Goal: Task Accomplishment & Management: Manage account settings

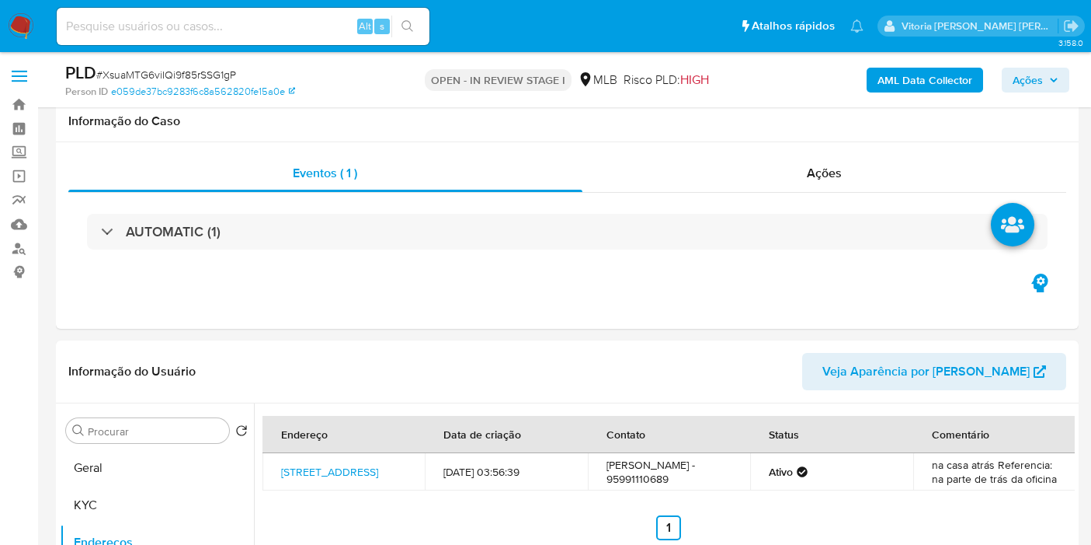
select select "10"
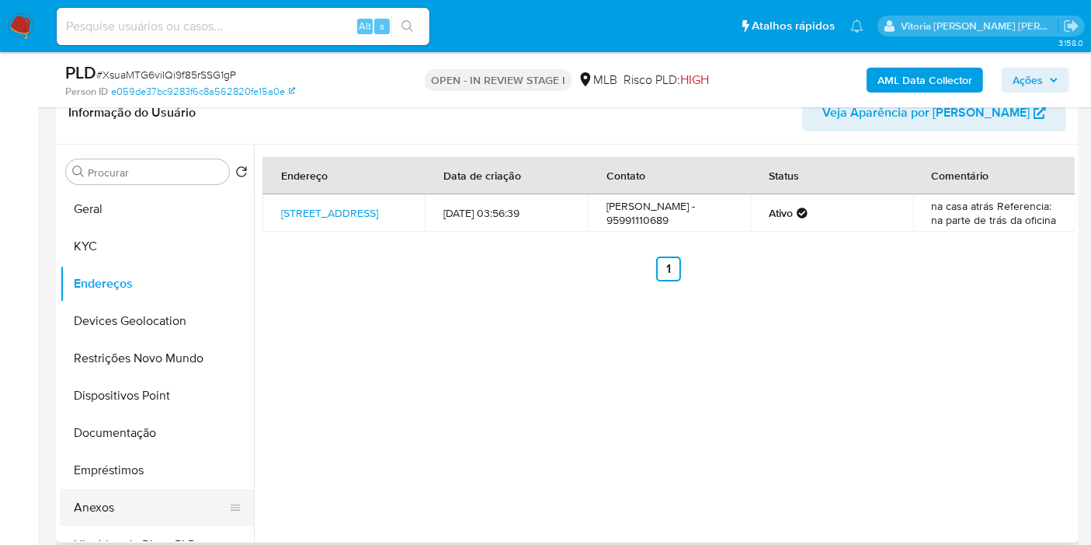
click at [92, 512] on button "Anexos" at bounding box center [151, 507] width 182 height 37
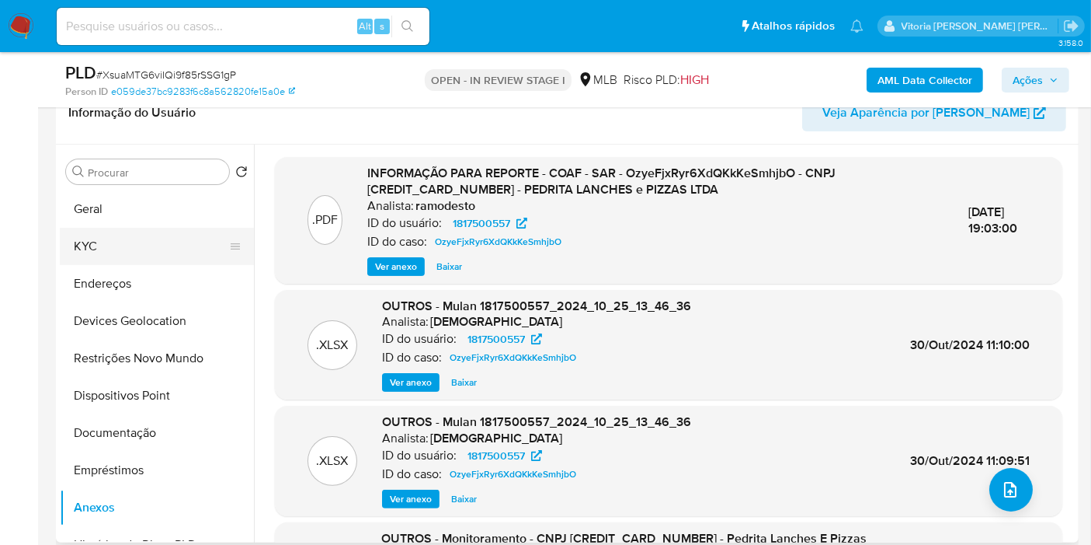
click at [122, 249] on button "KYC" at bounding box center [151, 246] width 182 height 37
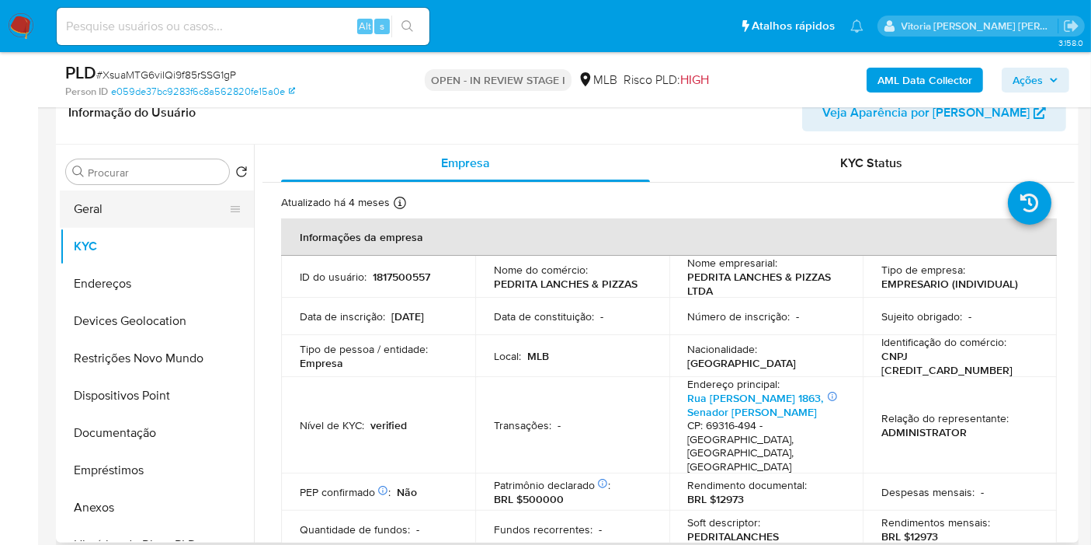
click at [120, 202] on button "Geral" at bounding box center [151, 208] width 182 height 37
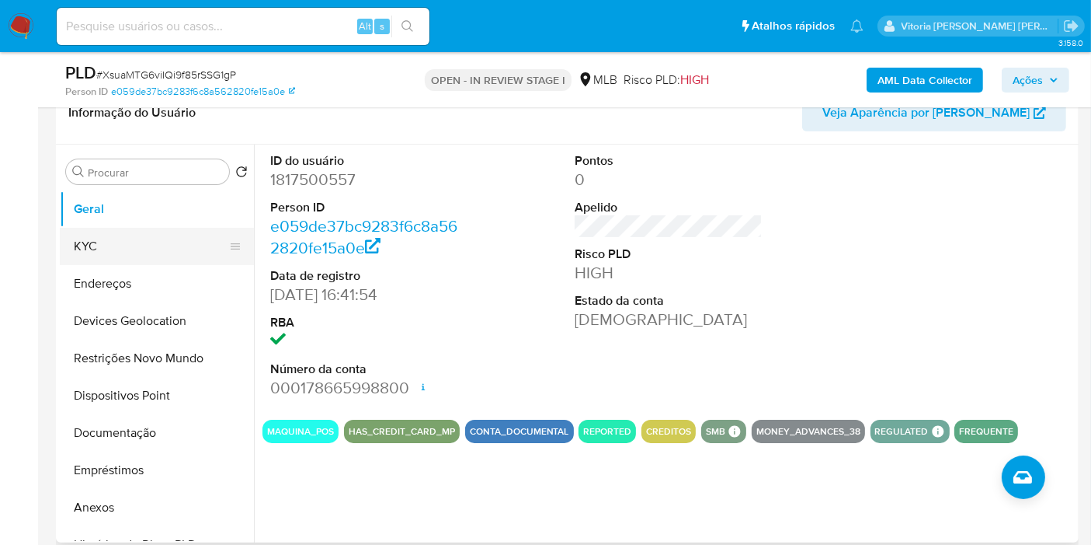
click at [127, 238] on button "KYC" at bounding box center [151, 246] width 182 height 37
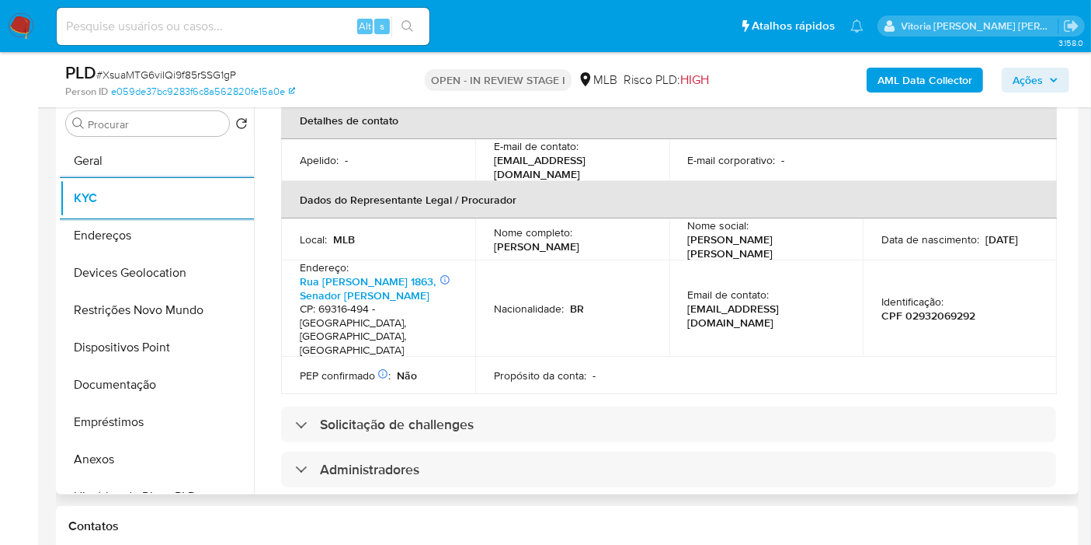
scroll to position [604, 0]
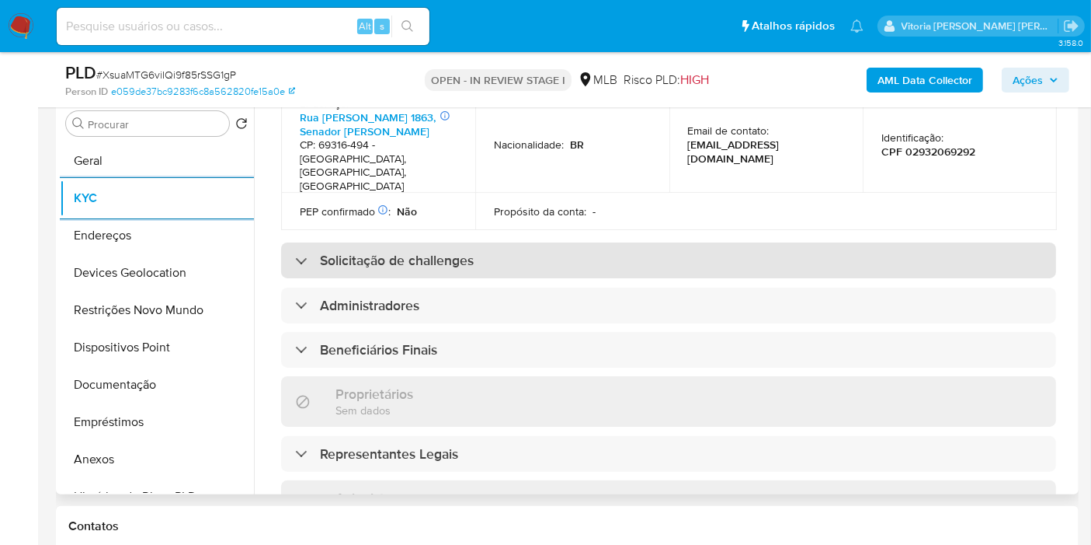
click at [422, 252] on h3 "Solicitação de challenges" at bounding box center [397, 260] width 154 height 17
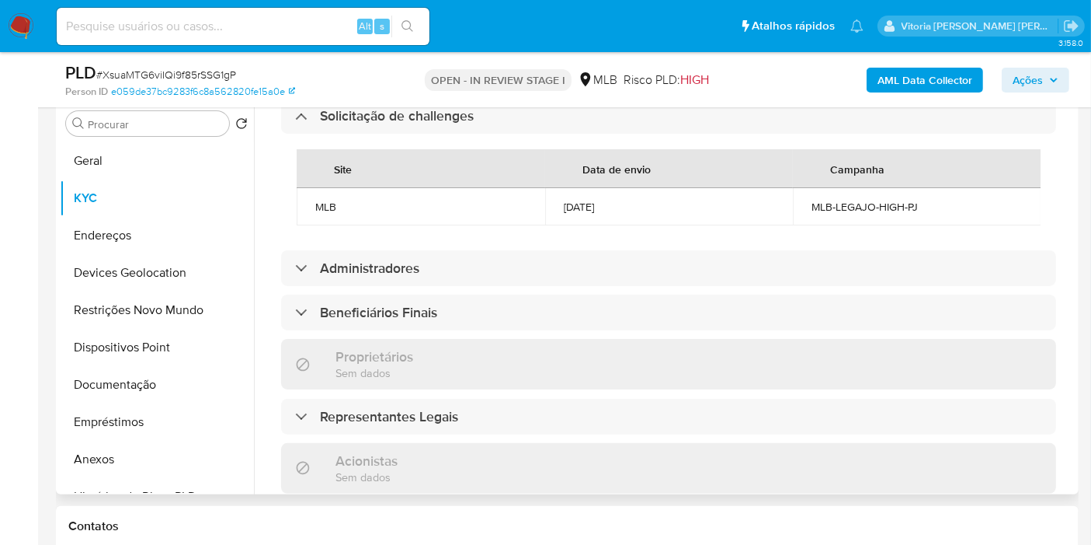
scroll to position [777, 0]
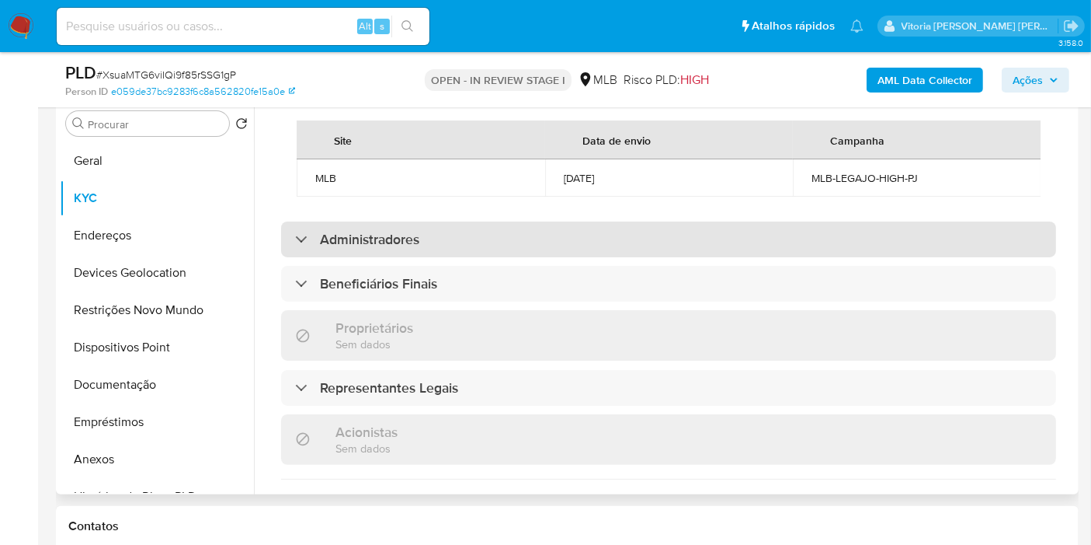
click at [369, 231] on h3 "Administradores" at bounding box center [369, 239] width 99 height 17
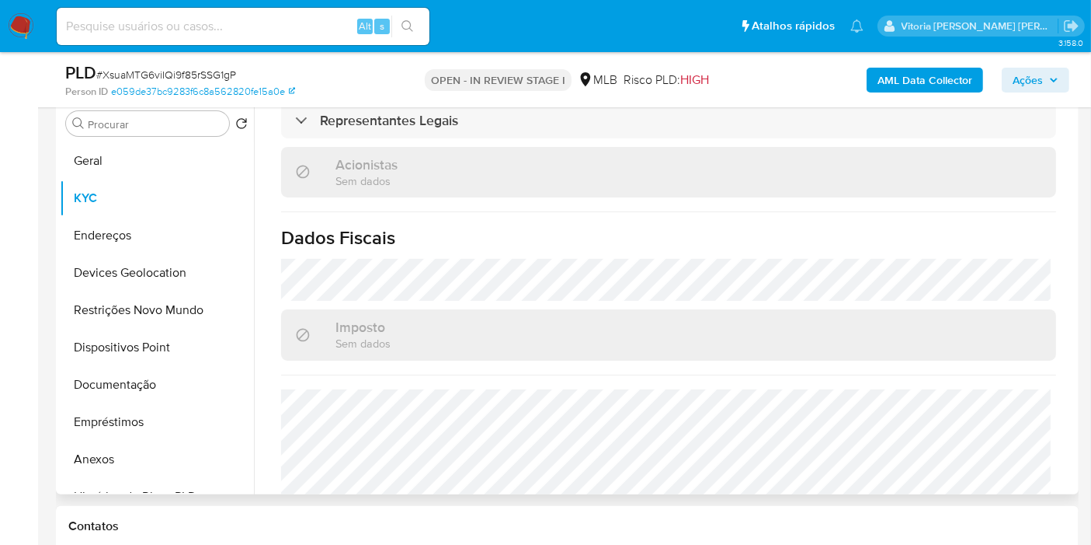
scroll to position [1091, 0]
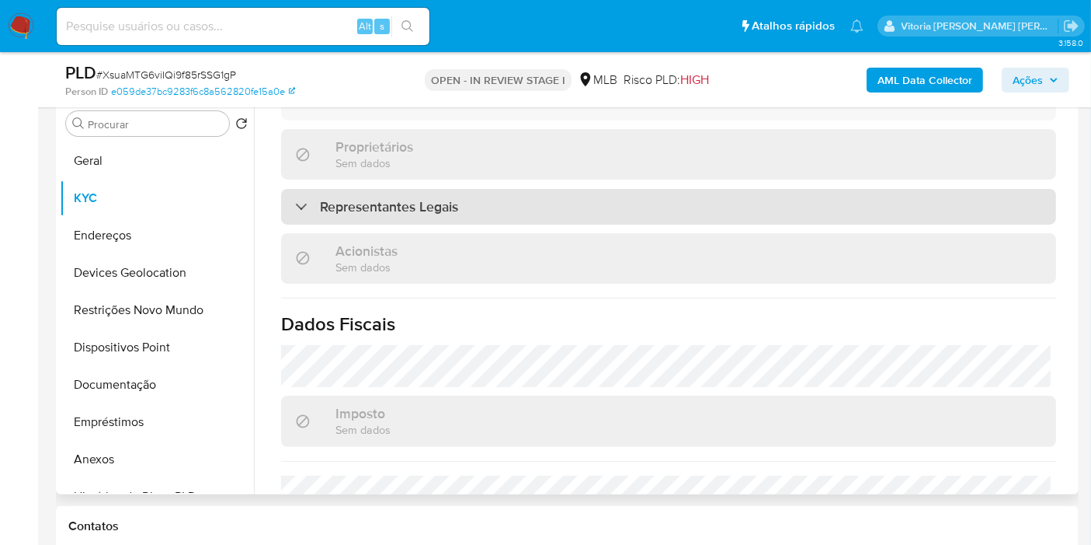
click at [388, 203] on div "Representantes Legais" at bounding box center [668, 207] width 775 height 36
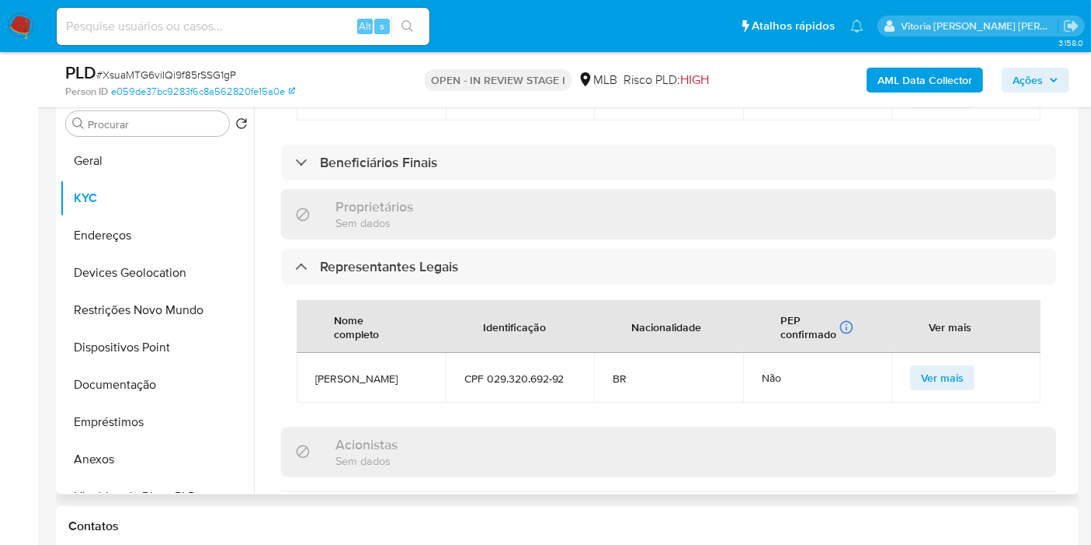
scroll to position [1005, 0]
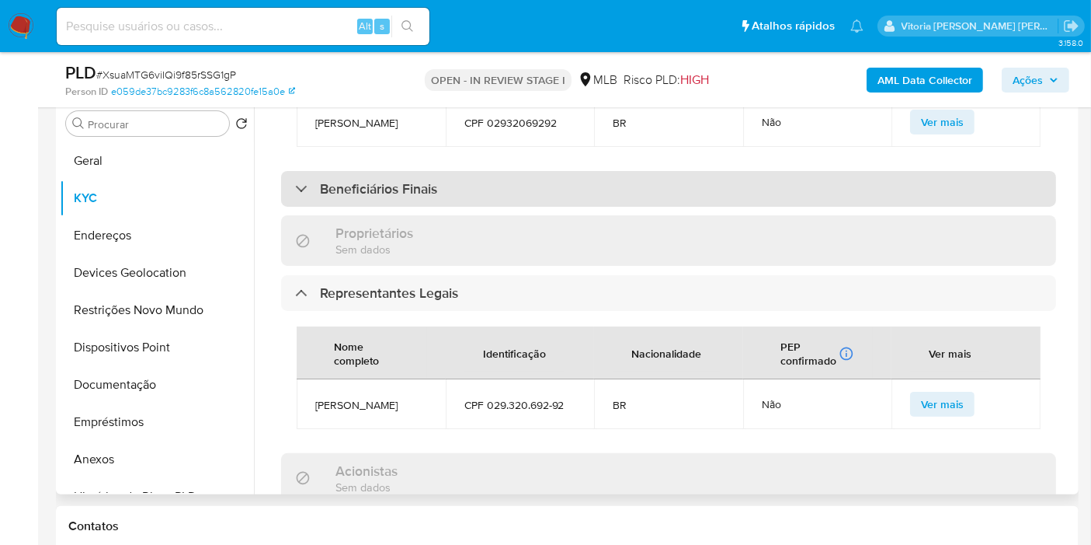
click at [421, 187] on div "Beneficiários Finais" at bounding box center [668, 189] width 775 height 36
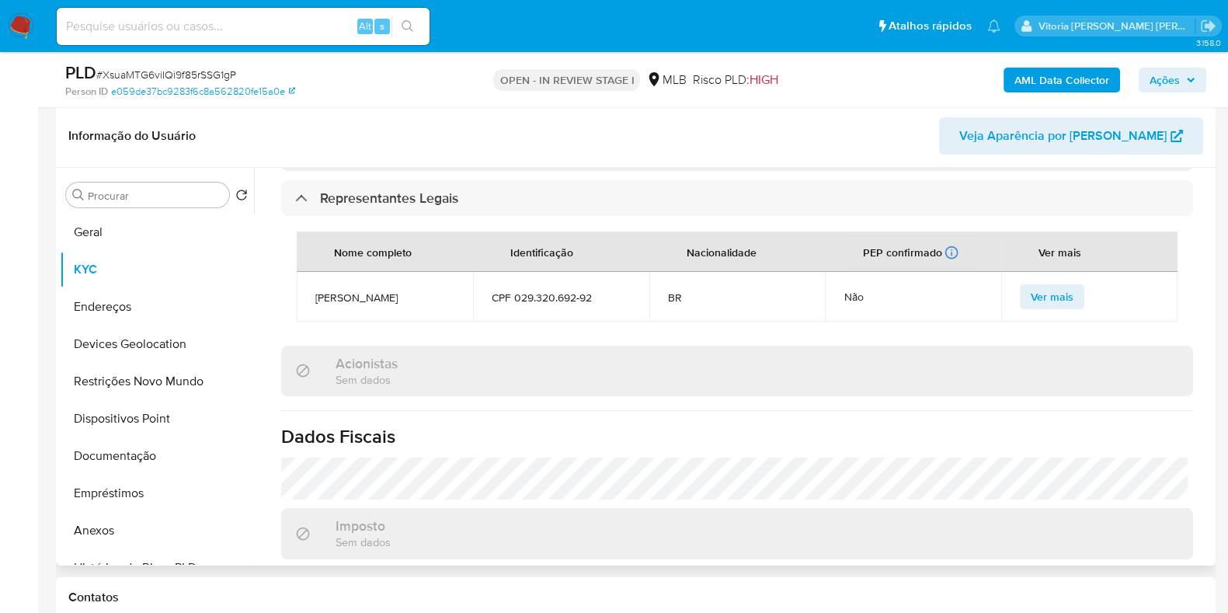
scroll to position [1470, 0]
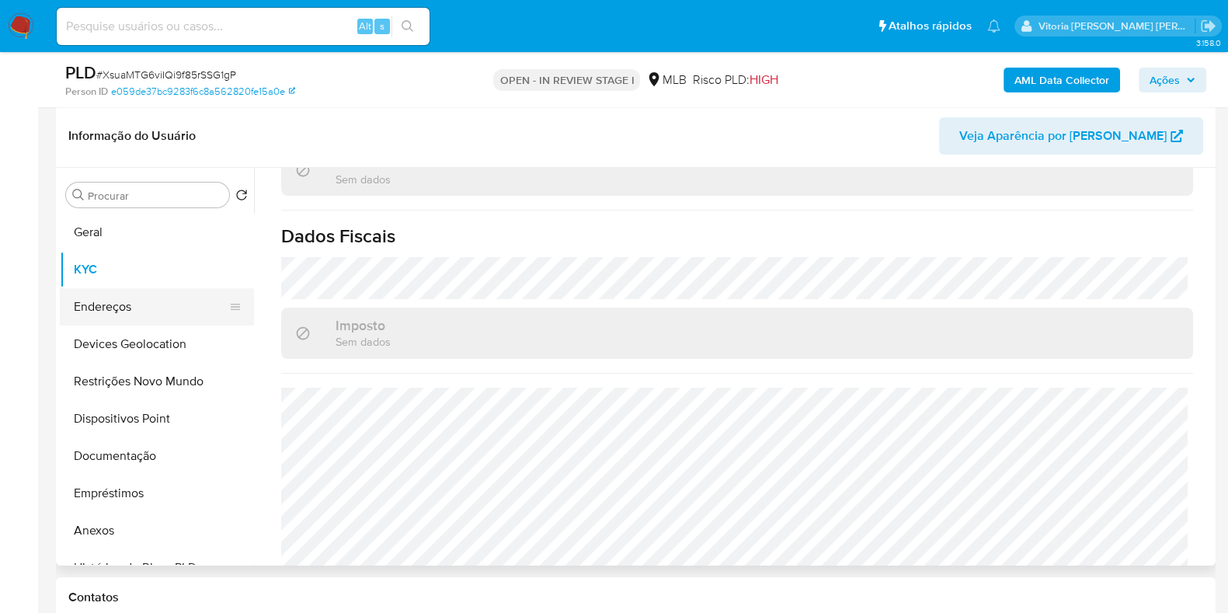
click at [133, 308] on button "Endereços" at bounding box center [151, 306] width 182 height 37
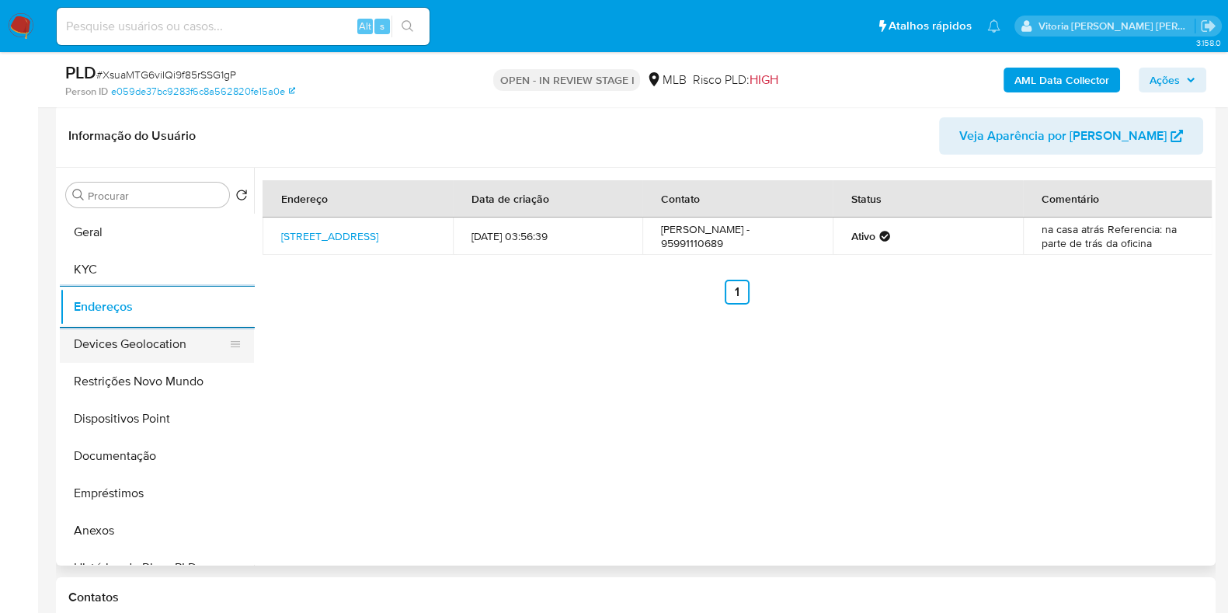
click at [100, 357] on button "Devices Geolocation" at bounding box center [151, 343] width 182 height 37
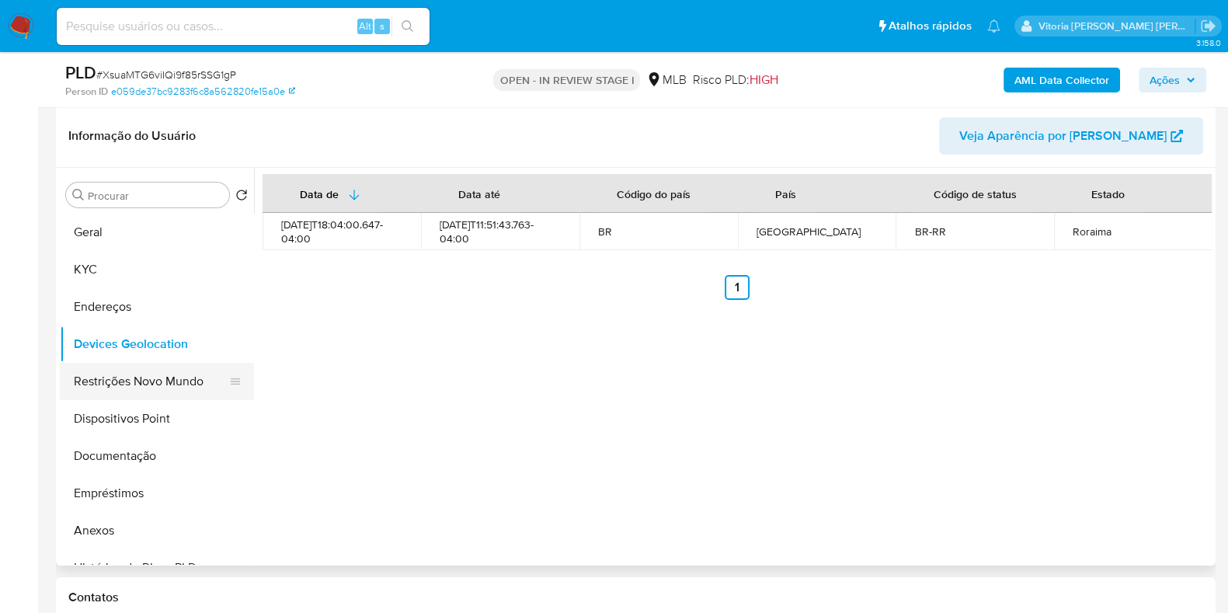
click at [163, 386] on button "Restrições Novo Mundo" at bounding box center [151, 381] width 182 height 37
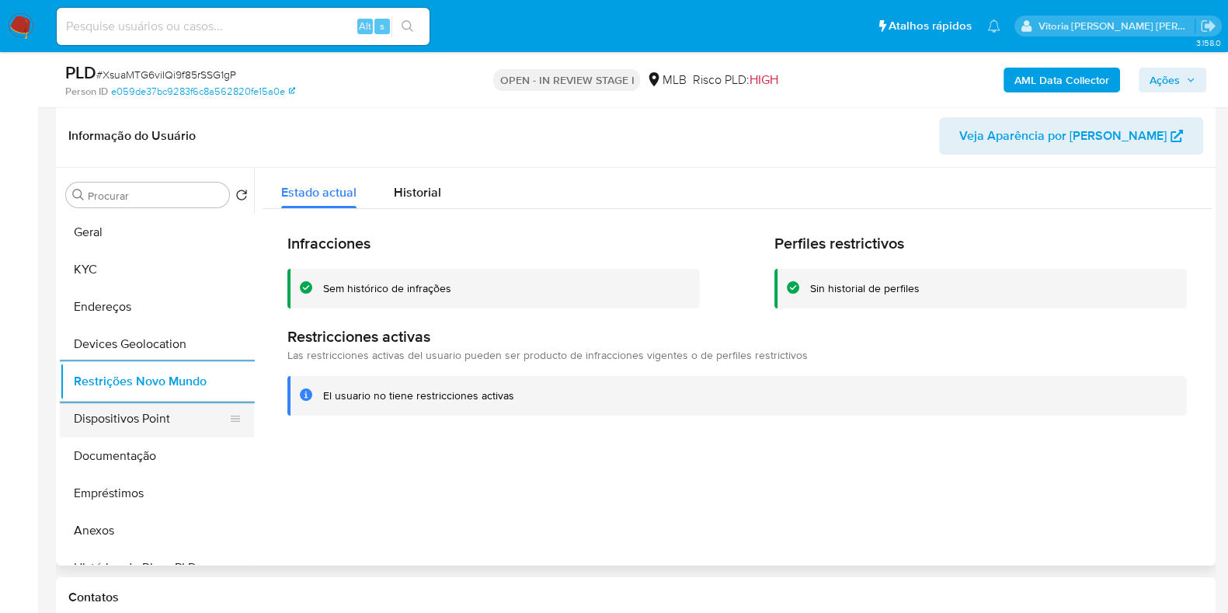
click at [180, 412] on button "Dispositivos Point" at bounding box center [151, 418] width 182 height 37
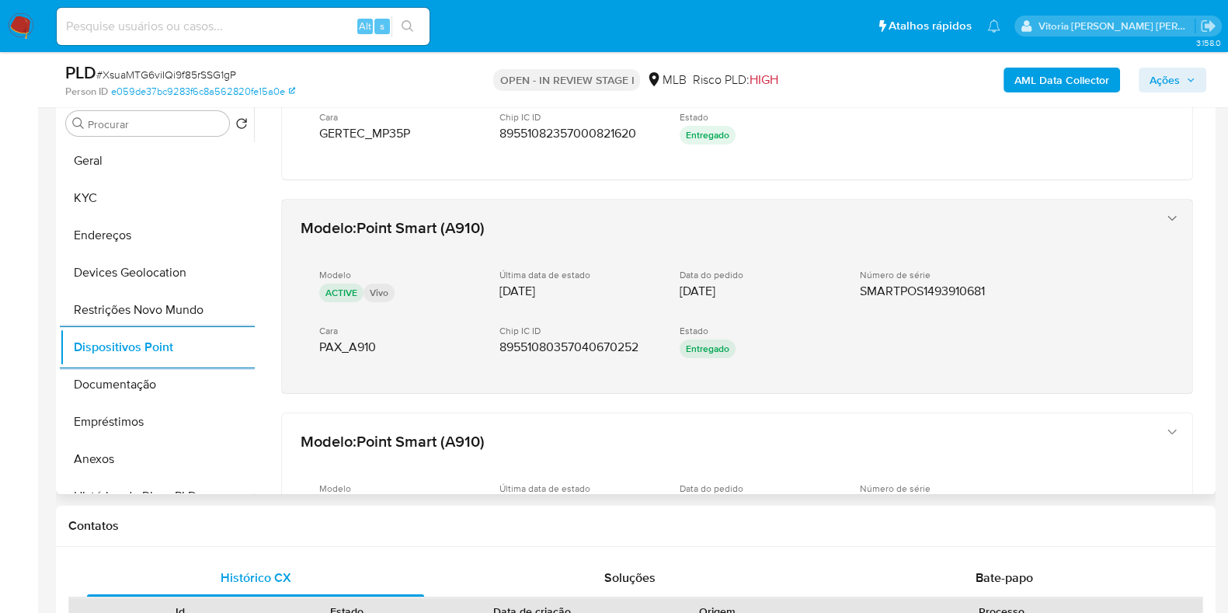
scroll to position [757, 0]
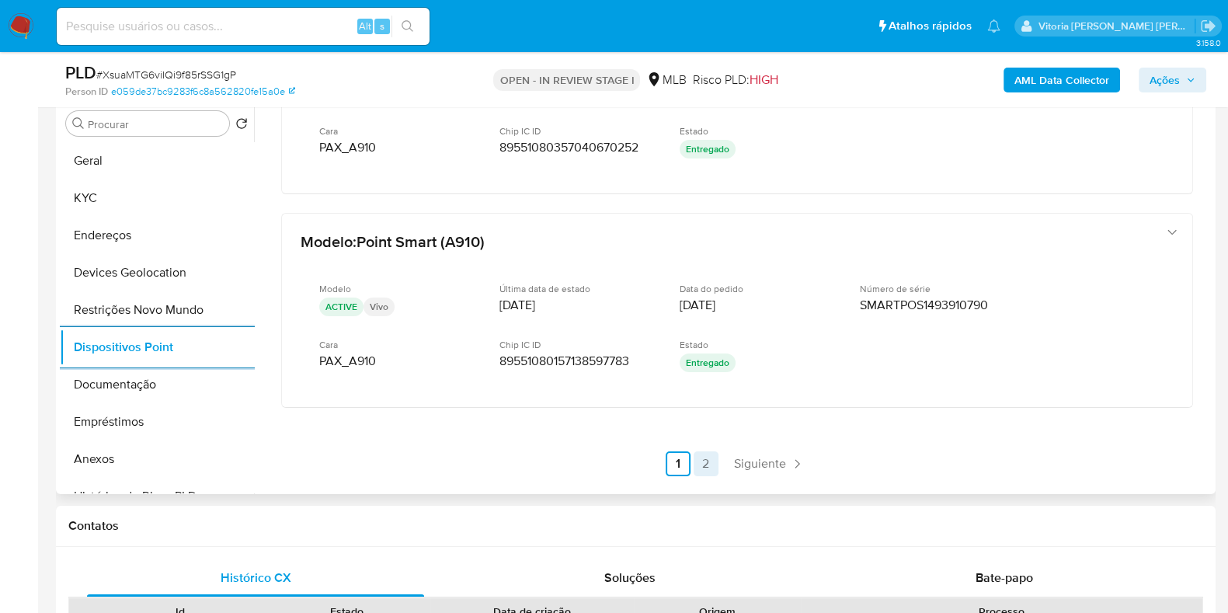
click at [707, 460] on link "2" at bounding box center [706, 463] width 25 height 25
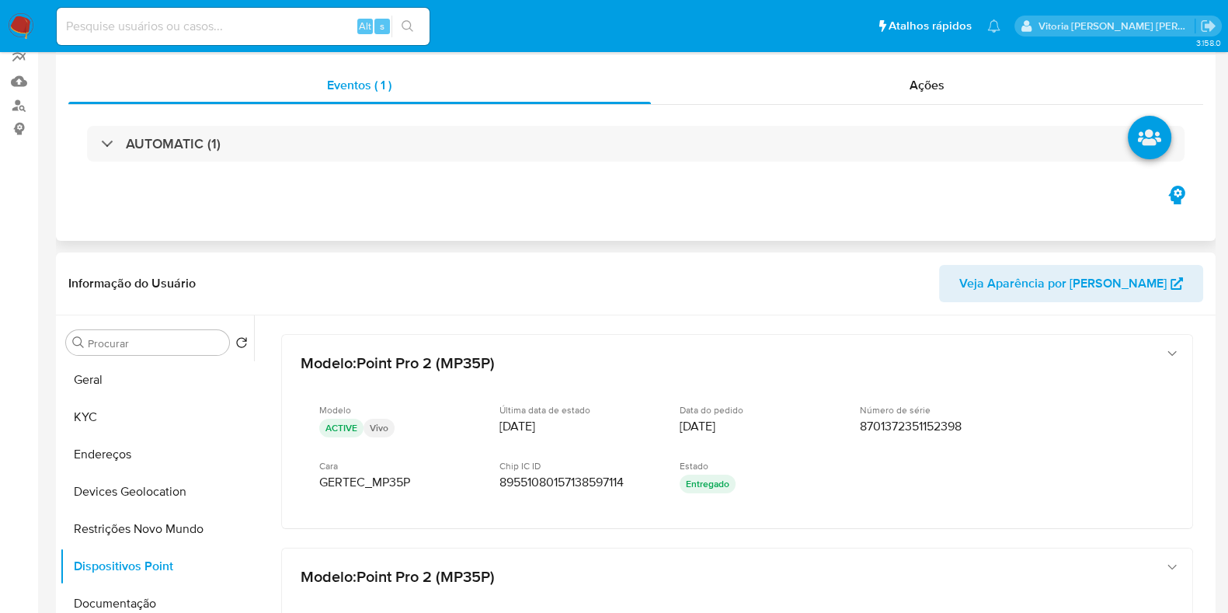
scroll to position [0, 0]
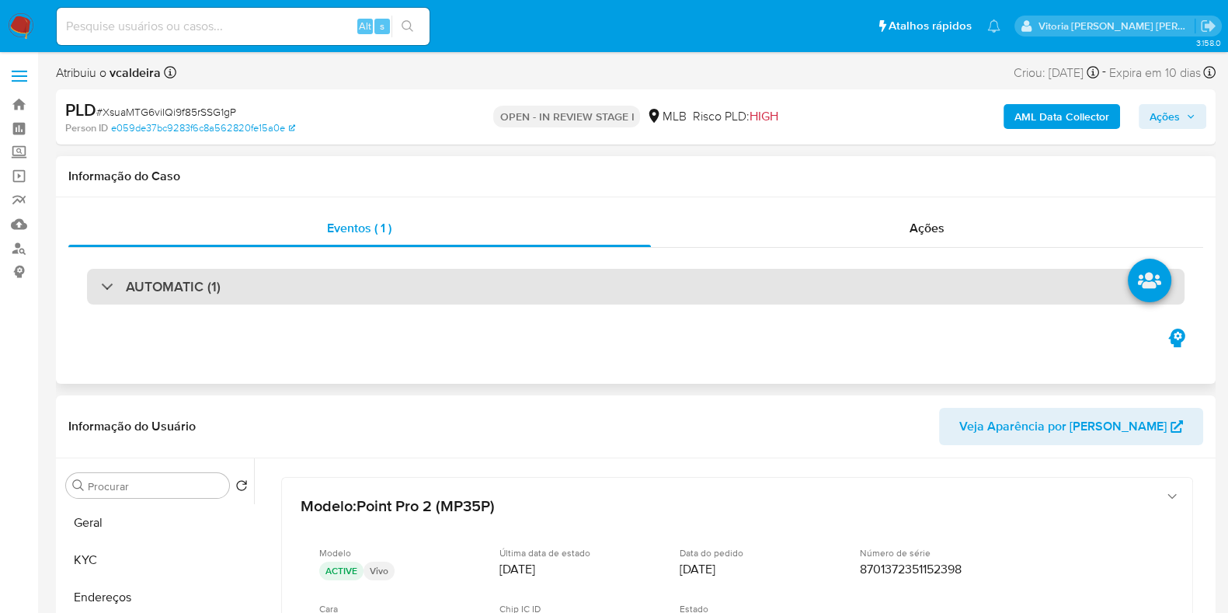
click at [454, 281] on div "AUTOMATIC (1)" at bounding box center [636, 287] width 1098 height 36
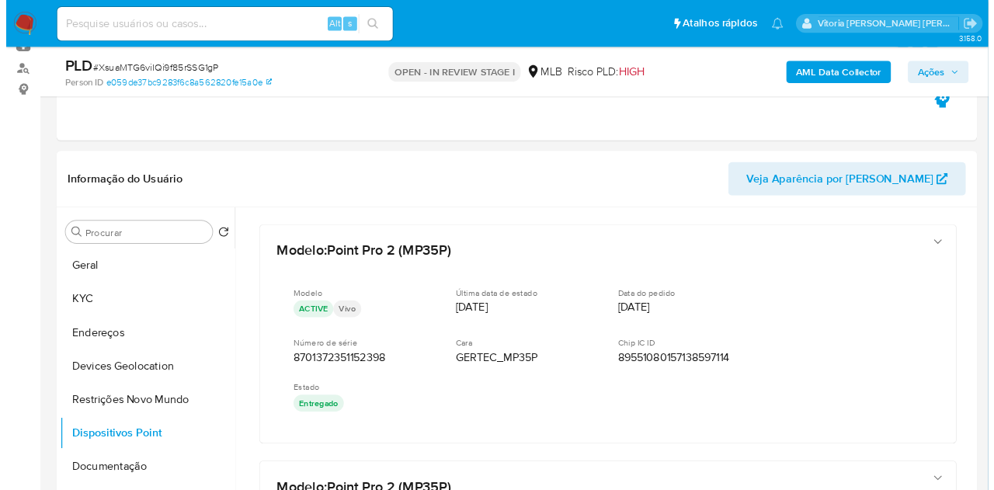
scroll to position [172, 0]
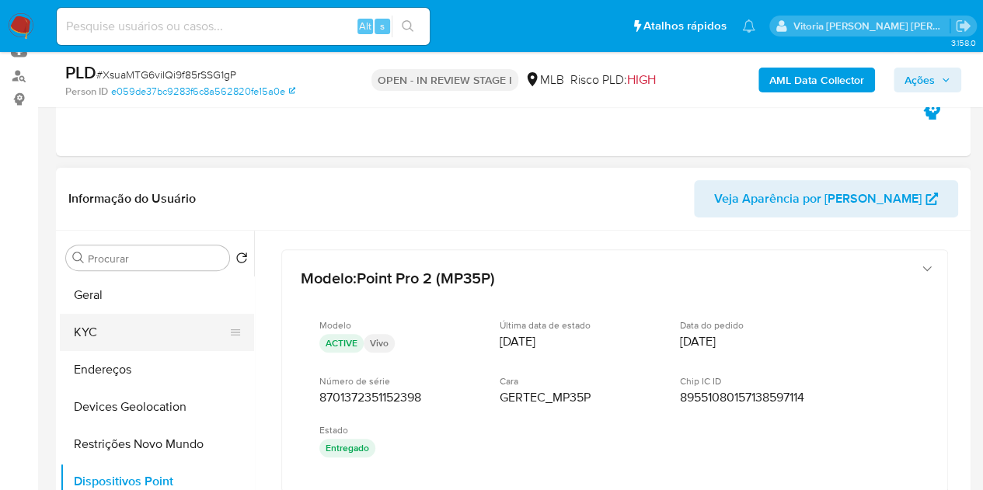
click at [92, 335] on button "KYC" at bounding box center [151, 332] width 182 height 37
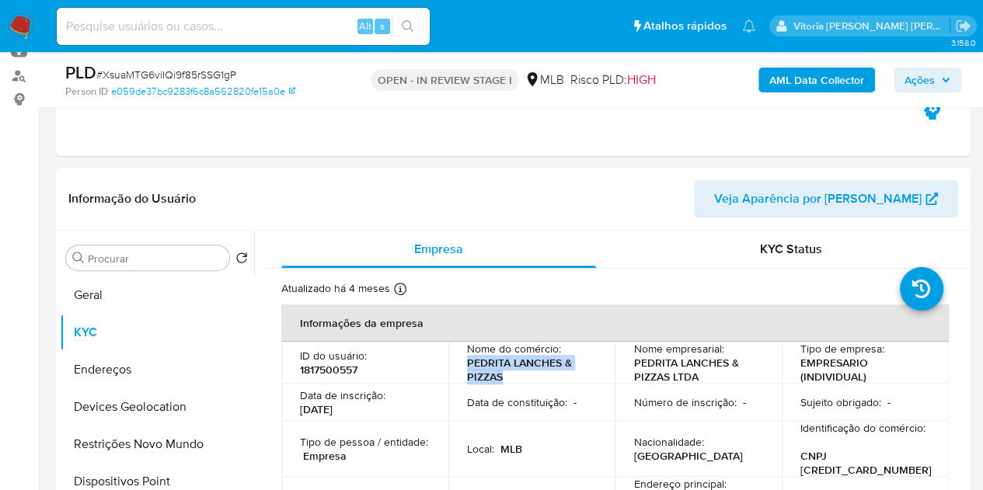
drag, startPoint x: 95, startPoint y: 335, endPoint x: 465, endPoint y: 372, distance: 371.6
click at [467, 372] on p "PEDRITA LANCHES & PIZZAS" at bounding box center [529, 370] width 124 height 28
copy p "PEDRITA LANCHES & PIZZAS"
click at [887, 453] on p "CNPJ 30073822000163" at bounding box center [865, 463] width 131 height 28
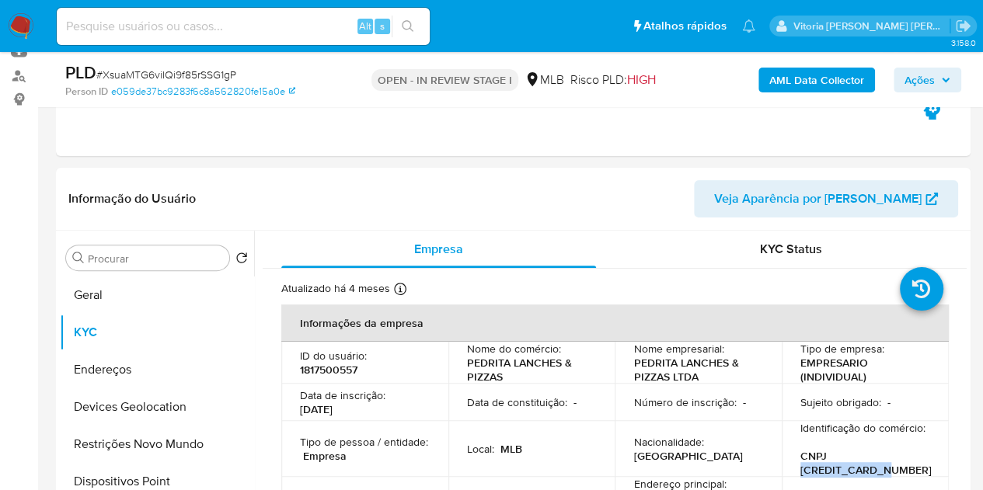
copy p "30073822000163"
click at [786, 96] on div "AML Data Collector Ações" at bounding box center [814, 79] width 294 height 37
click at [795, 80] on b "AML Data Collector" at bounding box center [816, 80] width 95 height 25
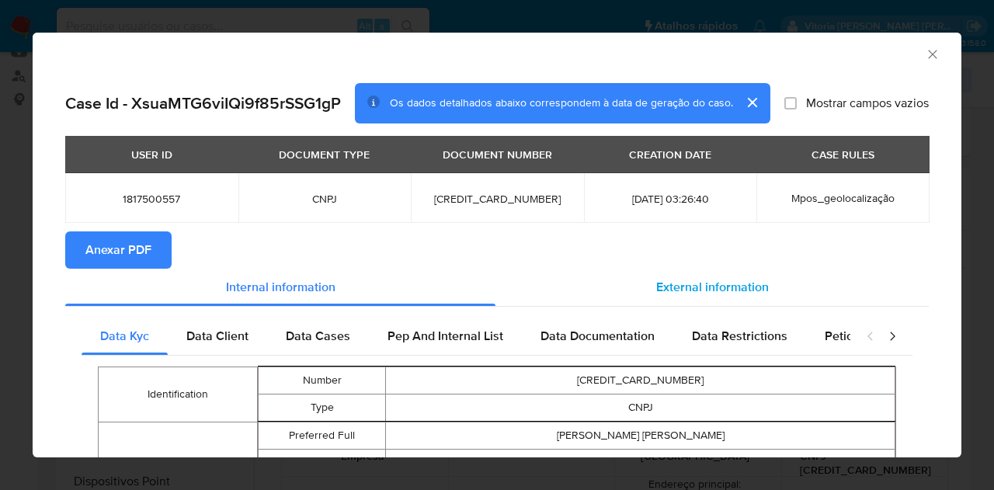
click at [695, 291] on span "External information" at bounding box center [712, 287] width 113 height 18
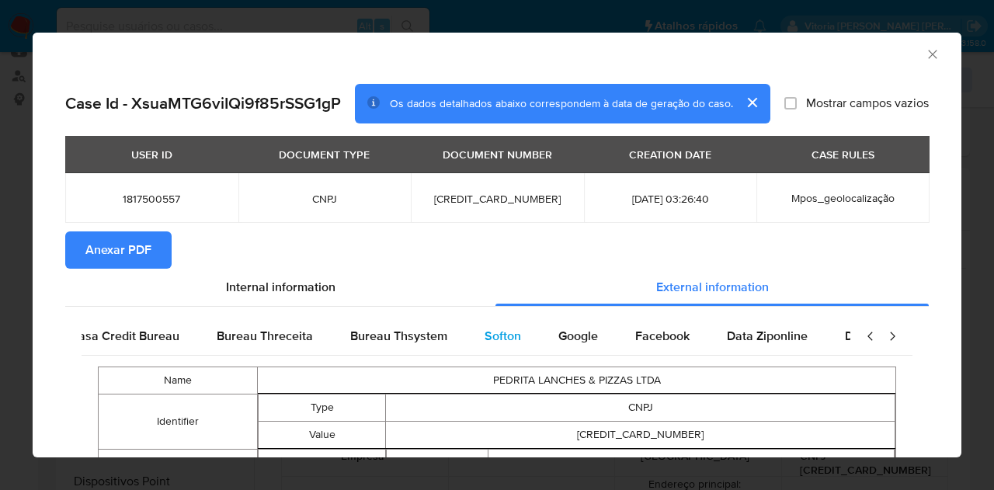
scroll to position [0, 525]
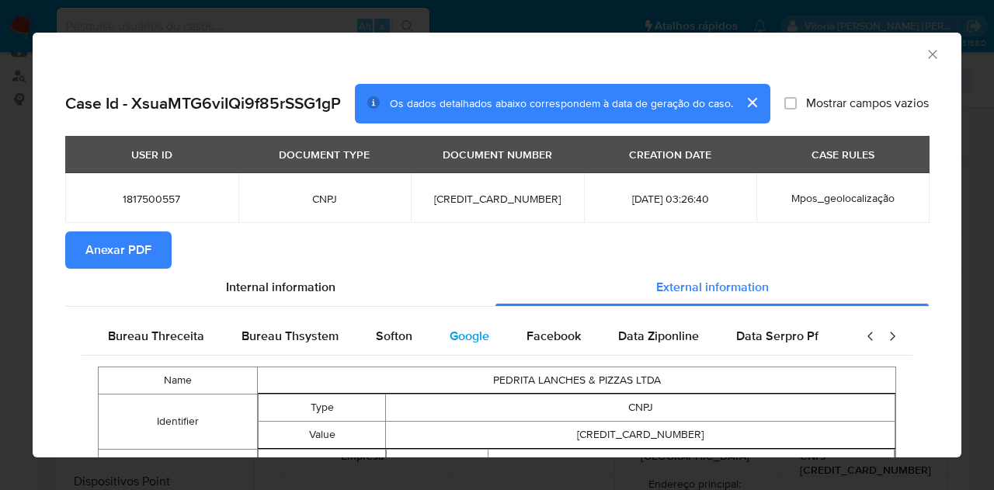
click at [450, 337] on span "Google" at bounding box center [470, 336] width 40 height 18
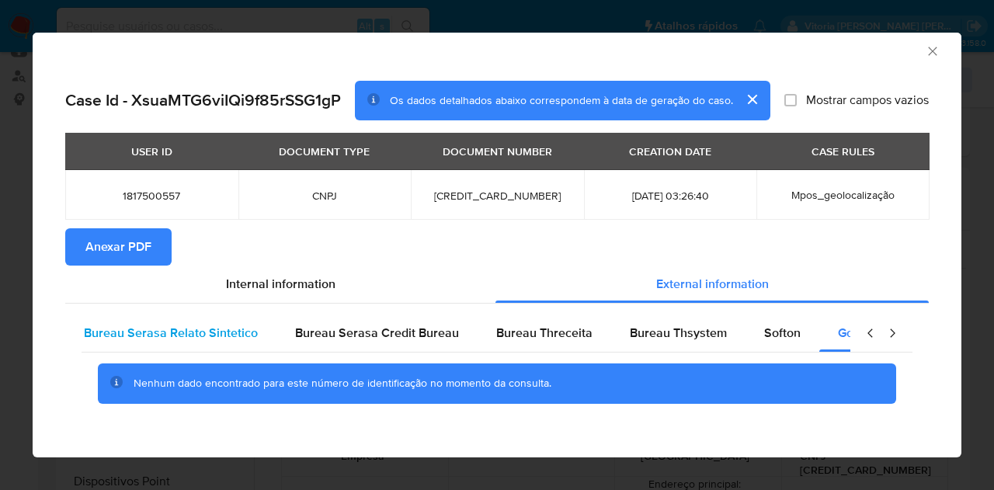
scroll to position [0, 118]
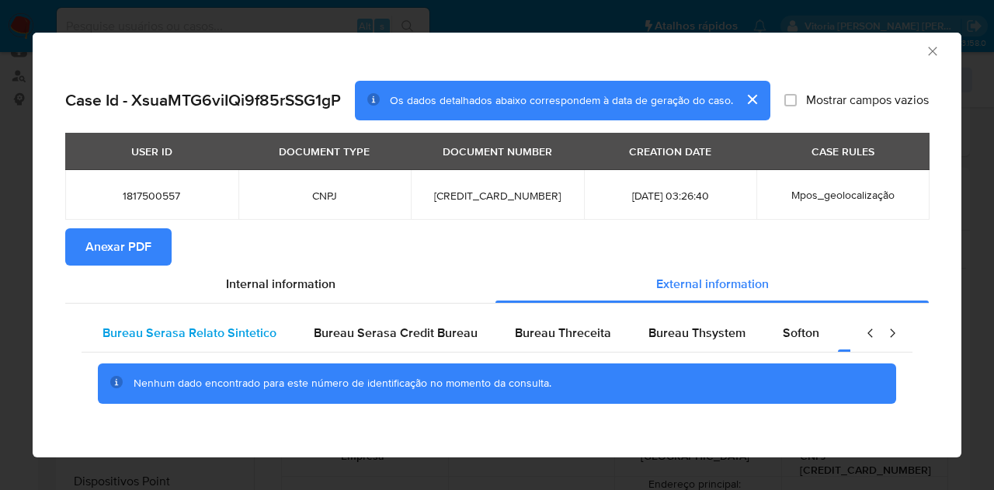
click at [146, 336] on span "Bureau Serasa Relato Sintetico" at bounding box center [190, 333] width 174 height 18
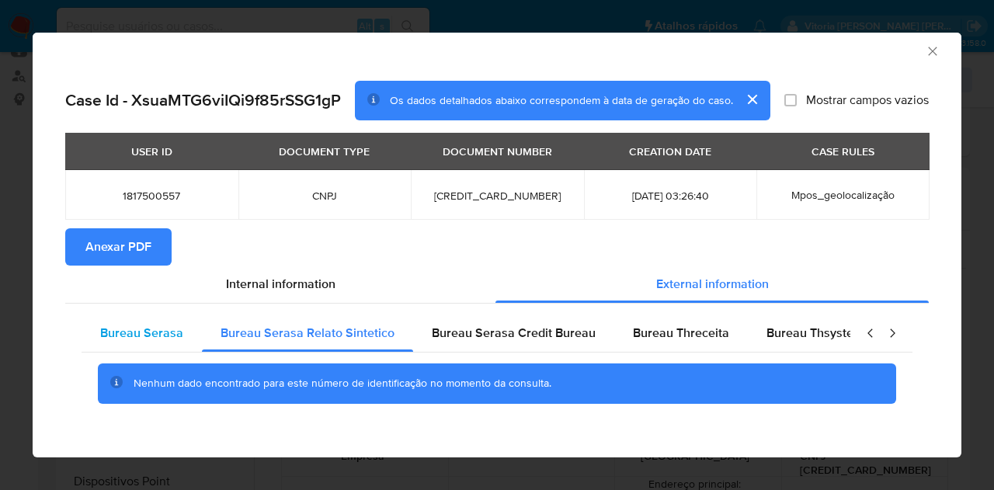
click at [129, 325] on span "Bureau Serasa" at bounding box center [141, 333] width 83 height 18
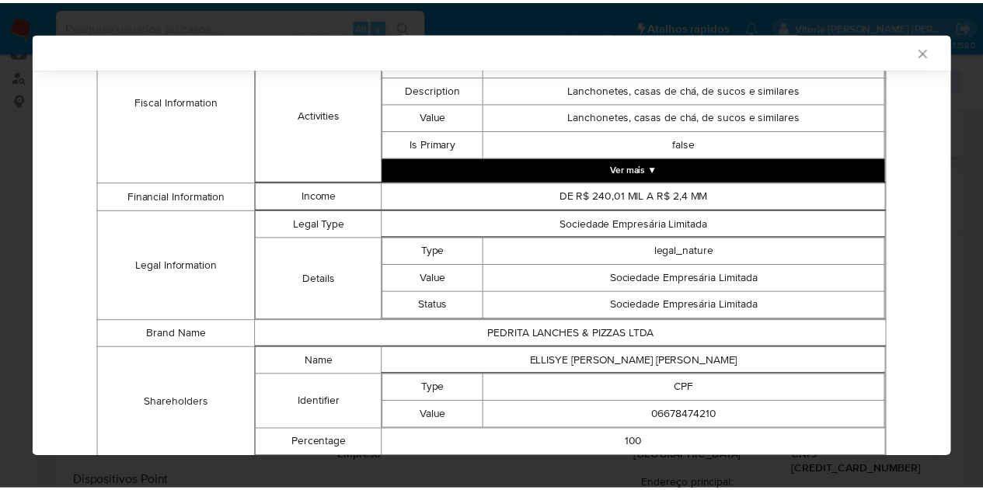
scroll to position [695, 0]
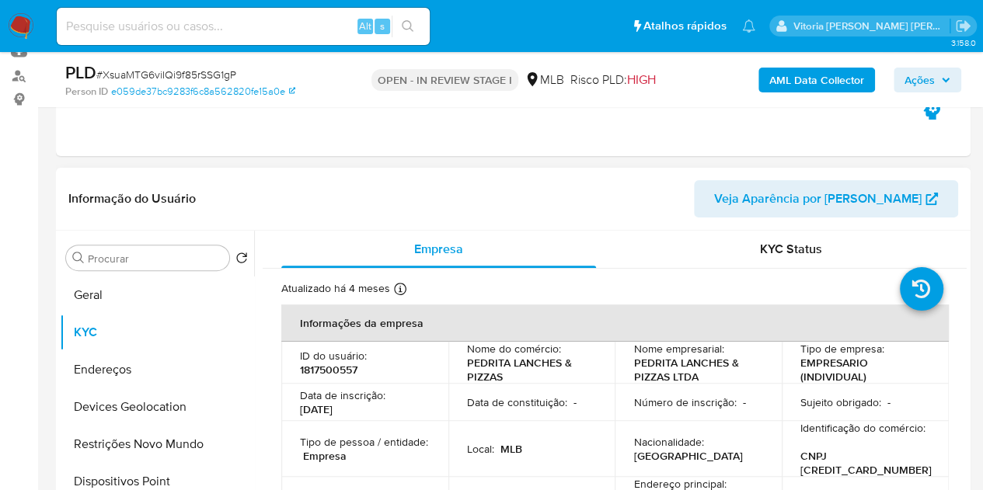
click at [838, 449] on p "CNPJ 30073822000163" at bounding box center [865, 463] width 131 height 28
copy p "30073822000163"
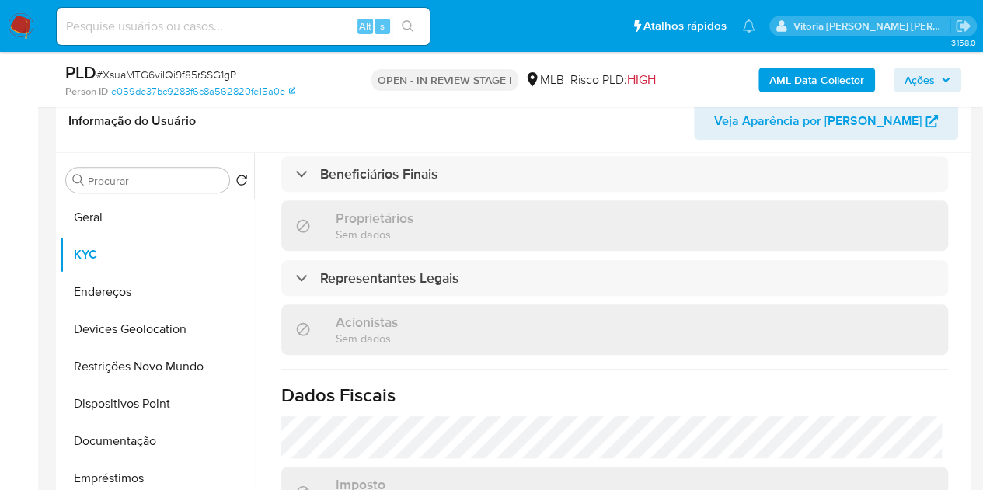
scroll to position [767, 0]
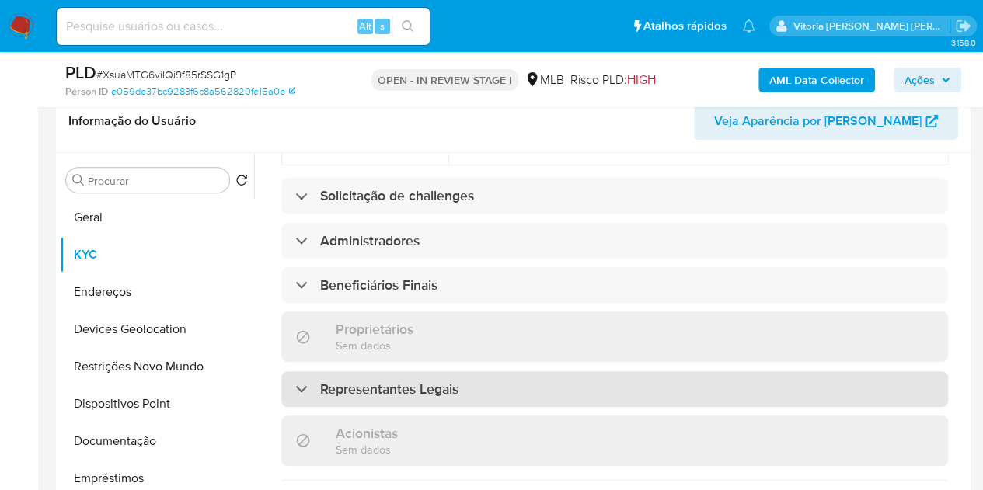
click at [352, 381] on h3 "Representantes Legais" at bounding box center [389, 389] width 138 height 17
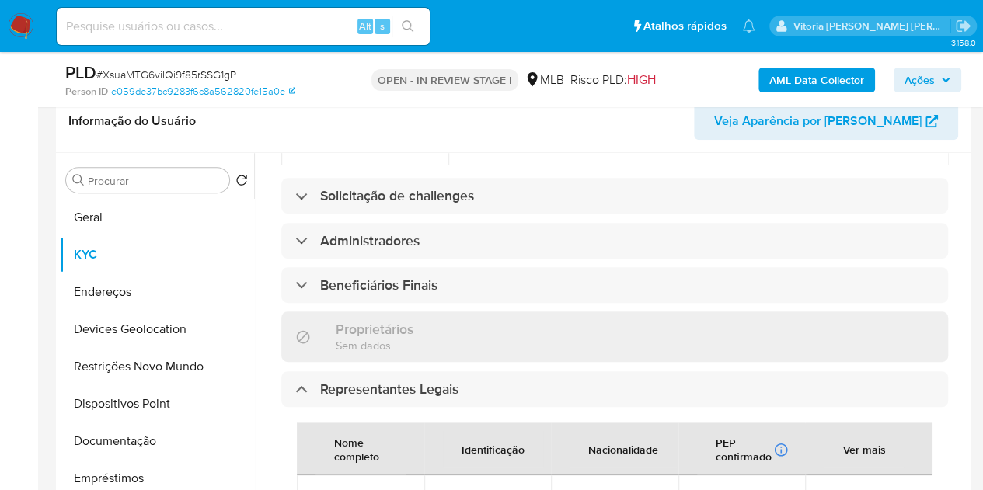
scroll to position [922, 0]
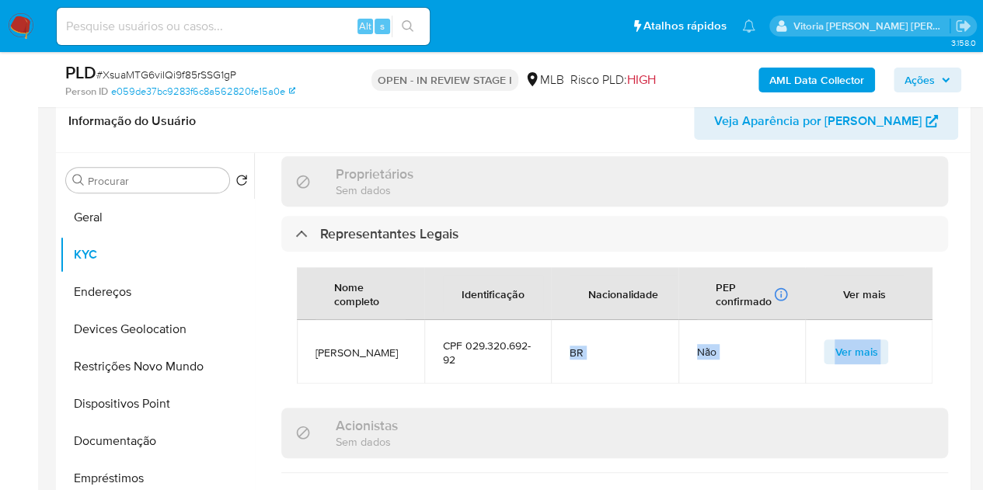
drag, startPoint x: 475, startPoint y: 290, endPoint x: 314, endPoint y: 338, distance: 167.9
click at [314, 338] on div "Informações da empresa ID do usuário : 1817500557 Nome do comércio : PEDRITA LA…" at bounding box center [614, 73] width 667 height 1536
click at [315, 320] on td "[PERSON_NAME]" at bounding box center [360, 352] width 127 height 64
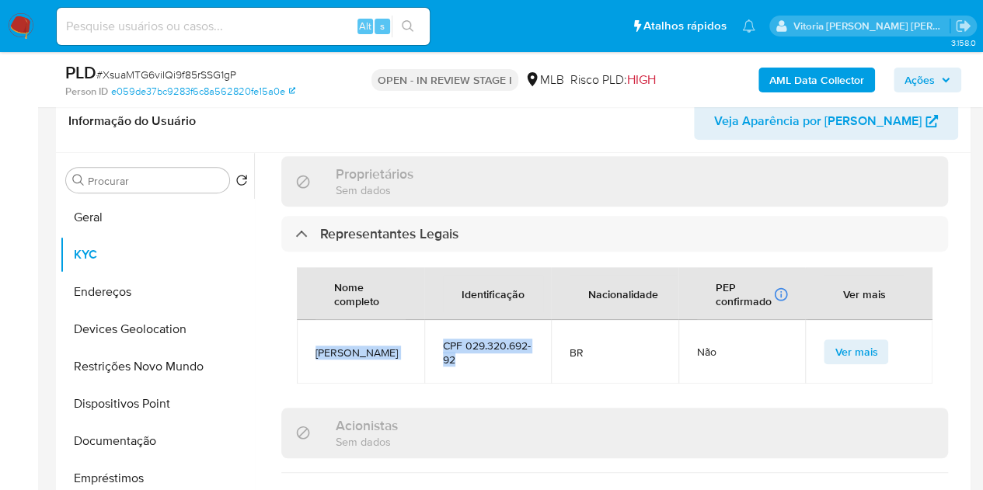
drag, startPoint x: 455, startPoint y: 287, endPoint x: 306, endPoint y: 270, distance: 150.2
click at [306, 320] on tr "Larize Rodrigues Ramos CPF 029.320.692-92 BR Não Ver mais" at bounding box center [614, 352] width 635 height 64
copy tr "Larize Rodrigues Ramos CPF 029.320.692-92"
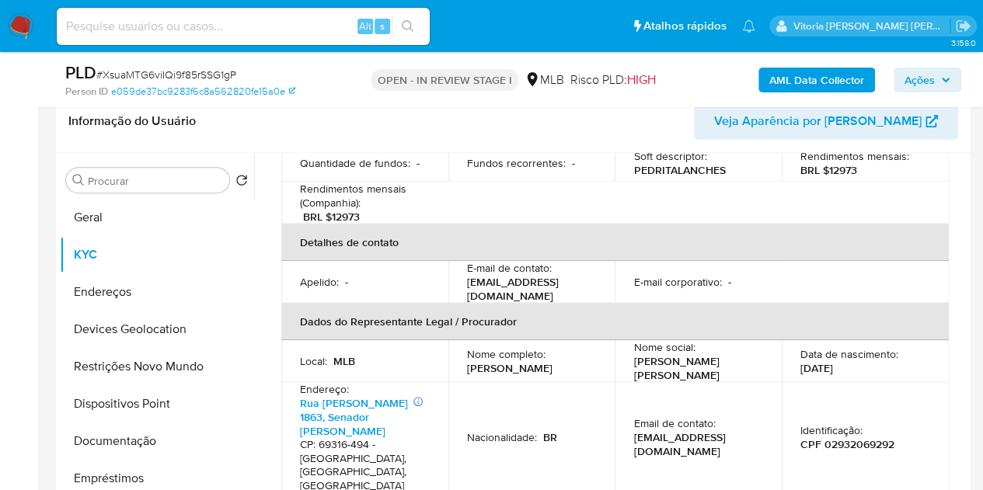
scroll to position [534, 0]
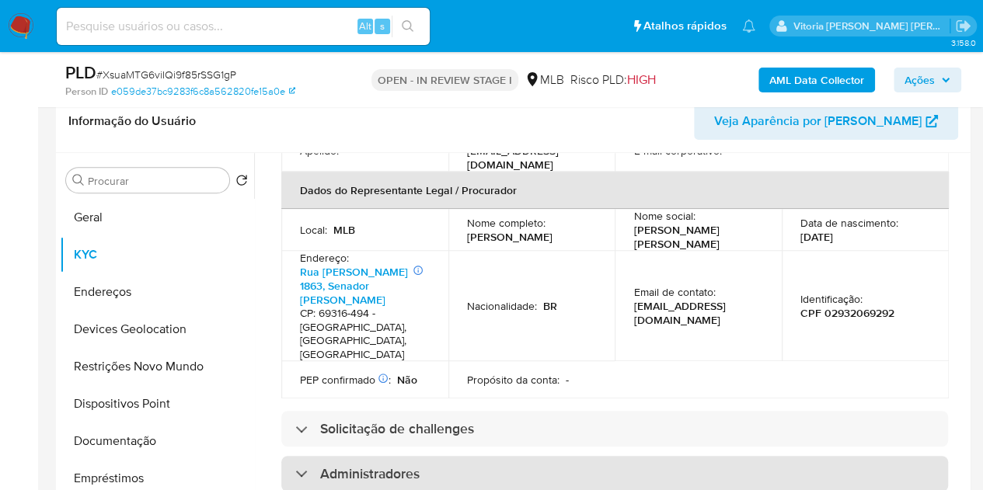
click at [379, 465] on h3 "Administradores" at bounding box center [369, 473] width 99 height 17
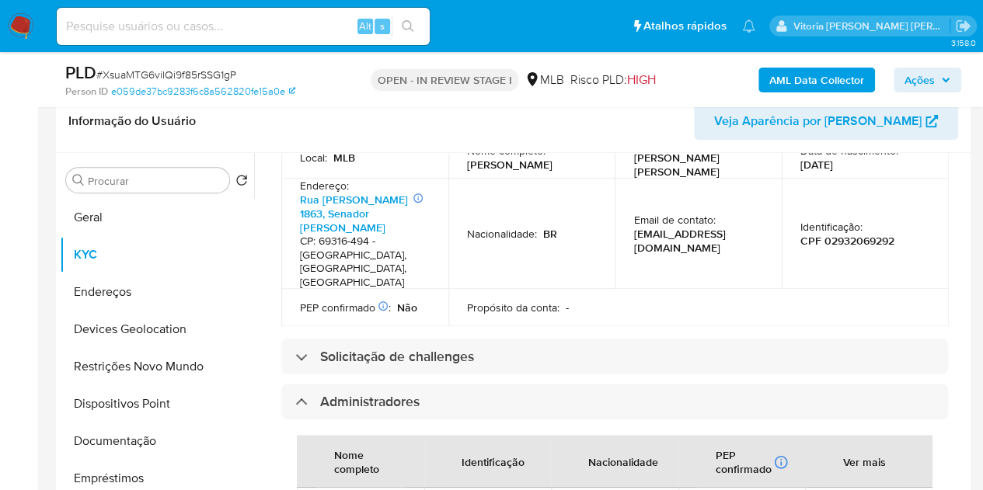
scroll to position [689, 0]
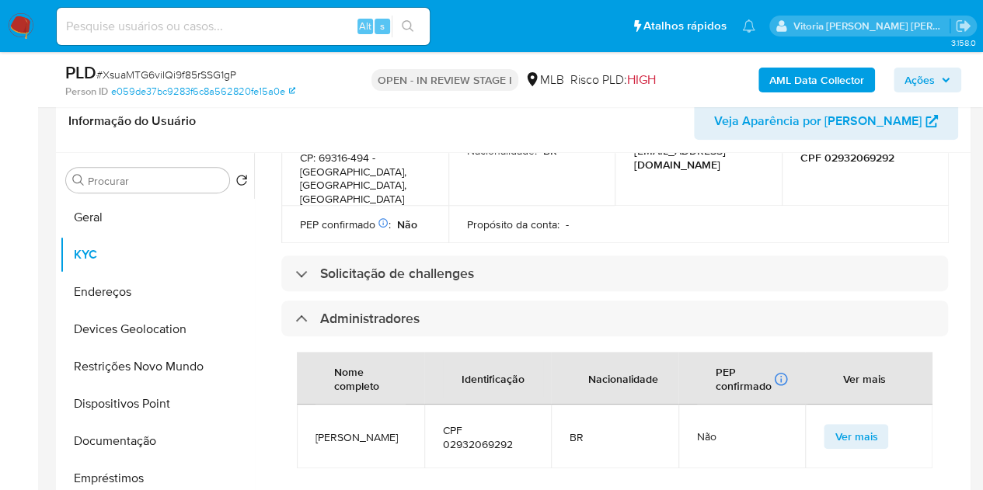
click at [475, 405] on td "CPF 02932069292" at bounding box center [487, 437] width 127 height 64
click at [472, 423] on span "CPF 02932069292" at bounding box center [488, 437] width 90 height 28
copy span "02932069292"
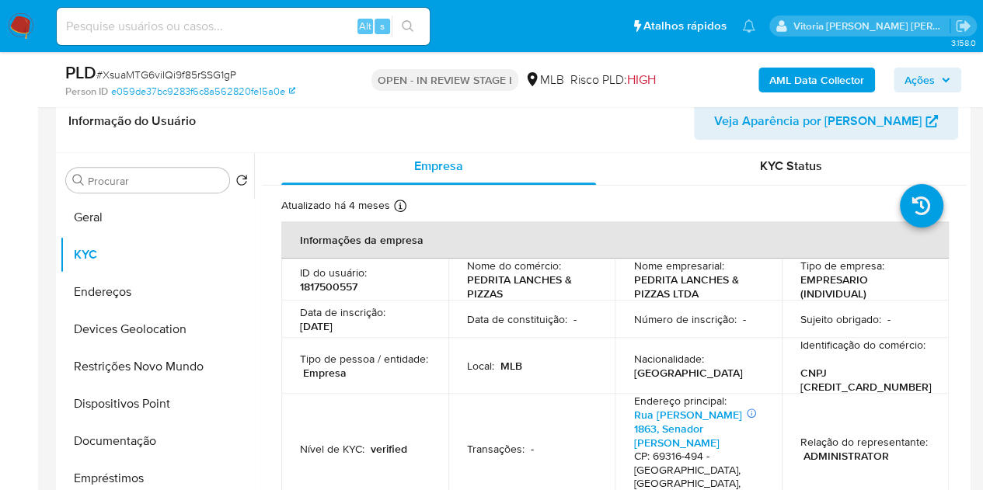
scroll to position [0, 0]
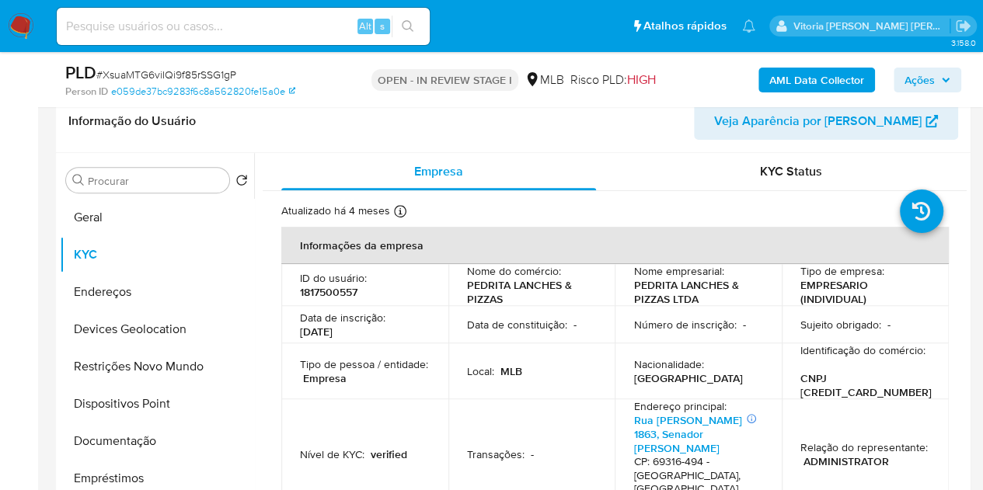
click at [169, 21] on input at bounding box center [243, 26] width 373 height 20
paste input "485564667"
type input "485564667"
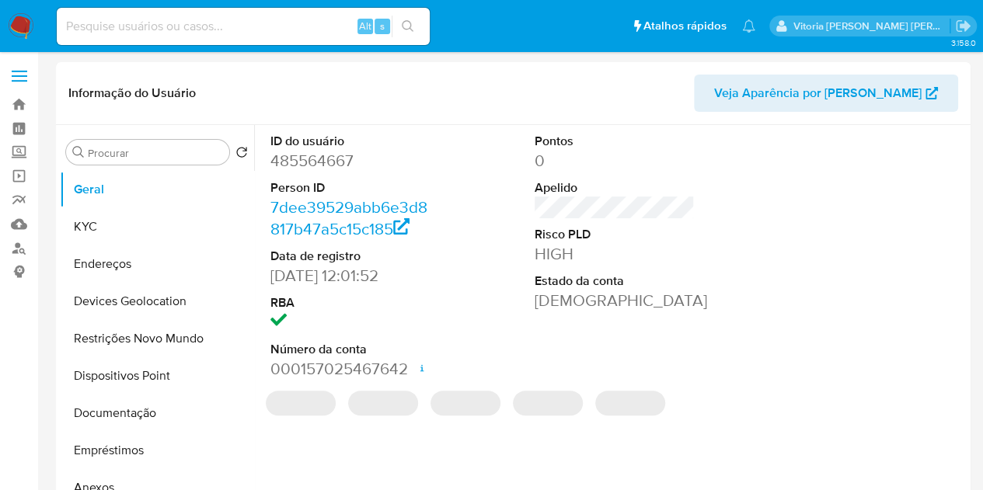
select select "10"
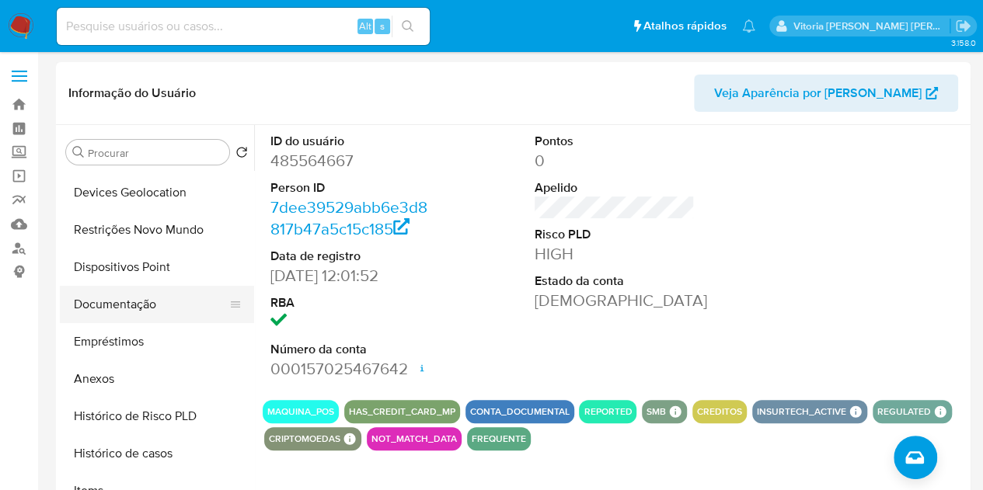
scroll to position [233, 0]
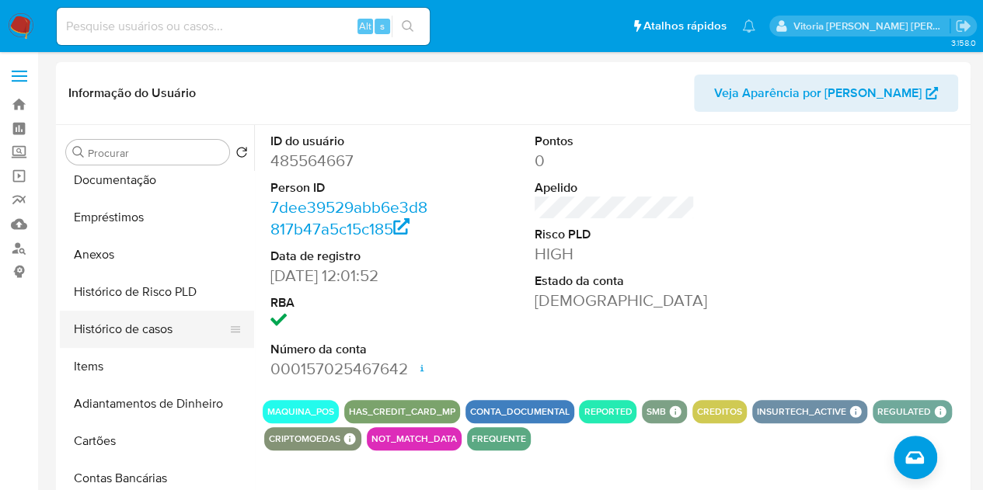
click at [129, 332] on button "Histórico de casos" at bounding box center [151, 329] width 182 height 37
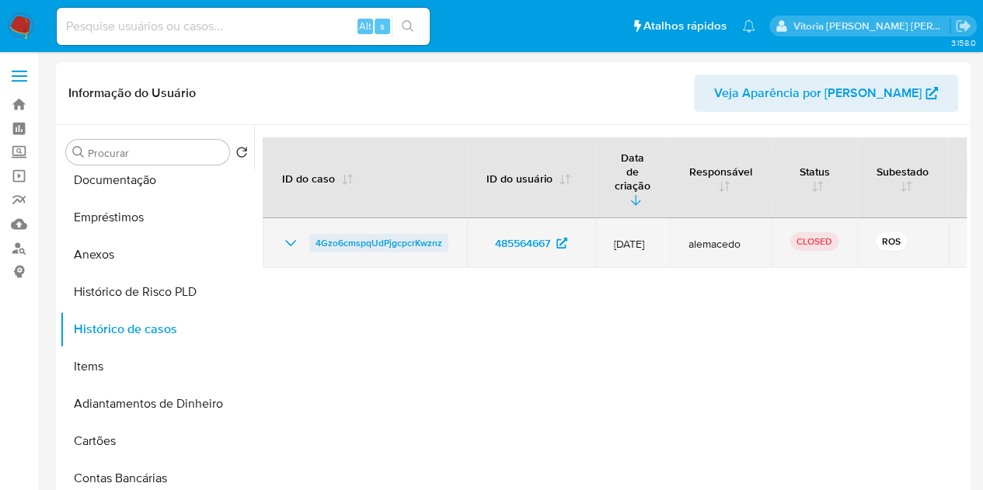
click at [407, 234] on span "4Gzo6cmspqUdPjgcpcrKwznz" at bounding box center [378, 243] width 127 height 19
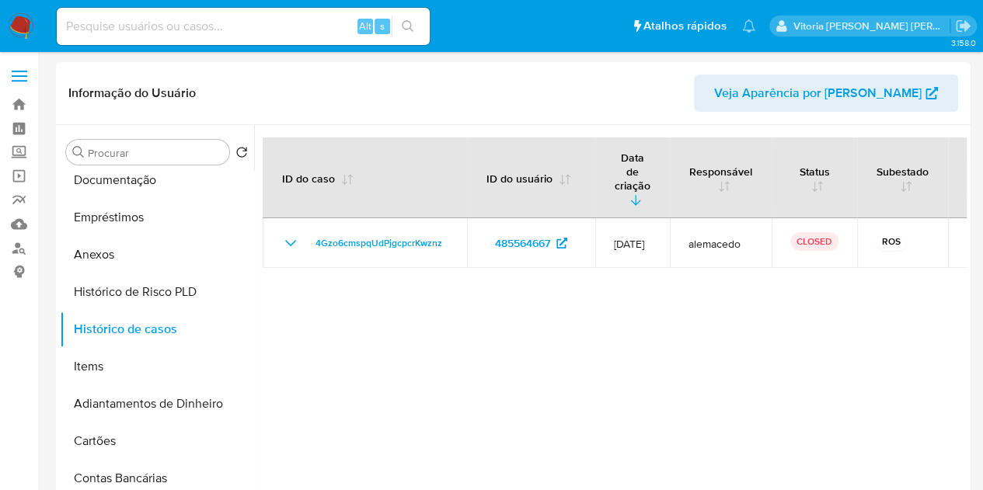
drag, startPoint x: 207, startPoint y: 7, endPoint x: 200, endPoint y: 20, distance: 14.6
click at [203, 11] on div "Alt s" at bounding box center [243, 26] width 373 height 37
click at [200, 23] on input at bounding box center [243, 26] width 373 height 20
paste input "1251471321"
type input "1251471321"
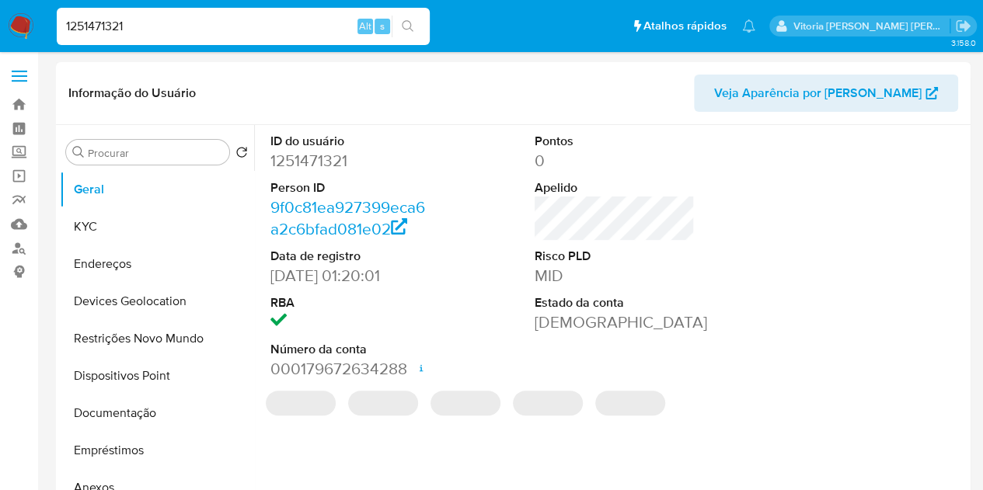
select select "10"
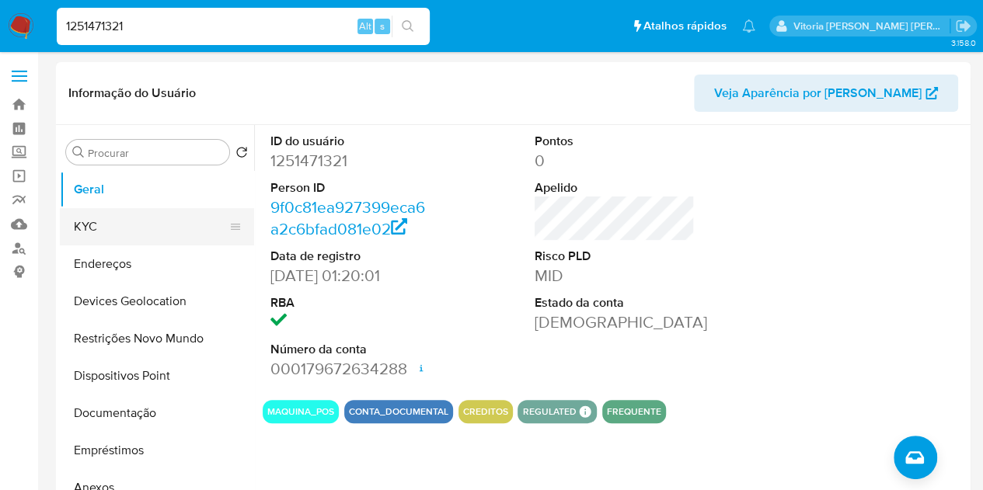
click at [137, 232] on button "KYC" at bounding box center [151, 226] width 182 height 37
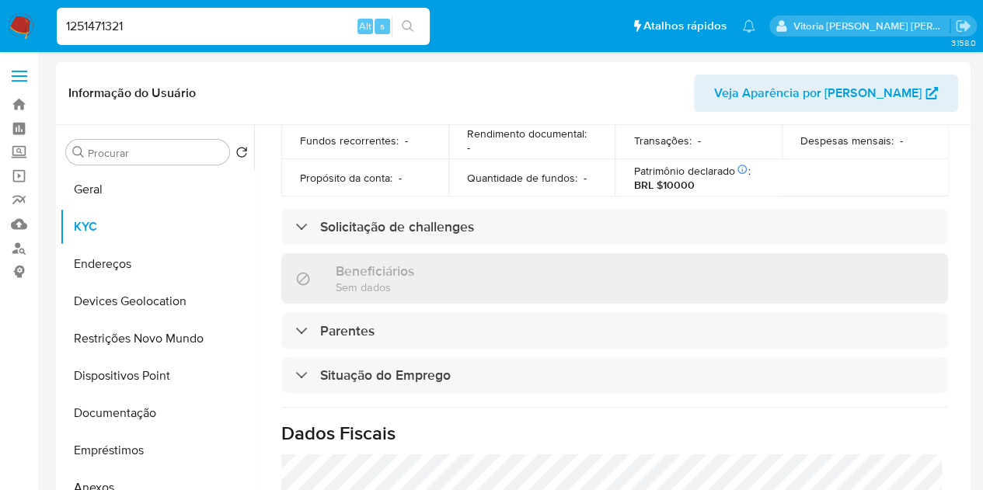
scroll to position [719, 0]
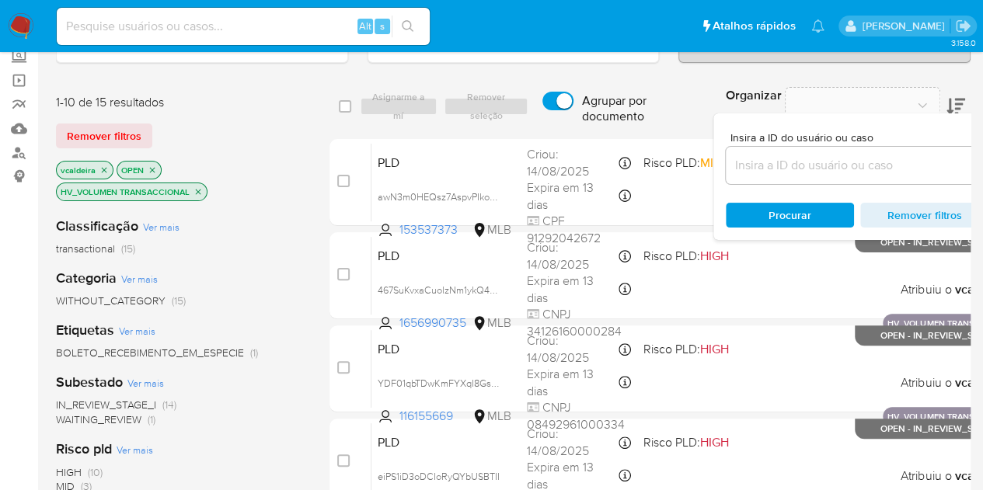
scroll to position [78, 0]
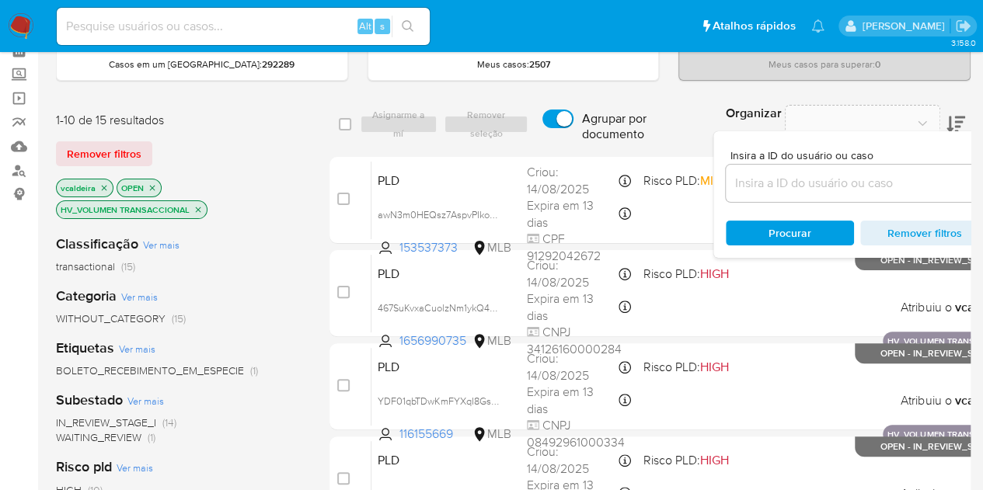
click at [200, 210] on icon "close-filter" at bounding box center [197, 209] width 9 height 9
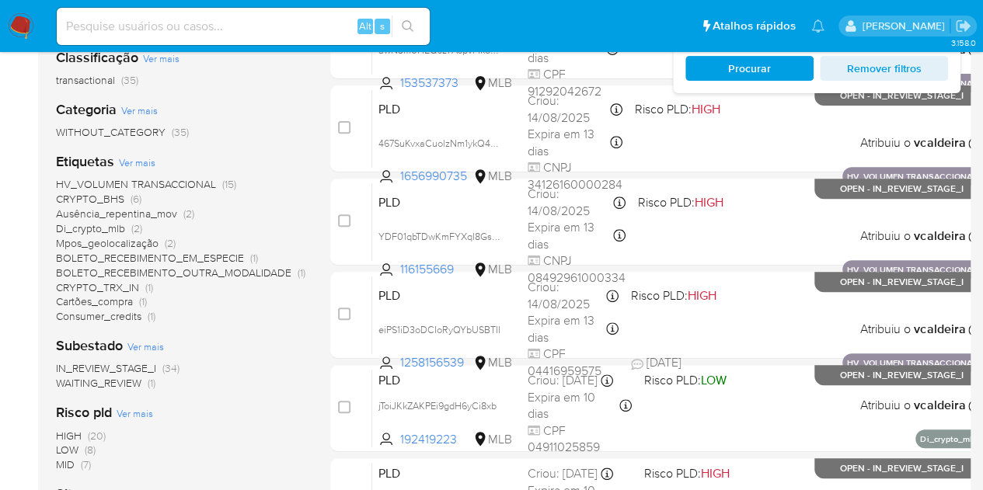
scroll to position [388, 0]
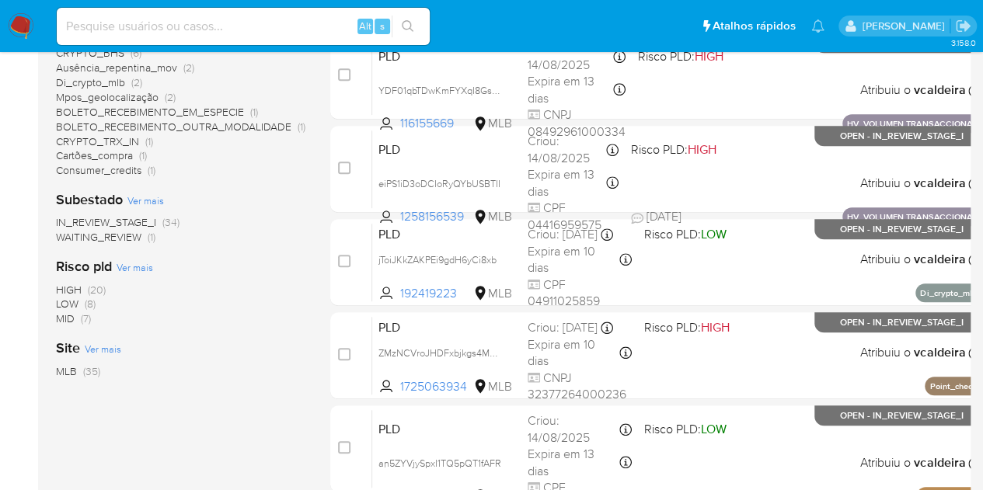
click at [90, 146] on span "CRYPTO_TRX_IN" at bounding box center [97, 142] width 83 height 16
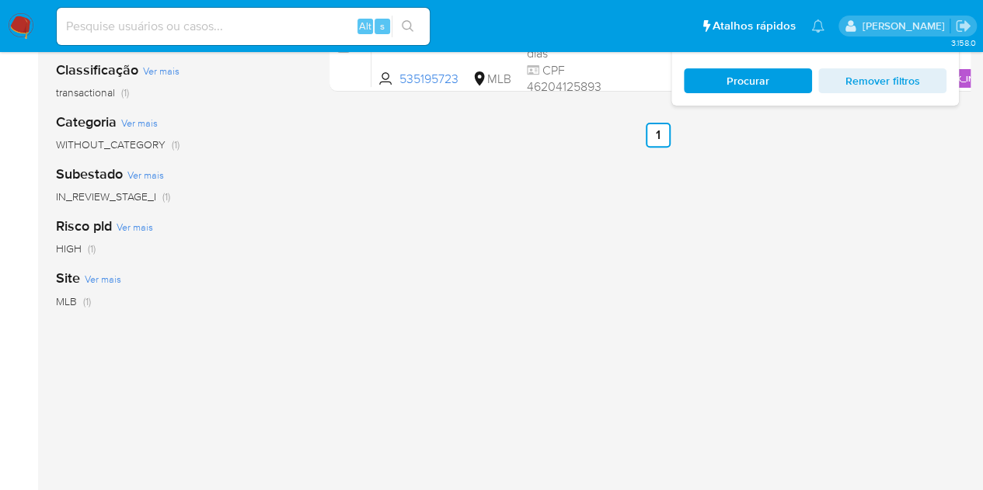
scroll to position [78, 0]
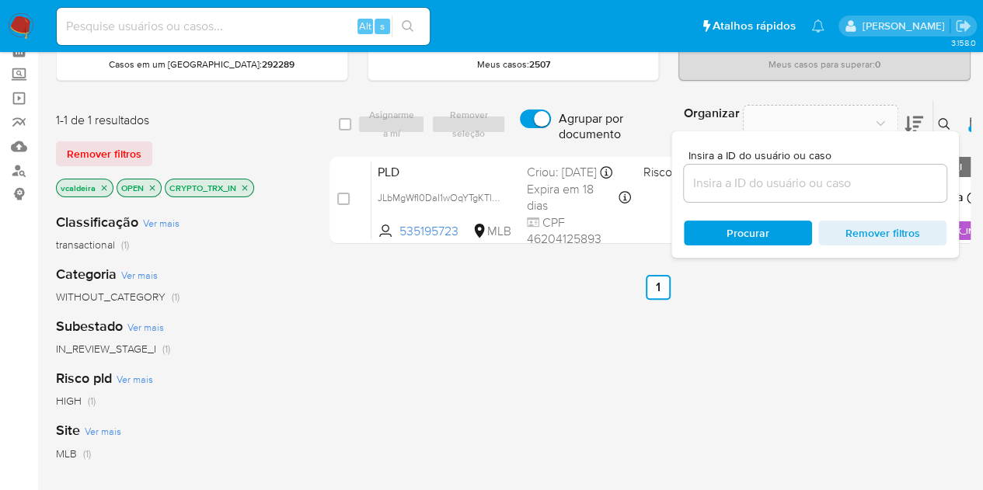
click at [529, 393] on div "select-all-cases-checkbox Asignarme a mí Remover seleção Agrupar por documento …" at bounding box center [657, 451] width 657 height 704
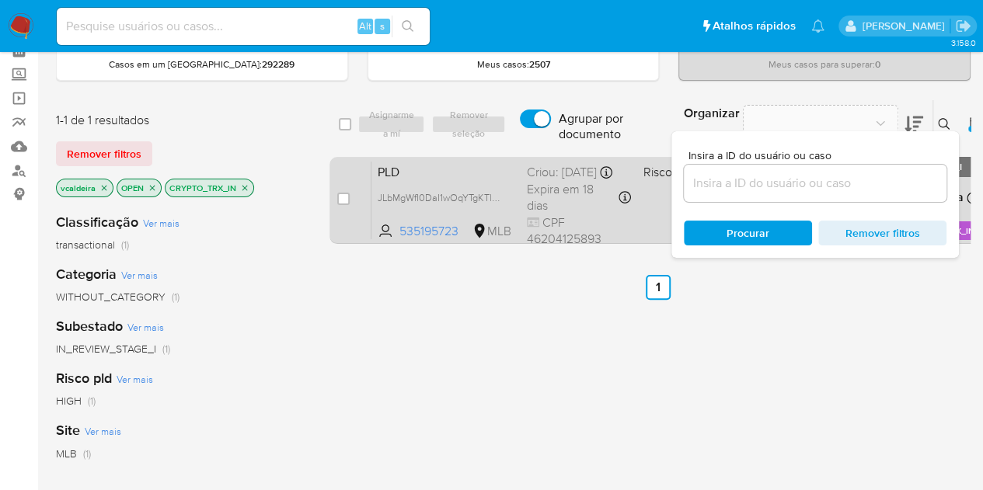
click at [437, 172] on span "PLD" at bounding box center [446, 171] width 137 height 20
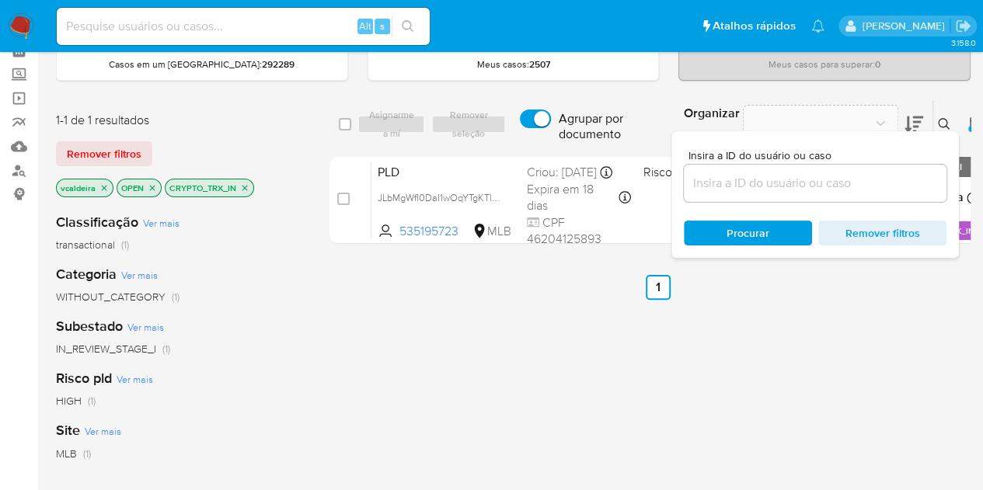
click at [242, 186] on icon "close-filter" at bounding box center [244, 187] width 9 height 9
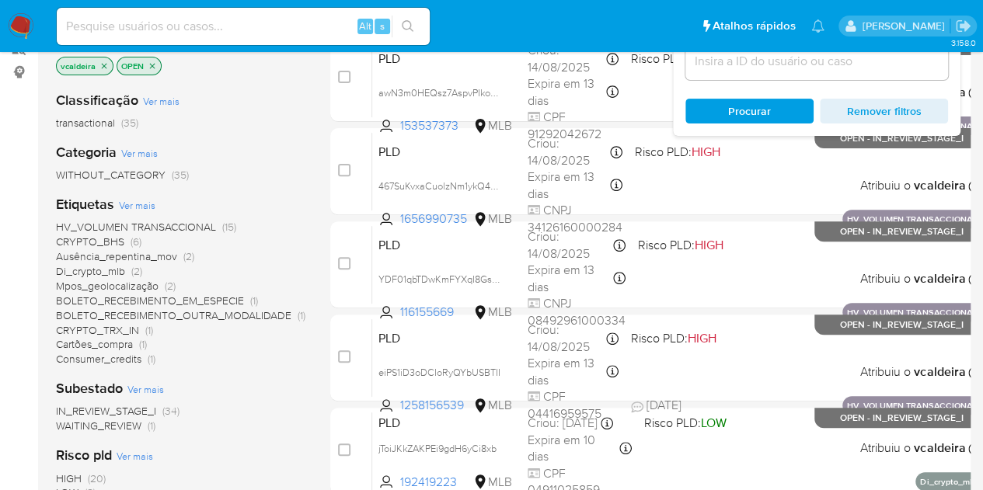
scroll to position [233, 0]
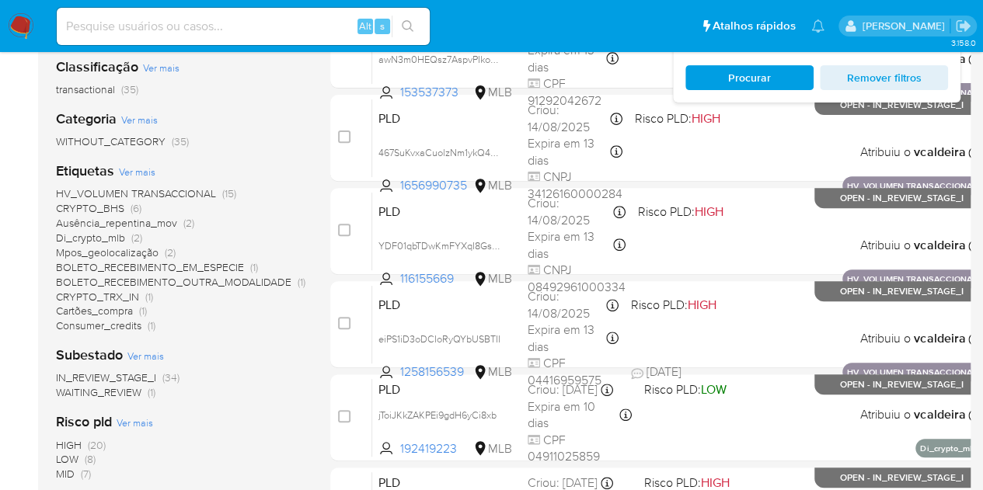
click at [93, 236] on span "Di_crypto_mlb" at bounding box center [90, 238] width 69 height 16
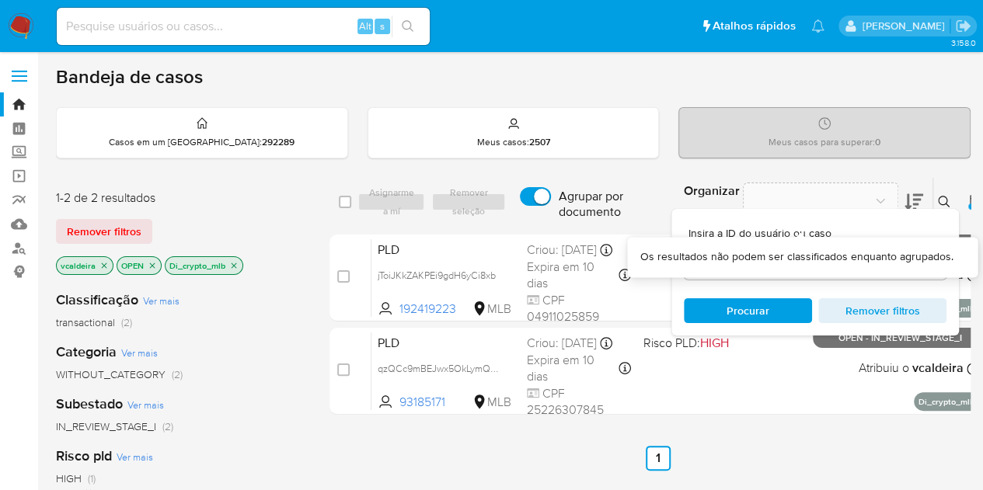
click at [921, 200] on div "Organizar por" at bounding box center [801, 202] width 261 height 48
click at [904, 196] on icon at bounding box center [913, 202] width 19 height 16
click at [905, 193] on icon at bounding box center [913, 202] width 19 height 19
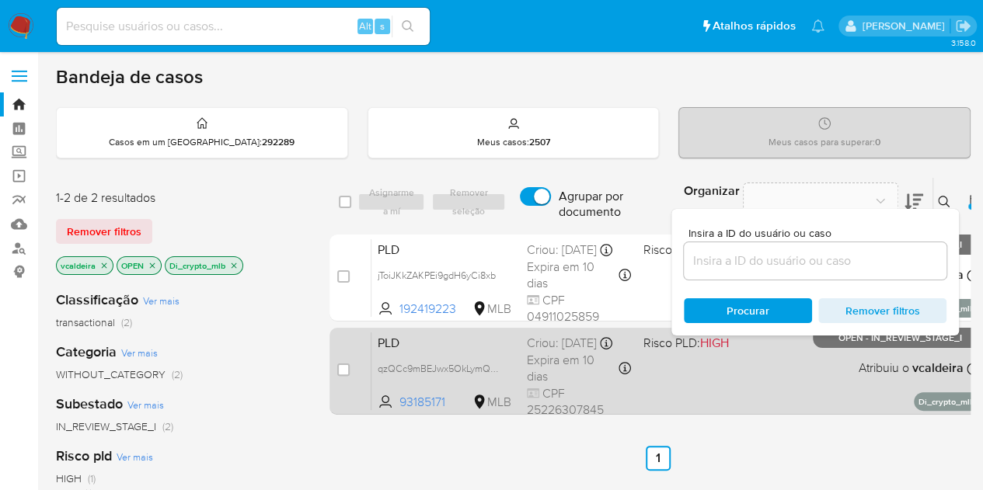
click at [792, 390] on div "PLD qzQCc9mBEJwx5OkLymQT8ejz 93185171 MLB Risco PLD: HIGH Criou: 12/08/2025 Cri…" at bounding box center [674, 371] width 607 height 78
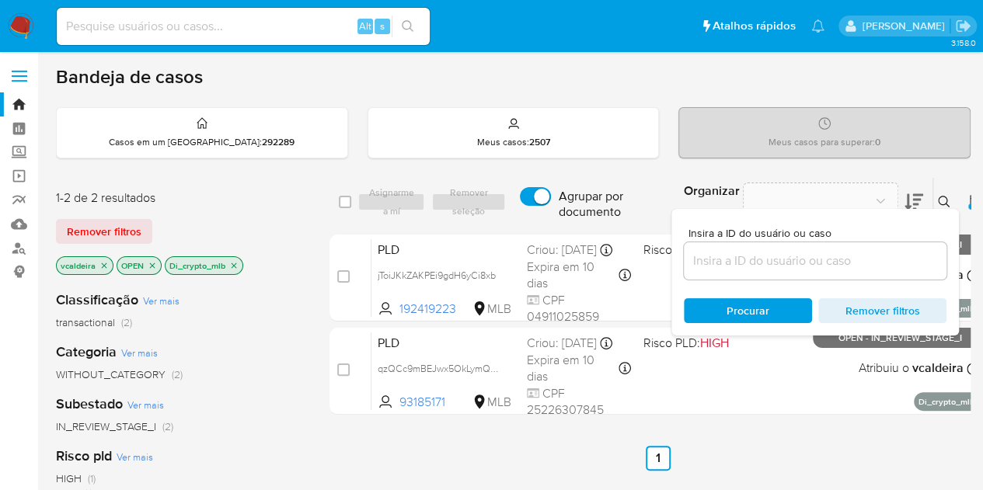
click at [726, 446] on ul "Anterior 1 Seguinte" at bounding box center [657, 458] width 657 height 25
click at [754, 313] on span "Procurar" at bounding box center [747, 310] width 43 height 25
click at [809, 455] on ul "Anterior 1 Seguinte" at bounding box center [657, 458] width 657 height 25
click at [944, 202] on icon at bounding box center [944, 202] width 12 height 12
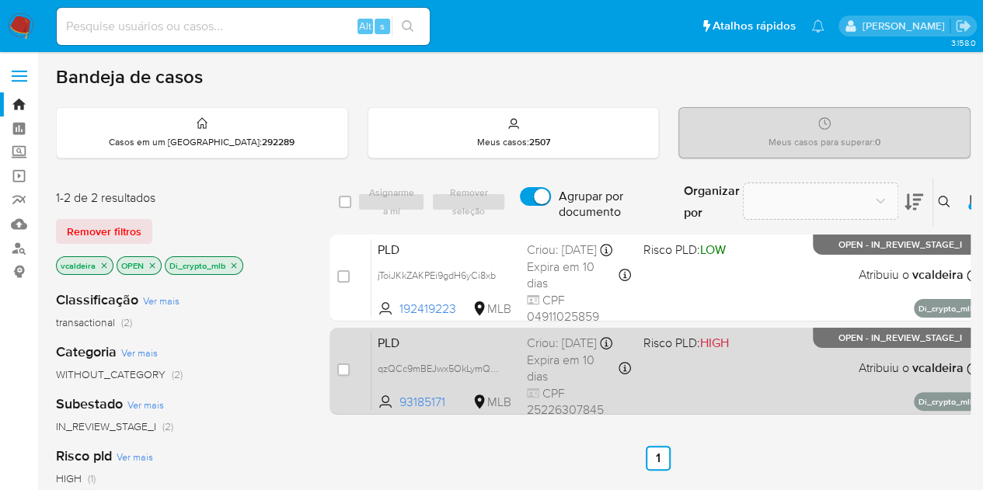
click div "PLD qzQCc9mBEJwx5OkLymQT8ejz 93185171 MLB Risco PLD: HIGH Criou: 12/08/2025 Cri…"
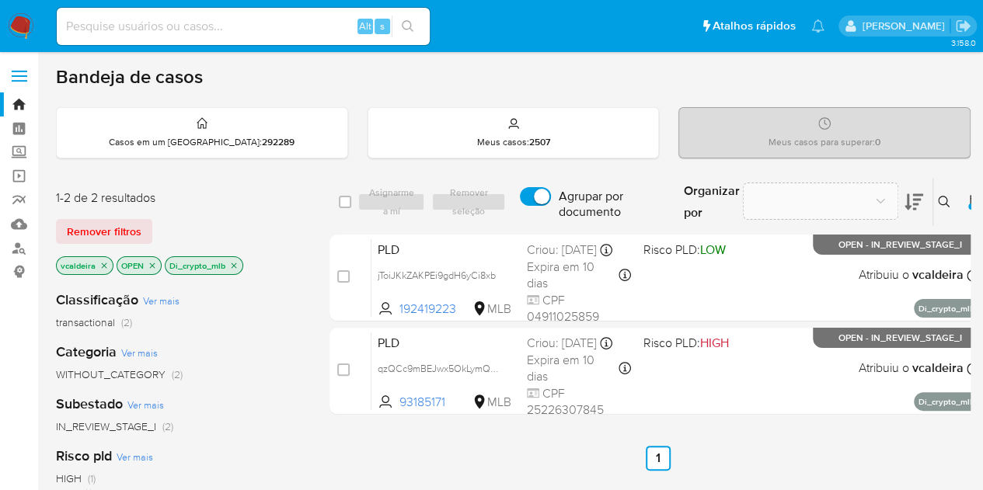
click icon "close-filter"
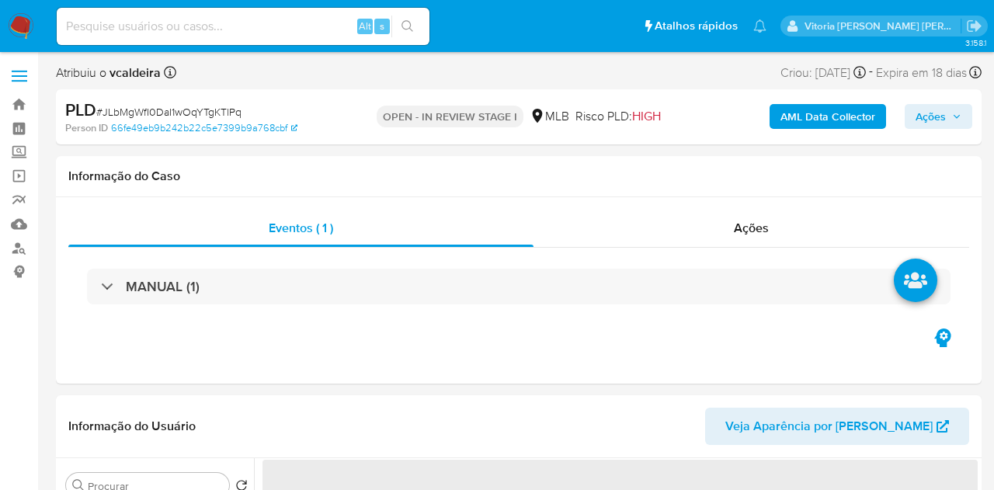
select select "10"
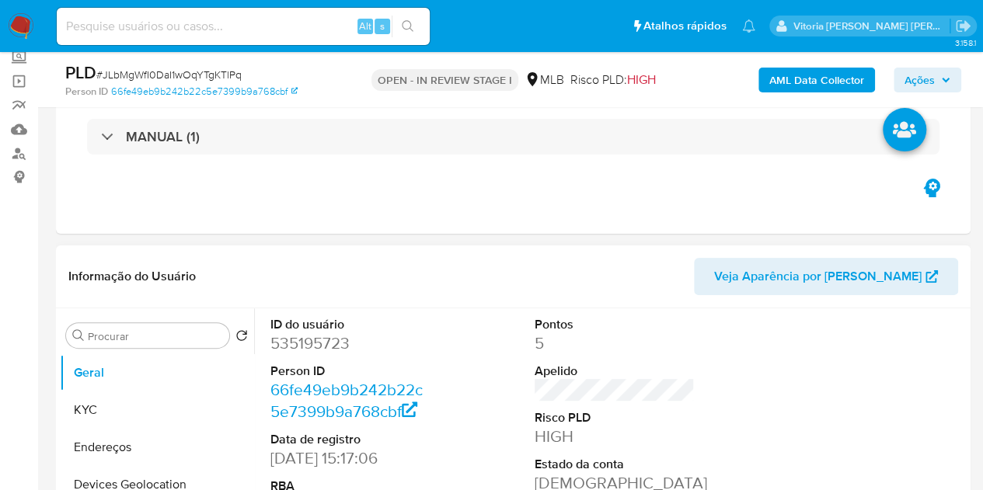
scroll to position [233, 0]
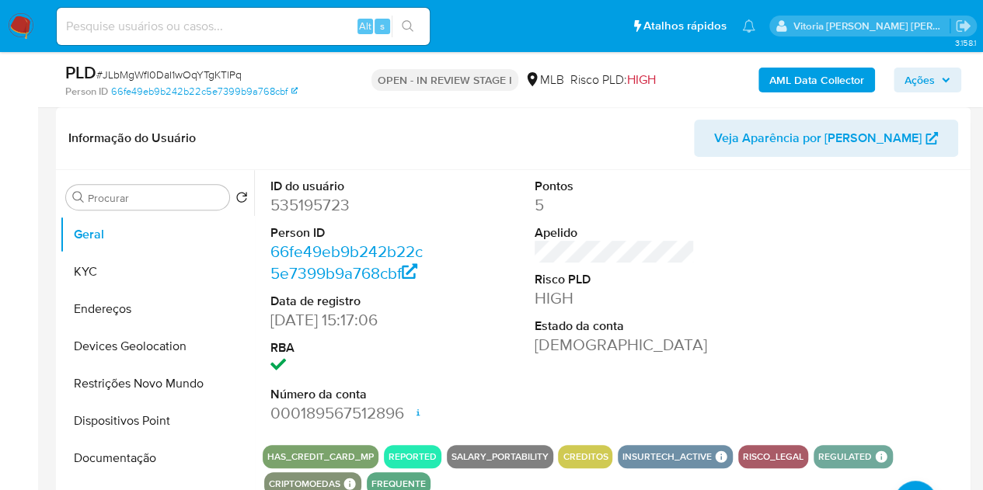
click at [308, 198] on dd "535195723" at bounding box center [350, 205] width 161 height 22
copy dd "535195723"
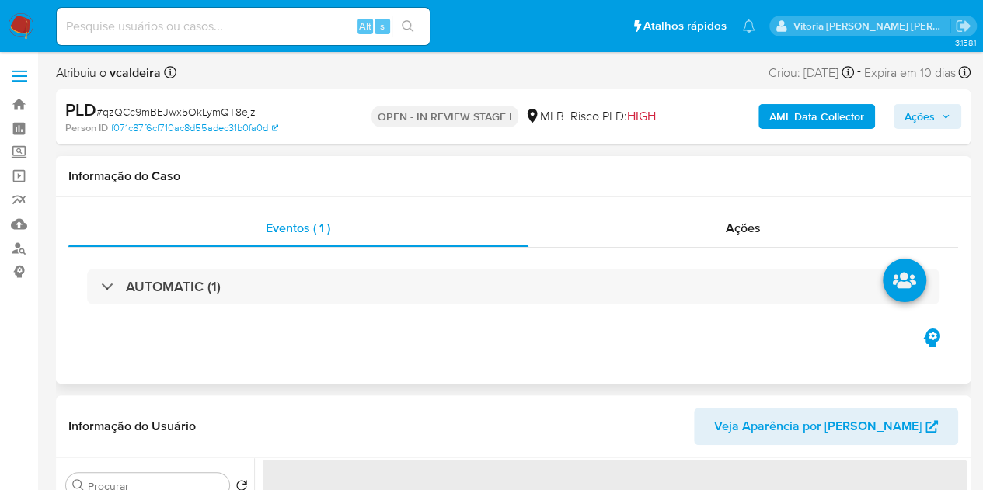
select select "10"
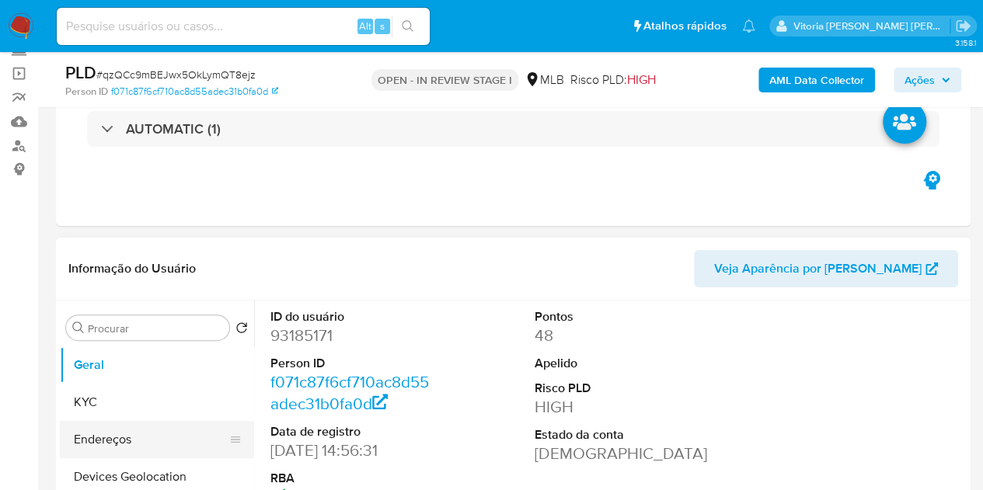
scroll to position [155, 0]
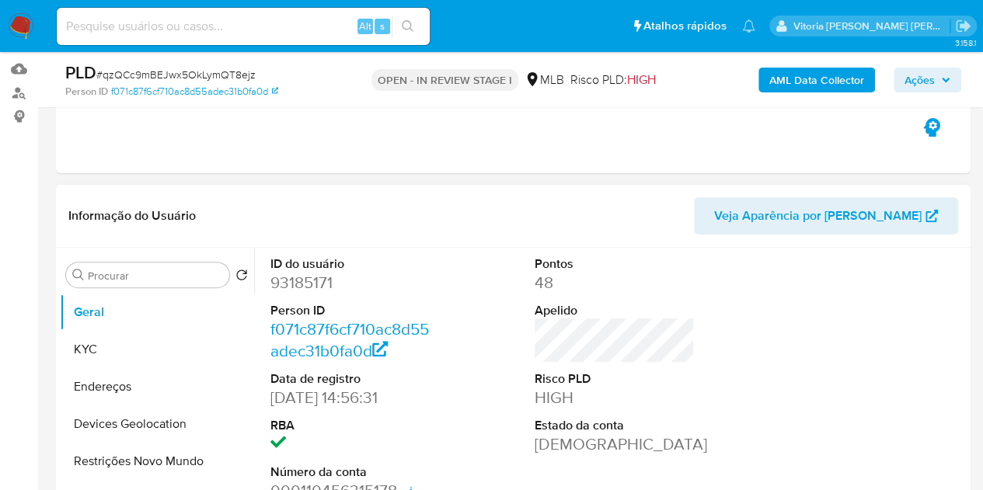
click at [308, 282] on dd "93185171" at bounding box center [350, 283] width 161 height 22
copy dd "93185171"
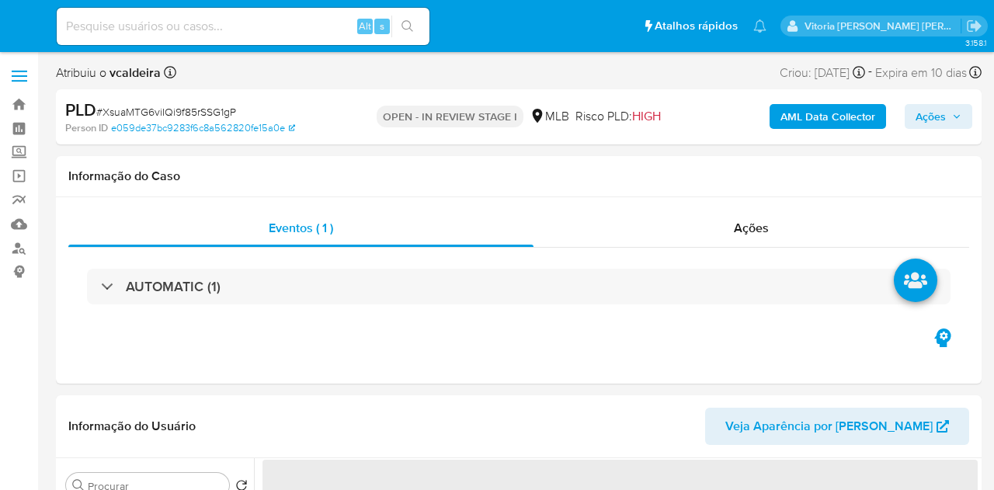
select select "10"
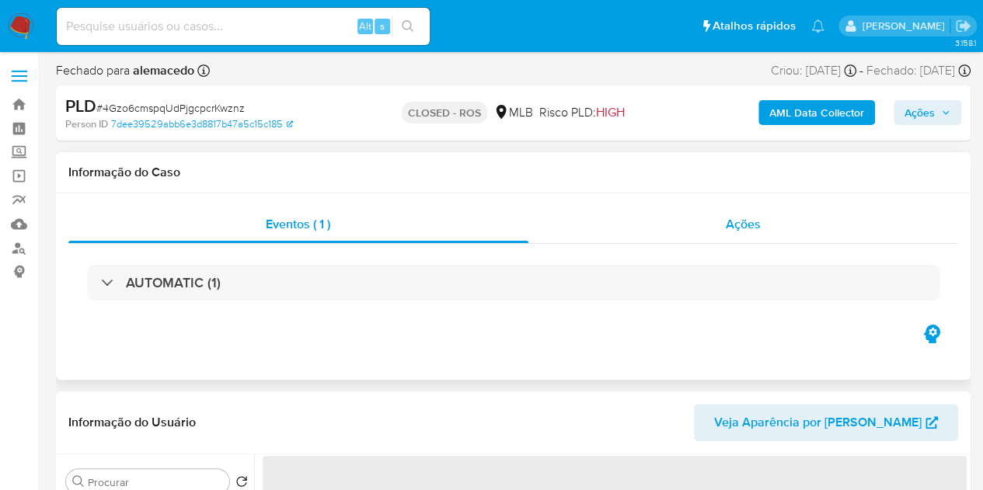
click at [738, 231] on span "Ações" at bounding box center [743, 224] width 35 height 18
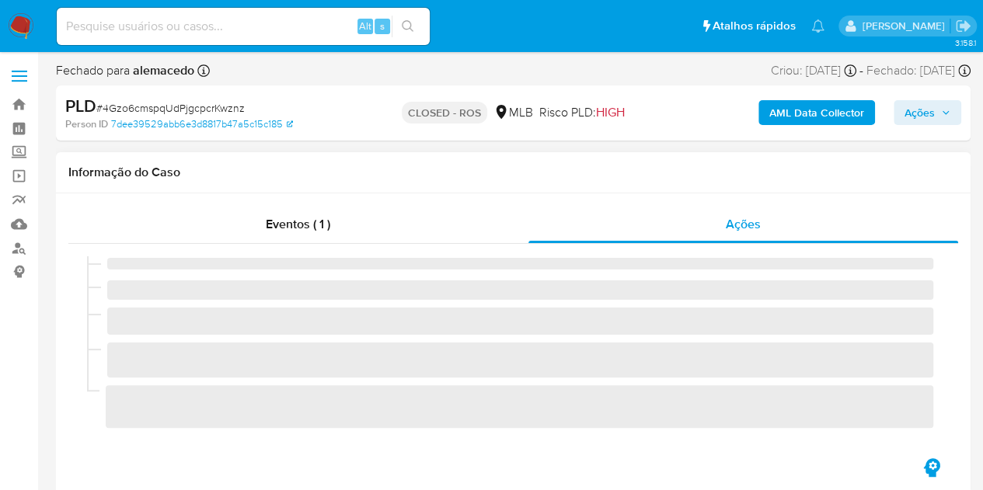
select select "10"
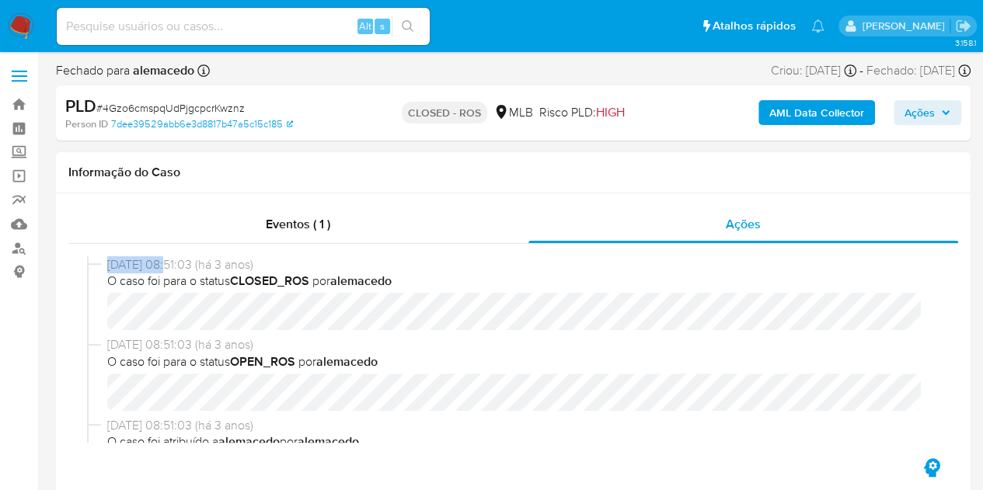
drag, startPoint x: 140, startPoint y: 263, endPoint x: 117, endPoint y: 248, distance: 27.4
click at [104, 260] on div "21/09/2022 08:51:03 (há 3 anos) O caso foi para o status CLOSED_ROS por alemace…" at bounding box center [513, 296] width 852 height 80
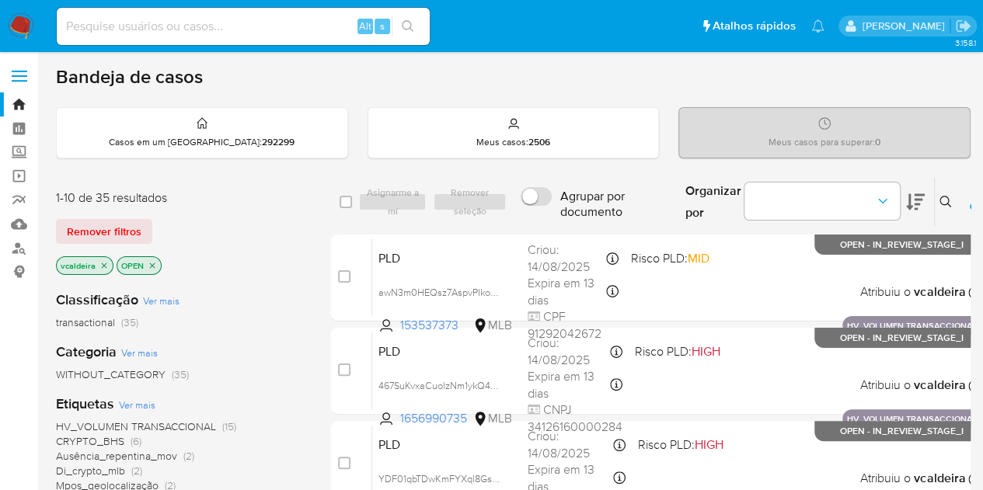
click at [969, 204] on div at bounding box center [972, 207] width 6 height 6
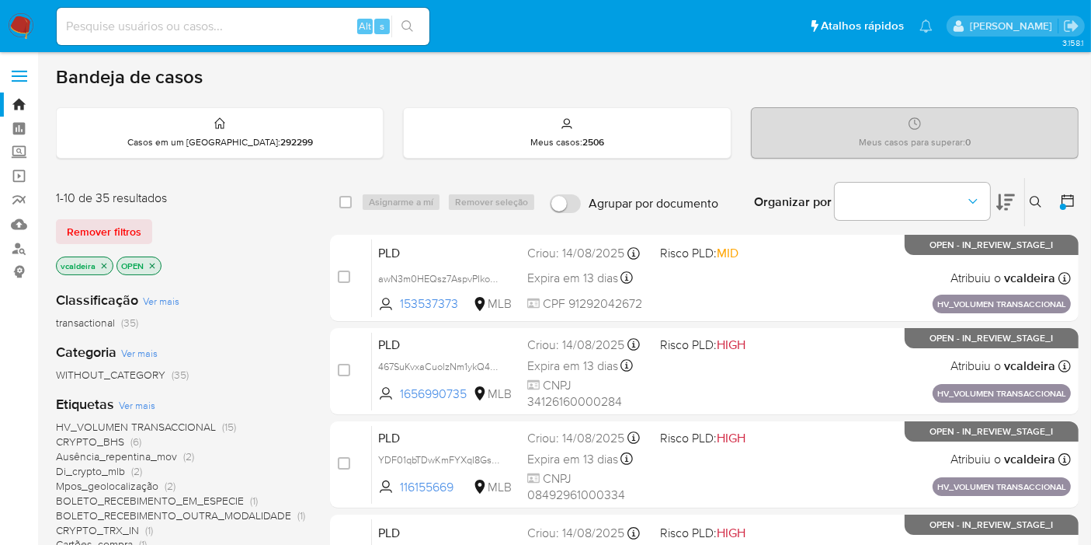
click at [994, 198] on icon at bounding box center [1068, 201] width 16 height 16
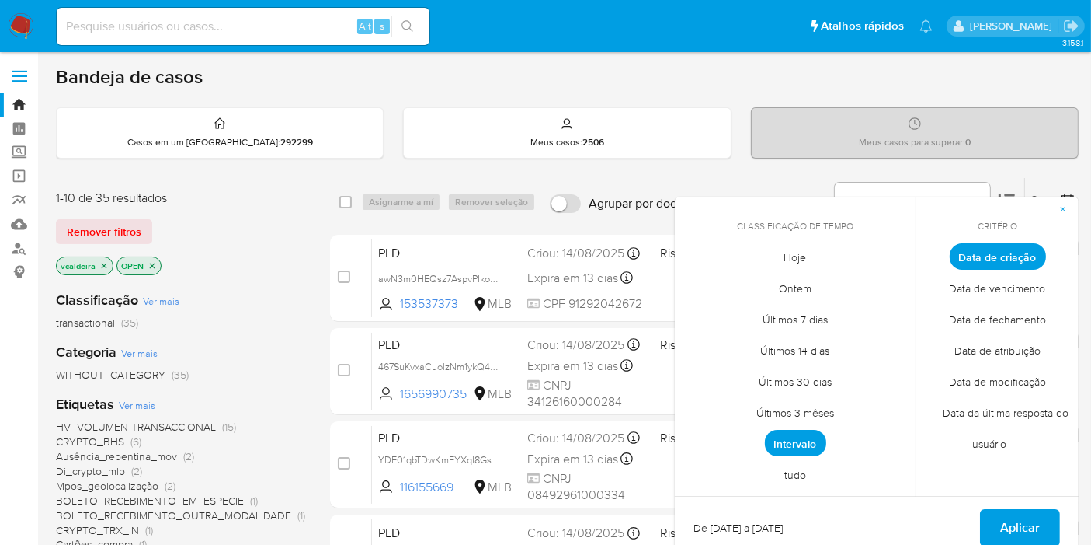
click at [787, 469] on span "tudo" at bounding box center [795, 475] width 54 height 32
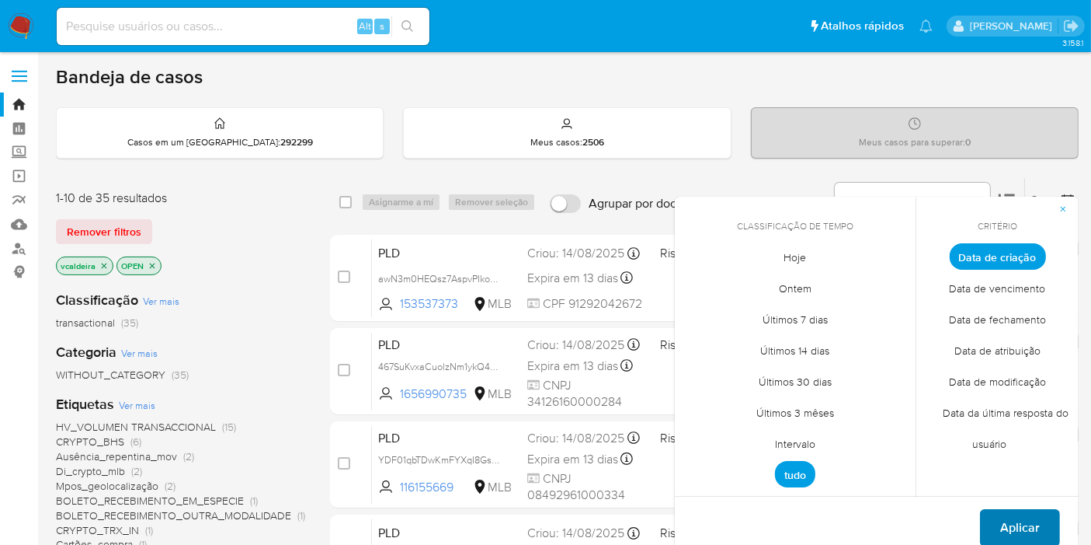
click at [994, 489] on span "Aplicar" at bounding box center [1021, 527] width 40 height 34
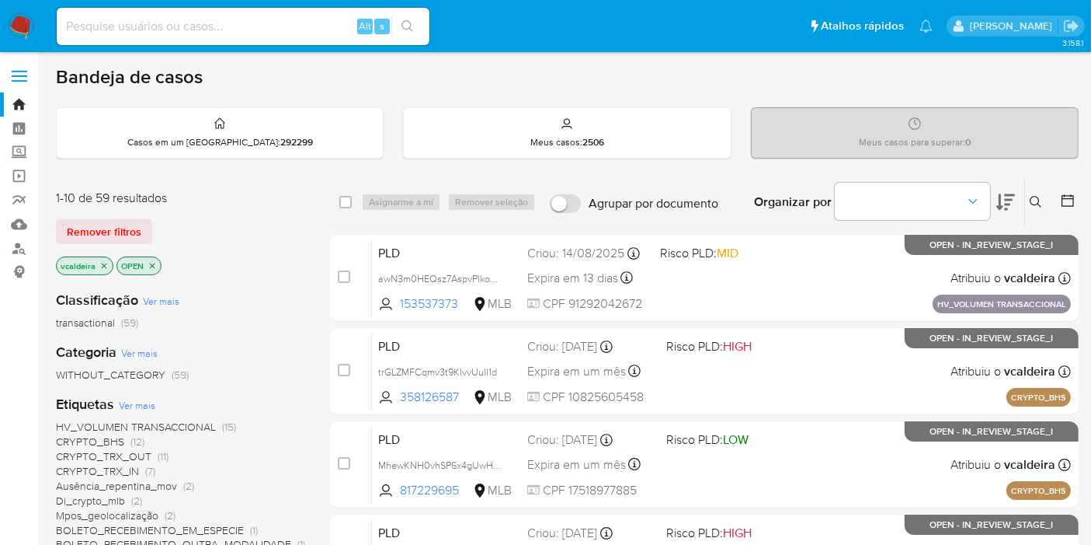
click at [120, 471] on span "CRYPTO_TRX_IN" at bounding box center [97, 471] width 83 height 16
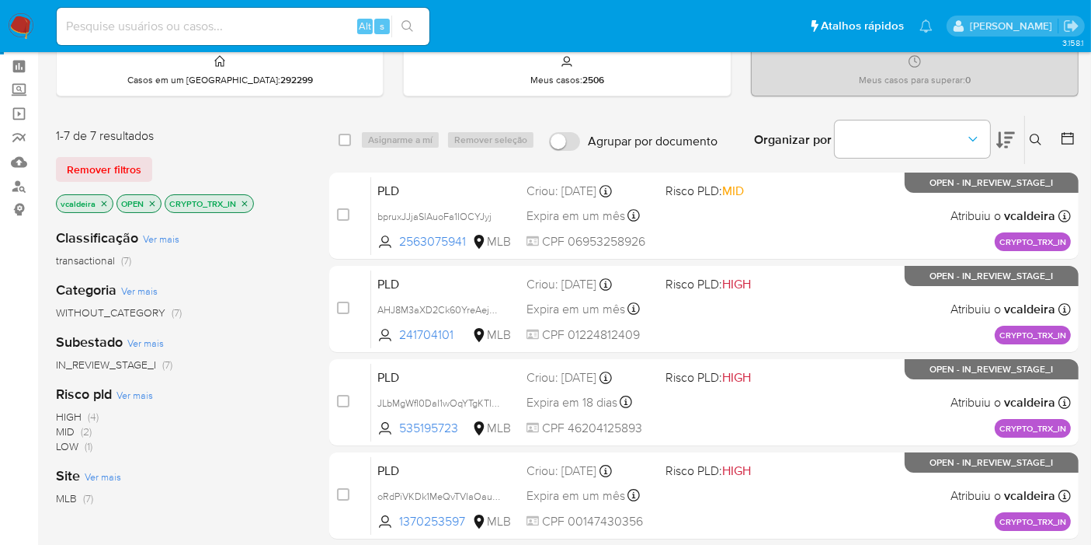
scroll to position [86, 0]
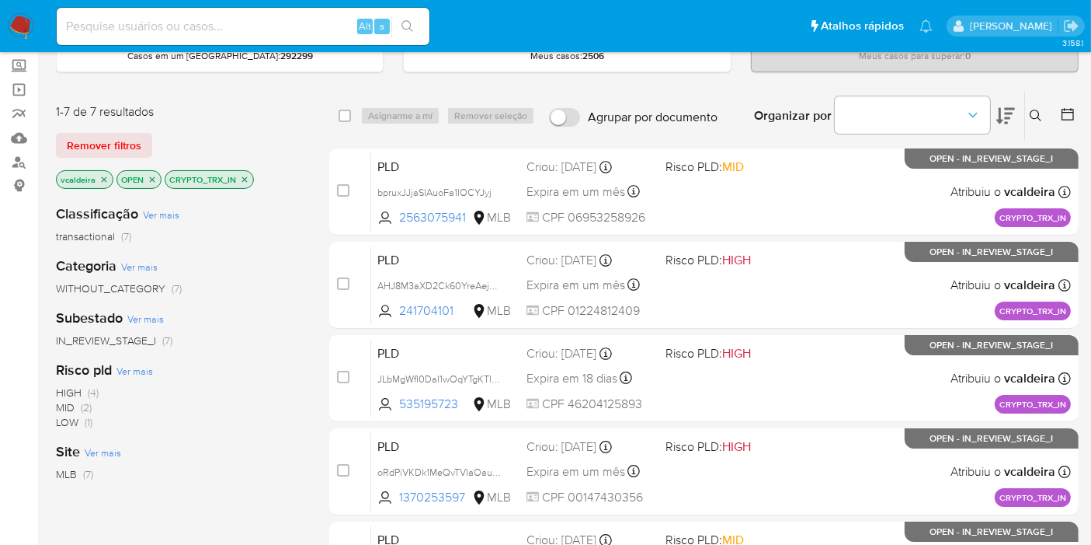
click at [71, 395] on span "HIGH" at bounding box center [69, 393] width 26 height 16
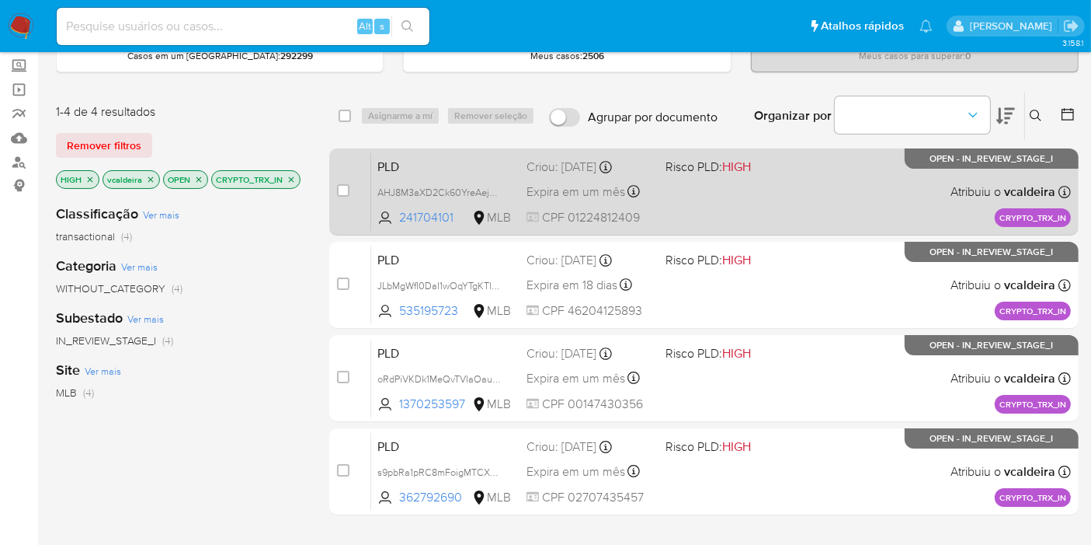
click at [928, 168] on div "PLD AHJ8M3aXD2Ck60YreAejeEyI 241704101 MLB Risco PLD: HIGH Criou: 12/09/2025 Cr…" at bounding box center [721, 191] width 700 height 78
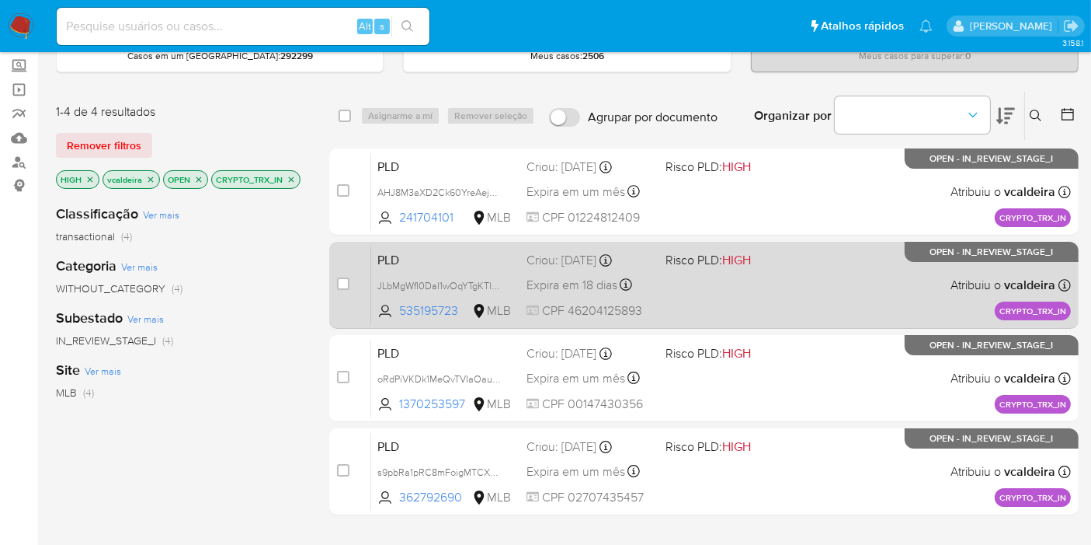
click at [920, 257] on p "OPEN - IN_REVIEW_STAGE_I" at bounding box center [992, 252] width 174 height 20
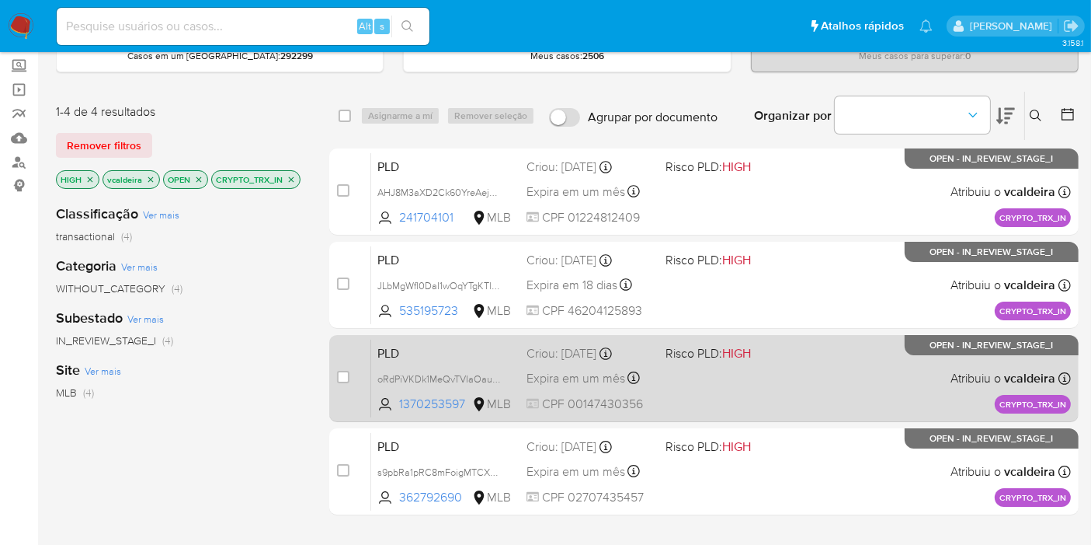
click at [927, 371] on div "PLD oRdPiVKDk1MeQvTVIaOauS6P 1370253597 MLB Risco PLD: HIGH Criou: 12/09/2025 C…" at bounding box center [721, 378] width 700 height 78
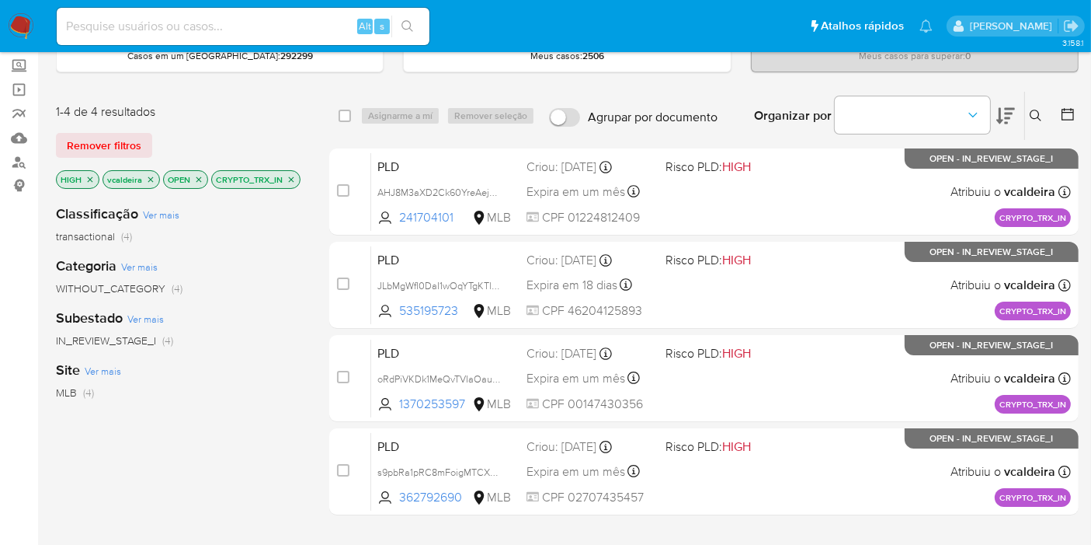
click at [291, 180] on icon "close-filter" at bounding box center [291, 179] width 9 height 9
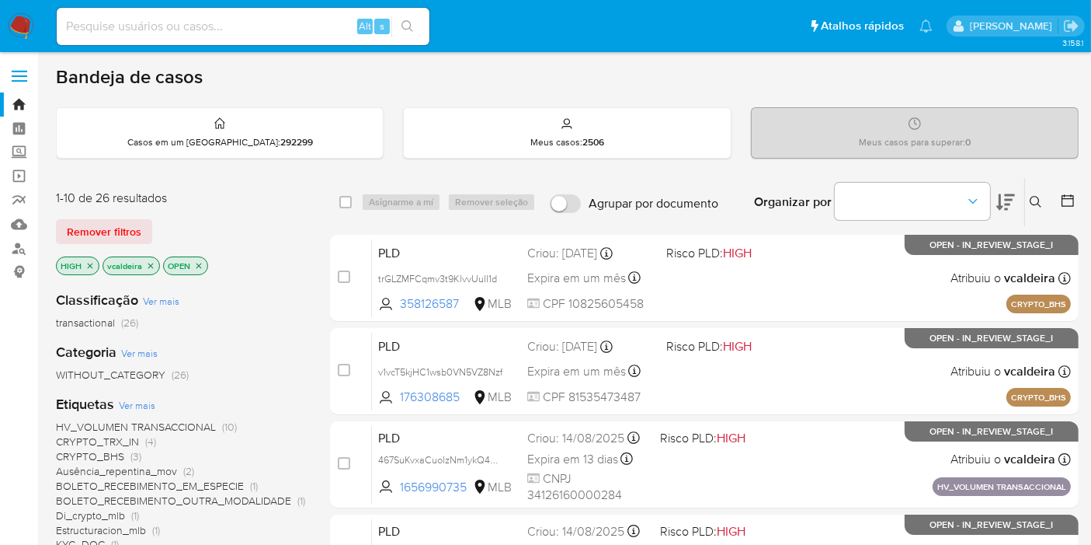
click at [92, 263] on icon "close-filter" at bounding box center [90, 265] width 5 height 5
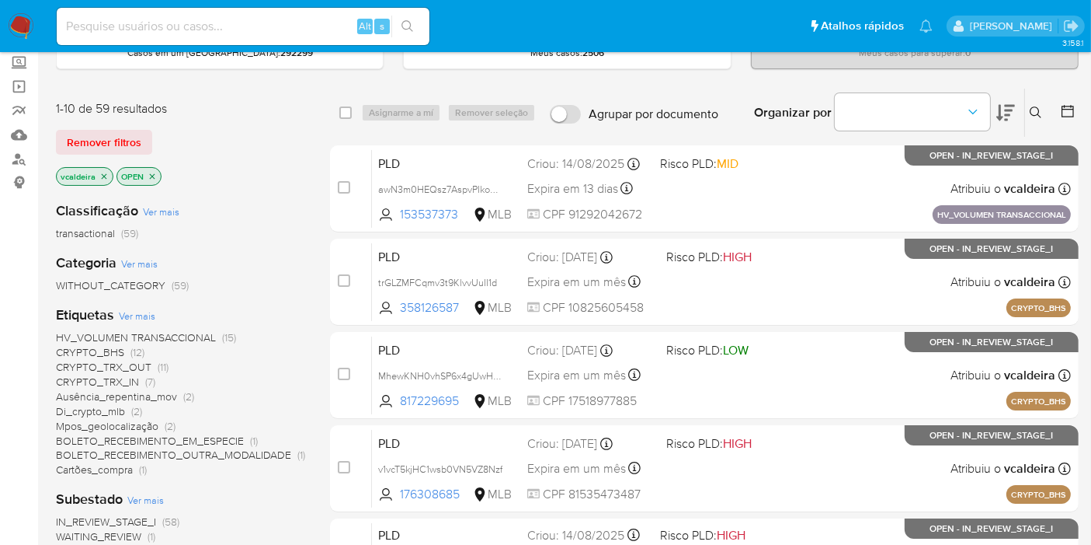
scroll to position [172, 0]
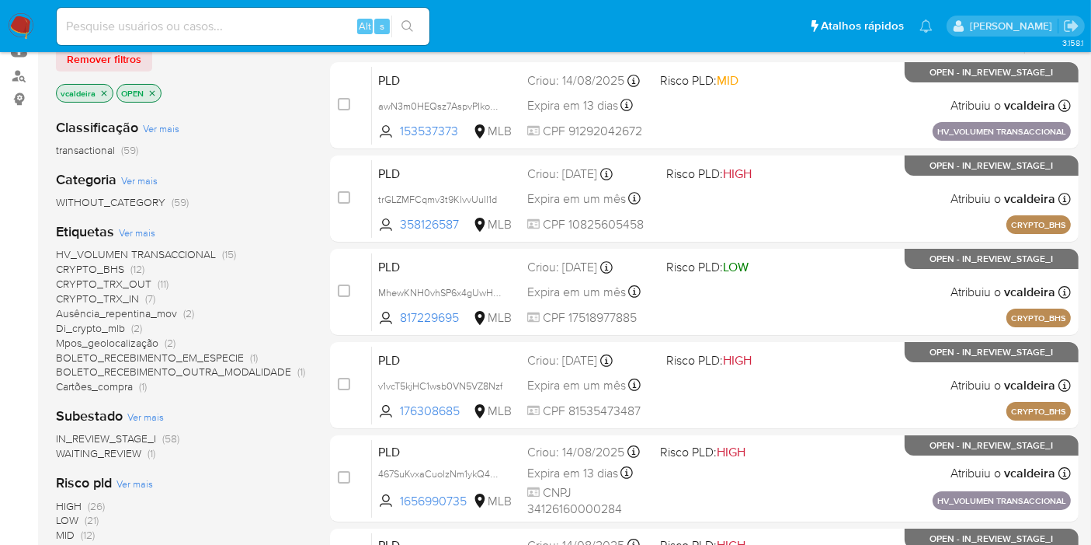
click at [113, 285] on span "CRYPTO_TRX_OUT" at bounding box center [104, 284] width 96 height 16
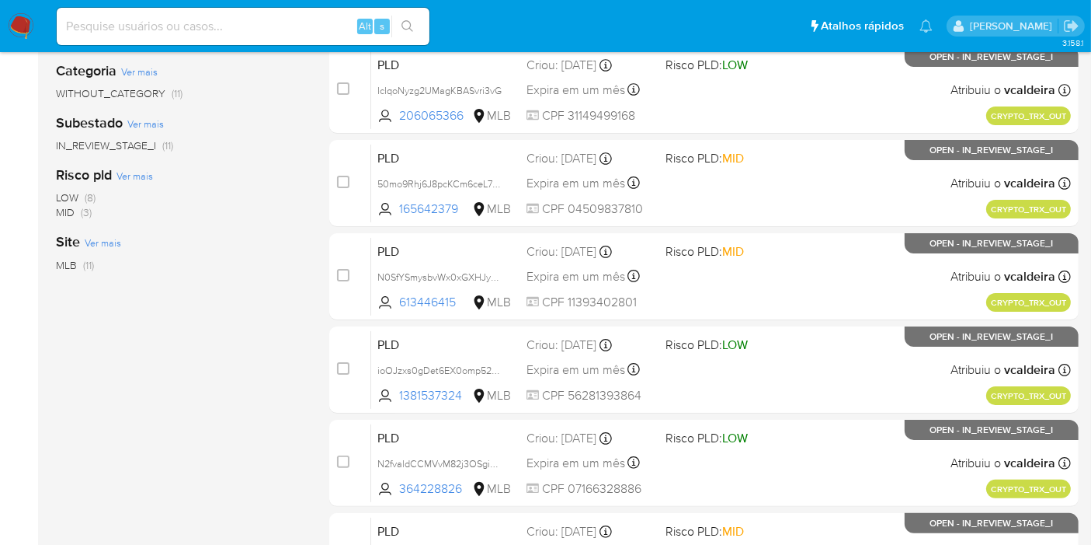
scroll to position [259, 0]
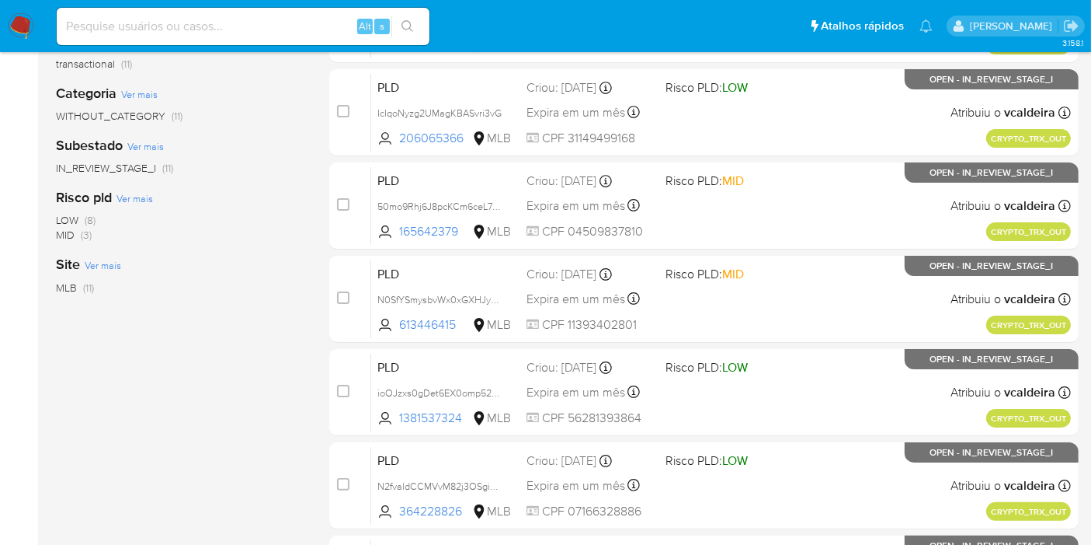
click at [68, 234] on span "MID" at bounding box center [65, 235] width 19 height 16
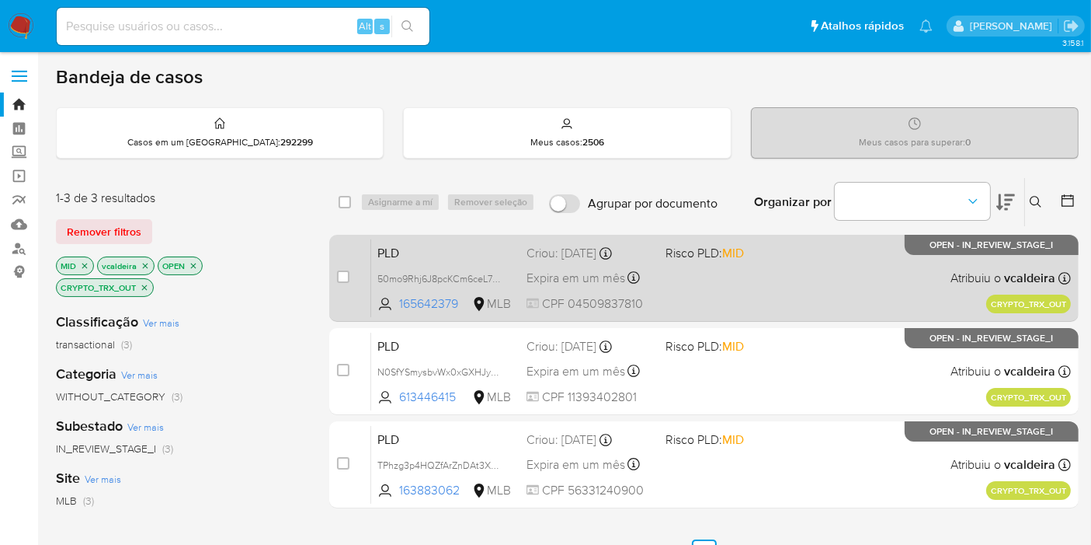
click at [994, 266] on div "PLD 50mo9Rhj6J8pcKCm6ceL724q 165642379 MLB Risco PLD: MID Criou: 12/09/2025 Cri…" at bounding box center [721, 277] width 700 height 78
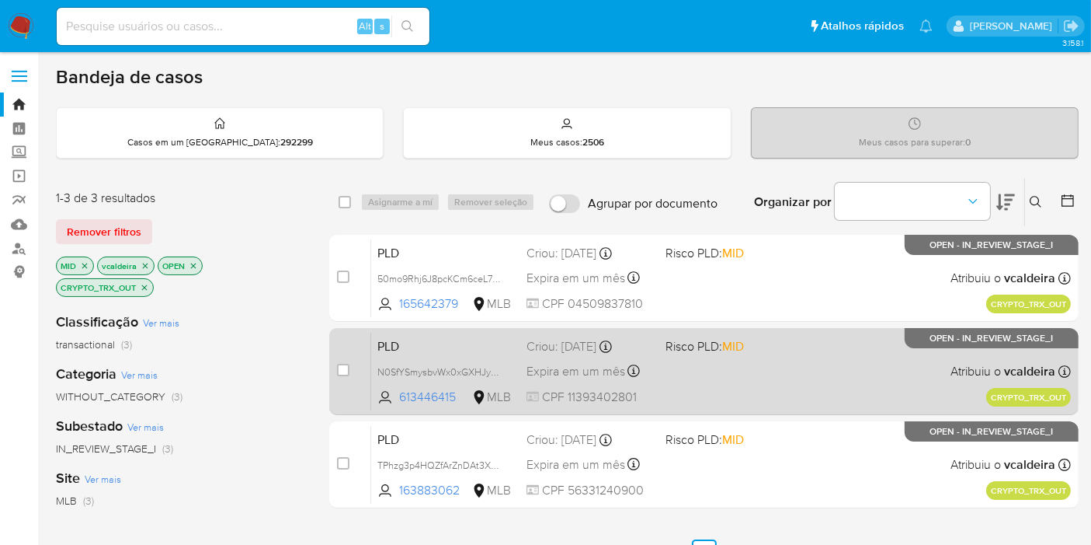
click at [923, 345] on p "OPEN - IN_REVIEW_STAGE_I" at bounding box center [992, 338] width 174 height 20
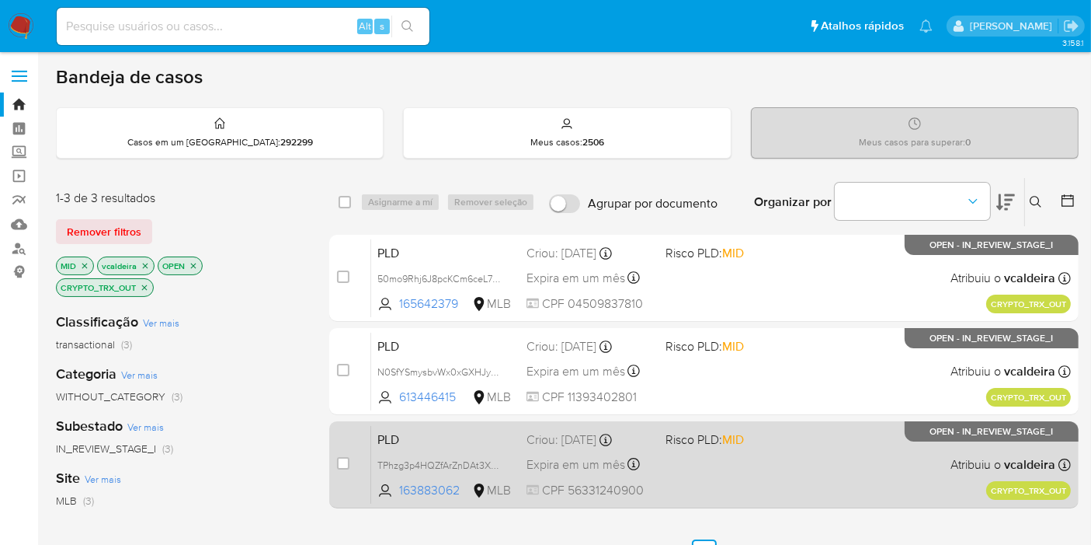
click at [932, 451] on div "PLD TPhzg3p4HQZfArZnDAt3XyNV 163883062 MLB Risco PLD: MID Criou: 12/09/2025 Cri…" at bounding box center [721, 464] width 700 height 78
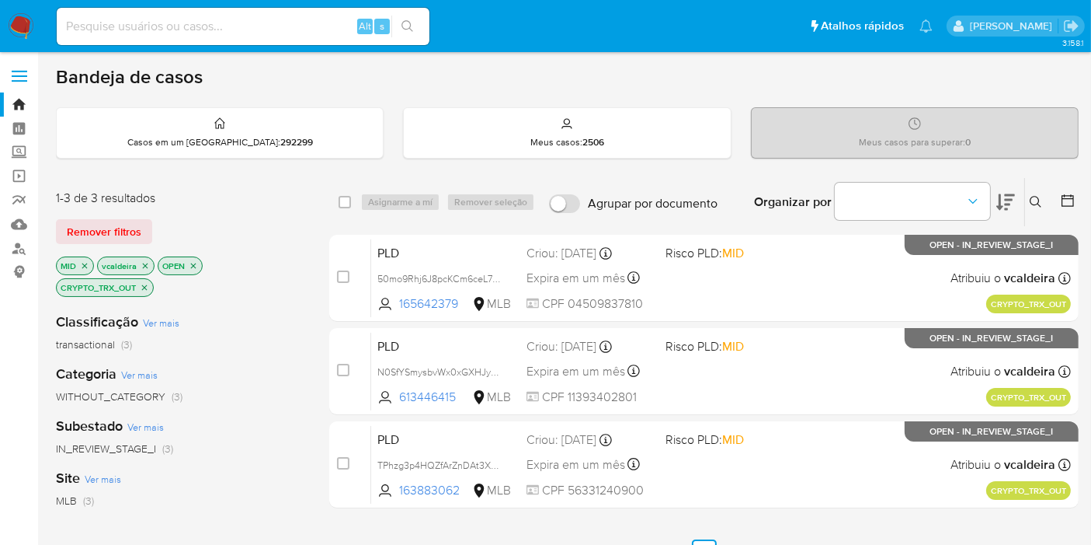
click at [144, 285] on icon "close-filter" at bounding box center [144, 286] width 5 height 5
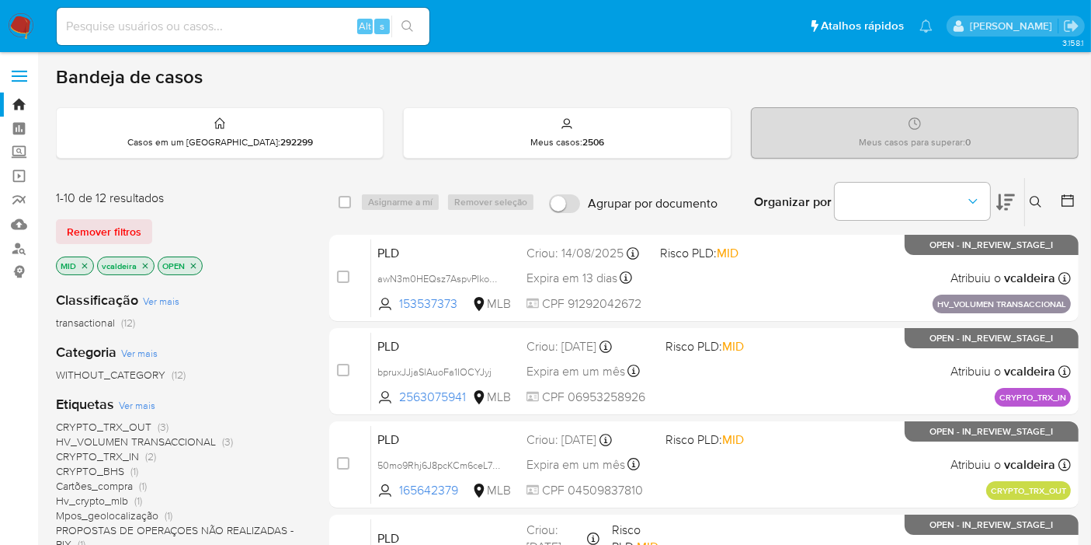
click at [84, 265] on icon "close-filter" at bounding box center [84, 265] width 9 height 9
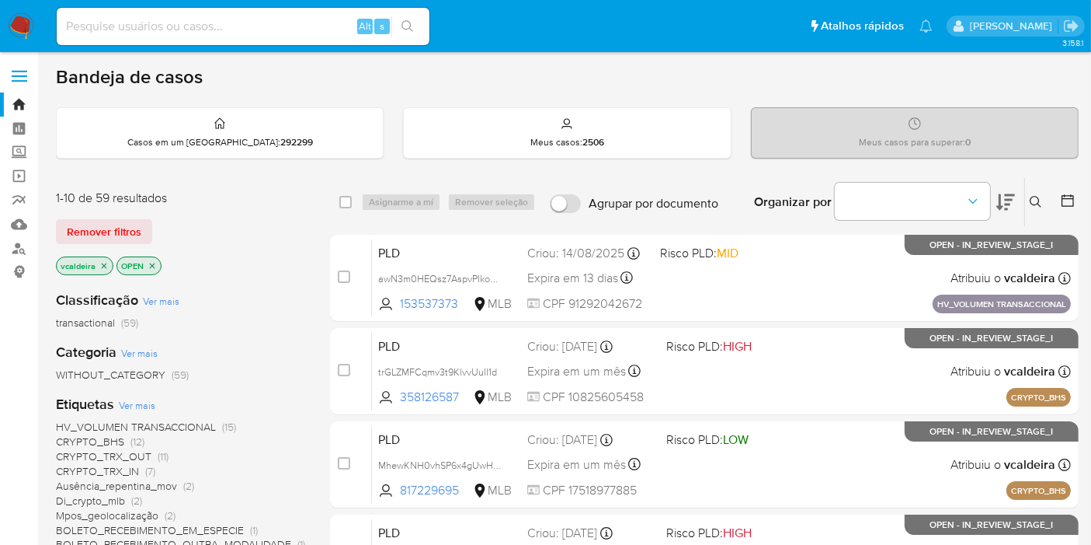
click at [127, 468] on span "CRYPTO_TRX_IN" at bounding box center [97, 471] width 83 height 16
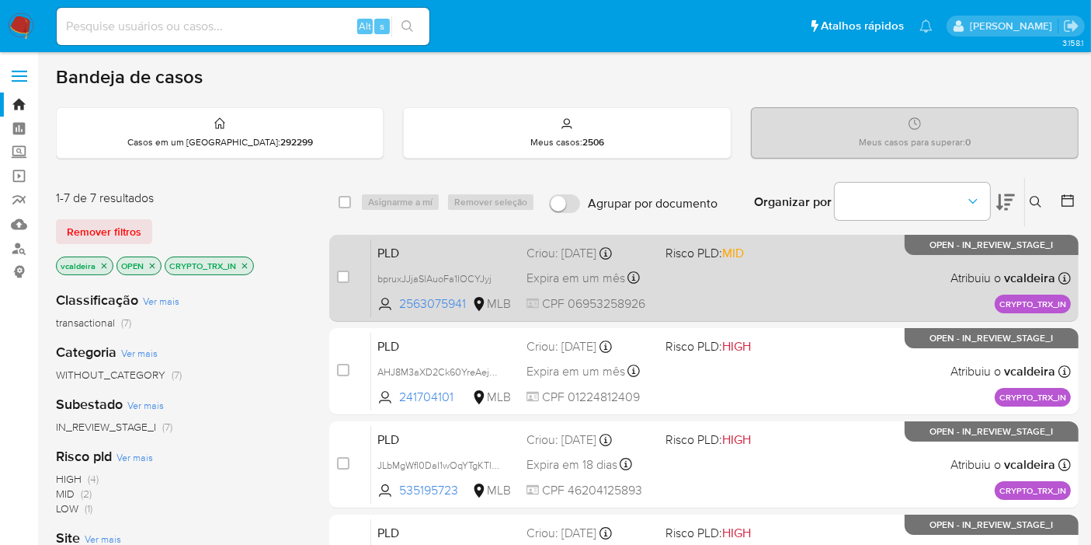
click at [959, 252] on p "OPEN - IN_REVIEW_STAGE_I" at bounding box center [992, 245] width 174 height 20
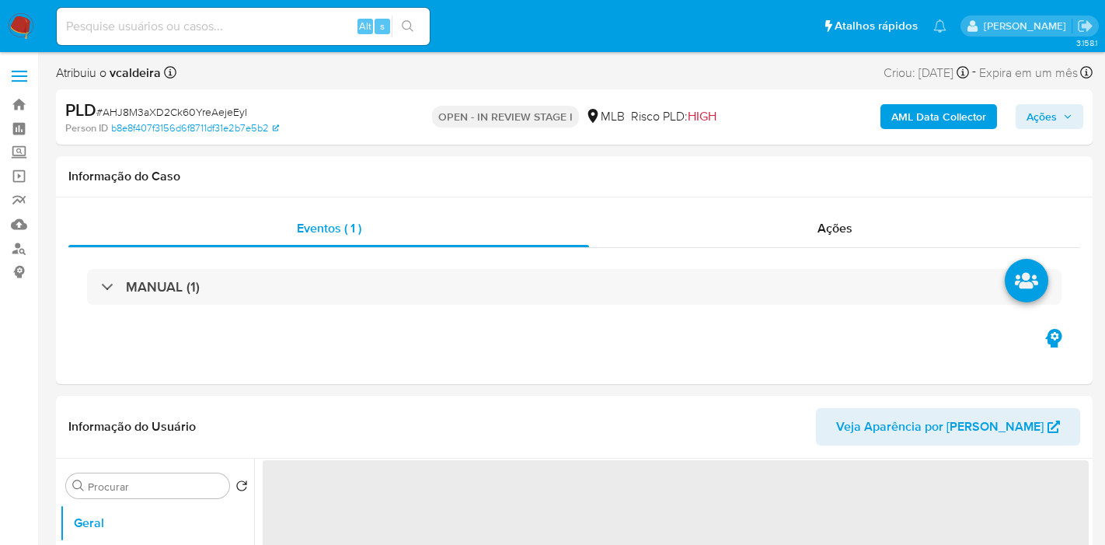
select select "10"
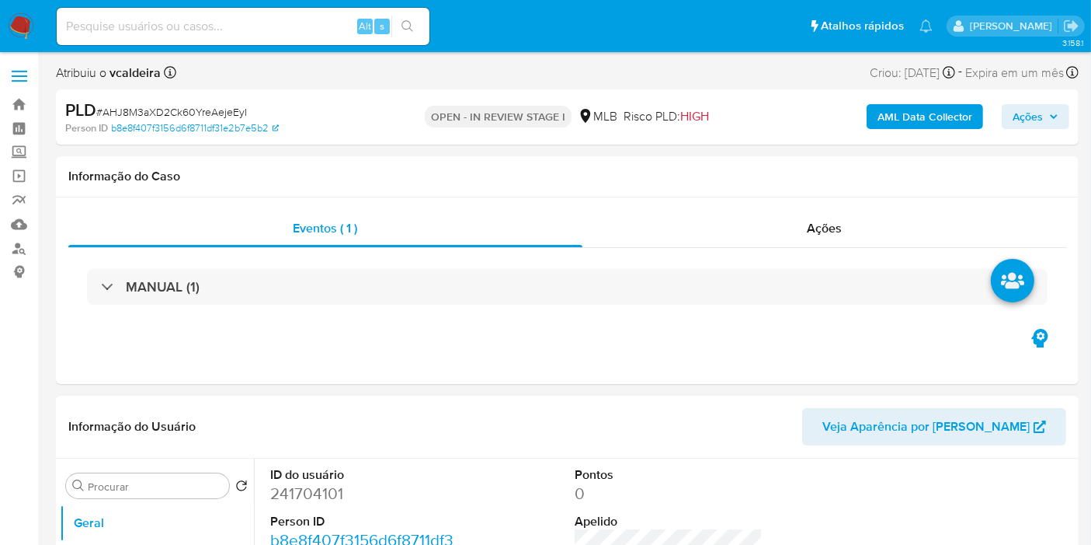
click at [322, 487] on dd "241704101" at bounding box center [364, 493] width 188 height 22
copy dd "241704101"
click at [194, 27] on input at bounding box center [243, 26] width 373 height 20
paste input "2563075941"
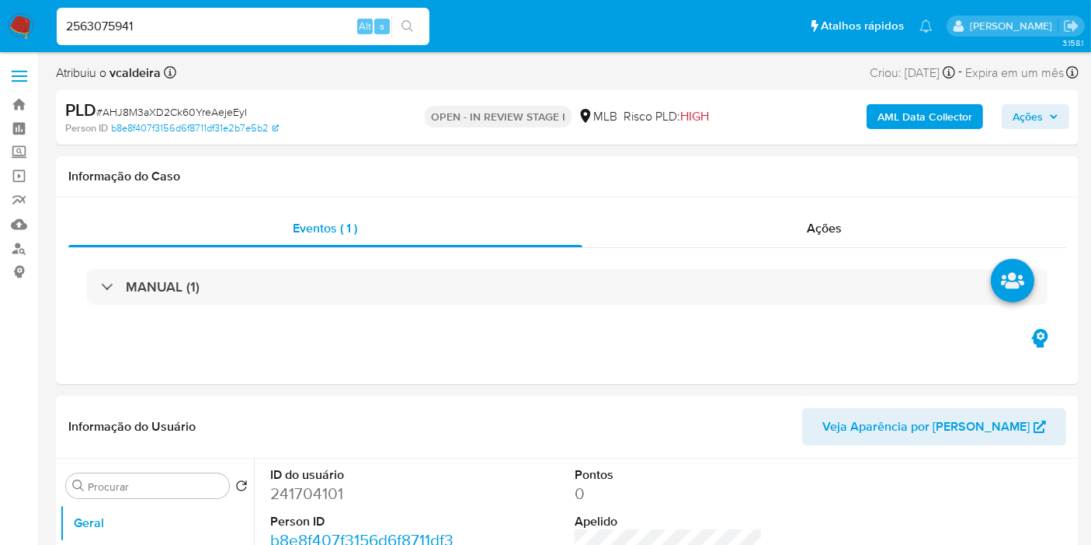
type input "2563075941"
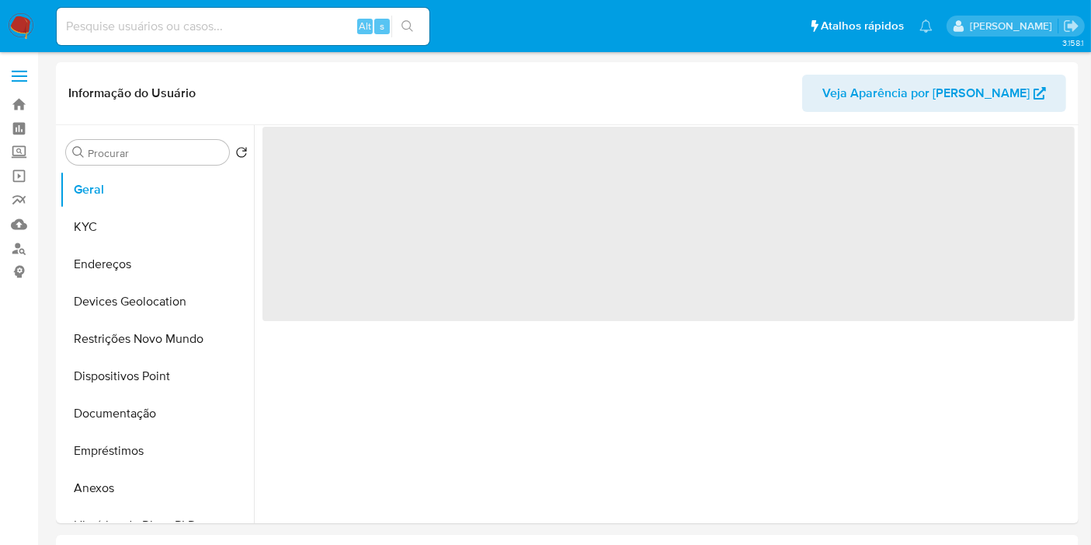
select select "10"
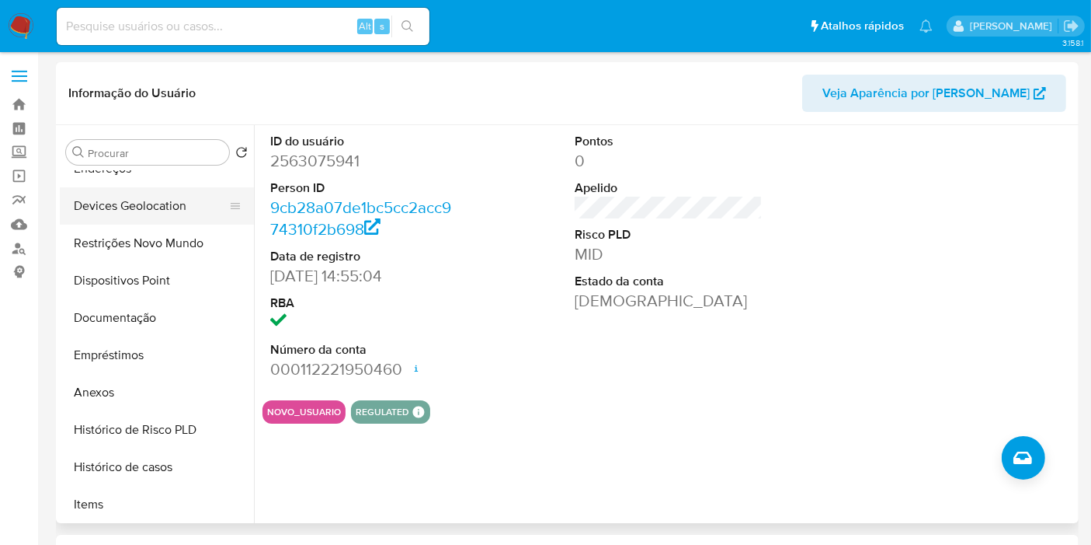
scroll to position [172, 0]
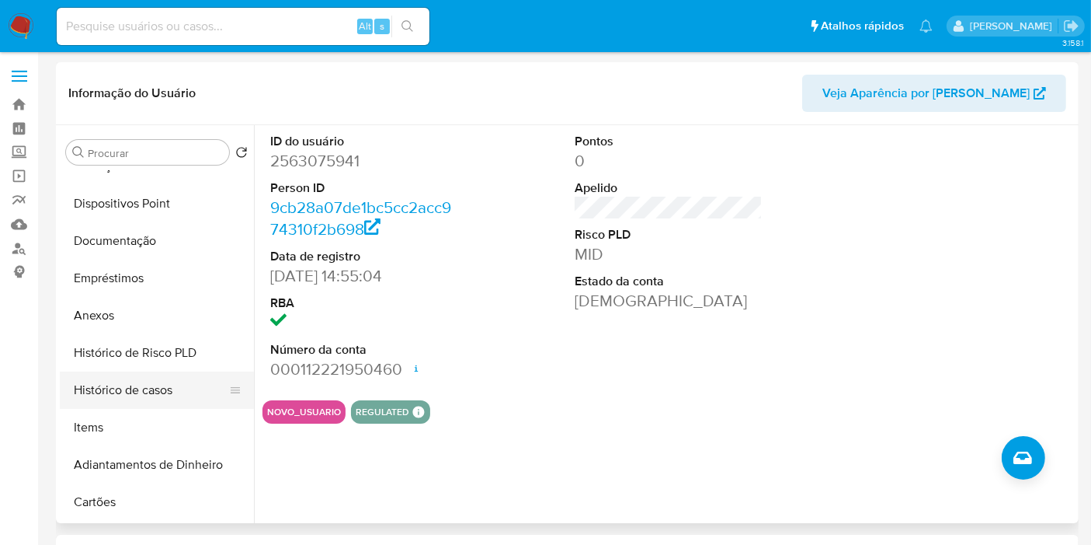
click at [141, 384] on button "Histórico de casos" at bounding box center [151, 389] width 182 height 37
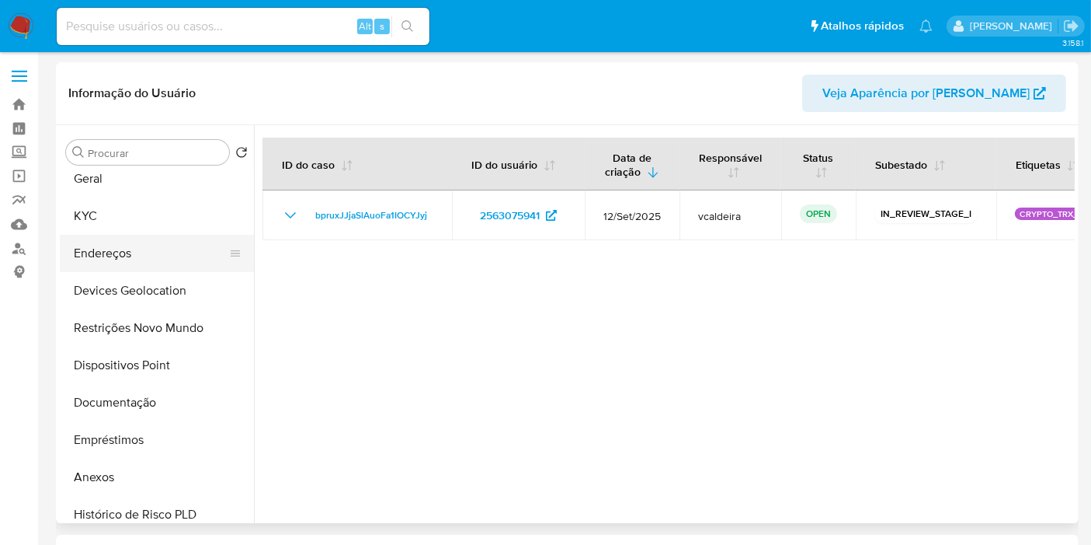
scroll to position [0, 0]
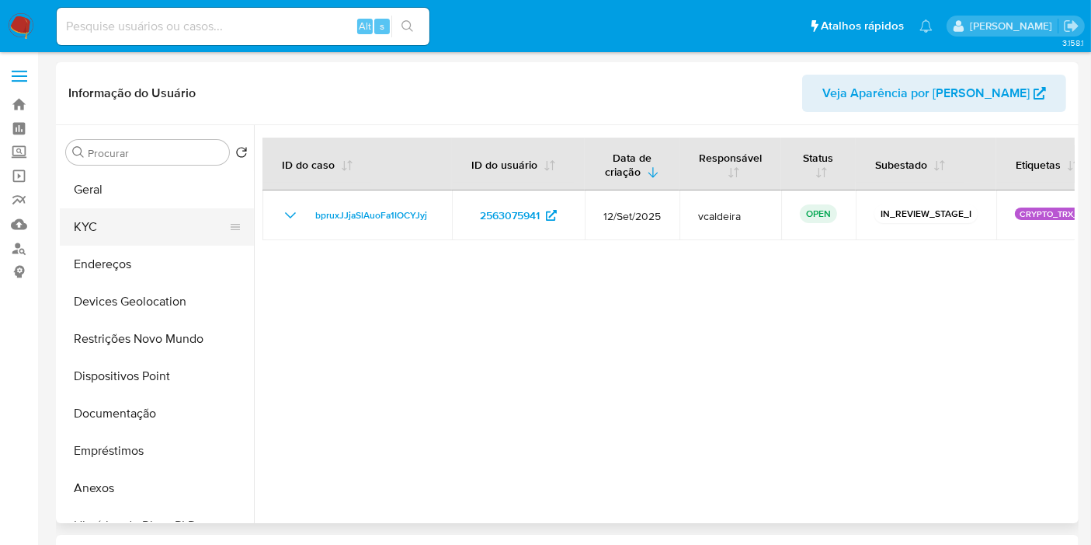
click at [89, 225] on button "KYC" at bounding box center [151, 226] width 182 height 37
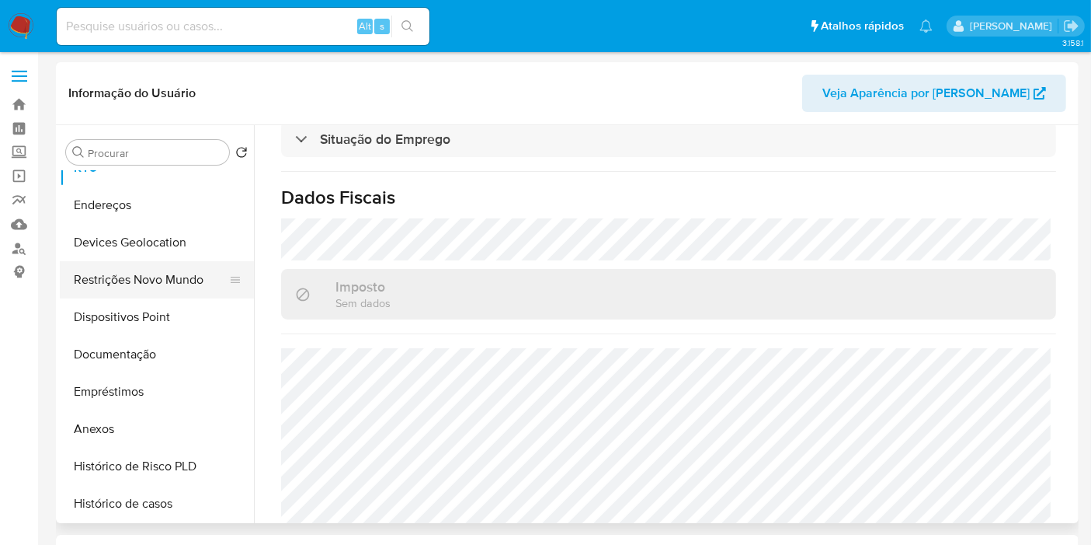
scroll to position [86, 0]
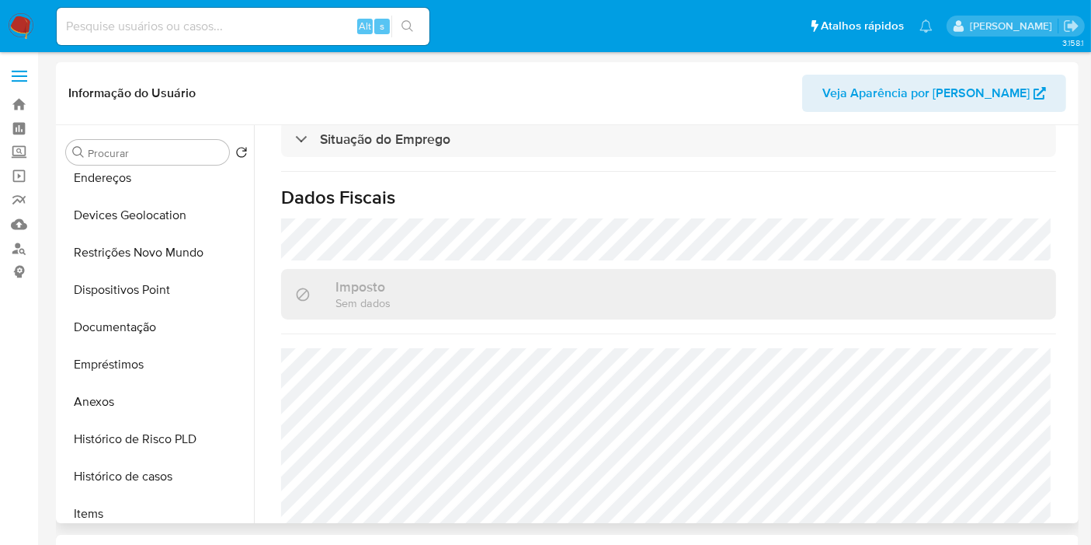
drag, startPoint x: 146, startPoint y: 482, endPoint x: 442, endPoint y: 189, distance: 416.4
click at [146, 482] on button "Histórico de casos" at bounding box center [157, 476] width 194 height 37
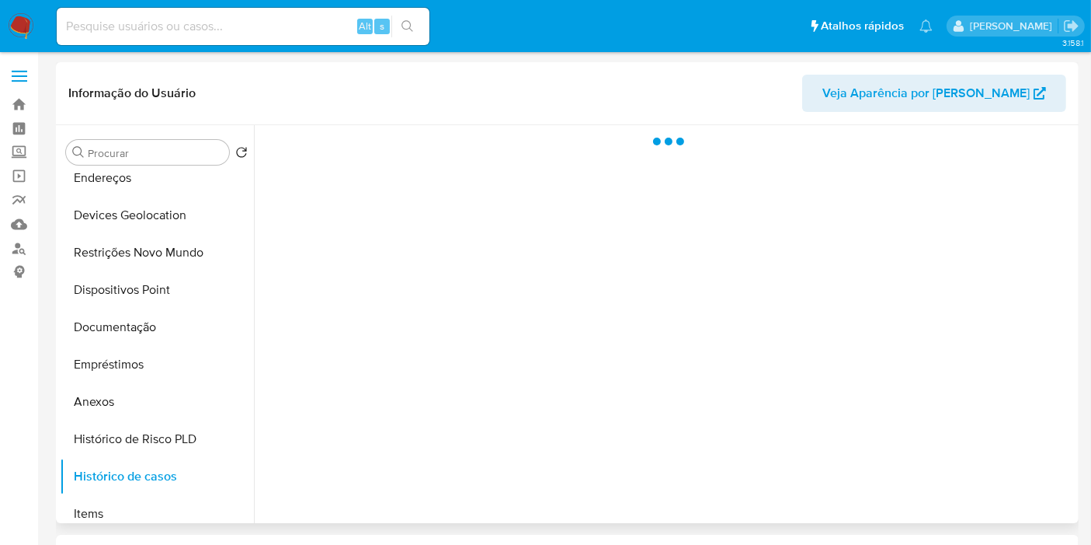
scroll to position [0, 0]
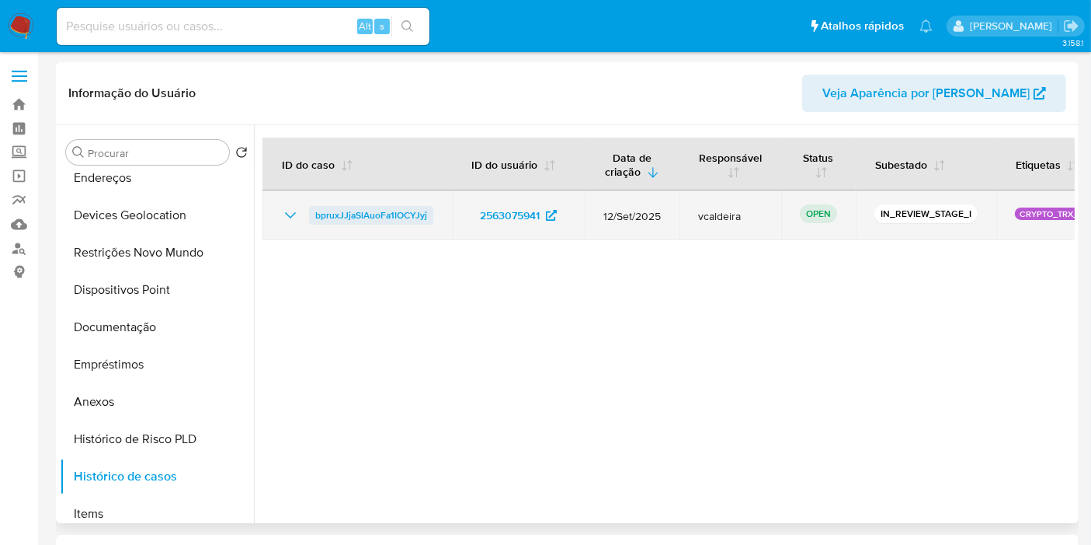
click at [352, 210] on span "bpruxJJjaSlAuoFa1IOCYJyj" at bounding box center [371, 215] width 112 height 19
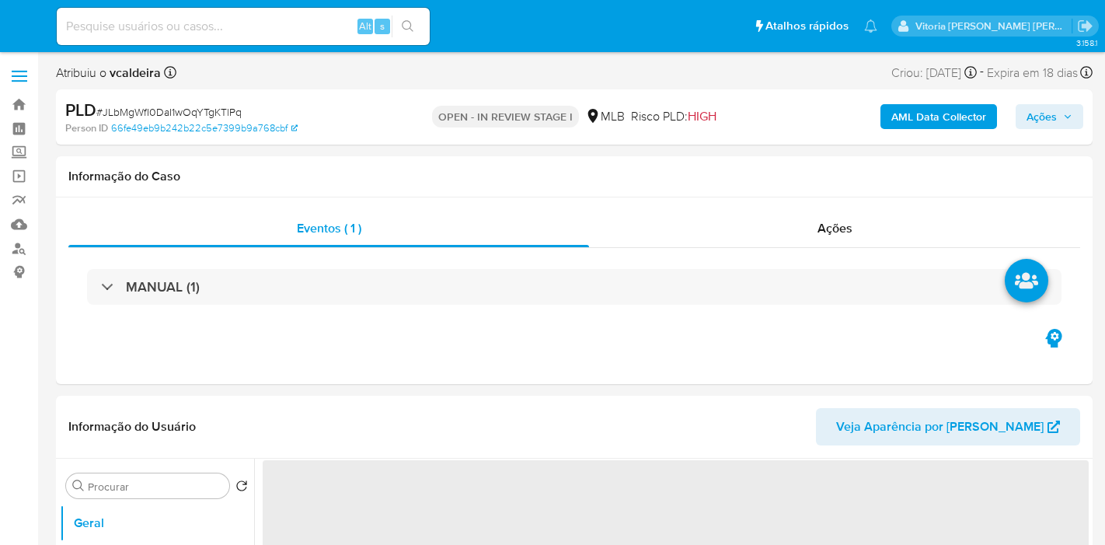
select select "10"
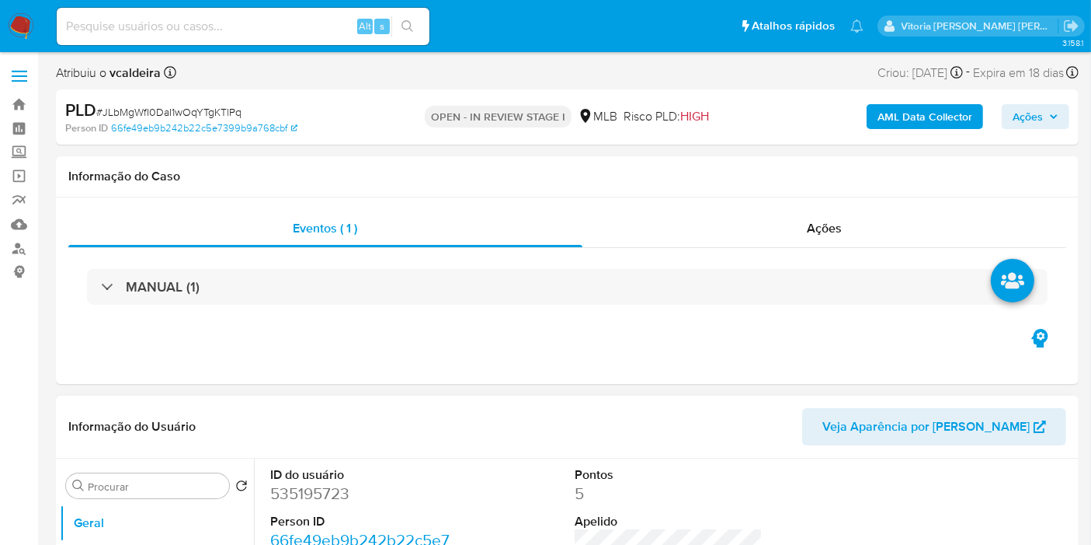
click at [332, 494] on dd "535195723" at bounding box center [364, 493] width 188 height 22
copy dd "535195723"
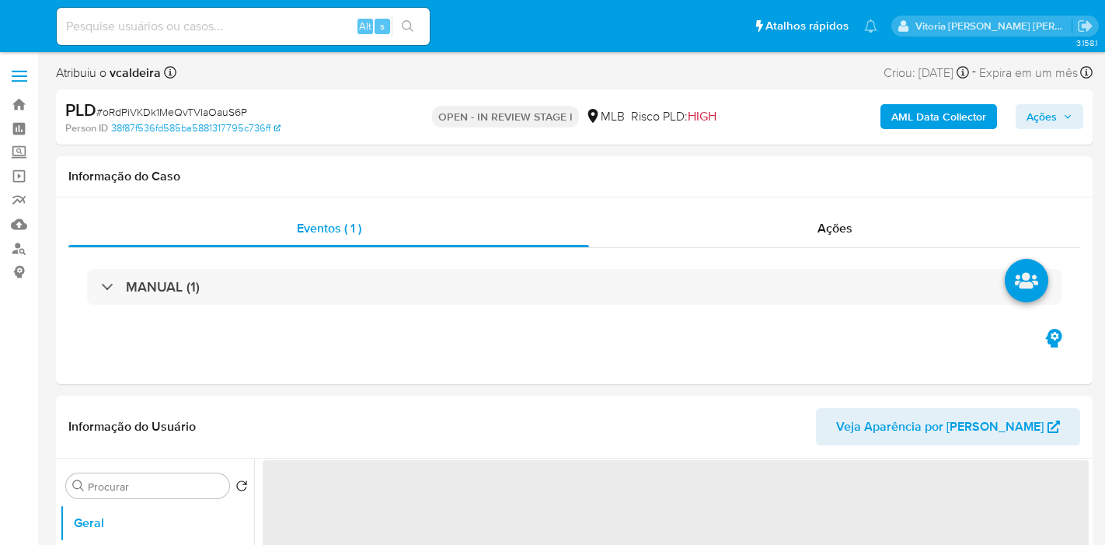
select select "10"
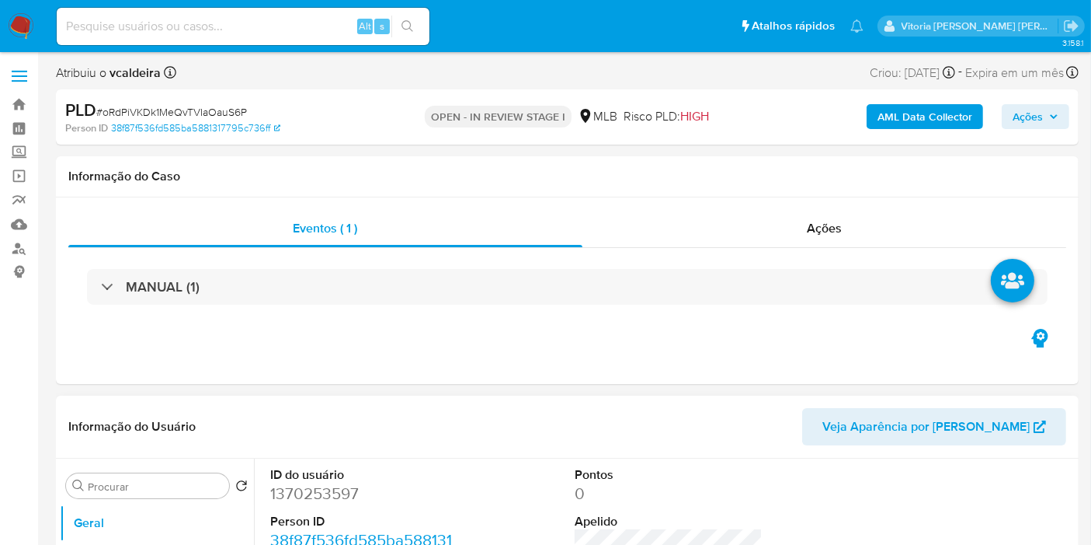
click at [322, 503] on dd "1370253597" at bounding box center [364, 493] width 188 height 22
copy dd "1370253597"
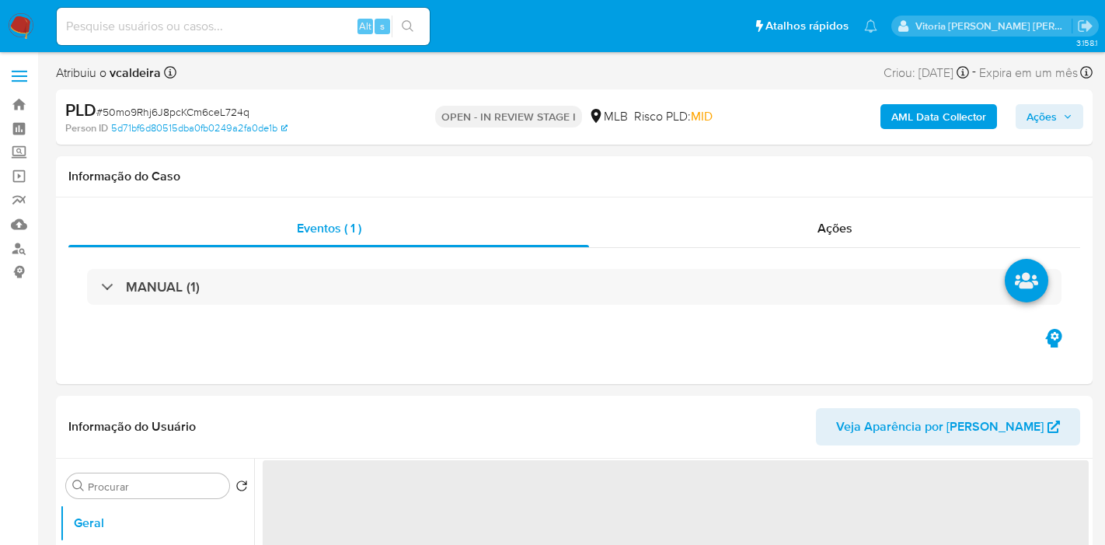
select select "10"
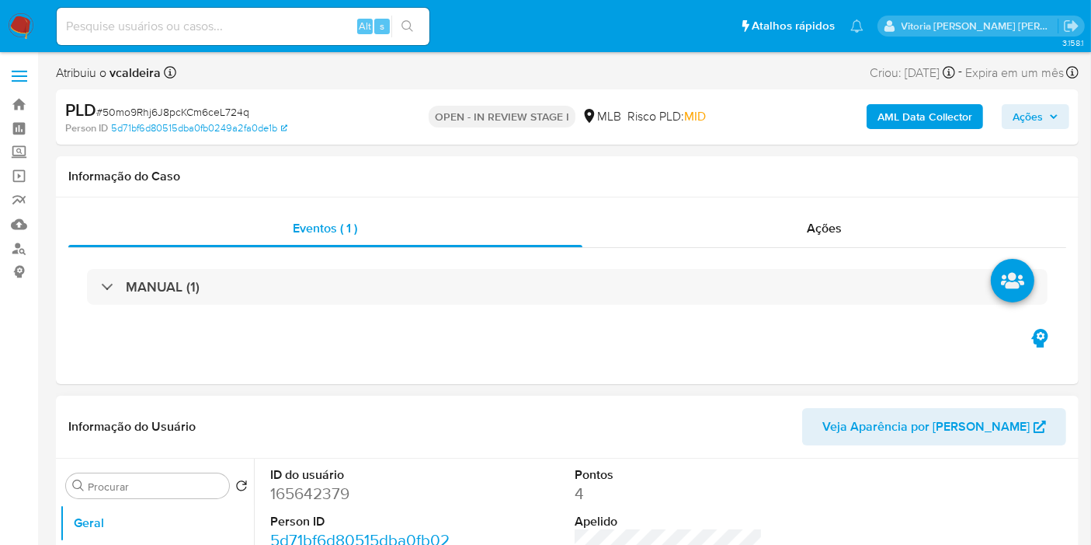
click at [305, 498] on dd "165642379" at bounding box center [364, 493] width 188 height 22
copy dd "165642379"
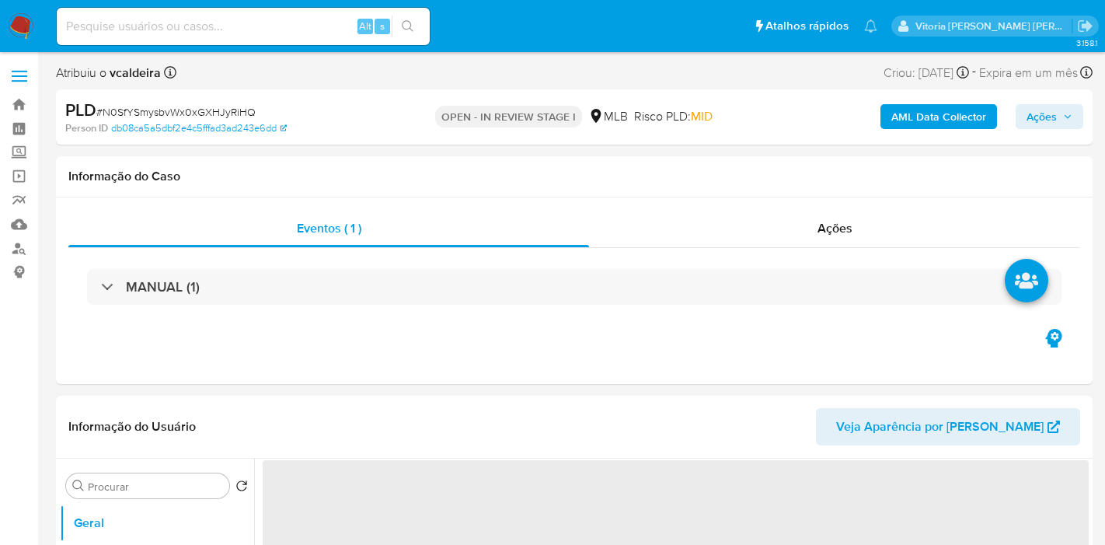
select select "10"
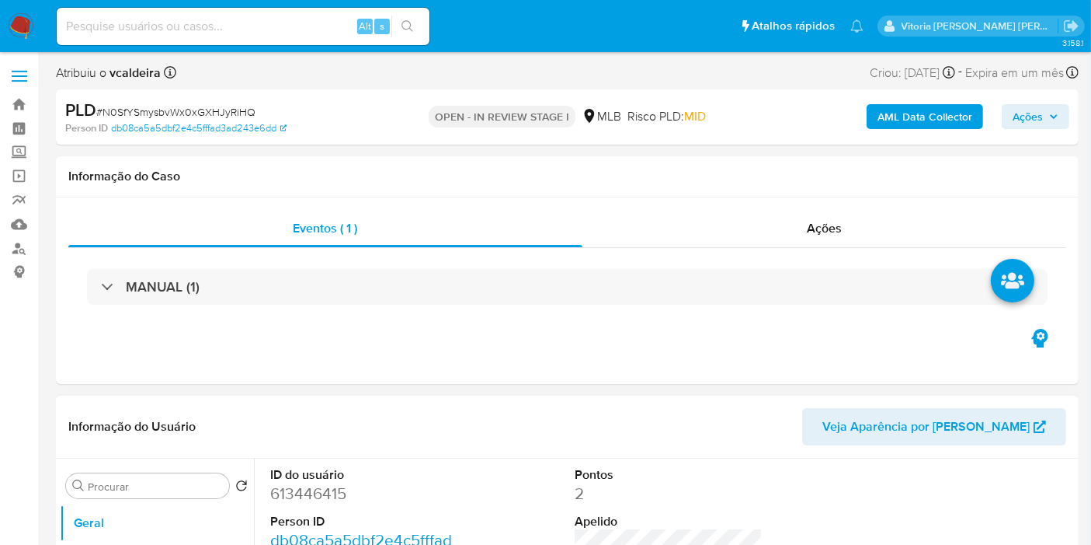
click at [315, 503] on dd "613446415" at bounding box center [364, 493] width 188 height 22
copy dd "613446415"
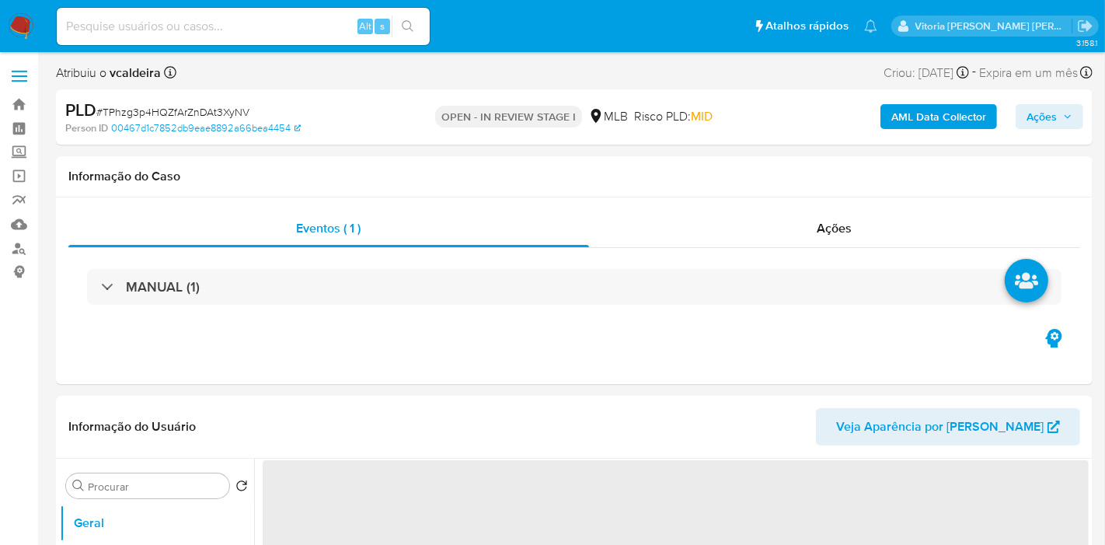
select select "10"
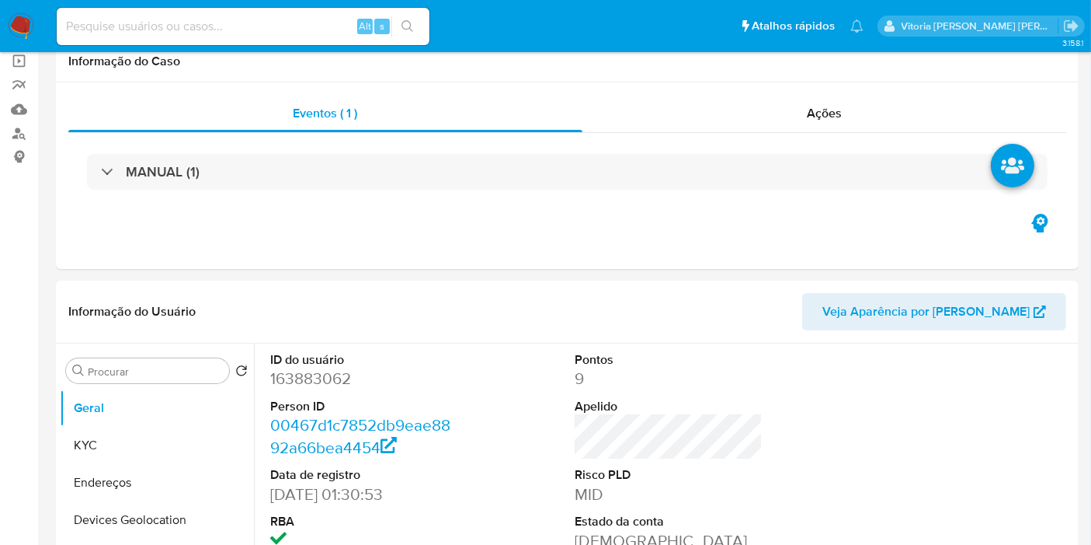
scroll to position [517, 0]
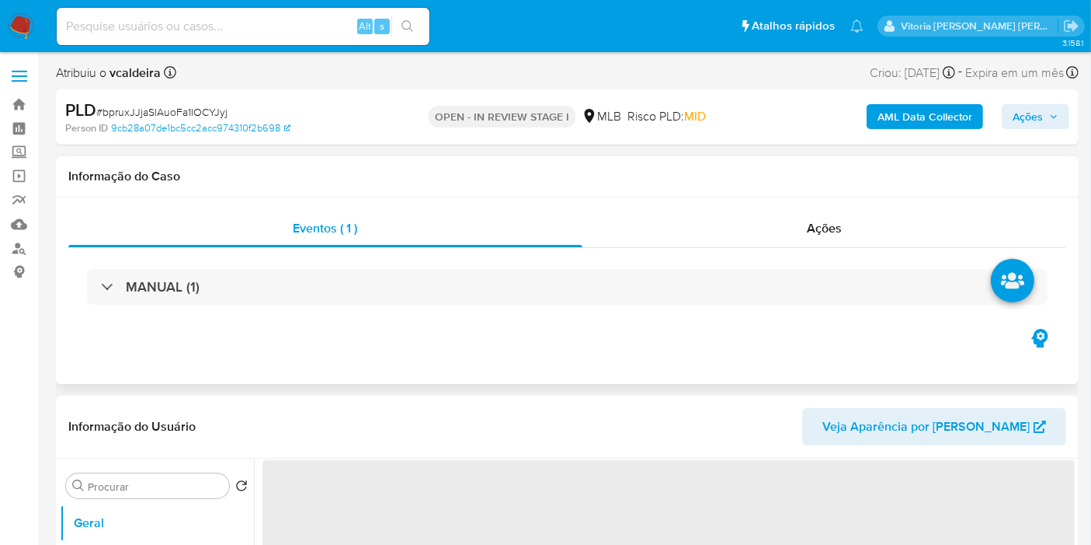
scroll to position [172, 0]
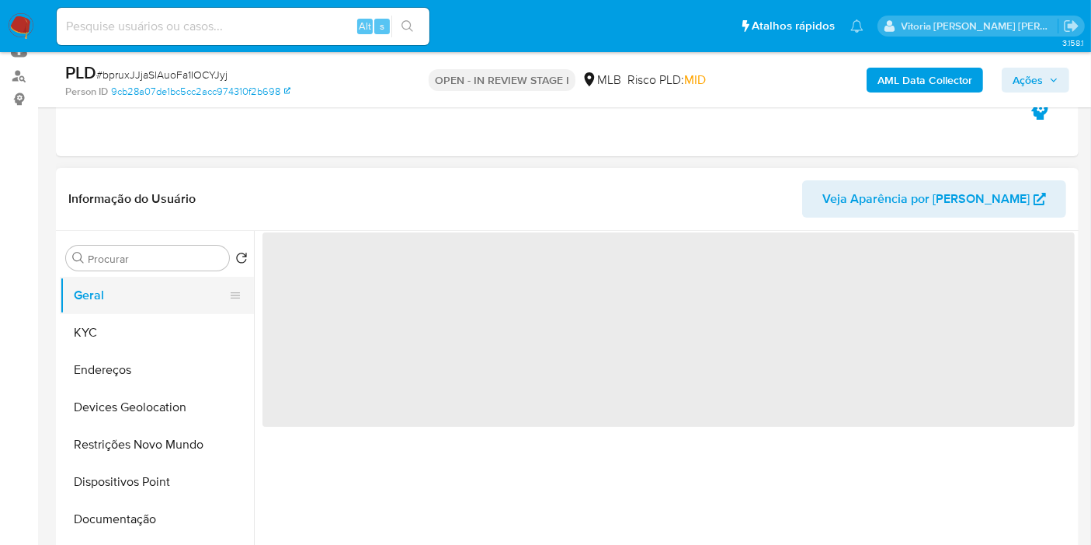
select select "10"
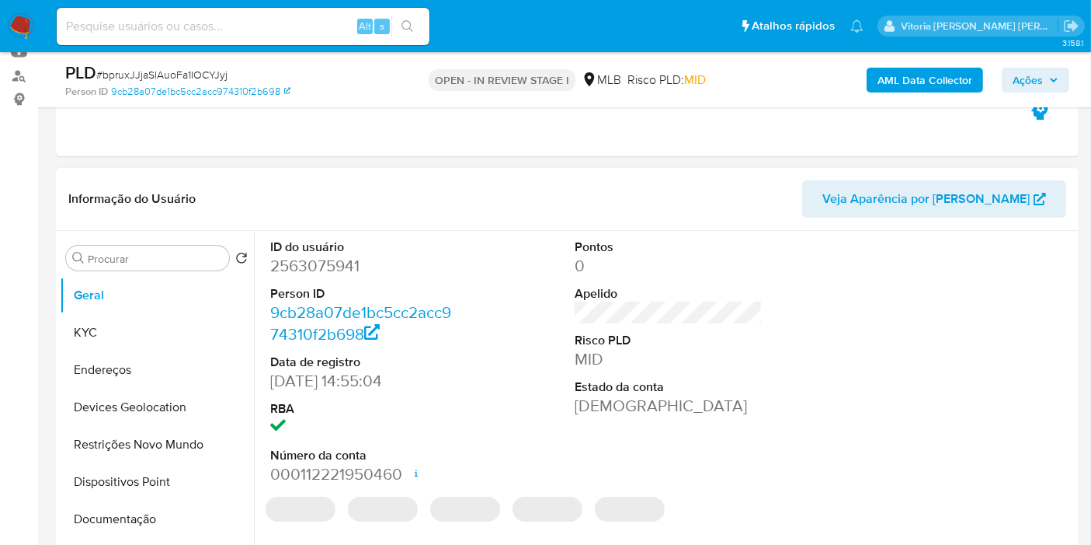
click at [332, 265] on dd "2563075941" at bounding box center [364, 266] width 188 height 22
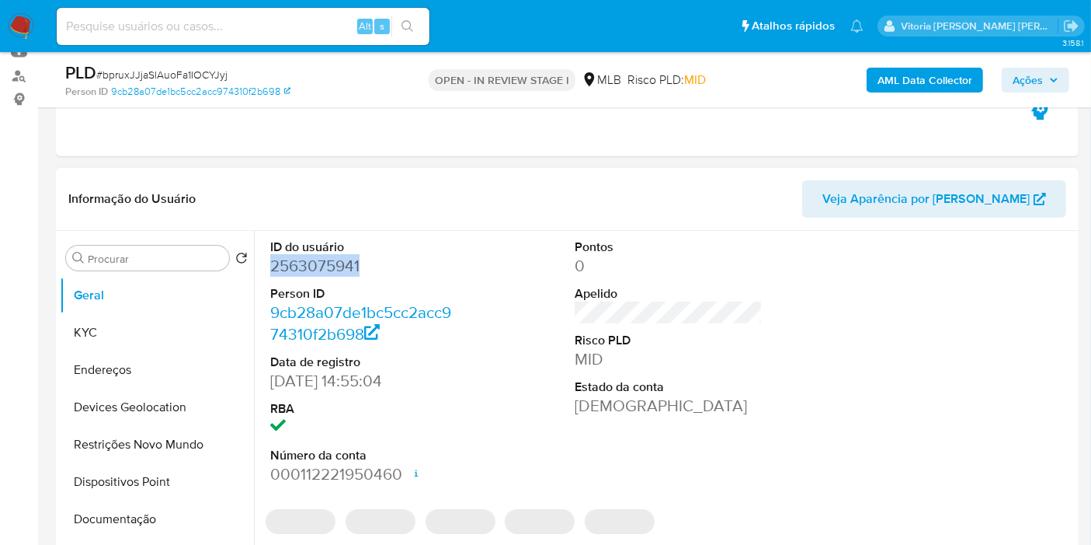
click at [332, 265] on dd "2563075941" at bounding box center [364, 266] width 188 height 22
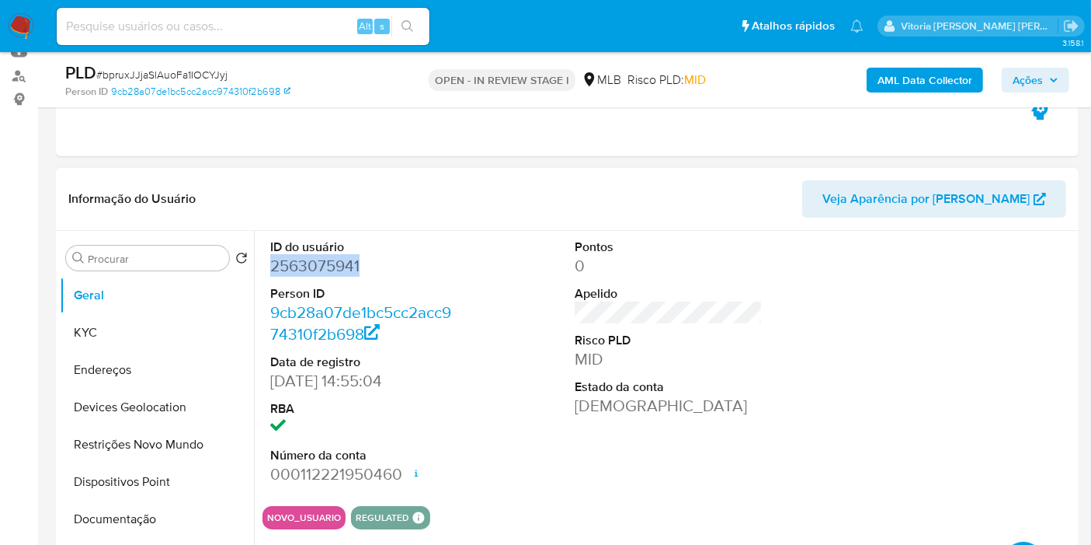
copy dd "2563075941"
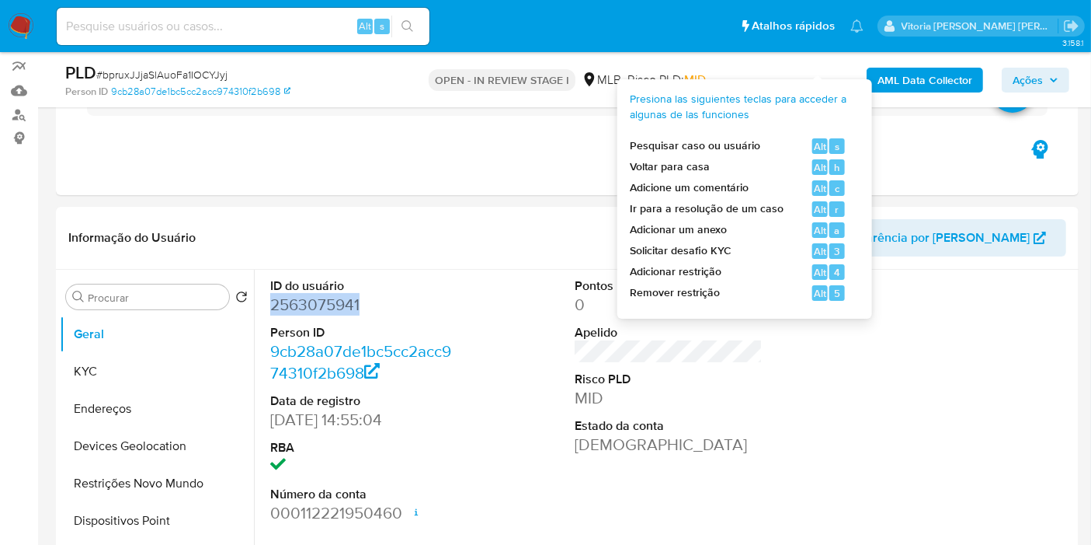
scroll to position [86, 0]
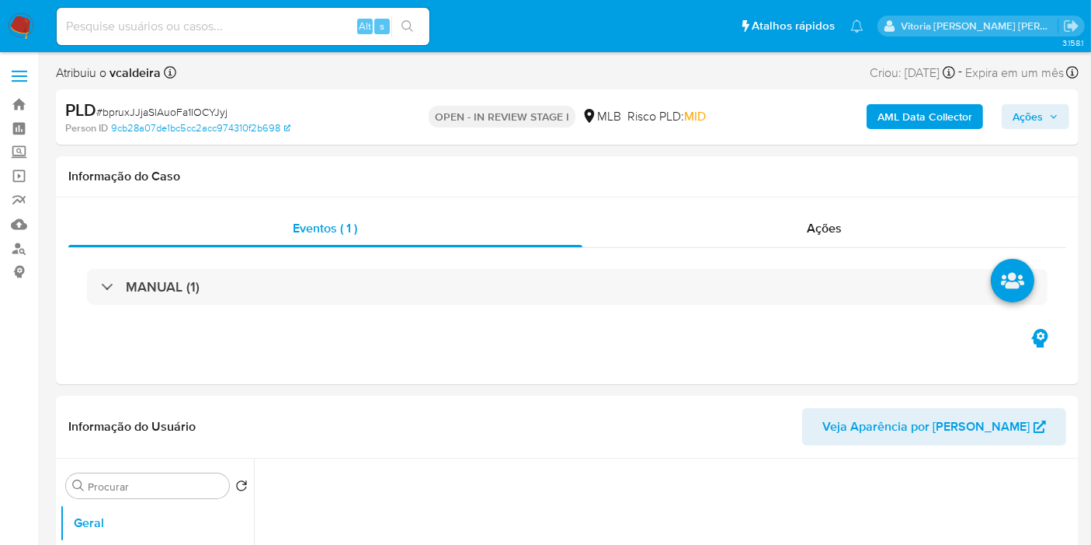
select select "10"
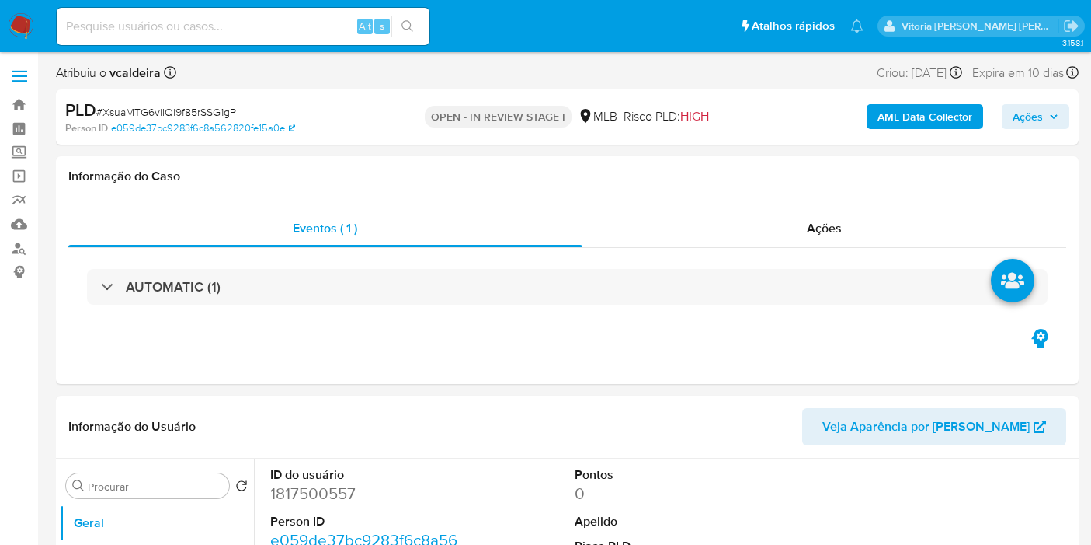
select select "10"
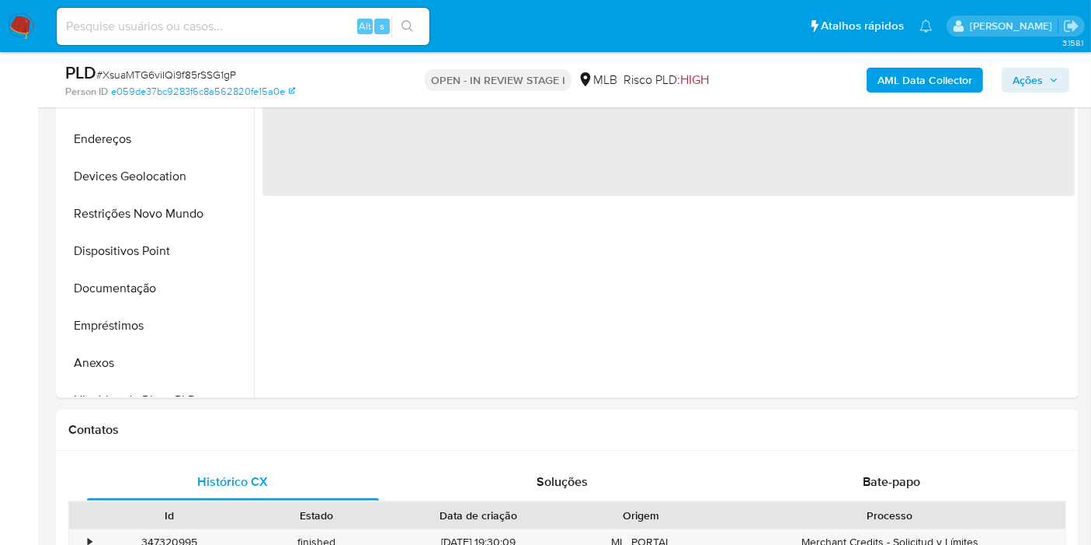
scroll to position [690, 0]
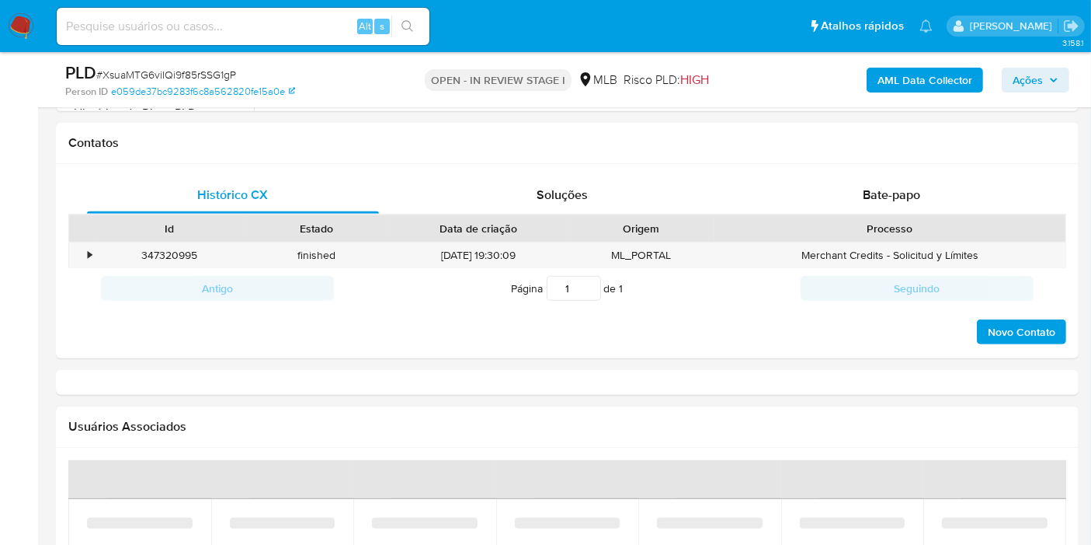
select select "10"
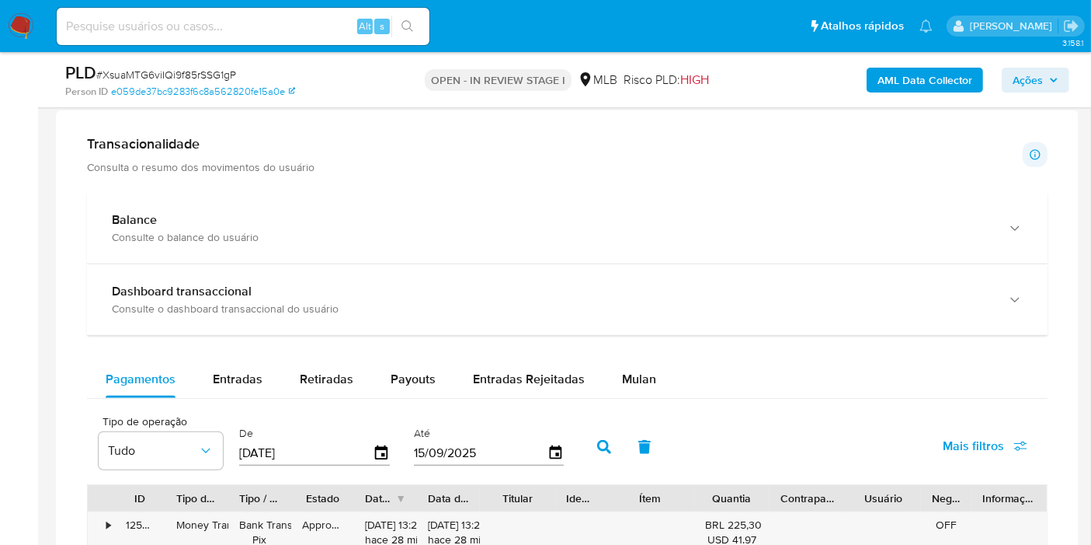
scroll to position [777, 0]
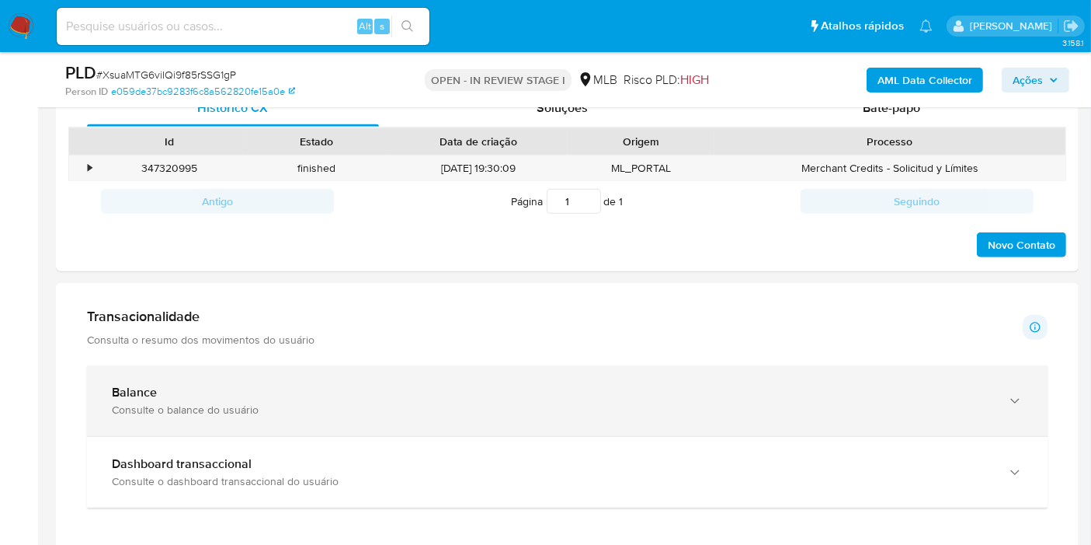
click at [1011, 401] on icon "button" at bounding box center [1016, 401] width 16 height 16
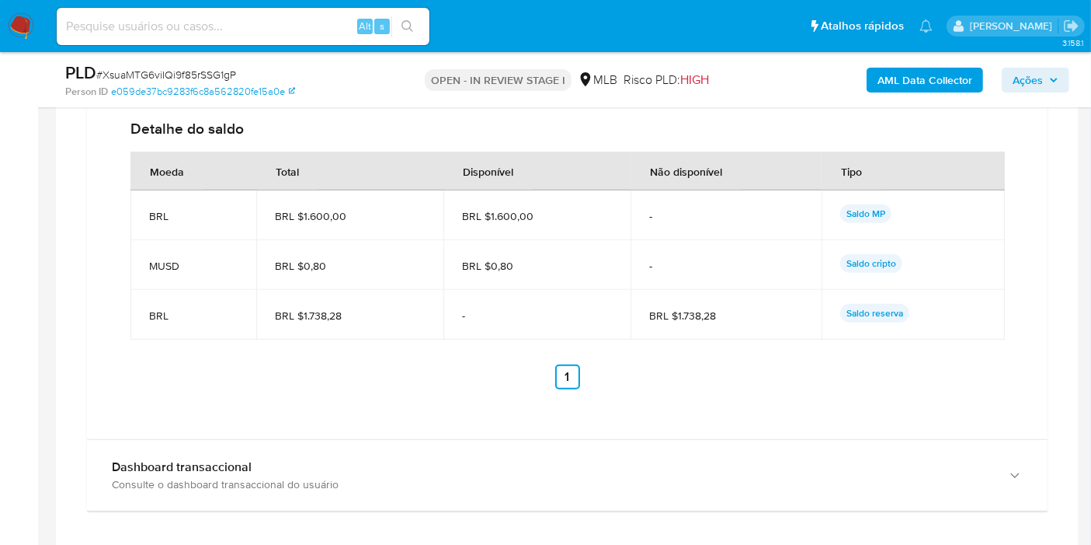
scroll to position [1554, 0]
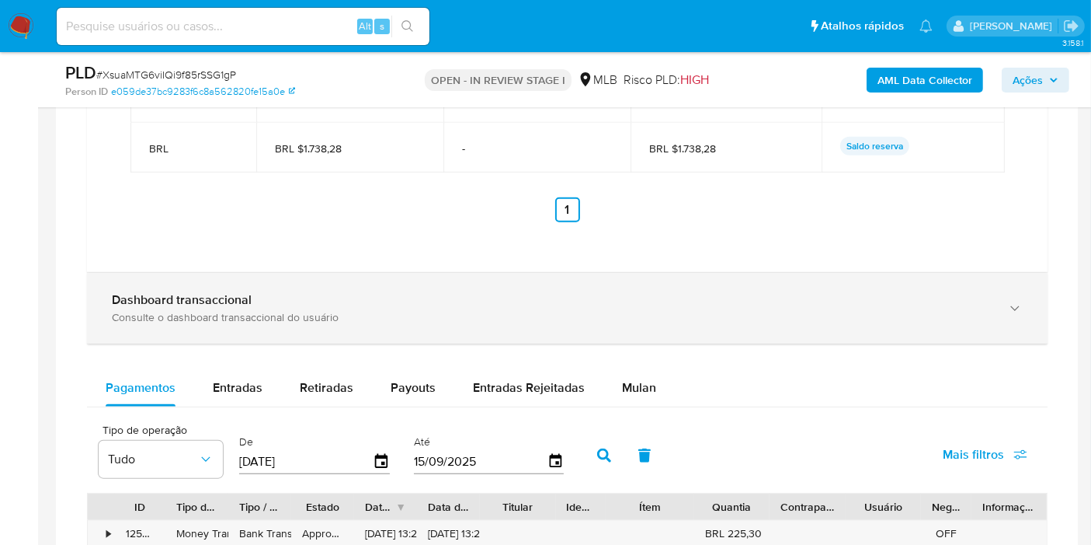
click at [1014, 308] on icon "button" at bounding box center [1016, 309] width 16 height 16
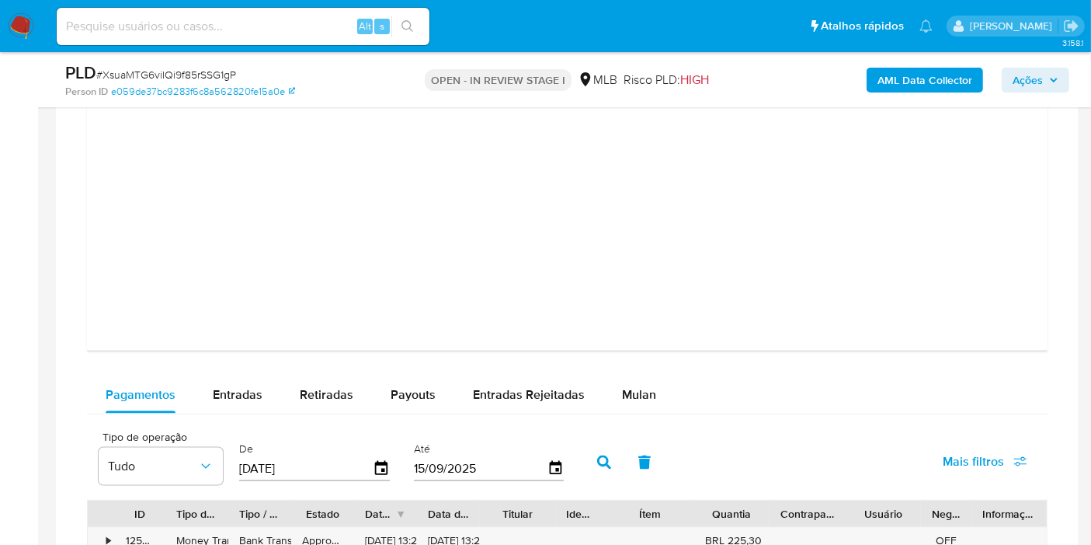
scroll to position [1899, 0]
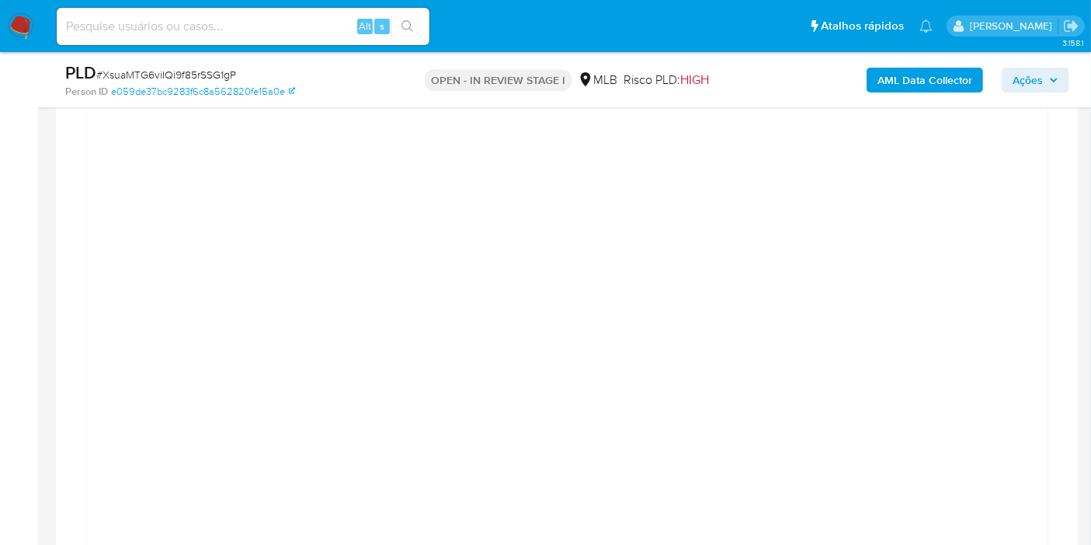
click at [59, 301] on div at bounding box center [567, 272] width 1023 height 2222
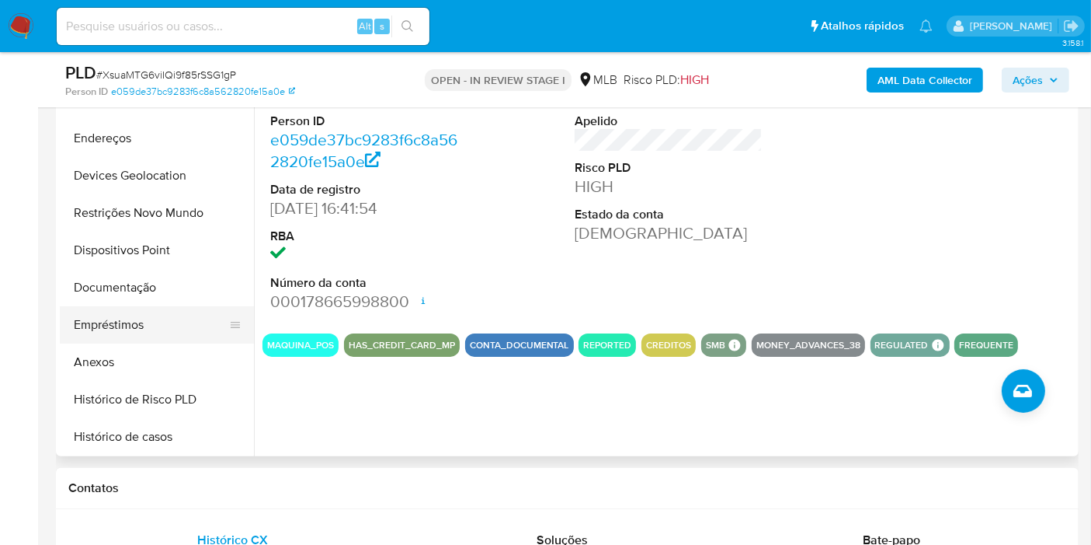
scroll to position [86, 0]
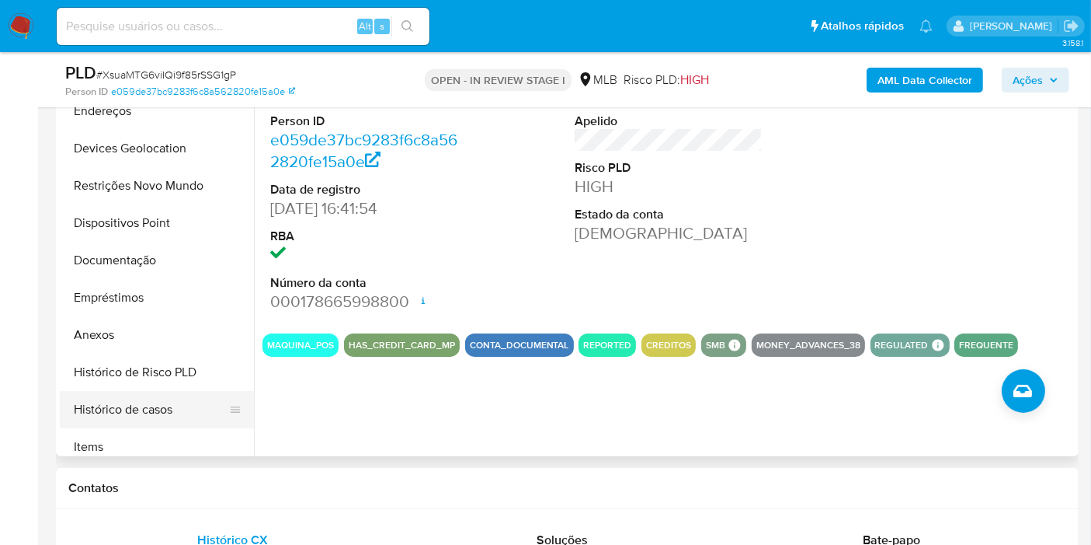
click at [102, 409] on button "Histórico de casos" at bounding box center [151, 409] width 182 height 37
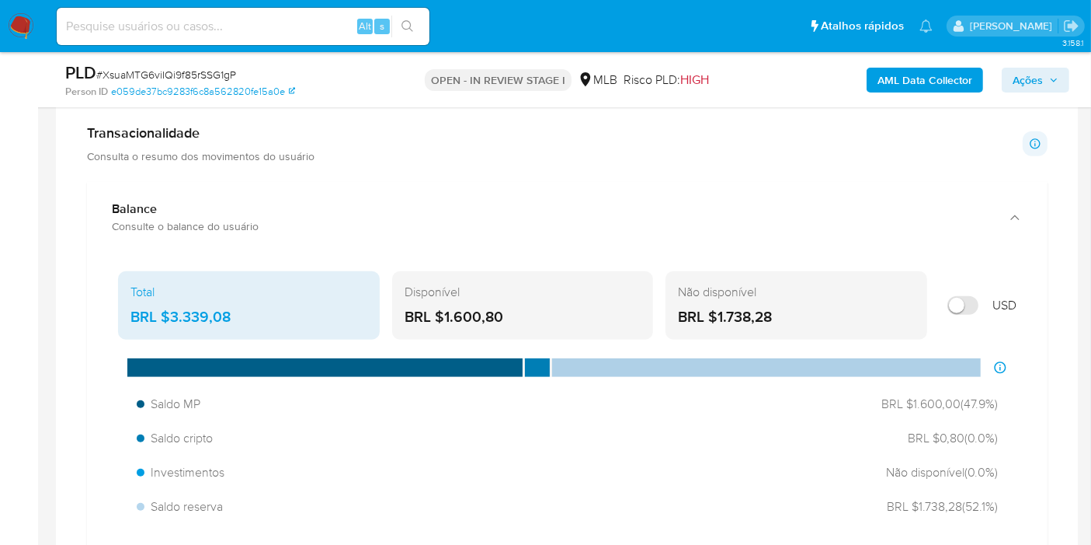
scroll to position [863, 0]
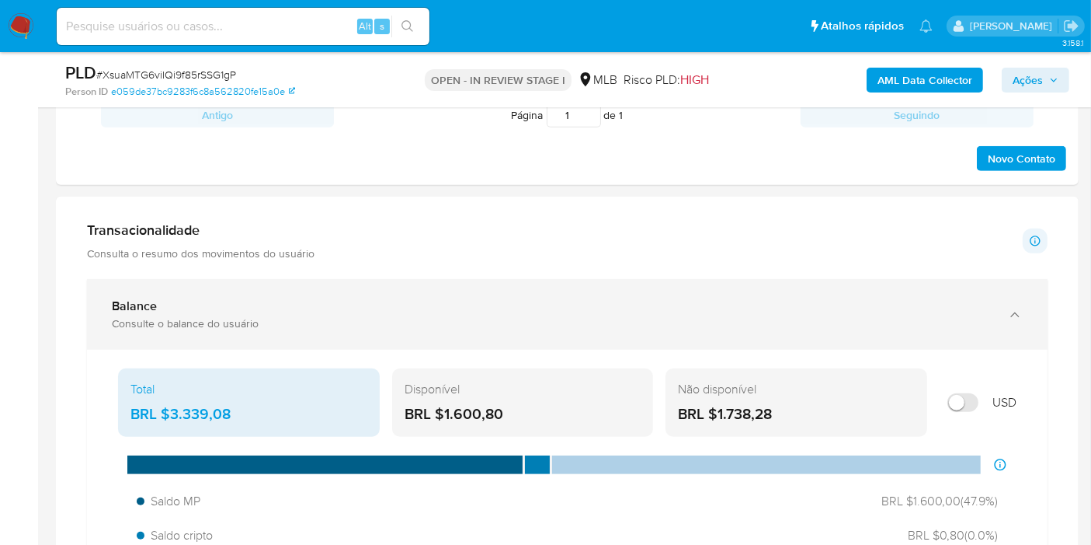
click at [1022, 312] on div "button" at bounding box center [1013, 314] width 19 height 32
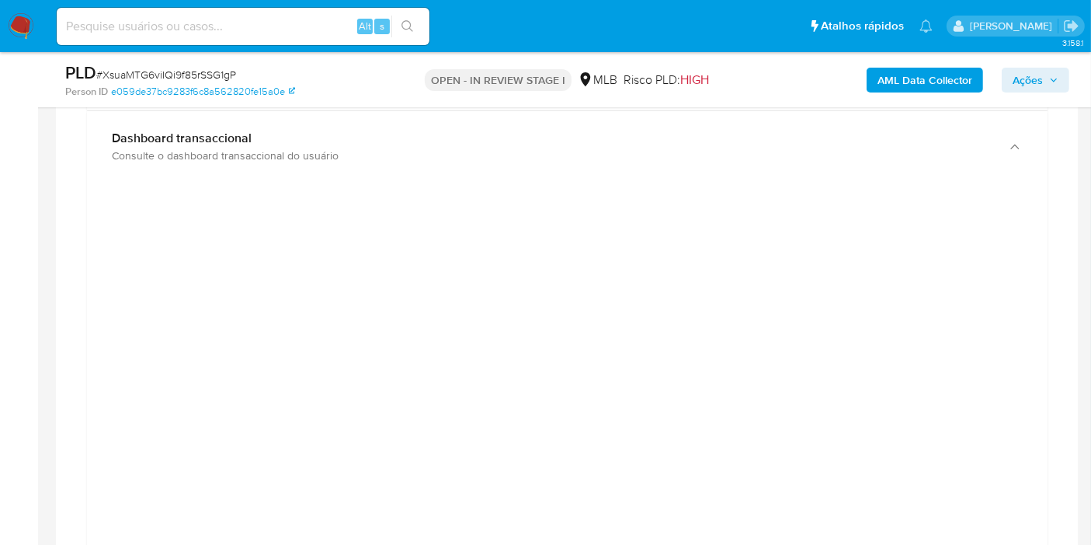
scroll to position [1122, 0]
click at [1018, 87] on span "Ações" at bounding box center [1028, 80] width 30 height 25
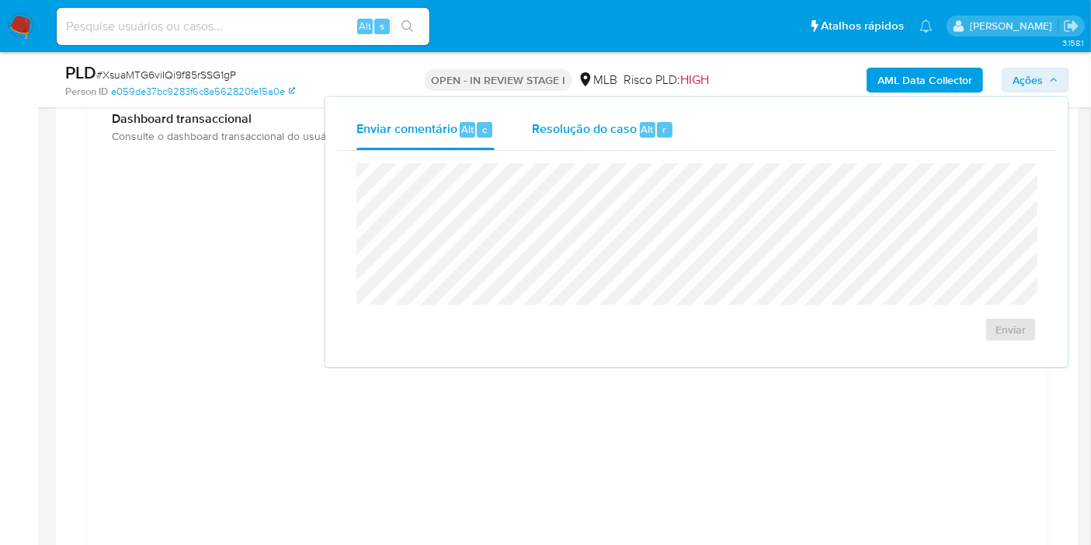
click at [602, 134] on span "Resolução do caso" at bounding box center [584, 129] width 105 height 18
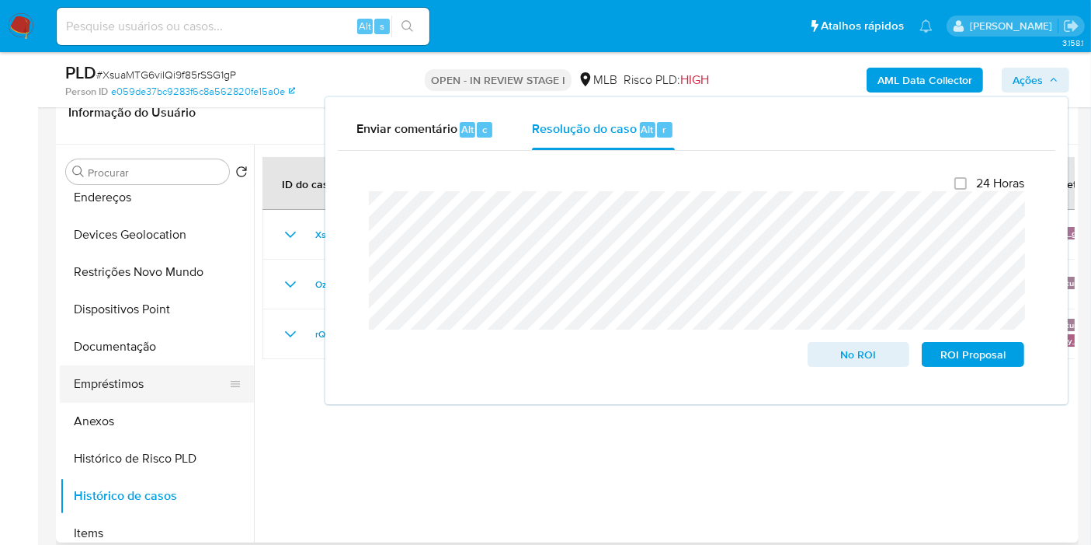
scroll to position [259, 0]
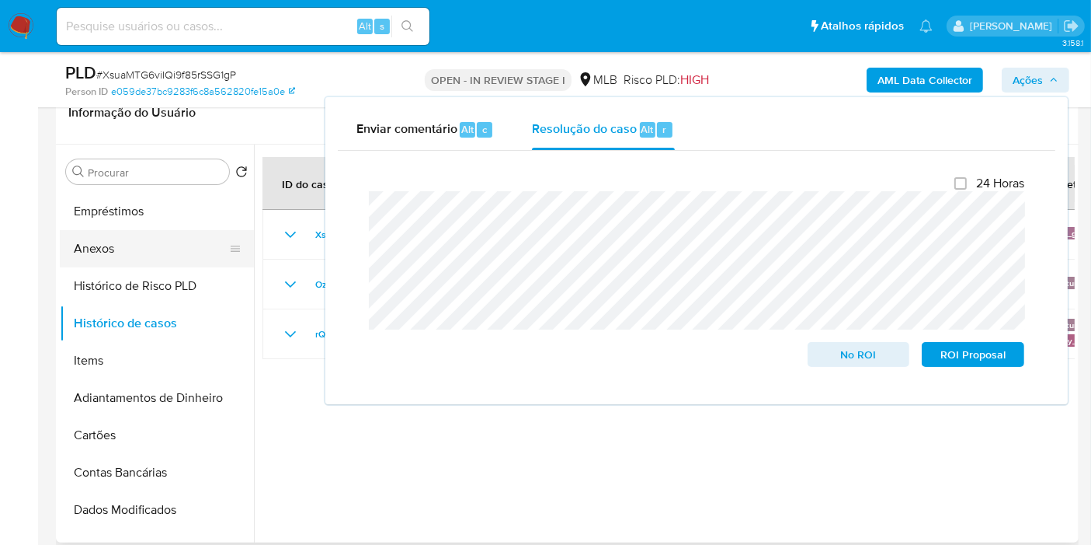
click at [123, 247] on button "Anexos" at bounding box center [151, 248] width 182 height 37
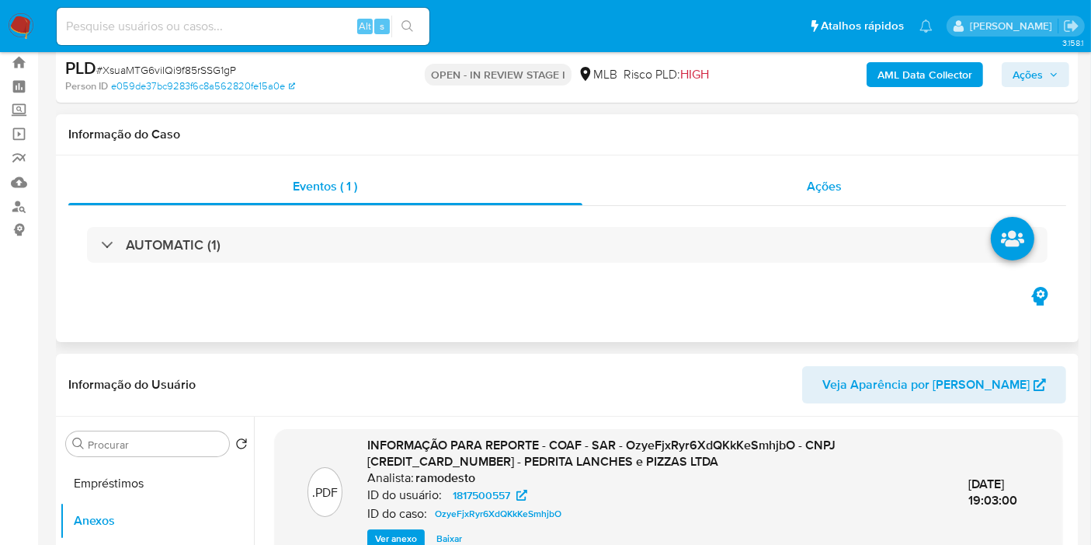
scroll to position [172, 0]
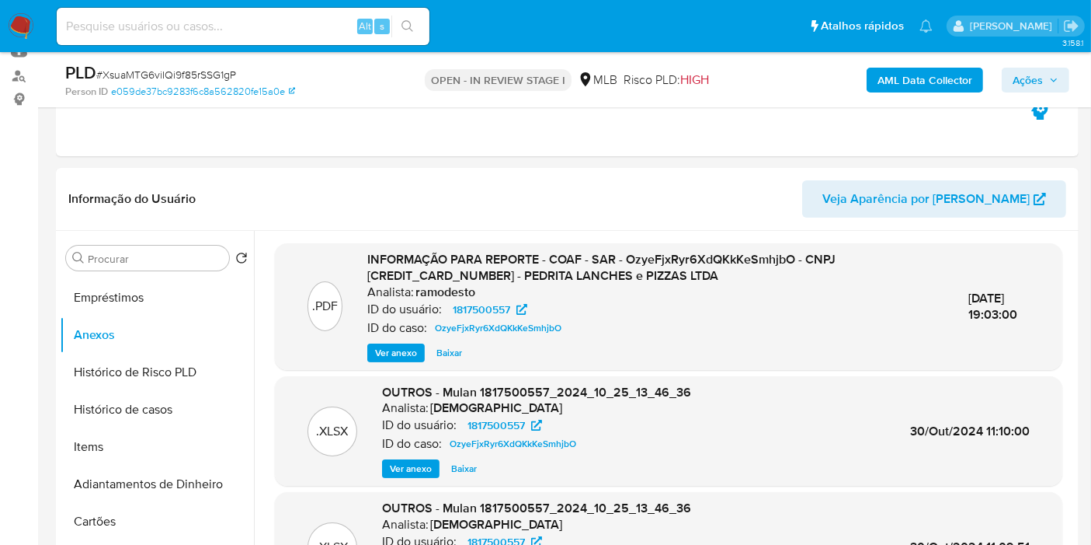
click at [897, 85] on b "AML Data Collector" at bounding box center [925, 80] width 95 height 25
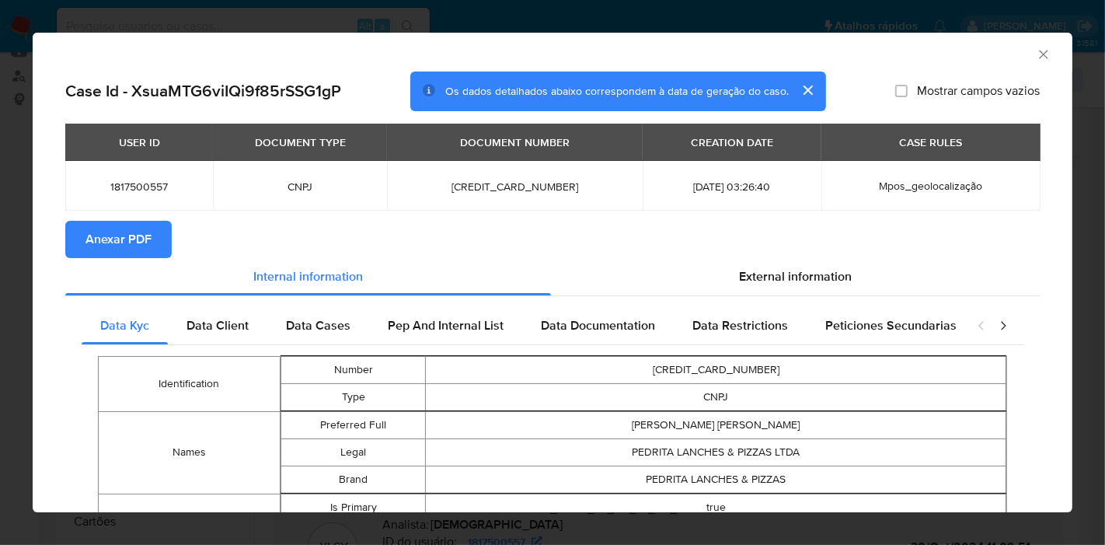
drag, startPoint x: 130, startPoint y: 237, endPoint x: 173, endPoint y: 198, distance: 58.3
click at [130, 239] on span "Anexar PDF" at bounding box center [118, 239] width 66 height 34
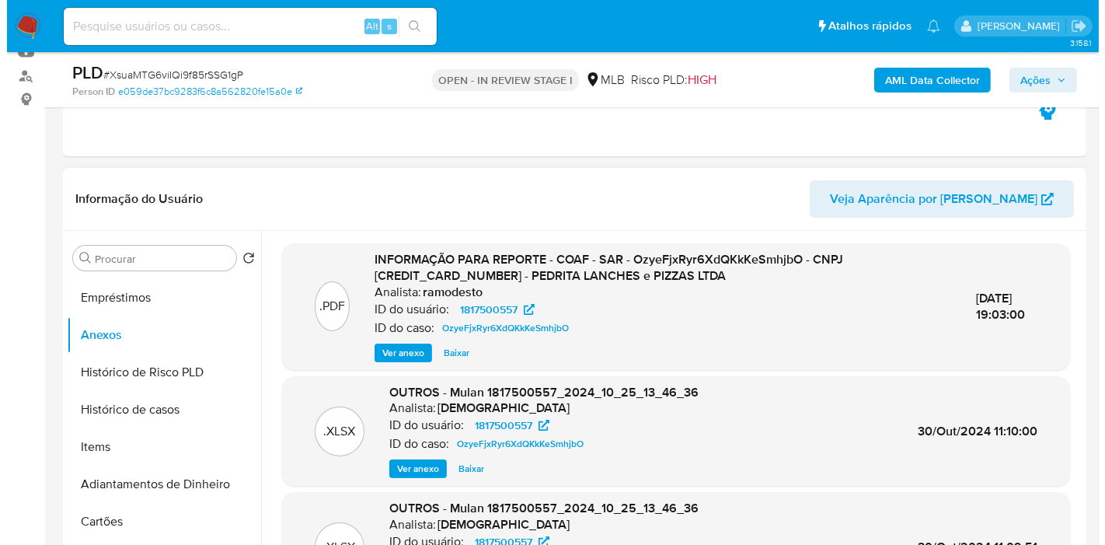
scroll to position [104, 0]
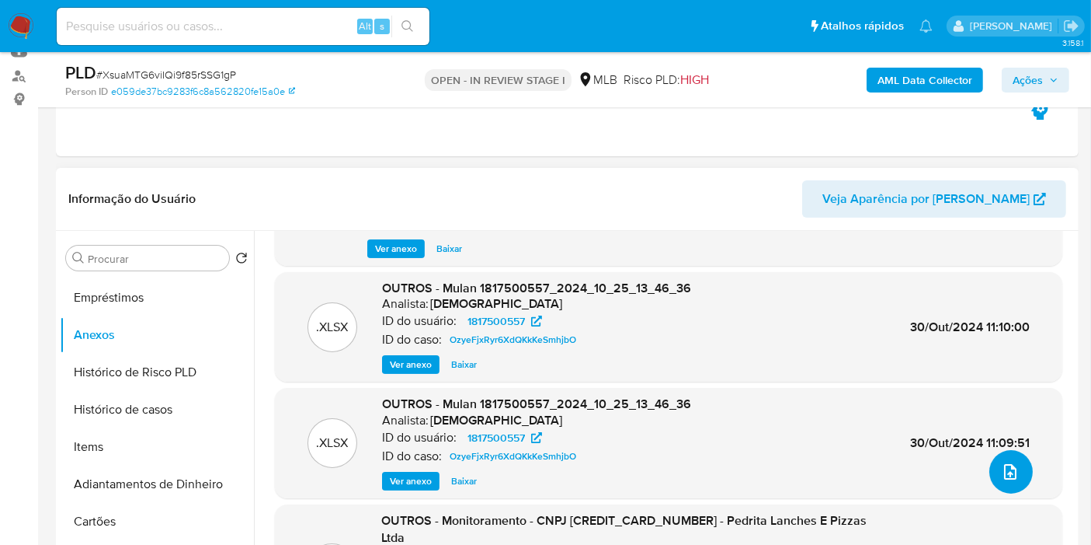
click at [1011, 472] on icon "upload-file" at bounding box center [1010, 471] width 19 height 19
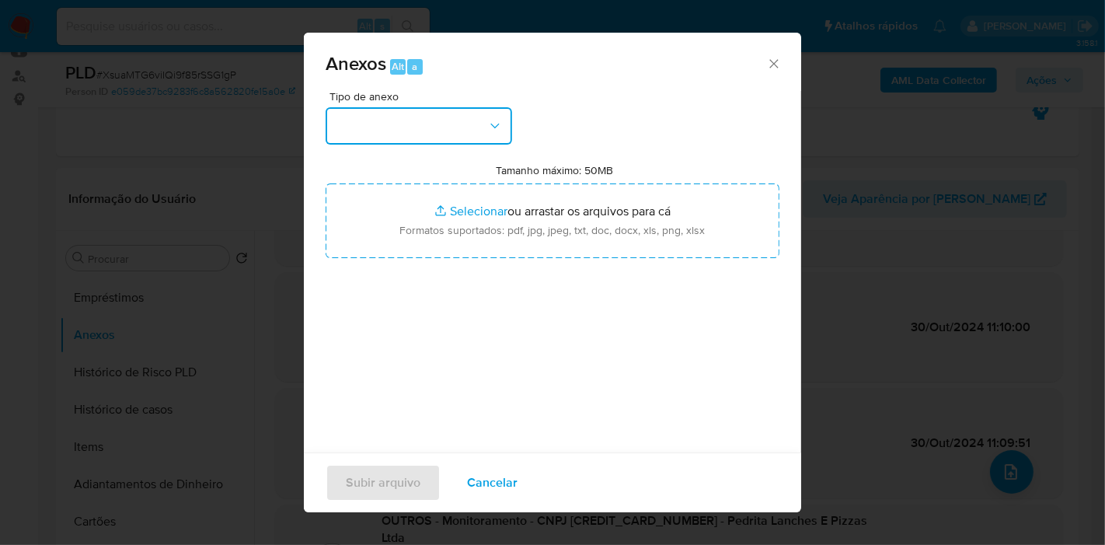
click at [465, 127] on button "button" at bounding box center [418, 125] width 186 height 37
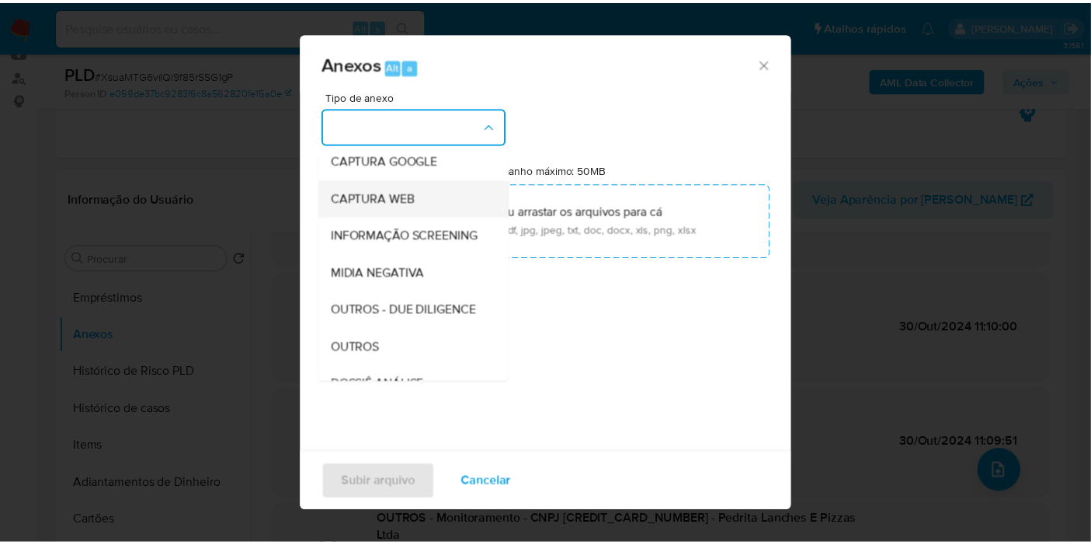
scroll to position [172, 0]
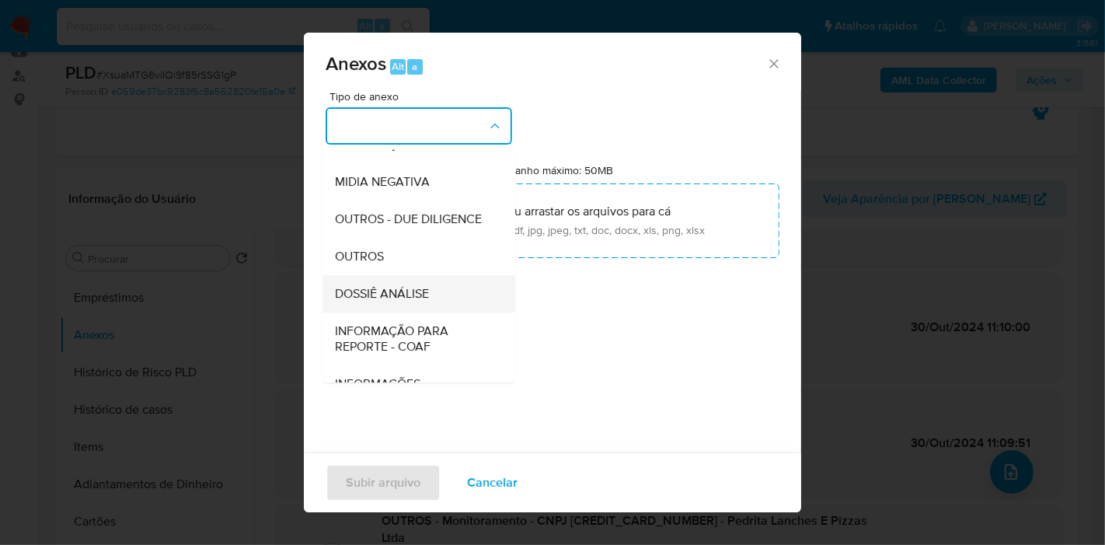
click at [386, 312] on div "DOSSIÊ ANÁLISE" at bounding box center [414, 293] width 158 height 37
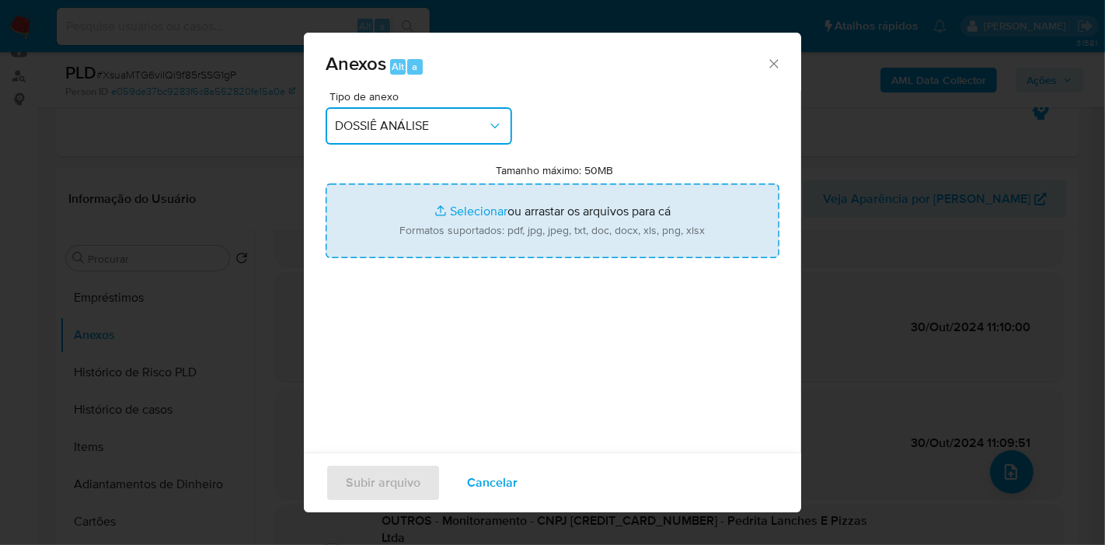
type input "C:\fakepath\2º SAR XXX_XX - CNPJ 30073822000163 - PEDRITA LANCHES E PIZZAS LTDA…"
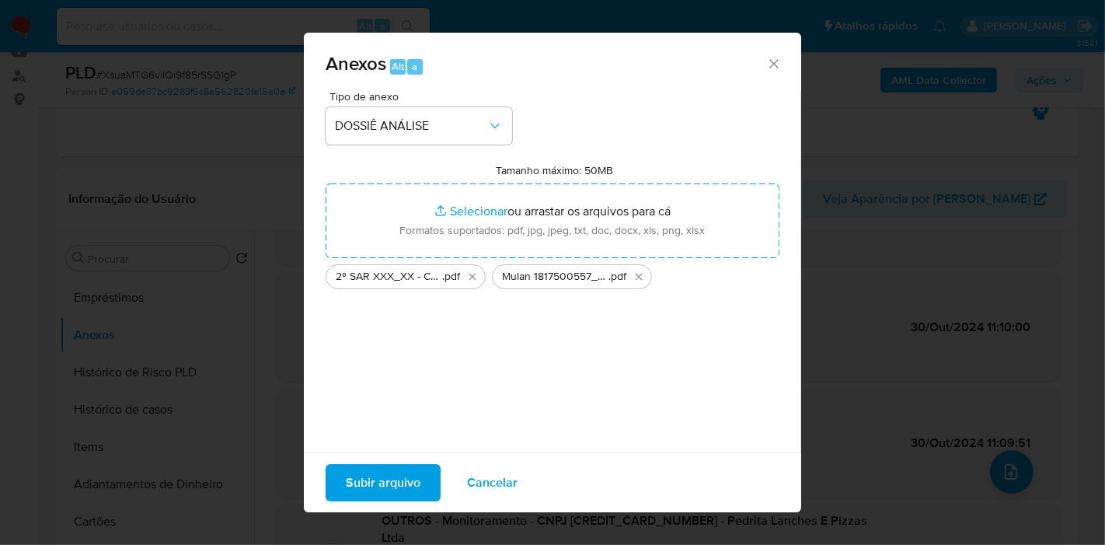
click at [392, 468] on span "Subir arquivo" at bounding box center [383, 482] width 75 height 34
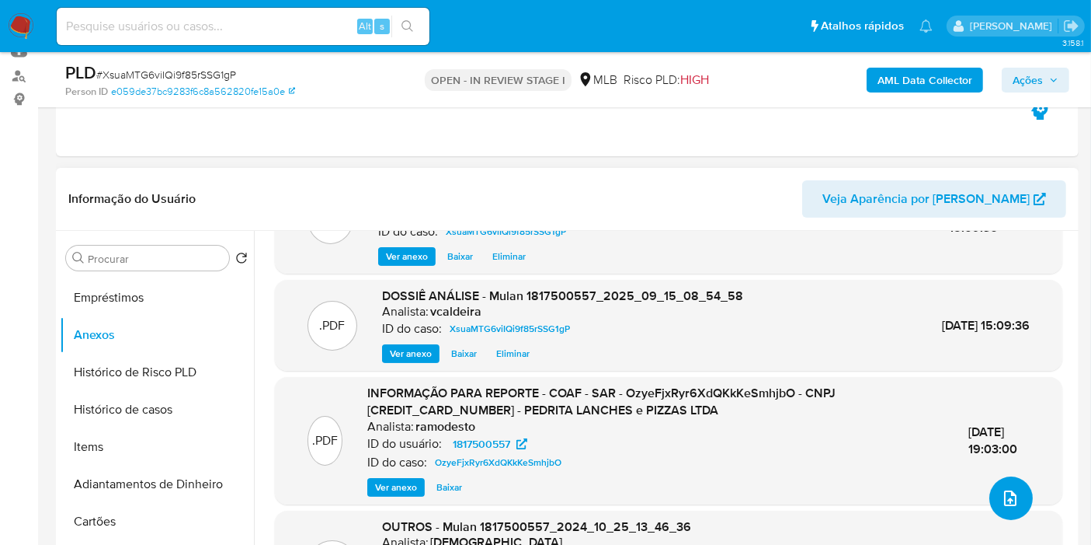
scroll to position [0, 0]
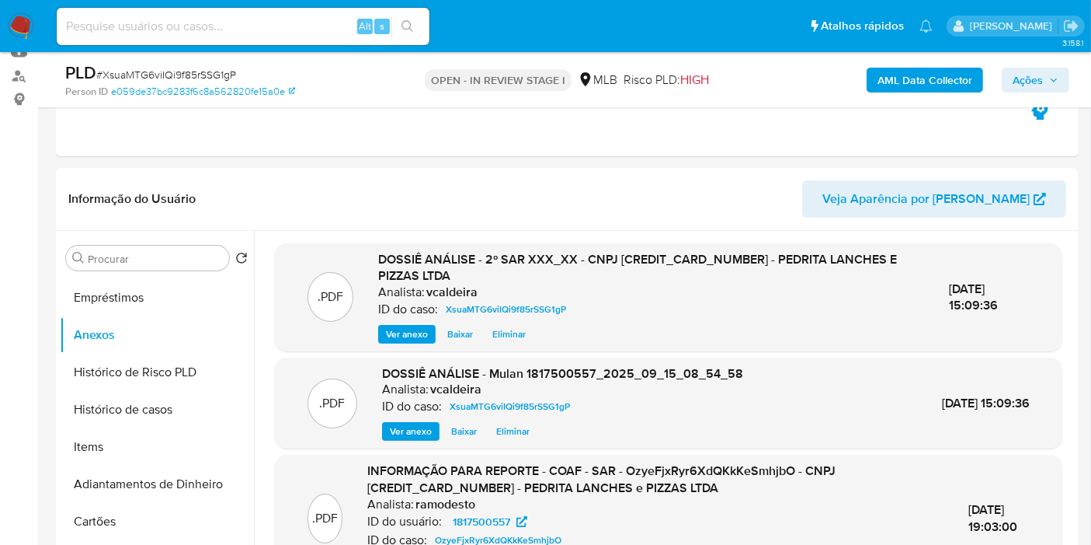
click at [1036, 84] on span "Ações" at bounding box center [1028, 80] width 30 height 25
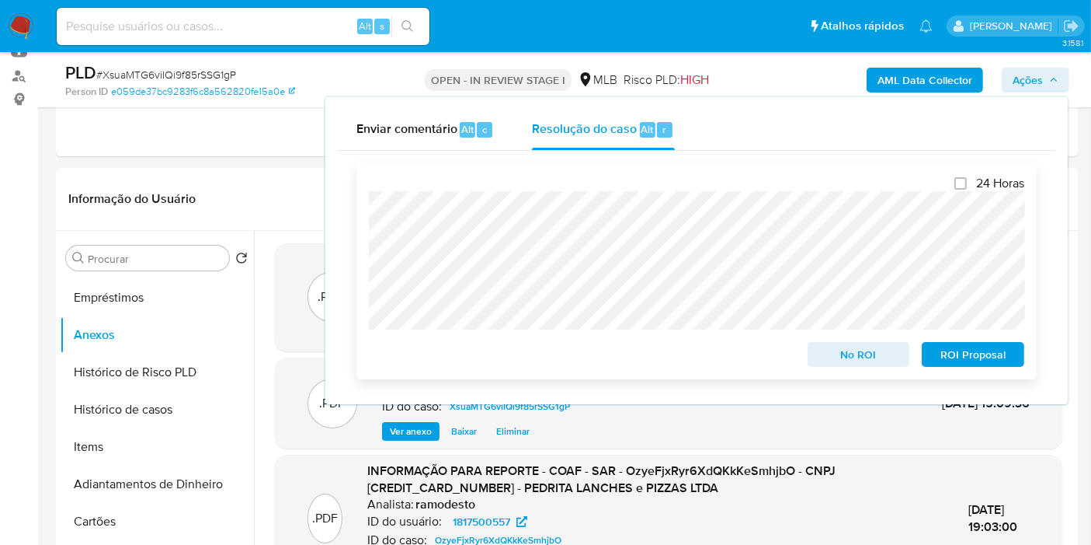
click at [967, 350] on span "ROI Proposal" at bounding box center [973, 354] width 81 height 22
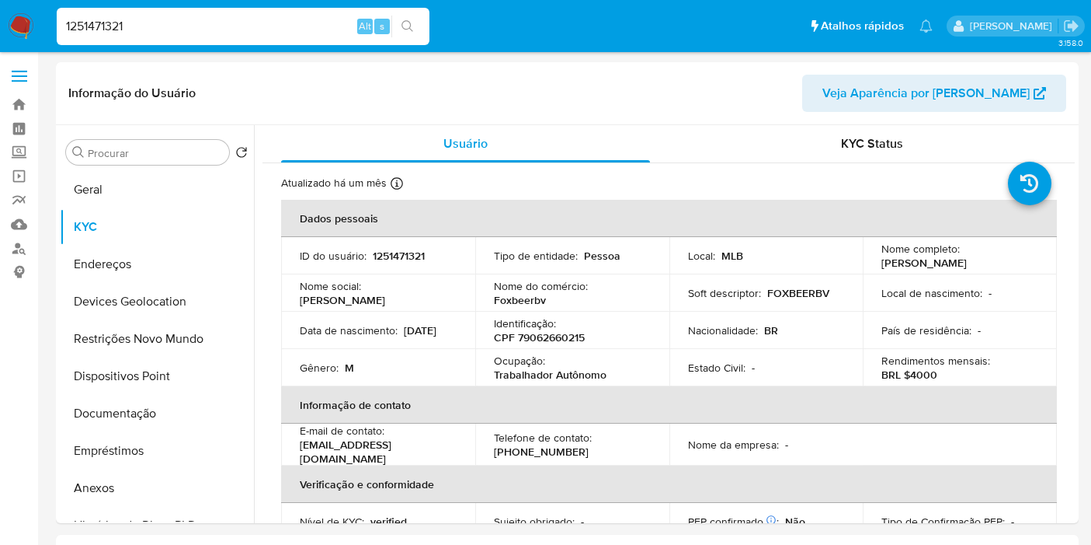
select select "10"
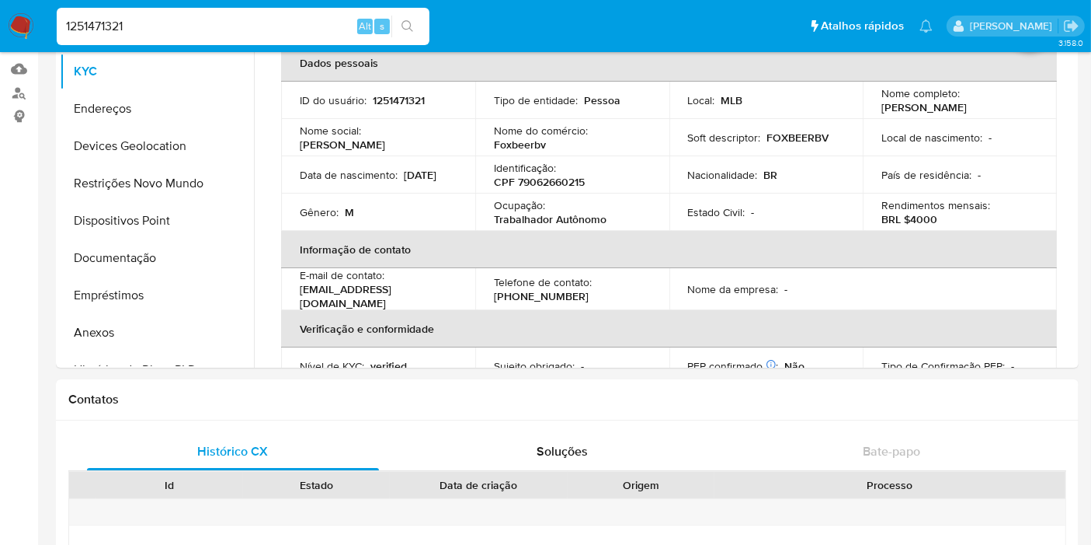
scroll to position [710, 0]
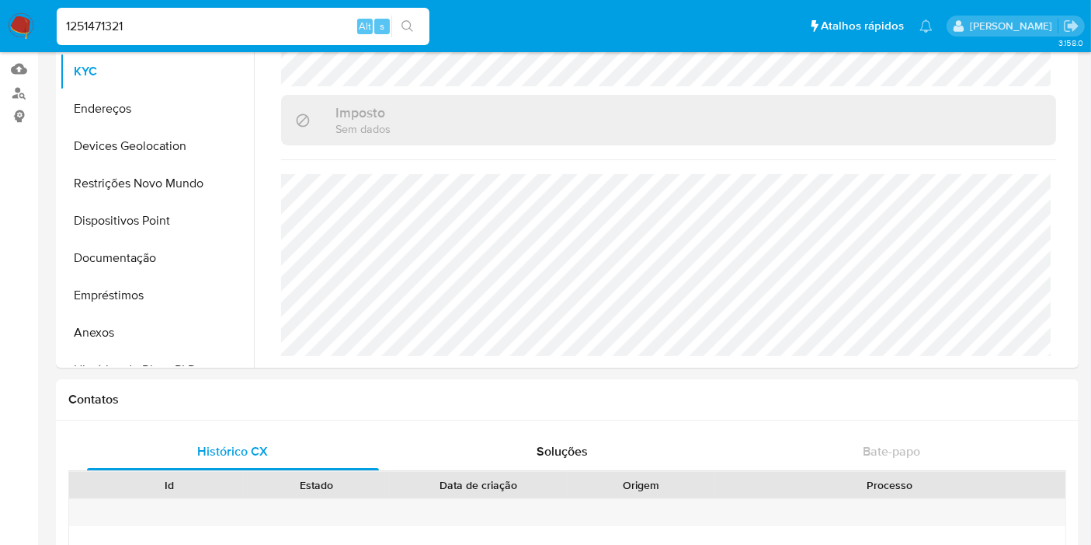
click at [288, 26] on input "1251471321" at bounding box center [243, 26] width 373 height 20
paste input "zFDMbApqEei3bm5ebsLjuOVz"
type input "zFDMbApqEei3bm5ebsLjuOVz"
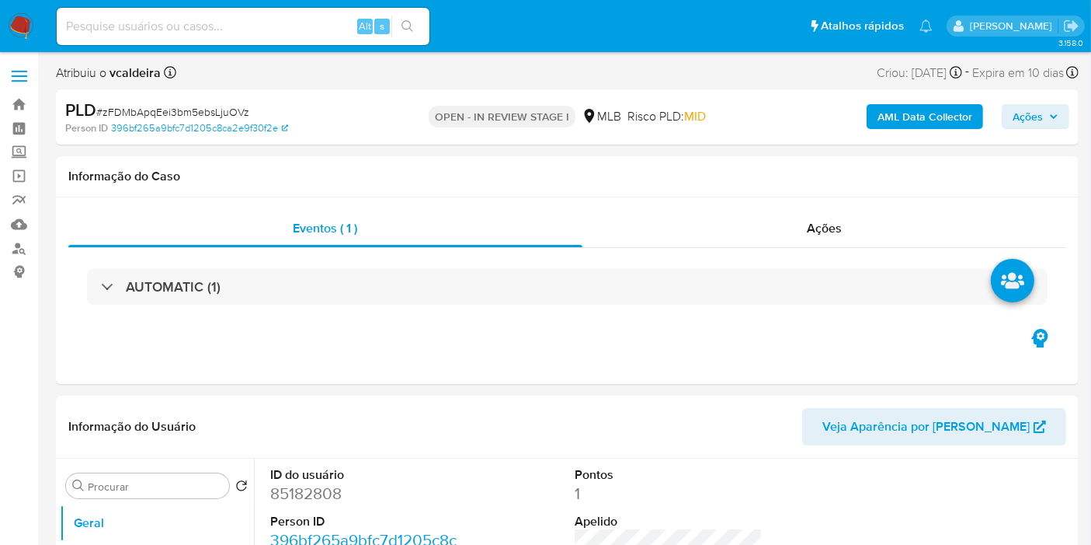
select select "10"
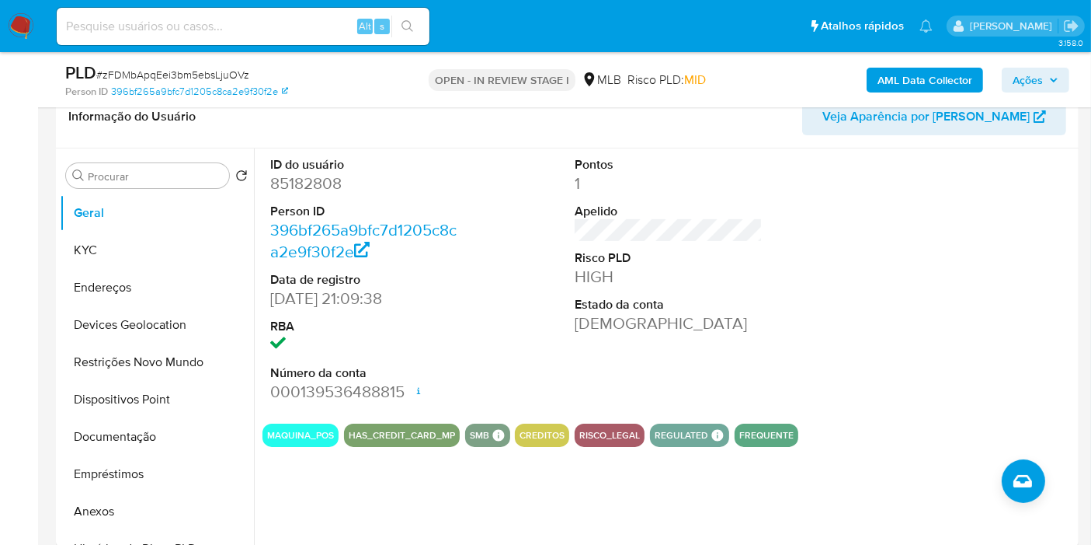
scroll to position [259, 0]
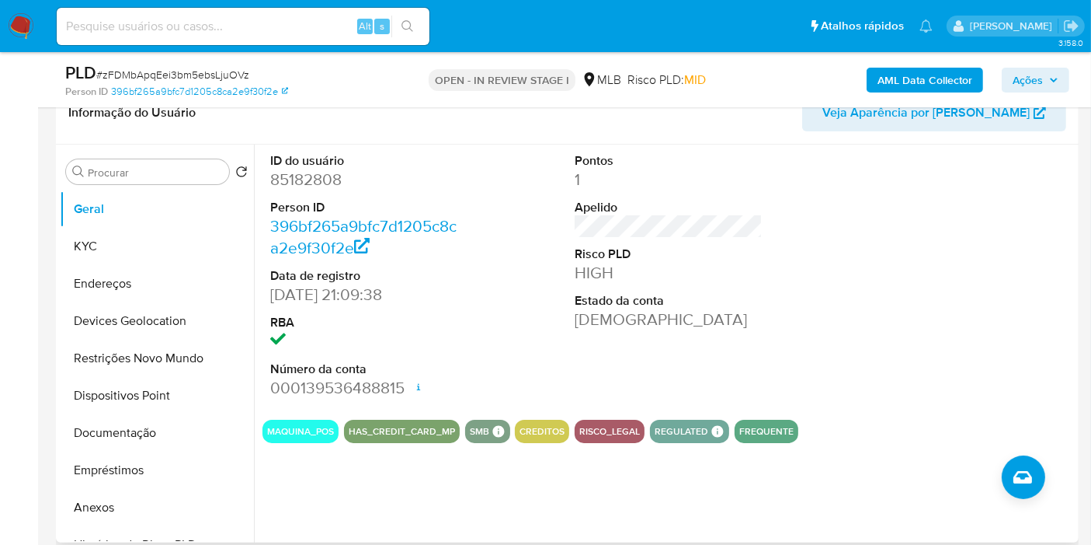
click at [298, 181] on dd "85182808" at bounding box center [364, 180] width 188 height 22
copy dd "85182808"
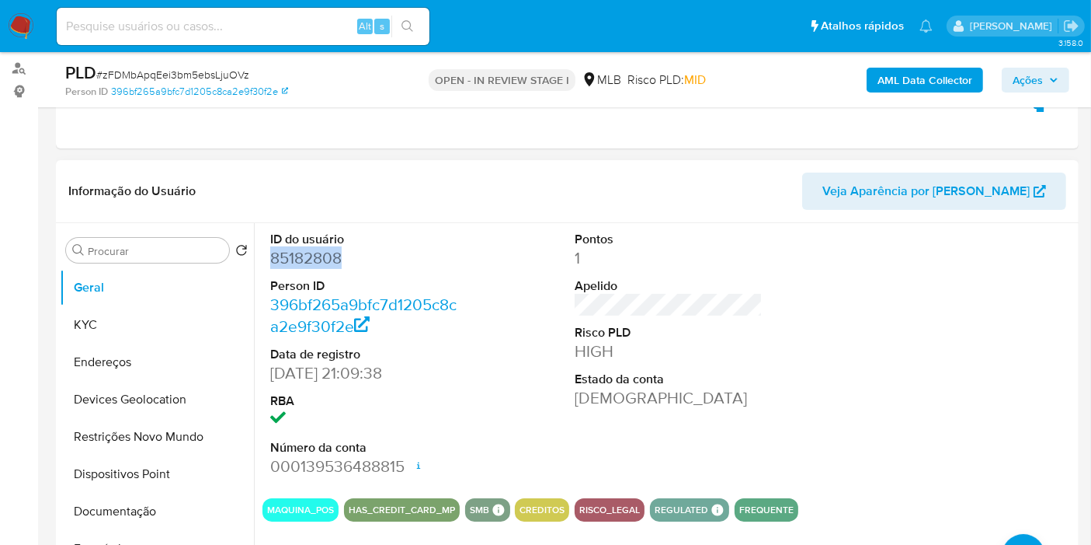
scroll to position [172, 0]
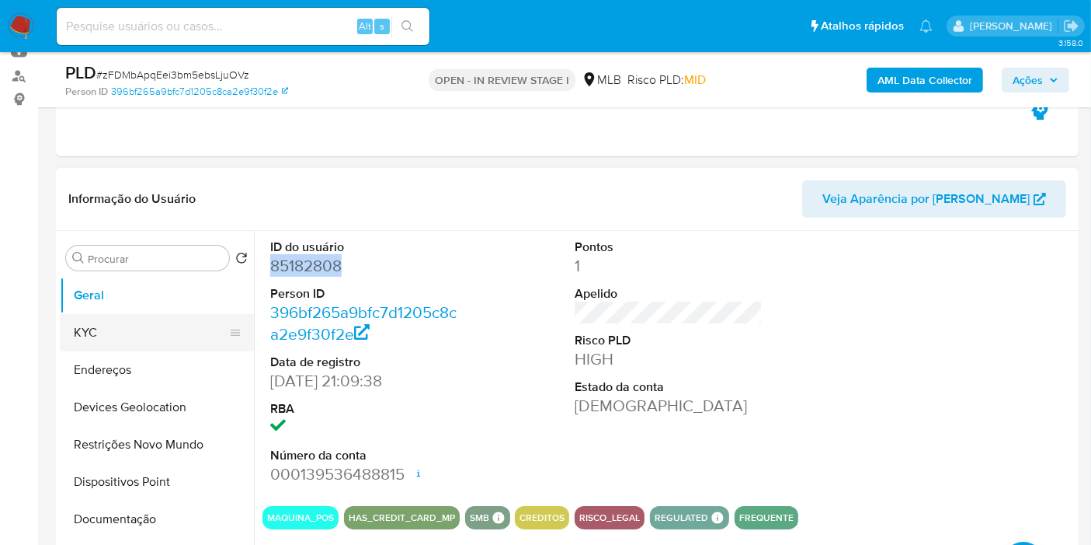
click at [131, 332] on button "KYC" at bounding box center [151, 332] width 182 height 37
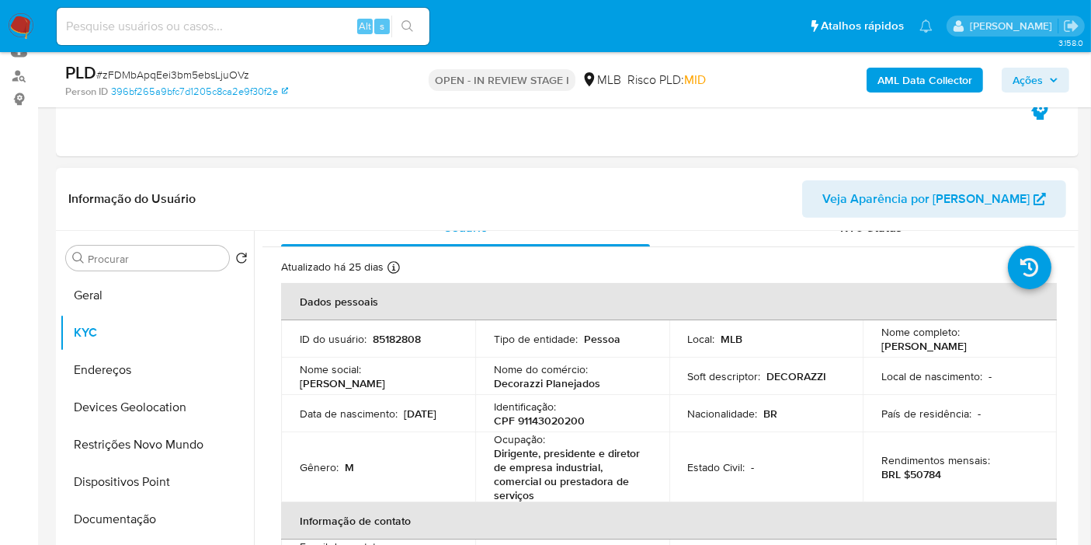
scroll to position [86, 0]
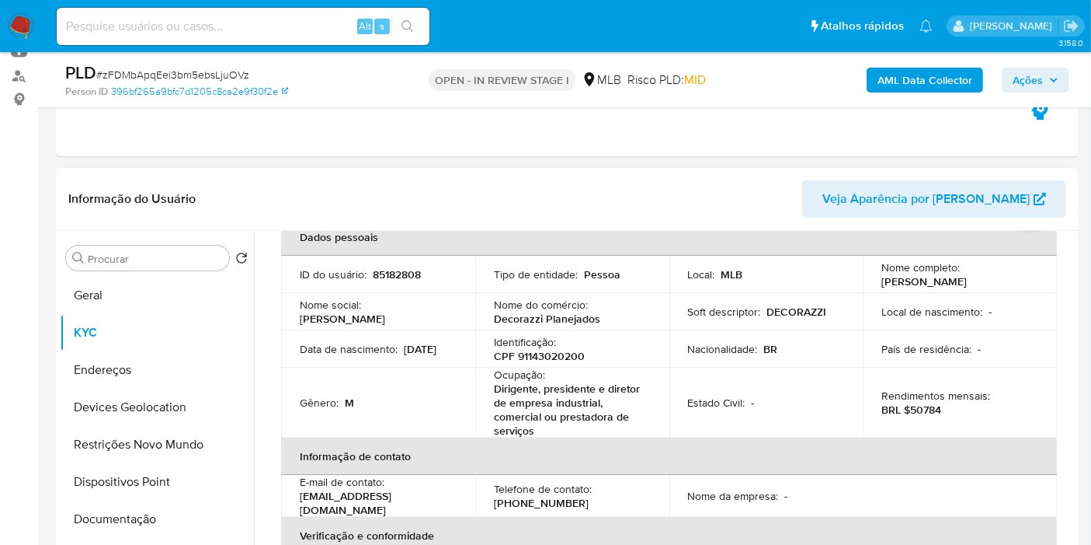
drag, startPoint x: 945, startPoint y: 282, endPoint x: 861, endPoint y: 283, distance: 84.7
click at [863, 283] on td "Nome completo : Rodrigo Reis Barreto" at bounding box center [960, 274] width 194 height 37
copy p "Rodrigo Reis Barreto"
click at [537, 356] on p "CPF 91143020200" at bounding box center [539, 356] width 91 height 14
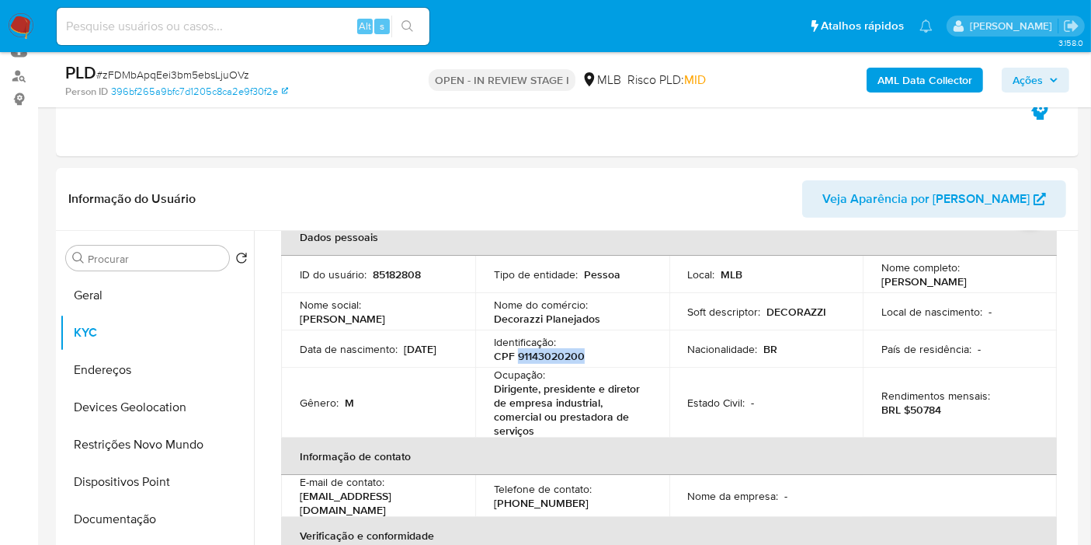
copy p "91143020200"
click at [158, 510] on button "Documentação" at bounding box center [151, 518] width 182 height 37
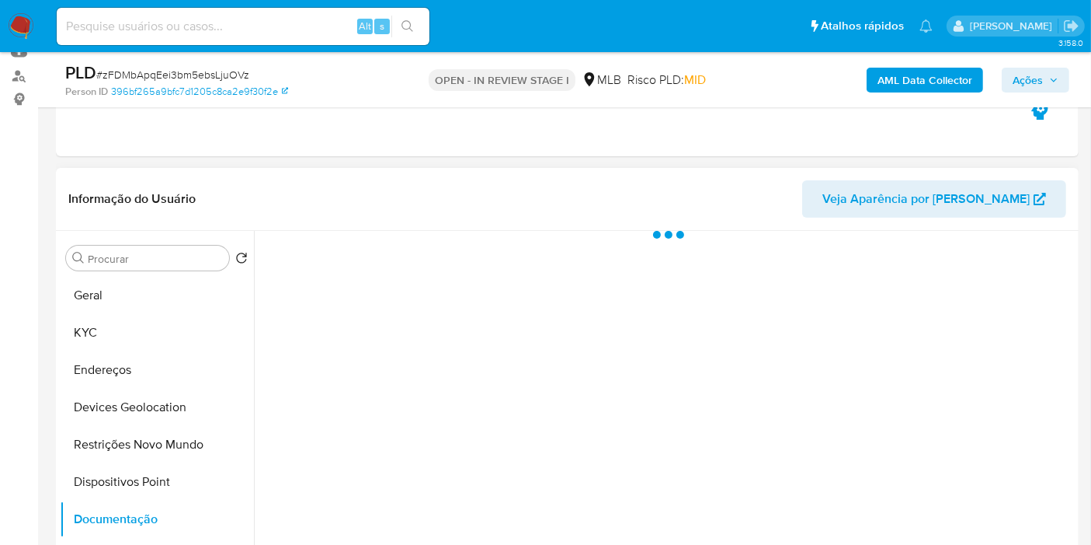
scroll to position [0, 0]
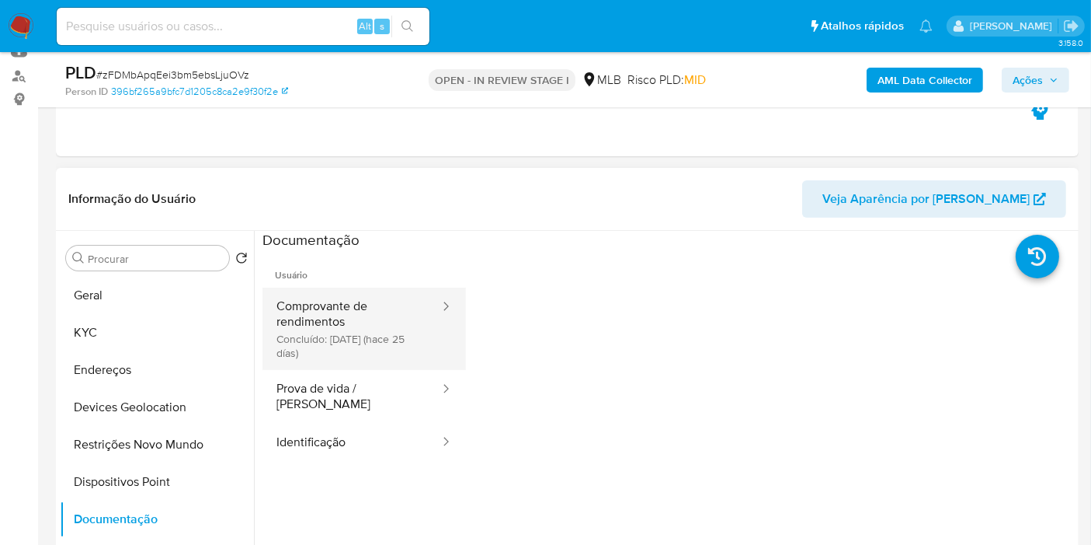
click at [363, 322] on button "Comprovante de rendimentos Concluído: 21/08/2025 (hace 25 días)" at bounding box center [352, 328] width 179 height 82
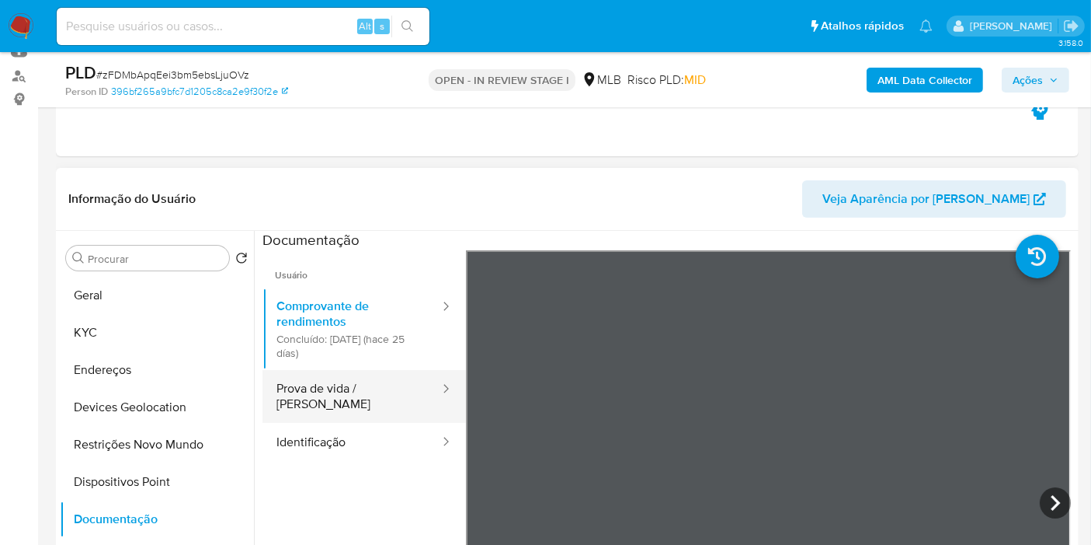
click at [298, 397] on button "Prova de vida / [PERSON_NAME]" at bounding box center [352, 396] width 179 height 53
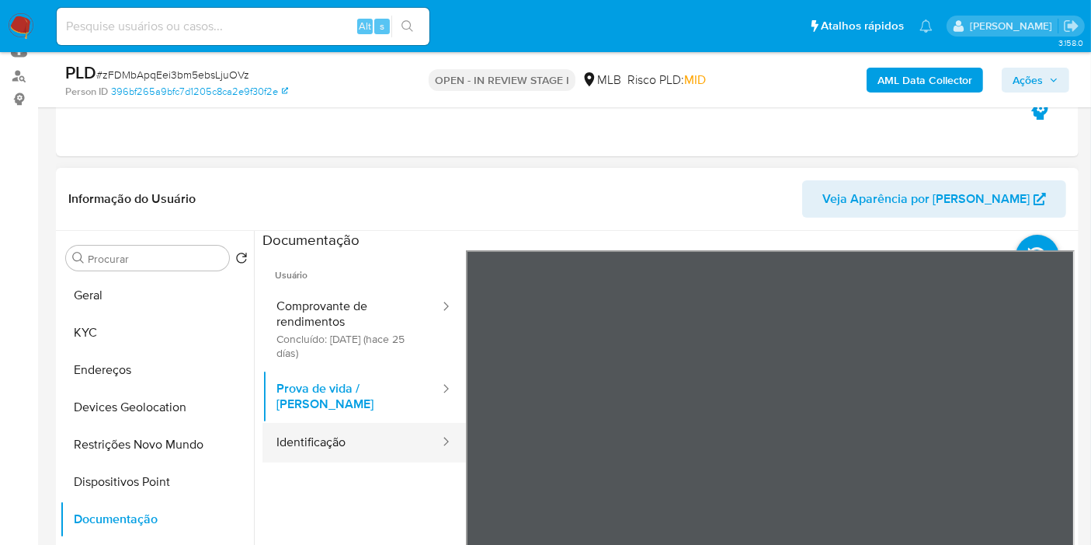
click at [342, 433] on button "Identificação" at bounding box center [352, 443] width 179 height 40
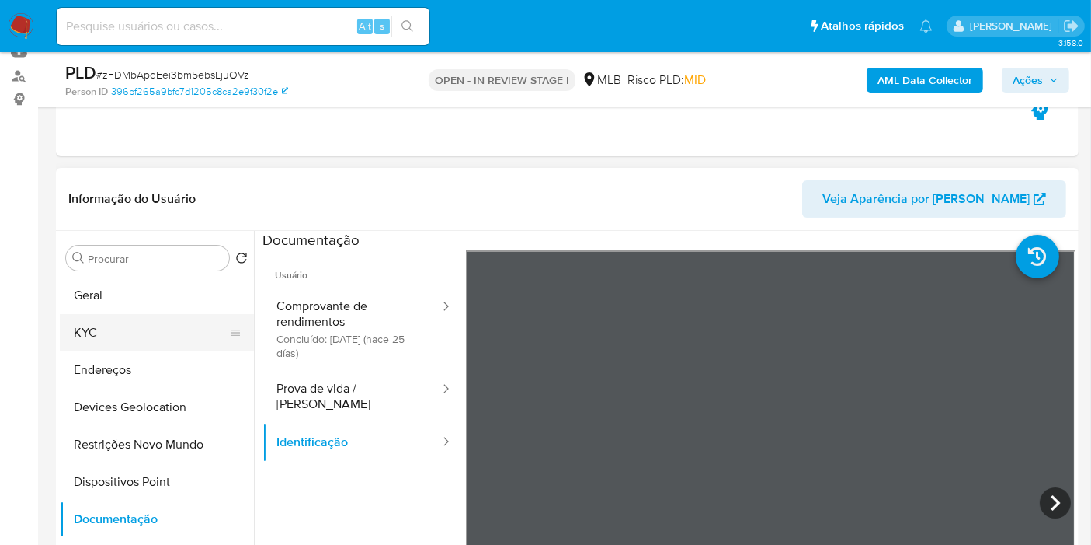
click at [120, 328] on button "KYC" at bounding box center [151, 332] width 182 height 37
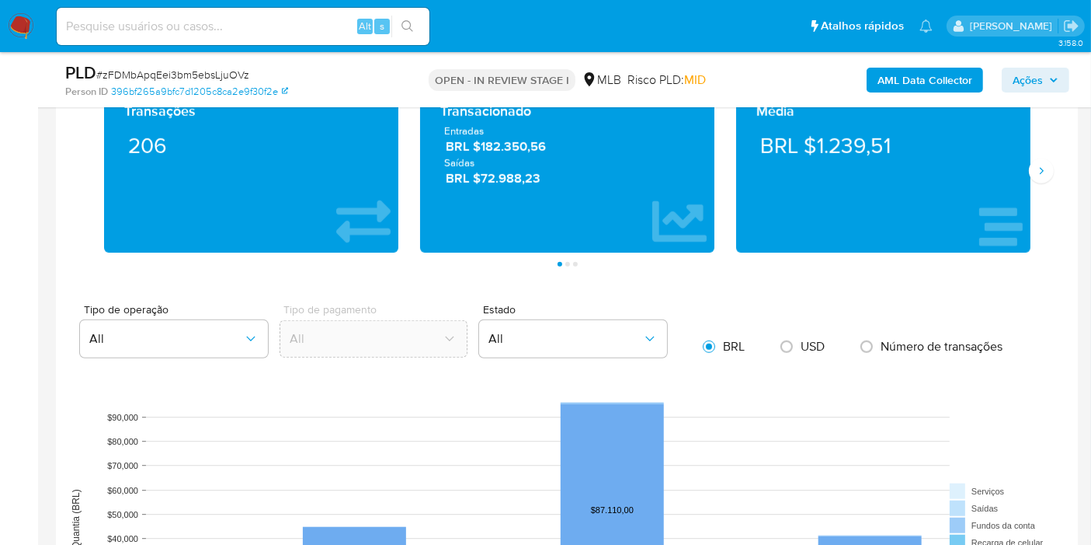
scroll to position [863, 0]
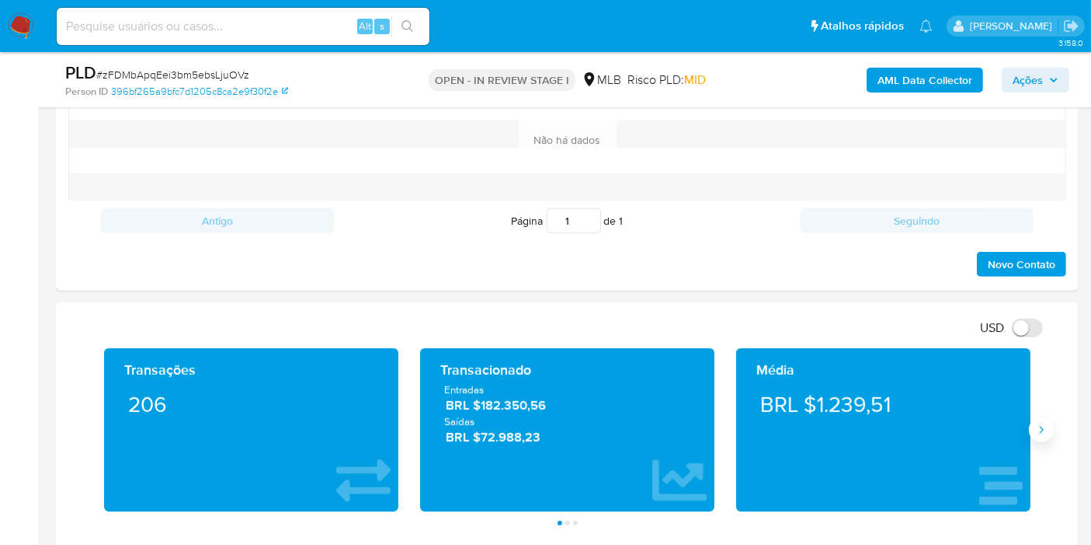
click at [1033, 427] on button "Siguiente" at bounding box center [1041, 429] width 25 height 25
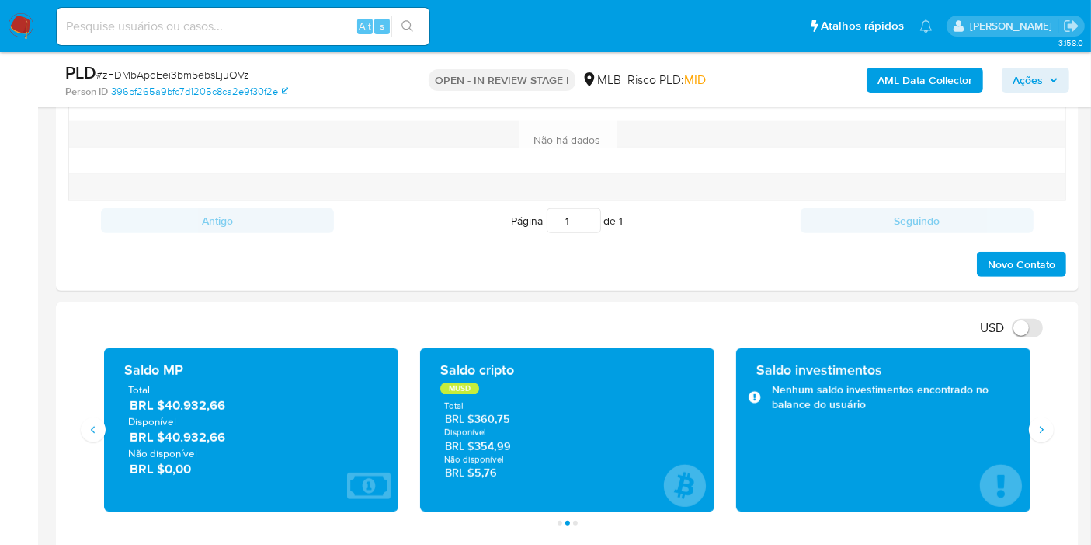
click at [1049, 432] on button "Siguiente" at bounding box center [1041, 429] width 25 height 25
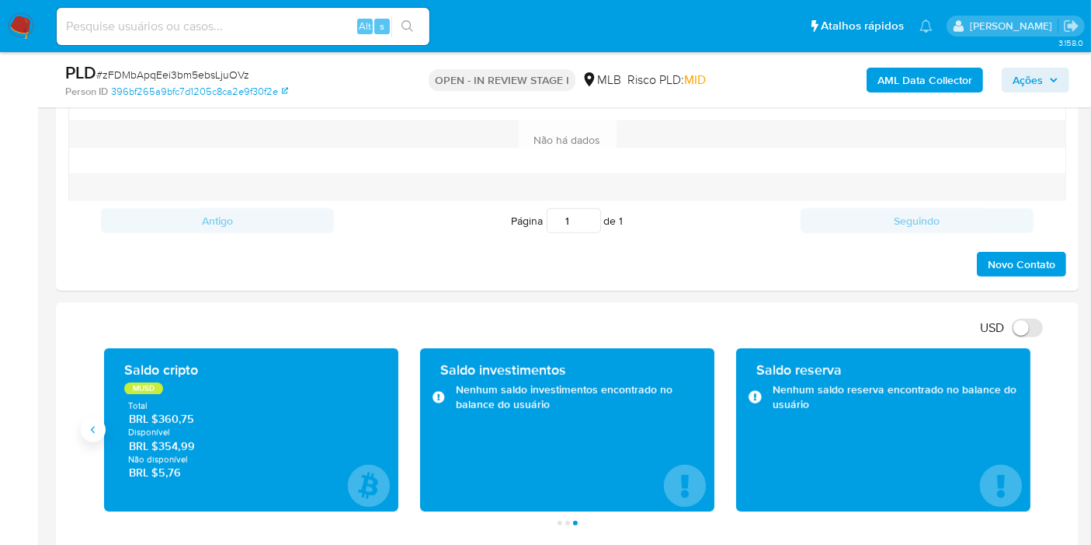
click at [99, 423] on button "Anterior" at bounding box center [93, 429] width 25 height 25
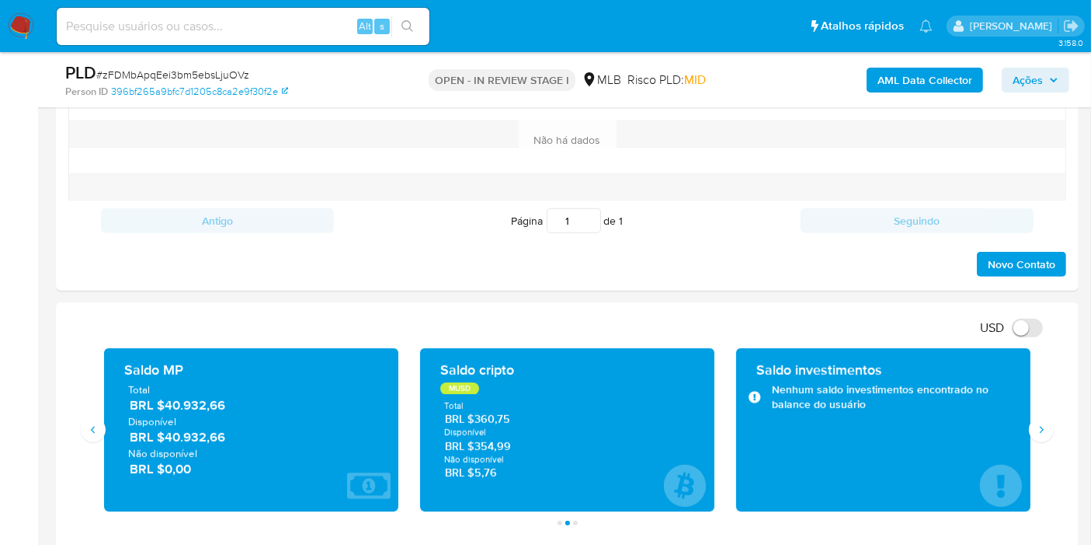
drag, startPoint x: 228, startPoint y: 438, endPoint x: 167, endPoint y: 436, distance: 61.4
click at [167, 436] on span "BRL $40.932,66" at bounding box center [252, 437] width 245 height 18
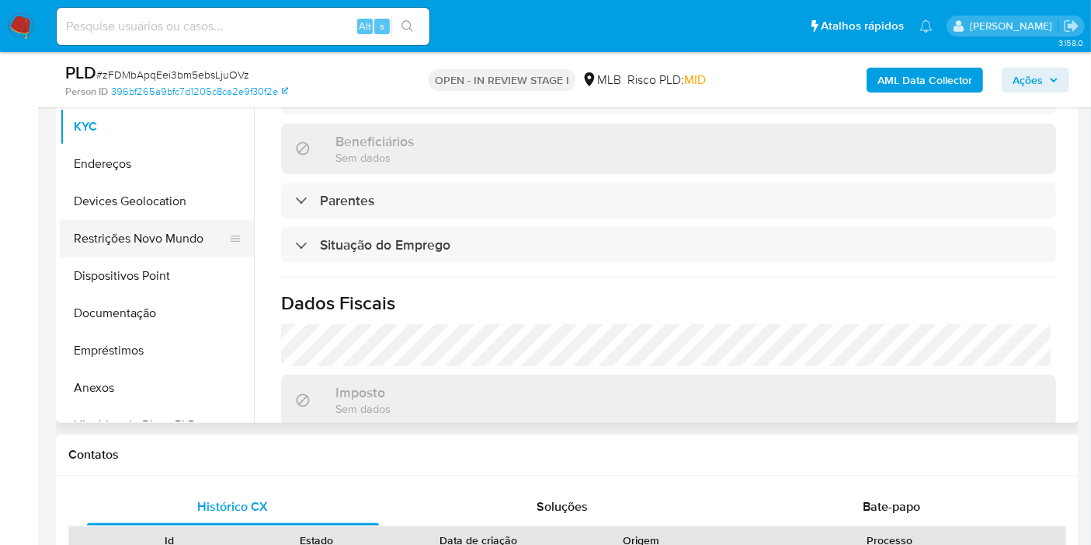
scroll to position [172, 0]
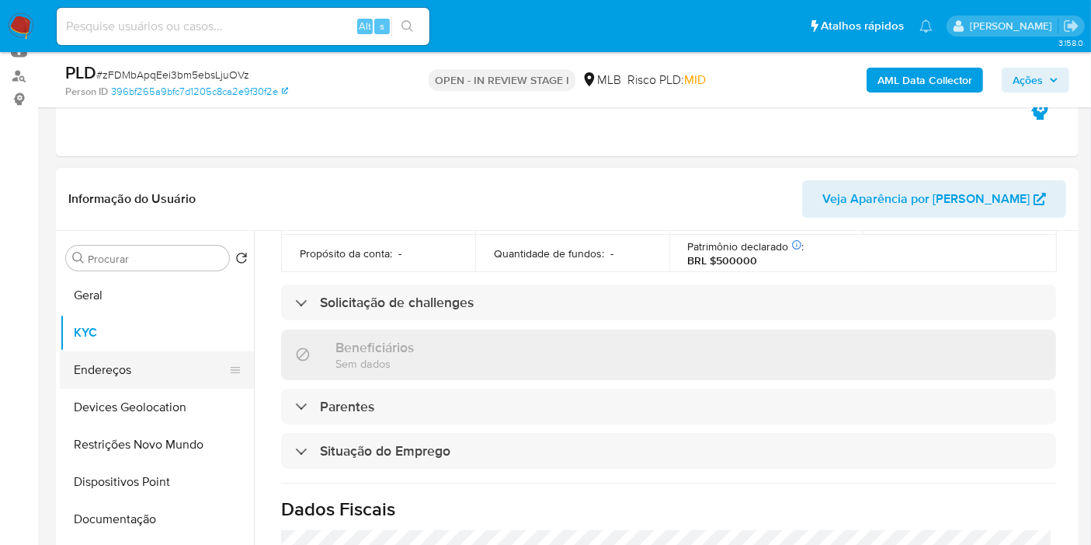
click at [148, 360] on button "Endereços" at bounding box center [151, 369] width 182 height 37
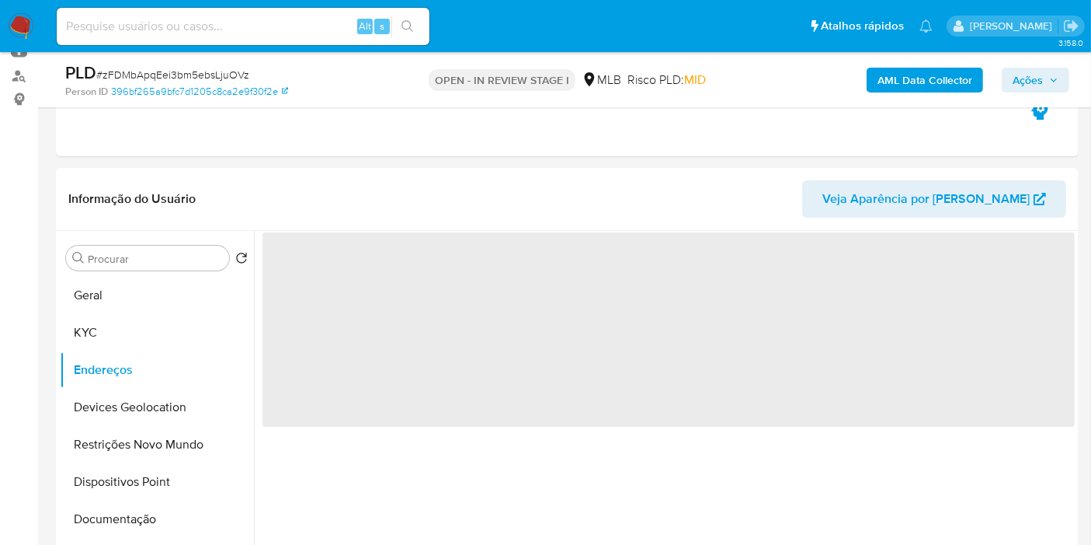
scroll to position [0, 0]
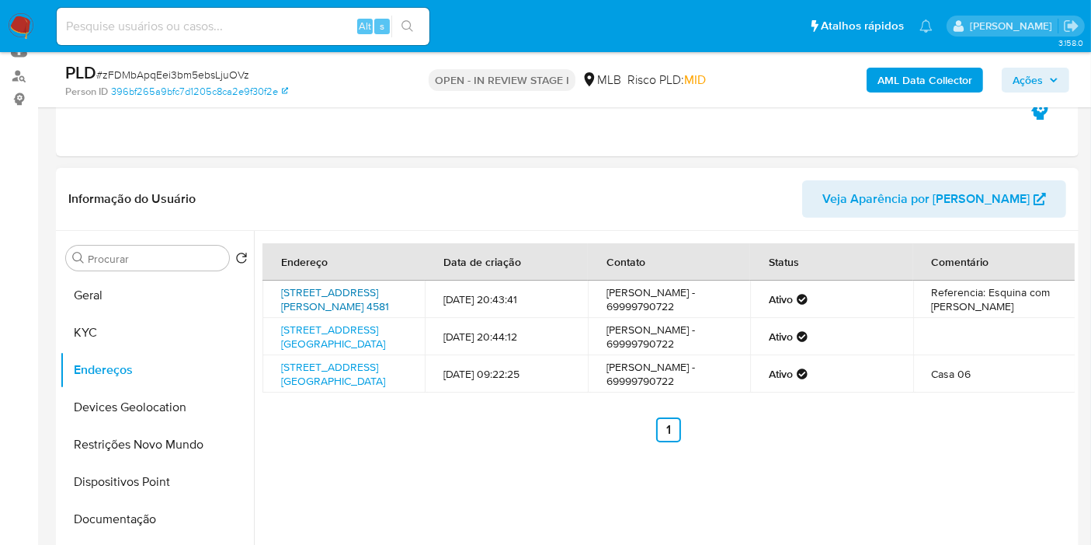
click at [343, 312] on link "Rua Professor Cervanes Monteiro 4581, Porto Velho, Rondônia, 76821468, Brasil 4…" at bounding box center [335, 299] width 108 height 30
click at [322, 351] on link "Avenida Sete De Setembro 4336, Porto Velho, Rondônia, 76820322, Brasil 4336" at bounding box center [333, 337] width 104 height 30
click at [308, 388] on link "Rua Tucunaré 4500, Porto Velho, Rondônia, 76812072, Brasil 4500" at bounding box center [333, 374] width 104 height 30
click at [159, 318] on button "KYC" at bounding box center [151, 332] width 182 height 37
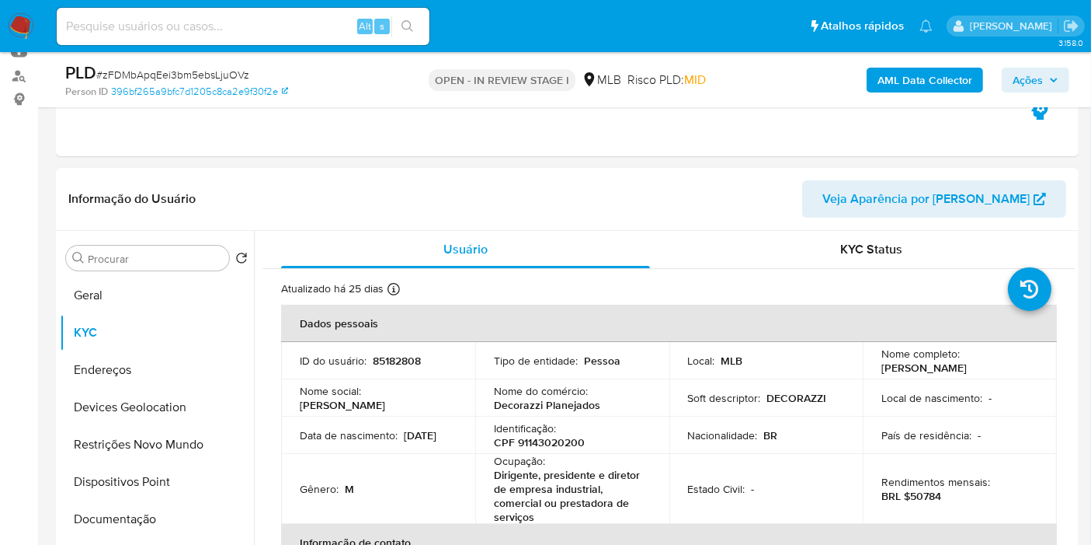
click at [580, 437] on p "CPF 91143020200" at bounding box center [539, 442] width 91 height 14
click at [548, 443] on p "CPF 91143020200" at bounding box center [539, 442] width 91 height 14
copy p "91143020200"
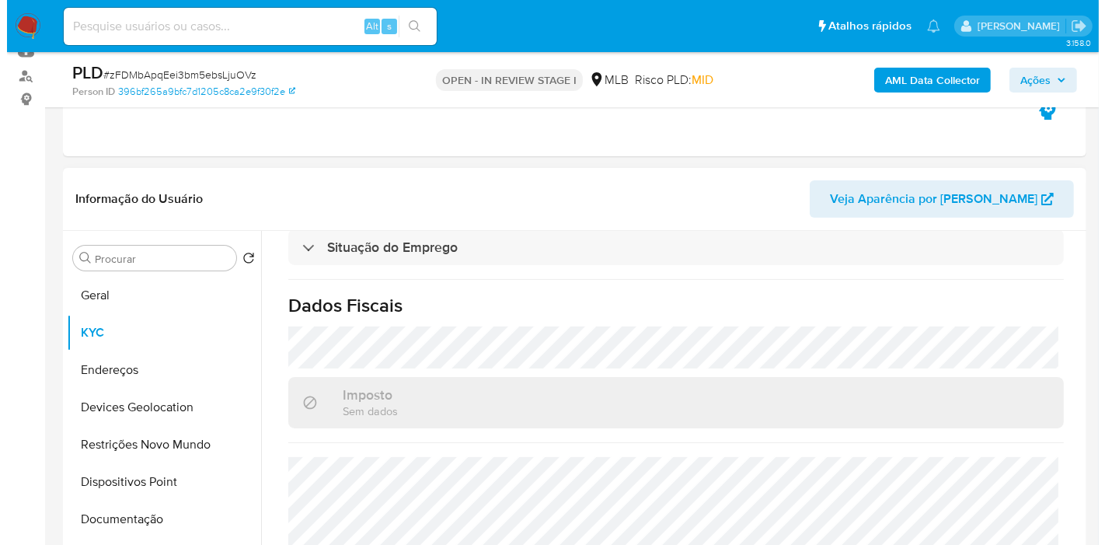
scroll to position [738, 0]
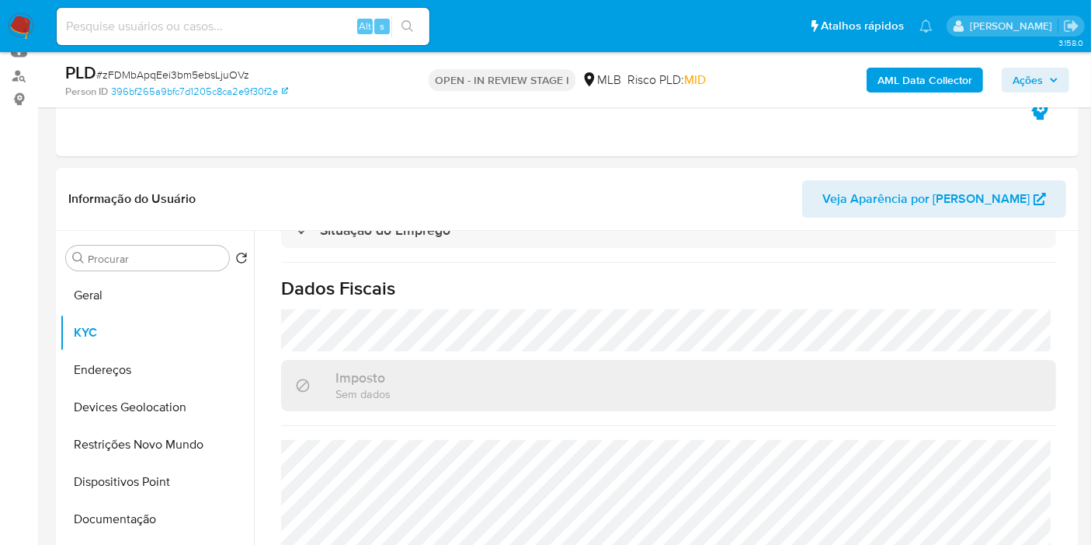
click at [913, 76] on b "AML Data Collector" at bounding box center [925, 80] width 95 height 25
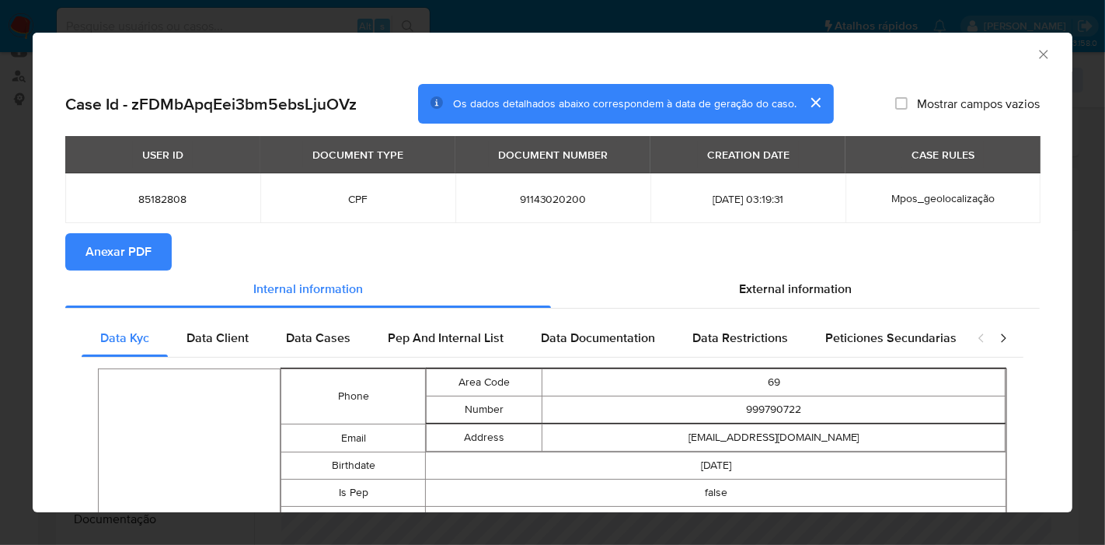
click at [115, 245] on span "Anexar PDF" at bounding box center [118, 252] width 66 height 34
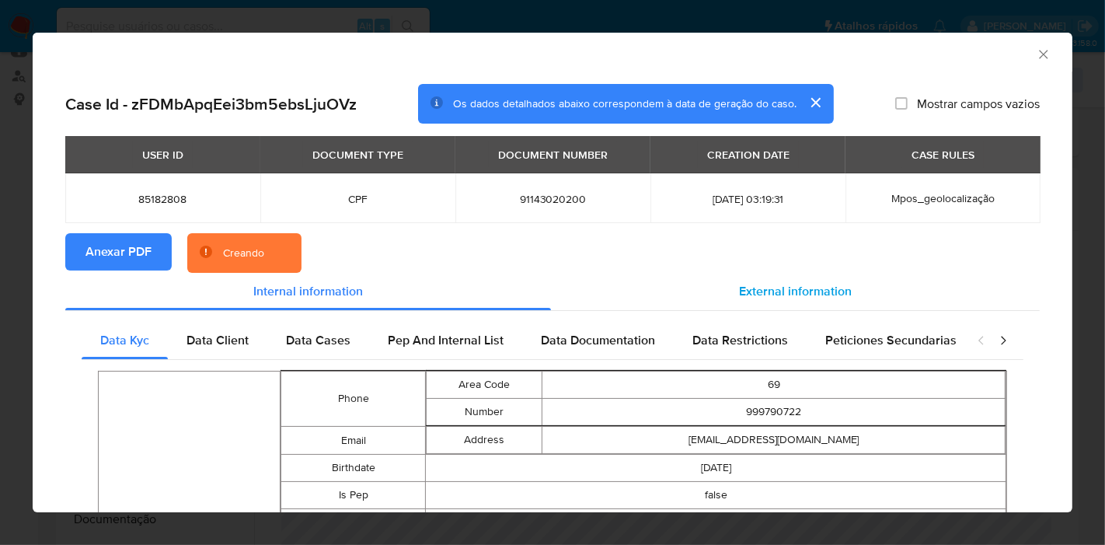
click at [785, 292] on span "External information" at bounding box center [795, 291] width 113 height 18
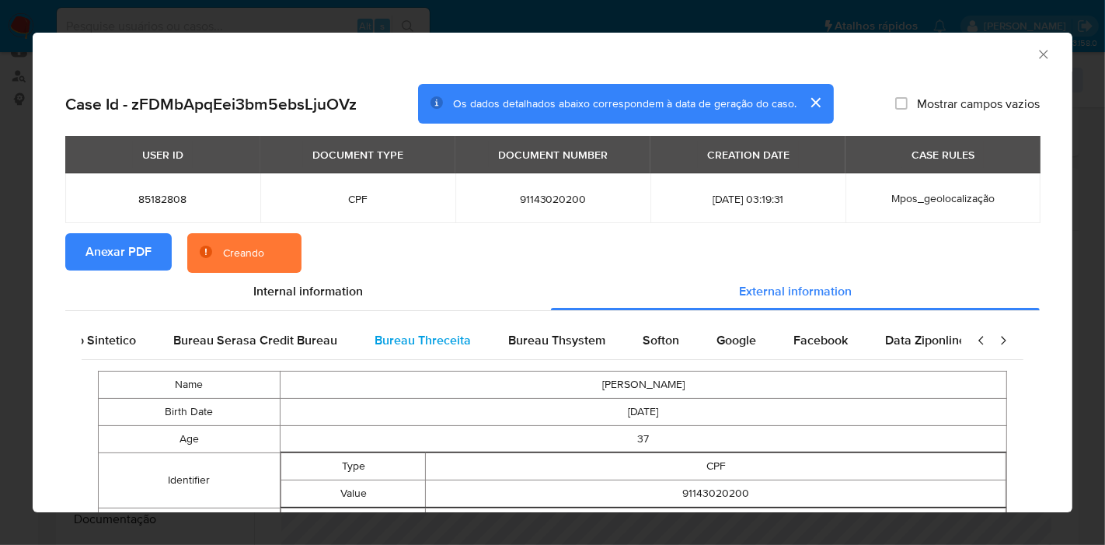
scroll to position [0, 326]
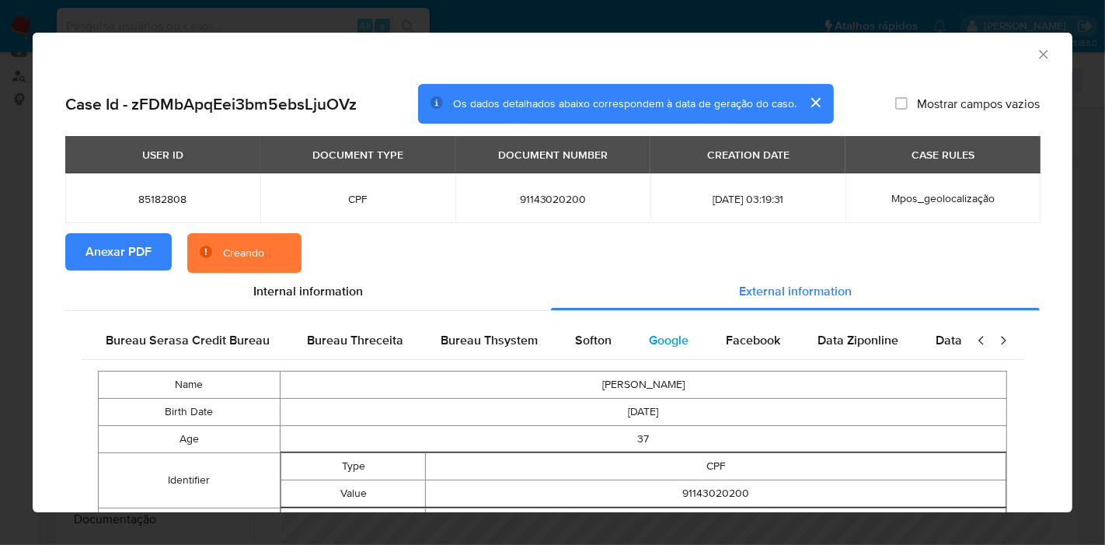
click at [649, 345] on span "Google" at bounding box center [669, 340] width 40 height 18
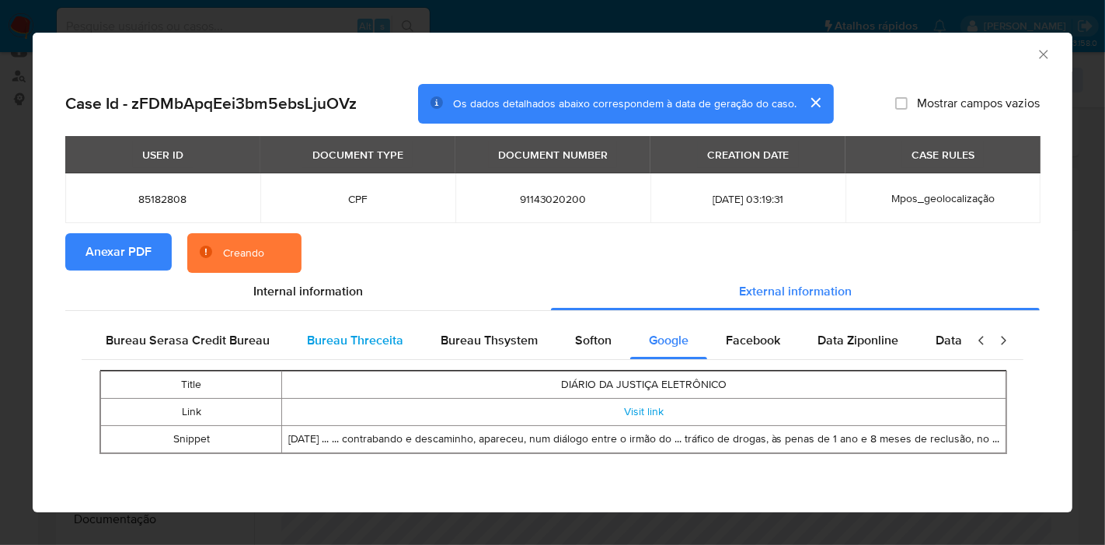
scroll to position [0, 0]
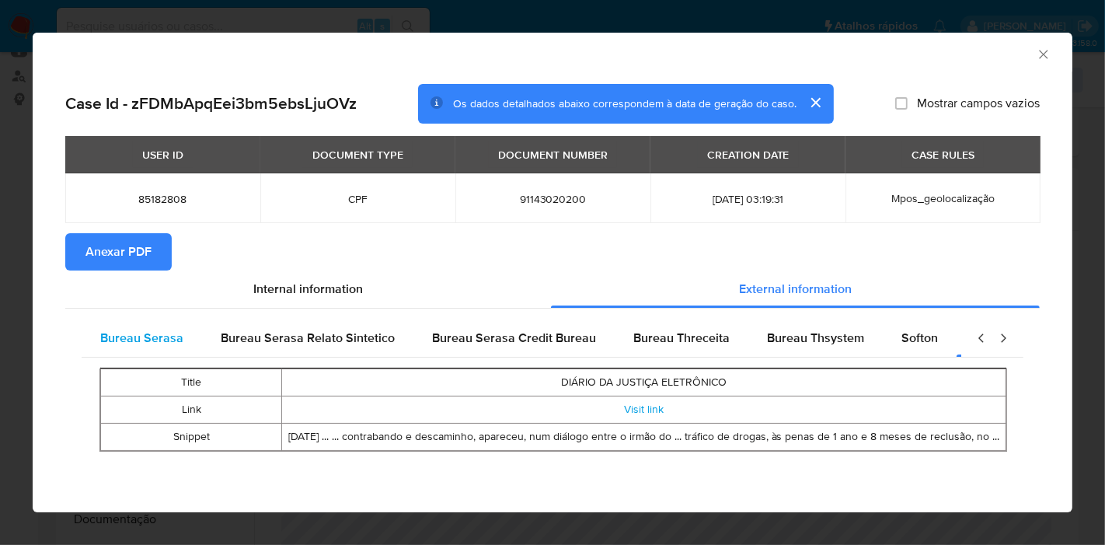
click at [131, 336] on span "Bureau Serasa" at bounding box center [141, 338] width 83 height 18
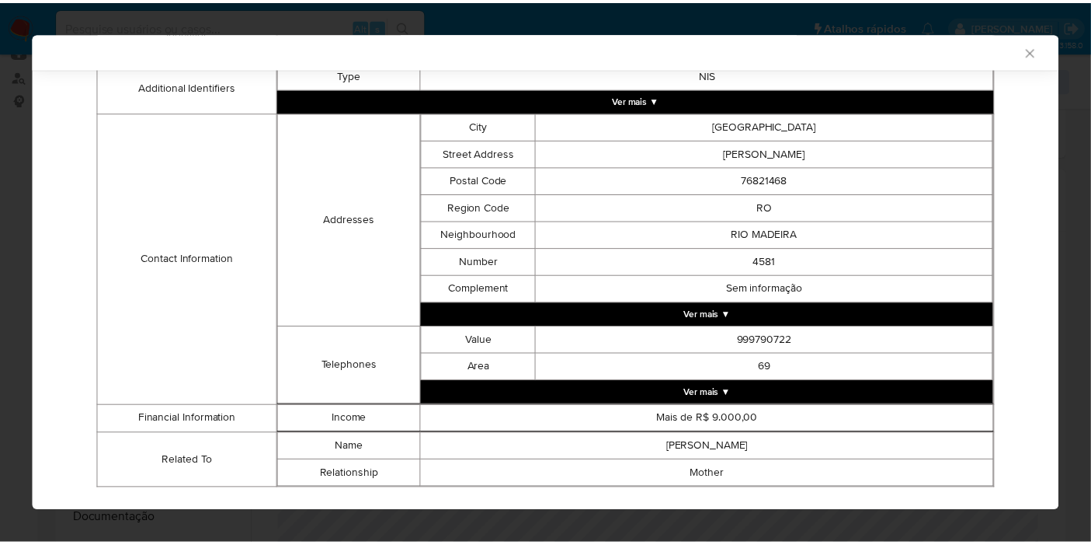
scroll to position [426, 0]
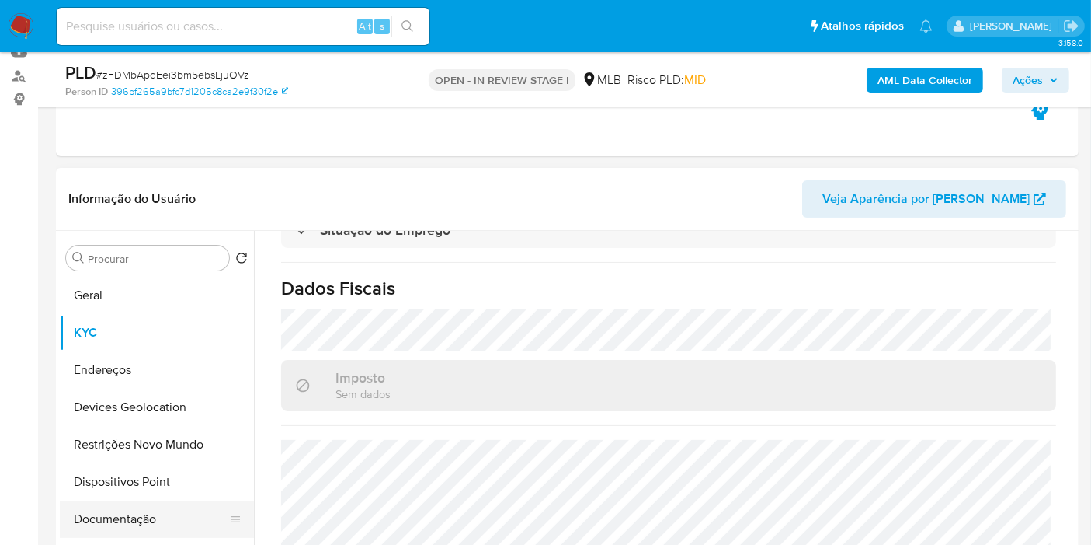
click at [68, 527] on button "Documentação" at bounding box center [151, 518] width 182 height 37
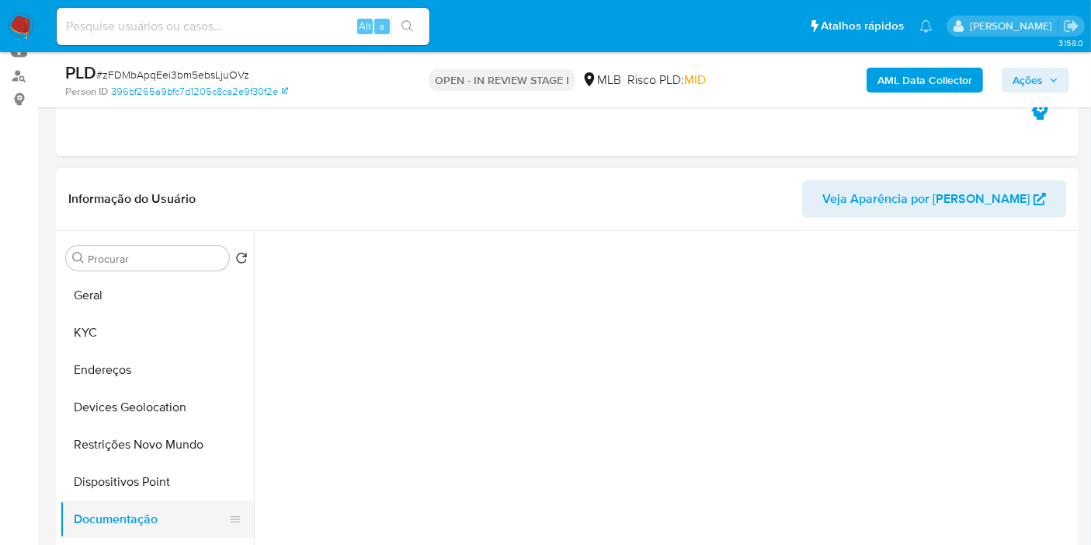
scroll to position [0, 0]
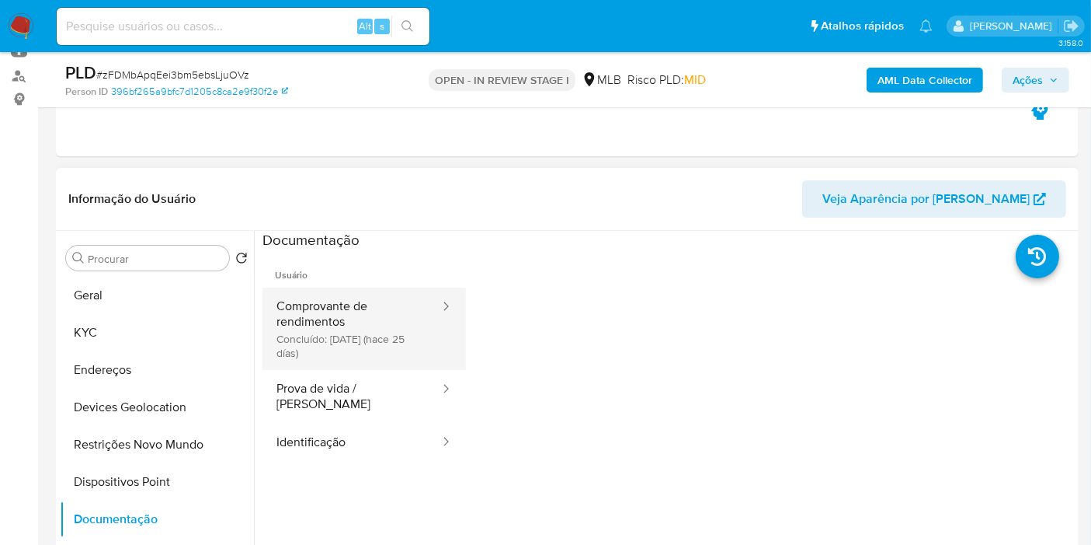
click at [342, 351] on button "Comprovante de rendimentos Concluído: 21/08/2025 (hace 25 días)" at bounding box center [352, 328] width 179 height 82
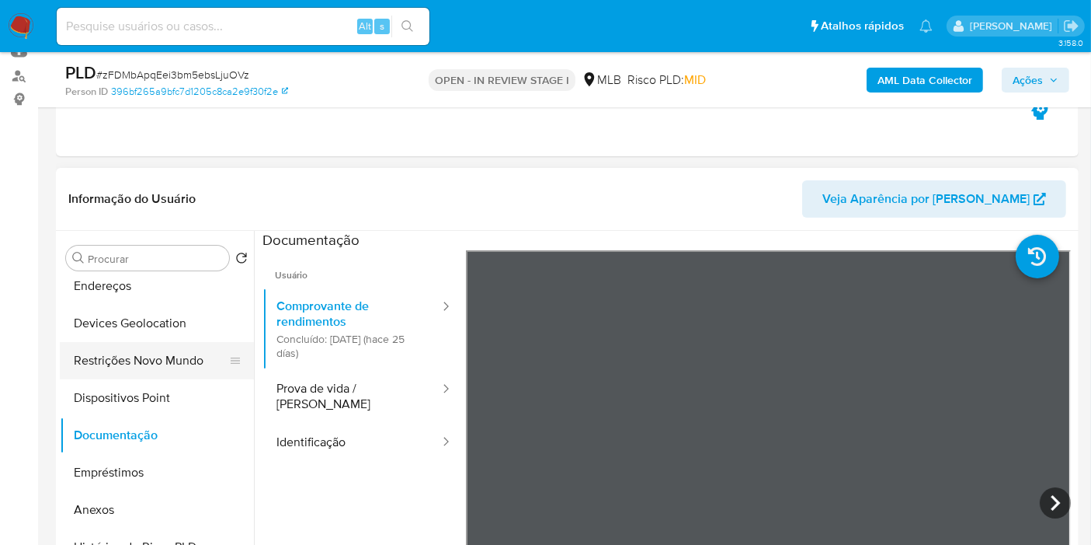
scroll to position [86, 0]
click at [148, 369] on button "Restrições Novo Mundo" at bounding box center [151, 357] width 182 height 37
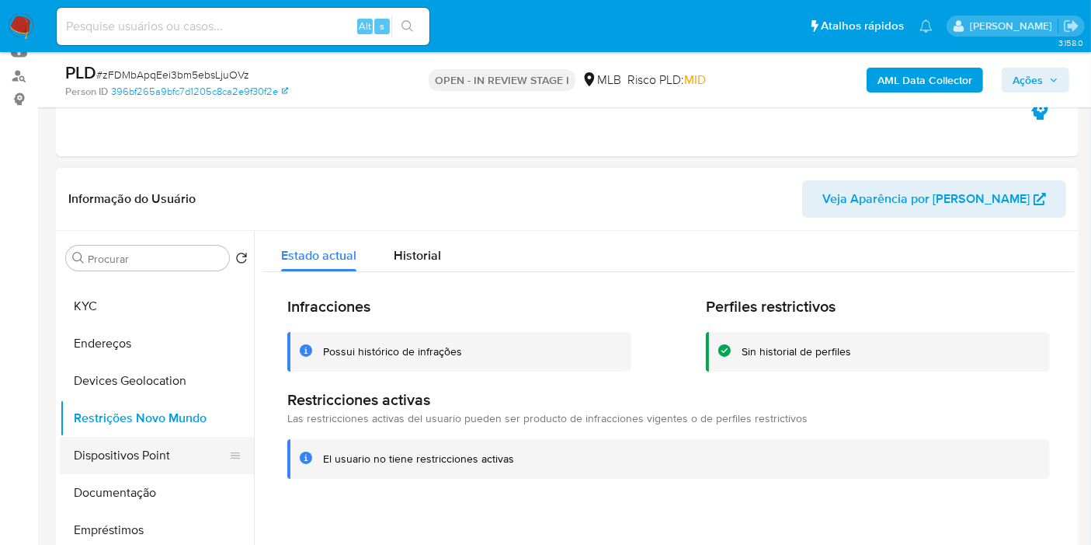
scroll to position [0, 0]
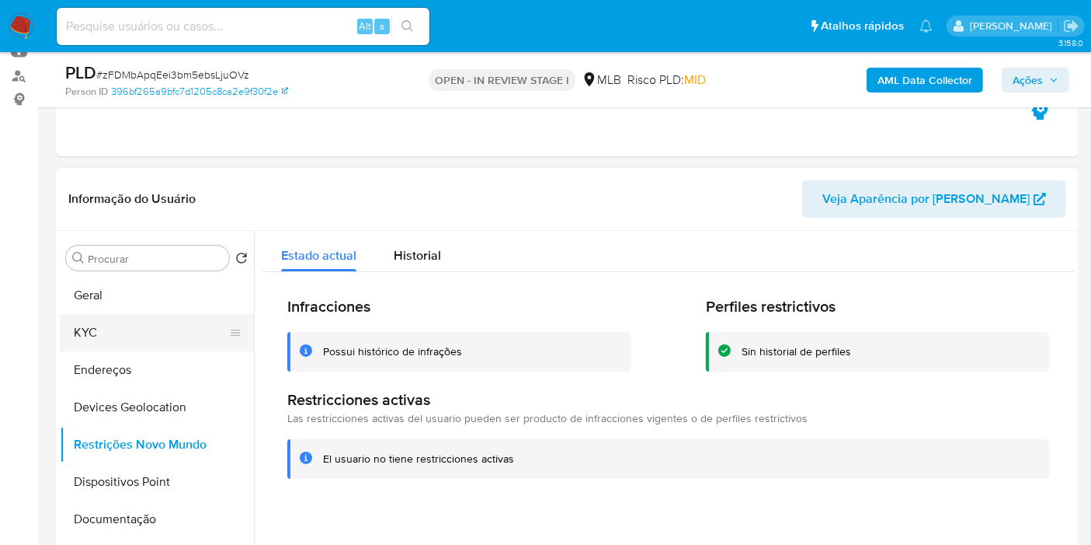
click at [112, 331] on button "KYC" at bounding box center [151, 332] width 182 height 37
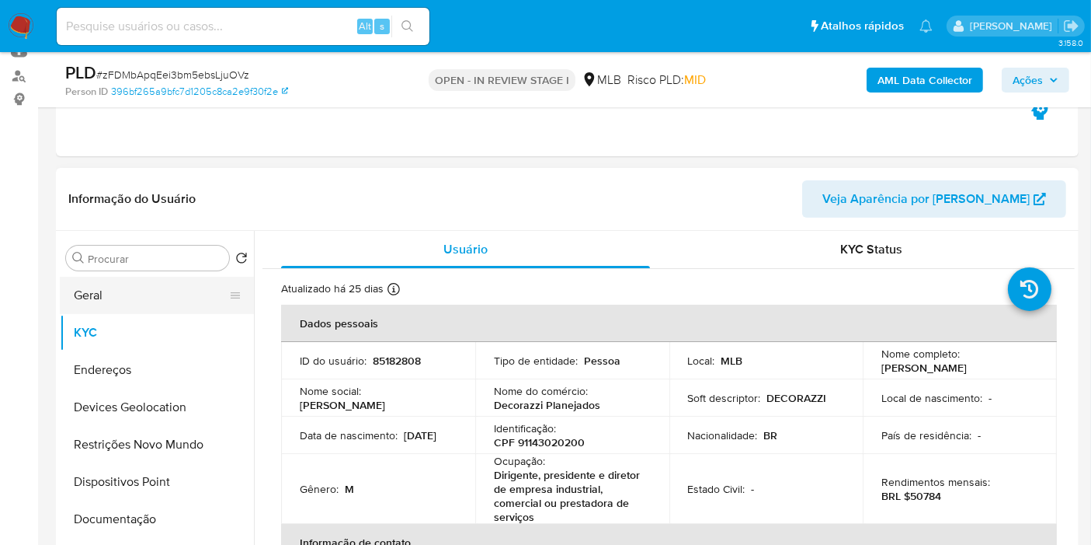
click at [103, 287] on button "Geral" at bounding box center [151, 295] width 182 height 37
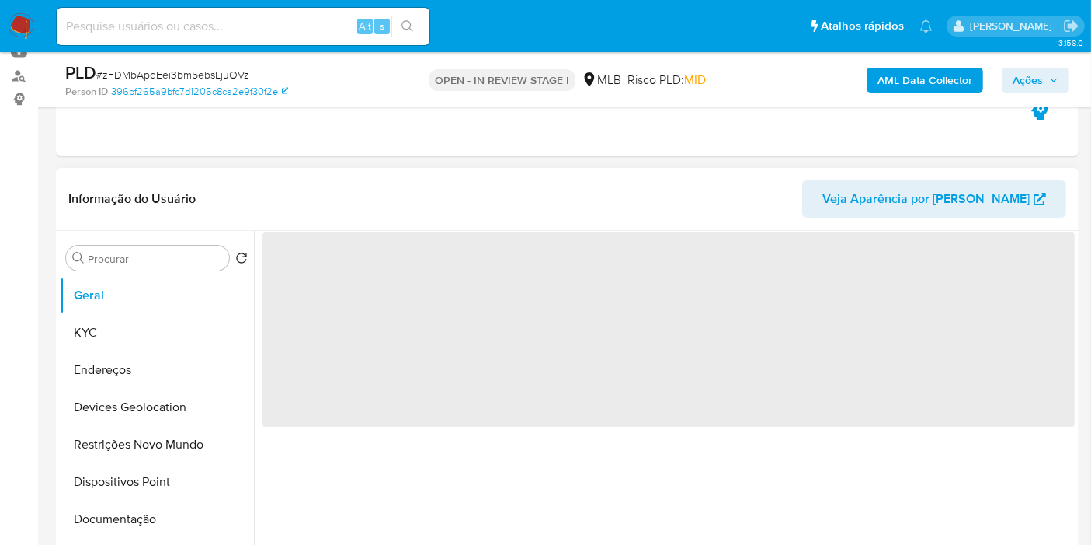
scroll to position [259, 0]
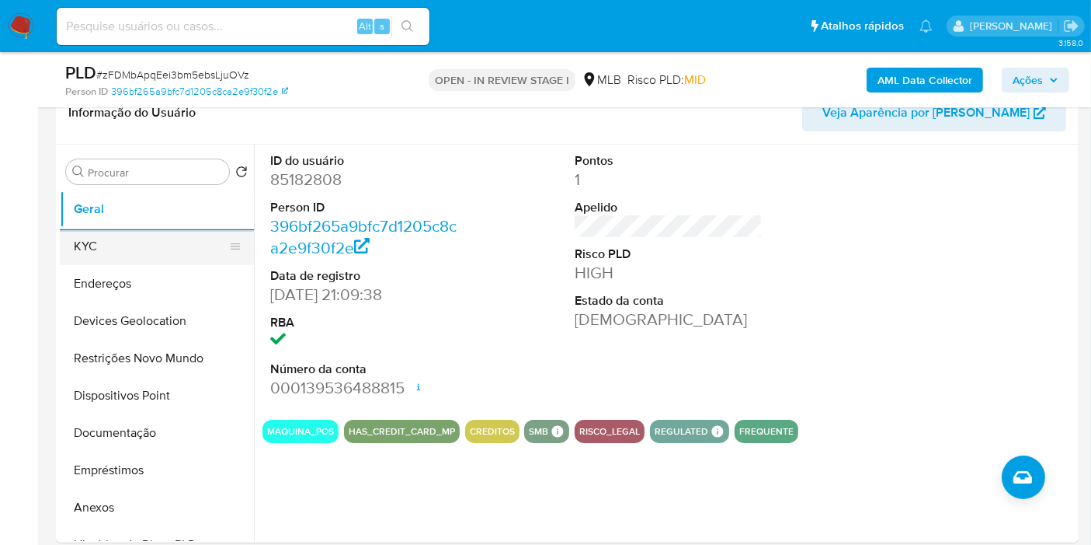
click at [138, 237] on button "KYC" at bounding box center [151, 246] width 182 height 37
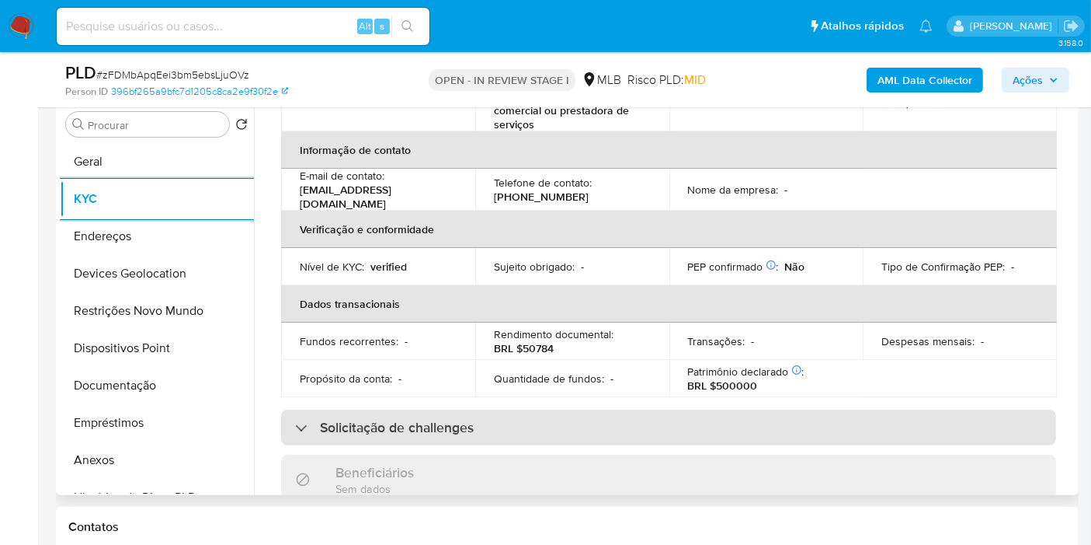
click at [444, 419] on h3 "Solicitação de challenges" at bounding box center [397, 427] width 154 height 17
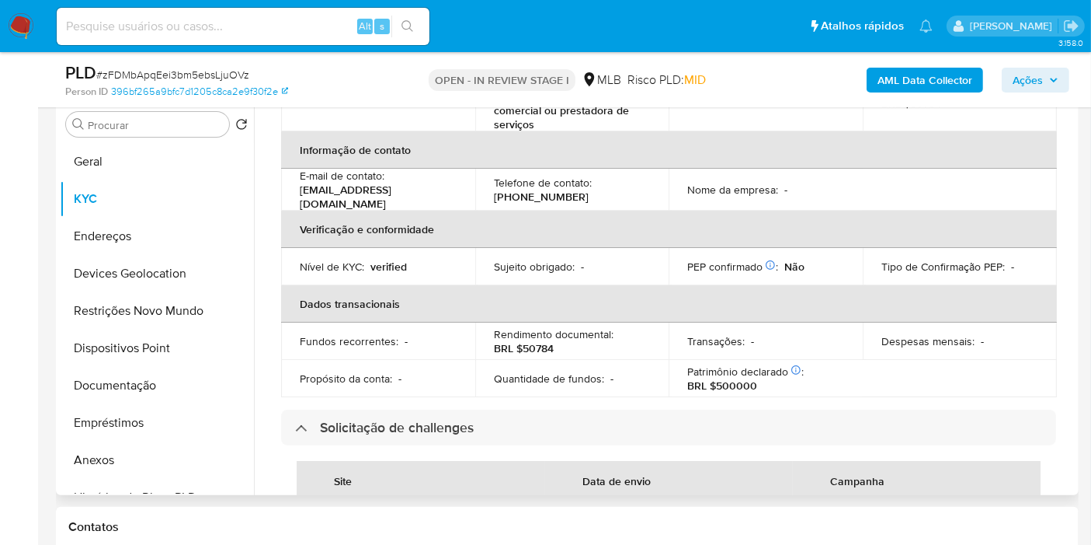
scroll to position [858, 0]
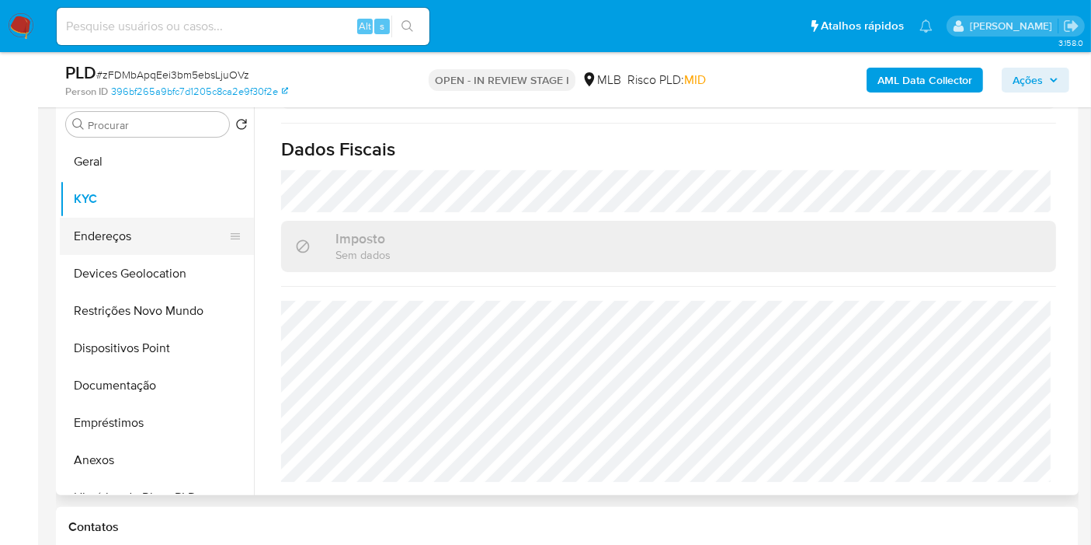
click at [137, 237] on button "Endereços" at bounding box center [151, 236] width 182 height 37
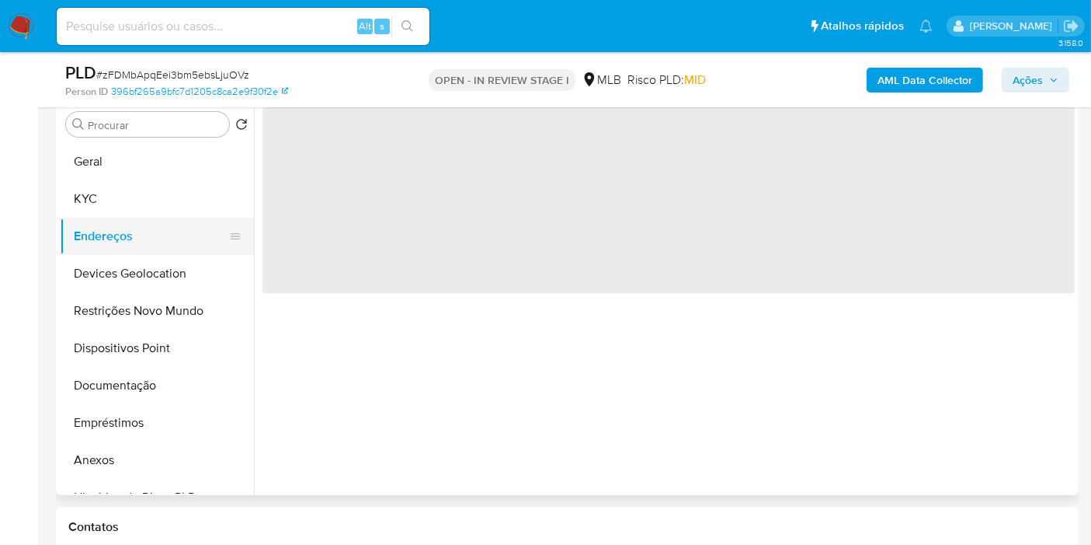
scroll to position [0, 0]
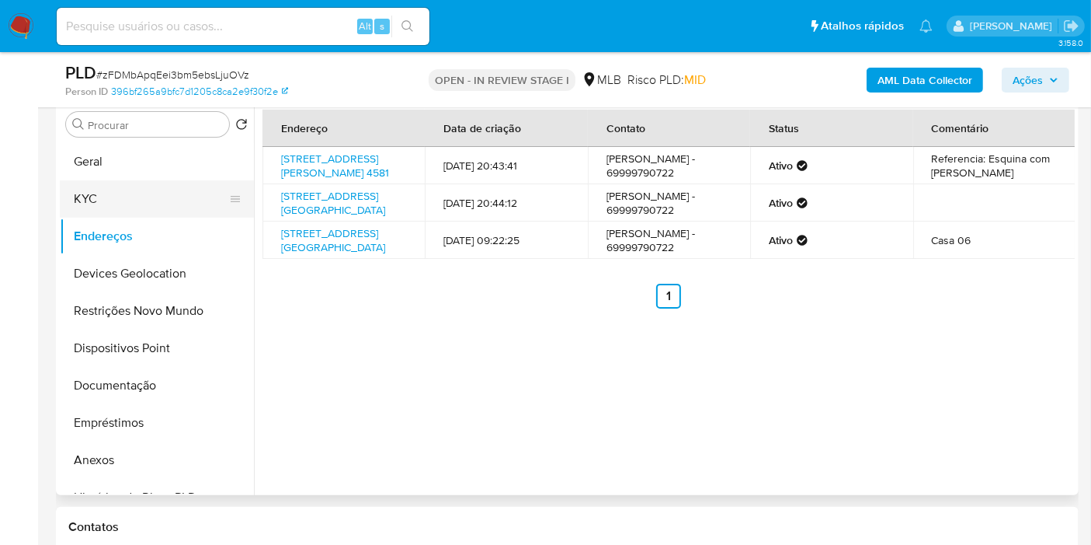
click at [119, 197] on button "KYC" at bounding box center [151, 198] width 182 height 37
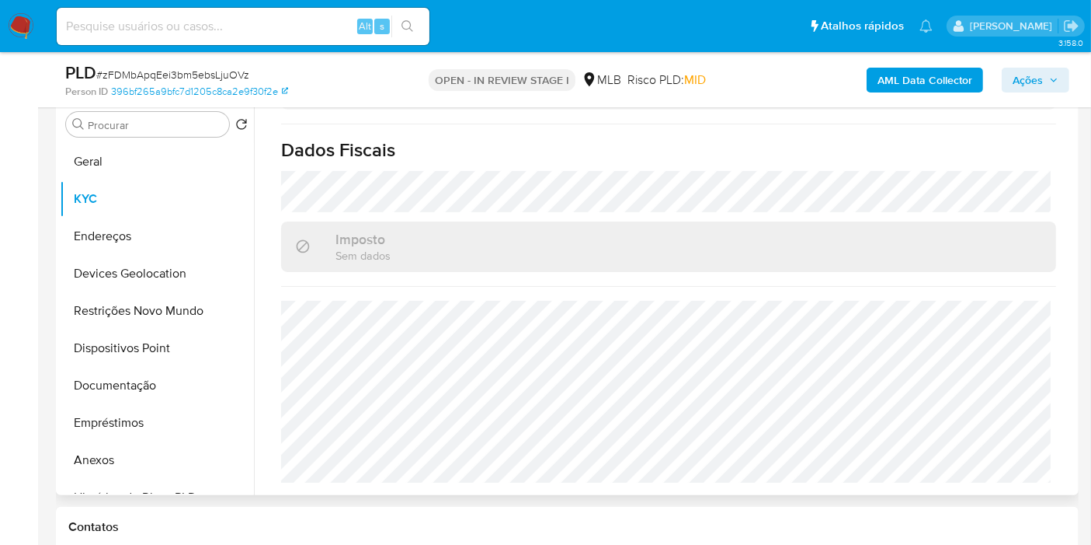
scroll to position [738, 0]
click at [92, 284] on button "Devices Geolocation" at bounding box center [151, 273] width 182 height 37
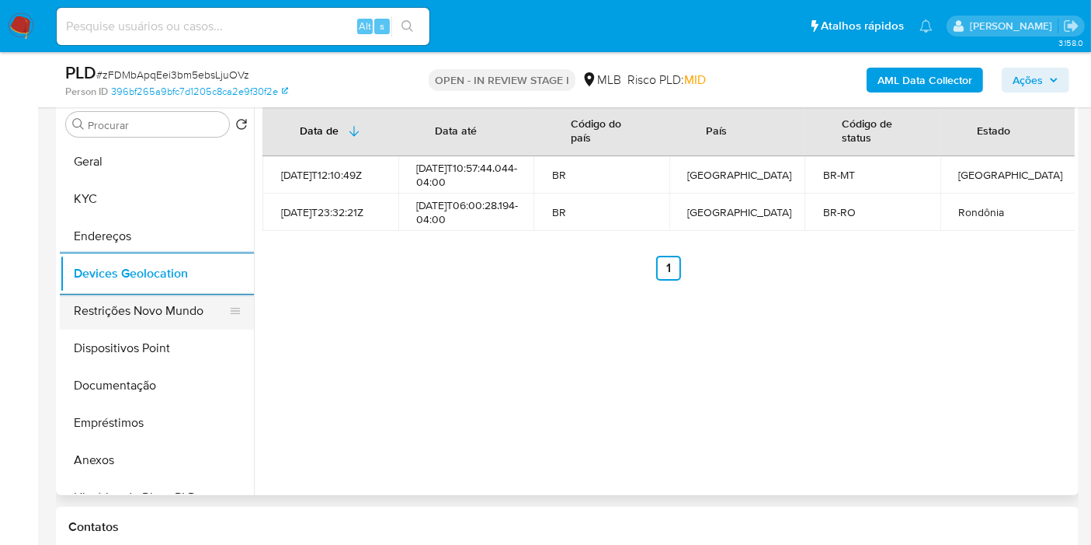
click at [107, 299] on button "Restrições Novo Mundo" at bounding box center [151, 310] width 182 height 37
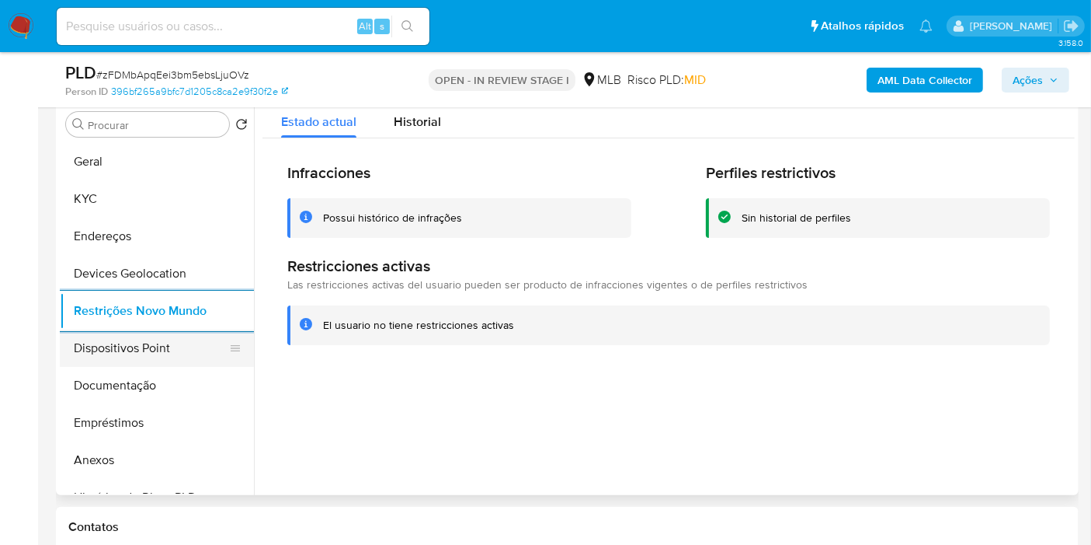
click at [155, 338] on button "Dispositivos Point" at bounding box center [151, 347] width 182 height 37
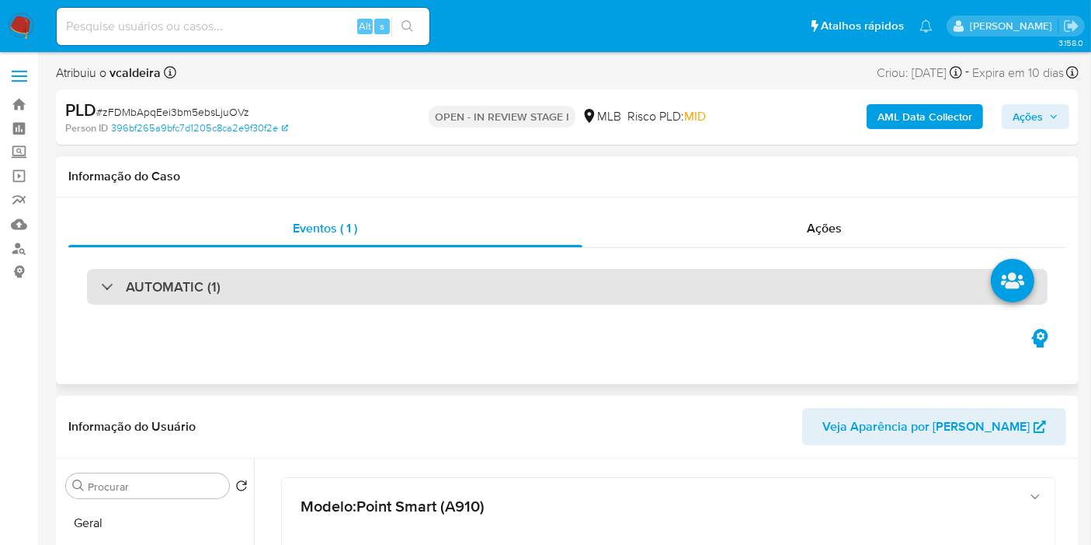
click at [163, 283] on h3 "AUTOMATIC (1)" at bounding box center [173, 286] width 95 height 17
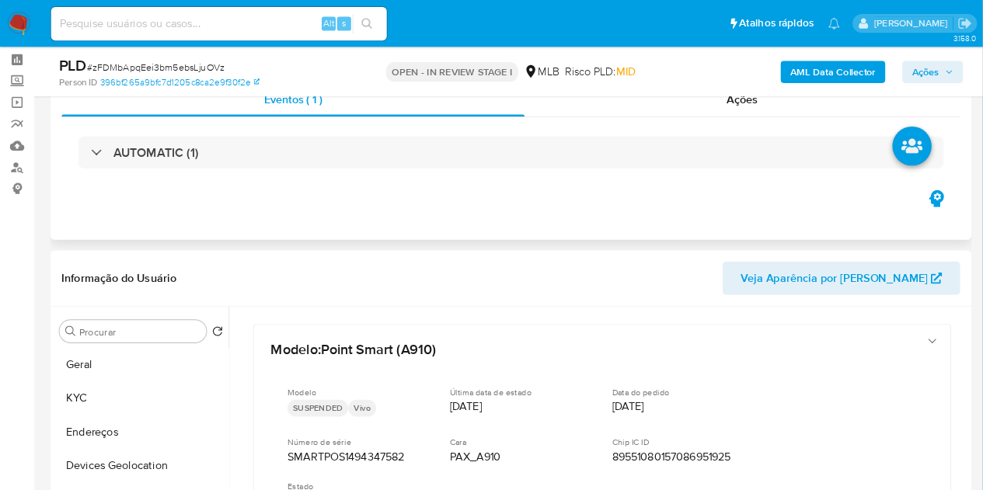
scroll to position [62, 0]
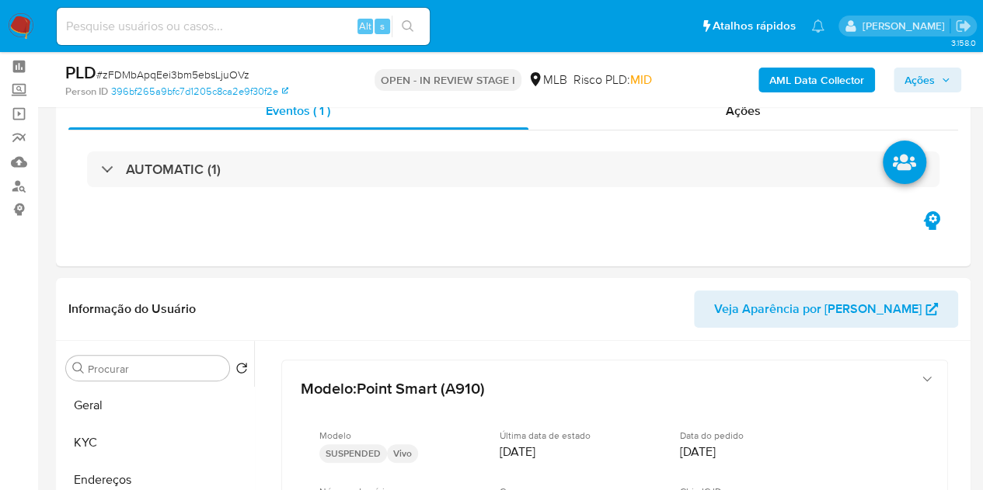
drag, startPoint x: 951, startPoint y: 83, endPoint x: 732, endPoint y: 89, distance: 219.2
click at [950, 82] on button "Ações" at bounding box center [927, 80] width 68 height 25
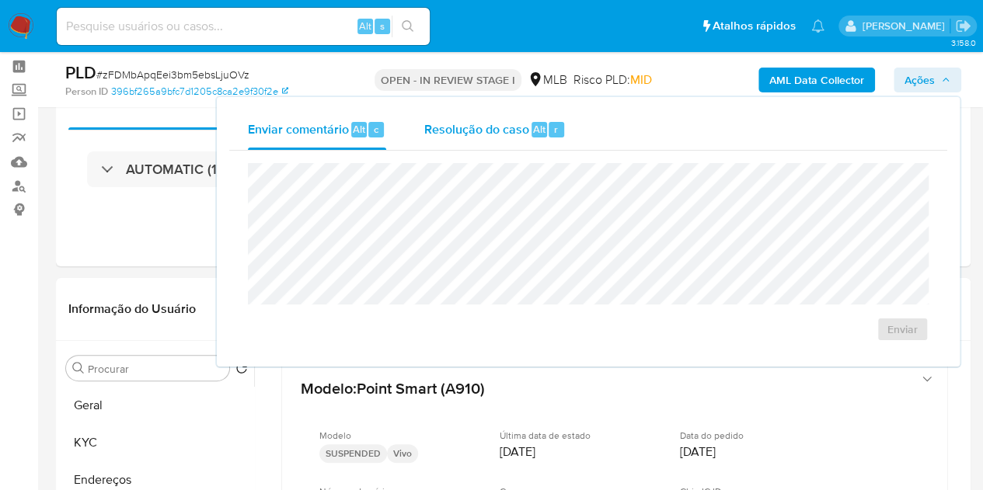
click at [510, 147] on div "Resolução do caso Alt r" at bounding box center [494, 130] width 142 height 40
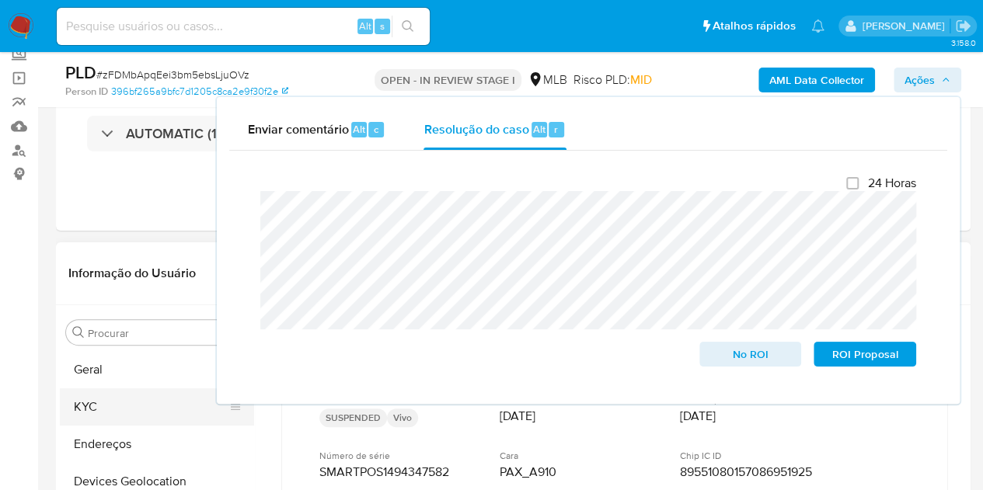
scroll to position [155, 0]
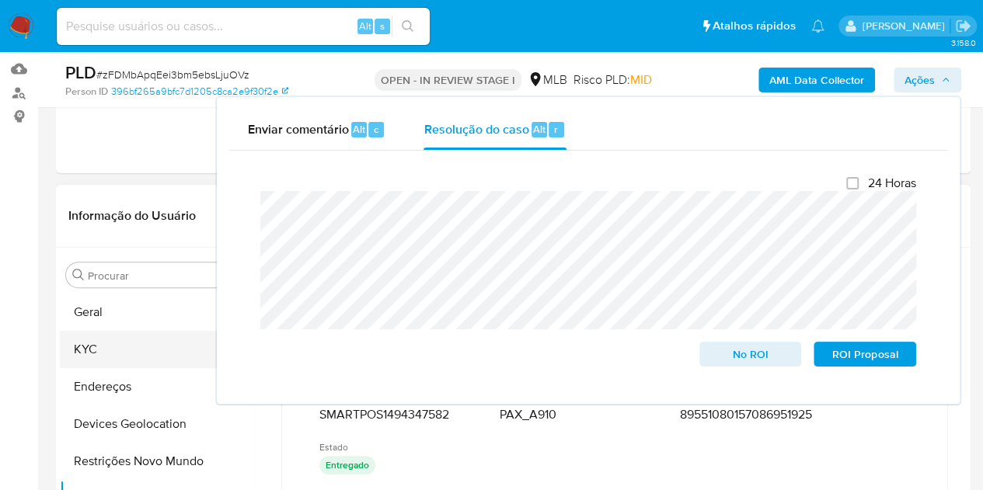
click at [117, 343] on button "KYC" at bounding box center [151, 349] width 182 height 37
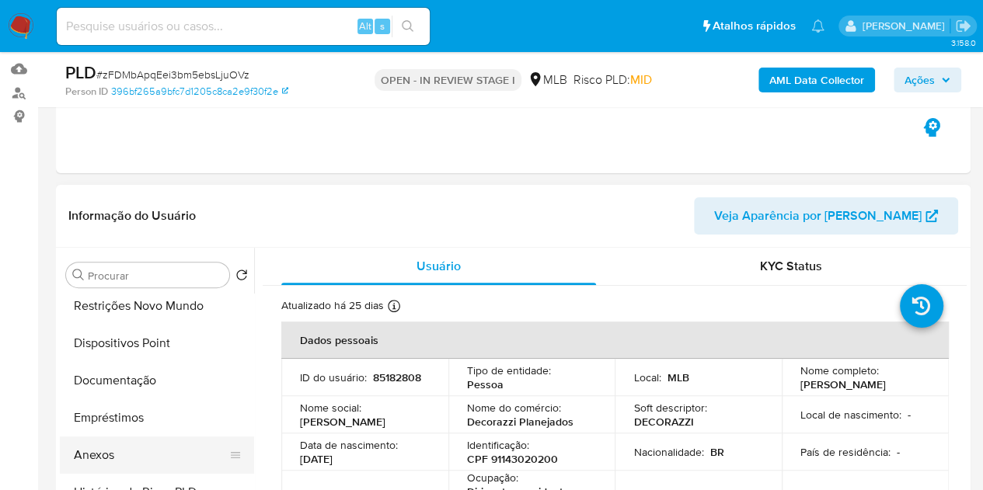
click at [84, 459] on button "Anexos" at bounding box center [151, 455] width 182 height 37
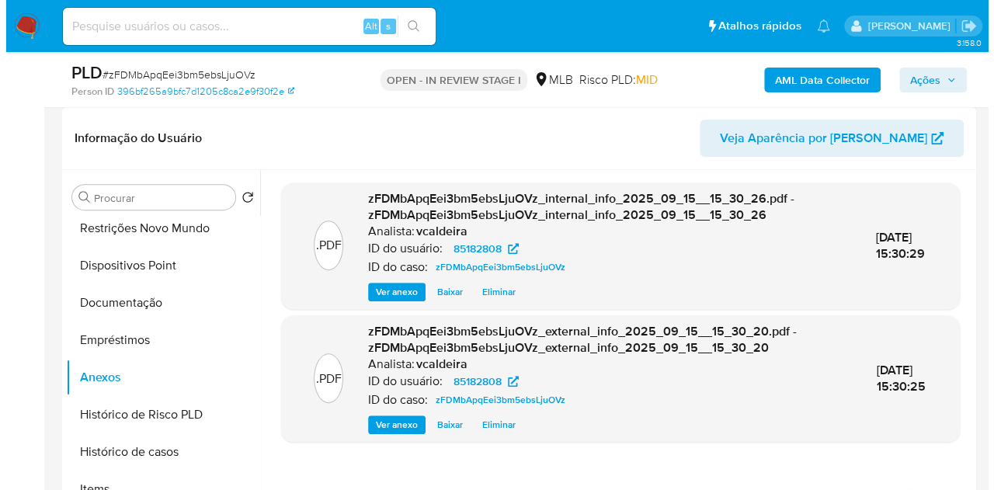
scroll to position [388, 0]
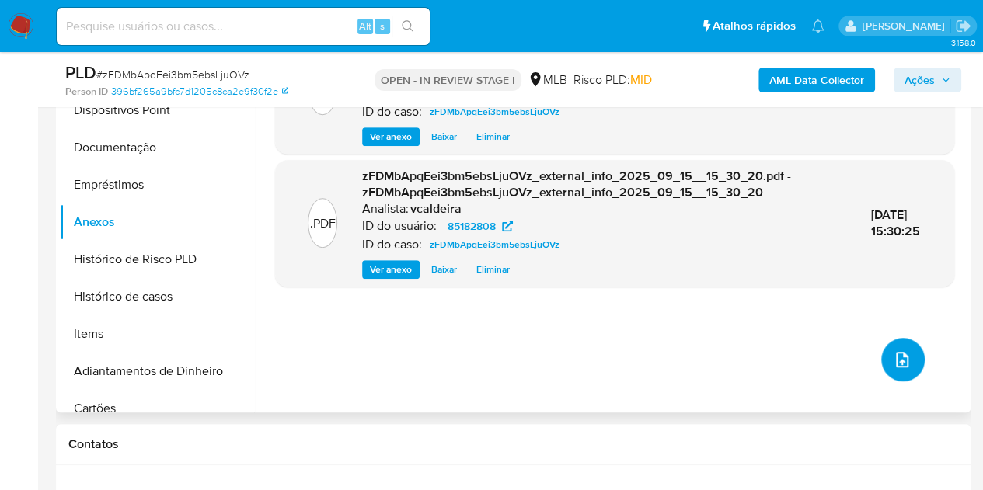
click at [899, 357] on icon "upload-file" at bounding box center [902, 360] width 12 height 16
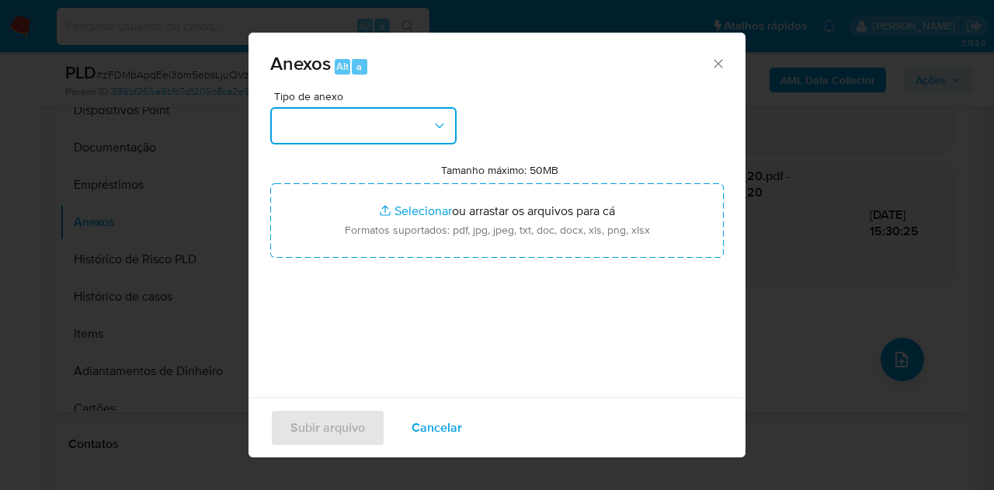
click at [401, 128] on button "button" at bounding box center [363, 125] width 186 height 37
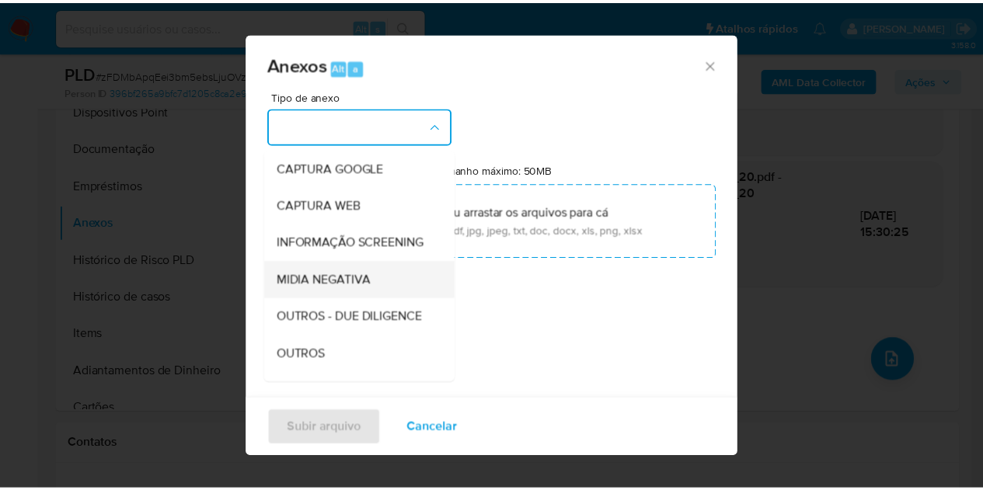
scroll to position [155, 0]
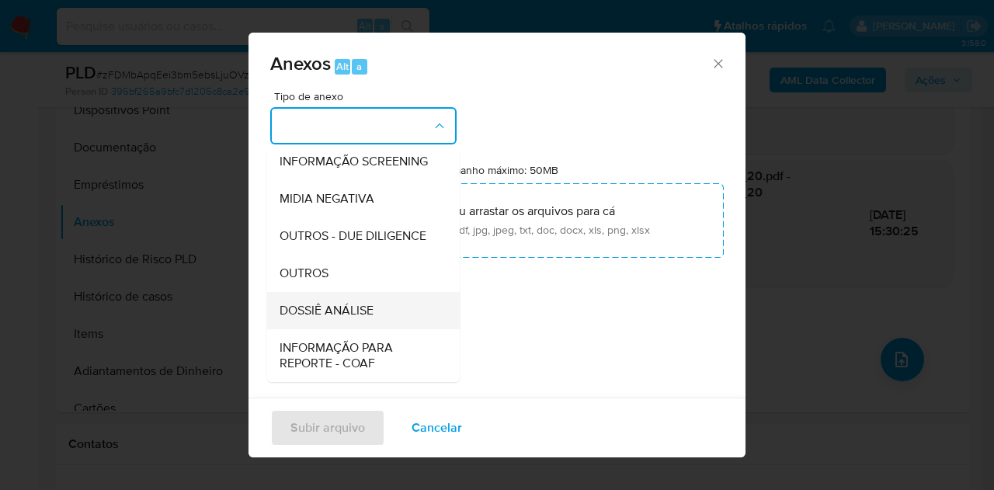
click at [320, 329] on div "DOSSIÊ ANÁLISE" at bounding box center [359, 310] width 158 height 37
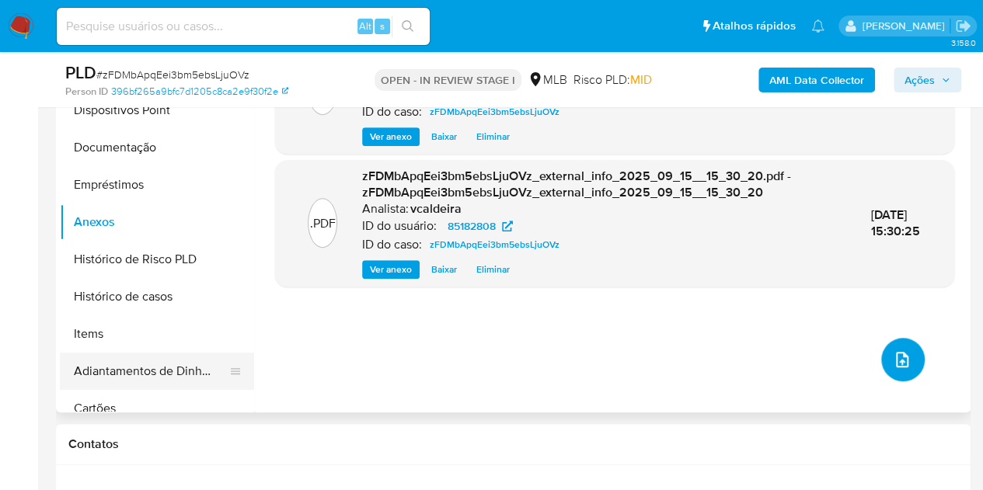
scroll to position [233, 0]
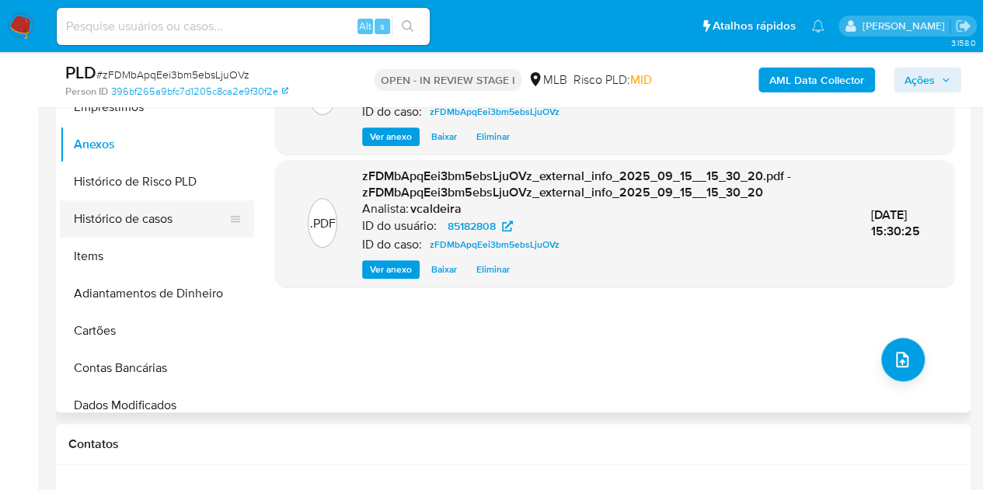
click at [156, 229] on button "Histórico de casos" at bounding box center [151, 218] width 182 height 37
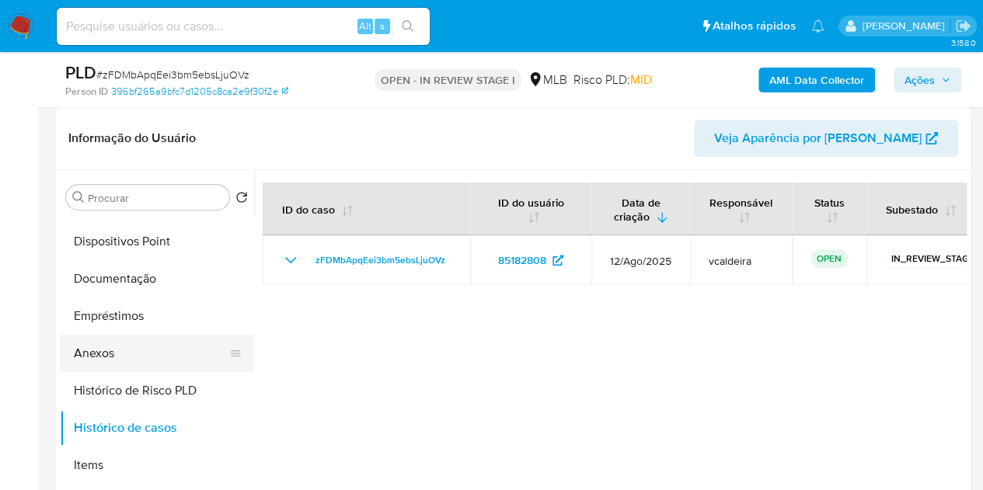
scroll to position [155, 0]
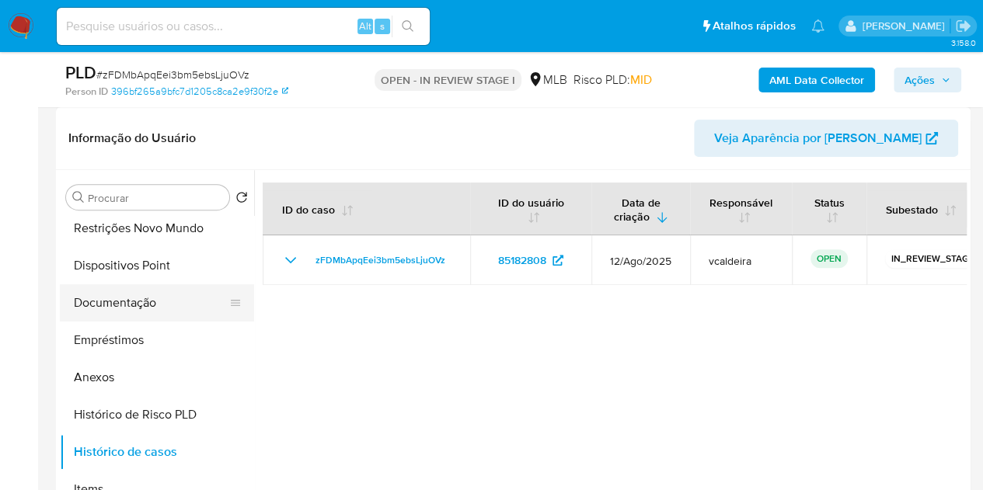
click at [130, 305] on button "Documentação" at bounding box center [151, 302] width 182 height 37
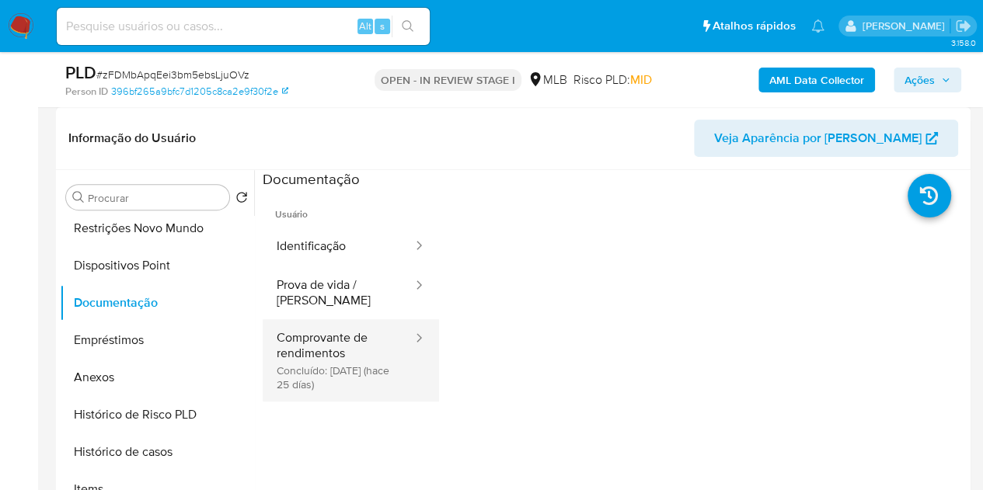
click at [339, 380] on button "Comprovante de rendimentos Concluído: 21/08/2025 (hace 25 días)" at bounding box center [338, 360] width 151 height 82
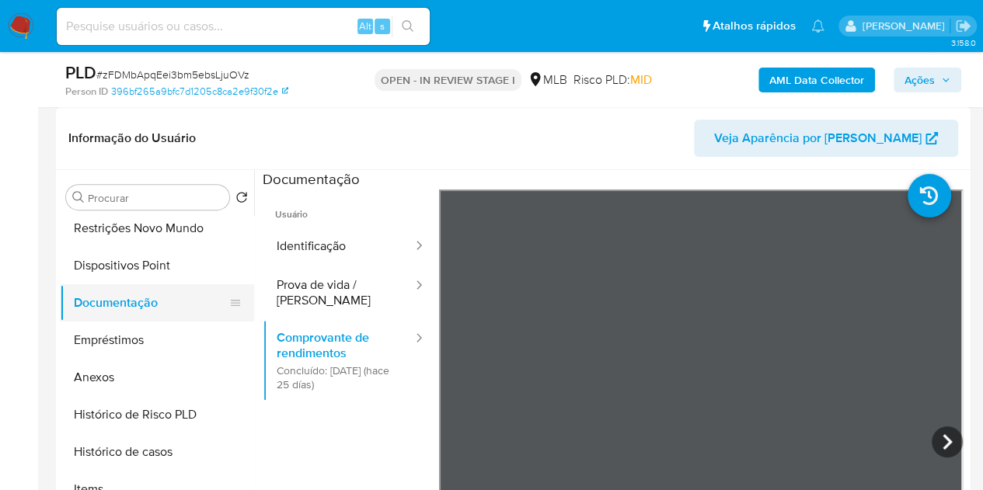
scroll to position [0, 0]
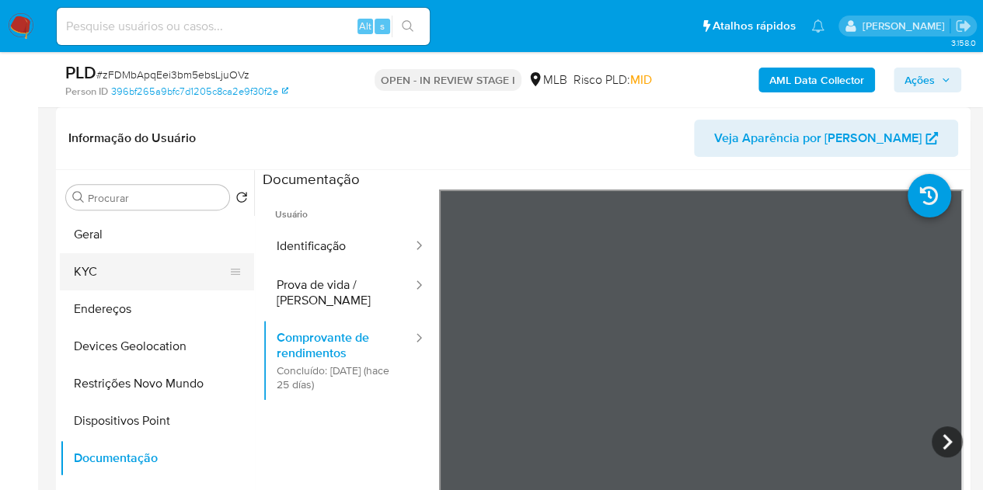
click at [138, 284] on button "KYC" at bounding box center [151, 271] width 182 height 37
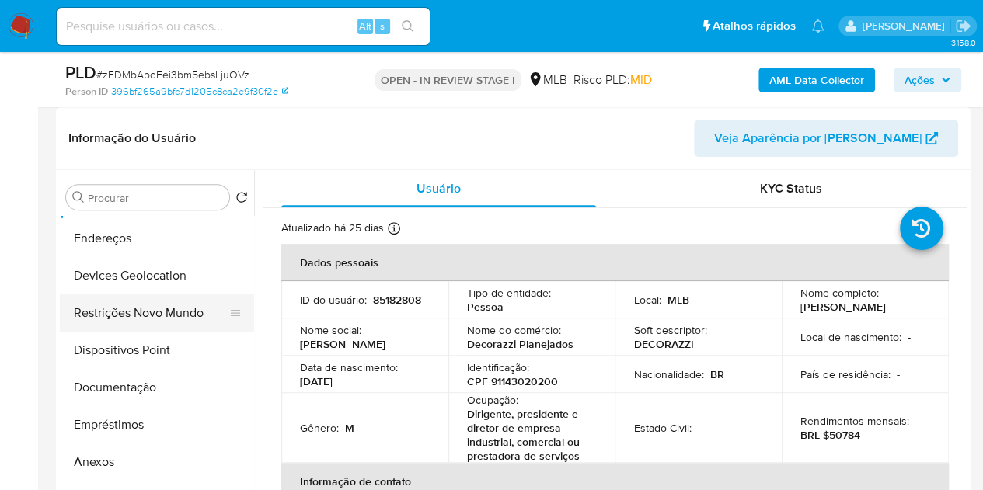
scroll to position [155, 0]
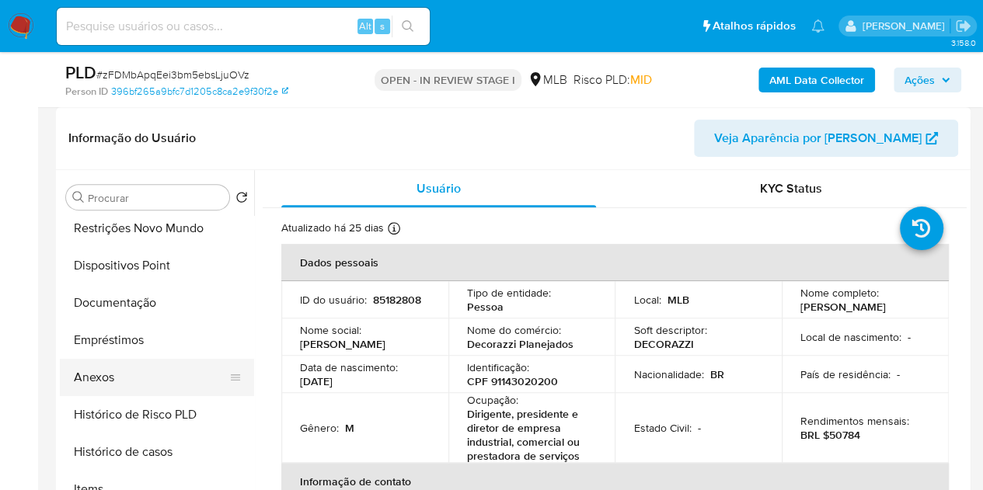
click at [118, 378] on button "Anexos" at bounding box center [151, 377] width 182 height 37
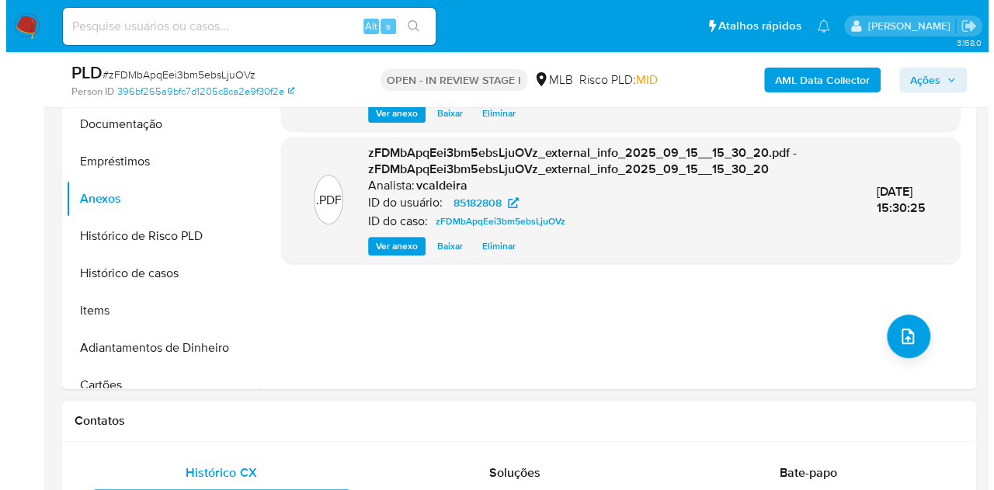
scroll to position [466, 0]
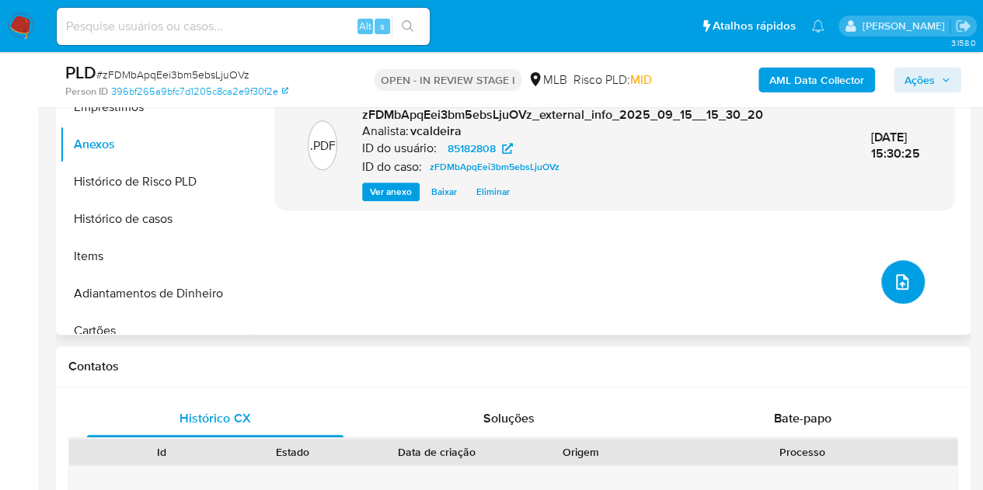
click at [904, 291] on button "upload-file" at bounding box center [903, 282] width 44 height 44
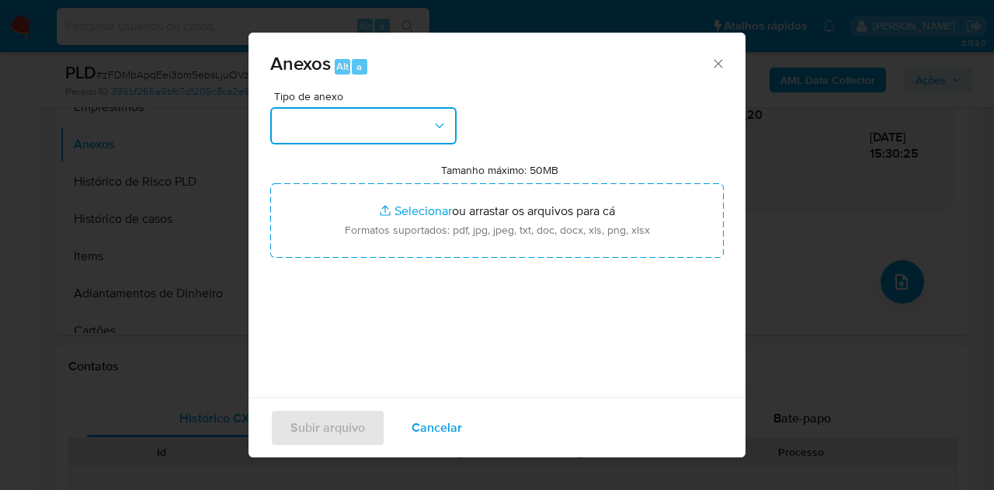
click at [407, 128] on button "button" at bounding box center [363, 125] width 186 height 37
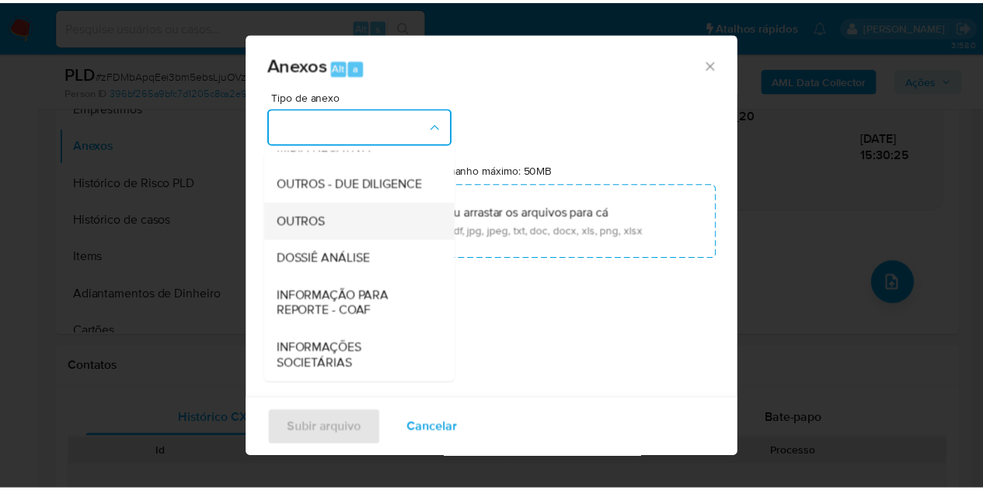
scroll to position [233, 0]
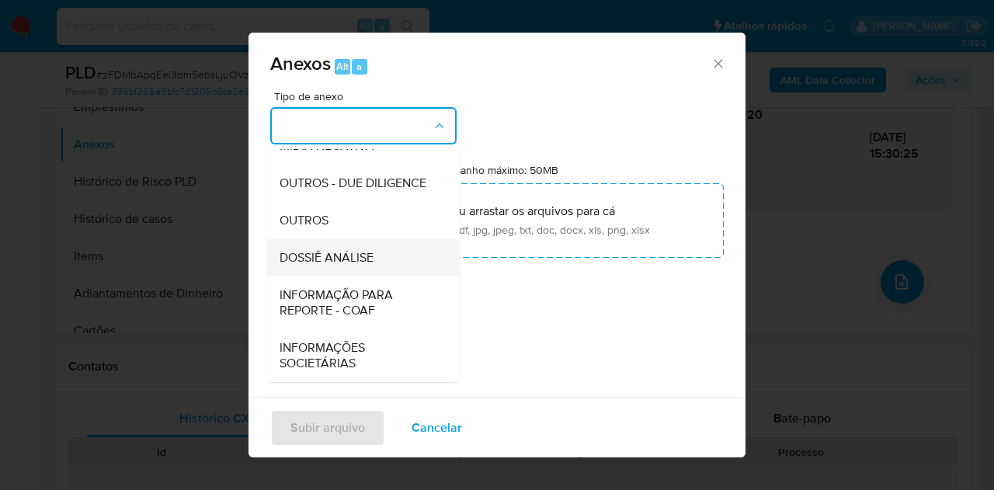
click at [332, 258] on span "DOSSIÊ ANÁLISE" at bounding box center [327, 258] width 94 height 16
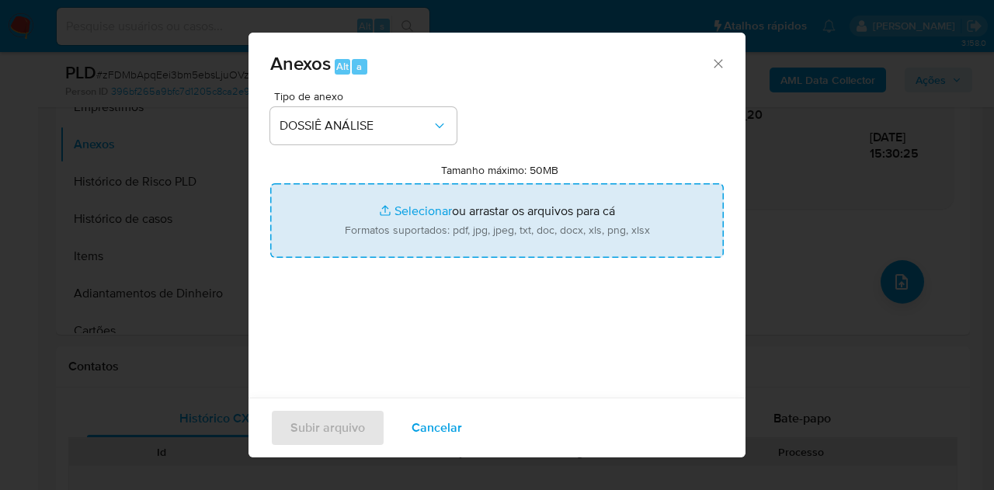
type input "C:\fakepath\Mulan 85182808_2025_09_15_09_01_00.pdf"
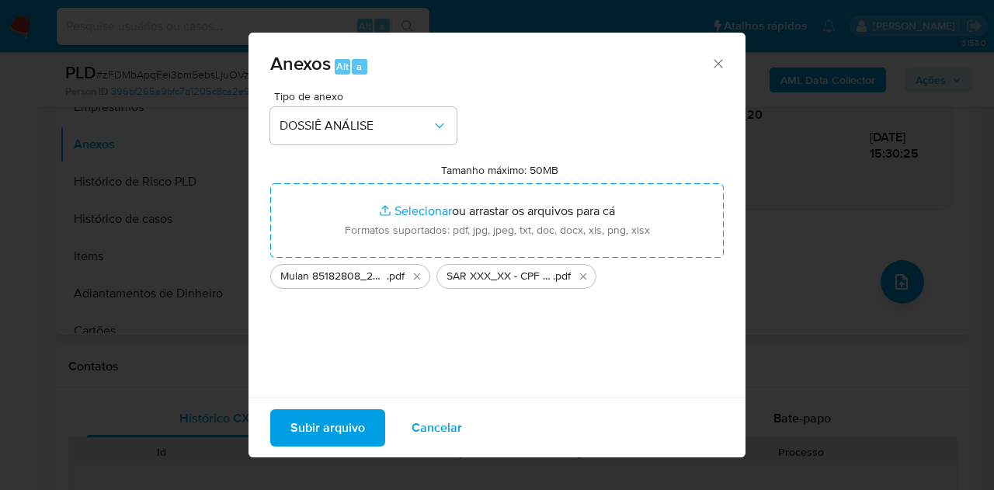
click at [326, 427] on span "Subir arquivo" at bounding box center [328, 428] width 75 height 34
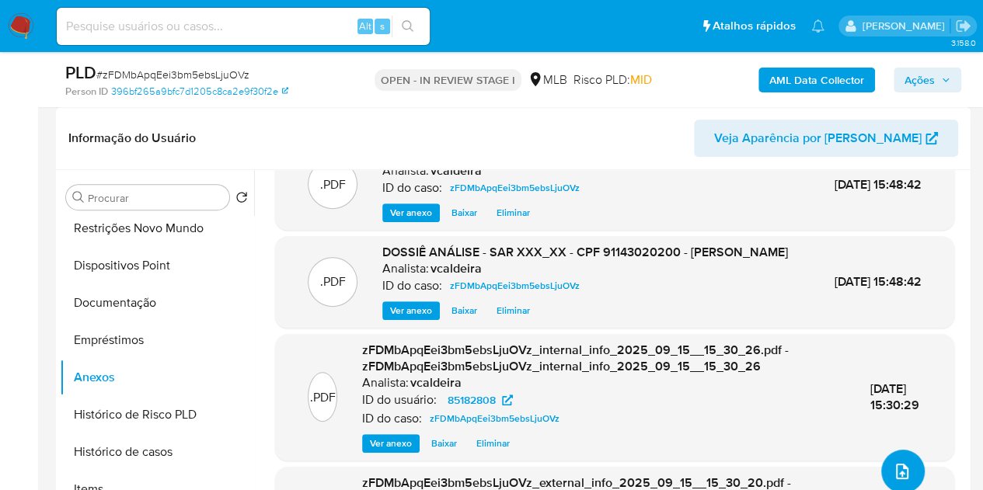
scroll to position [0, 0]
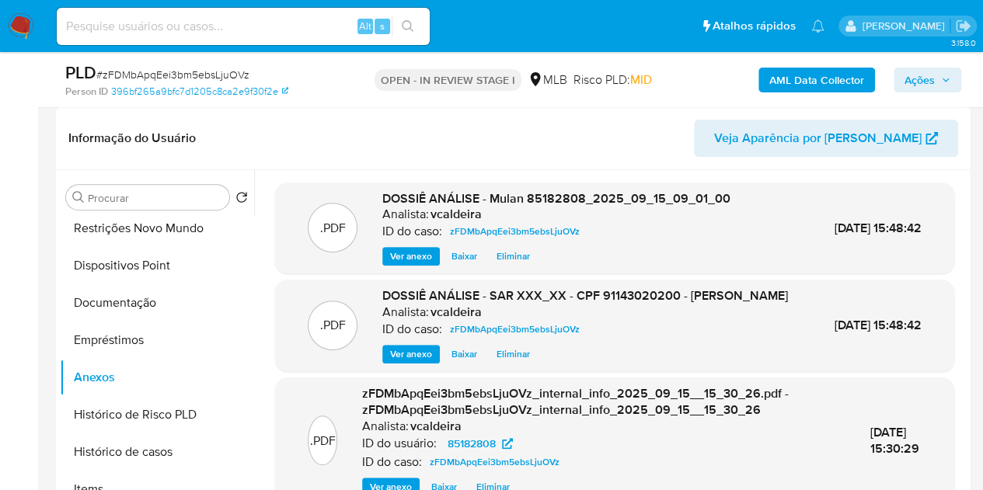
click at [909, 85] on span "Ações" at bounding box center [919, 80] width 30 height 25
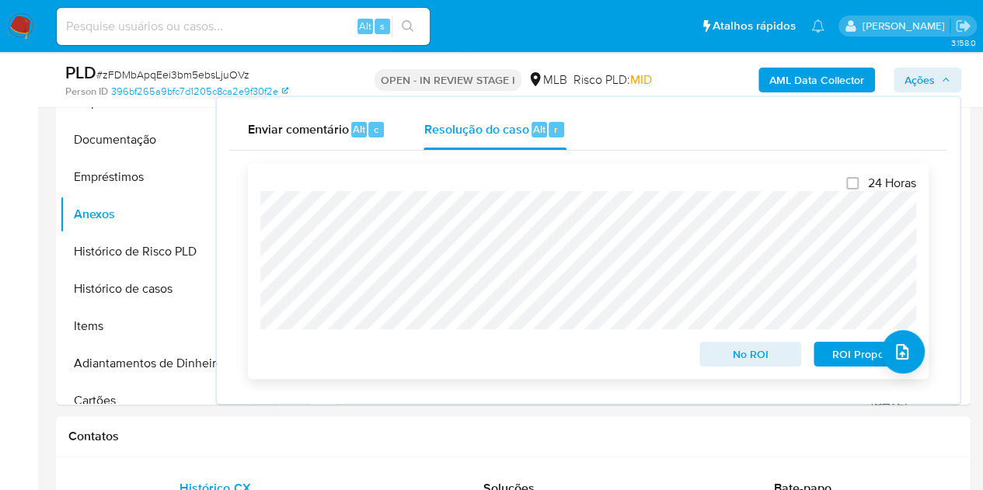
scroll to position [466, 0]
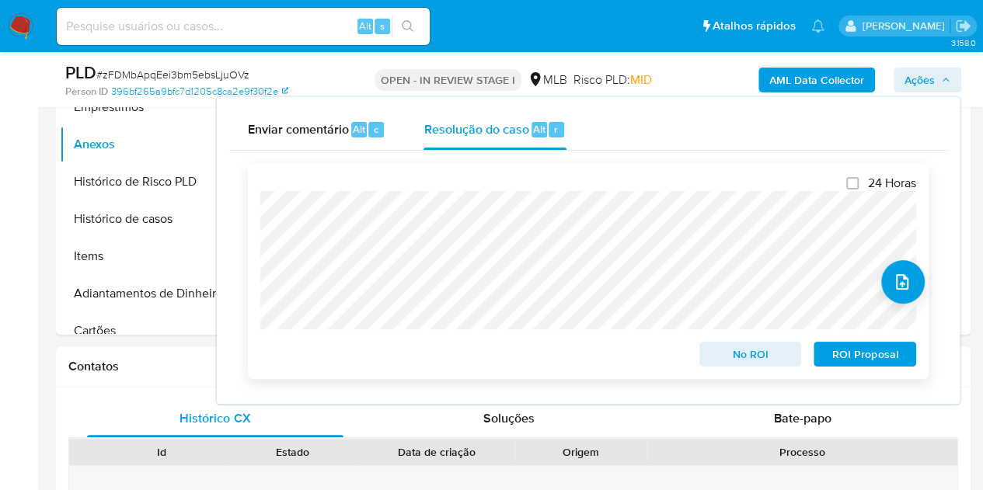
click at [855, 358] on span "ROI Proposal" at bounding box center [864, 354] width 81 height 22
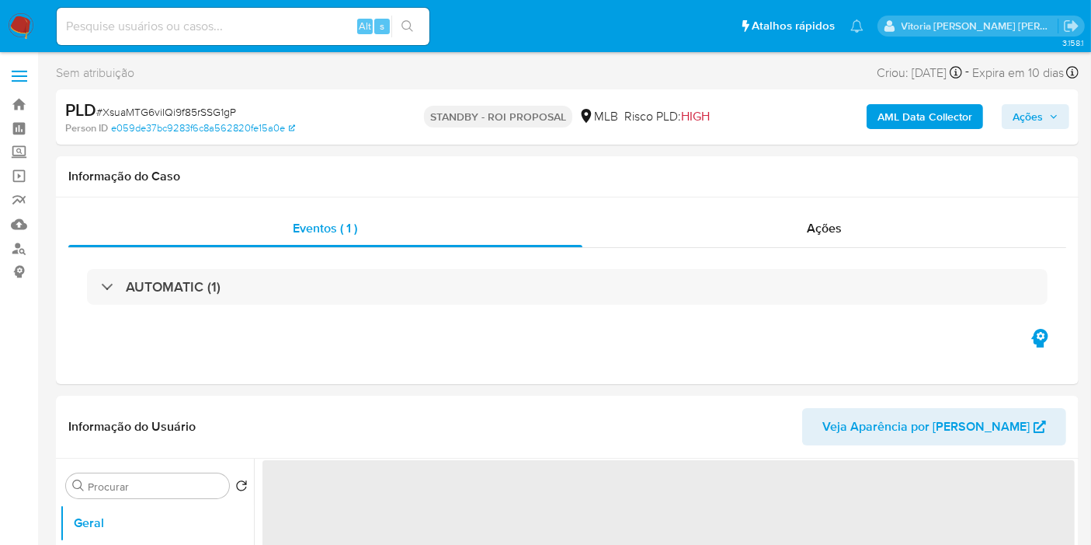
select select "10"
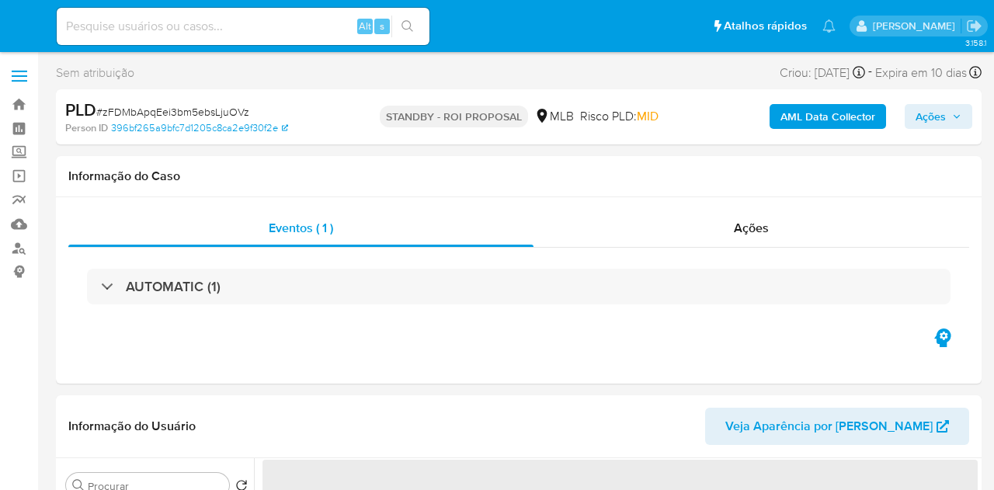
select select "10"
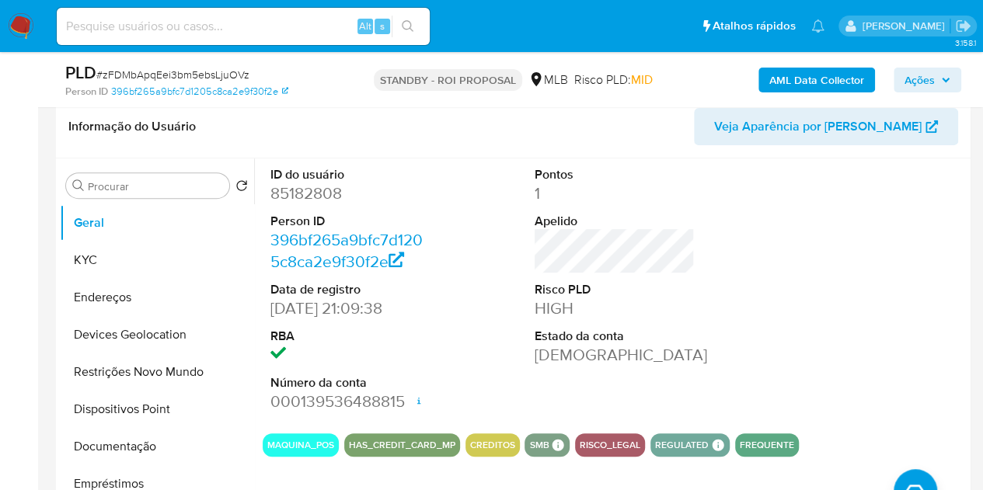
scroll to position [311, 0]
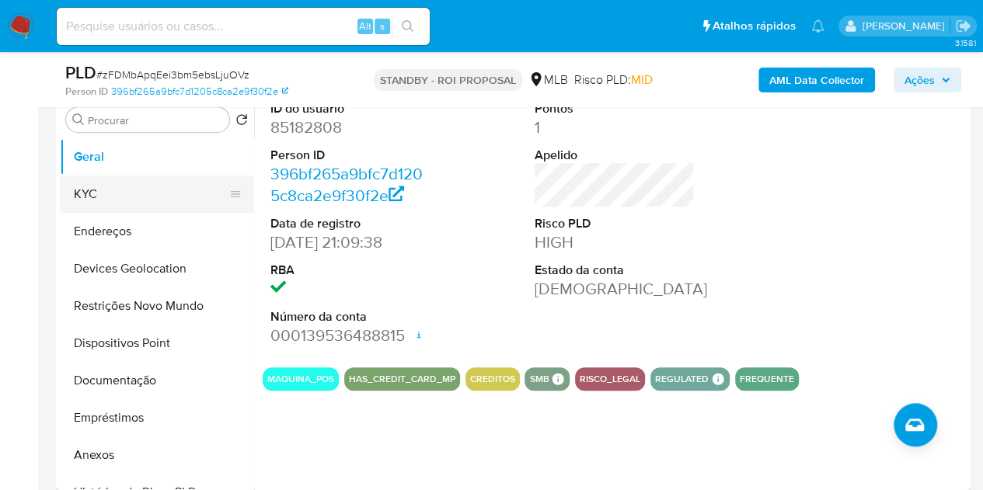
click at [92, 193] on button "KYC" at bounding box center [151, 194] width 182 height 37
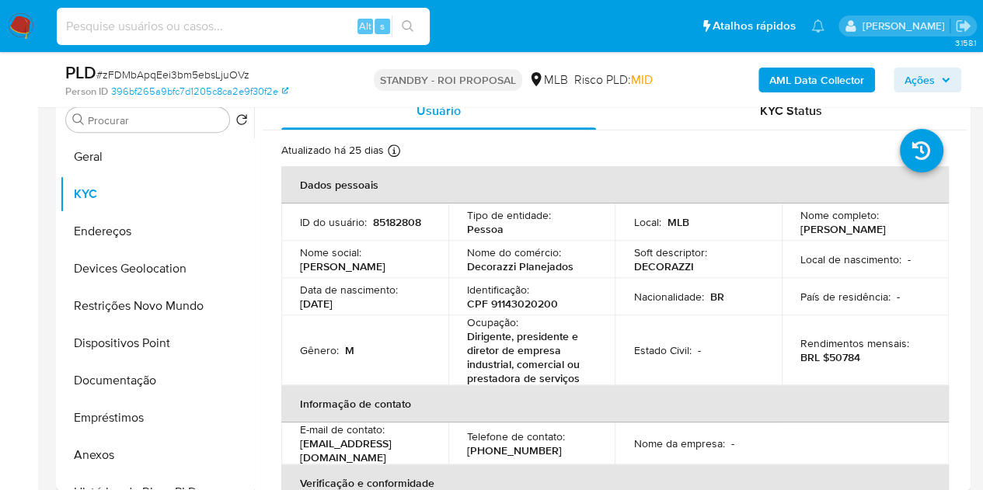
click at [265, 27] on input at bounding box center [243, 26] width 373 height 20
paste input "awN3m0HEQsz7AspvPIkoL382"
type input "awN3m0HEQsz7AspvPIkoL382"
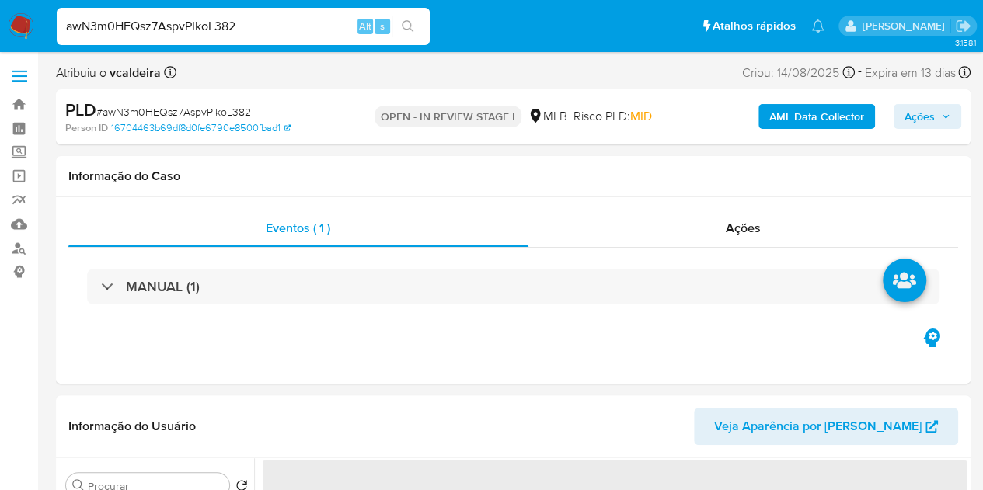
select select "10"
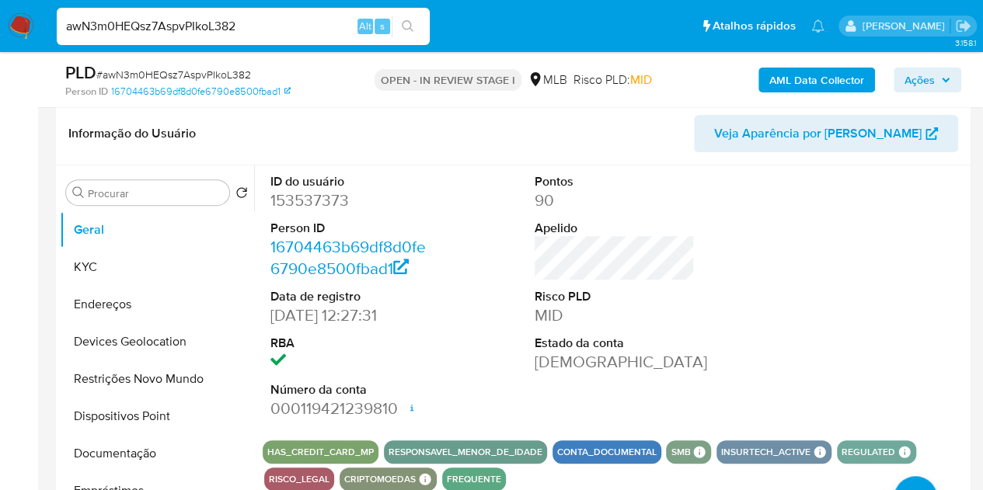
scroll to position [233, 0]
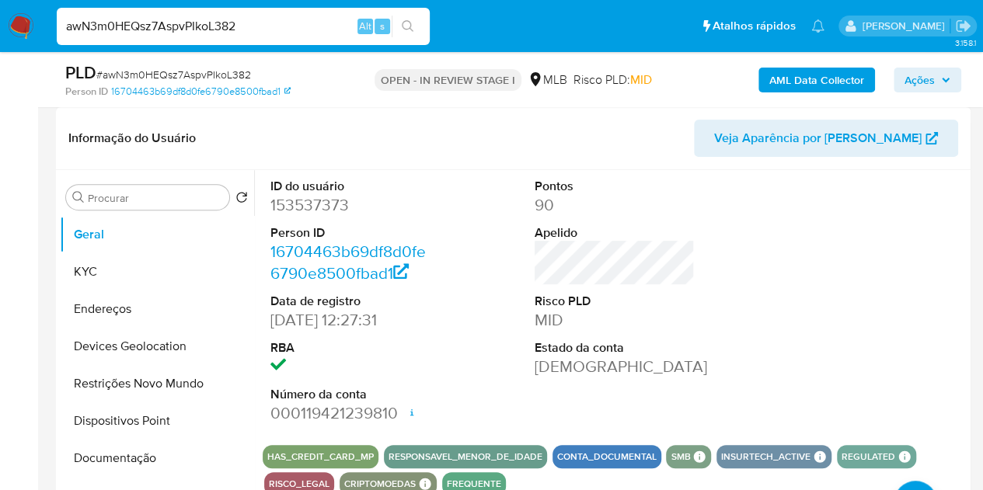
click at [285, 201] on dd "153537373" at bounding box center [350, 205] width 161 height 22
click at [283, 201] on dd "153537373" at bounding box center [350, 205] width 161 height 22
click at [332, 207] on dd "153537373" at bounding box center [350, 205] width 161 height 22
copy dd "153537373"
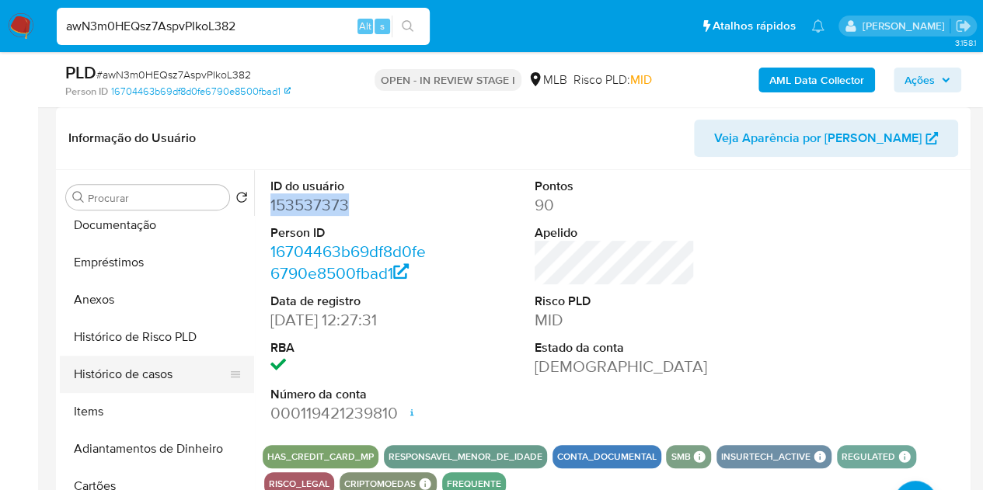
click at [115, 375] on button "Histórico de casos" at bounding box center [151, 374] width 182 height 37
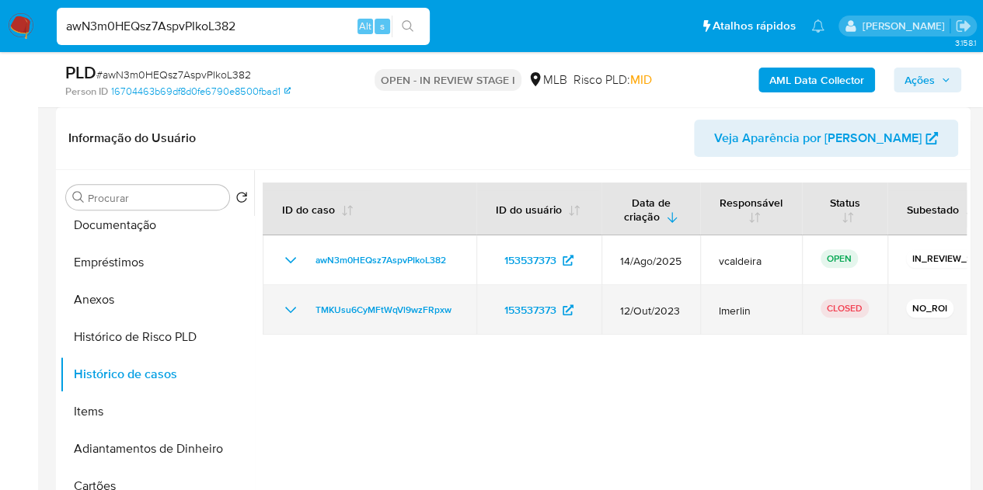
click at [277, 315] on td "TMKUsu6CyMFtWqVl9wzFRpxw" at bounding box center [370, 310] width 214 height 50
click at [285, 312] on icon "Mostrar/Ocultar" at bounding box center [290, 310] width 19 height 19
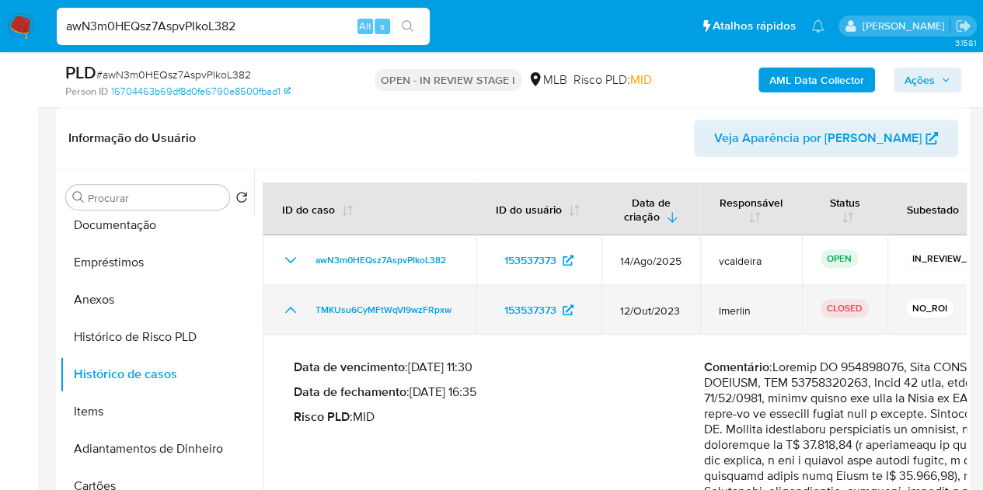
click at [285, 312] on icon "Mostrar/Ocultar" at bounding box center [290, 310] width 11 height 6
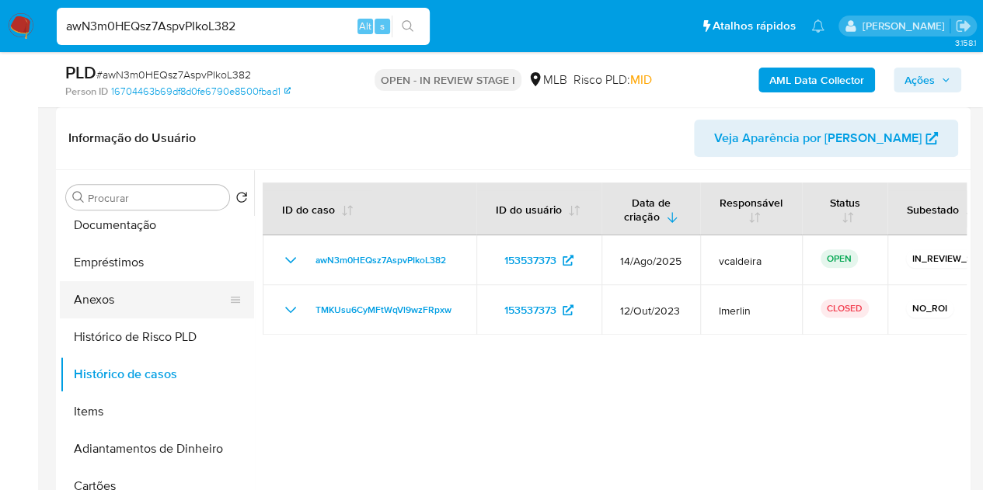
scroll to position [0, 0]
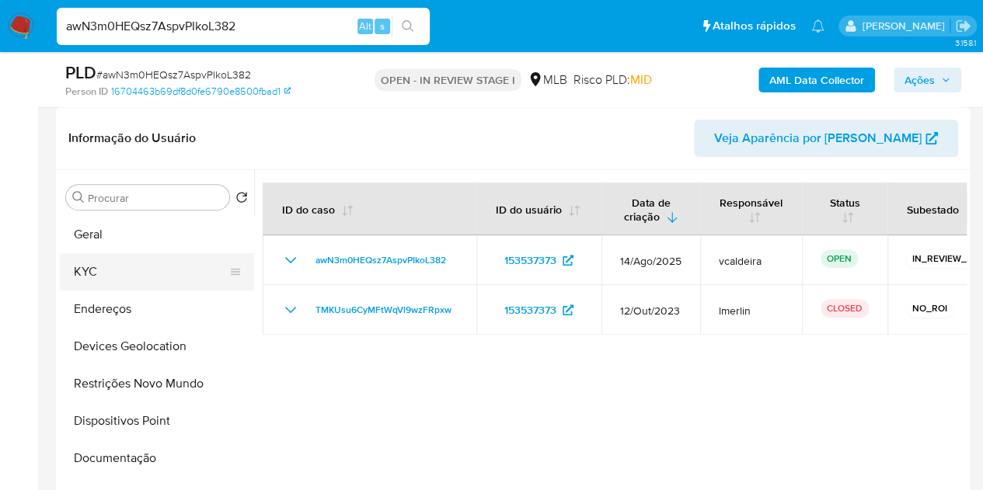
click at [108, 276] on button "KYC" at bounding box center [151, 271] width 182 height 37
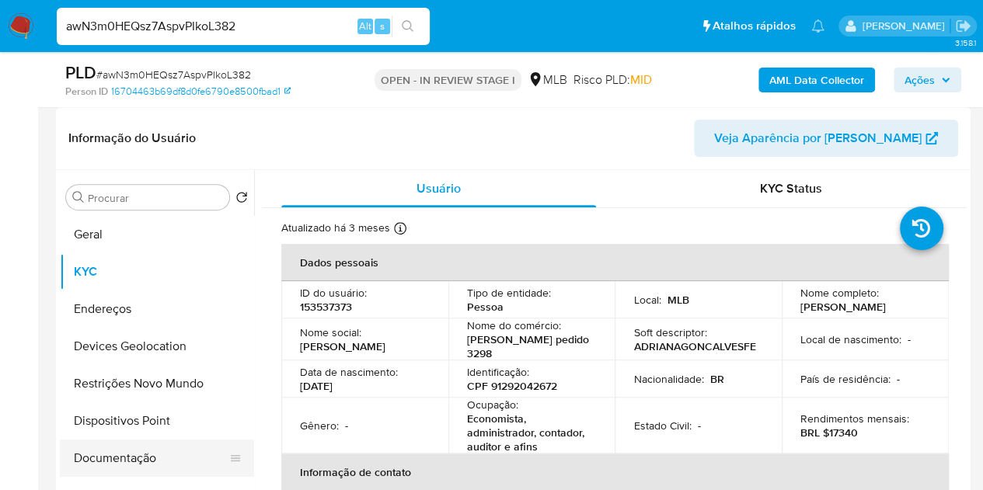
click at [115, 465] on button "Documentação" at bounding box center [151, 458] width 182 height 37
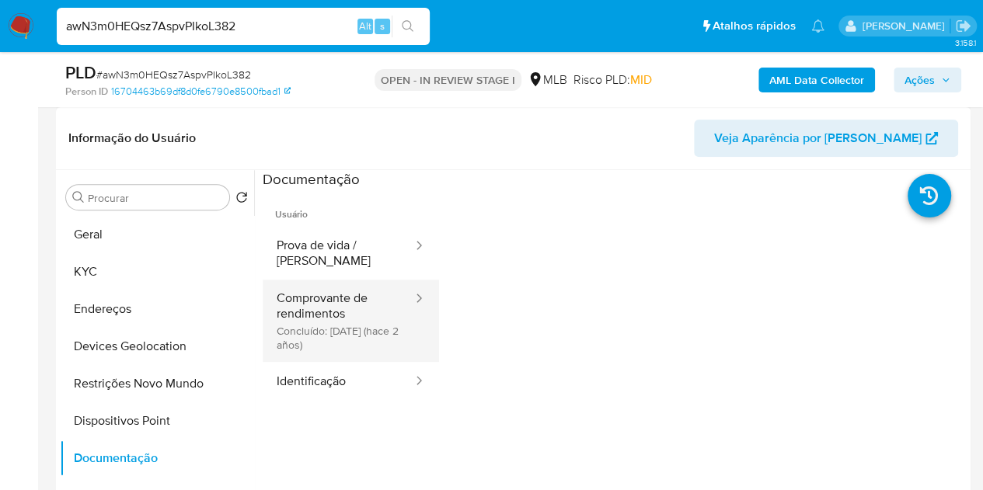
click at [360, 319] on button "Comprovante de rendimentos Concluído: 27/10/2023 (hace 2 años)" at bounding box center [338, 321] width 151 height 82
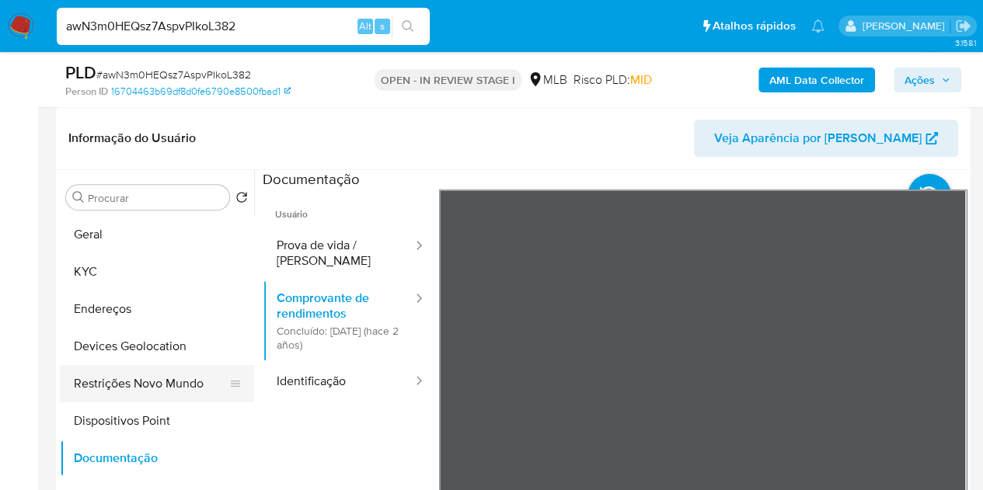
click at [105, 380] on button "Restrições Novo Mundo" at bounding box center [151, 383] width 182 height 37
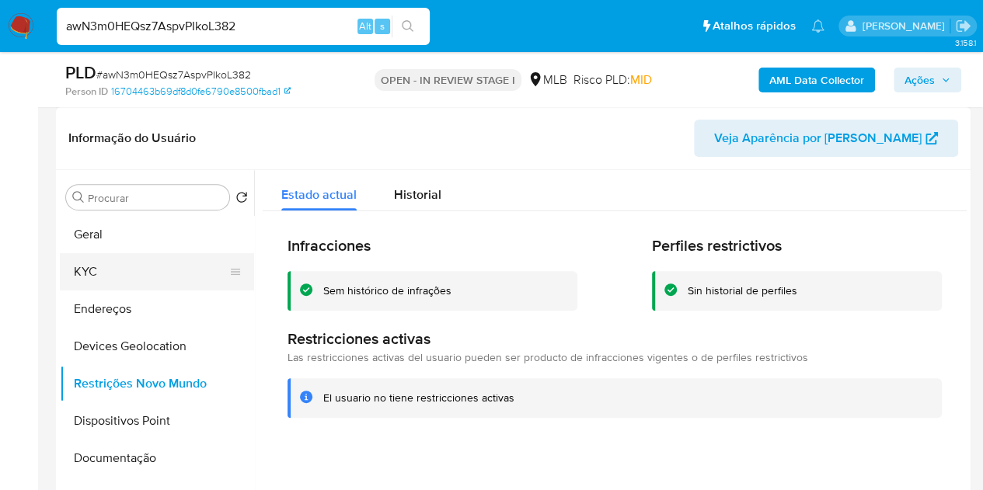
click at [99, 285] on button "KYC" at bounding box center [151, 271] width 182 height 37
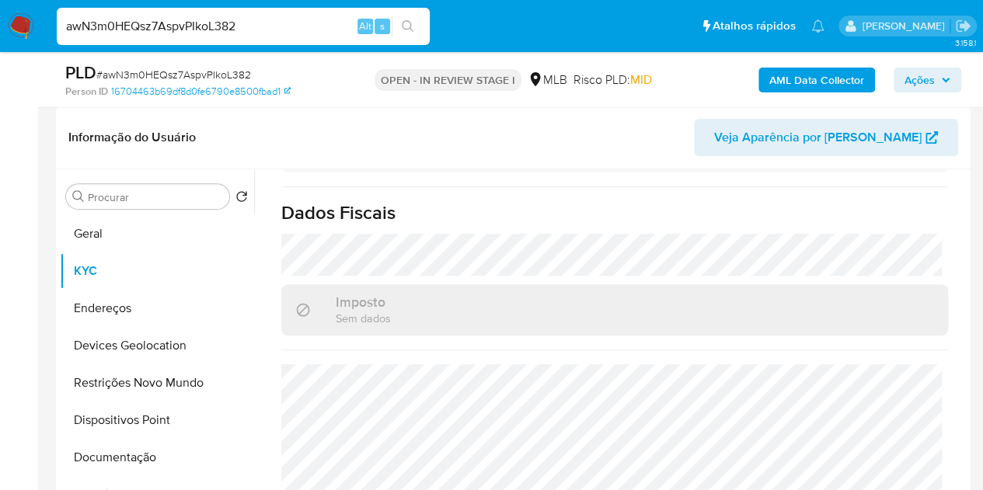
scroll to position [311, 0]
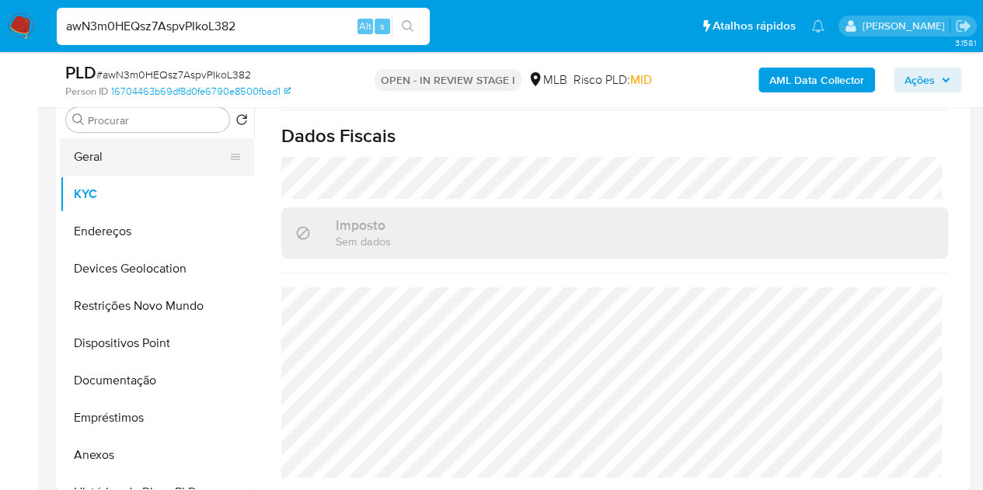
click at [72, 157] on button "Geral" at bounding box center [151, 156] width 182 height 37
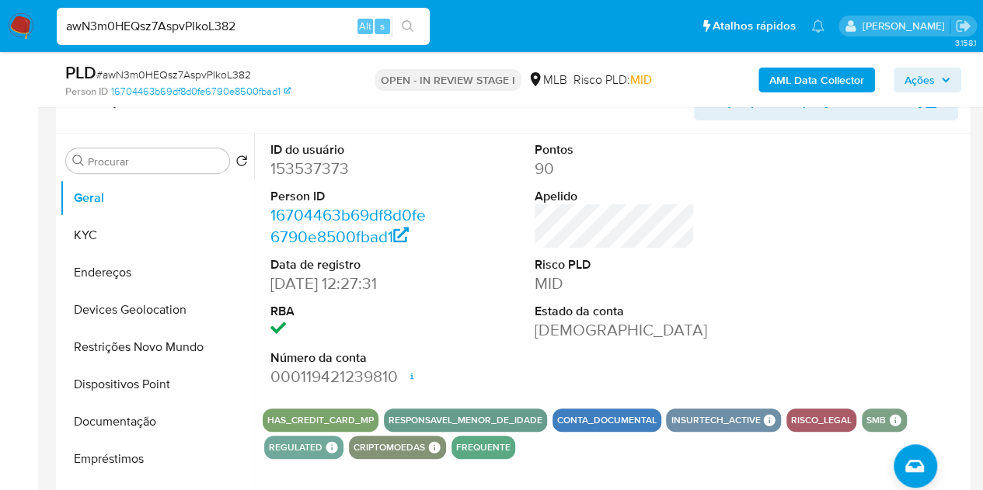
scroll to position [256, 0]
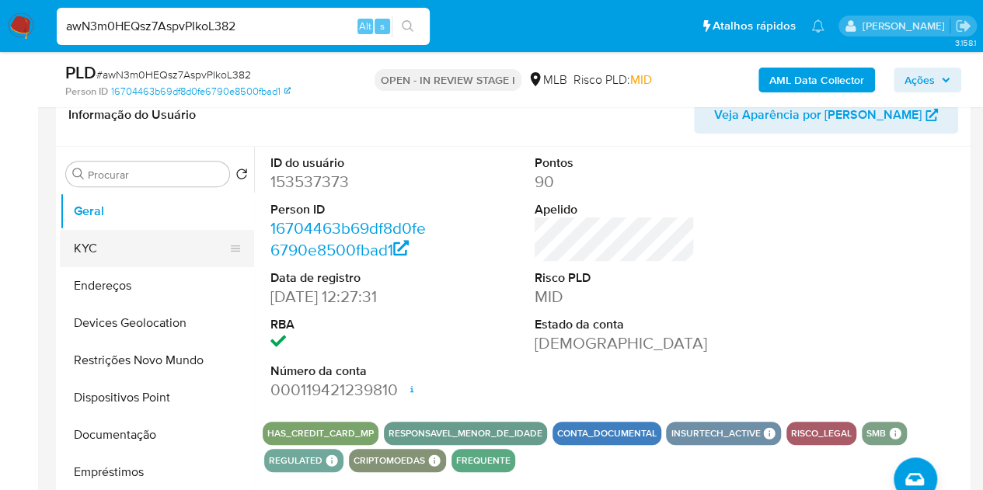
click at [111, 256] on button "KYC" at bounding box center [151, 248] width 182 height 37
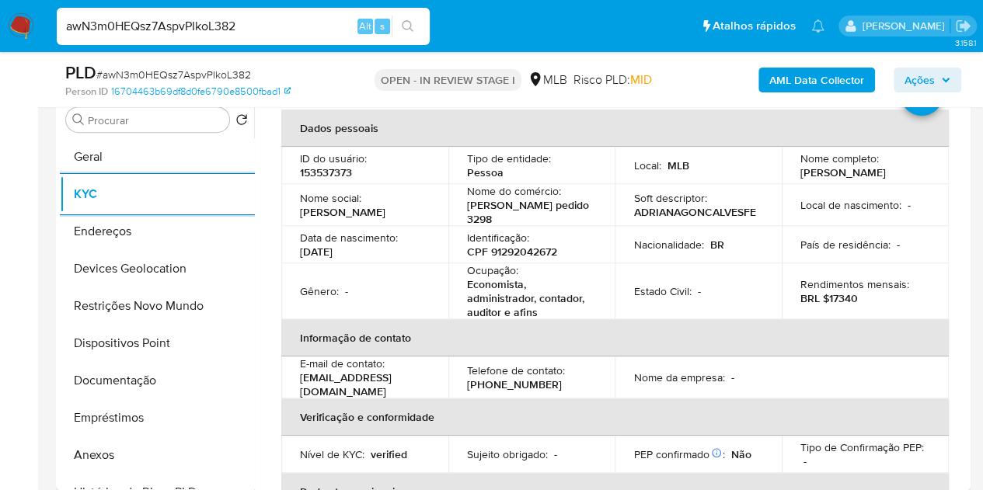
scroll to position [233, 0]
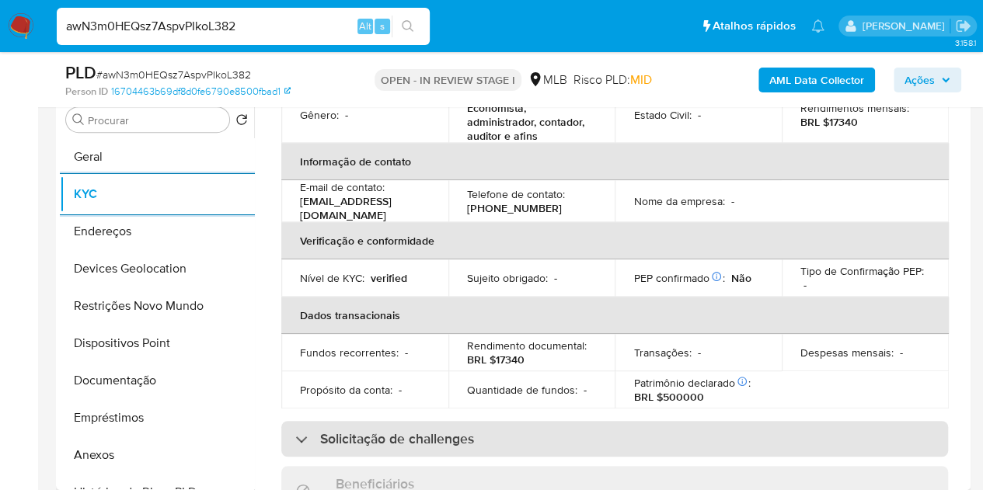
click at [419, 444] on h3 "Solicitação de challenges" at bounding box center [397, 438] width 154 height 17
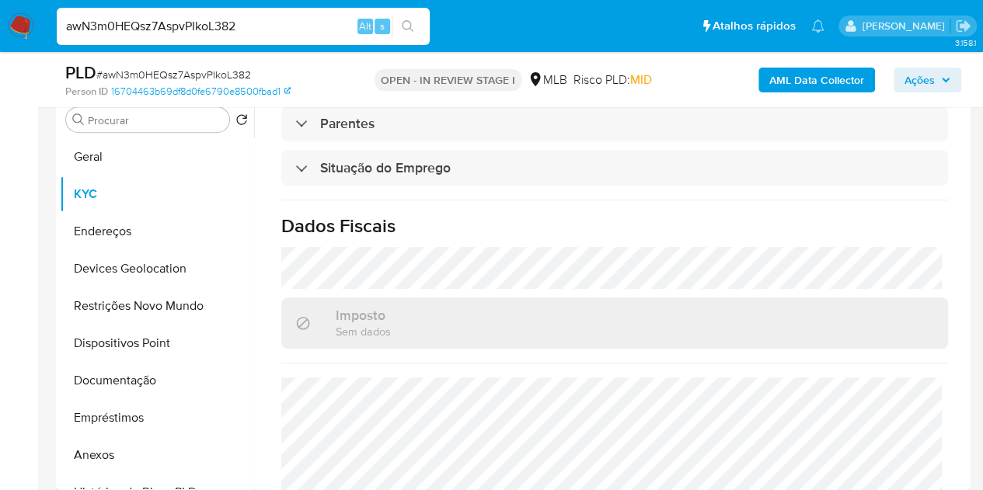
scroll to position [861, 0]
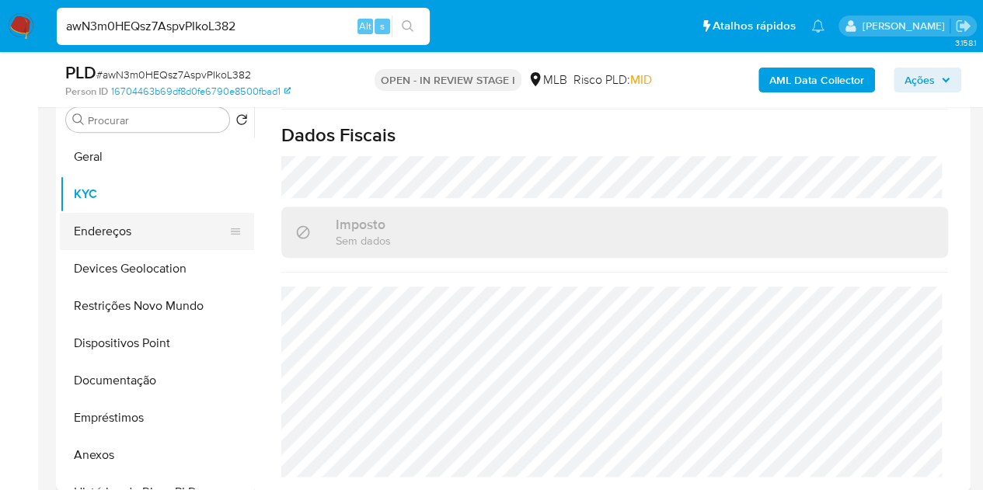
click at [124, 235] on button "Endereços" at bounding box center [151, 231] width 182 height 37
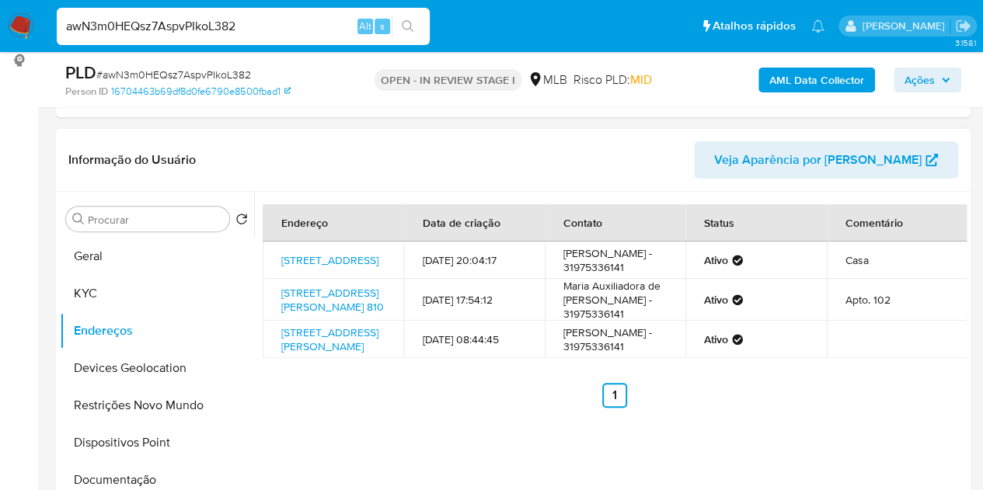
scroll to position [233, 0]
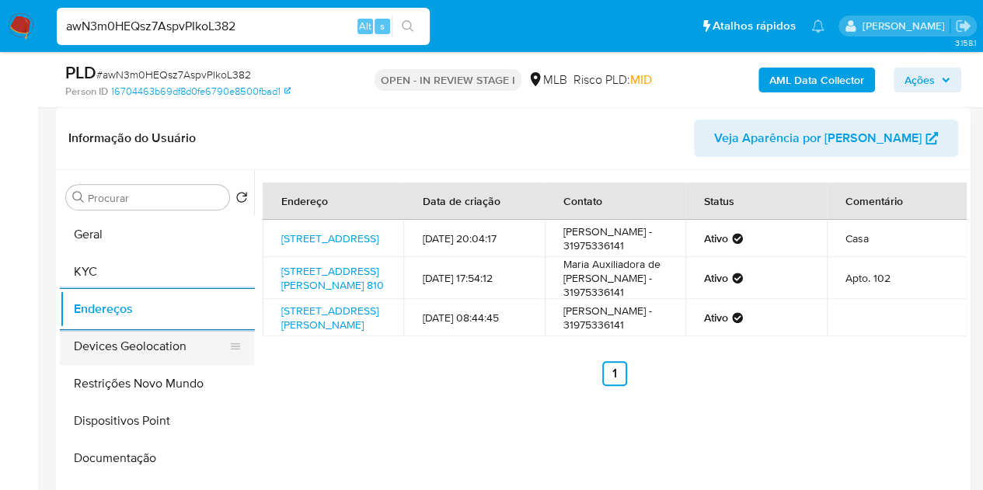
click at [123, 344] on button "Devices Geolocation" at bounding box center [151, 346] width 182 height 37
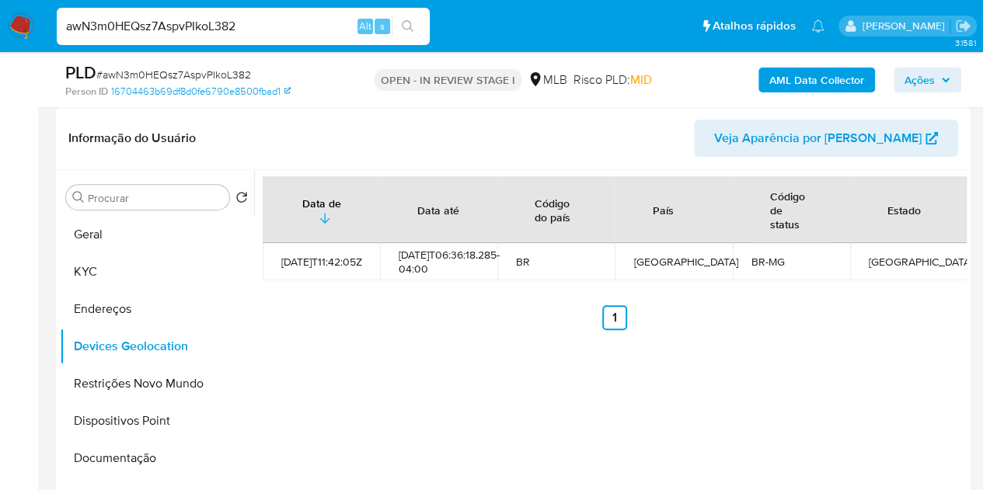
click at [489, 302] on div "Data de Data até Código do país País Código de status Estado 2021-08-04T11:42:0…" at bounding box center [615, 253] width 704 height 154
click at [115, 386] on button "Restrições Novo Mundo" at bounding box center [151, 383] width 182 height 37
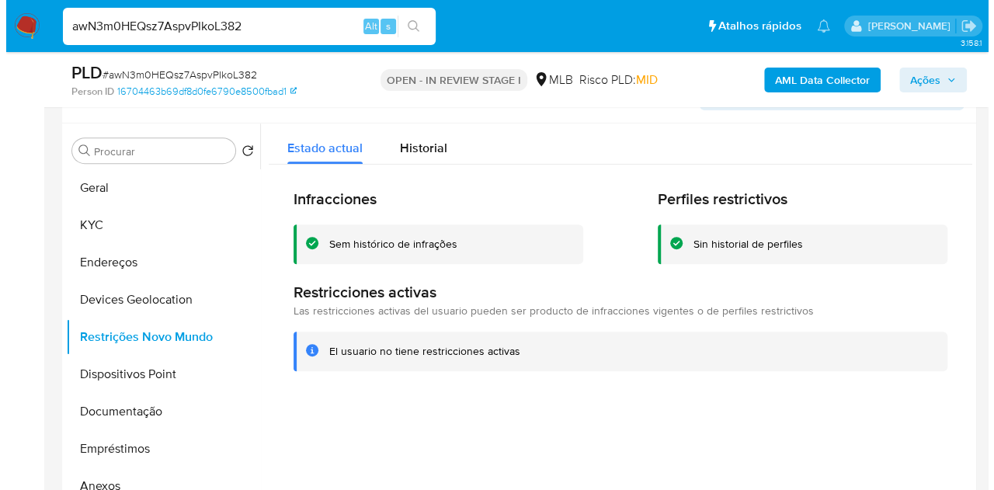
scroll to position [283, 0]
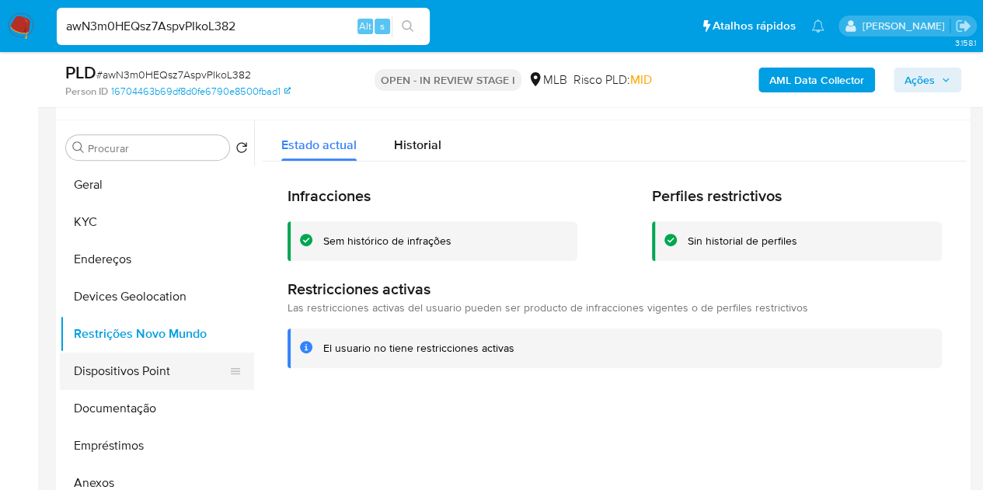
click at [137, 375] on button "Dispositivos Point" at bounding box center [151, 371] width 182 height 37
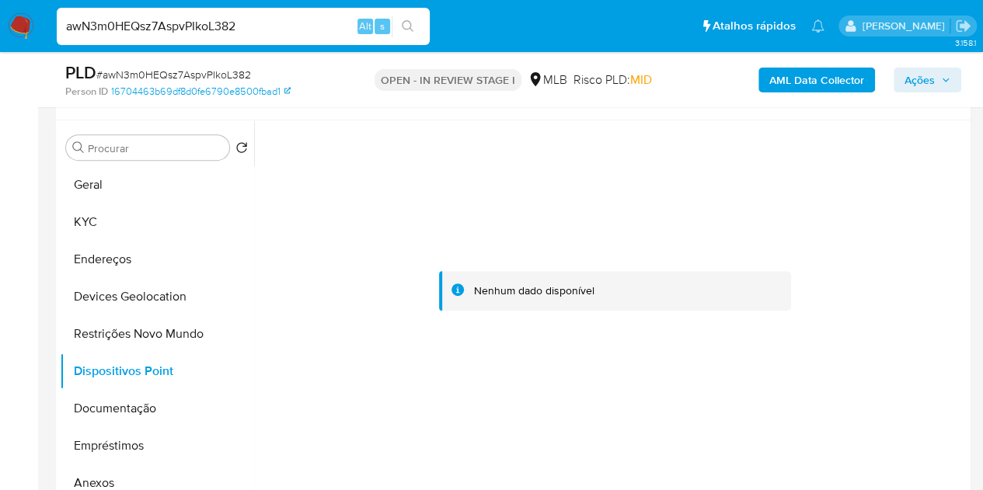
click at [848, 79] on b "AML Data Collector" at bounding box center [816, 80] width 95 height 25
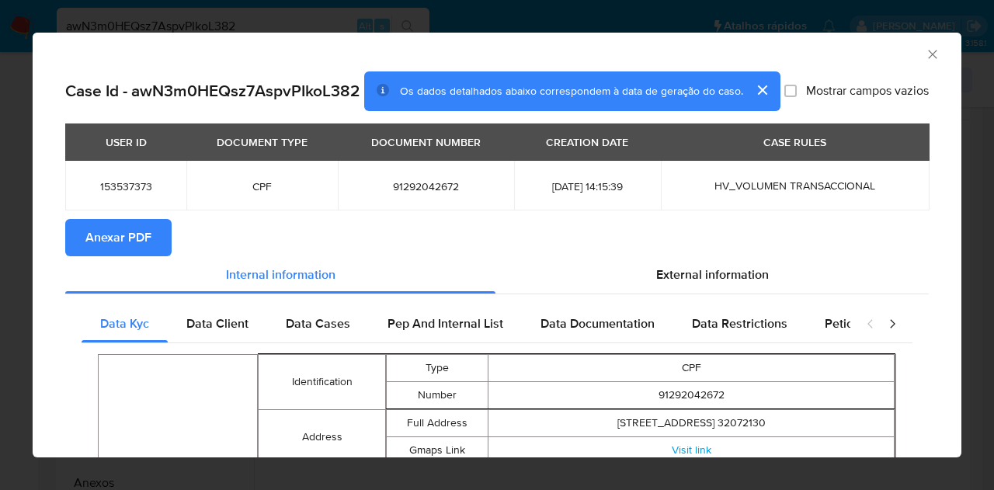
click at [138, 252] on span "Anexar PDF" at bounding box center [118, 238] width 66 height 34
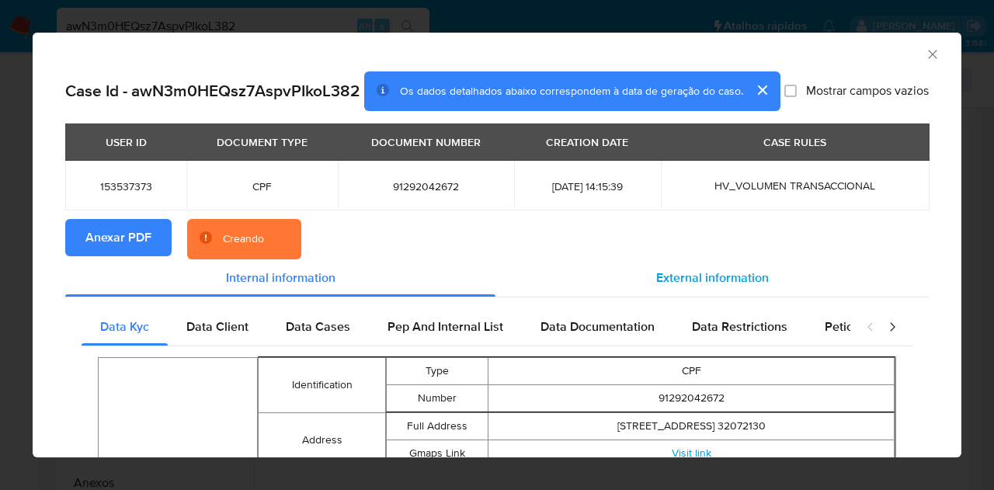
click at [712, 287] on span "External information" at bounding box center [712, 278] width 113 height 18
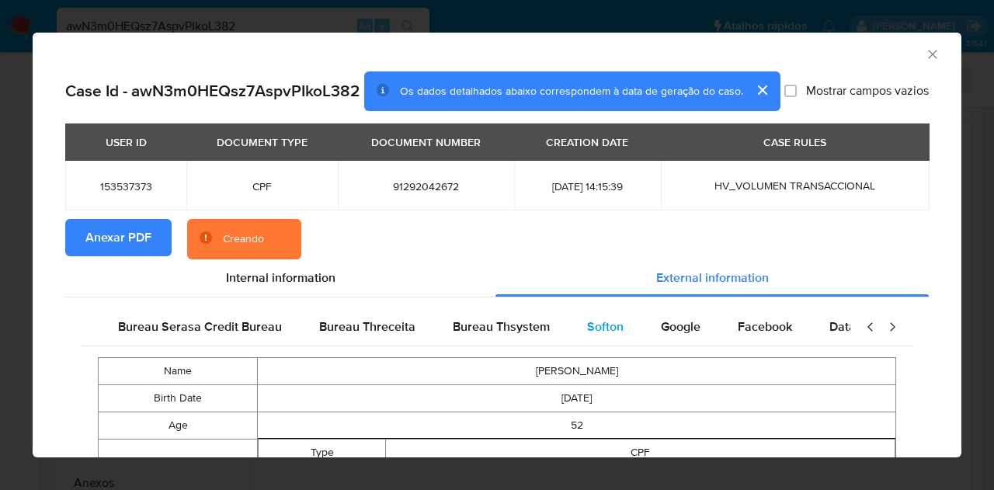
scroll to position [0, 326]
click at [667, 336] on span "Google" at bounding box center [669, 327] width 40 height 18
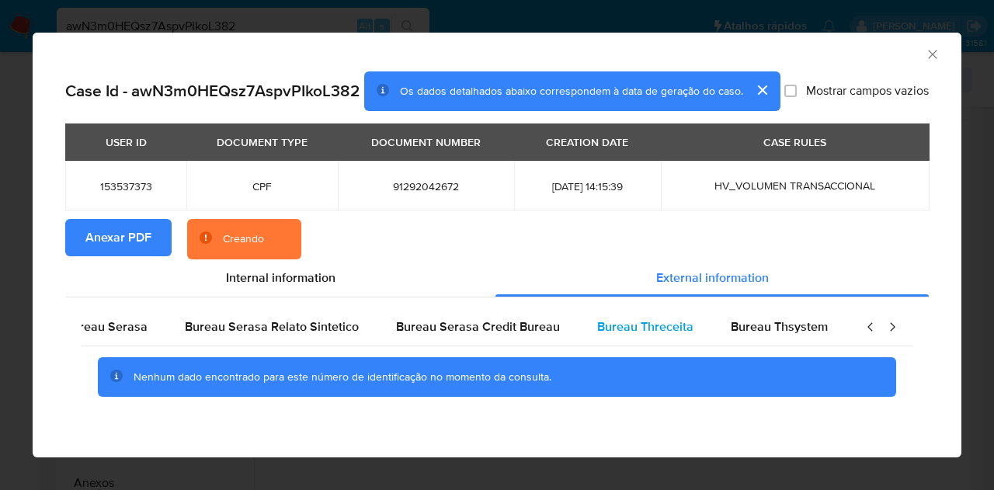
scroll to position [0, 0]
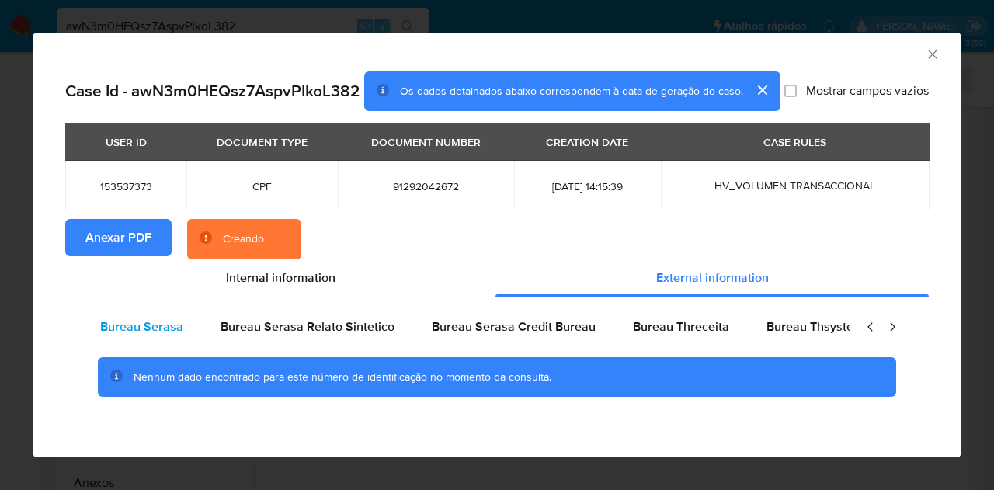
click at [155, 322] on span "Bureau Serasa" at bounding box center [141, 327] width 83 height 18
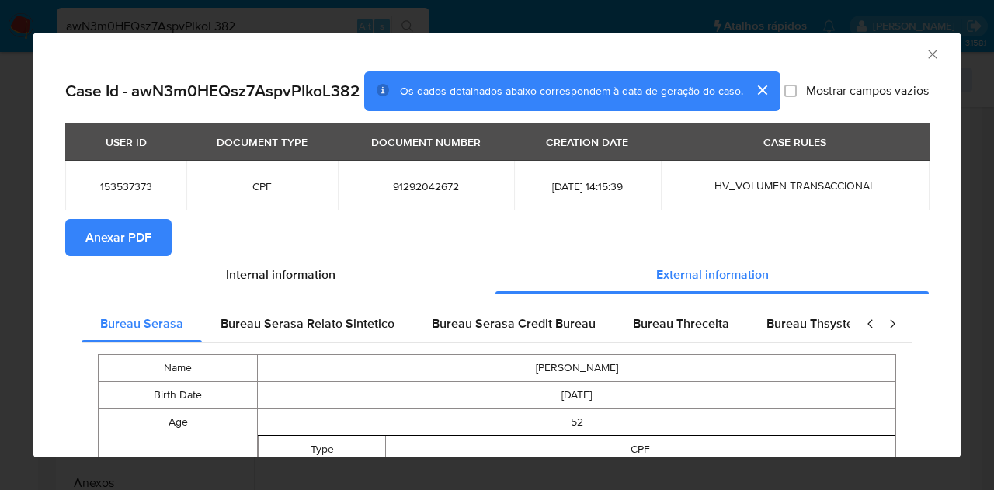
click at [443, 211] on td "91292042672" at bounding box center [426, 186] width 176 height 50
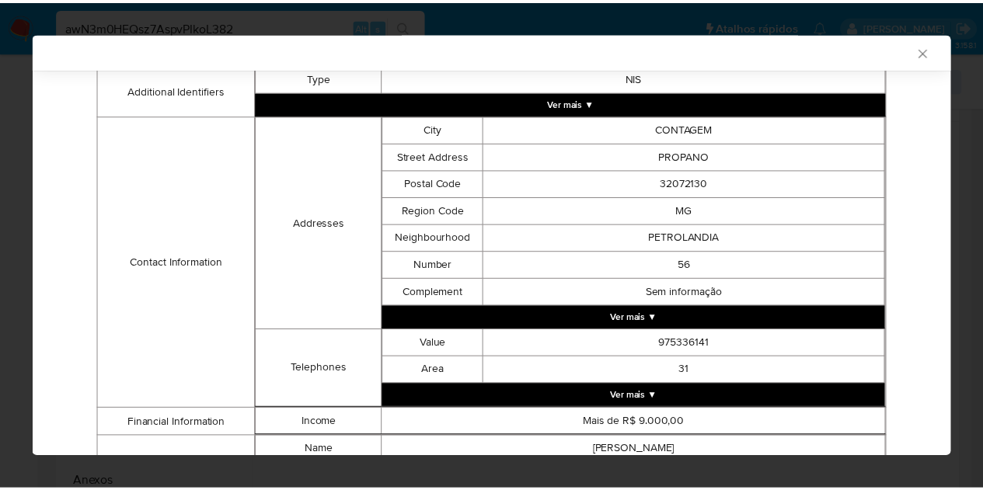
scroll to position [463, 0]
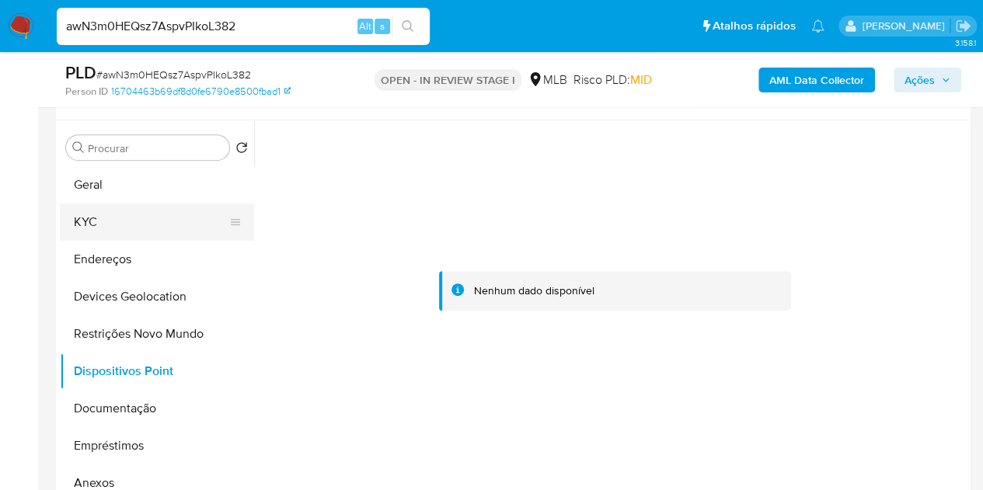
click at [85, 232] on button "KYC" at bounding box center [151, 222] width 182 height 37
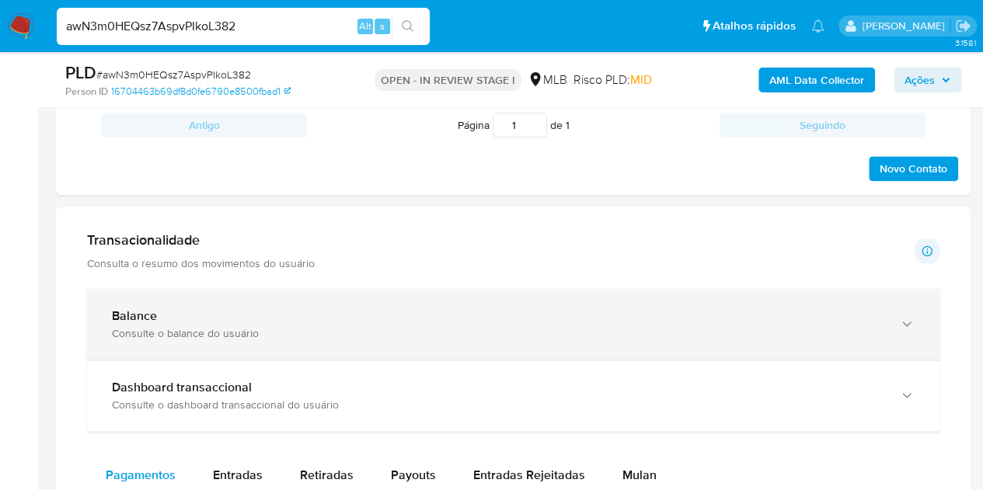
scroll to position [982, 0]
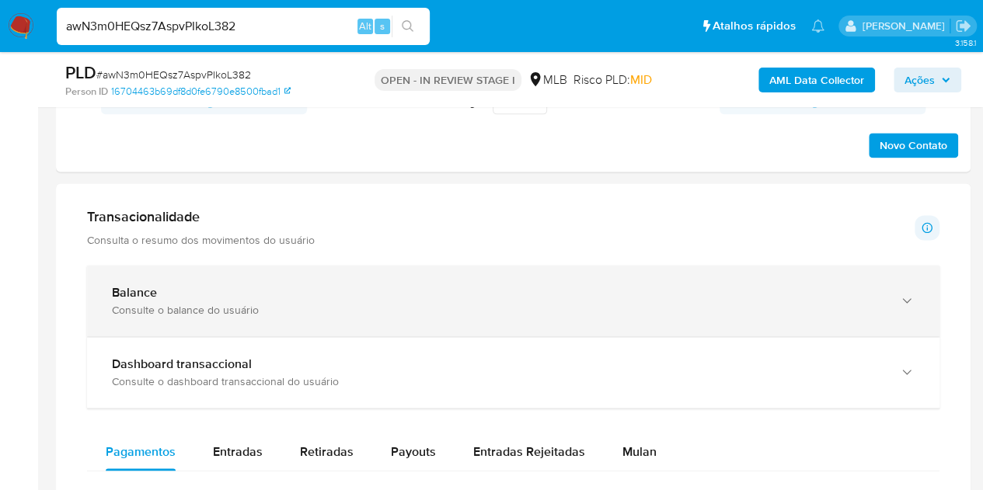
click at [915, 296] on div "Balance Consulte o balance do usuário" at bounding box center [513, 301] width 852 height 71
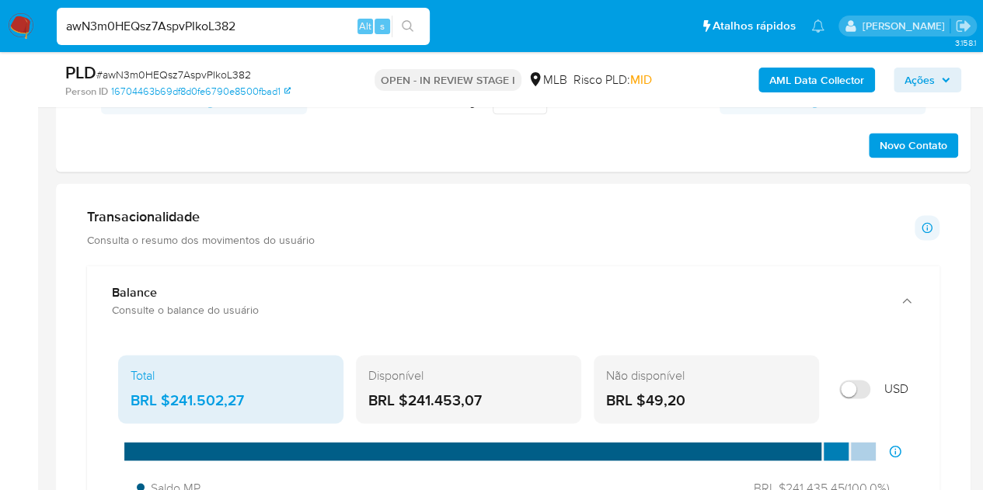
scroll to position [1060, 0]
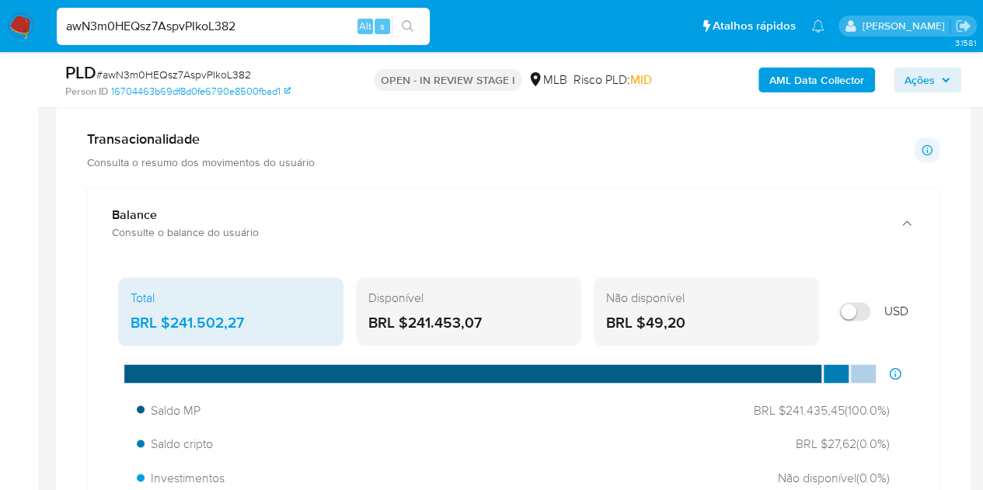
drag, startPoint x: 491, startPoint y: 312, endPoint x: 408, endPoint y: 315, distance: 83.2
click at [408, 315] on div "BRL $241.453,07" at bounding box center [468, 323] width 200 height 20
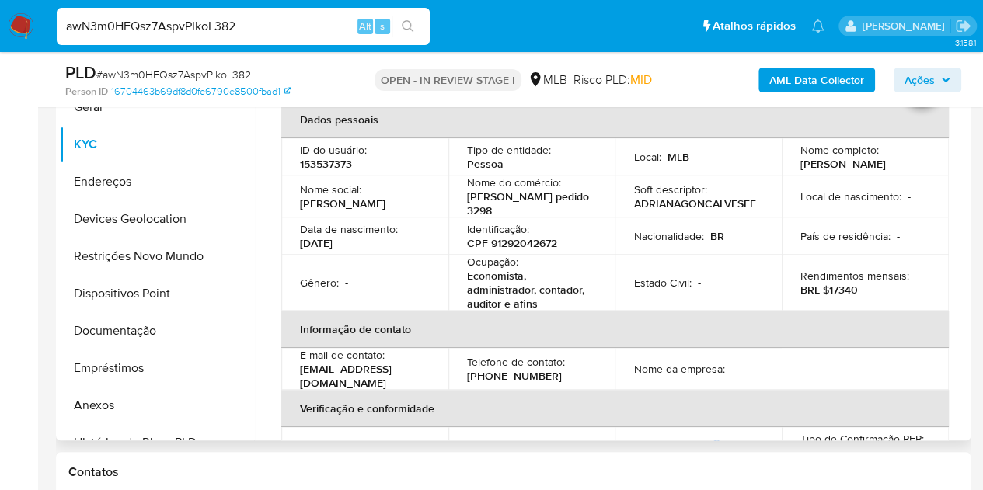
scroll to position [0, 0]
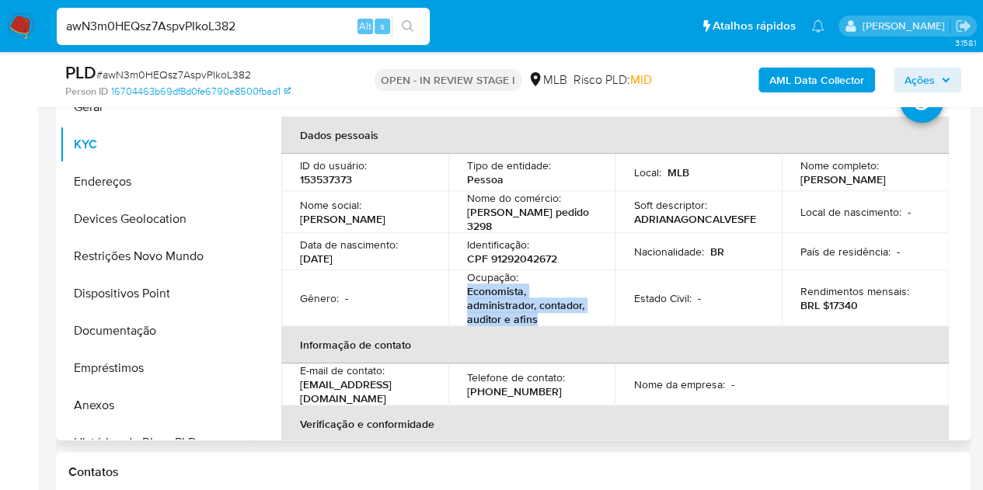
drag, startPoint x: 559, startPoint y: 323, endPoint x: 506, endPoint y: 268, distance: 75.8
click at [458, 301] on td "Ocupação : Economista, administrador, contador, auditor e afins" at bounding box center [531, 298] width 167 height 56
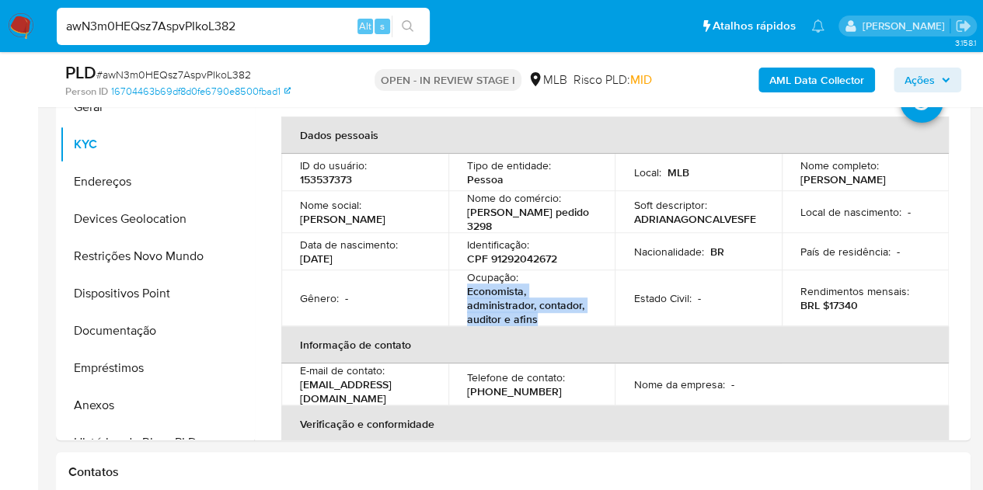
copy p "Economista, administrador, contador, auditor e afins"
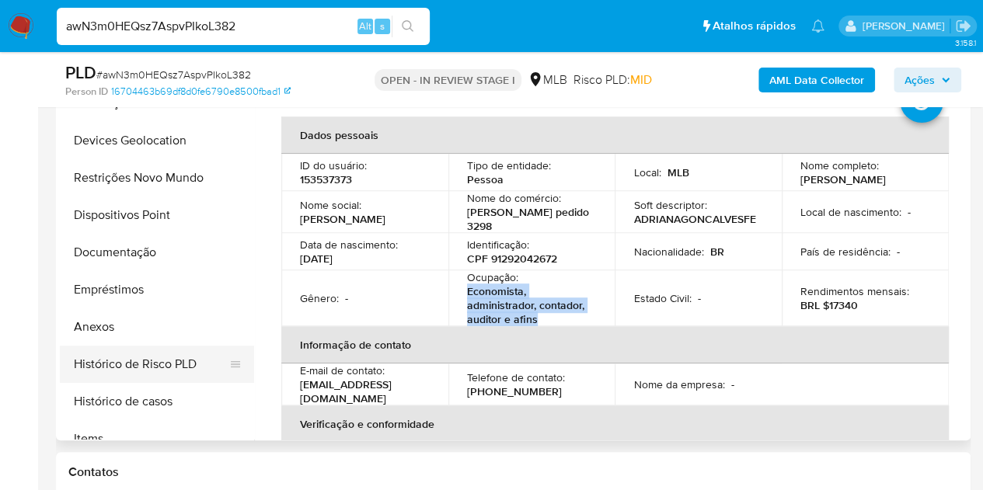
scroll to position [155, 0]
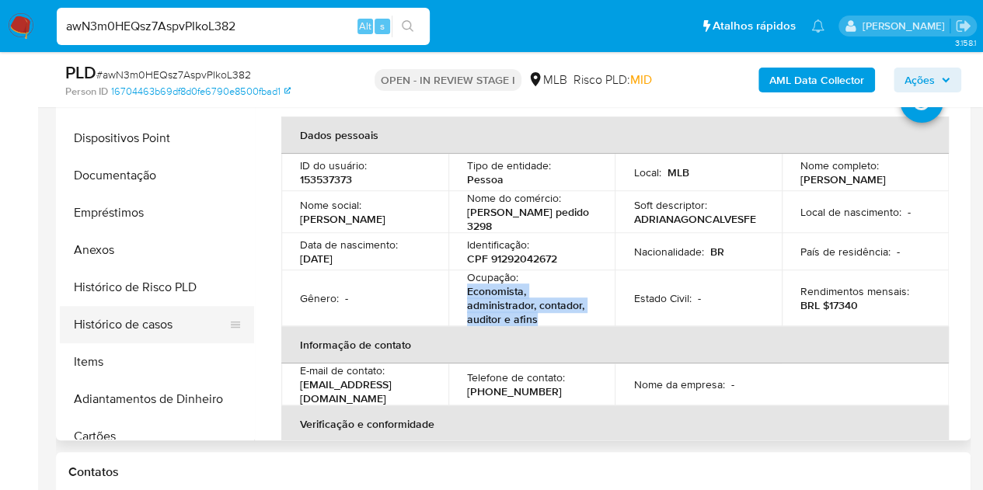
click at [162, 325] on button "Histórico de casos" at bounding box center [151, 324] width 182 height 37
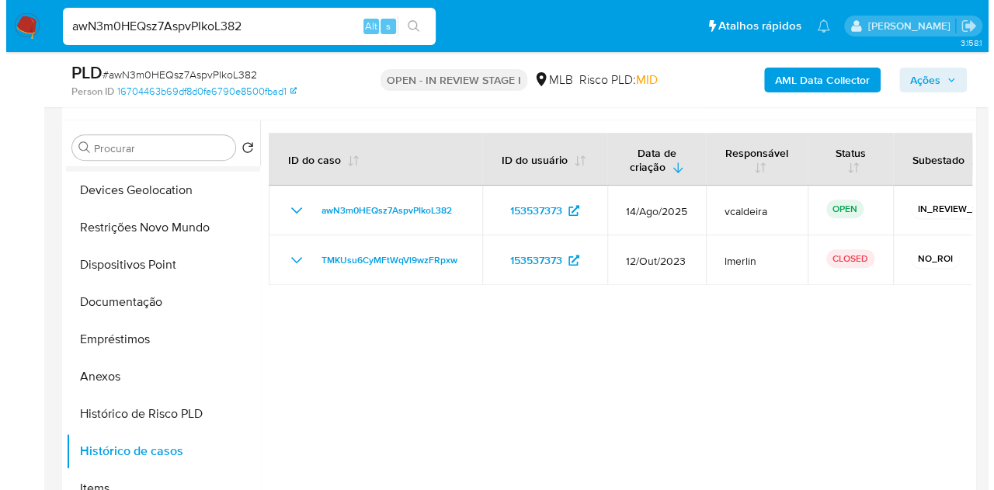
scroll to position [0, 0]
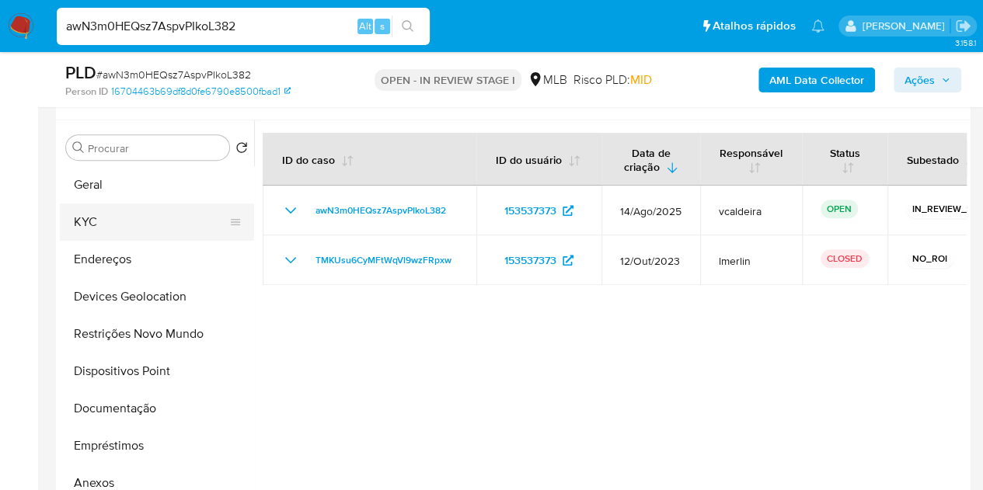
click at [107, 234] on button "KYC" at bounding box center [151, 222] width 182 height 37
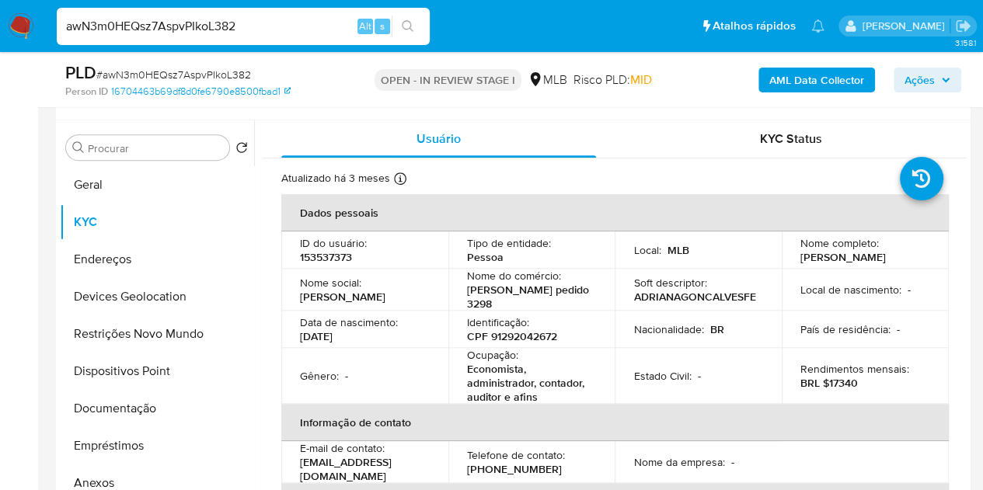
click at [899, 76] on button "Ações" at bounding box center [927, 80] width 68 height 25
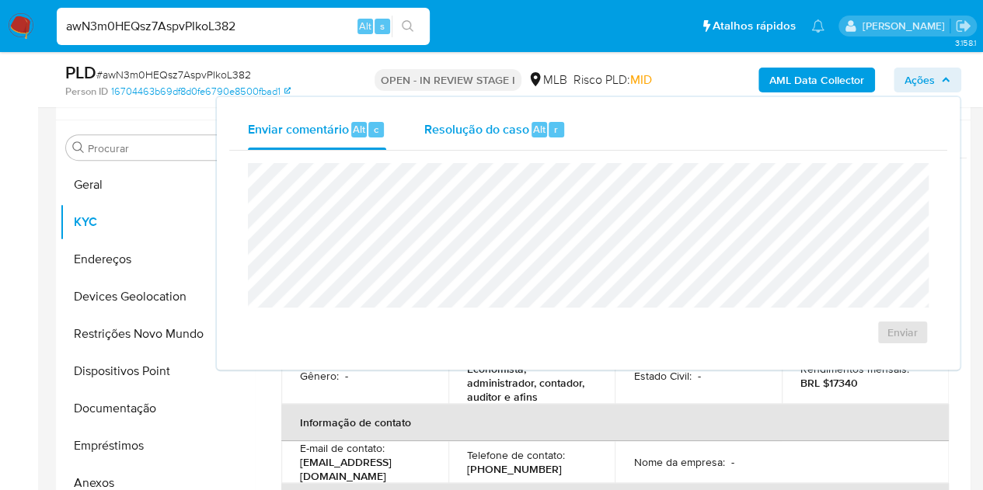
click at [506, 139] on div "Resolução do caso Alt r" at bounding box center [494, 130] width 142 height 40
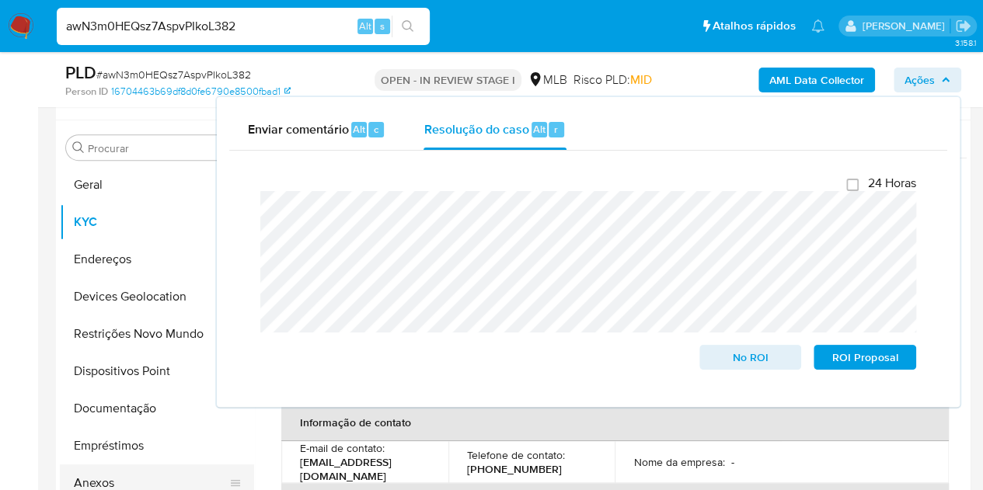
click at [85, 476] on button "Anexos" at bounding box center [151, 483] width 182 height 37
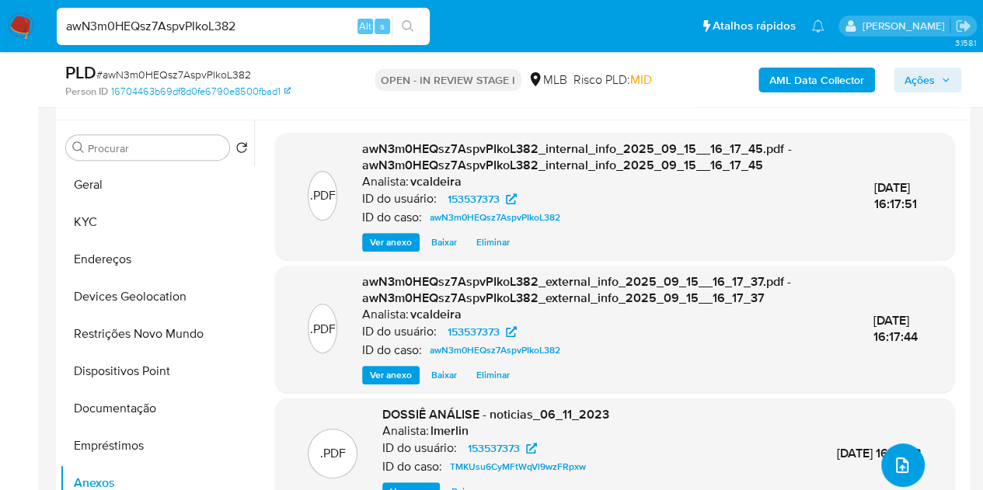
click at [900, 472] on span "upload-file" at bounding box center [902, 465] width 19 height 19
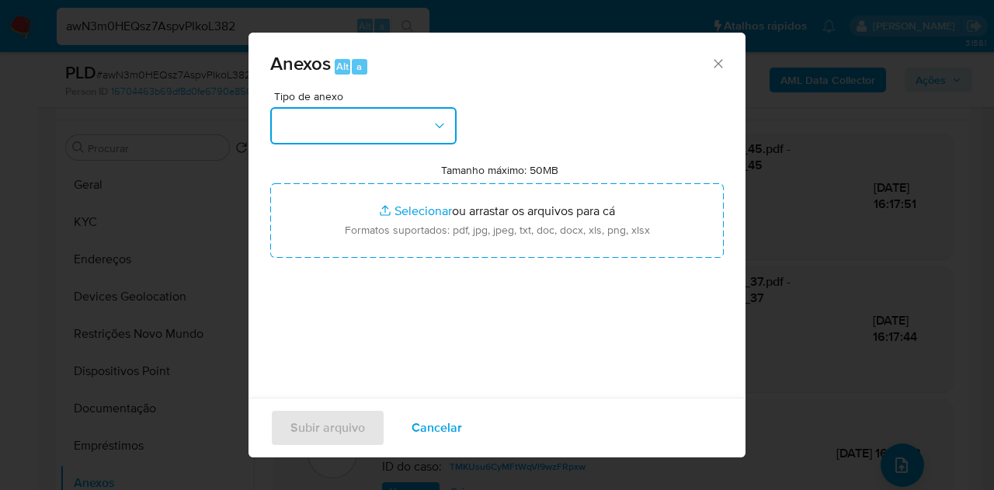
click at [381, 141] on button "button" at bounding box center [363, 125] width 186 height 37
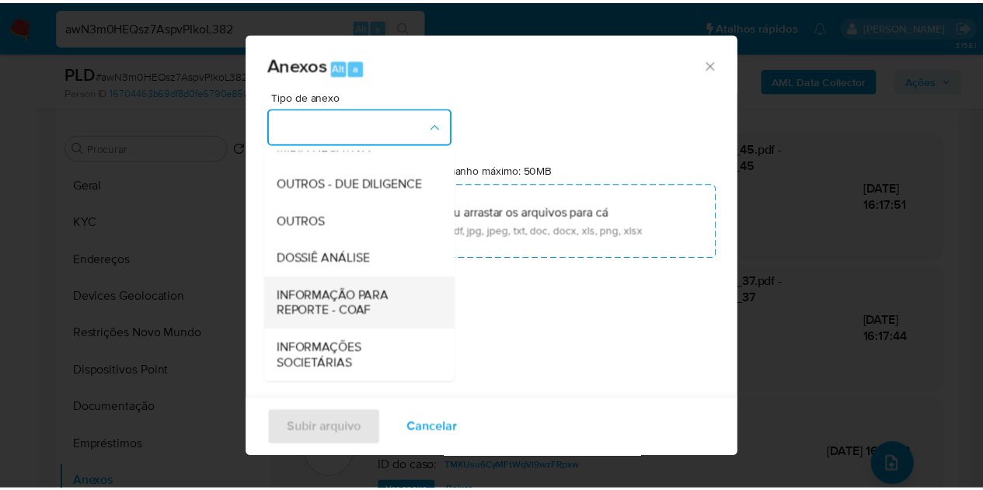
scroll to position [233, 0]
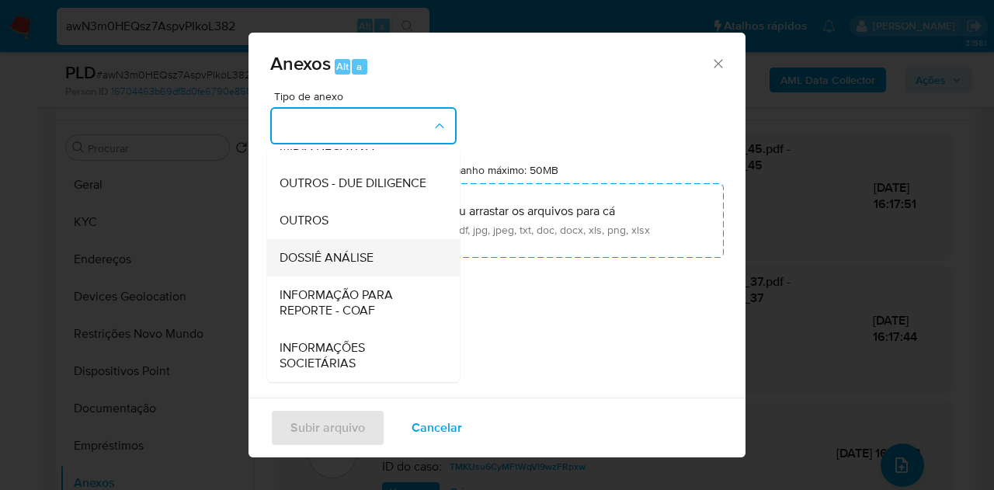
click at [381, 270] on div "DOSSIÊ ANÁLISE" at bounding box center [359, 257] width 158 height 37
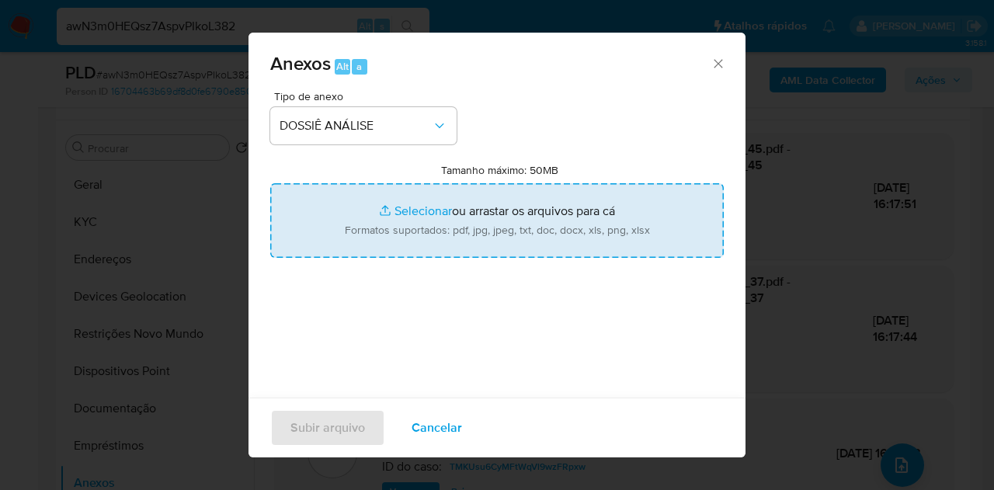
type input "C:\fakepath\Mulan 153537373_2025_09_15_09_01_10.pdf"
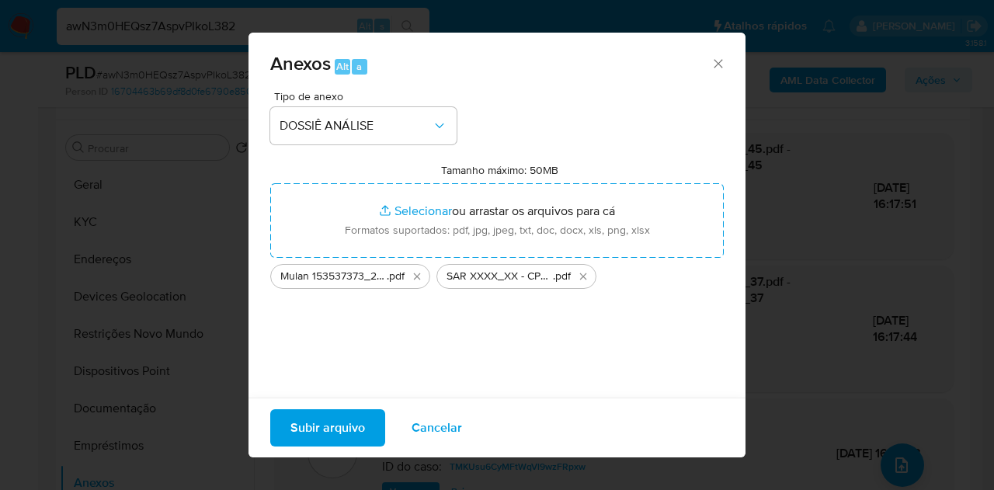
click at [323, 416] on span "Subir arquivo" at bounding box center [328, 428] width 75 height 34
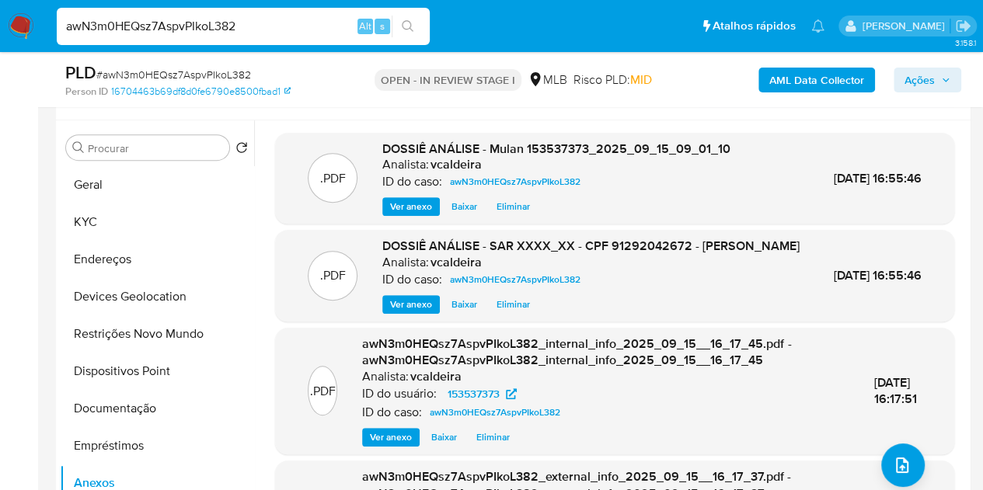
click at [912, 78] on span "Ações" at bounding box center [919, 80] width 30 height 25
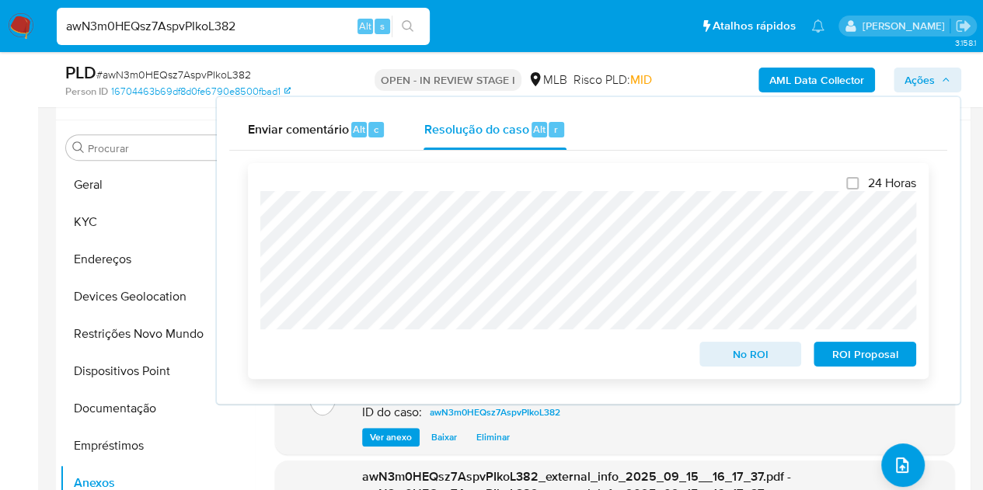
drag, startPoint x: 861, startPoint y: 364, endPoint x: 834, endPoint y: 374, distance: 28.6
click at [859, 363] on span "ROI Proposal" at bounding box center [864, 354] width 81 height 22
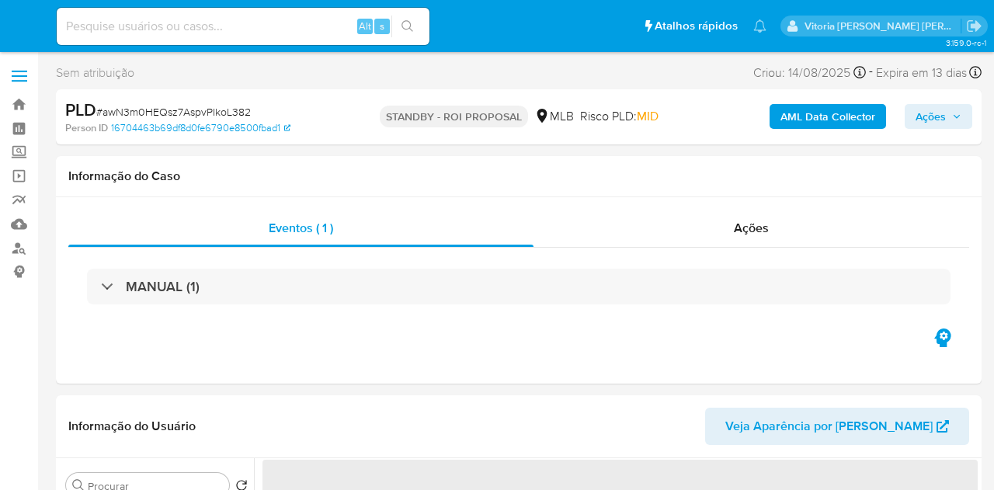
select select "10"
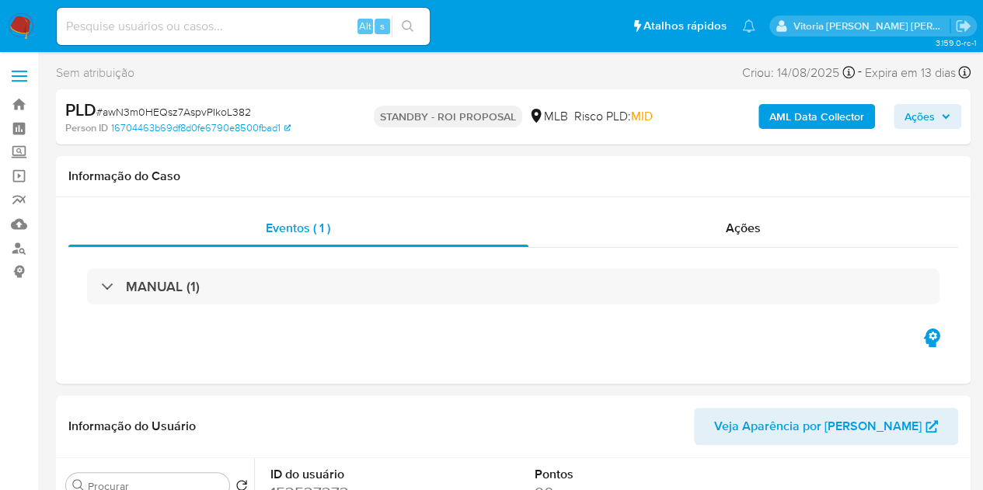
click at [222, 36] on input at bounding box center [243, 26] width 373 height 20
paste input "vzLXdDtdTk4C89j8wHYb1cUg"
type input "vzLXdDtdTk4C89j8wHYb1cUg"
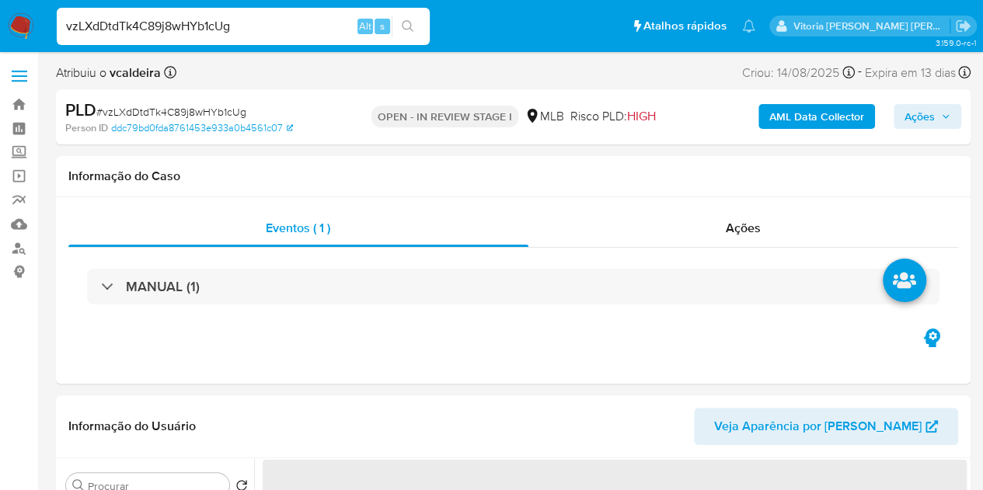
select select "10"
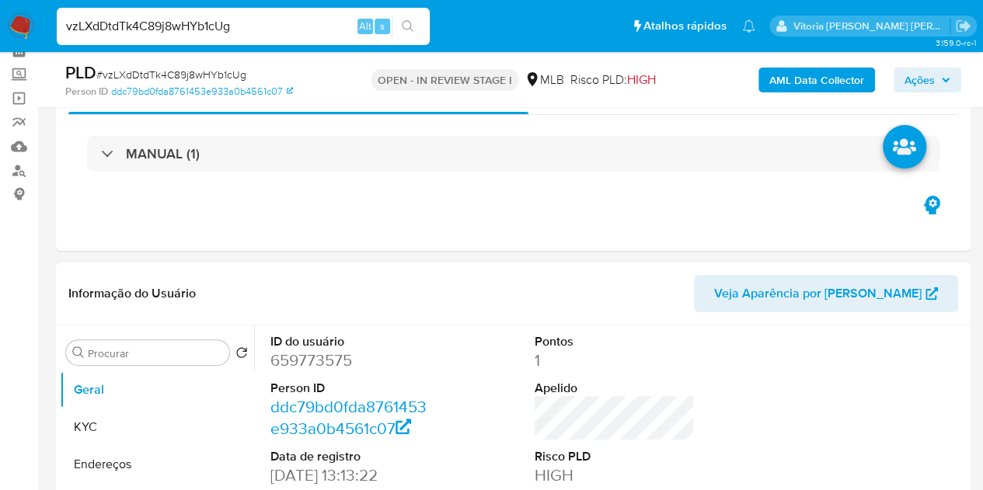
scroll to position [155, 0]
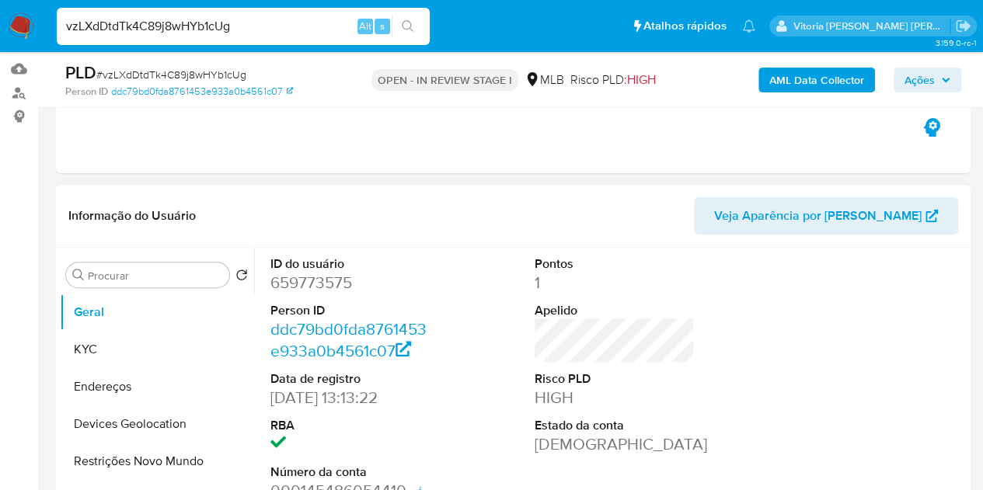
click at [305, 280] on dd "659773575" at bounding box center [350, 283] width 161 height 22
copy dd "659773575"
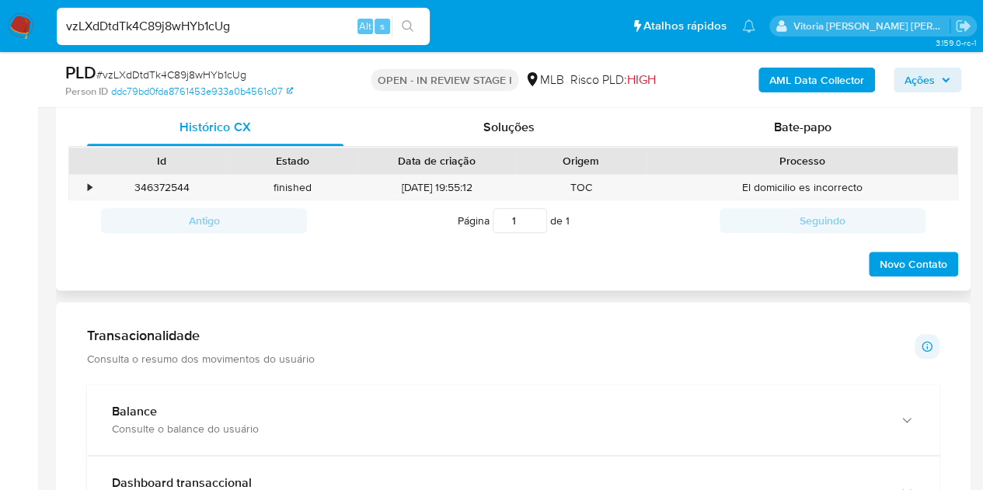
scroll to position [699, 0]
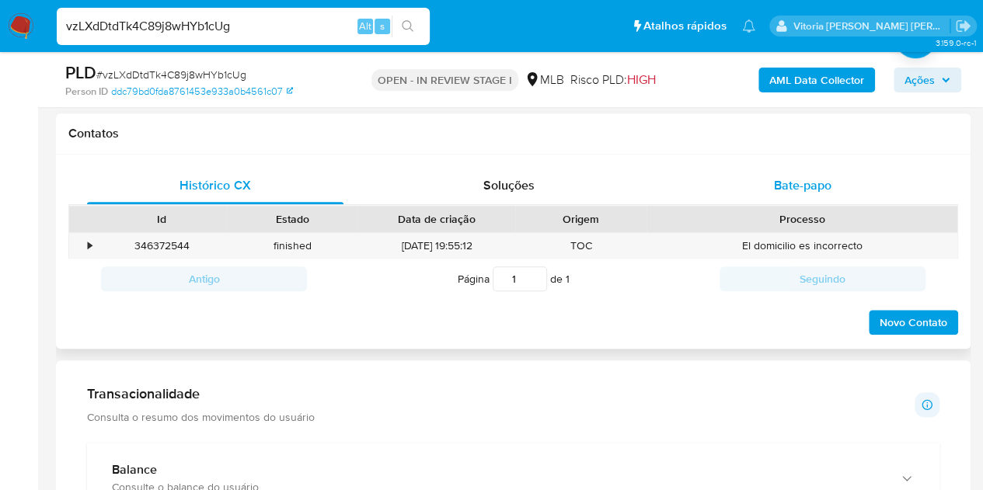
click at [780, 193] on div "Bate-papo" at bounding box center [802, 185] width 256 height 37
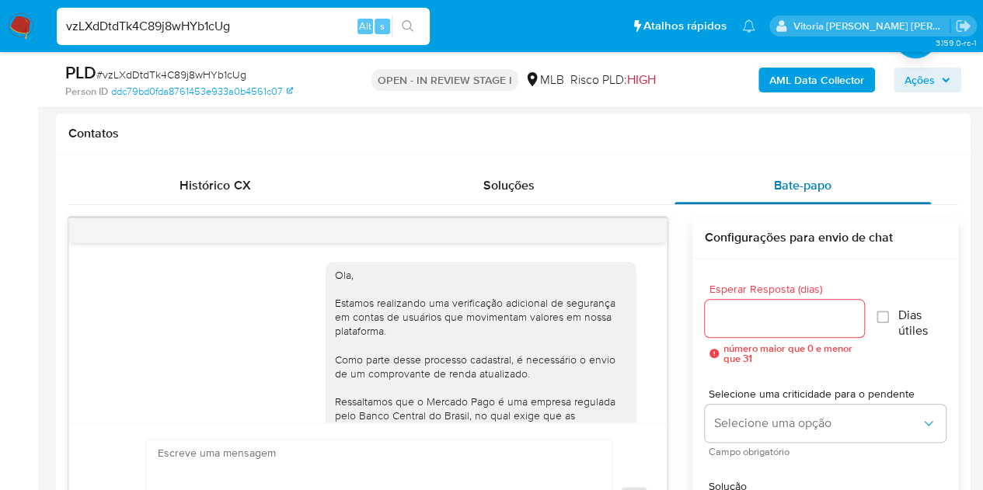
scroll to position [249, 0]
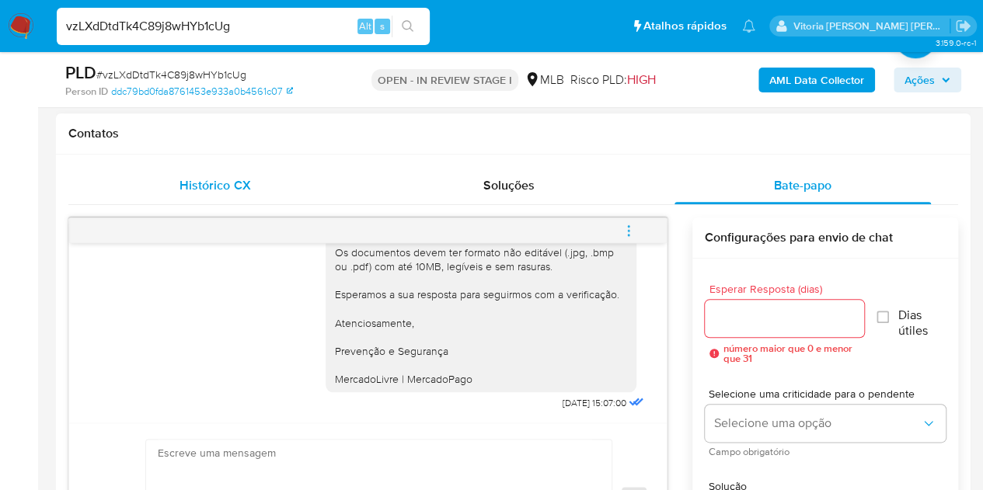
click at [213, 186] on span "Histórico CX" at bounding box center [214, 185] width 71 height 18
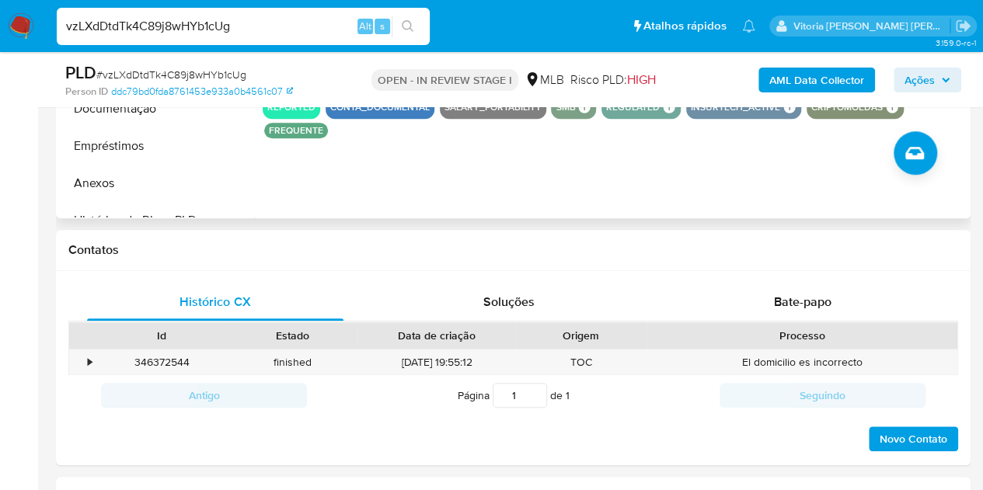
scroll to position [388, 0]
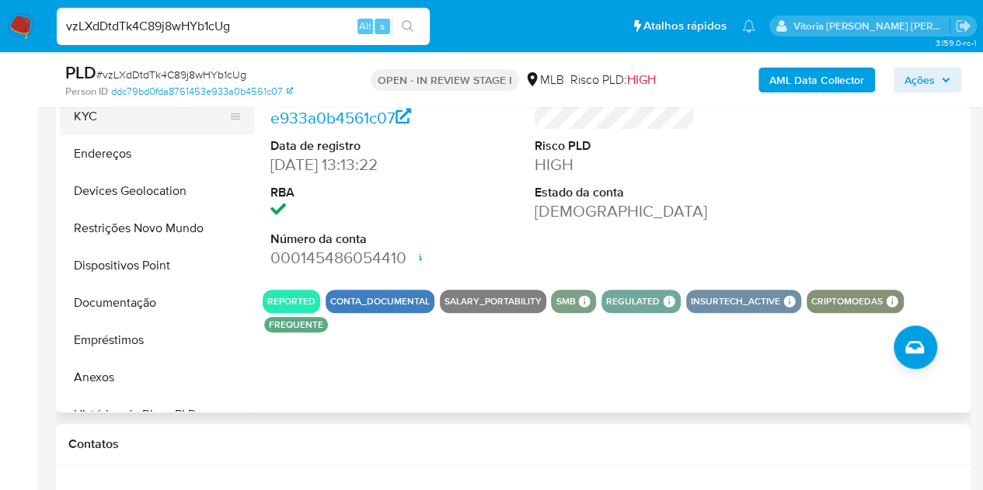
click at [129, 118] on button "KYC" at bounding box center [151, 116] width 182 height 37
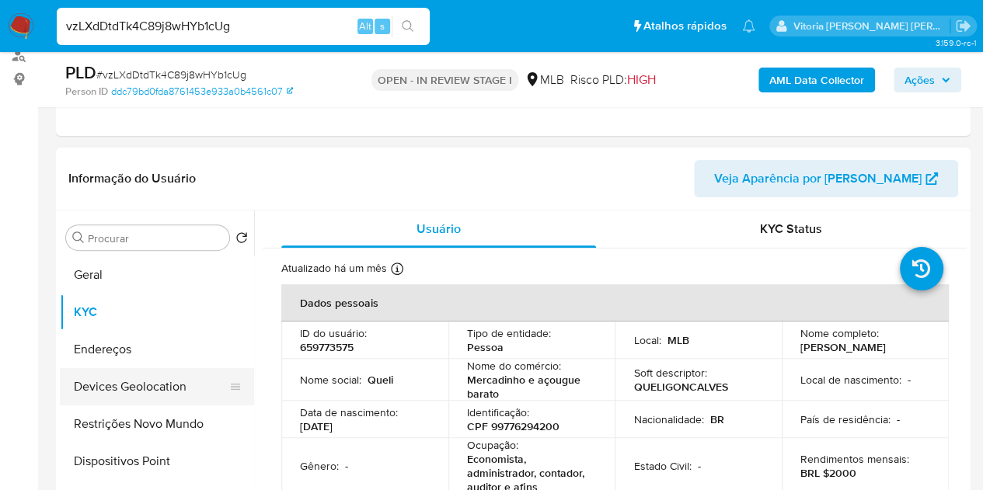
scroll to position [155, 0]
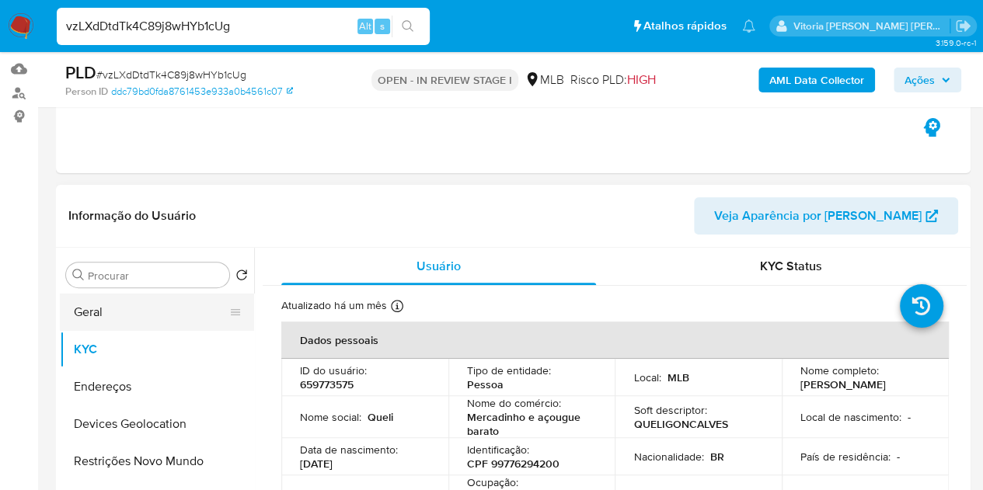
click at [92, 307] on button "Geral" at bounding box center [151, 312] width 182 height 37
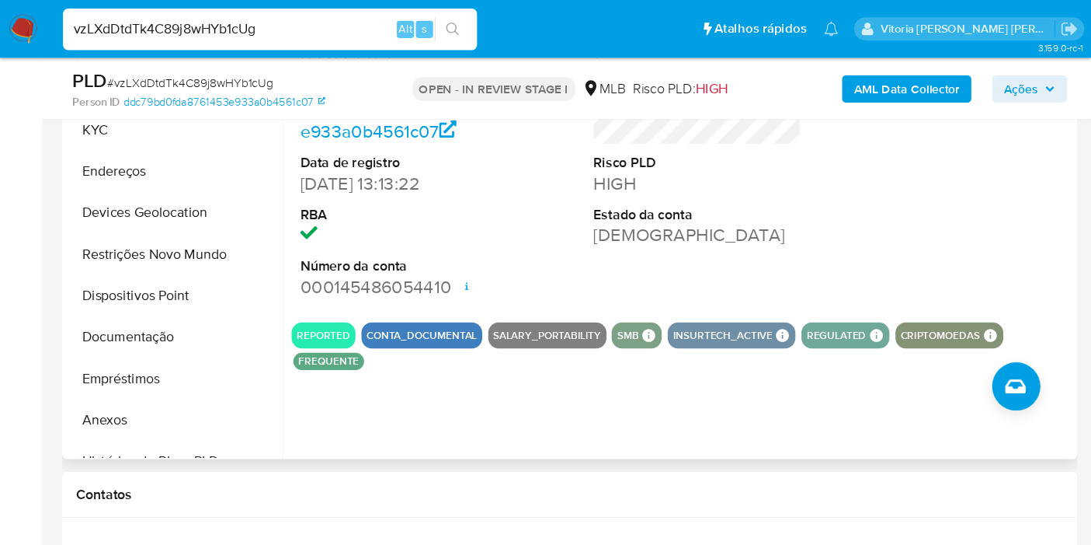
scroll to position [388, 0]
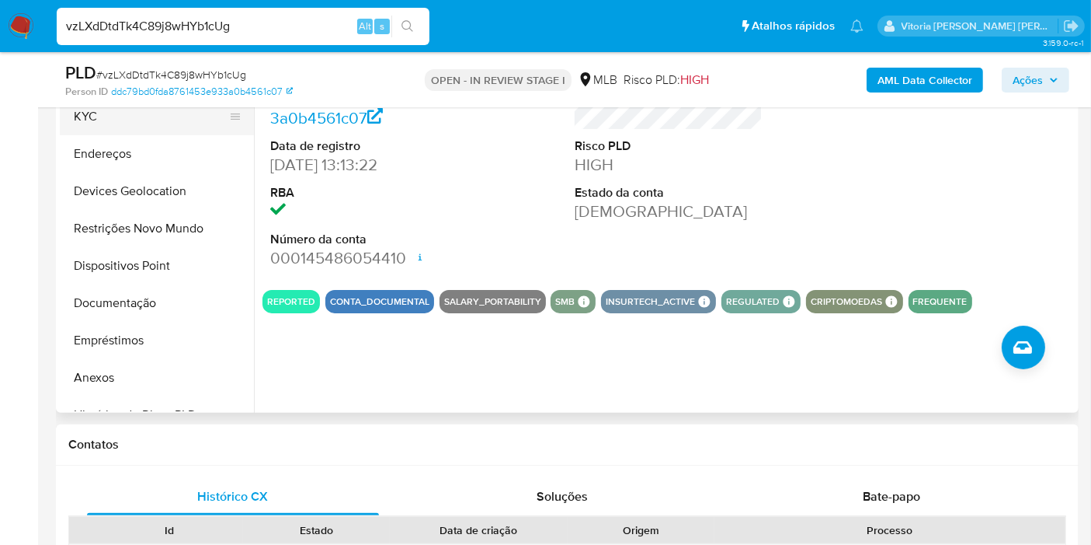
click at [110, 118] on button "KYC" at bounding box center [151, 116] width 182 height 37
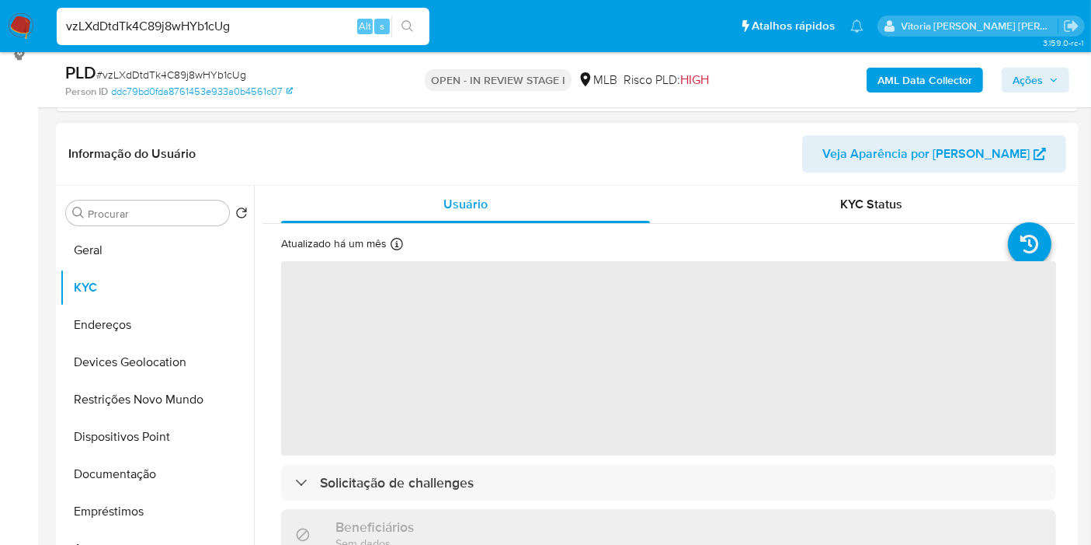
scroll to position [215, 0]
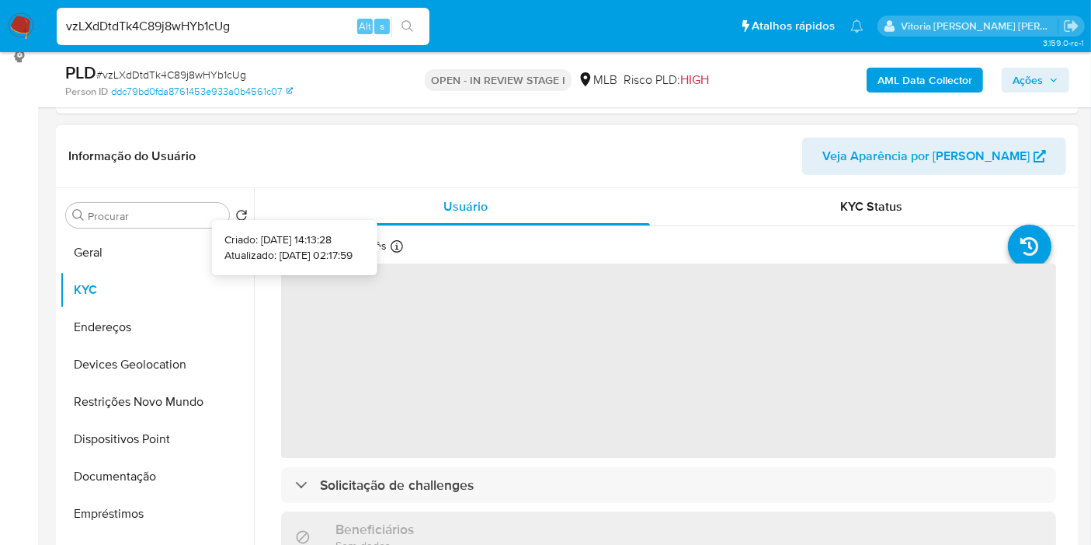
click at [398, 250] on icon at bounding box center [397, 246] width 12 height 12
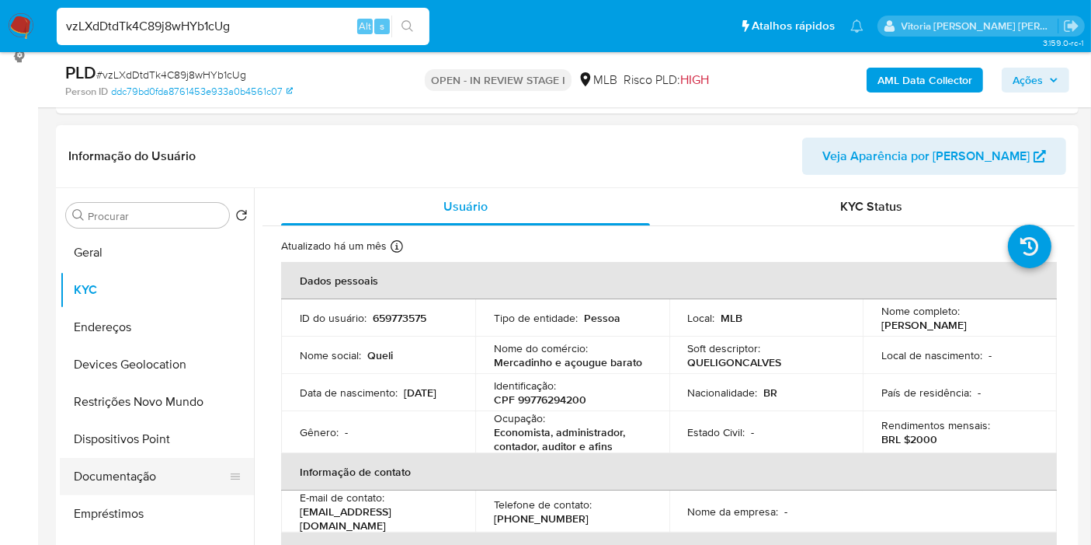
click at [133, 466] on button "Documentação" at bounding box center [151, 476] width 182 height 37
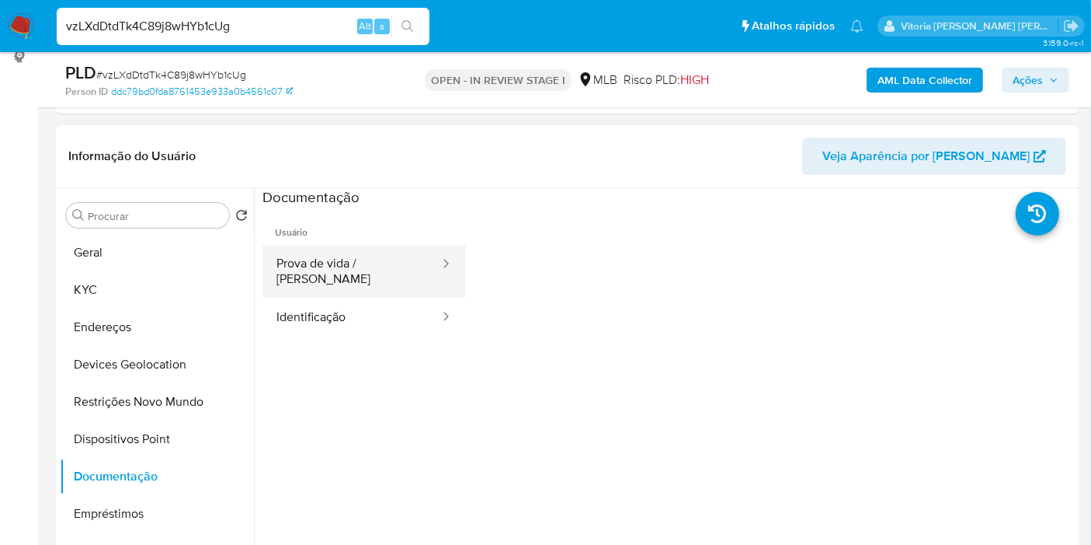
click at [381, 270] on button "Prova de vida / [PERSON_NAME]" at bounding box center [352, 271] width 179 height 53
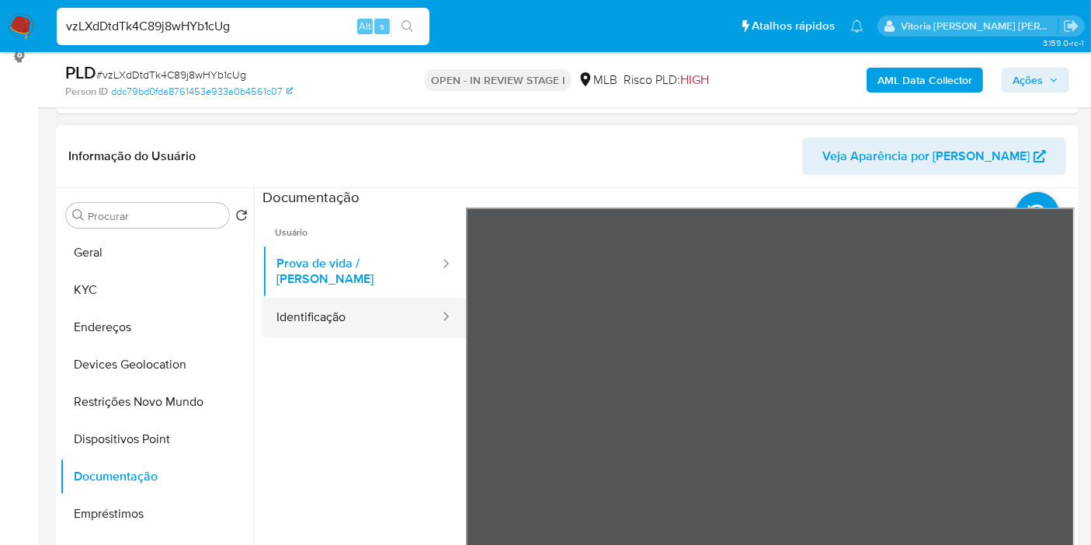
click at [346, 298] on button "Identificação" at bounding box center [352, 318] width 179 height 40
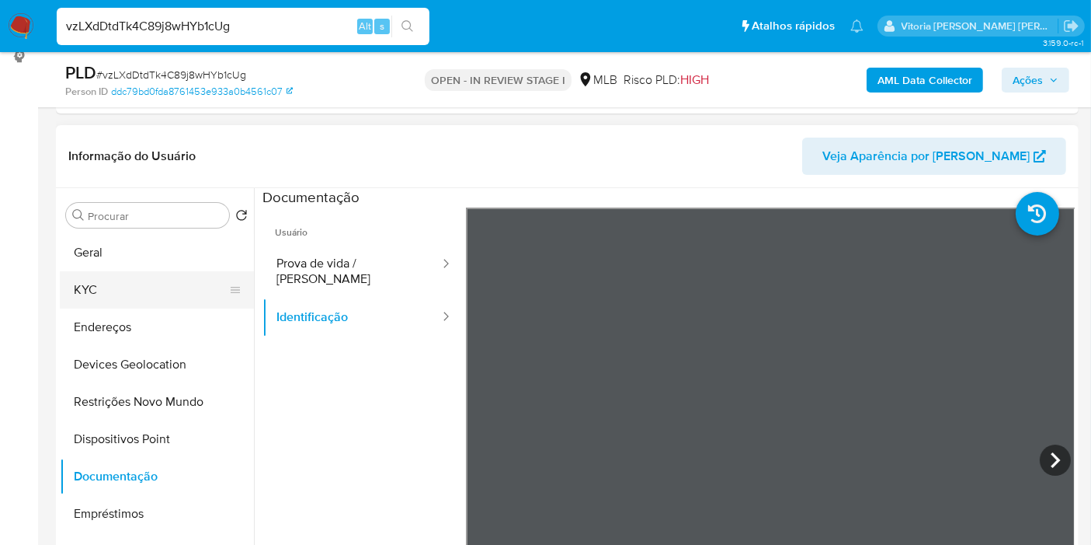
click at [126, 292] on button "KYC" at bounding box center [151, 289] width 182 height 37
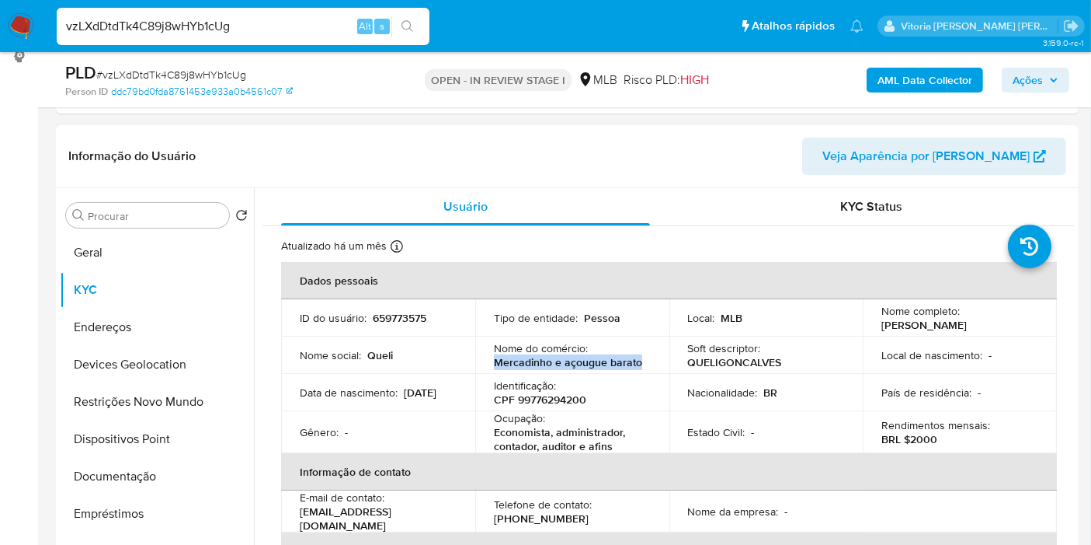
drag, startPoint x: 641, startPoint y: 364, endPoint x: 487, endPoint y: 367, distance: 153.8
click at [487, 367] on td "Nome do comércio : Mercadinho e açougue barato" at bounding box center [572, 354] width 194 height 37
copy p "Mercadinho e açougue barato"
drag, startPoint x: 611, startPoint y: 445, endPoint x: 488, endPoint y: 427, distance: 124.8
click at [488, 427] on td "Ocupação : Economista, administrador, contador, auditor e afins" at bounding box center [572, 432] width 194 height 42
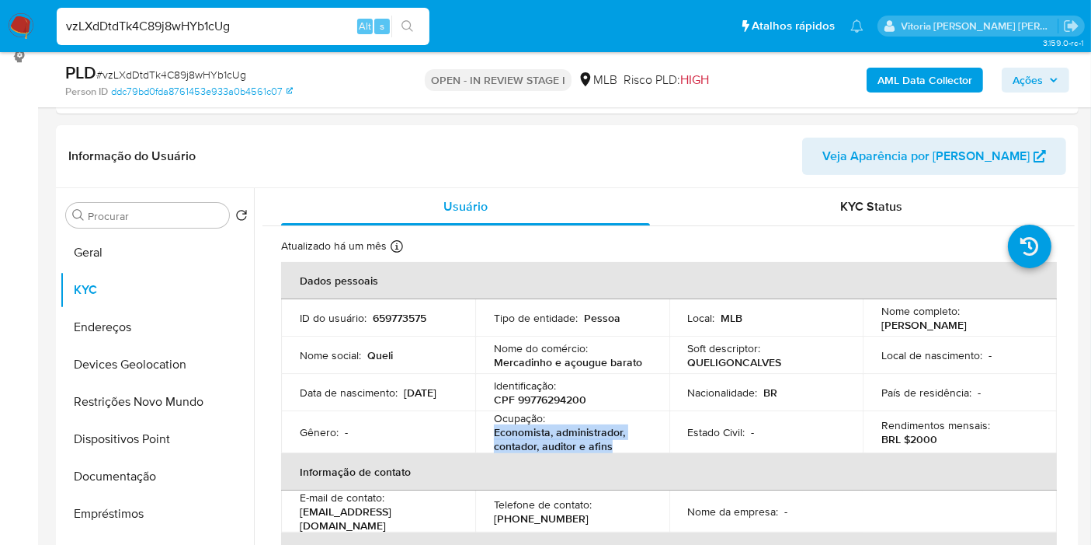
copy p "Economista, administrador, contador, auditor e afins"
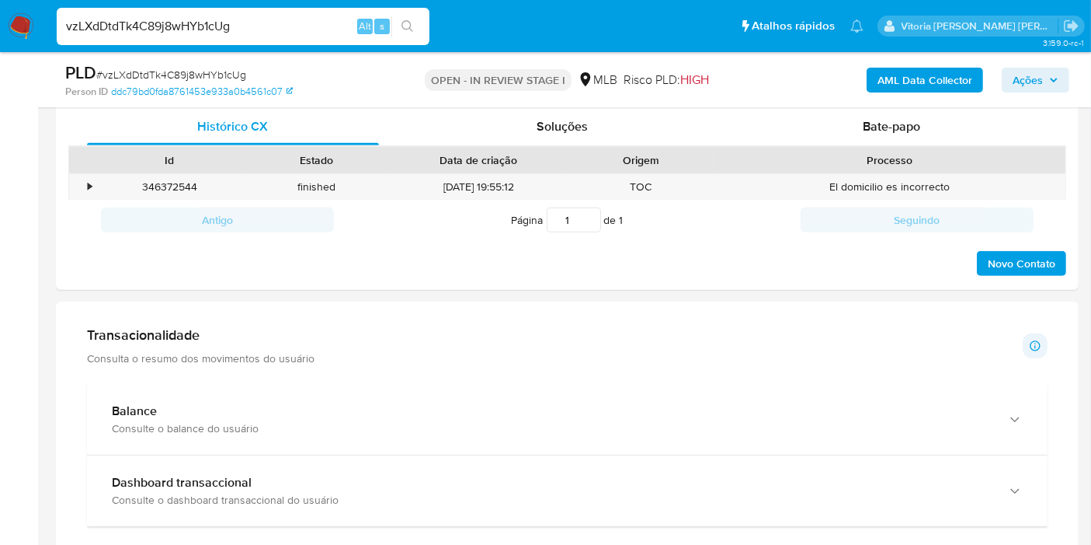
scroll to position [820, 0]
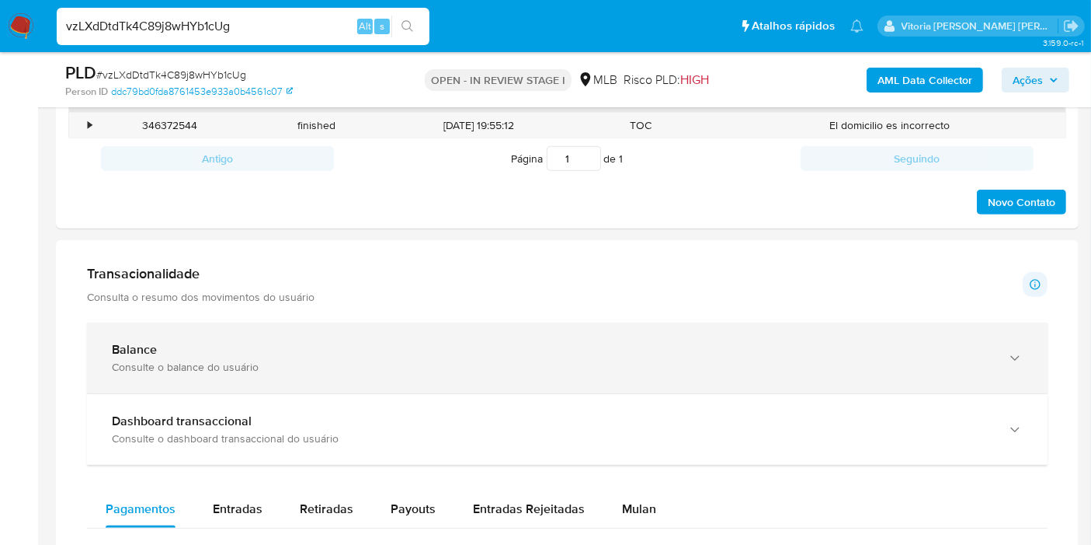
click at [994, 345] on div "button" at bounding box center [1013, 358] width 19 height 32
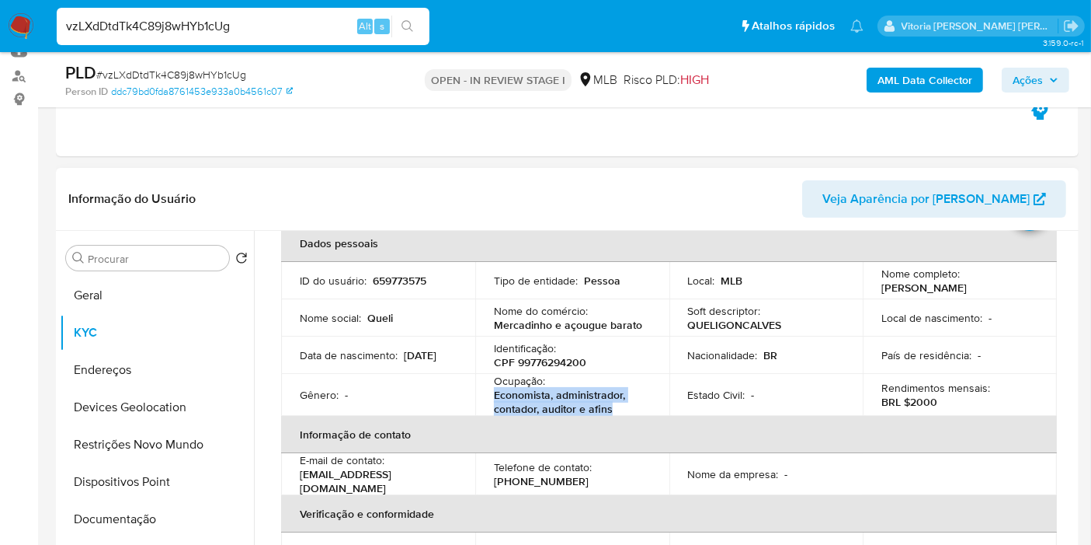
scroll to position [0, 0]
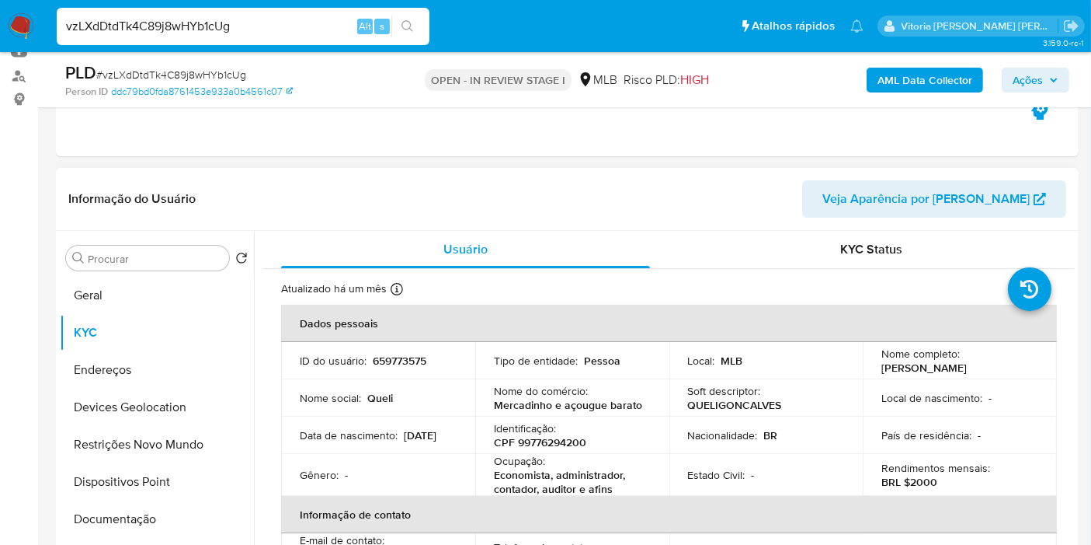
click at [576, 443] on p "CPF 99776294200" at bounding box center [540, 442] width 92 height 14
copy p "99776294200"
drag, startPoint x: 992, startPoint y: 367, endPoint x: 877, endPoint y: 360, distance: 115.2
click at [882, 360] on div "Nome completo : [PERSON_NAME]" at bounding box center [960, 360] width 157 height 28
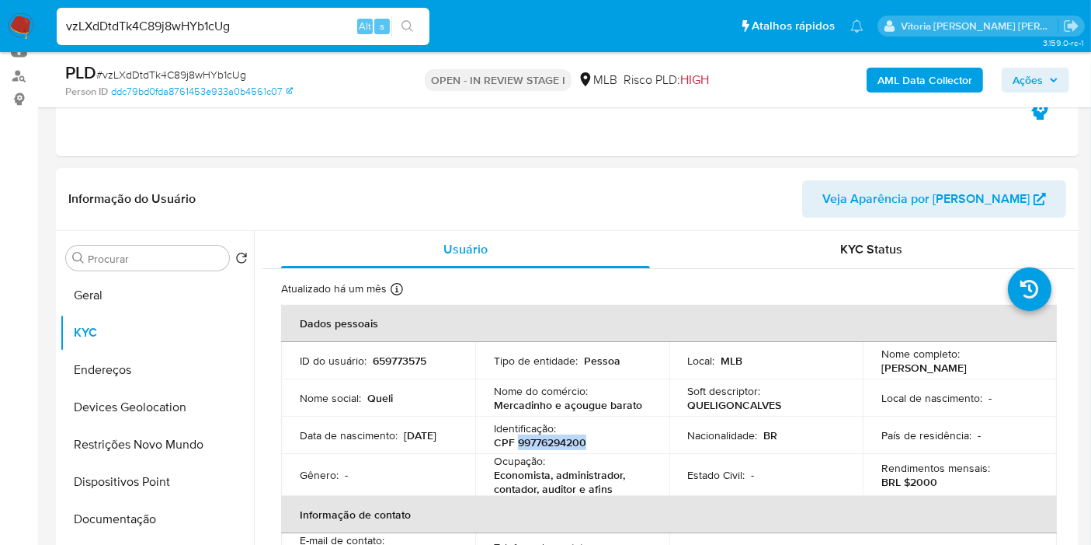
copy p "[PERSON_NAME]"
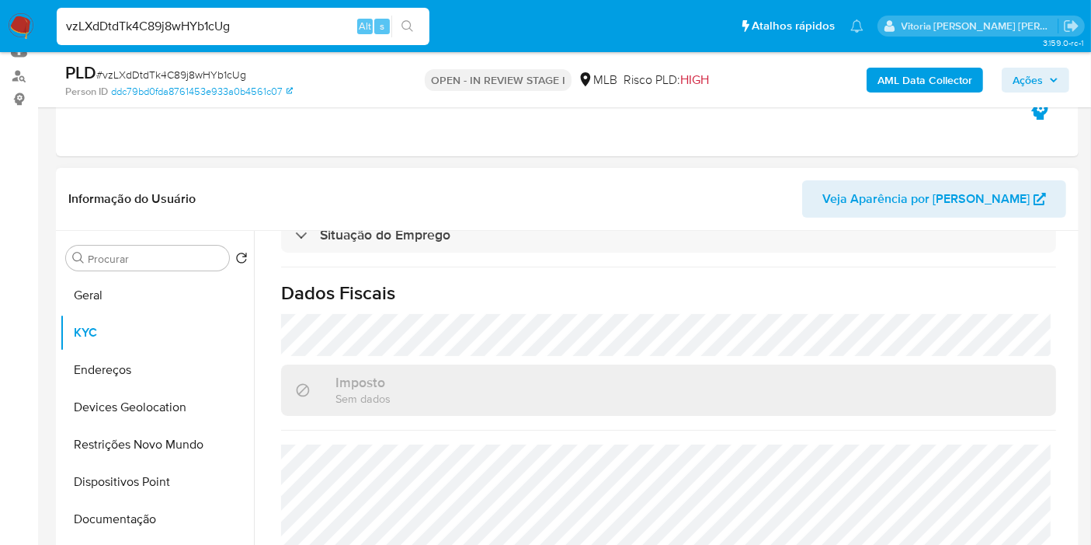
scroll to position [710, 0]
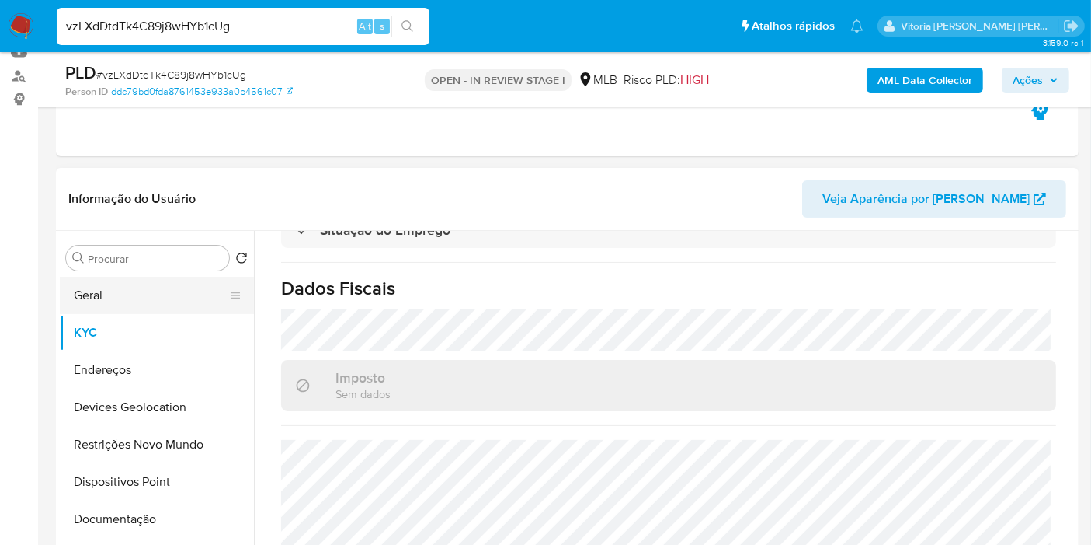
click at [130, 308] on button "Geral" at bounding box center [151, 295] width 182 height 37
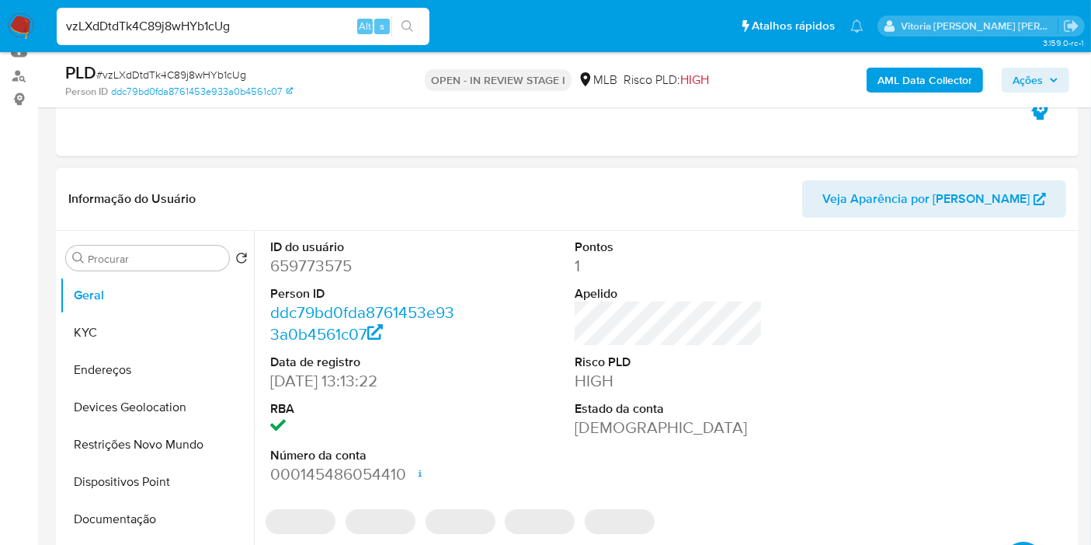
scroll to position [259, 0]
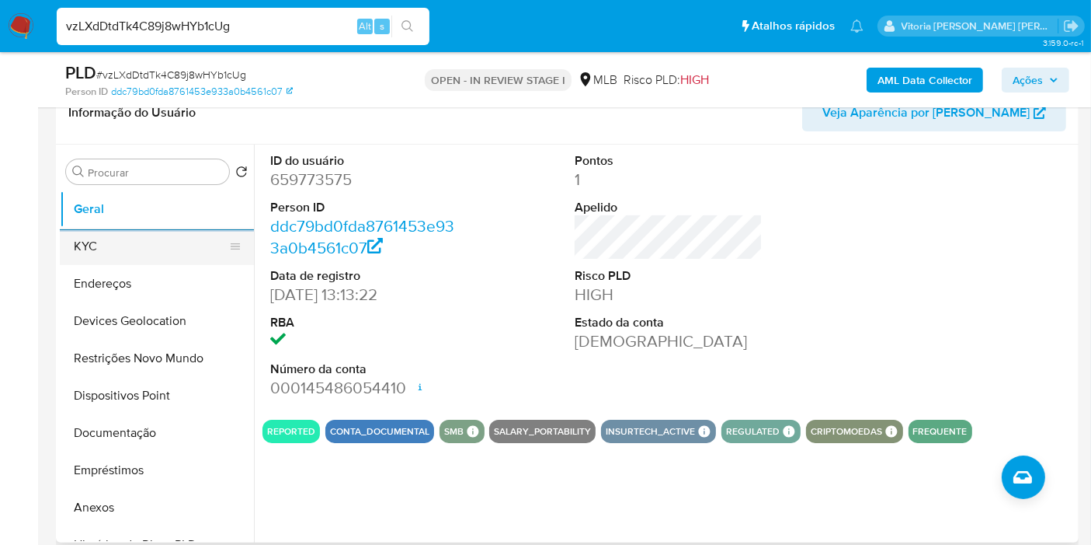
click at [156, 247] on button "KYC" at bounding box center [151, 246] width 182 height 37
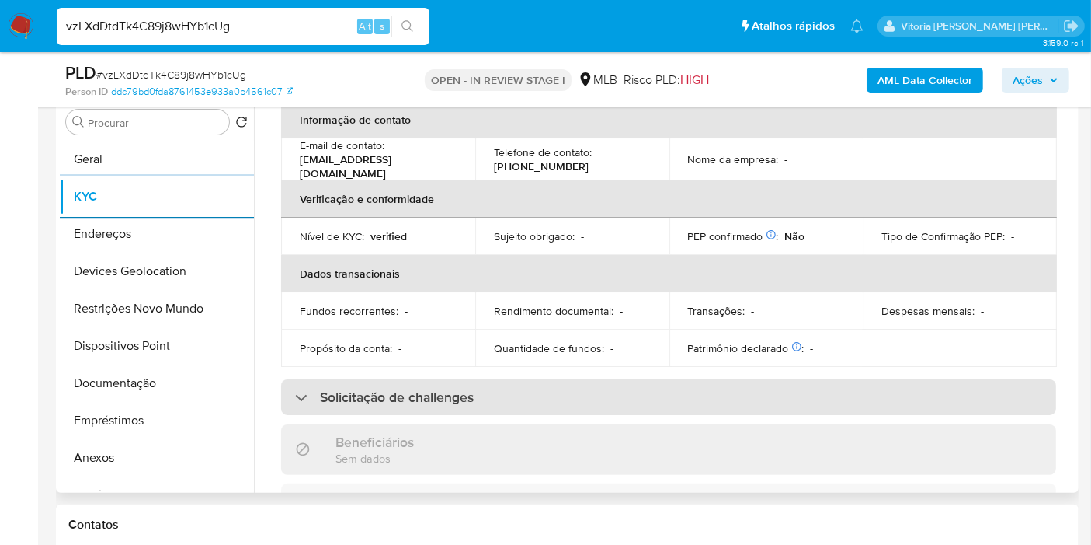
click at [446, 394] on h3 "Solicitação de challenges" at bounding box center [397, 396] width 154 height 17
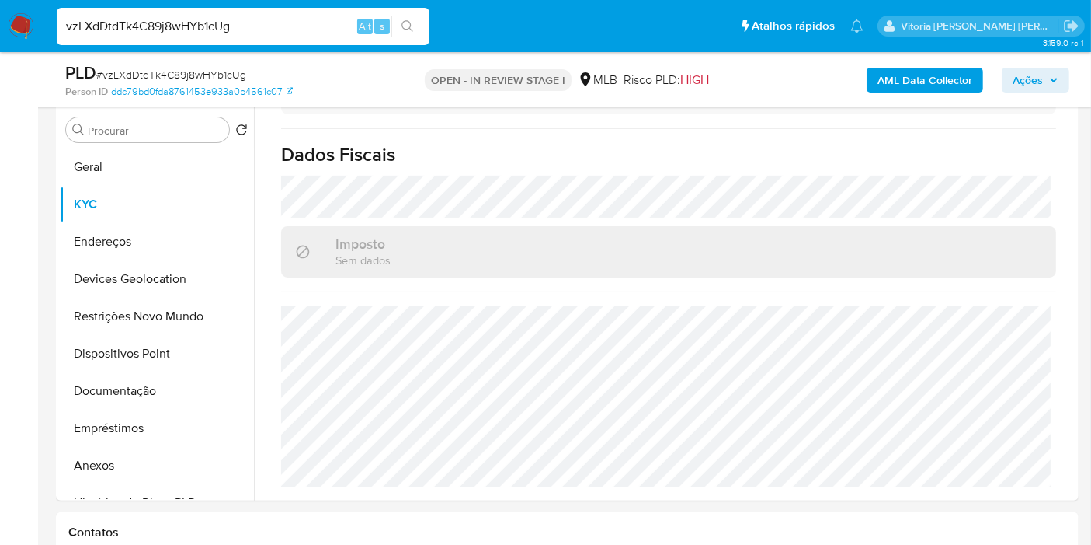
scroll to position [308, 0]
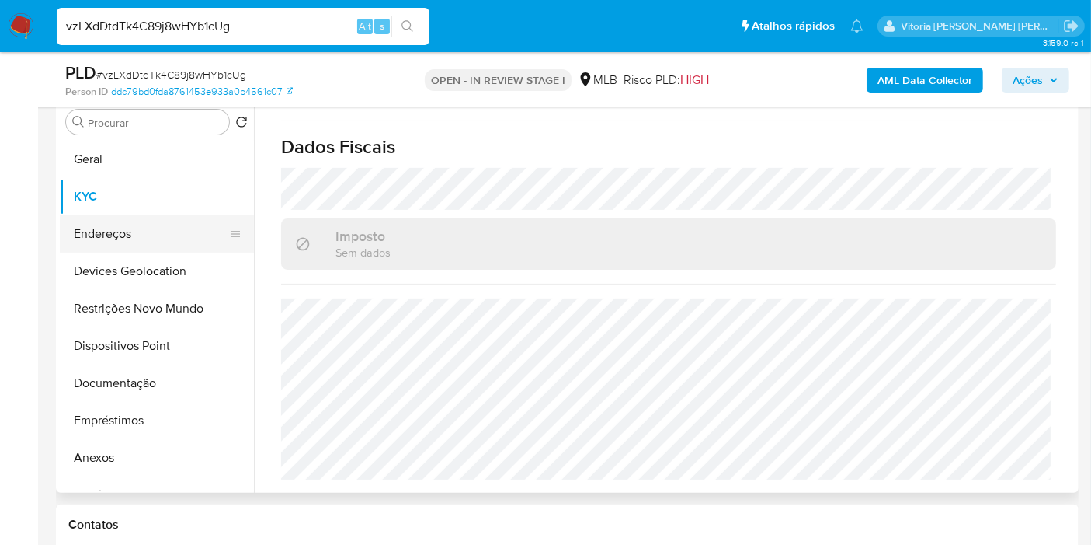
click at [91, 229] on button "Endereços" at bounding box center [151, 233] width 182 height 37
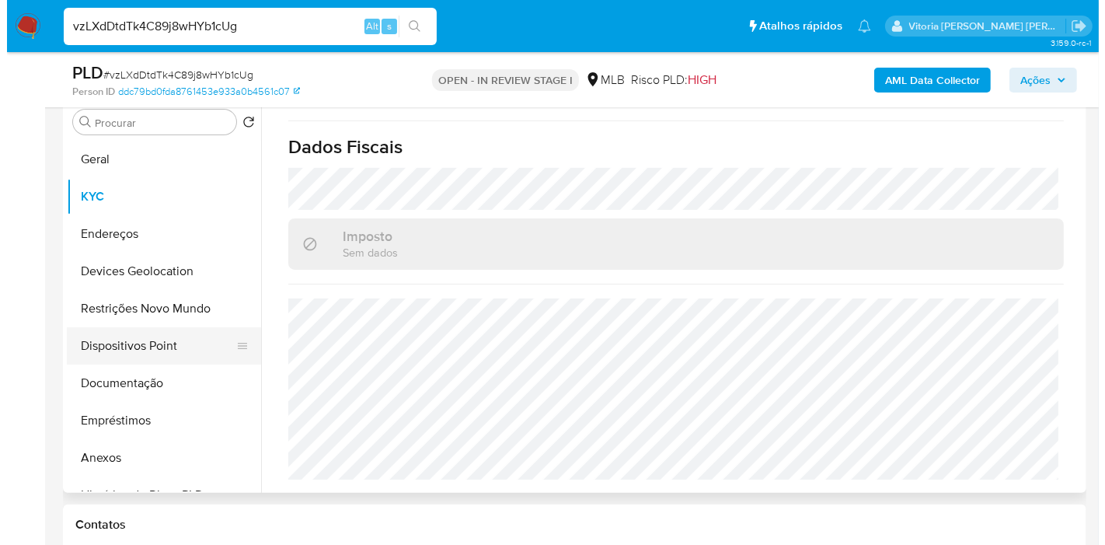
scroll to position [0, 0]
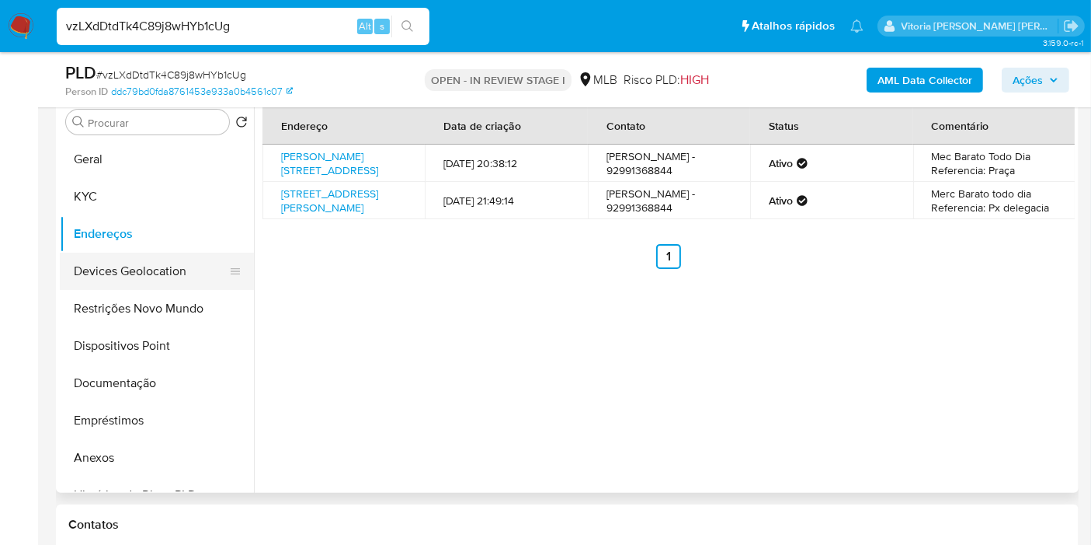
click at [179, 272] on button "Devices Geolocation" at bounding box center [151, 270] width 182 height 37
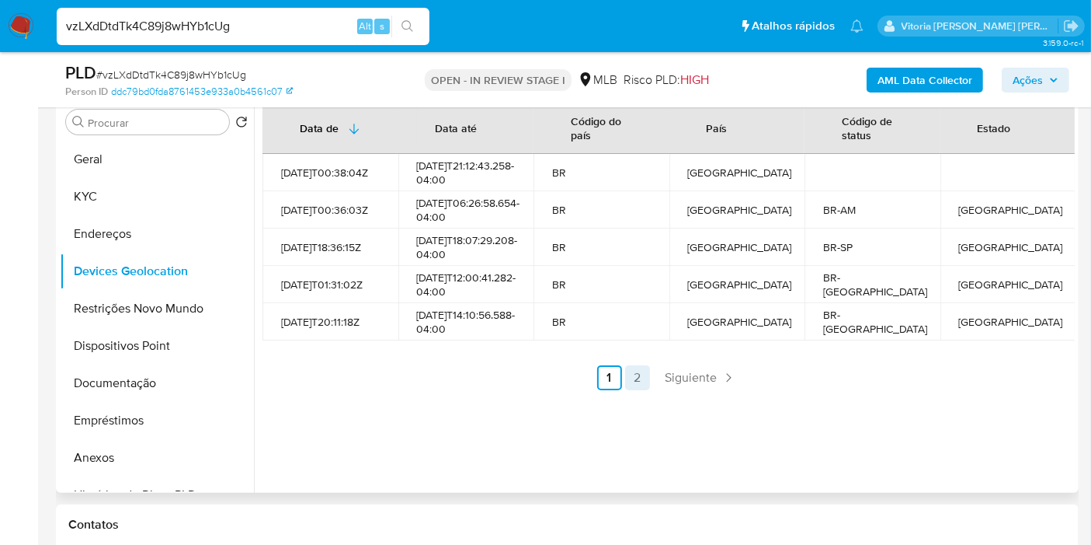
click at [632, 390] on link "2" at bounding box center [637, 377] width 25 height 25
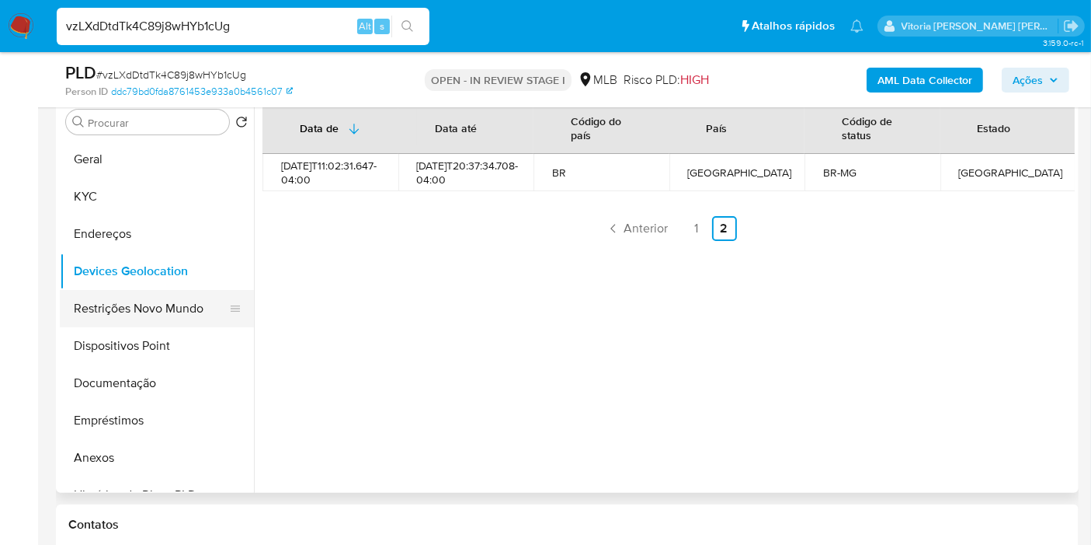
click at [135, 318] on button "Restrições Novo Mundo" at bounding box center [151, 308] width 182 height 37
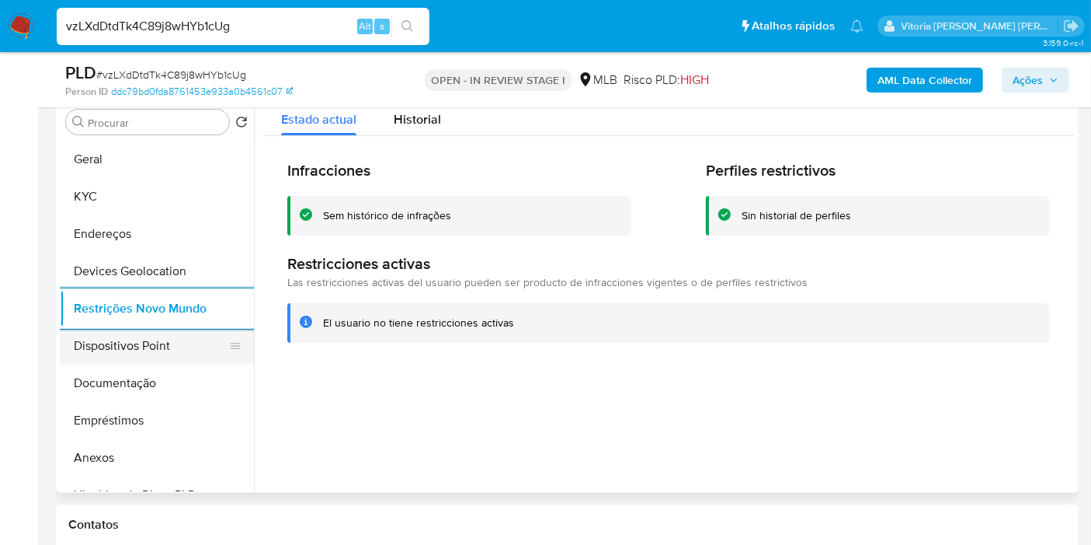
click at [144, 334] on button "Dispositivos Point" at bounding box center [151, 345] width 182 height 37
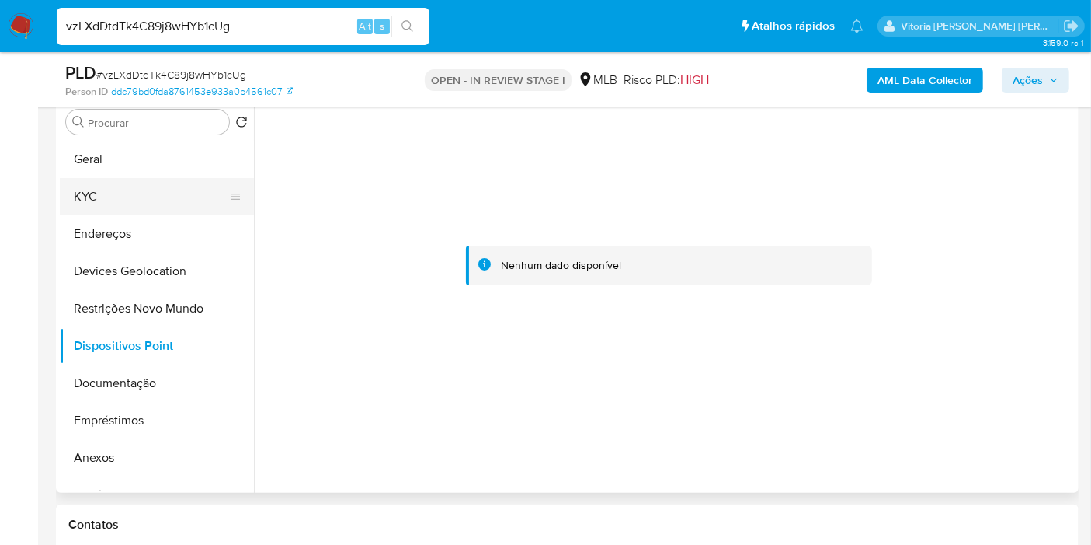
click at [107, 192] on button "KYC" at bounding box center [151, 196] width 182 height 37
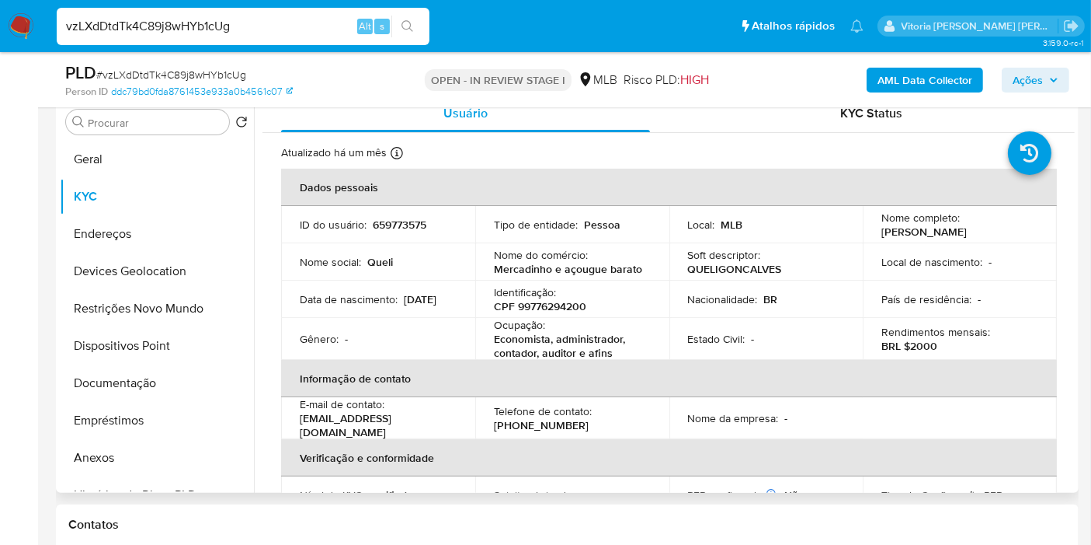
drag, startPoint x: 996, startPoint y: 232, endPoint x: 877, endPoint y: 235, distance: 118.9
click at [882, 235] on div "Nome completo : [PERSON_NAME]" at bounding box center [960, 225] width 157 height 28
copy p "[PERSON_NAME]"
click at [914, 71] on b "AML Data Collector" at bounding box center [925, 80] width 95 height 25
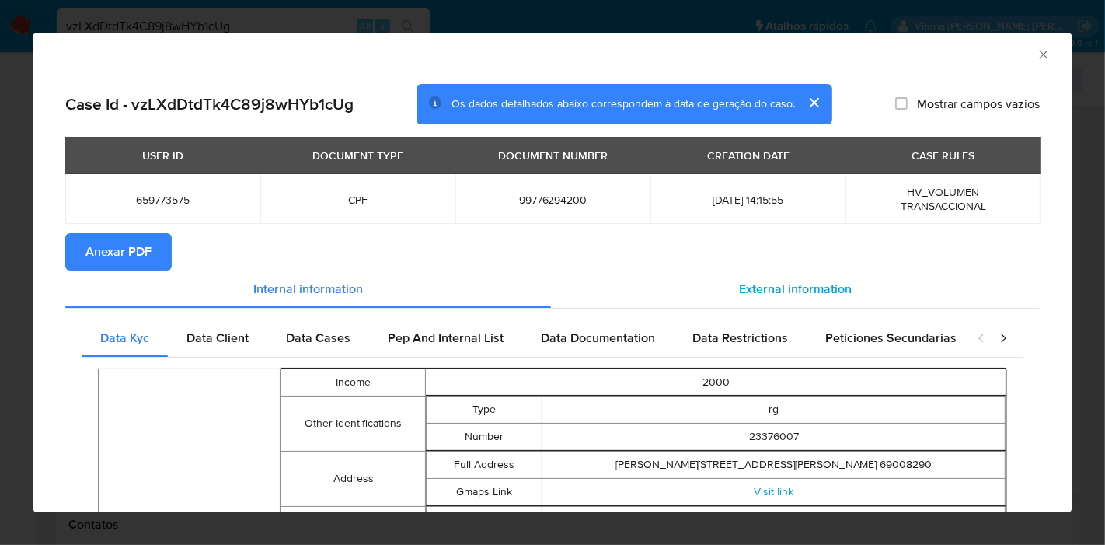
click at [748, 280] on span "External information" at bounding box center [795, 289] width 113 height 18
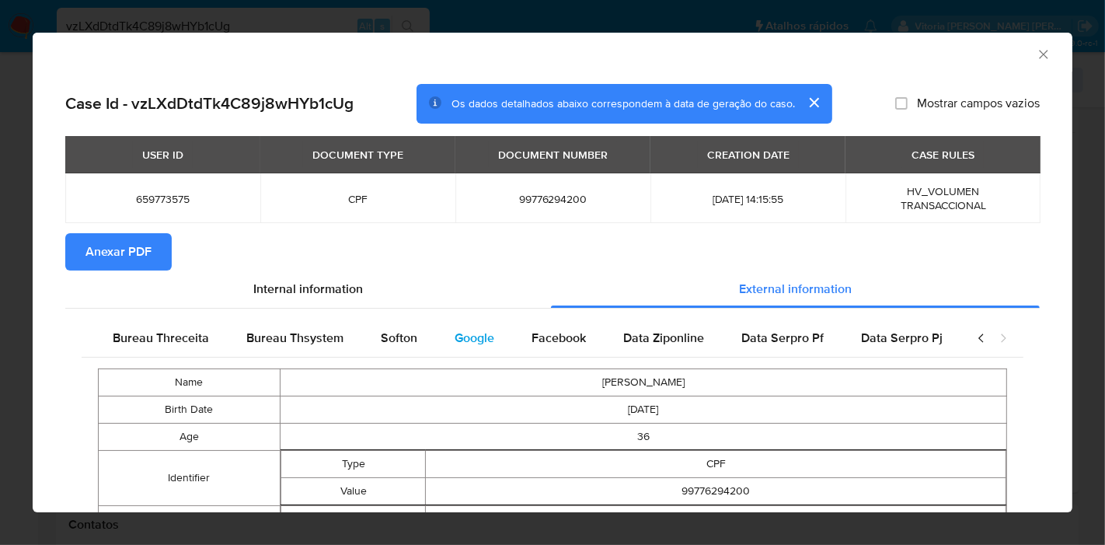
click at [498, 338] on div "Google" at bounding box center [474, 337] width 77 height 37
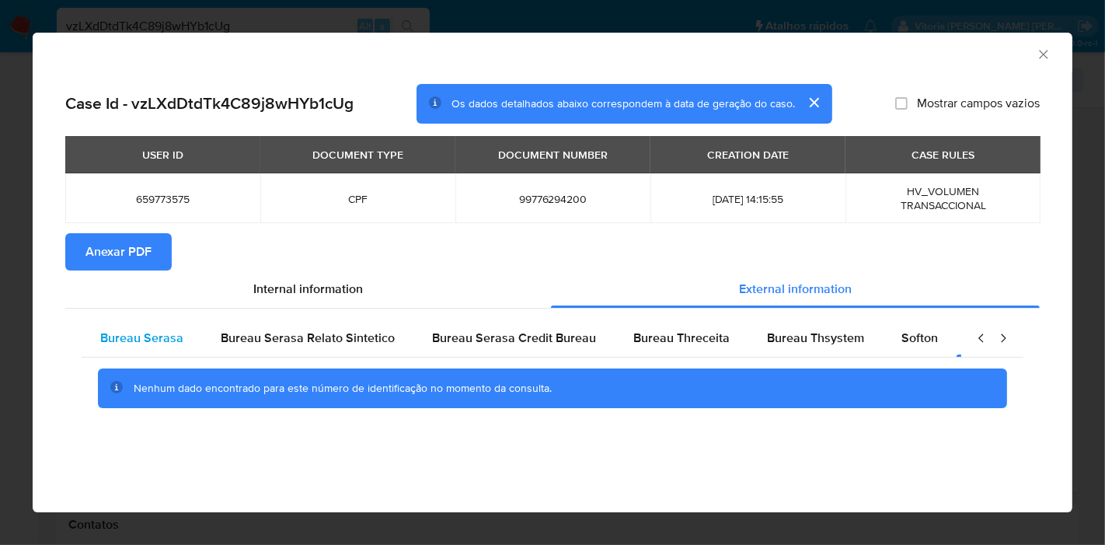
click at [155, 337] on span "Bureau Serasa" at bounding box center [141, 338] width 83 height 18
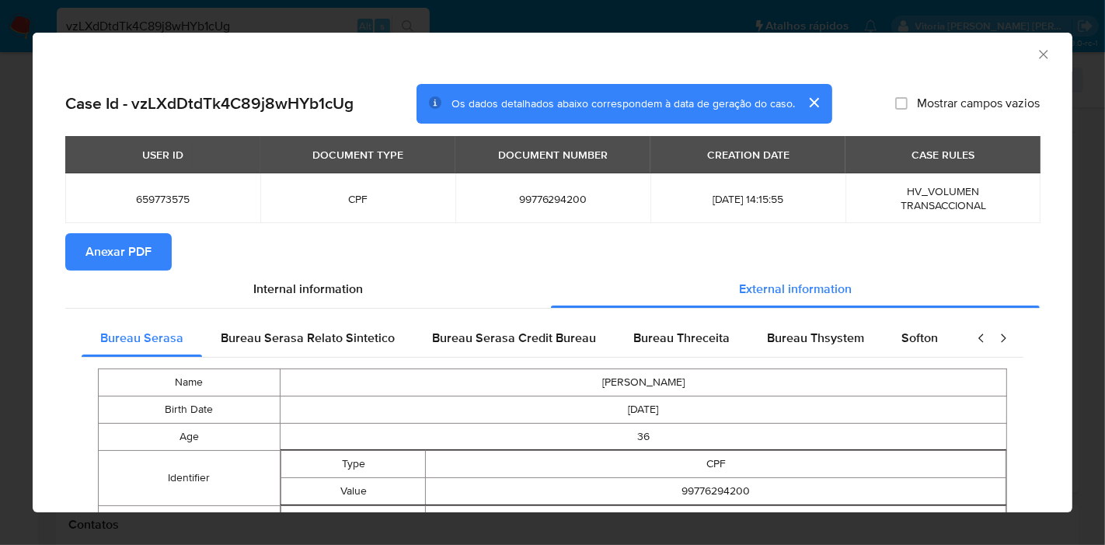
click at [139, 245] on span "Anexar PDF" at bounding box center [118, 252] width 66 height 34
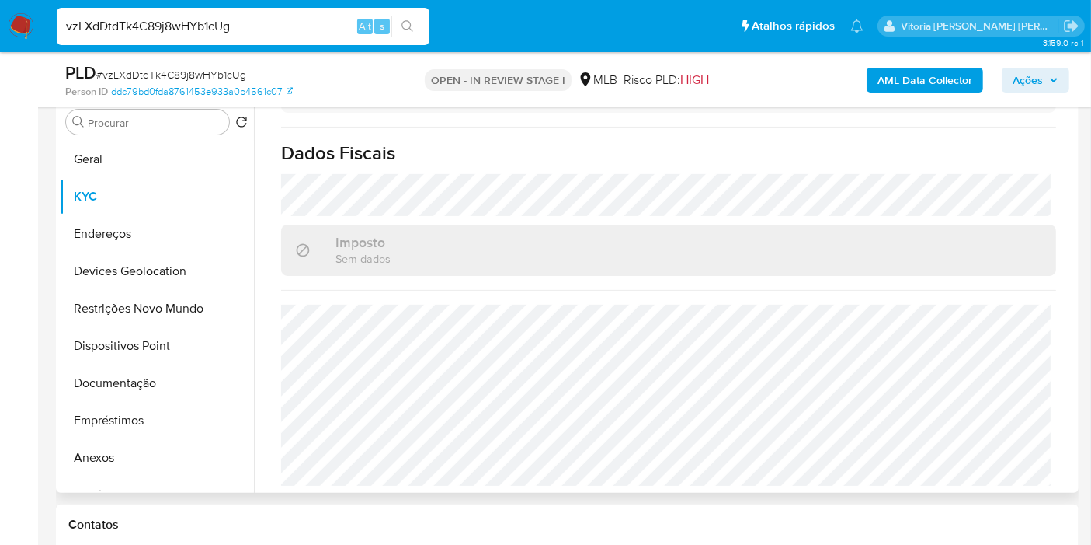
scroll to position [710, 0]
click at [994, 74] on span "Ações" at bounding box center [1036, 80] width 46 height 22
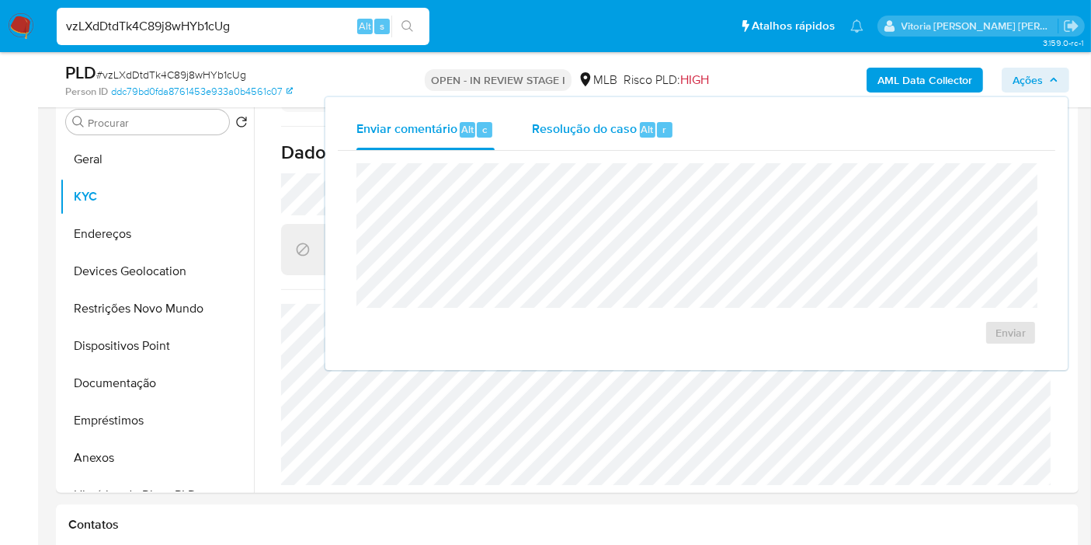
click at [597, 135] on span "Resolução do caso" at bounding box center [584, 129] width 105 height 18
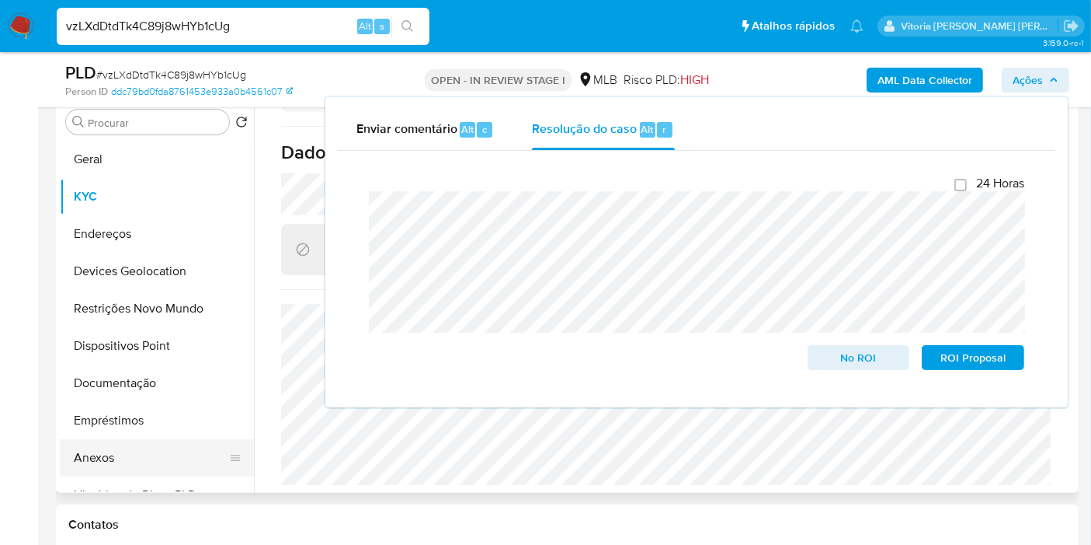
click at [111, 461] on button "Anexos" at bounding box center [151, 457] width 182 height 37
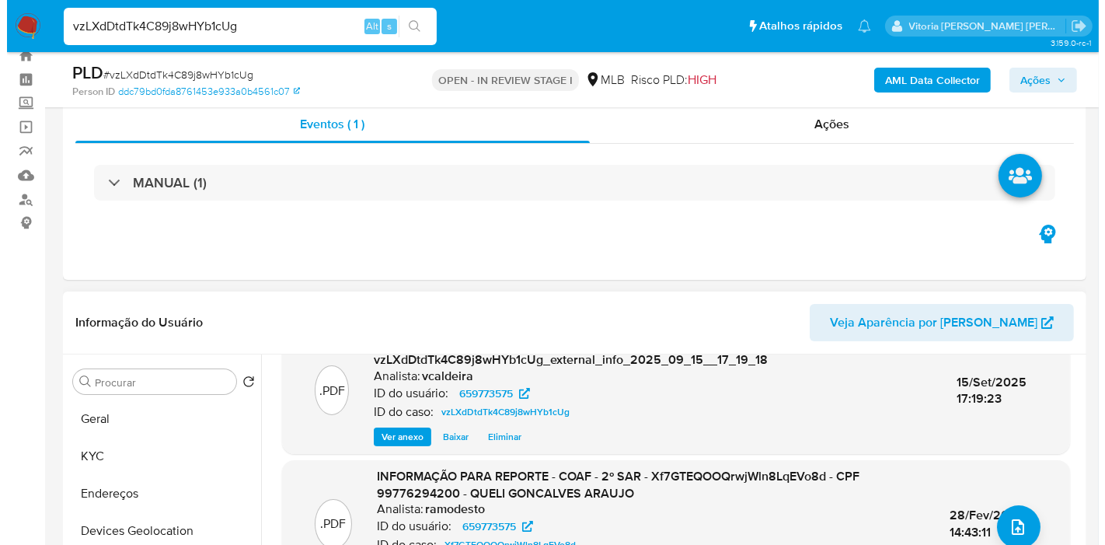
scroll to position [181, 0]
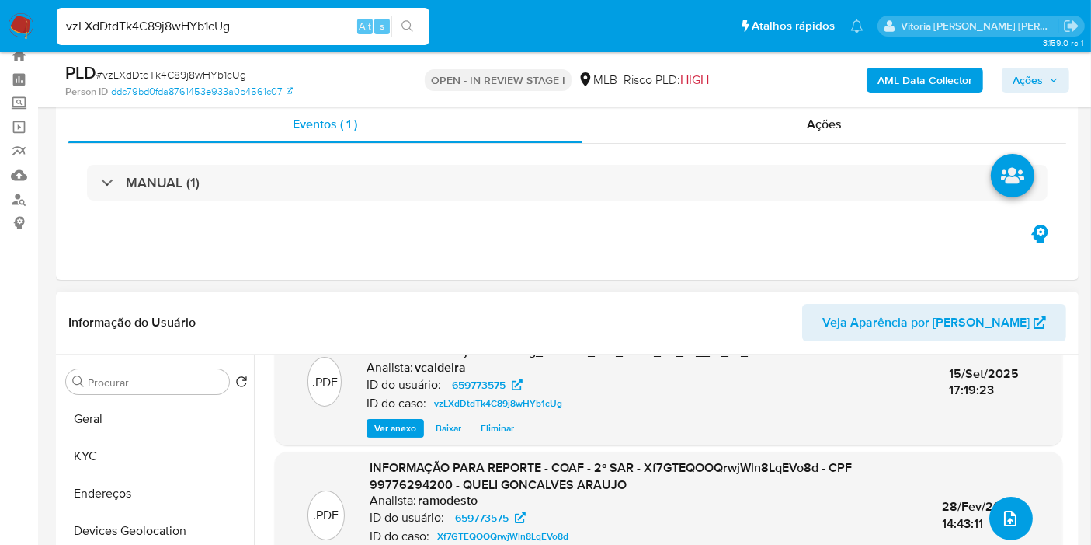
click at [994, 489] on button "upload-file" at bounding box center [1012, 518] width 44 height 44
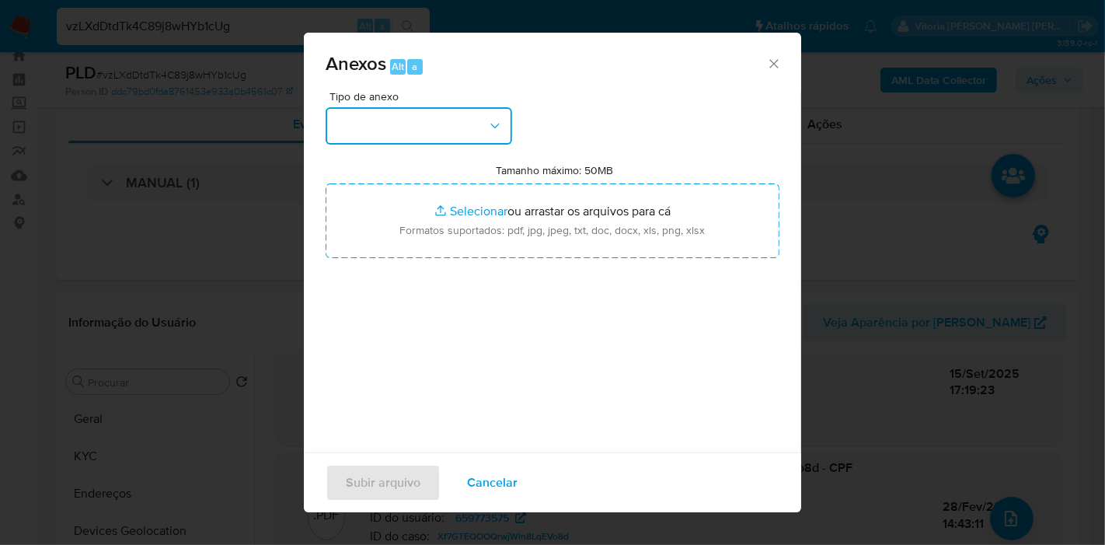
click at [467, 118] on button "button" at bounding box center [418, 125] width 186 height 37
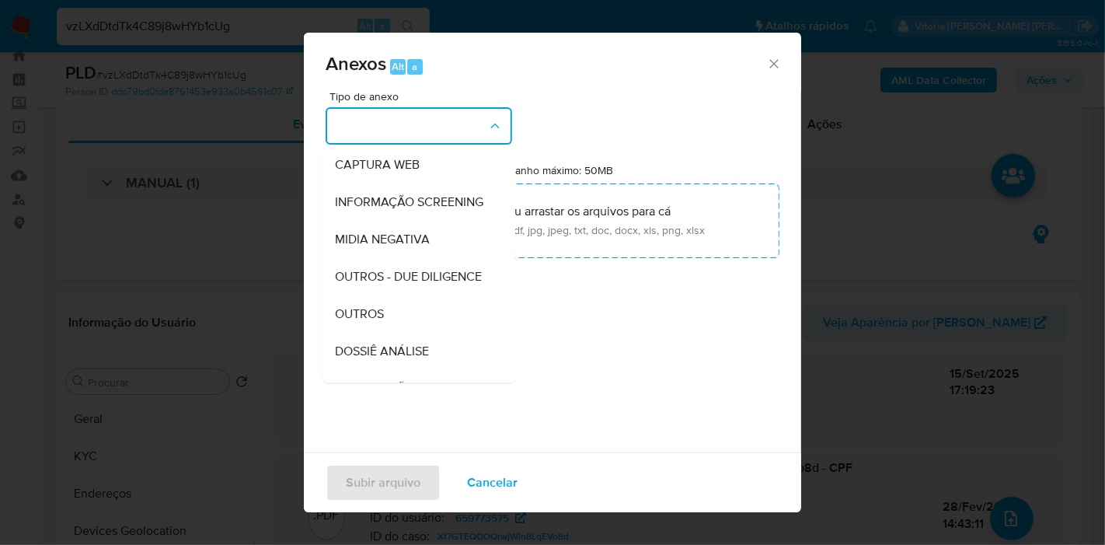
scroll to position [172, 0]
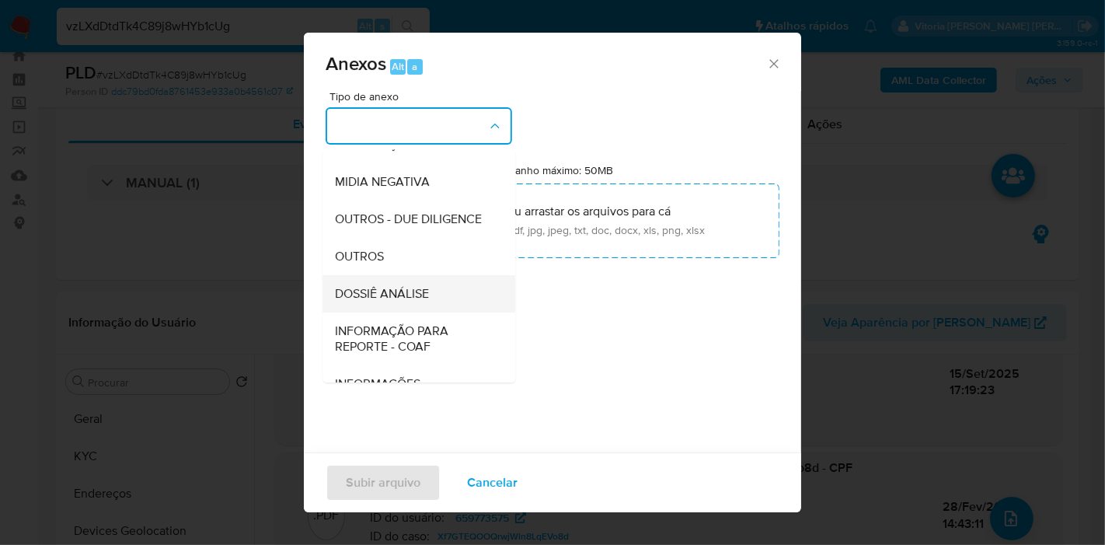
click at [409, 301] on span "DOSSIÊ ANÁLISE" at bounding box center [382, 294] width 94 height 16
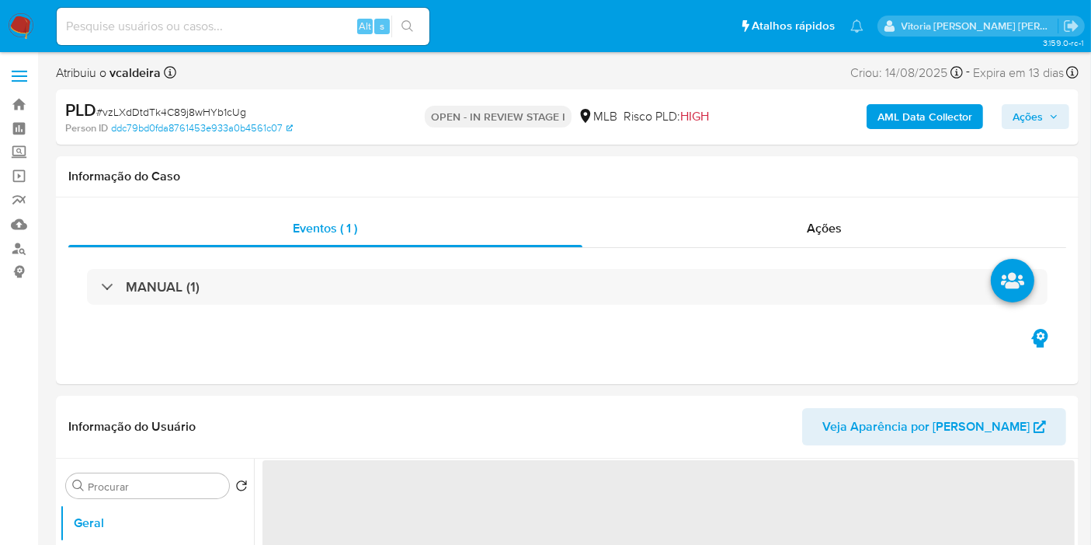
select select "10"
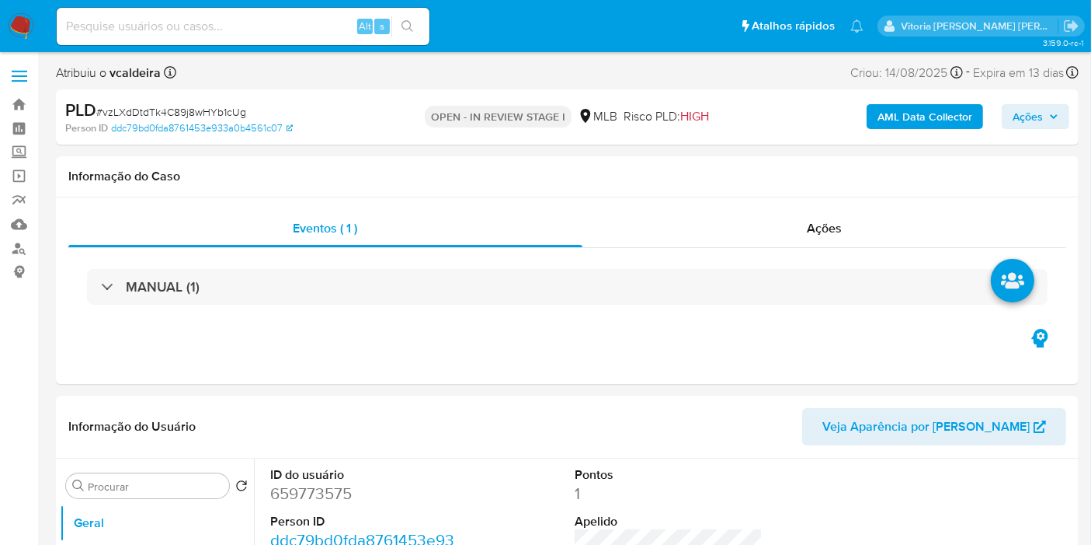
click at [284, 16] on div "Alt s" at bounding box center [243, 26] width 373 height 37
click at [269, 33] on input at bounding box center [243, 26] width 373 height 20
paste input "m68Mken5aZHQQeMM55JQKu3S"
type input "m68Mken5aZHQQeMM55JQKu3S"
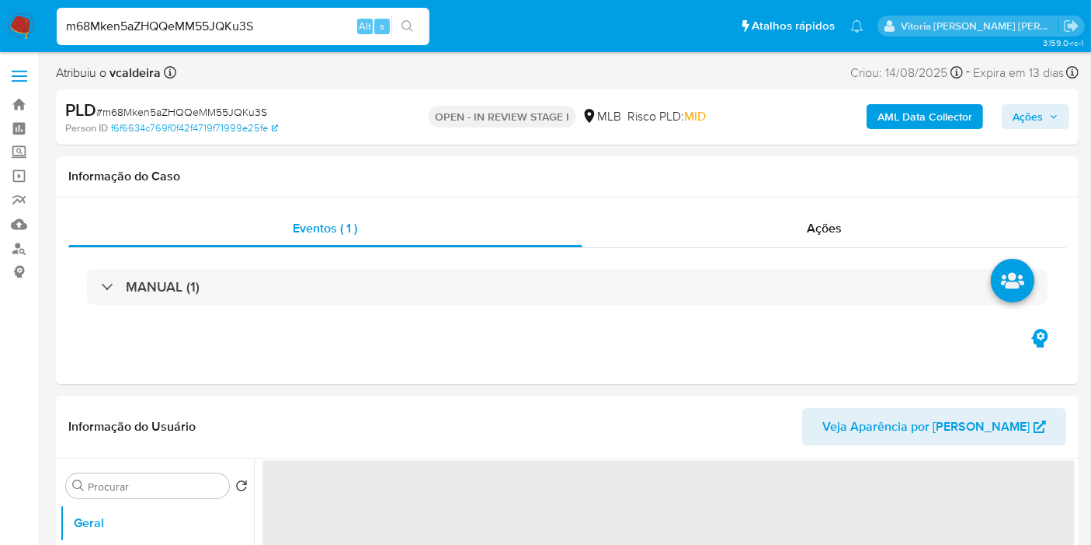
select select "10"
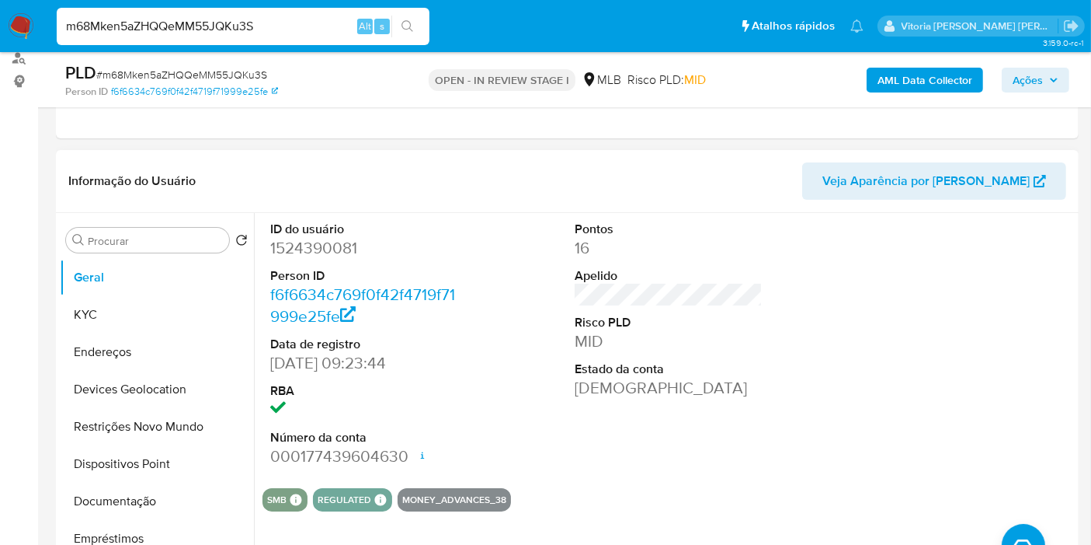
scroll to position [259, 0]
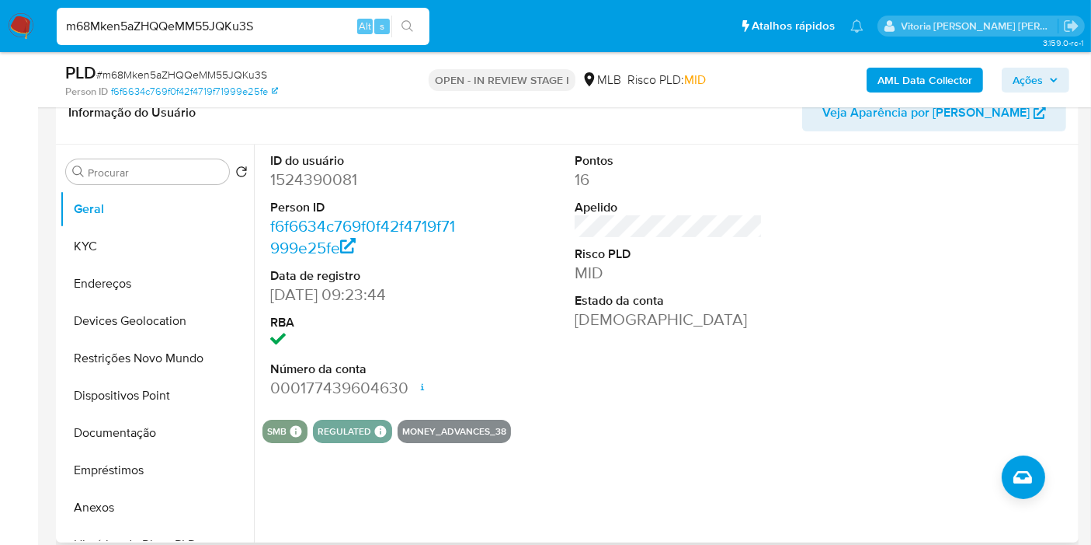
click at [317, 169] on dd "1524390081" at bounding box center [364, 180] width 188 height 22
copy dd "1524390081"
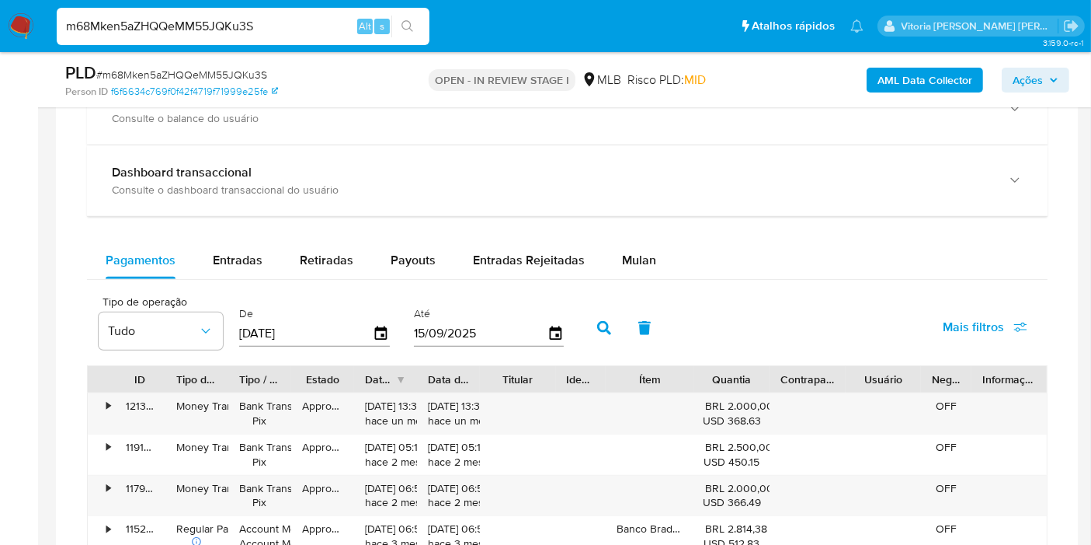
scroll to position [1036, 0]
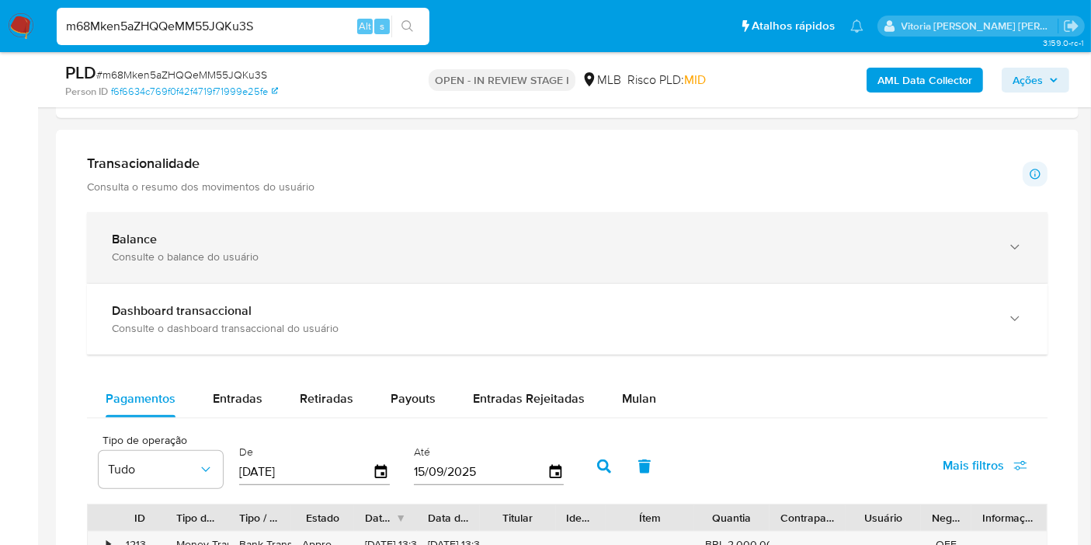
click at [1010, 239] on icon "button" at bounding box center [1016, 247] width 16 height 16
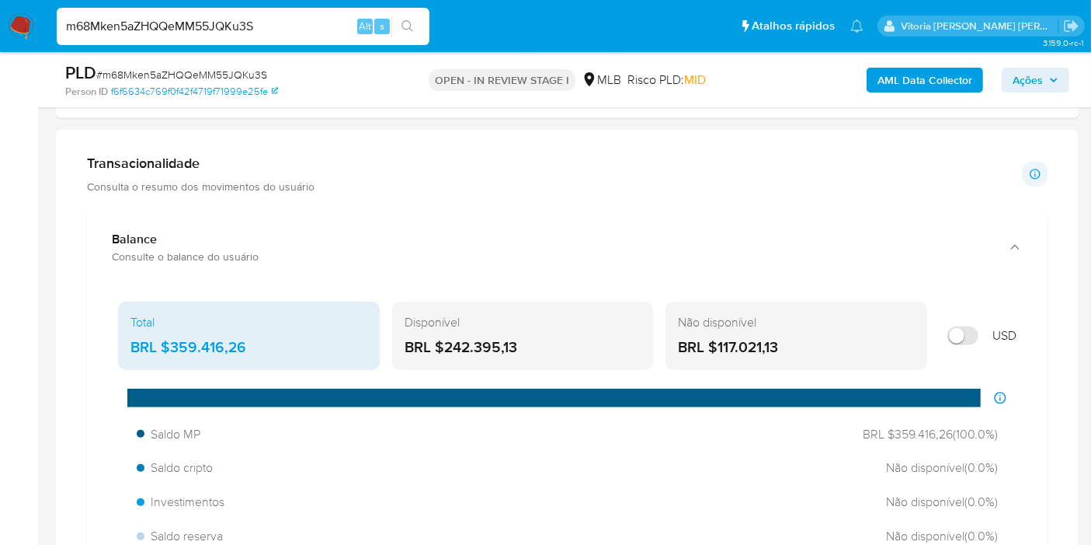
drag, startPoint x: 550, startPoint y: 336, endPoint x: 419, endPoint y: 194, distance: 192.4
click at [444, 330] on div "Disponível BRL $242.395,13" at bounding box center [523, 335] width 262 height 68
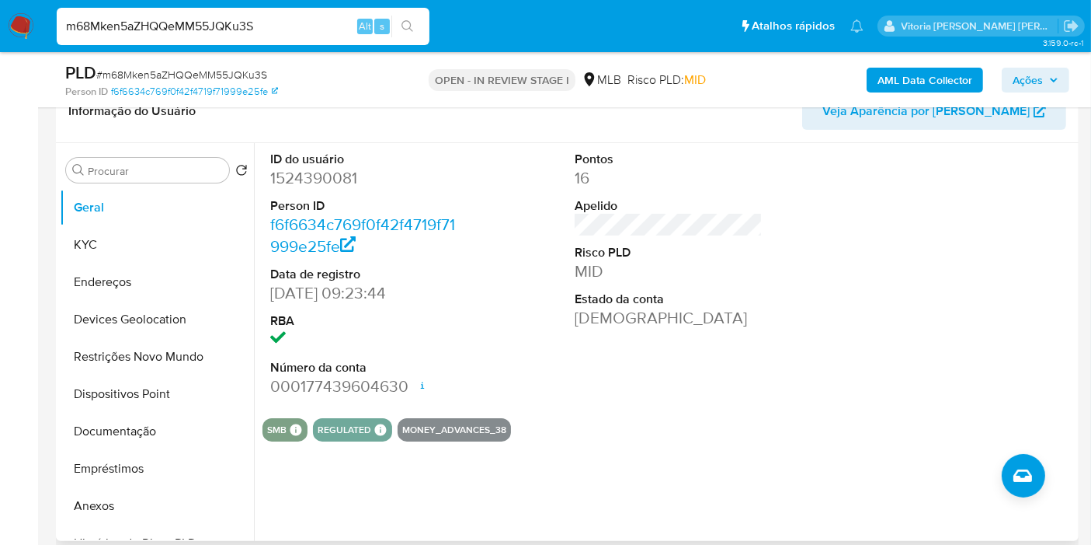
scroll to position [259, 0]
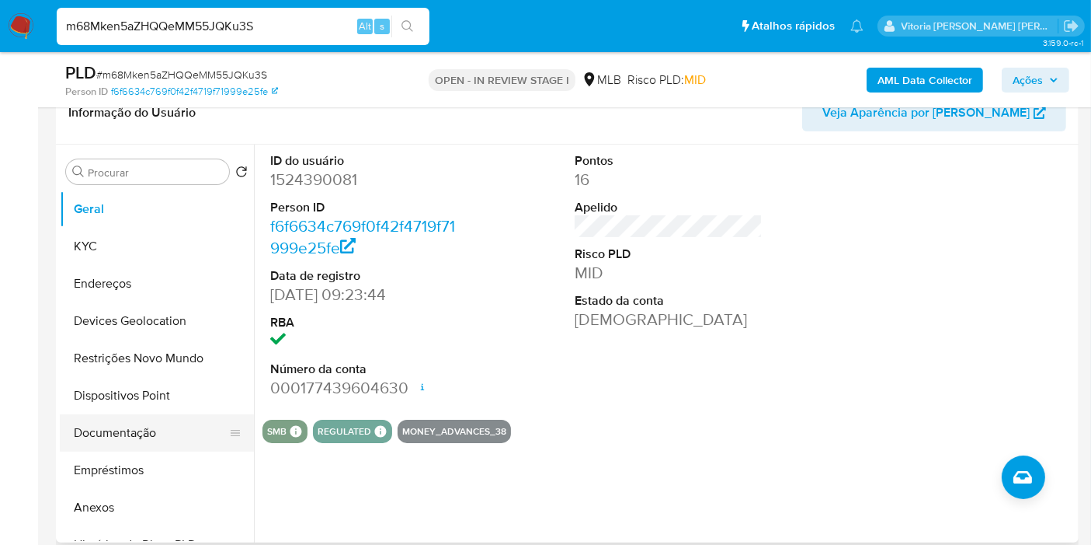
click at [115, 430] on button "Documentação" at bounding box center [151, 432] width 182 height 37
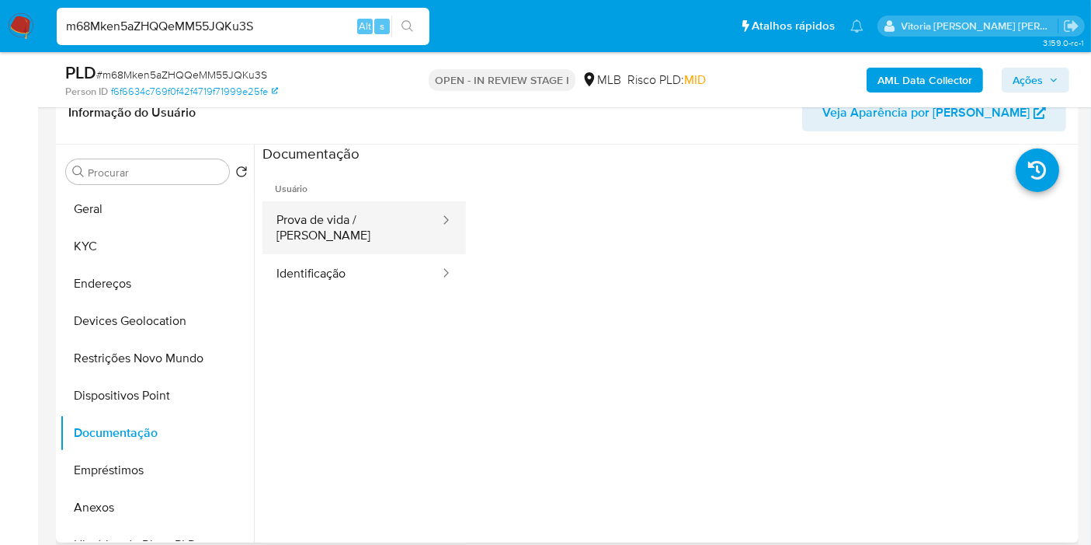
click at [353, 228] on button "Prova de vida / Selfie" at bounding box center [352, 227] width 179 height 53
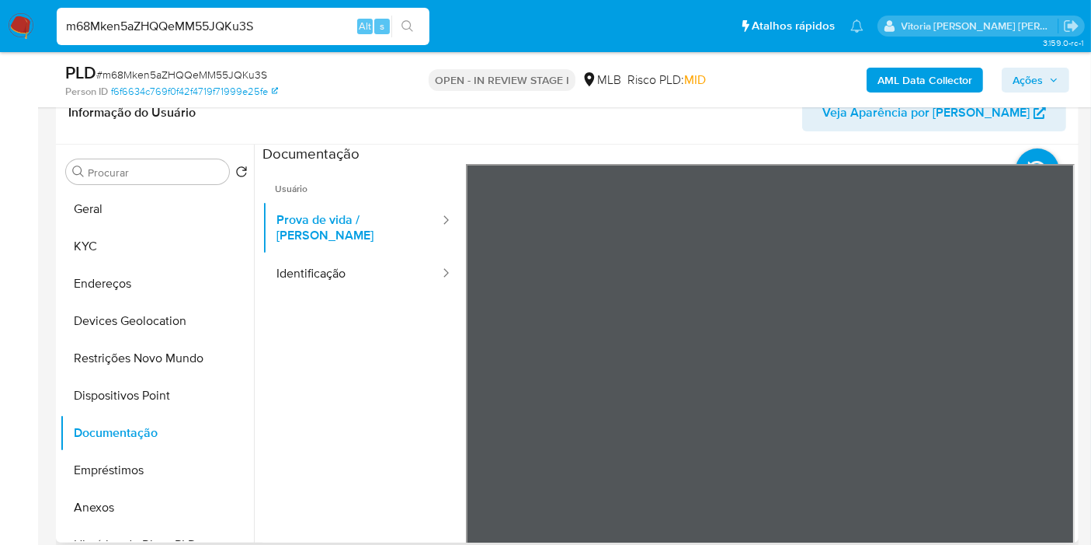
scroll to position [47, 0]
click at [331, 270] on button "Identificação" at bounding box center [352, 274] width 179 height 40
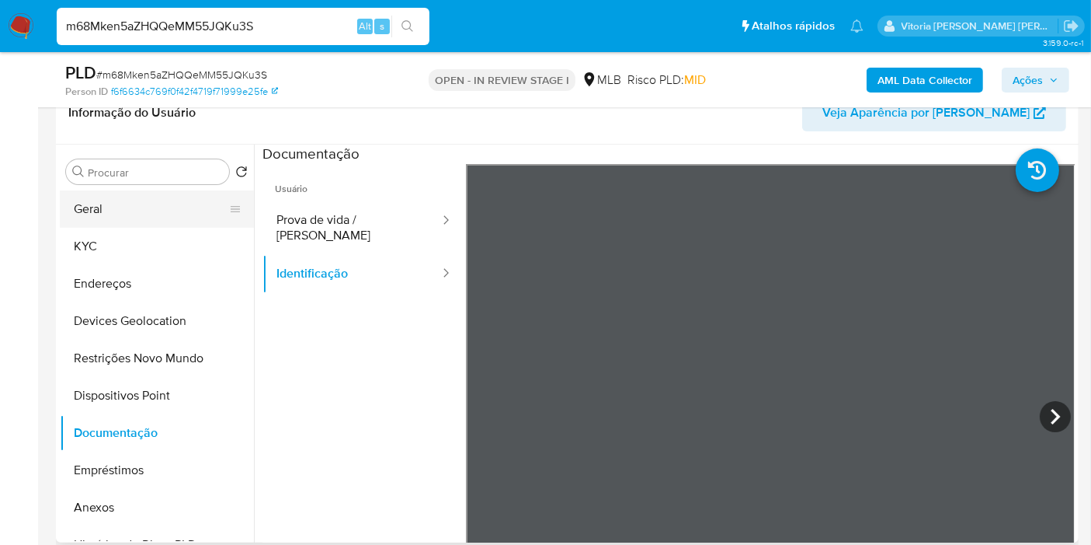
click at [120, 211] on button "Geral" at bounding box center [151, 208] width 182 height 37
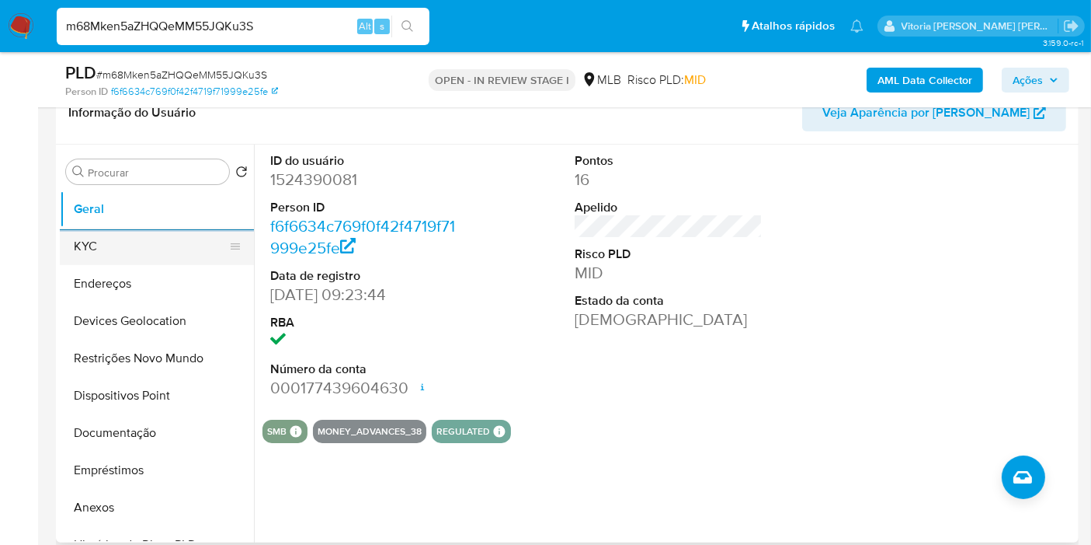
click at [129, 254] on button "KYC" at bounding box center [151, 246] width 182 height 37
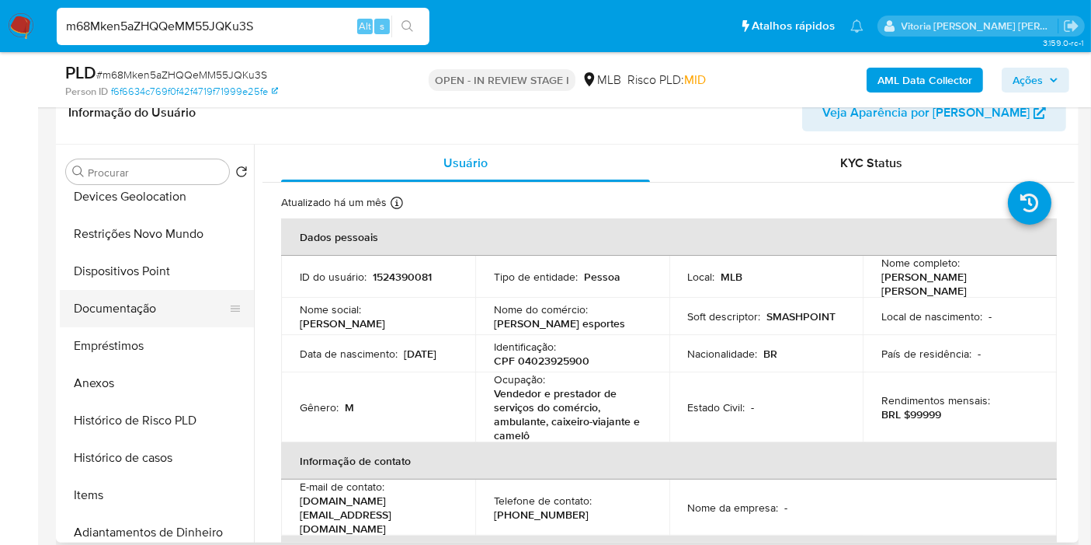
scroll to position [172, 0]
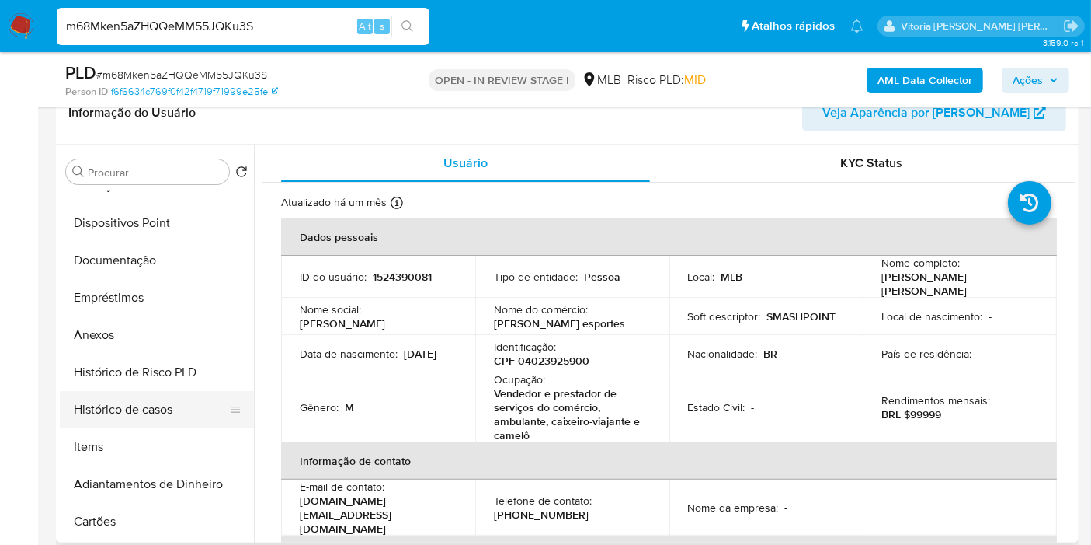
click at [150, 409] on button "Histórico de casos" at bounding box center [151, 409] width 182 height 37
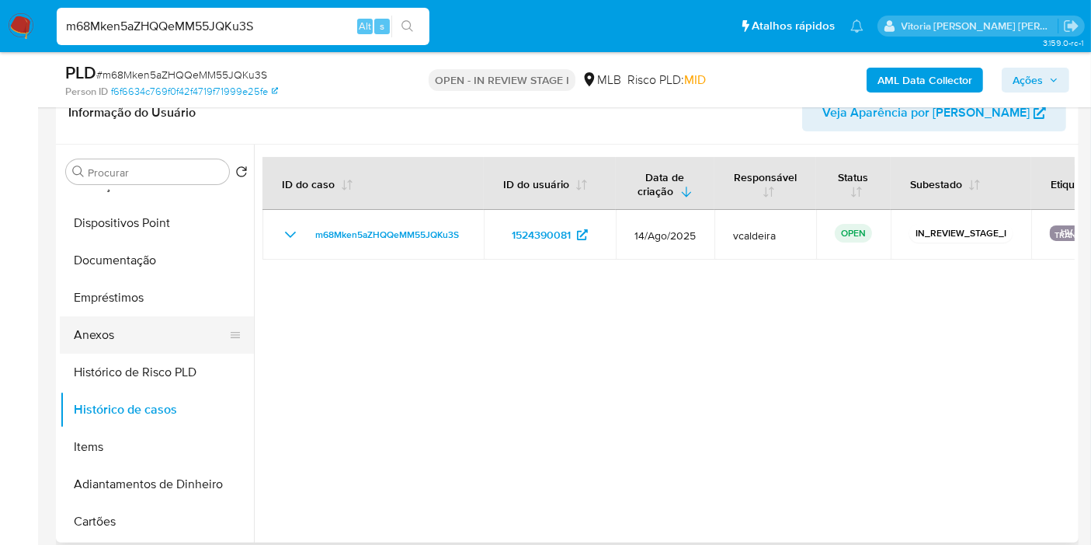
scroll to position [0, 0]
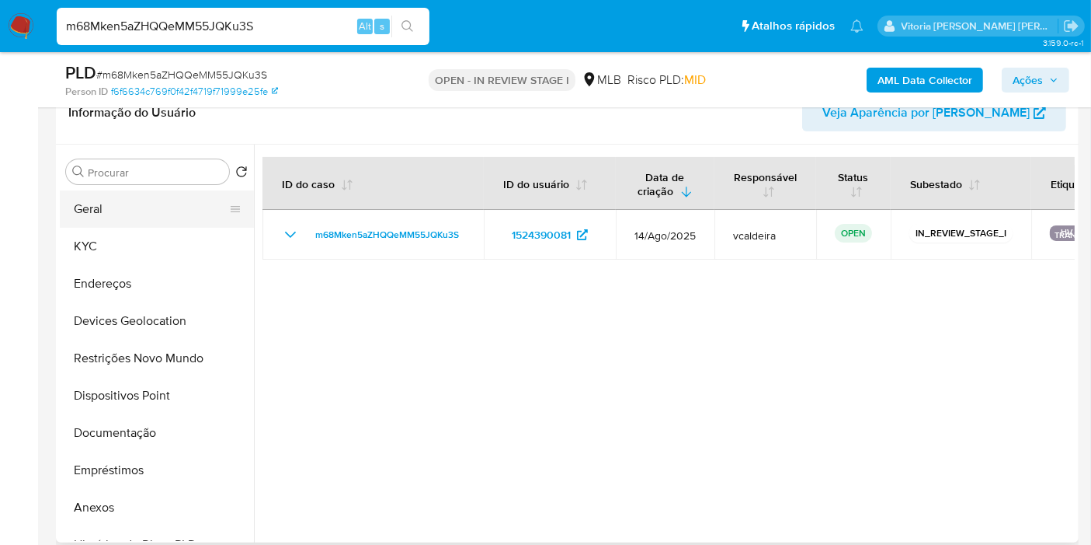
click at [130, 223] on button "Geral" at bounding box center [151, 208] width 182 height 37
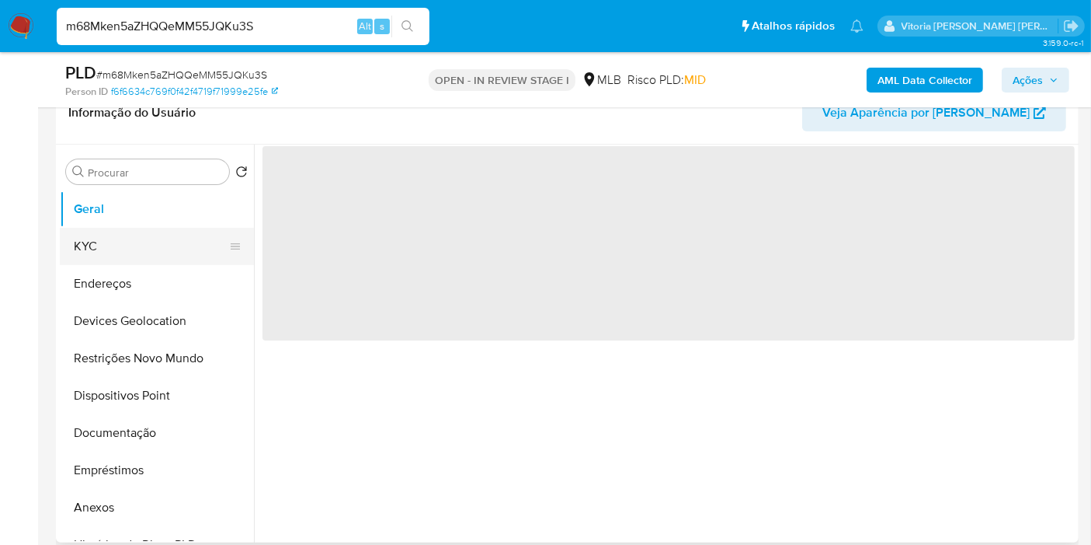
click at [113, 244] on button "KYC" at bounding box center [151, 246] width 182 height 37
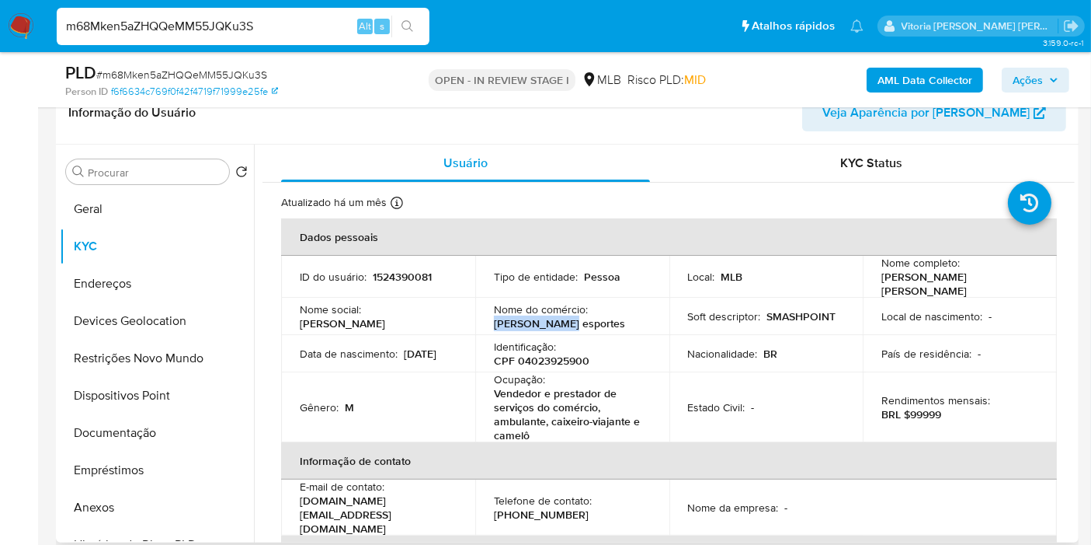
drag, startPoint x: 562, startPoint y: 320, endPoint x: 475, endPoint y: 315, distance: 87.1
click at [475, 315] on td "Nome do comércio : Saul esportes" at bounding box center [572, 316] width 194 height 37
copy p "Saul esportes"
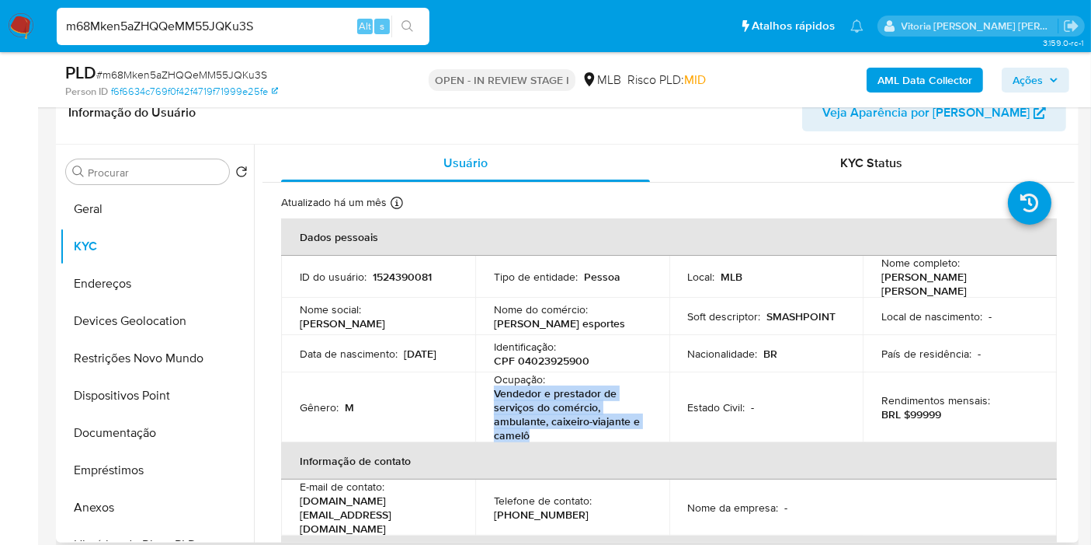
drag, startPoint x: 527, startPoint y: 429, endPoint x: 495, endPoint y: 392, distance: 49.0
click at [495, 392] on p "Vendedor e prestador de serviços do comércio, ambulante, caixeiro-viajante e ca…" at bounding box center [569, 414] width 151 height 56
copy p "Vendedor e prestador de serviços do comércio, ambulante, caixeiro-viajante e ca…"
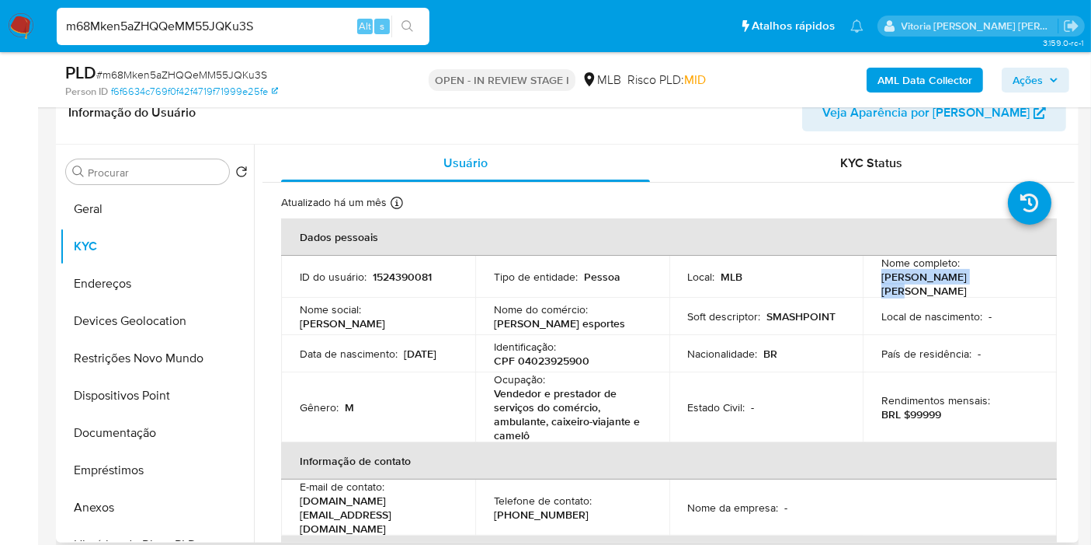
drag, startPoint x: 954, startPoint y: 284, endPoint x: 867, endPoint y: 273, distance: 87.6
click at [867, 273] on td "Nome completo : Saulo Rodrigo Bana" at bounding box center [960, 277] width 194 height 42
copy p "[PERSON_NAME] [PERSON_NAME]"
click at [128, 200] on button "Geral" at bounding box center [151, 208] width 182 height 37
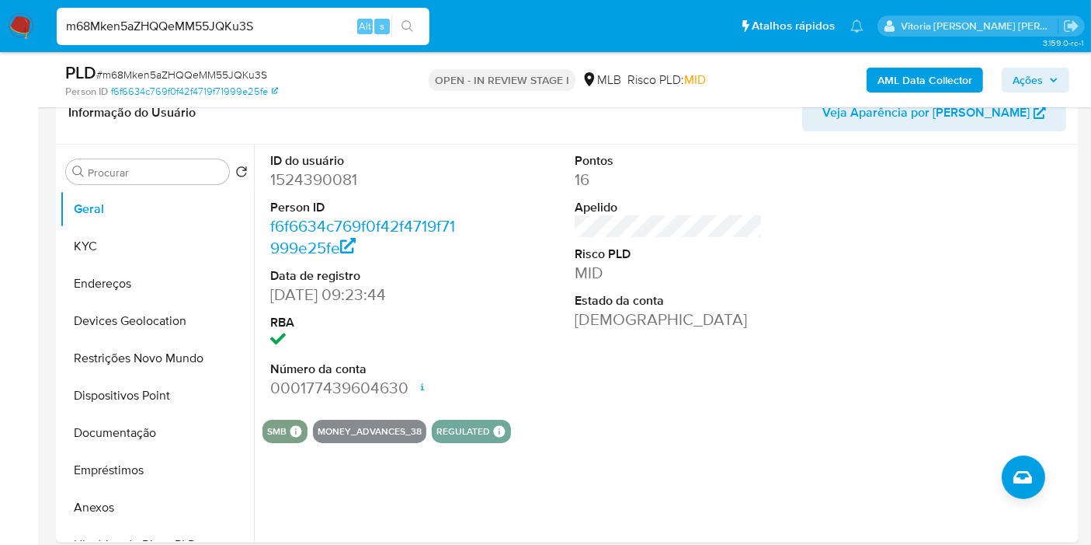
drag, startPoint x: 823, startPoint y: 263, endPoint x: 594, endPoint y: 67, distance: 301.9
click at [823, 260] on div "ID do usuário 1524390081 Person ID f6f6634c769f0f42f4719f71999e25fe Data de reg…" at bounding box center [669, 275] width 813 height 263
click at [131, 233] on button "KYC" at bounding box center [151, 246] width 182 height 37
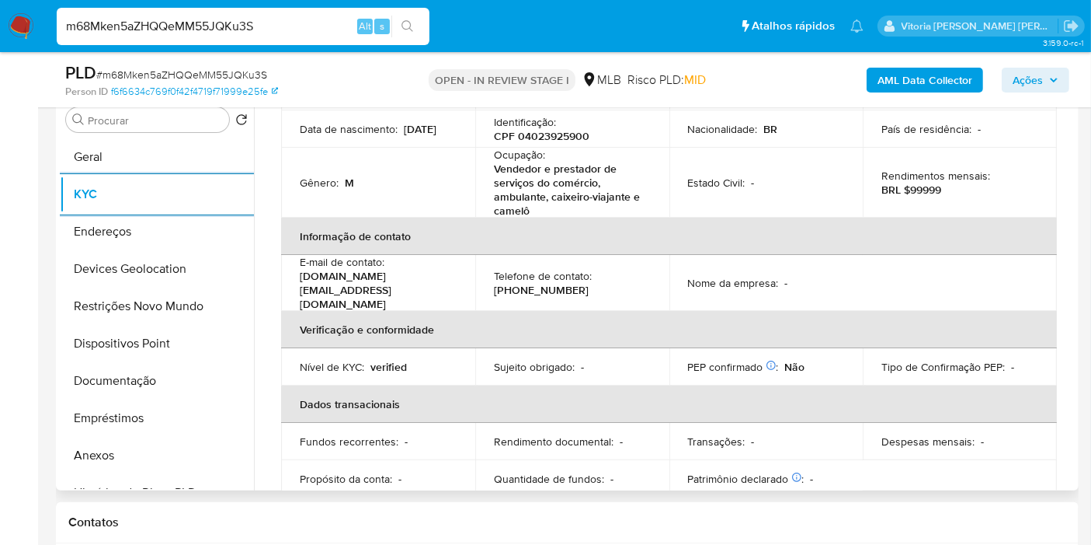
scroll to position [738, 0]
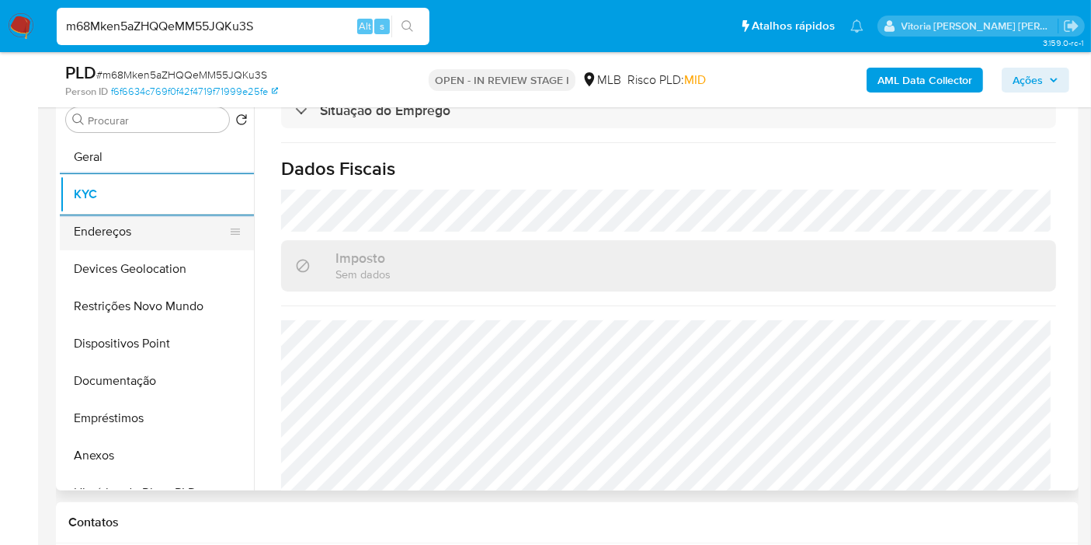
click at [85, 217] on button "Endereços" at bounding box center [151, 231] width 182 height 37
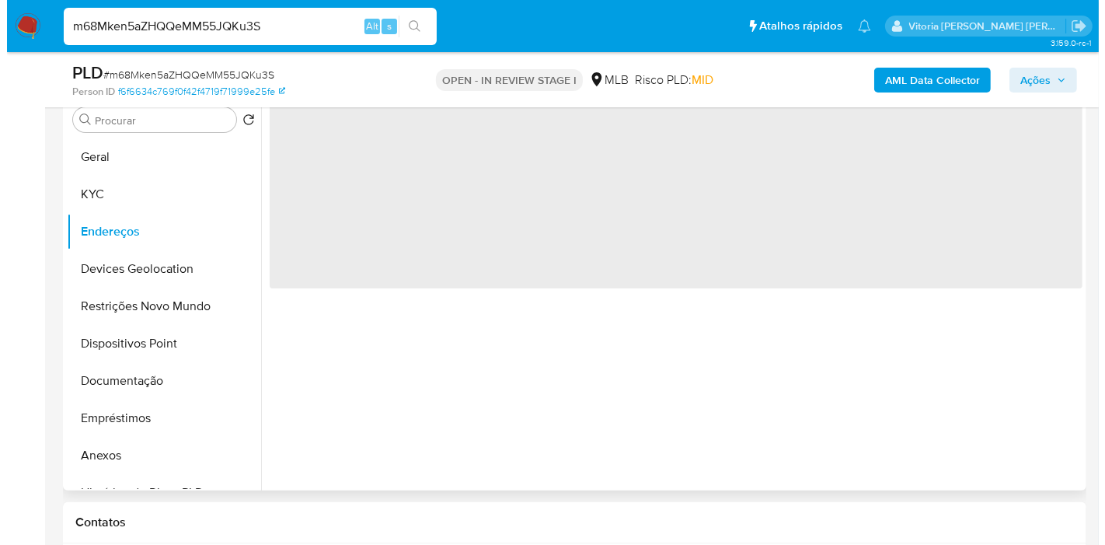
scroll to position [0, 0]
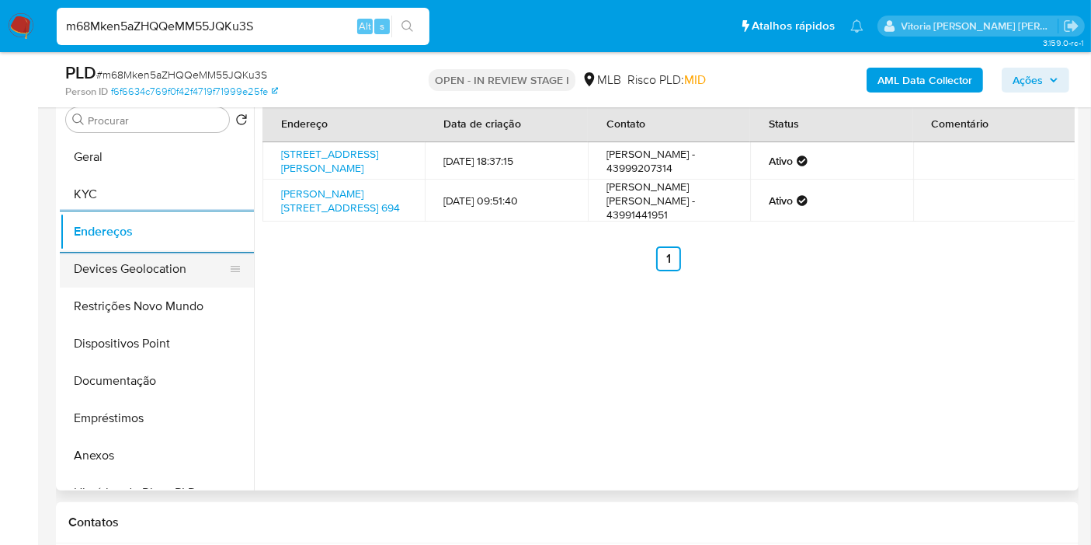
click at [159, 258] on button "Devices Geolocation" at bounding box center [151, 268] width 182 height 37
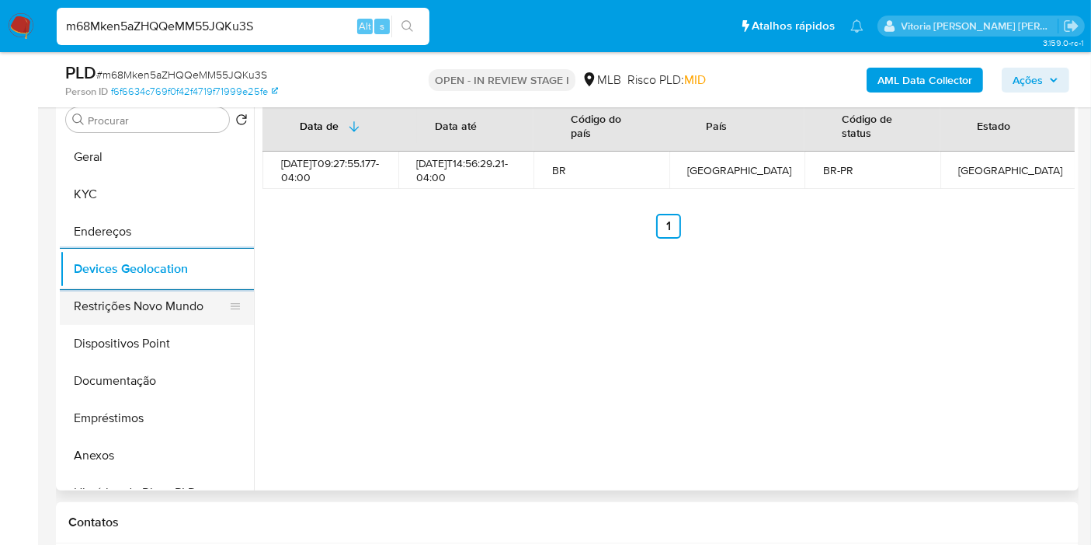
click at [147, 311] on button "Restrições Novo Mundo" at bounding box center [151, 305] width 182 height 37
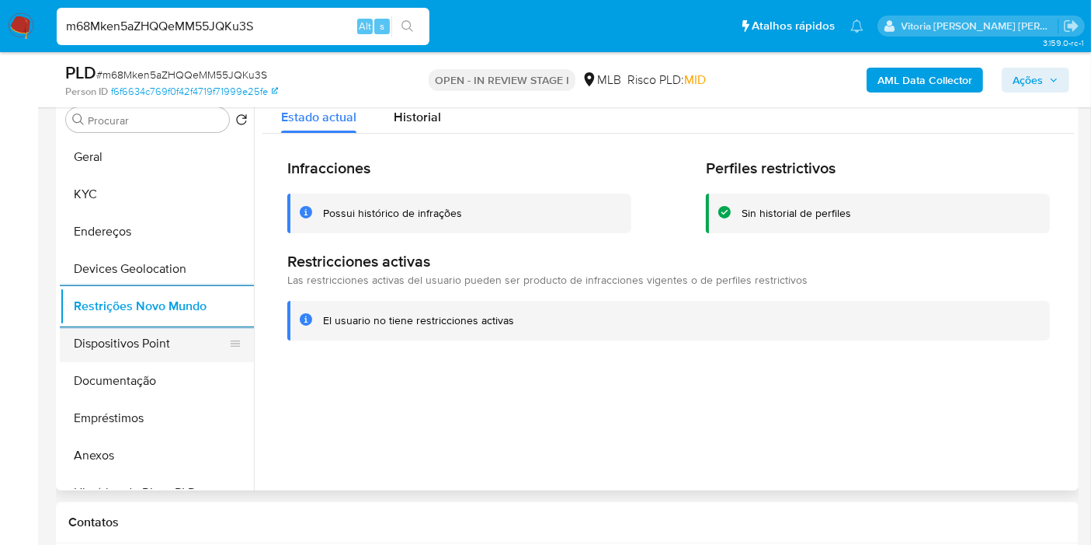
drag, startPoint x: 157, startPoint y: 345, endPoint x: 170, endPoint y: 347, distance: 13.4
click at [155, 346] on button "Dispositivos Point" at bounding box center [151, 343] width 182 height 37
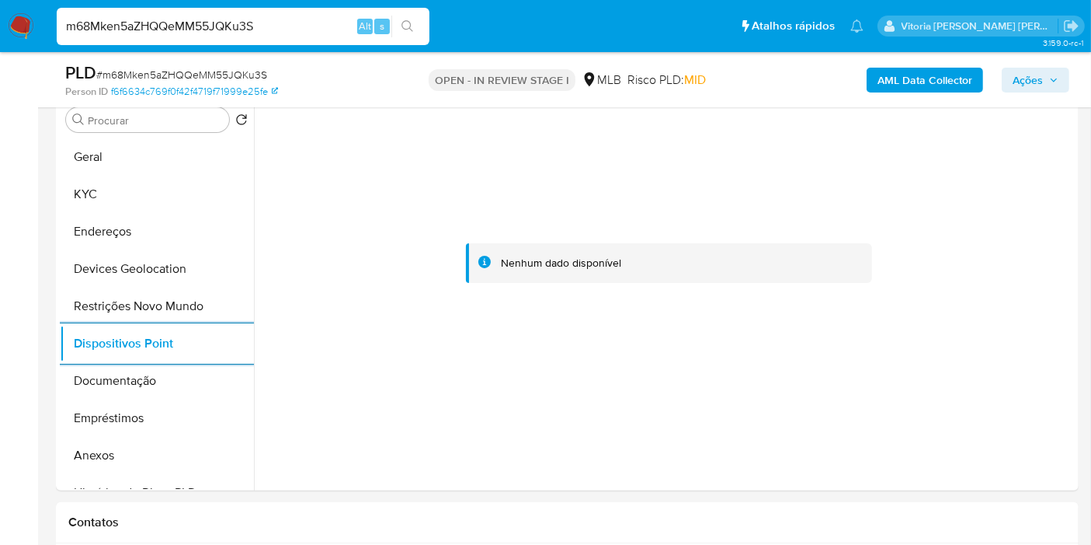
click at [961, 81] on b "AML Data Collector" at bounding box center [925, 80] width 95 height 25
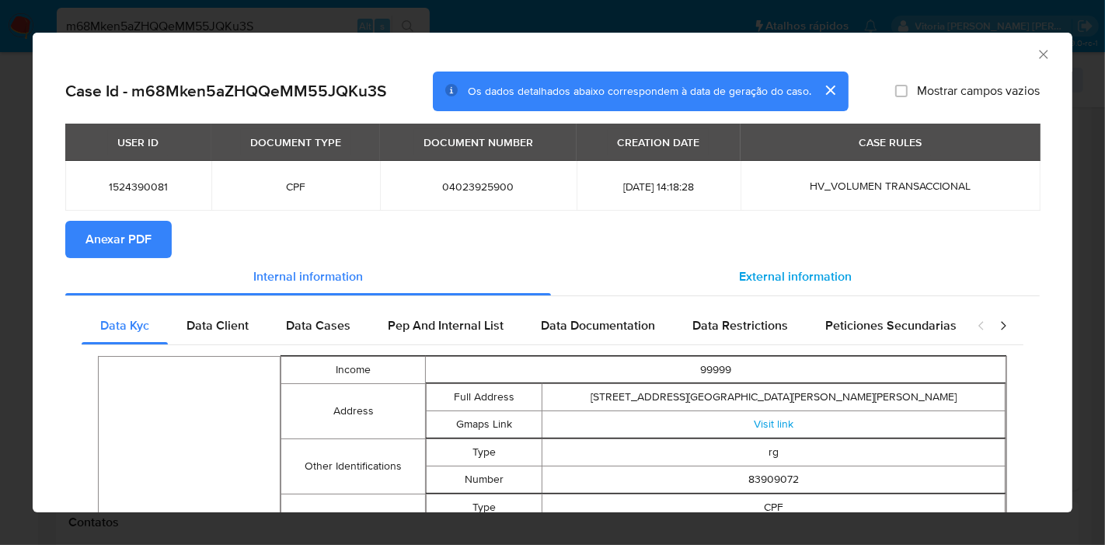
click at [802, 260] on div "External information" at bounding box center [795, 276] width 489 height 37
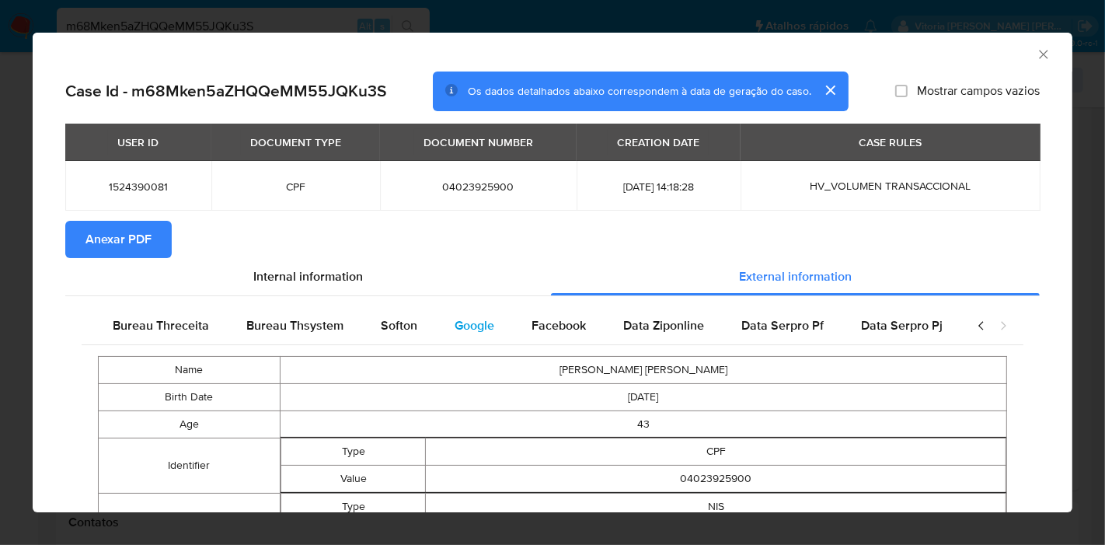
click at [466, 322] on span "Google" at bounding box center [474, 325] width 40 height 18
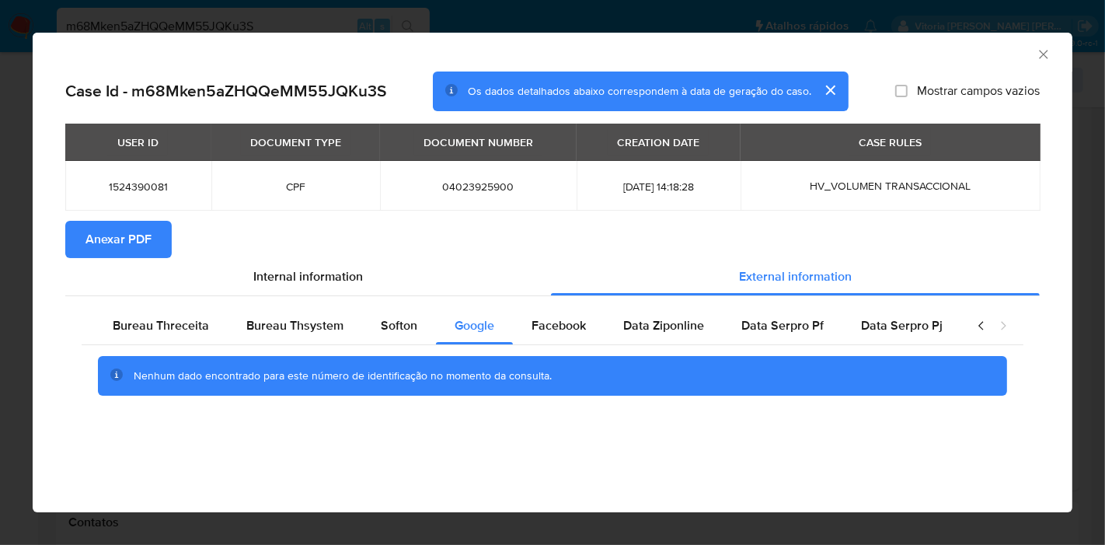
scroll to position [0, 509]
click at [378, 244] on section "Anexar PDF" at bounding box center [552, 239] width 974 height 37
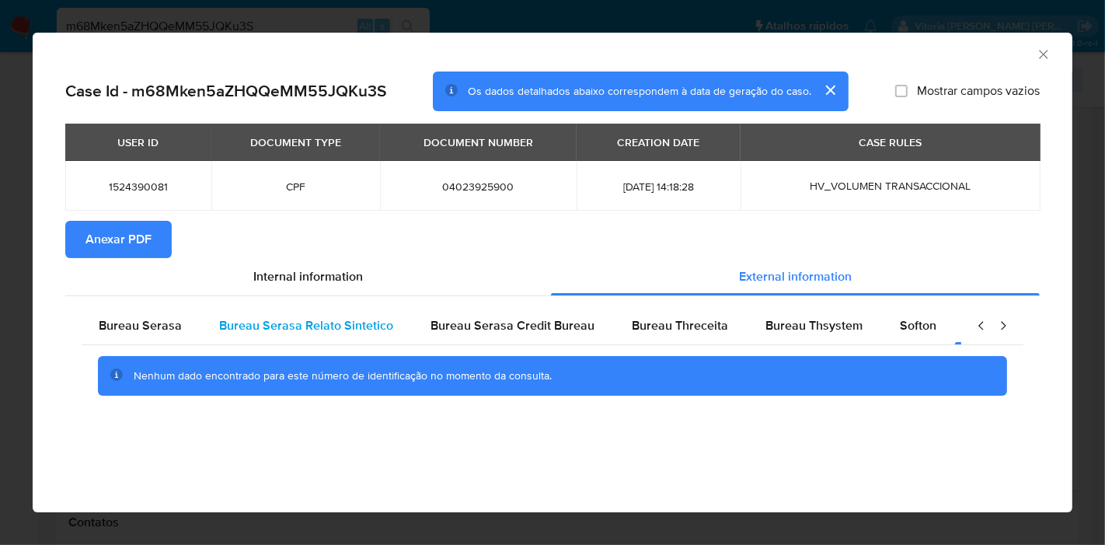
scroll to position [0, 0]
click at [159, 325] on span "Bureau Serasa" at bounding box center [141, 325] width 83 height 18
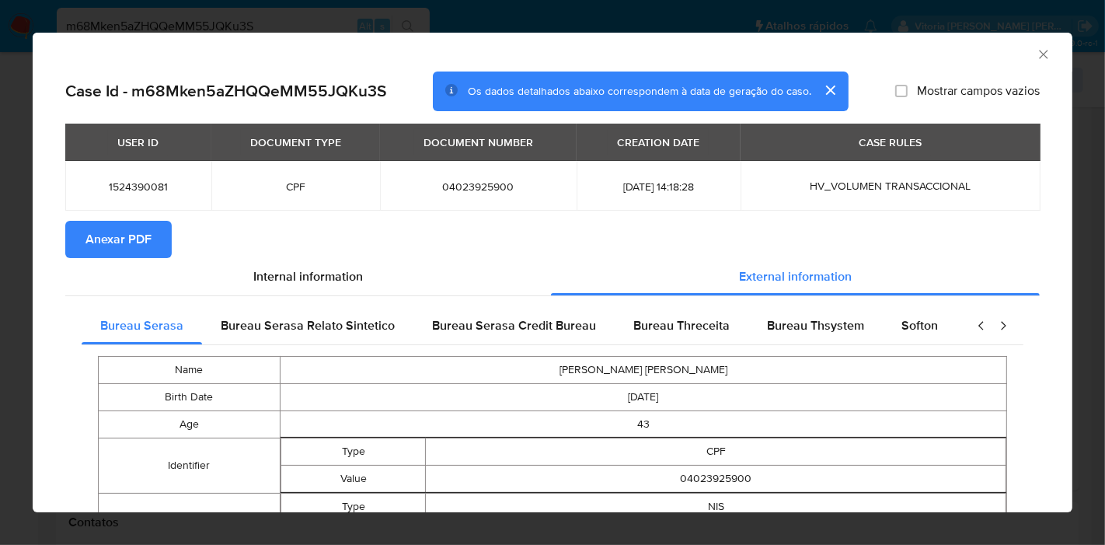
click at [460, 237] on section "Anexar PDF" at bounding box center [552, 239] width 974 height 37
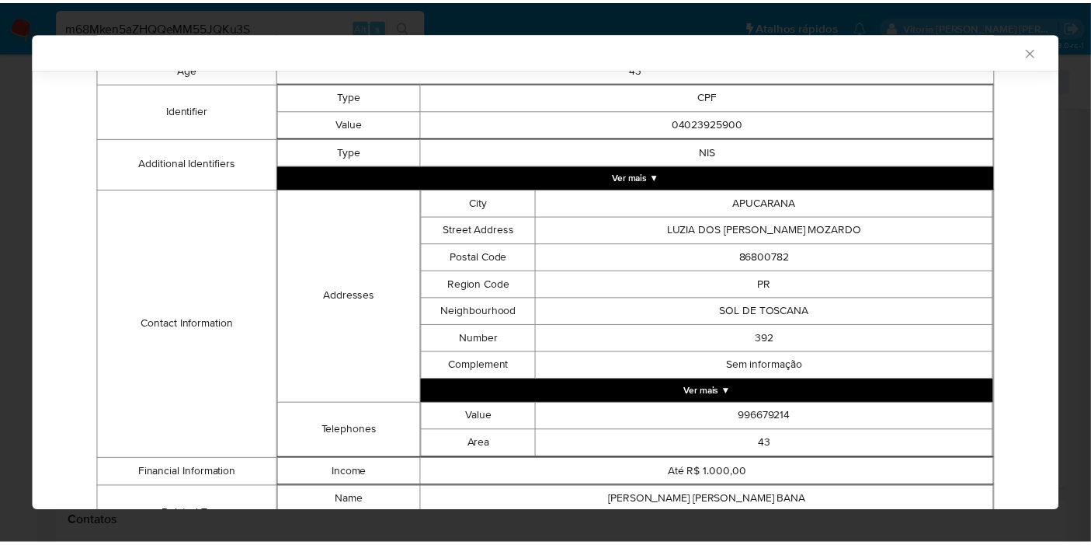
scroll to position [437, 0]
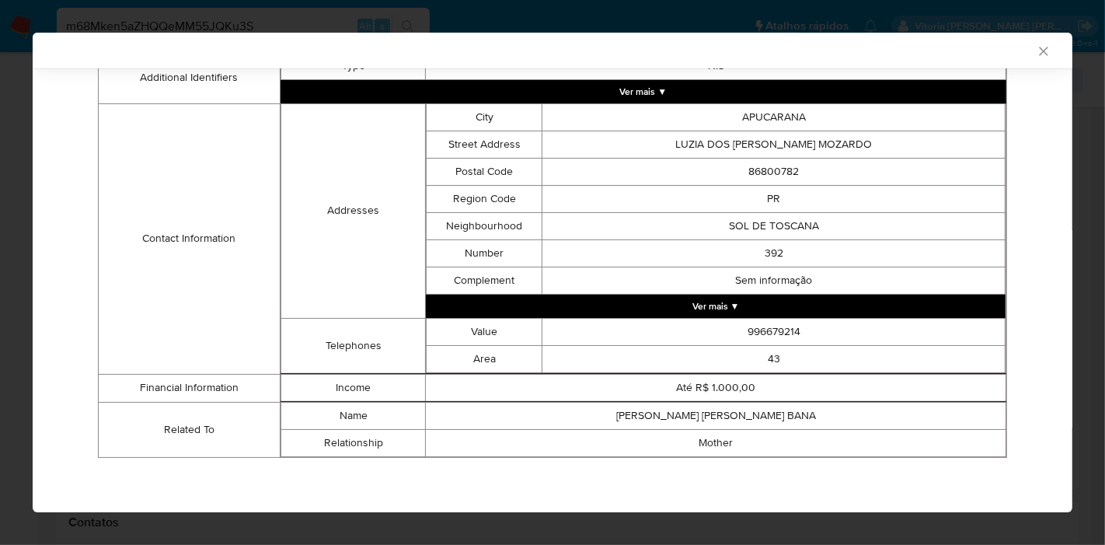
drag, startPoint x: 1025, startPoint y: 226, endPoint x: 829, endPoint y: 75, distance: 247.7
click at [1034, 176] on div "Case Id - m68Mken5aZHQQeMM55JQKu3S Os dados detalhados abaixo correspondem à da…" at bounding box center [552, 71] width 1039 height 881
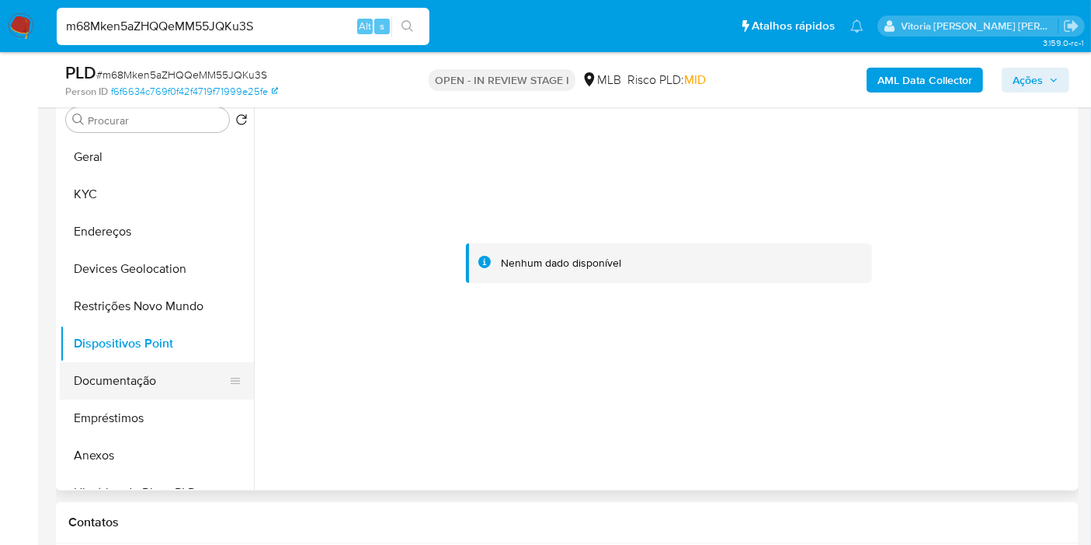
click at [124, 367] on button "Documentação" at bounding box center [151, 380] width 182 height 37
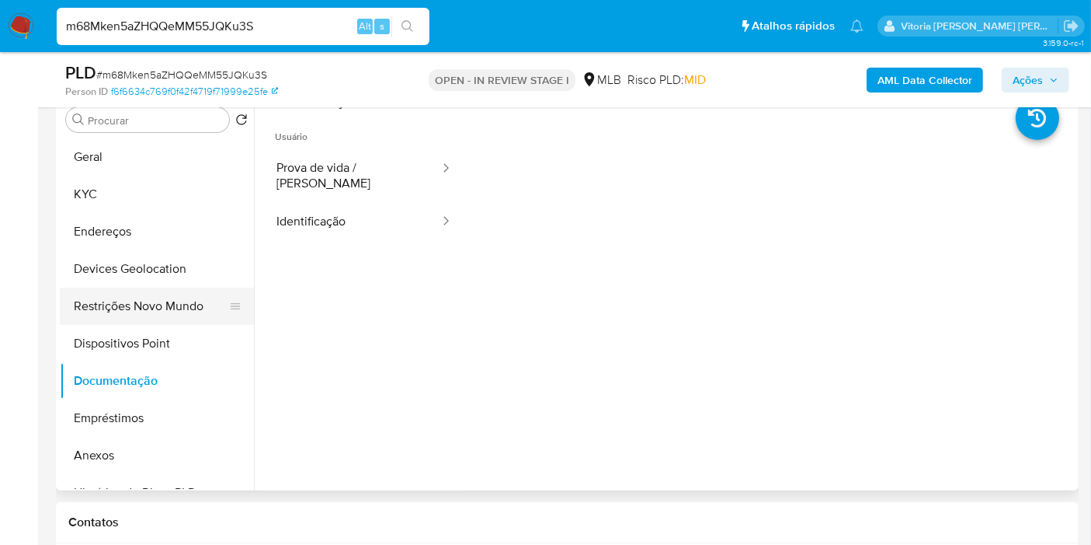
click at [97, 299] on button "Restrições Novo Mundo" at bounding box center [151, 305] width 182 height 37
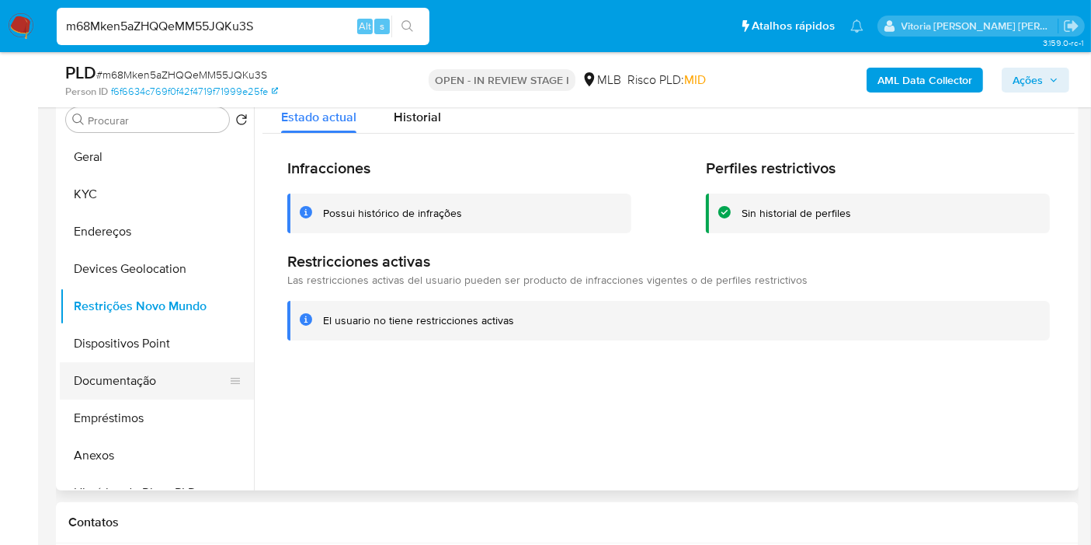
click at [144, 381] on button "Documentação" at bounding box center [151, 380] width 182 height 37
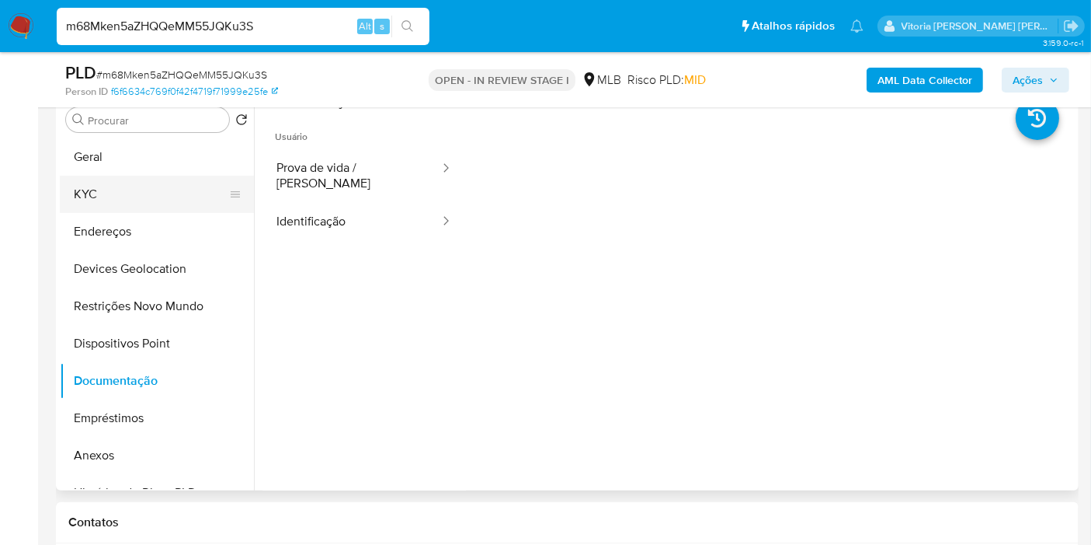
click at [124, 190] on button "KYC" at bounding box center [151, 194] width 182 height 37
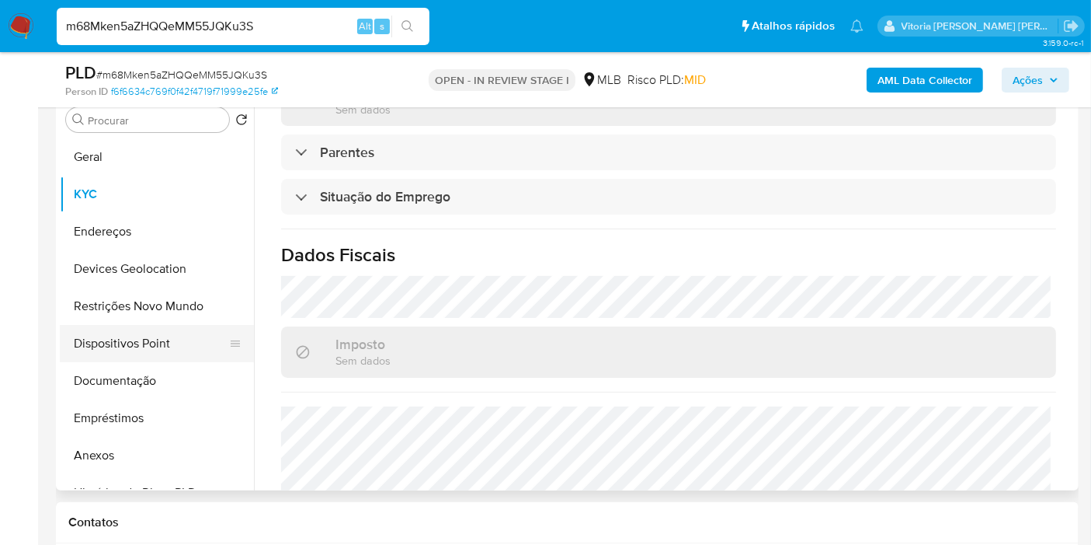
scroll to position [259, 0]
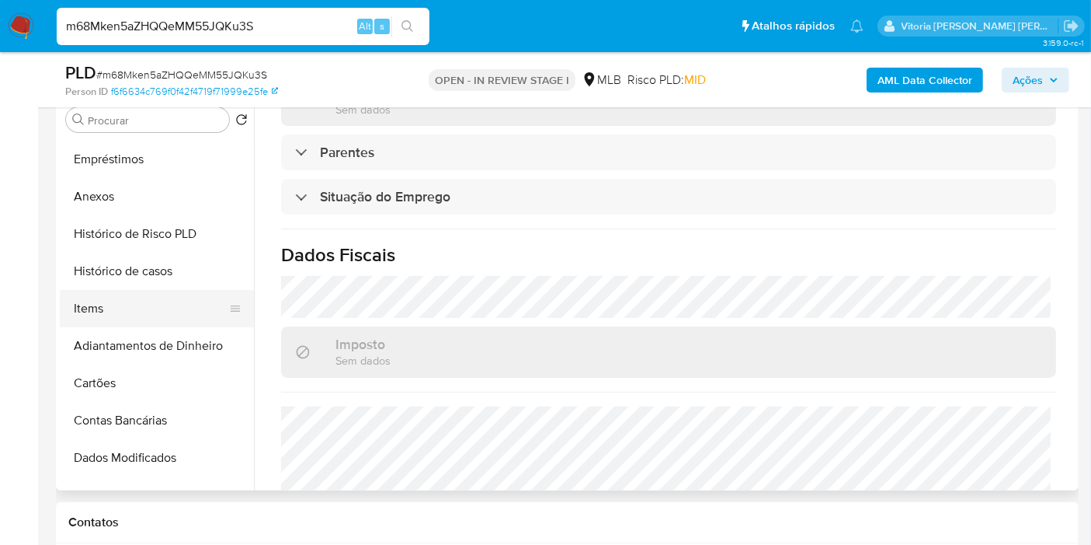
click at [129, 316] on button "Items" at bounding box center [151, 308] width 182 height 37
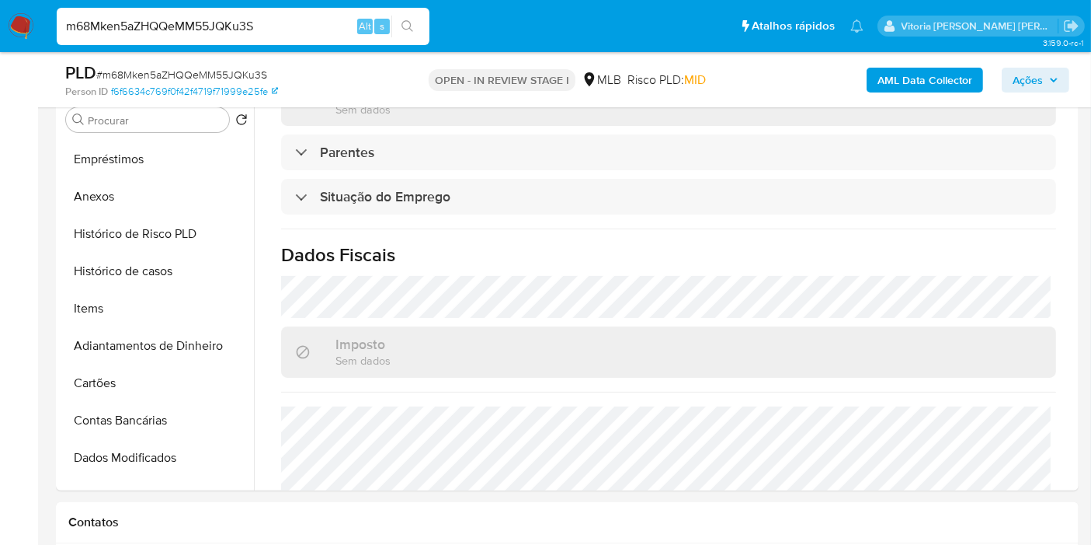
scroll to position [0, 0]
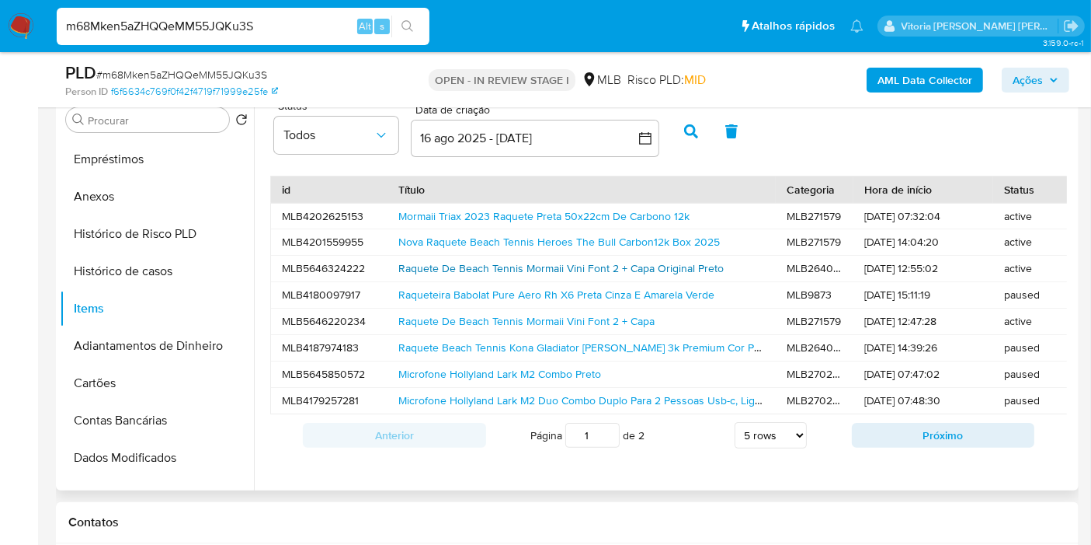
click at [454, 267] on link "Raquete De Beach Tennis Mormaii Vini Font 2 + Capa Original Preto" at bounding box center [561, 268] width 325 height 16
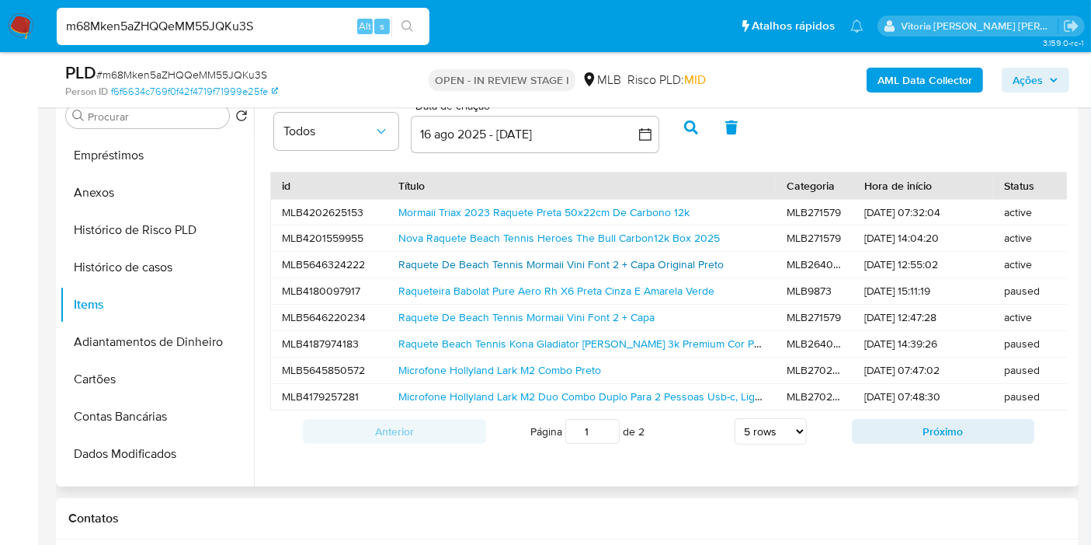
scroll to position [311, 0]
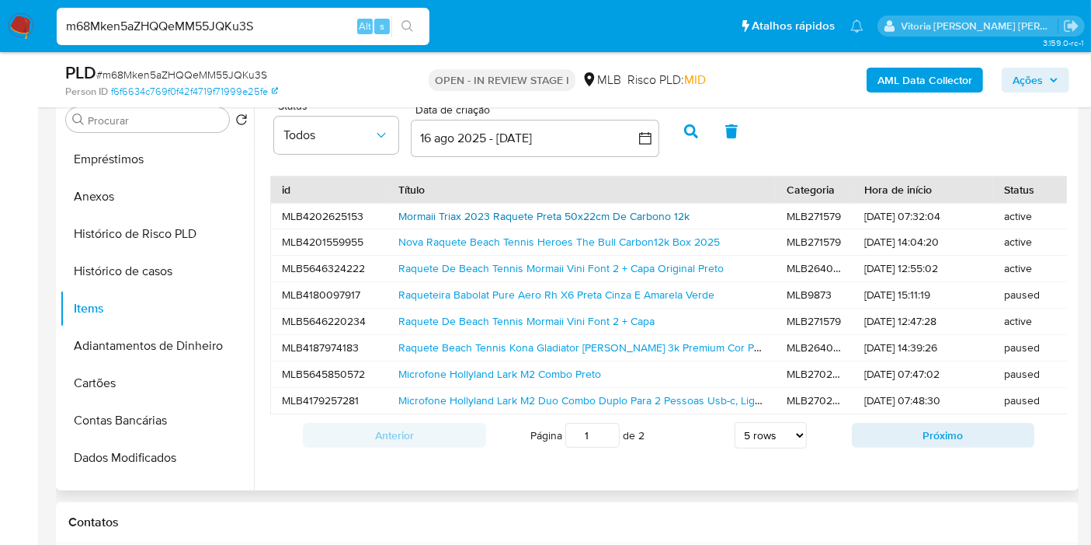
click at [572, 212] on link "Mormaii Triax 2023 Raquete Preta 50x22cm De Carbono 12k" at bounding box center [544, 216] width 291 height 16
click at [454, 149] on button "16 ago 2025 - 15 sep 2025" at bounding box center [535, 138] width 249 height 37
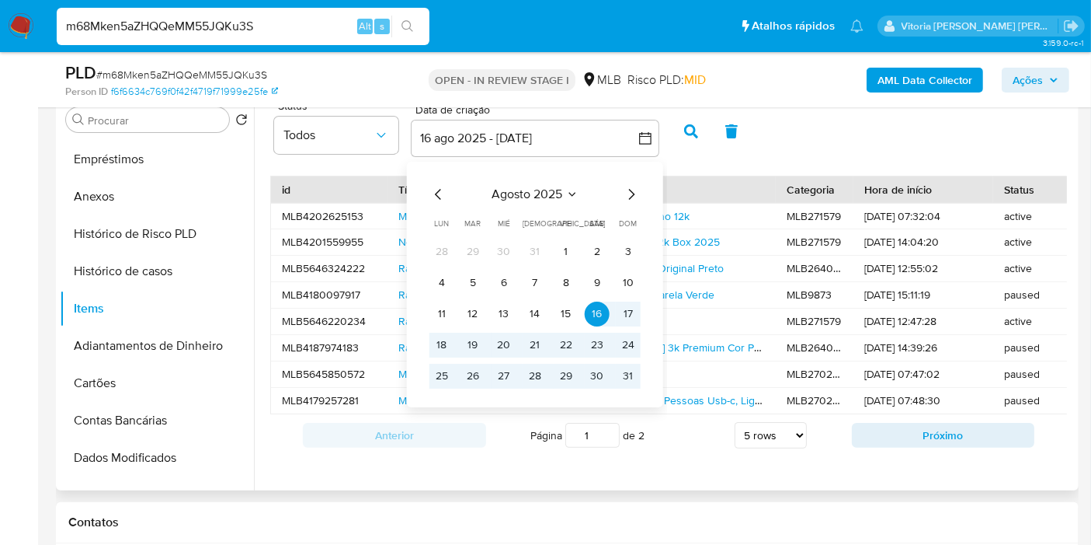
click at [568, 196] on icon "Seleccionar mes y año" at bounding box center [572, 194] width 12 height 12
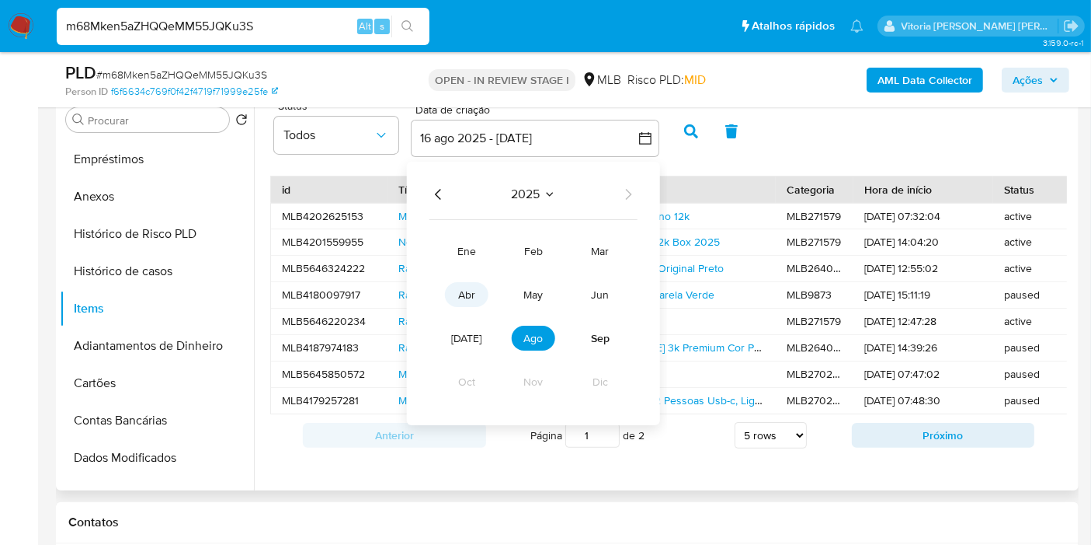
click at [464, 291] on span "abr" at bounding box center [466, 295] width 17 height 16
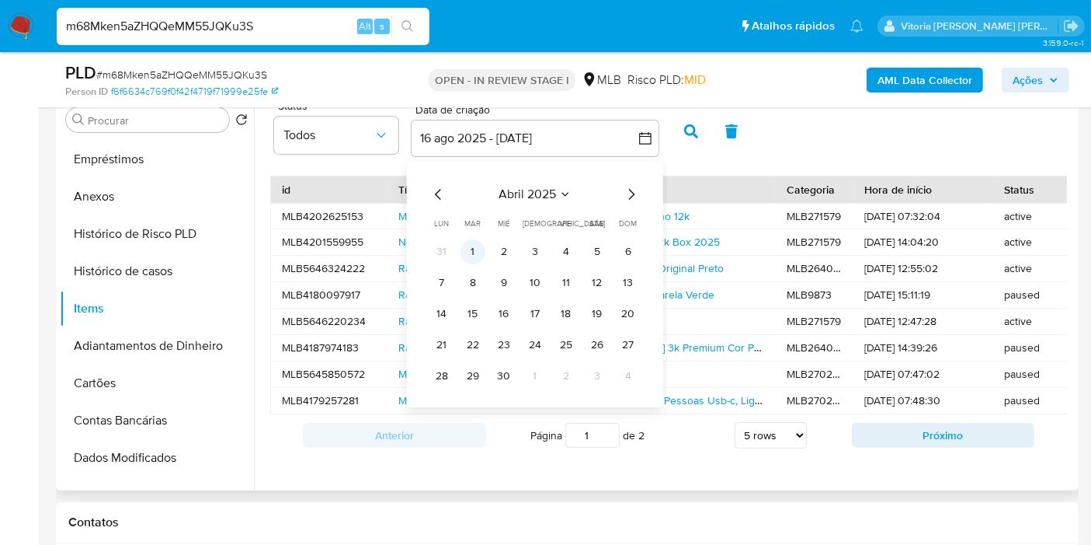
click at [468, 249] on button "1" at bounding box center [473, 251] width 25 height 25
click at [561, 197] on icon "Seleccionar mes y año" at bounding box center [565, 194] width 12 height 12
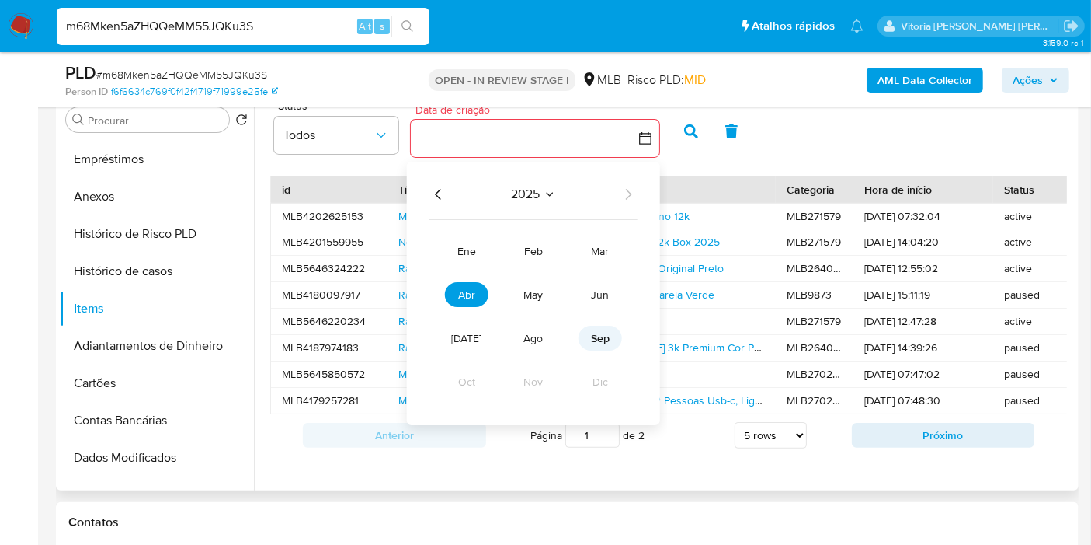
click at [595, 330] on span "sep" at bounding box center [600, 338] width 19 height 16
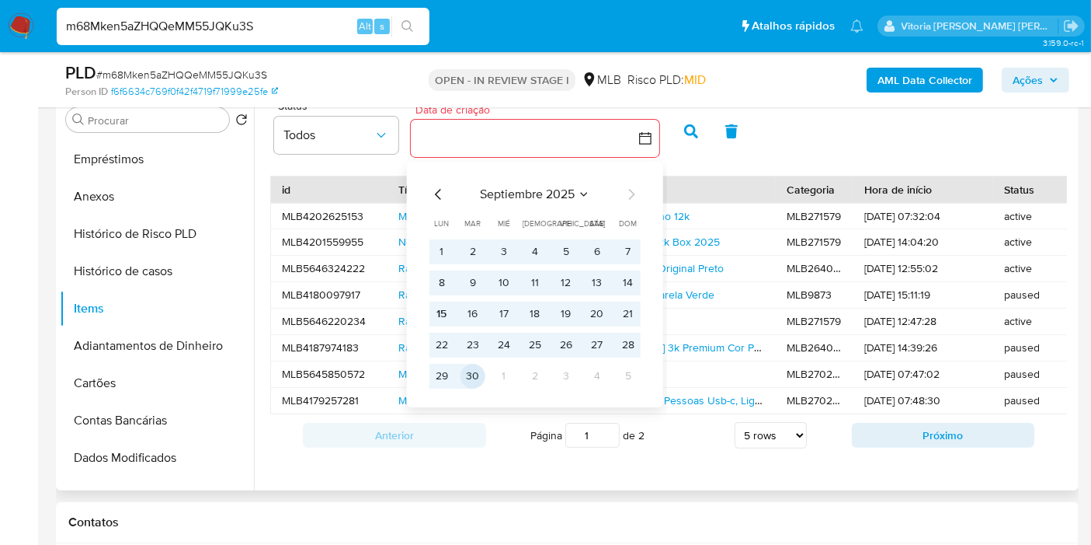
click at [472, 367] on button "30" at bounding box center [473, 376] width 25 height 25
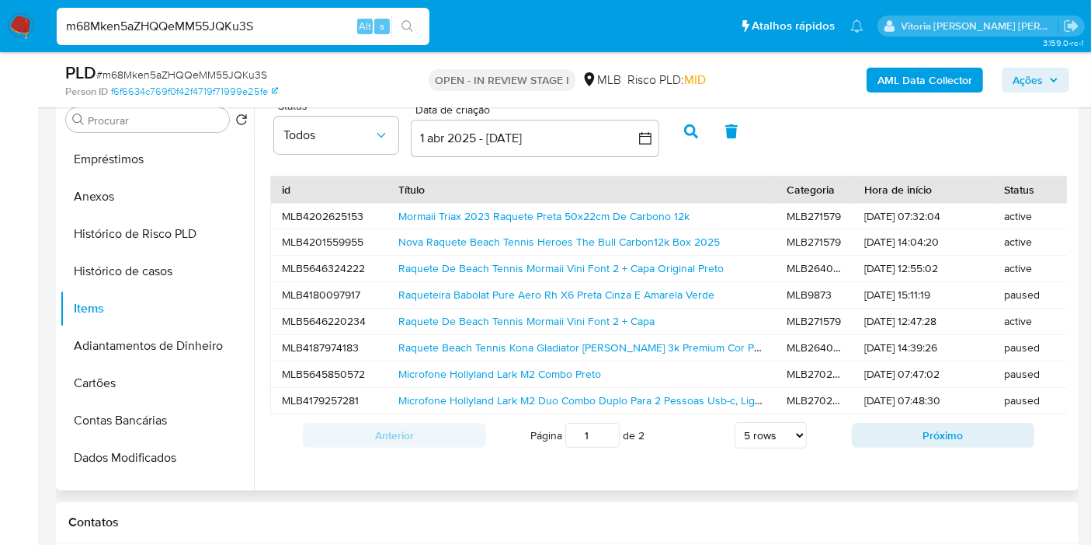
click at [687, 148] on button "button" at bounding box center [691, 131] width 40 height 37
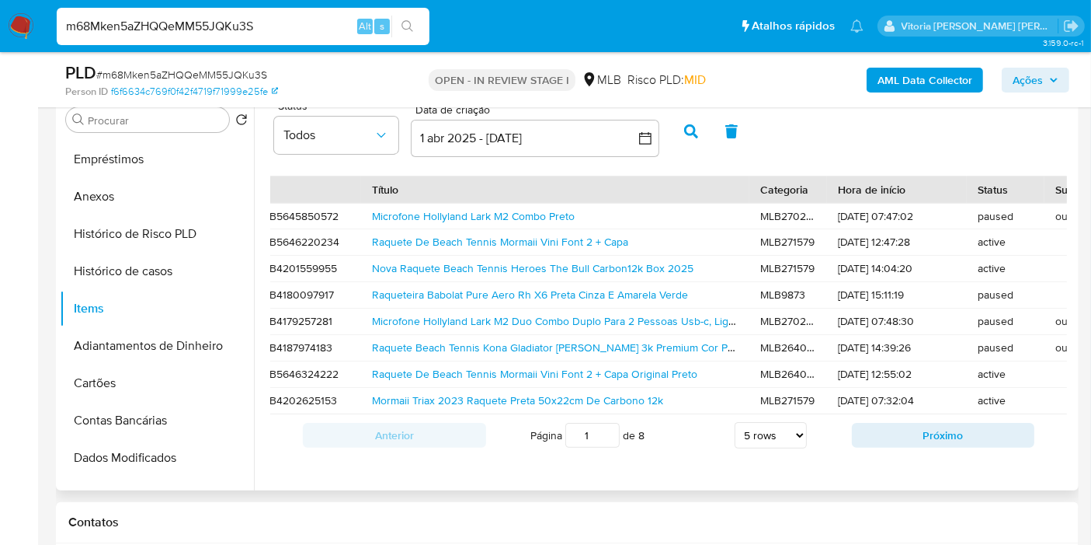
scroll to position [0, 0]
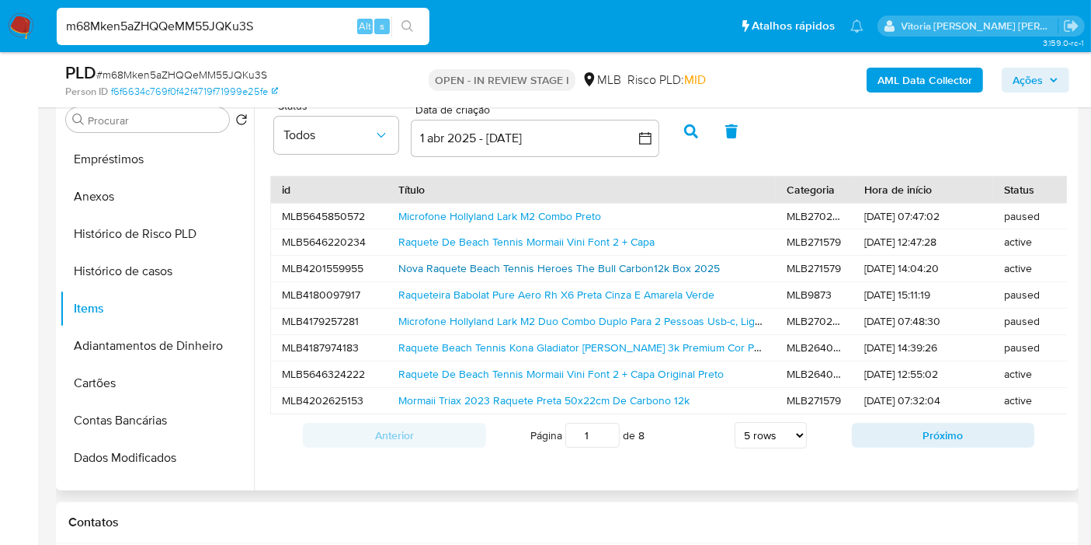
click at [464, 272] on link "Nova Raquete Beach Tennis Heroes The Bull Carbon12k Box 2025" at bounding box center [560, 268] width 322 height 16
click at [907, 443] on button "Próximo" at bounding box center [943, 435] width 183 height 25
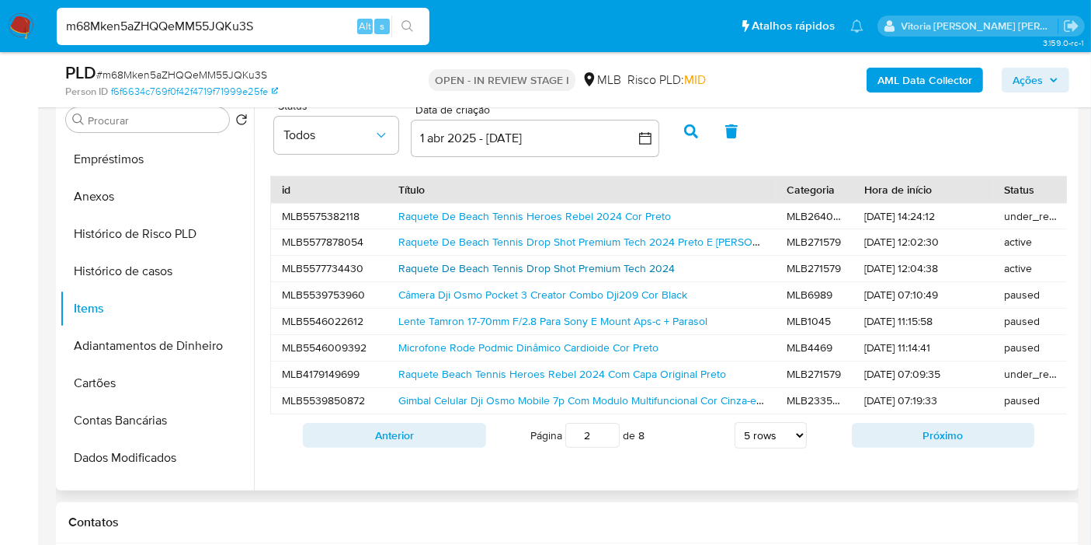
click at [503, 265] on link "Raquete De Beach Tennis Drop Shot Premium Tech 2024" at bounding box center [537, 268] width 277 height 16
click at [920, 441] on button "Próximo" at bounding box center [943, 435] width 183 height 25
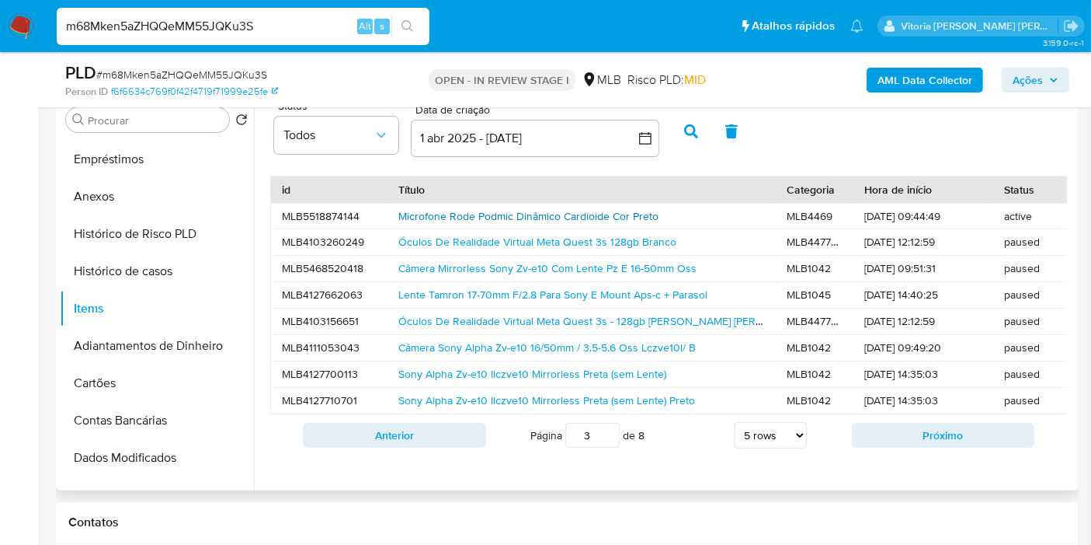
click at [489, 214] on link "Microfone Rode Podmic Dinâmico Cardioide Cor Preto" at bounding box center [529, 216] width 260 height 16
click at [861, 434] on button "Próximo" at bounding box center [943, 435] width 183 height 25
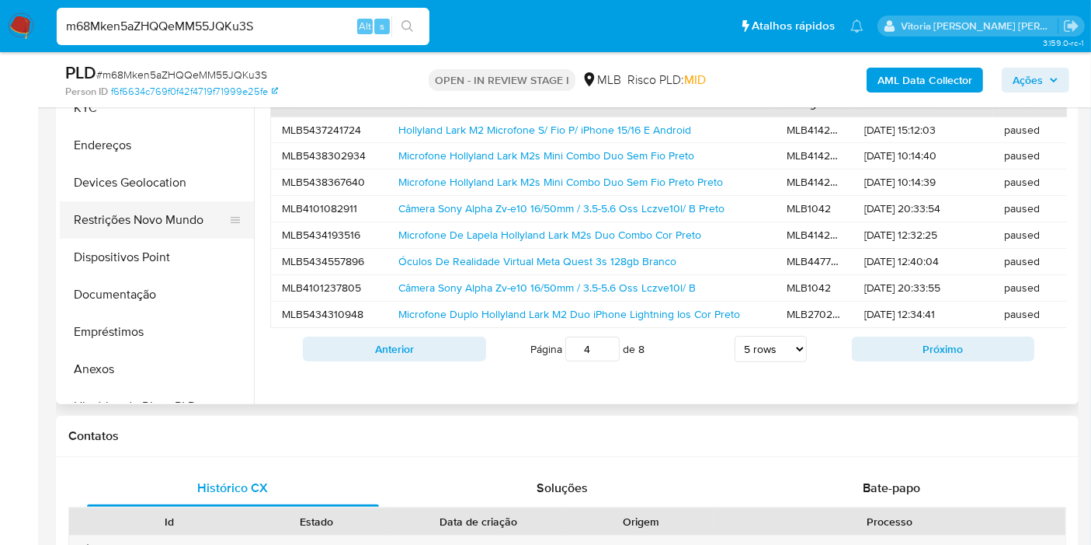
scroll to position [225, 0]
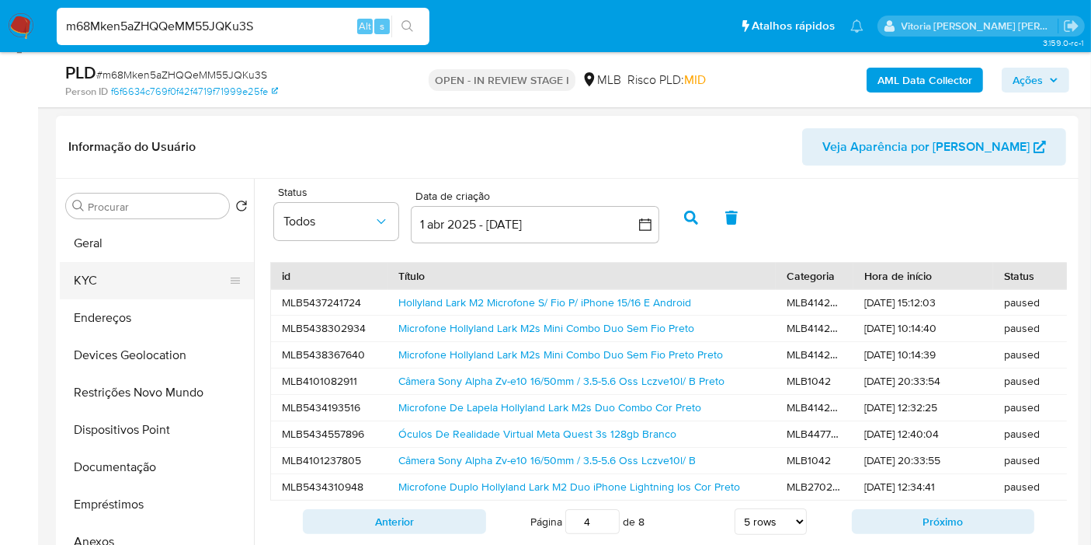
click at [110, 273] on button "KYC" at bounding box center [151, 280] width 182 height 37
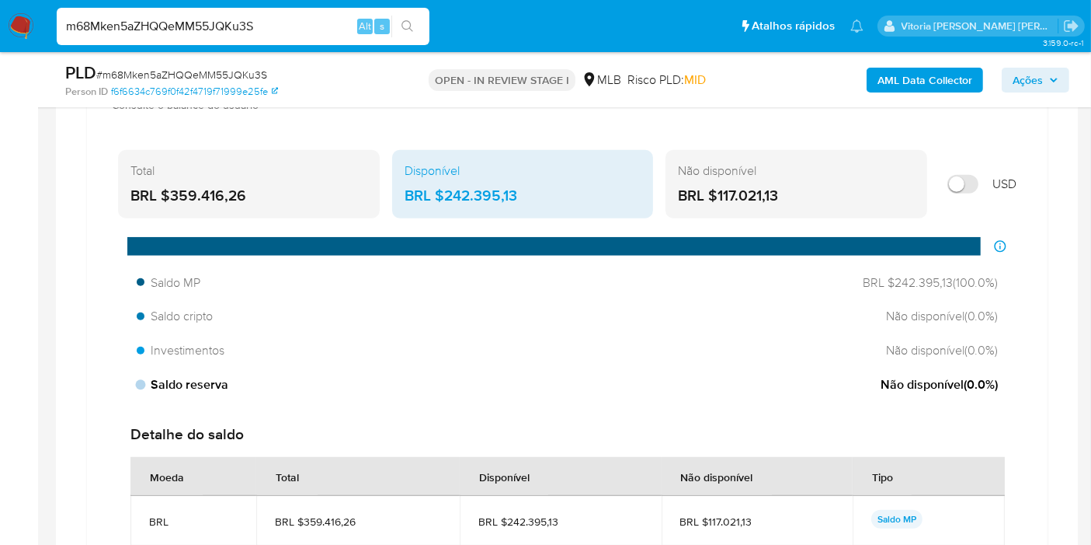
scroll to position [1088, 0]
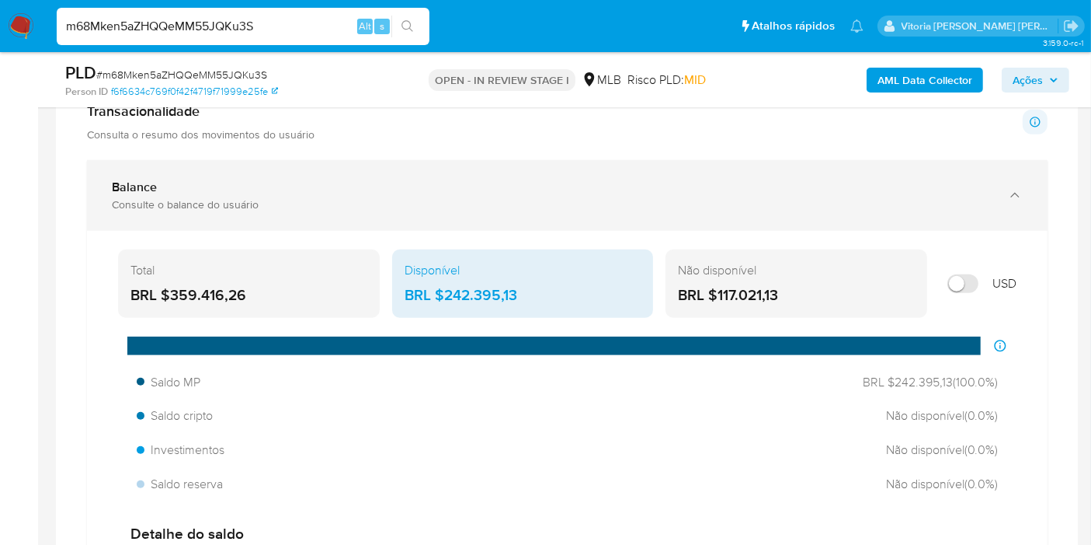
click at [1014, 192] on icon "button" at bounding box center [1016, 195] width 16 height 16
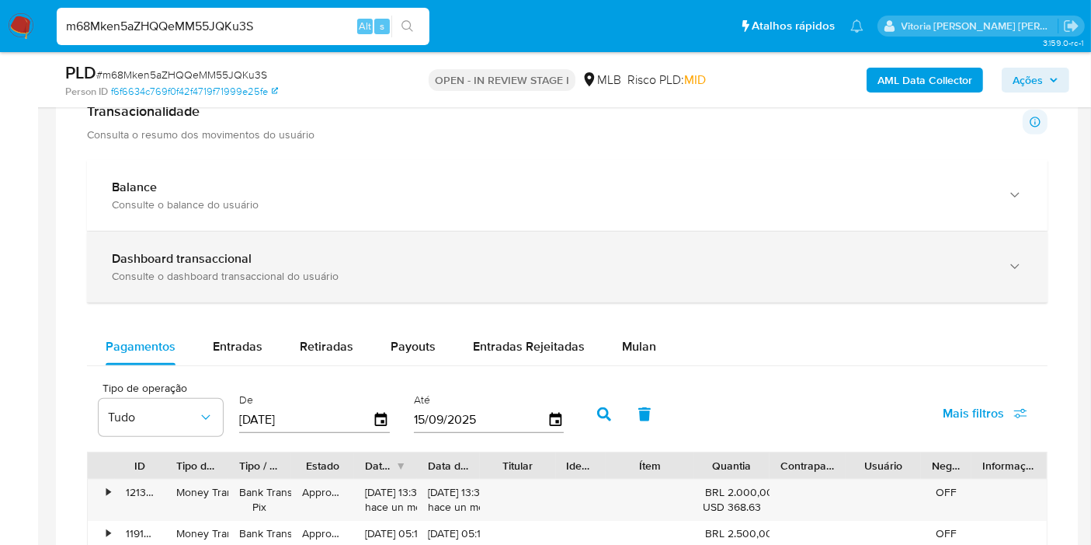
click at [1019, 263] on icon "button" at bounding box center [1016, 267] width 16 height 16
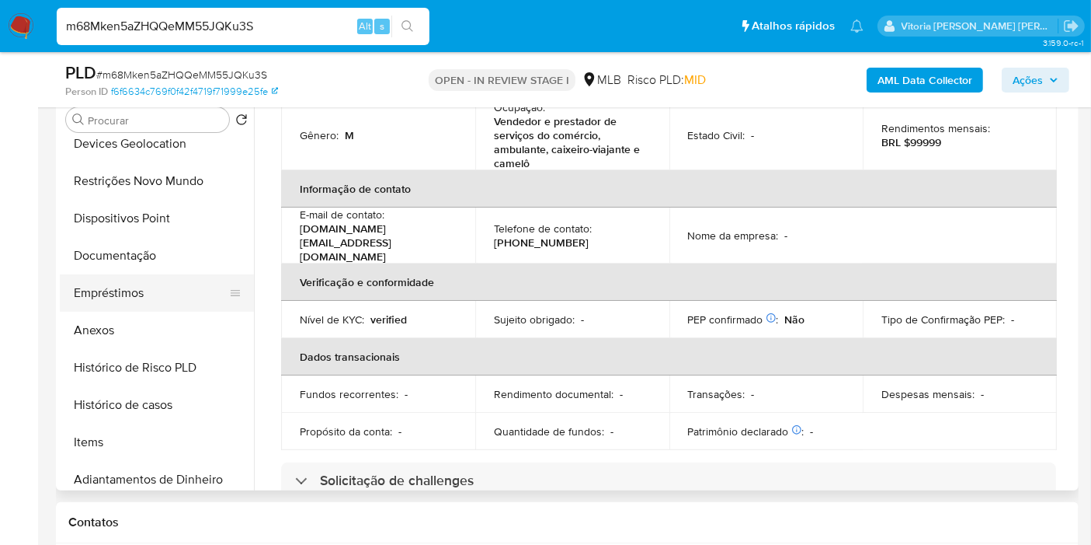
scroll to position [172, 0]
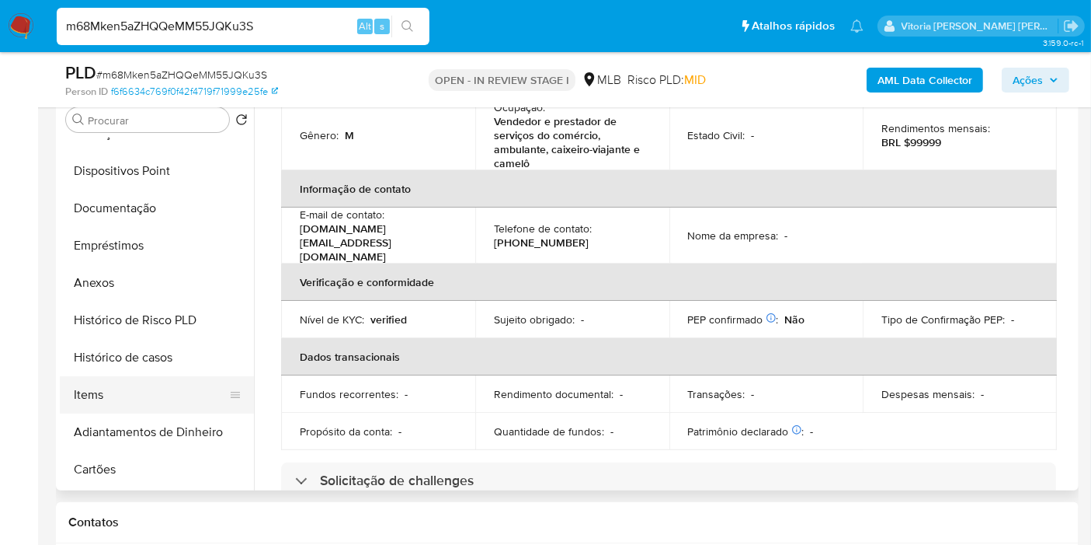
click at [155, 384] on button "Items" at bounding box center [151, 394] width 182 height 37
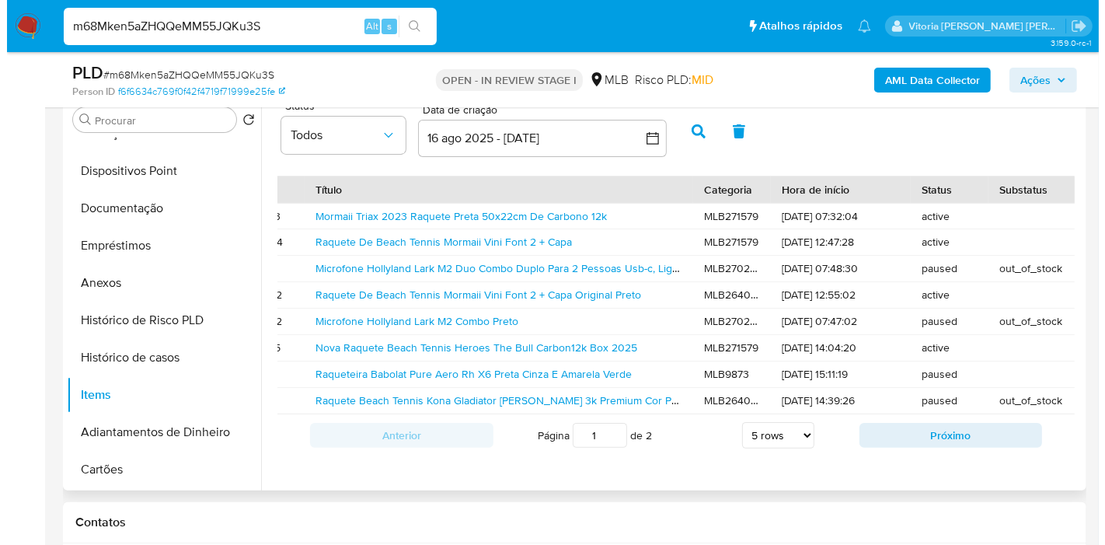
scroll to position [0, 0]
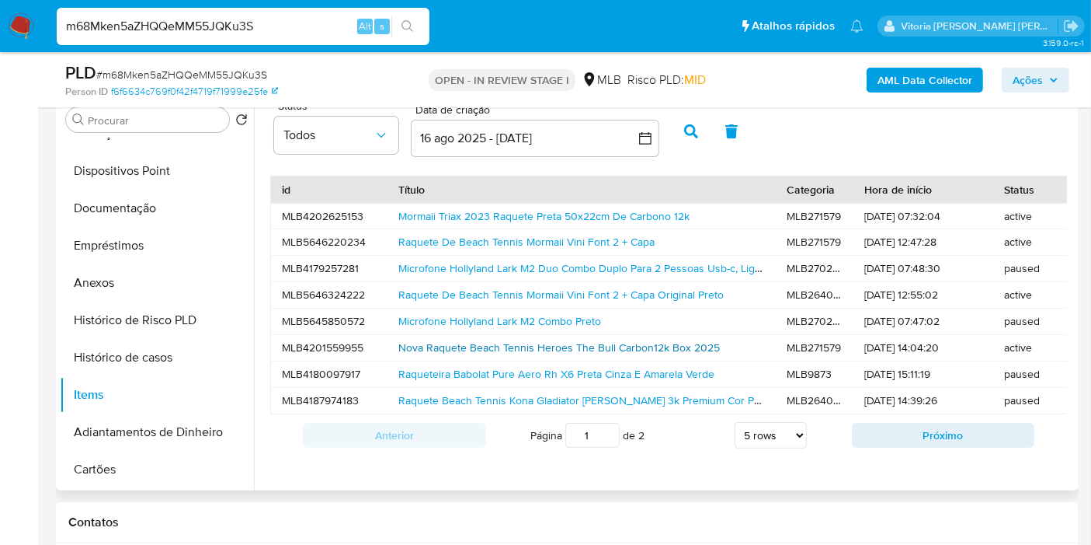
click at [537, 344] on link "Nova Raquete Beach Tennis Heroes The Bull Carbon12k Box 2025" at bounding box center [560, 347] width 322 height 16
click at [1002, 87] on div "AML Data Collector Ações" at bounding box center [904, 79] width 331 height 37
click at [1014, 80] on span "Ações" at bounding box center [1028, 80] width 30 height 25
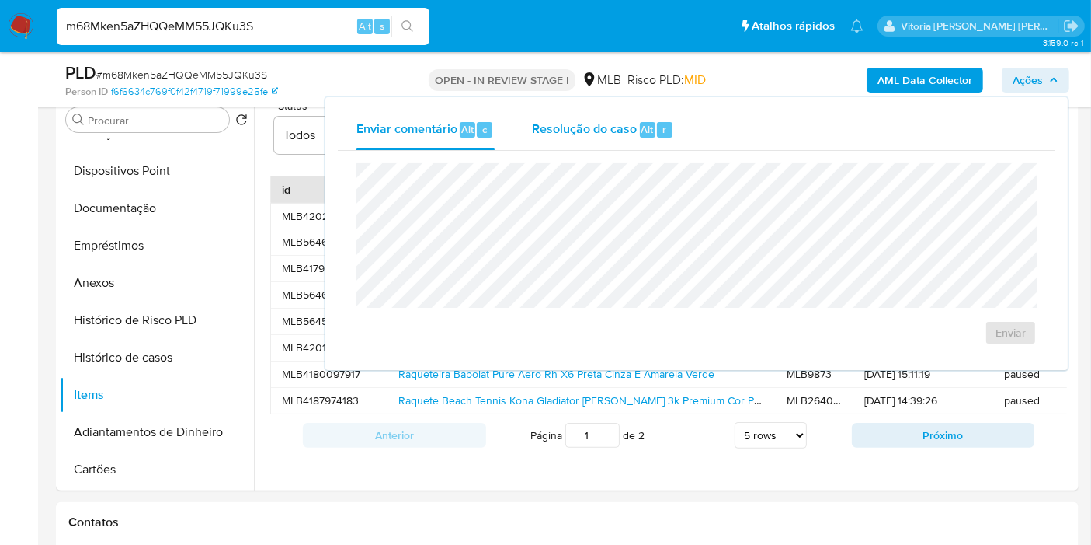
click at [606, 122] on span "Resolução do caso" at bounding box center [584, 129] width 105 height 18
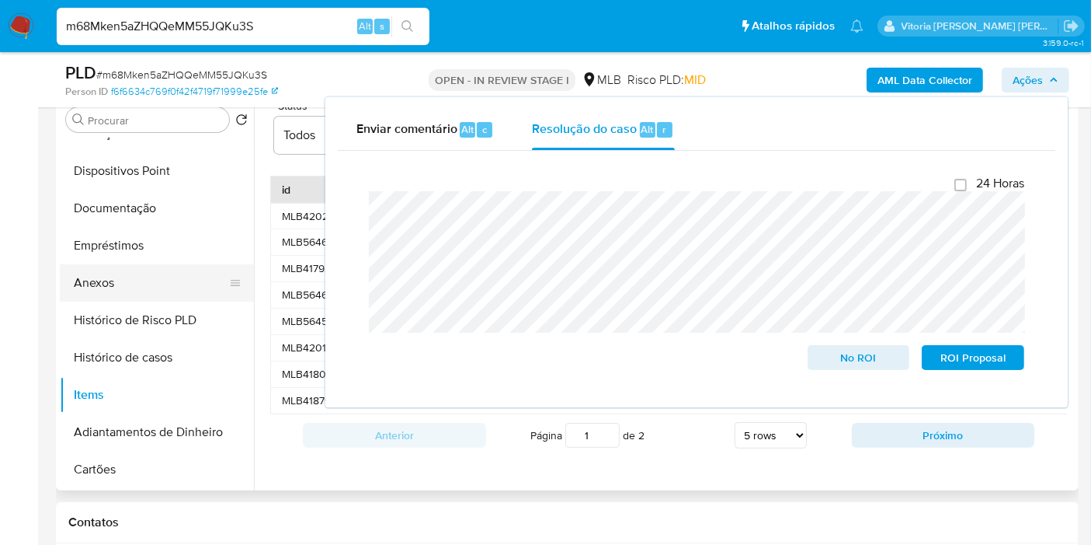
click at [117, 278] on button "Anexos" at bounding box center [151, 282] width 182 height 37
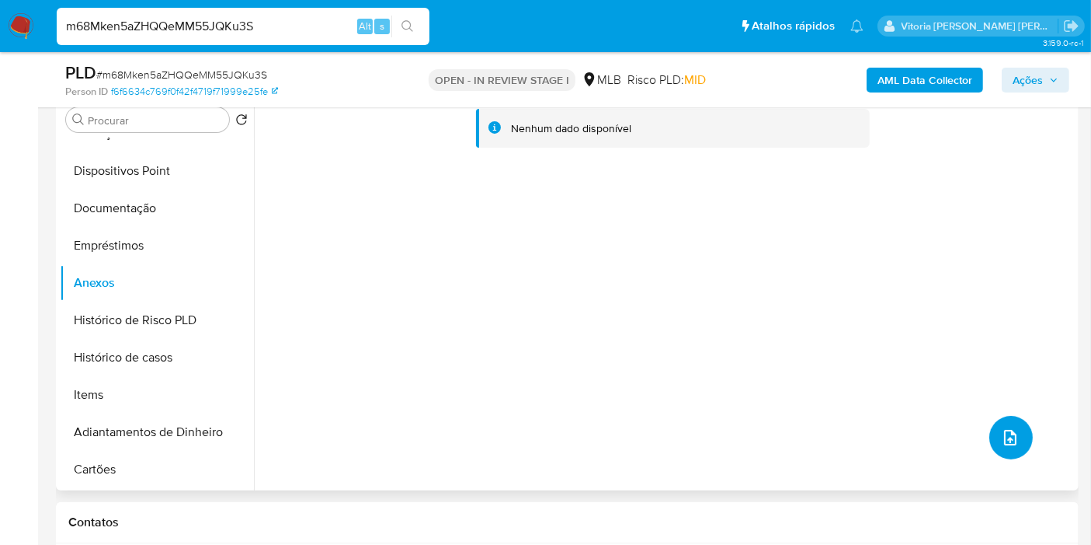
click at [1001, 438] on icon "upload-file" at bounding box center [1010, 437] width 19 height 19
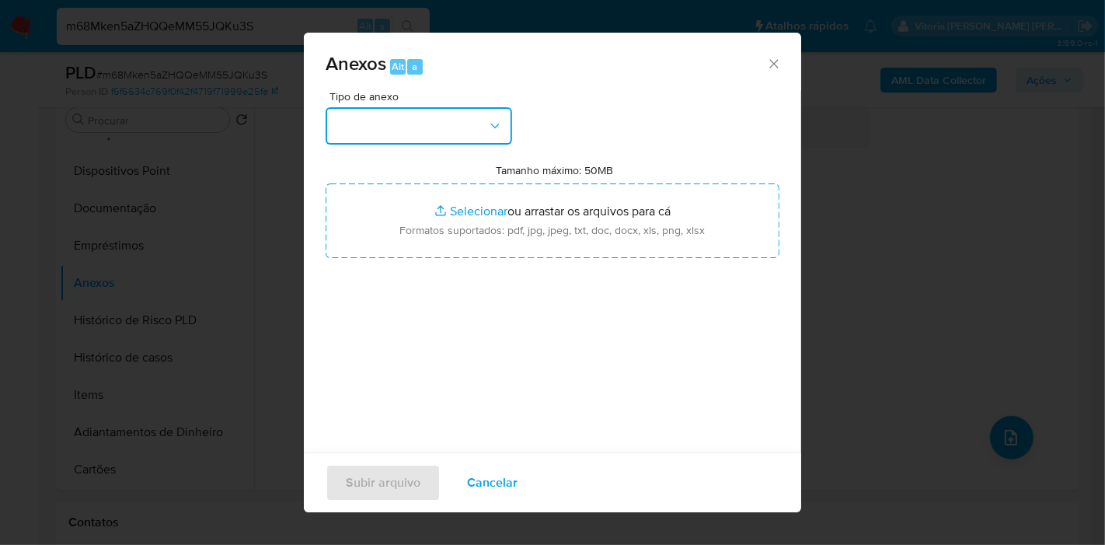
click at [465, 130] on button "button" at bounding box center [418, 125] width 186 height 37
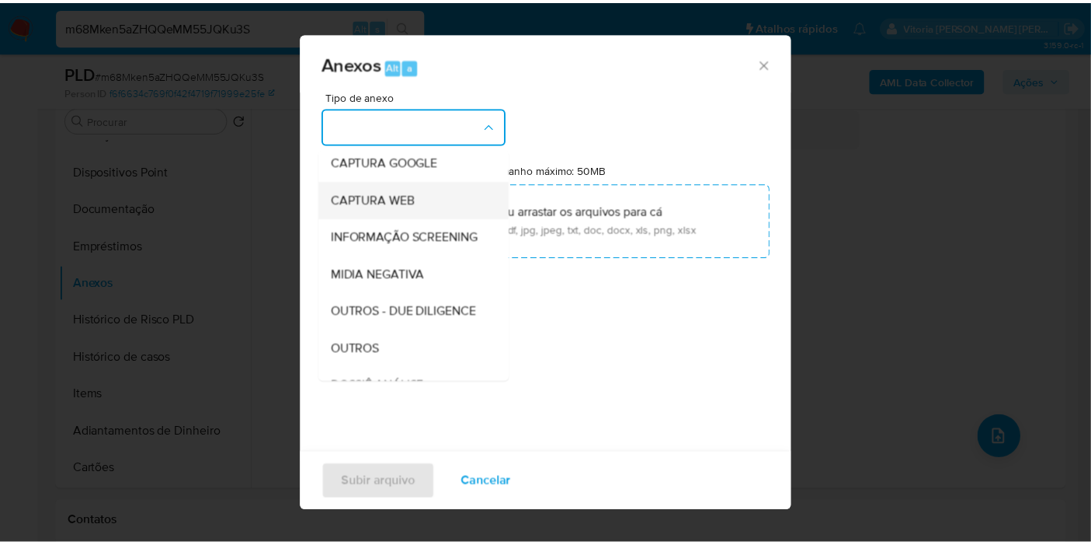
scroll to position [172, 0]
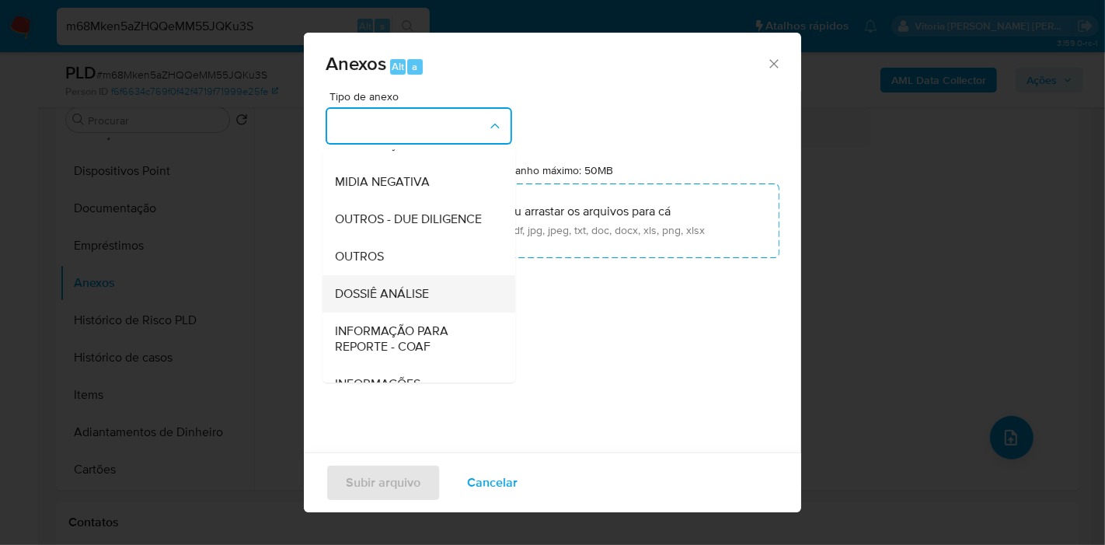
click at [416, 301] on span "DOSSIÊ ANÁLISE" at bounding box center [382, 294] width 94 height 16
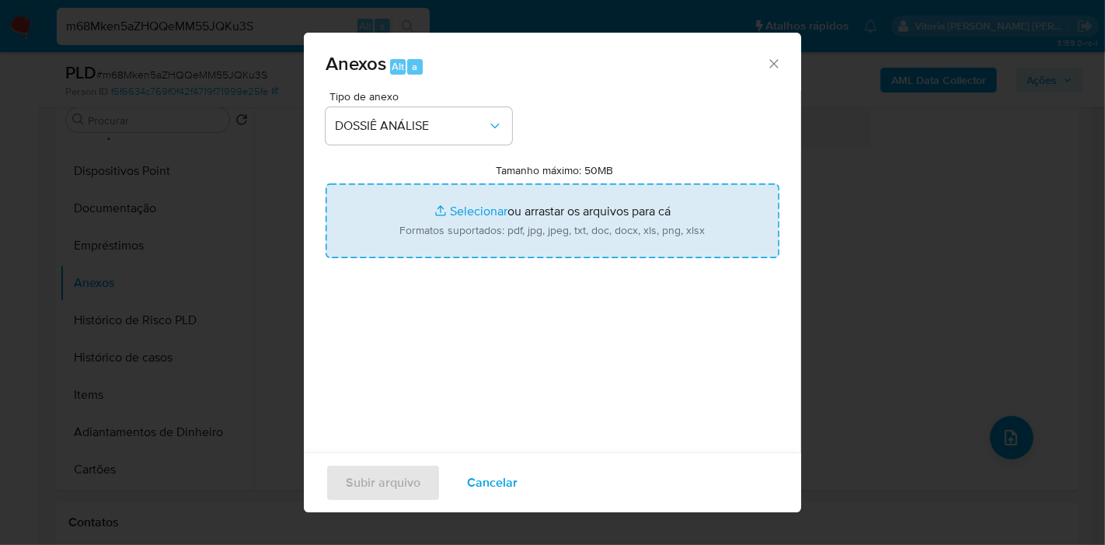
type input "C:\fakepath\SAR XXX_XX - CPF 04023925900 - SAULO RODRIGO BANA.pdf"
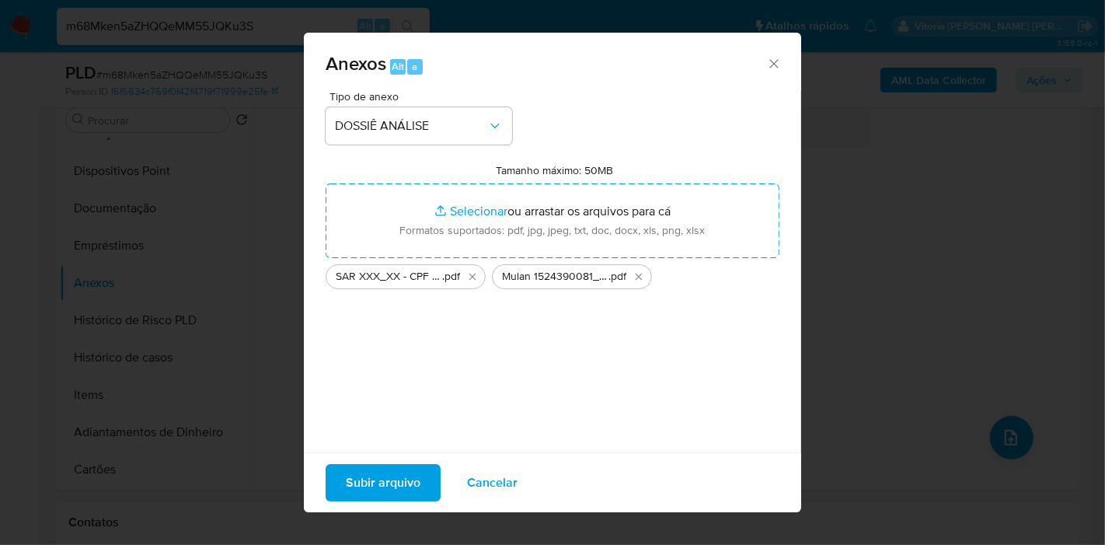
click at [405, 471] on span "Subir arquivo" at bounding box center [383, 482] width 75 height 34
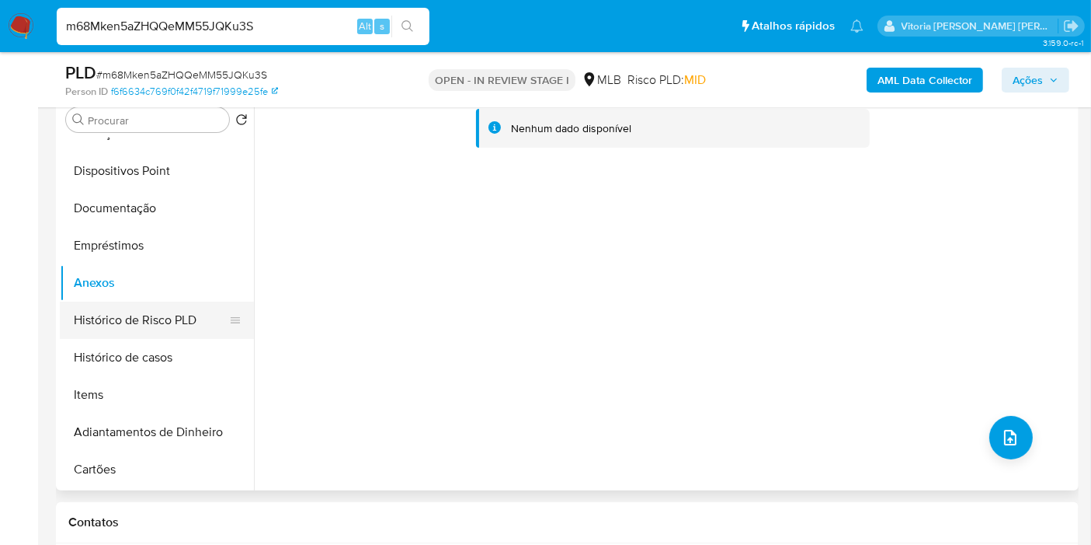
click at [135, 317] on button "Histórico de Risco PLD" at bounding box center [151, 319] width 182 height 37
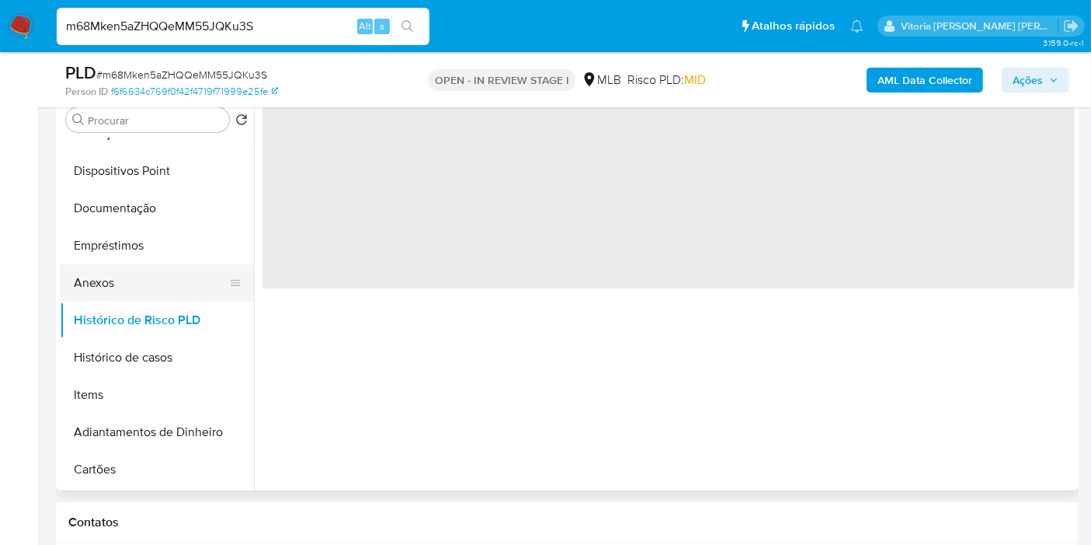
click at [130, 285] on button "Anexos" at bounding box center [151, 282] width 182 height 37
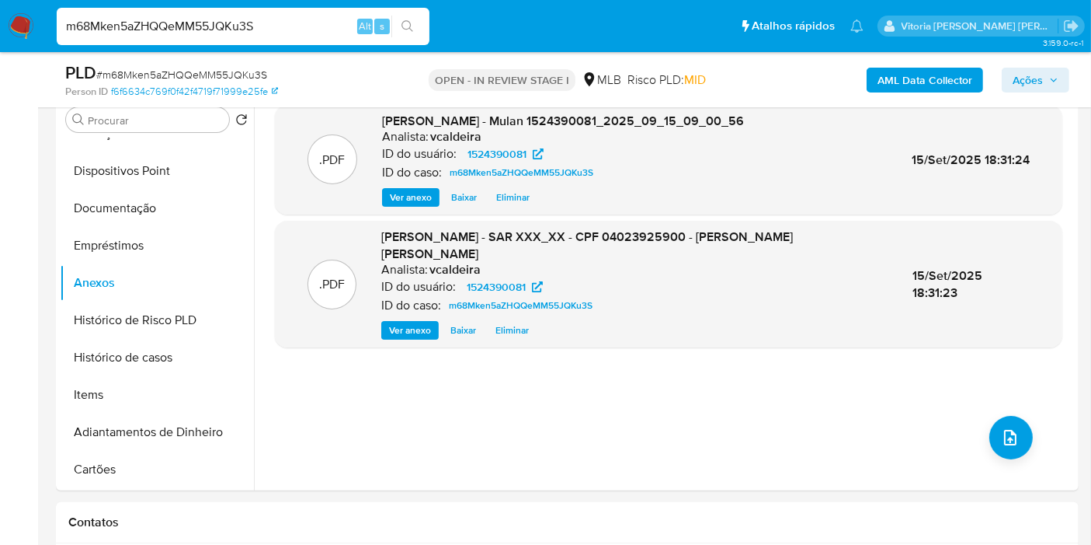
click at [930, 70] on b "AML Data Collector" at bounding box center [925, 80] width 95 height 25
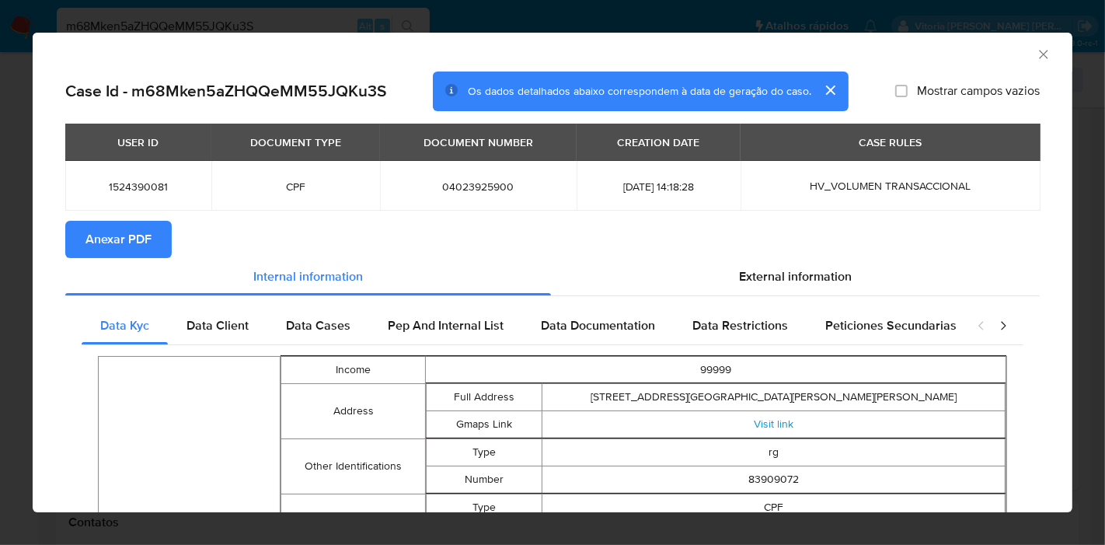
click at [131, 235] on span "Anexar PDF" at bounding box center [118, 239] width 66 height 34
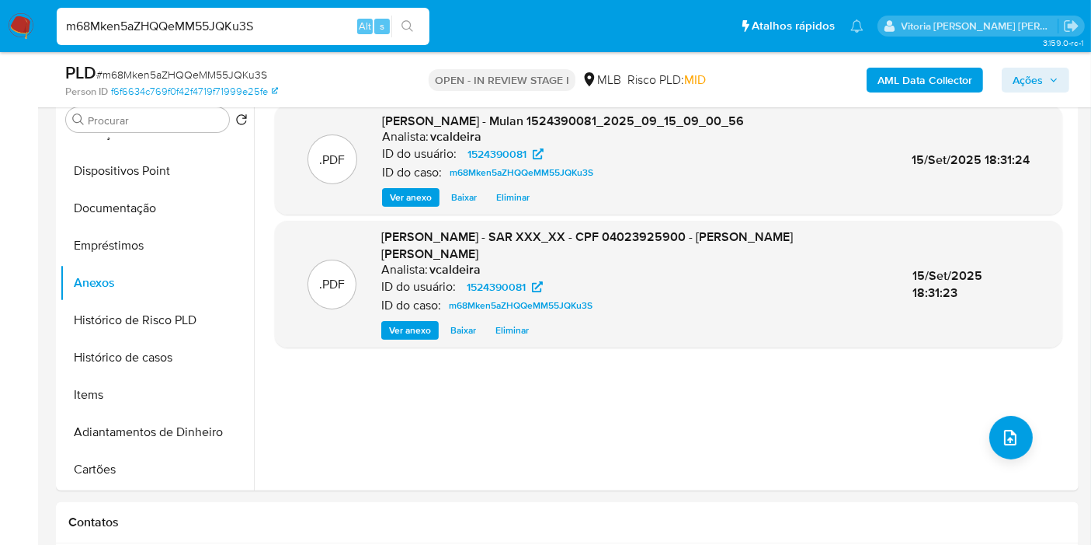
click at [1045, 78] on span "Ações" at bounding box center [1036, 80] width 46 height 22
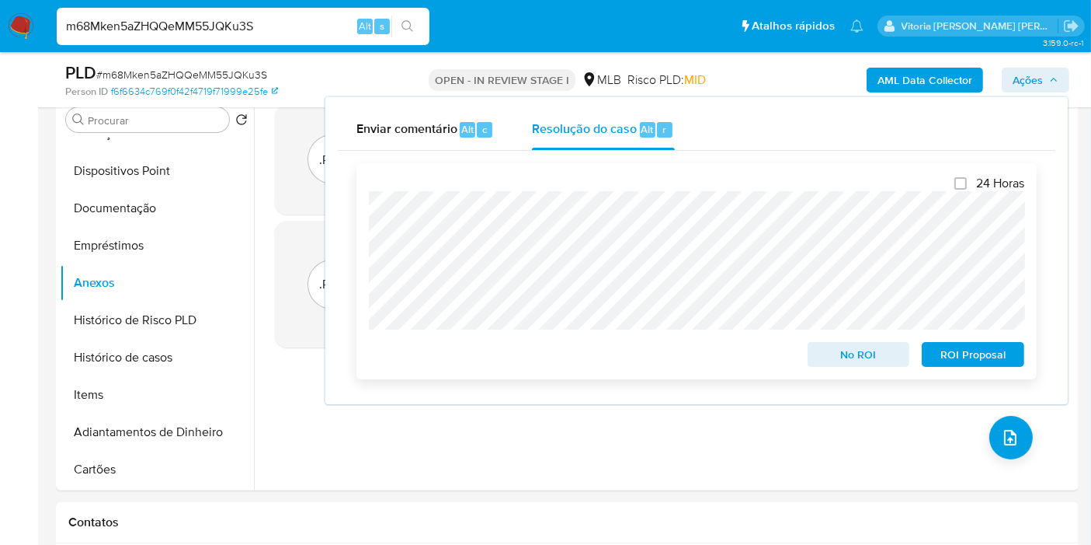
click at [943, 352] on span "ROI Proposal" at bounding box center [973, 354] width 81 height 22
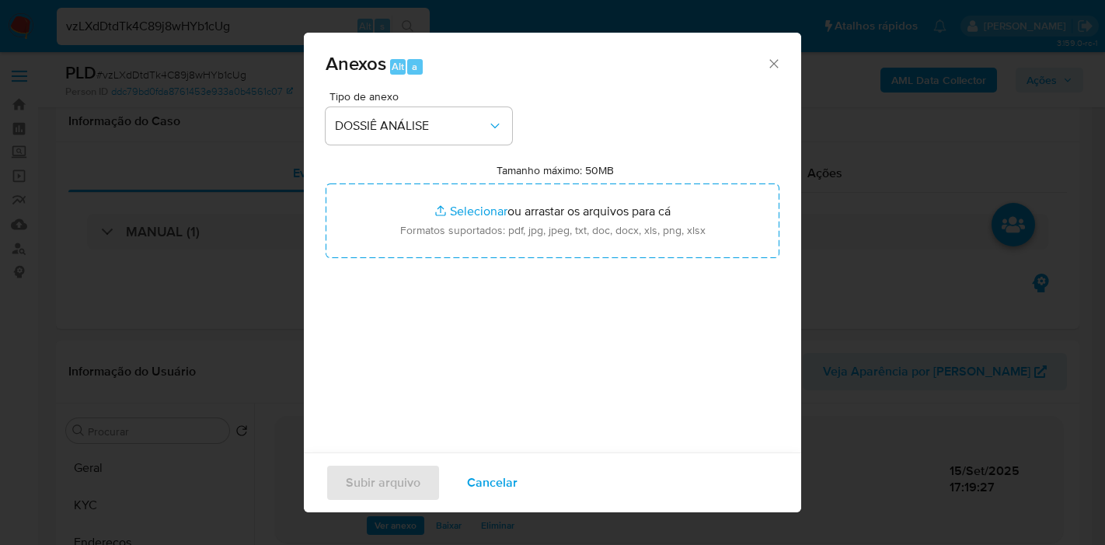
select select "10"
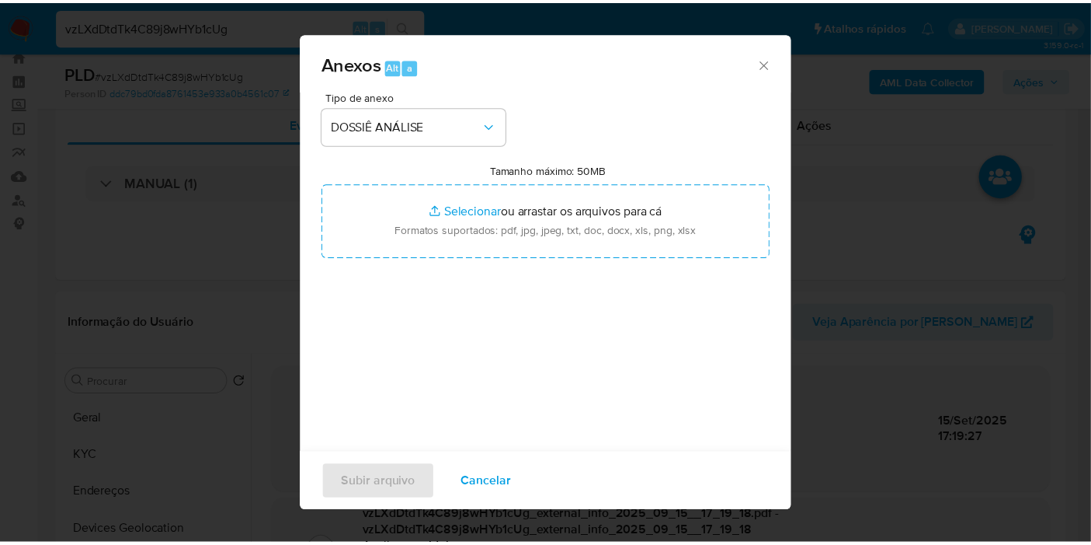
scroll to position [181, 0]
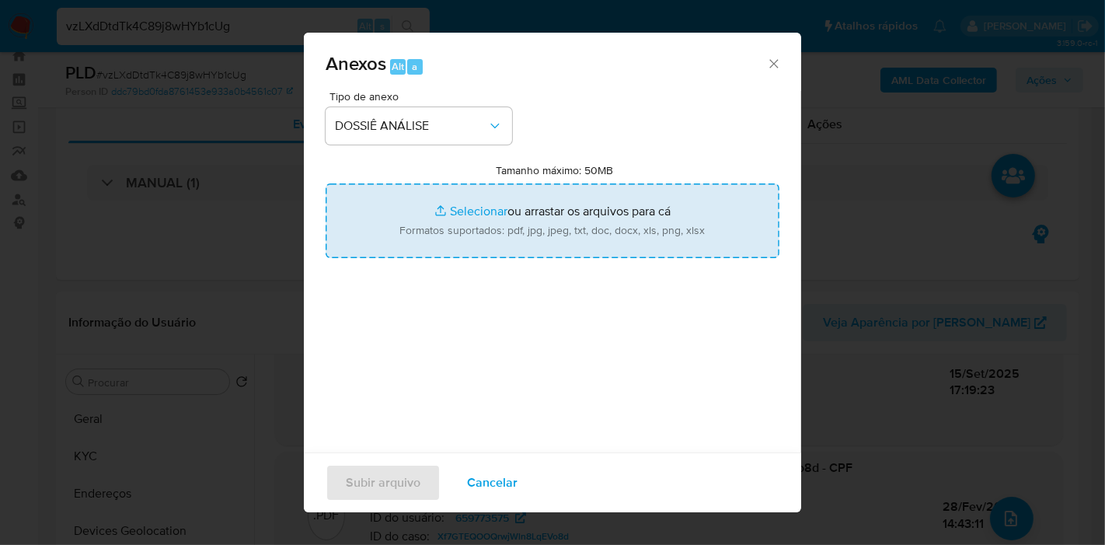
type input "C:\fakepath\Mulan 659773575_2025_09_15_08_57_03.xlsx"
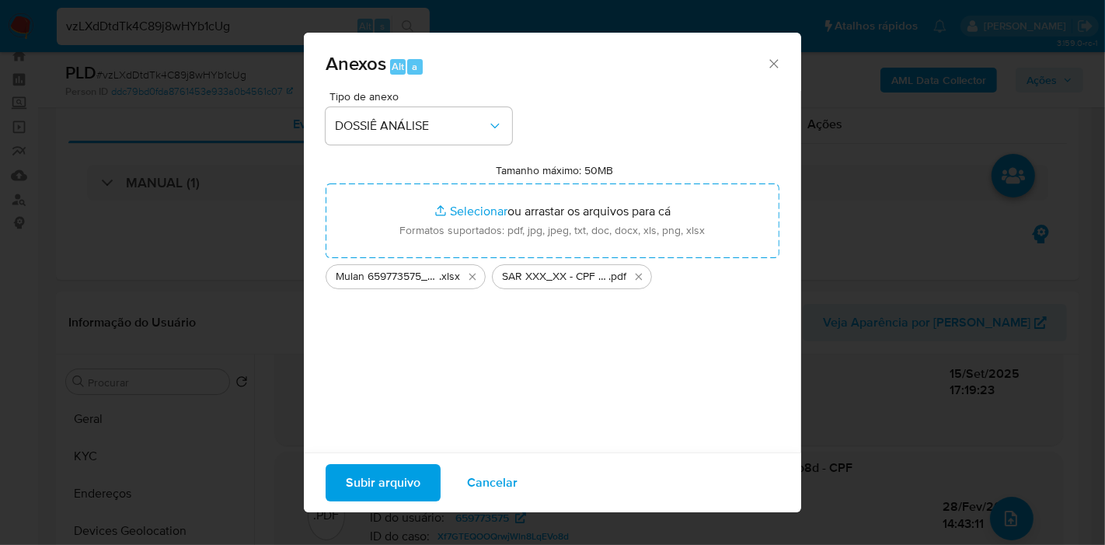
drag, startPoint x: 365, startPoint y: 215, endPoint x: 398, endPoint y: 482, distance: 268.4
click at [398, 482] on span "Subir arquivo" at bounding box center [383, 482] width 75 height 34
click at [393, 475] on span "Subir arquivo" at bounding box center [383, 482] width 75 height 34
click at [362, 483] on span "Subir arquivo" at bounding box center [383, 482] width 75 height 34
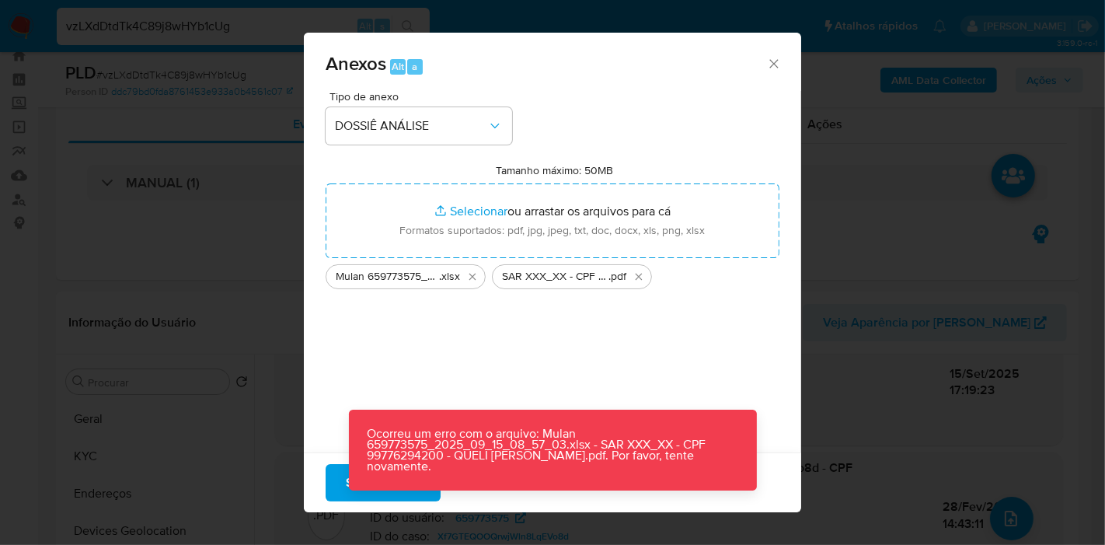
click at [435, 336] on div "Tipo de anexo DOSSIÊ ANÁLISE Tamanho máximo: 50MB Selecionar arquivos Seleciona…" at bounding box center [552, 274] width 454 height 367
click at [472, 279] on icon "Excluir Mulan 659773575_2025_09_15_08_57_03.xlsx" at bounding box center [472, 276] width 12 height 12
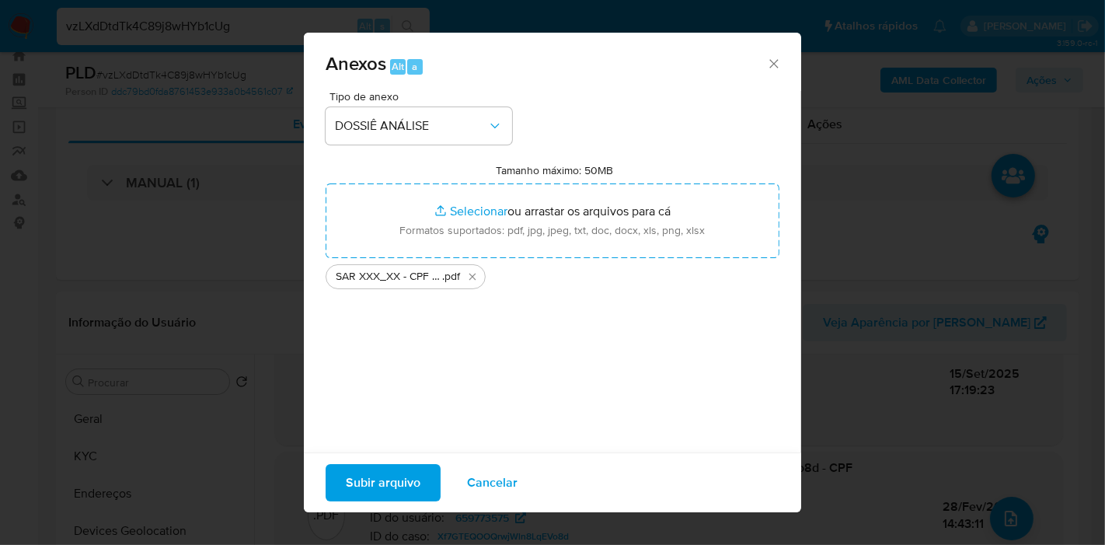
click at [377, 476] on span "Subir arquivo" at bounding box center [383, 482] width 75 height 34
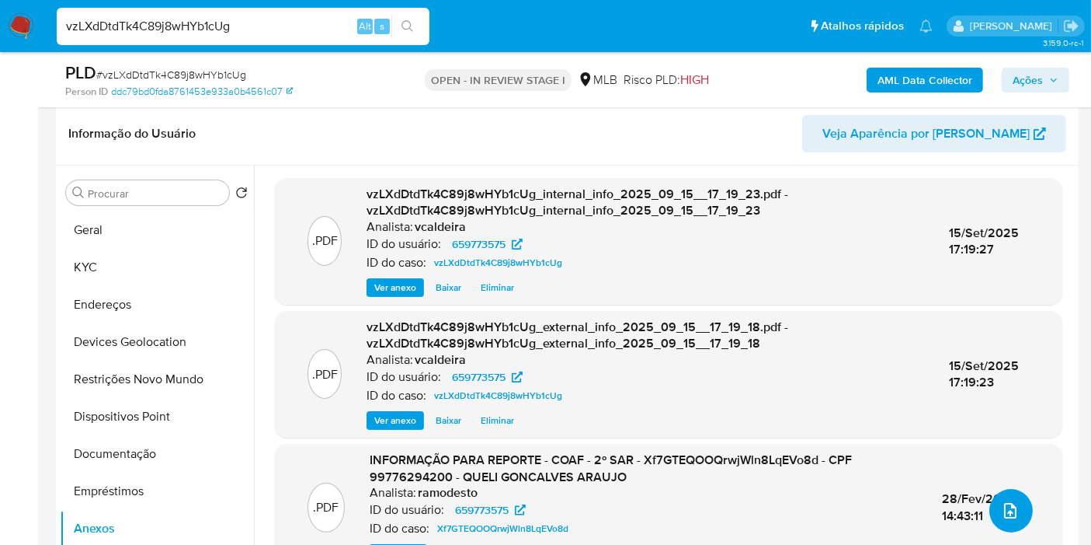
scroll to position [221, 0]
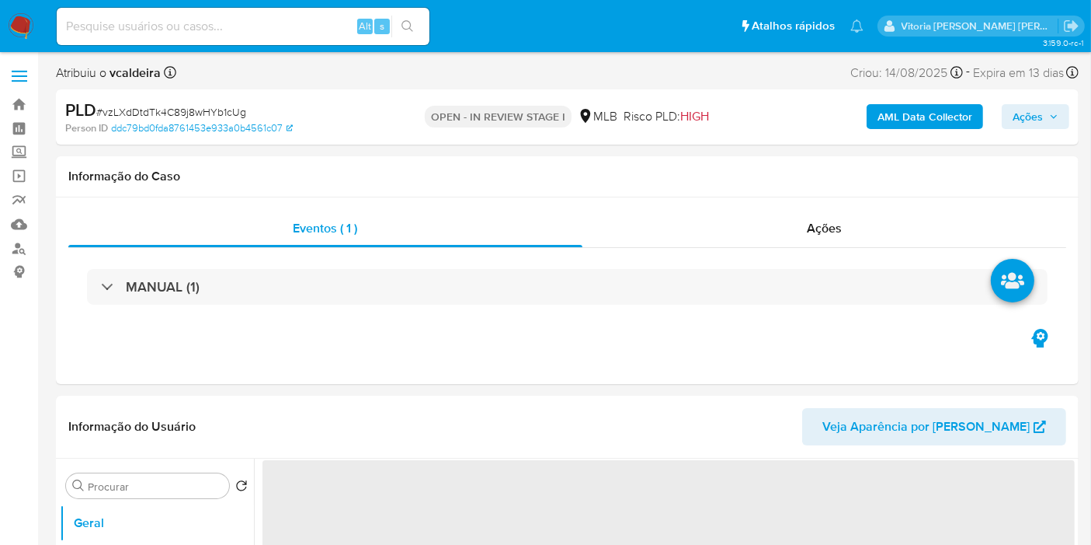
drag, startPoint x: 1032, startPoint y: 120, endPoint x: 778, endPoint y: 92, distance: 256.4
click at [1034, 120] on span "Ações" at bounding box center [1028, 116] width 30 height 25
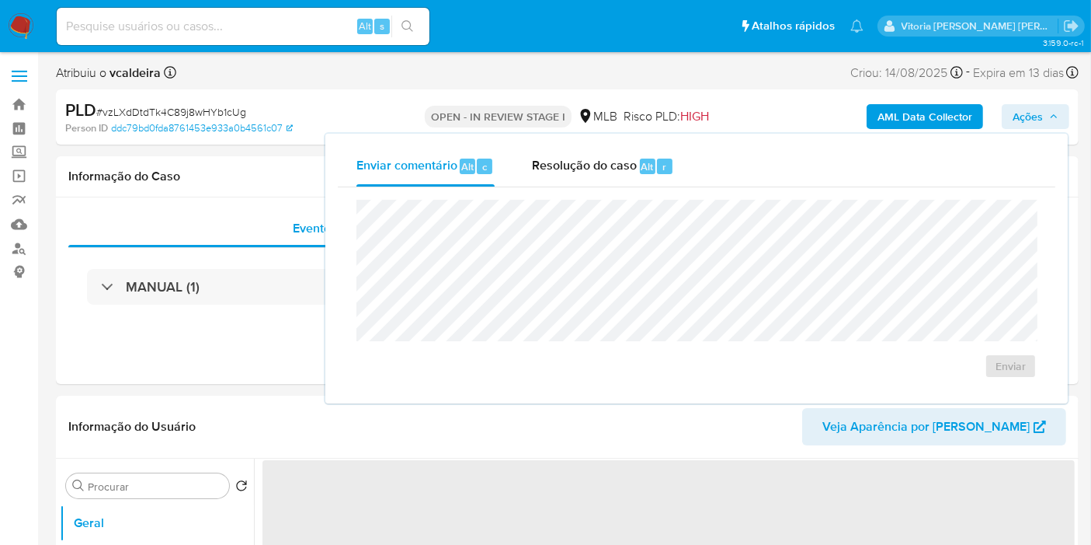
select select "10"
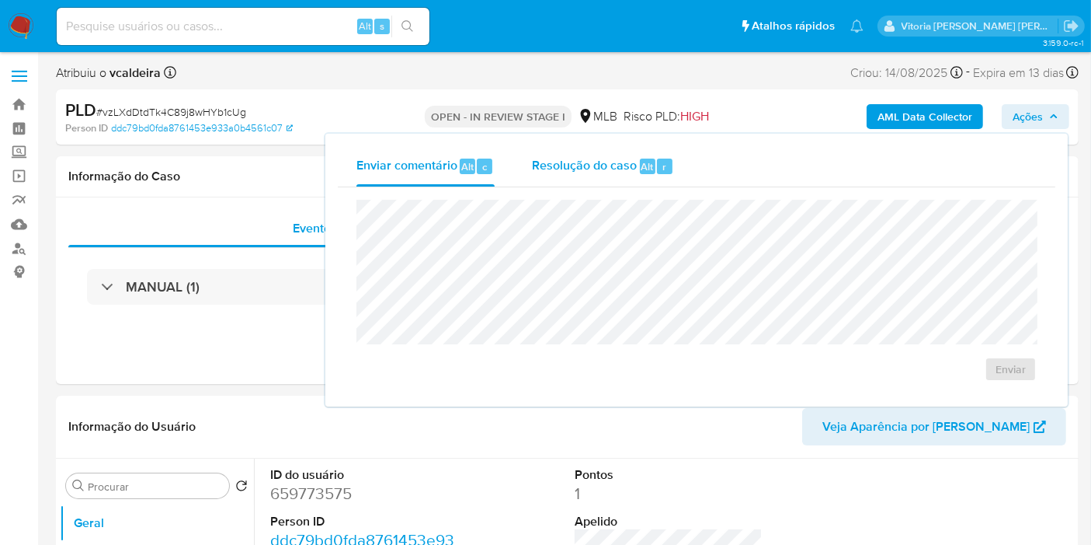
click at [590, 164] on span "Resolução do caso" at bounding box center [584, 166] width 105 height 18
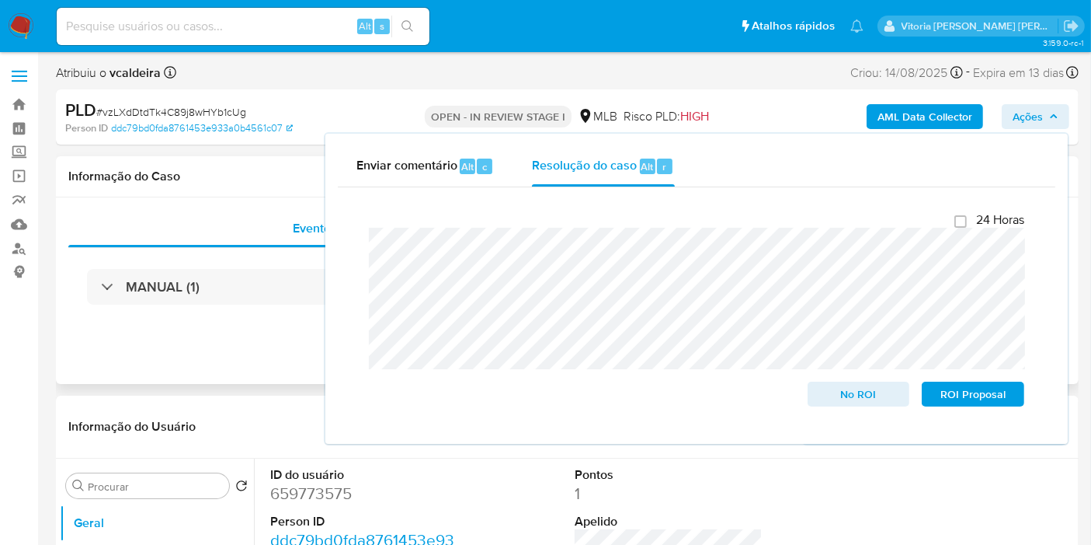
click at [289, 357] on div "Eventos ( 1 ) Ações MANUAL (1)" at bounding box center [567, 290] width 1023 height 186
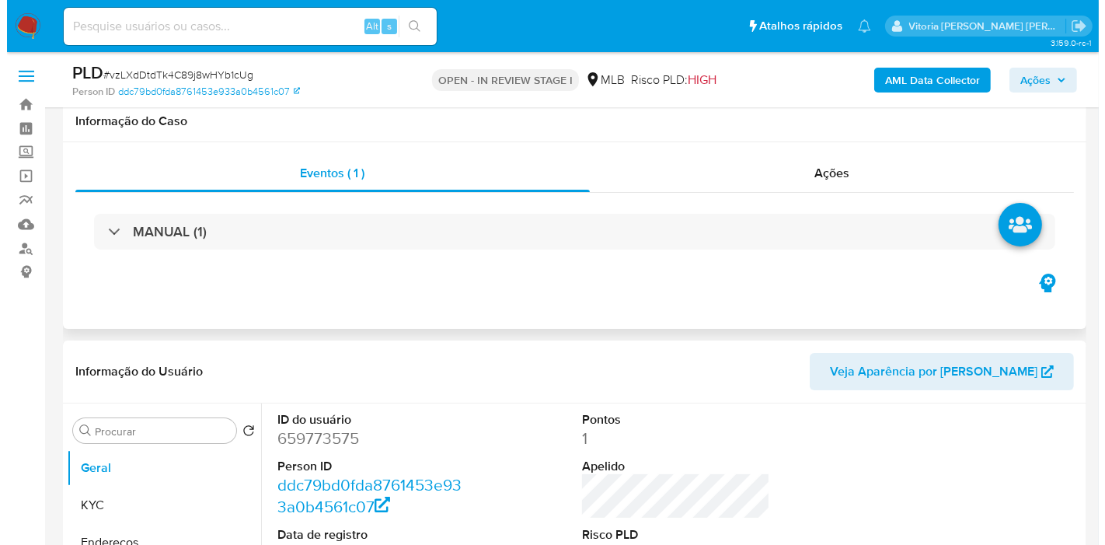
scroll to position [345, 0]
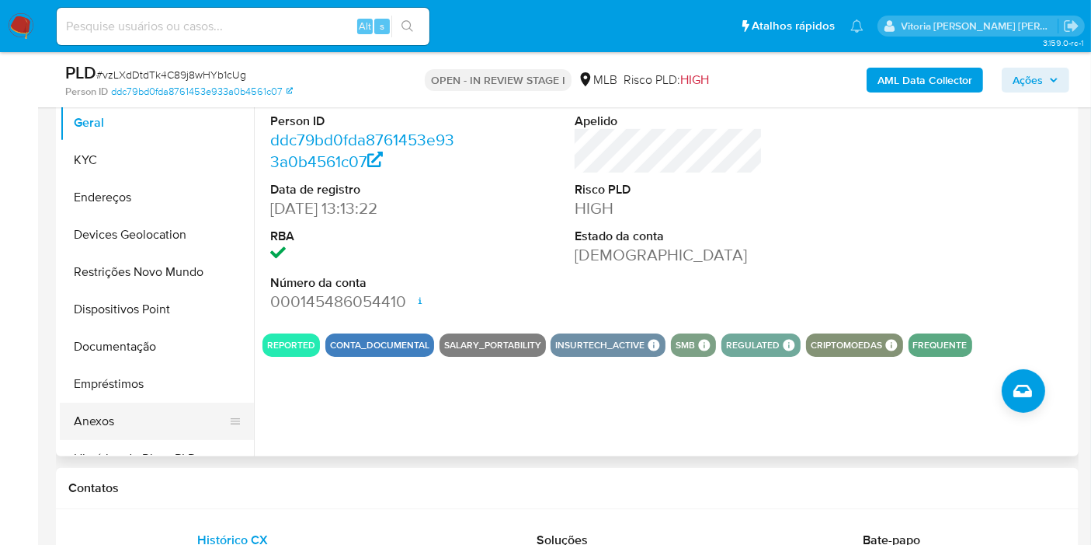
click at [158, 407] on button "Anexos" at bounding box center [151, 420] width 182 height 37
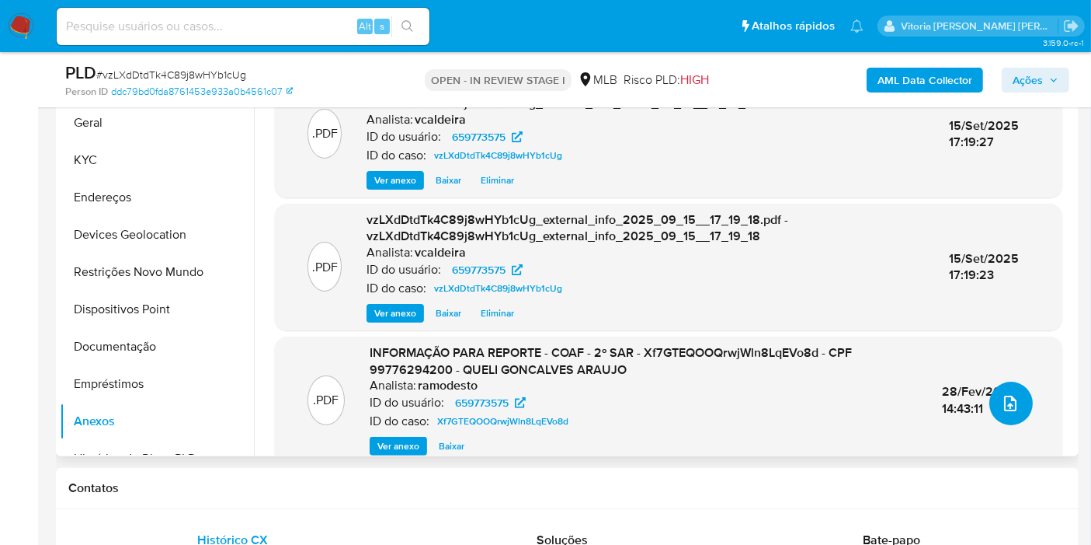
click at [1011, 395] on icon "upload-file" at bounding box center [1010, 403] width 19 height 19
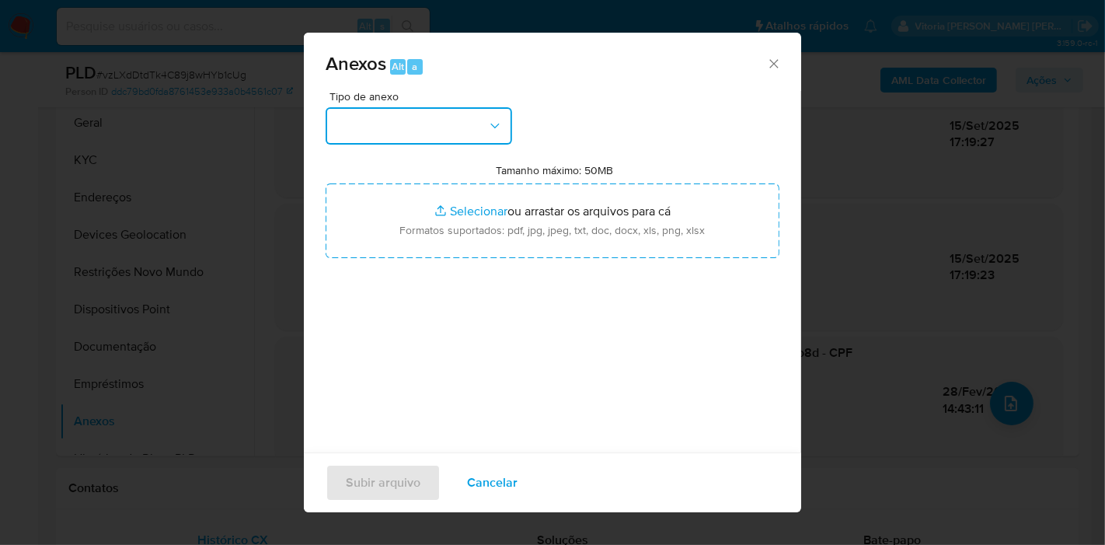
click at [444, 138] on button "button" at bounding box center [418, 125] width 186 height 37
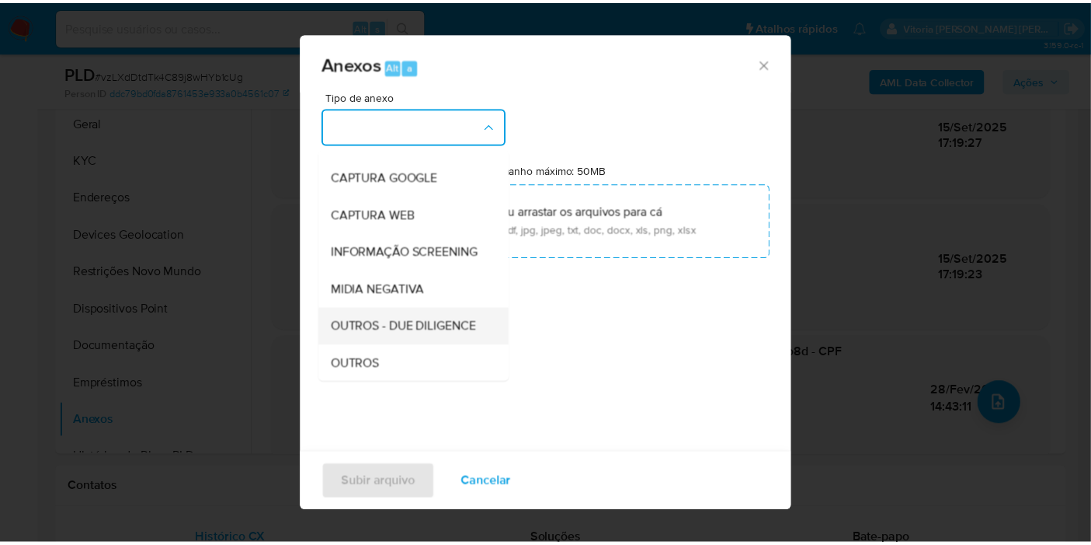
scroll to position [172, 0]
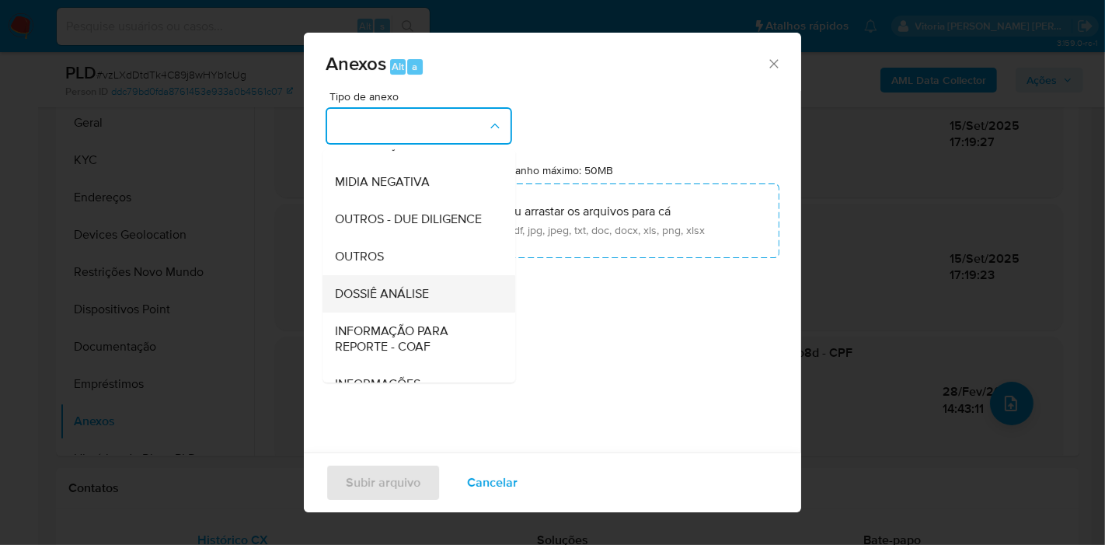
click at [381, 301] on span "DOSSIÊ ANÁLISE" at bounding box center [382, 294] width 94 height 16
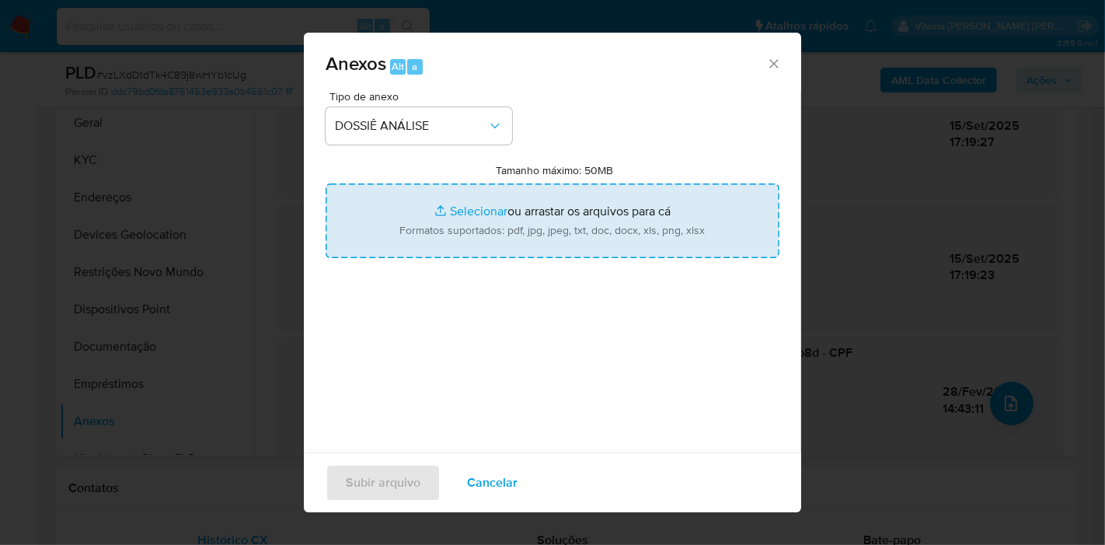
type input "C:\fakepath\Mulan 659773575_2025_09_15_08_57_03.xlsx"
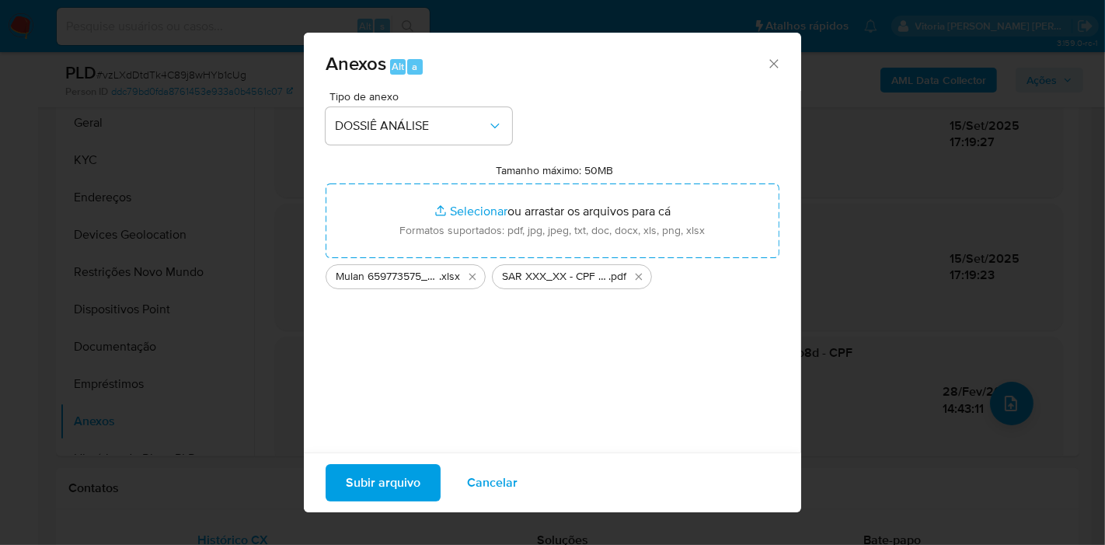
click at [374, 485] on span "Subir arquivo" at bounding box center [383, 482] width 75 height 34
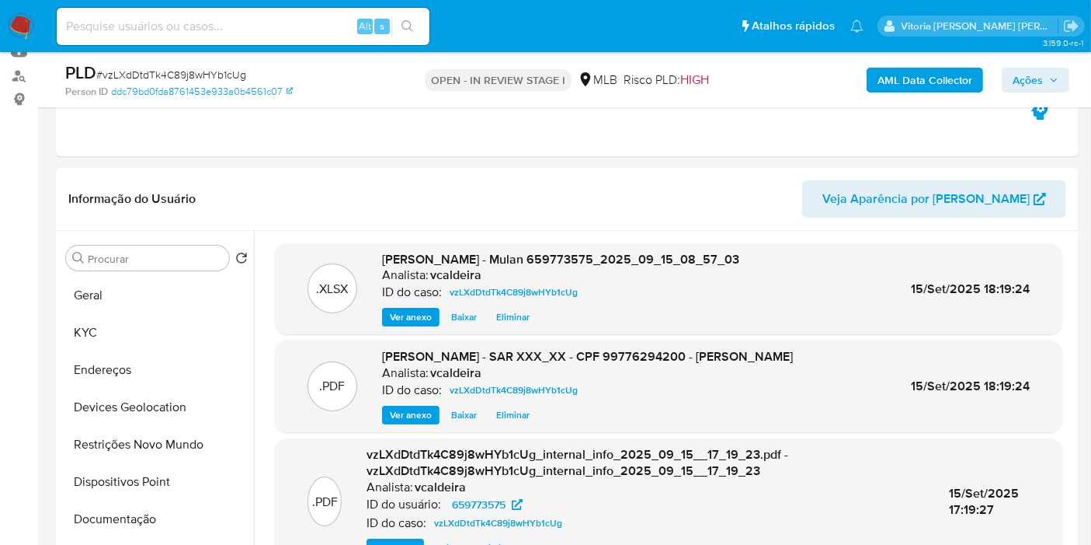
click at [1022, 78] on span "Ações" at bounding box center [1028, 80] width 30 height 25
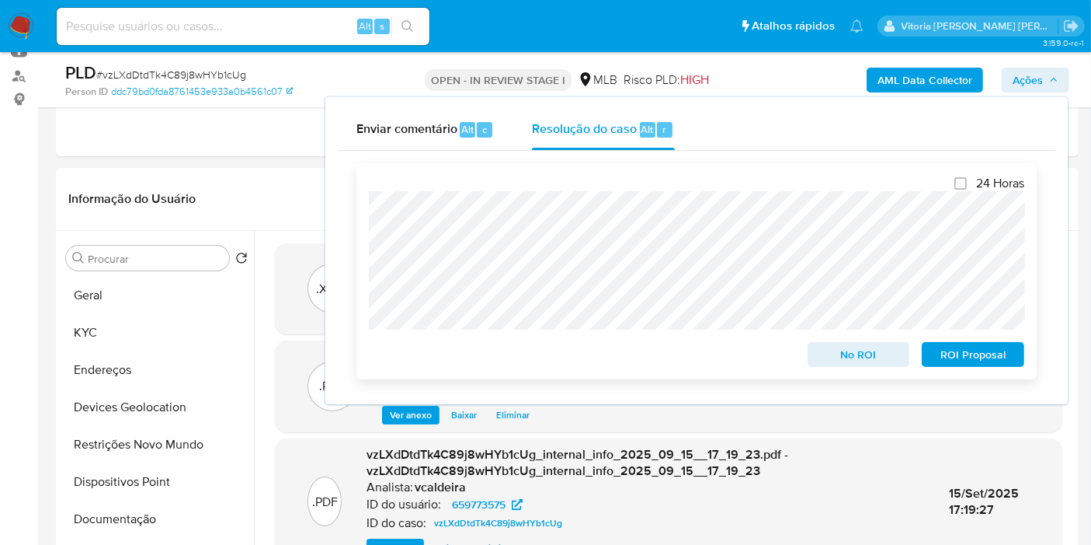
click at [938, 353] on span "ROI Proposal" at bounding box center [973, 354] width 81 height 22
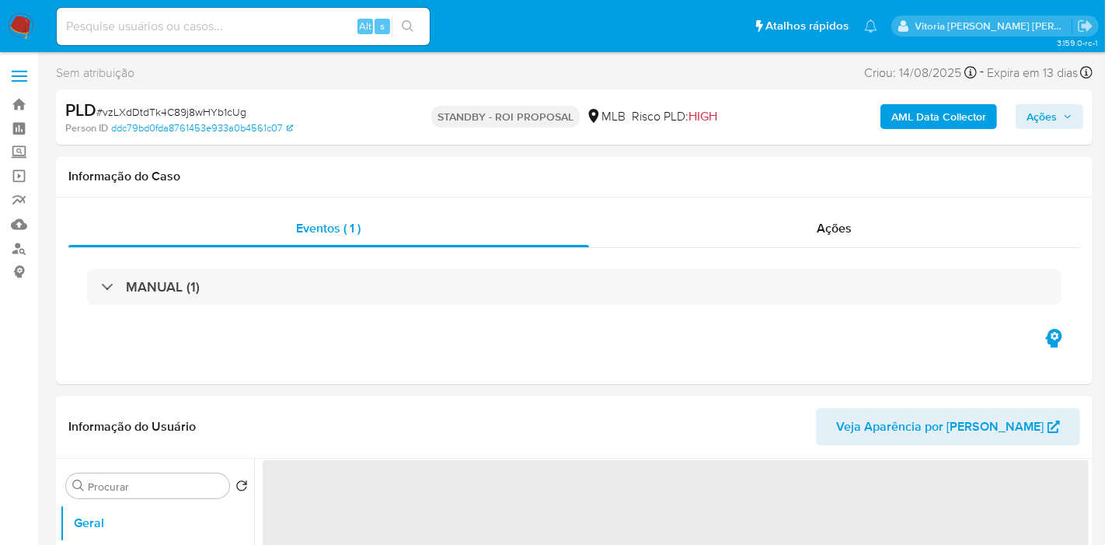
select select "10"
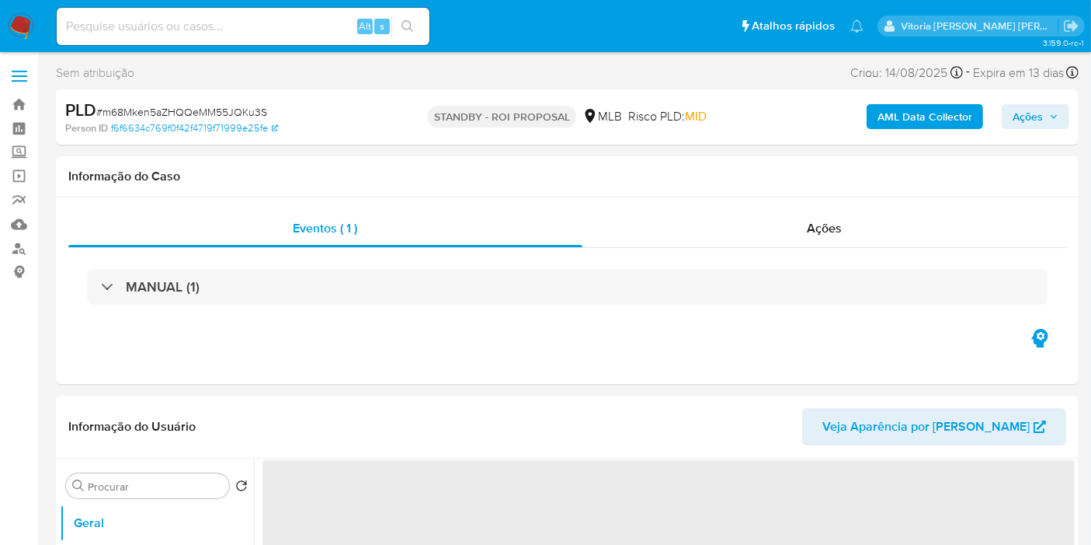
select select "10"
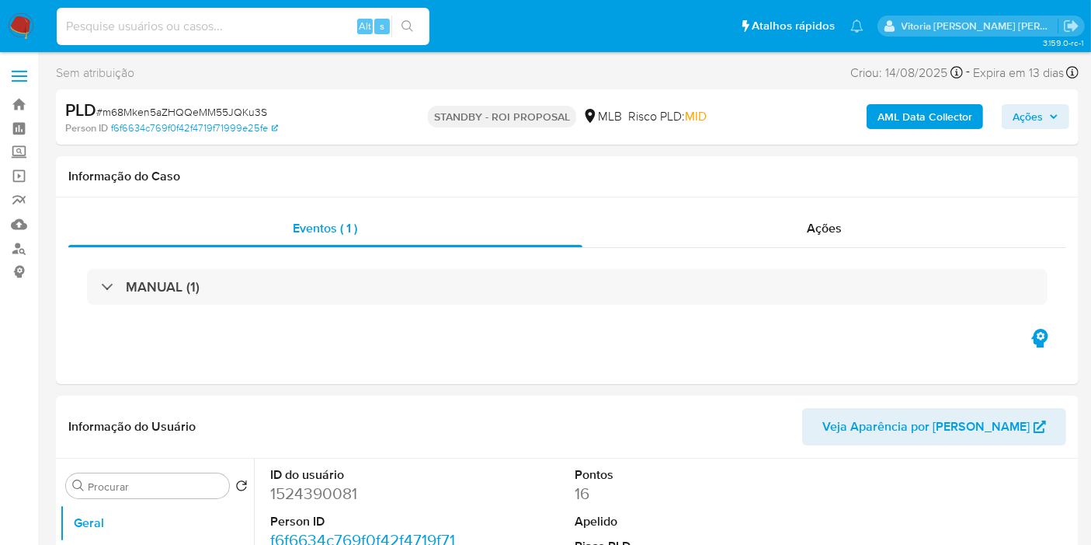
click at [214, 26] on input at bounding box center [243, 26] width 373 height 20
paste input "5xf7nyFavjieht5jk8WlZblh"
type input "5xf7nyFavjieht5jk8WlZblh"
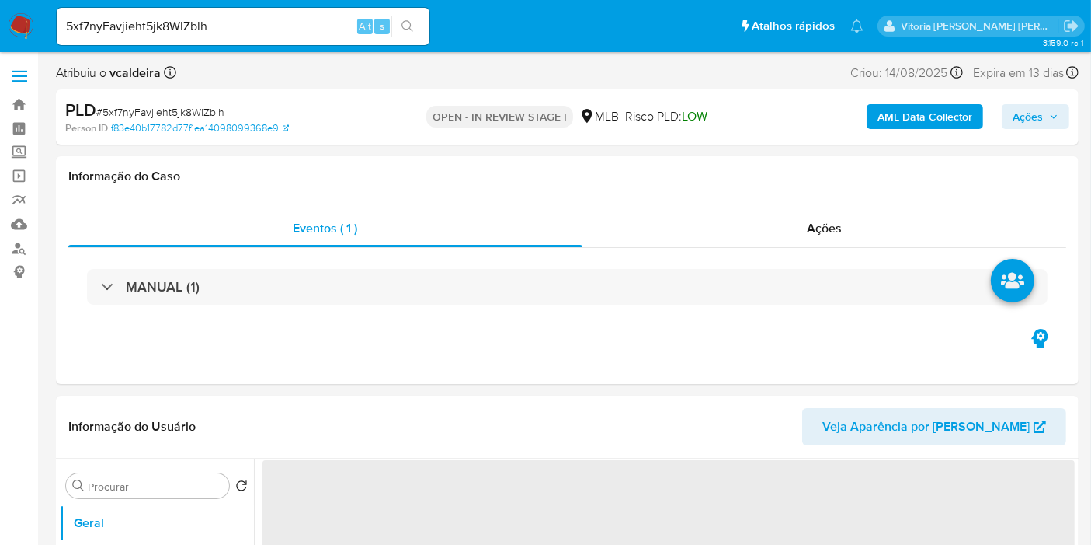
select select "10"
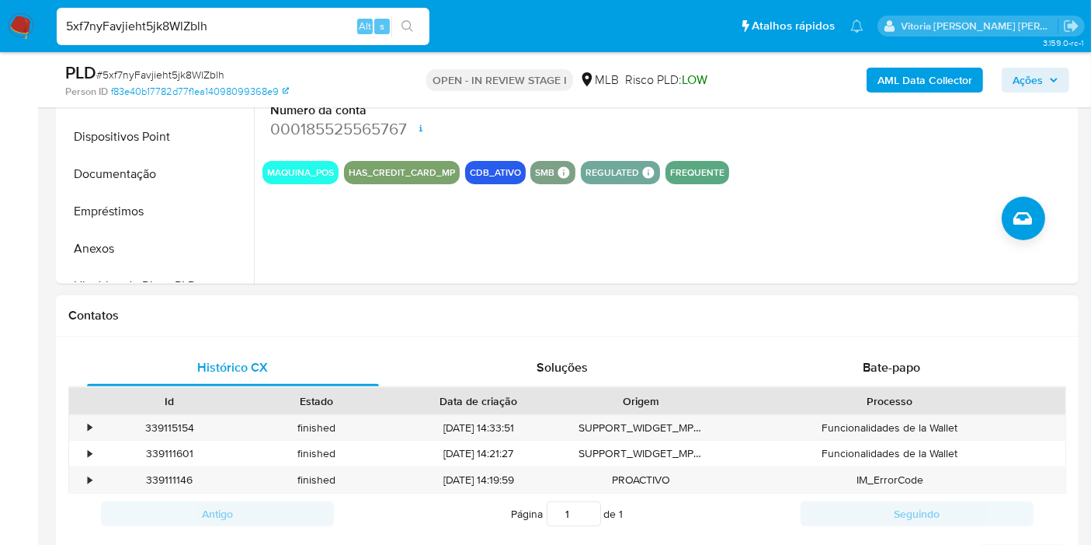
scroll to position [172, 0]
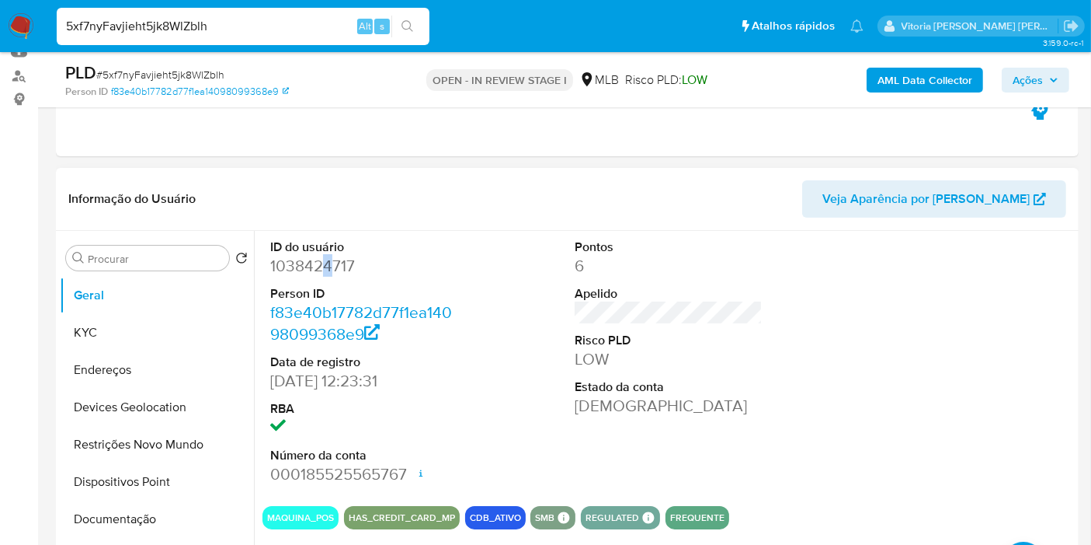
click at [326, 266] on dd "1038424717" at bounding box center [364, 266] width 188 height 22
drag, startPoint x: 325, startPoint y: 266, endPoint x: 297, endPoint y: 262, distance: 29.0
click at [298, 262] on dd "1038424717" at bounding box center [364, 266] width 188 height 22
click at [297, 262] on dd "1038424717" at bounding box center [364, 266] width 188 height 22
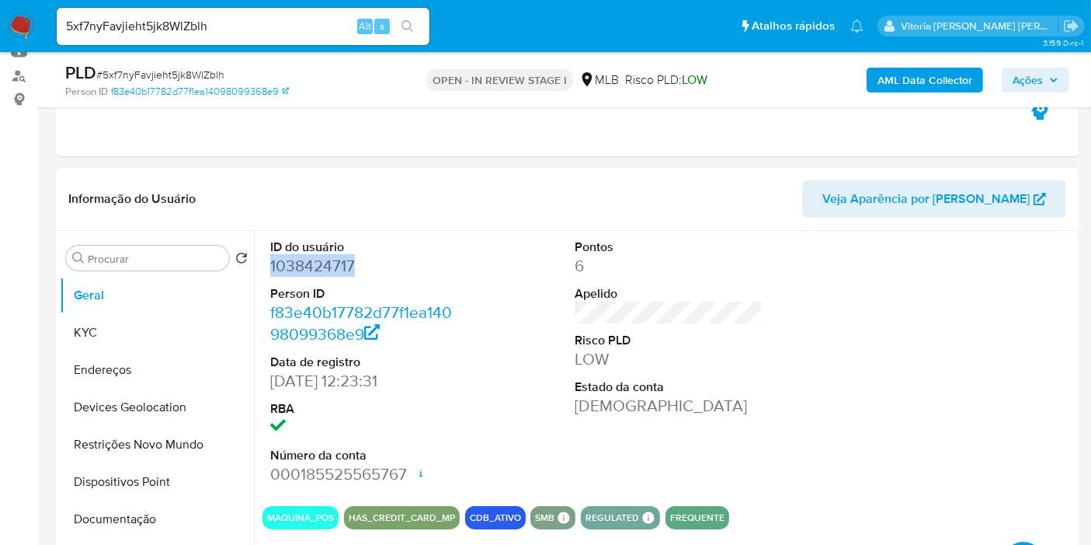
copy dd "1038424717"
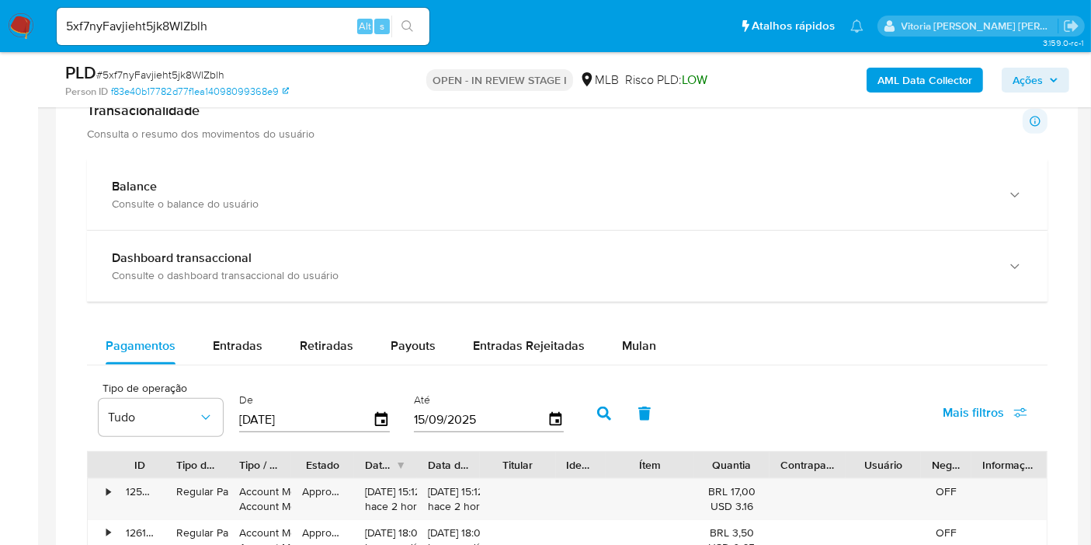
scroll to position [690, 0]
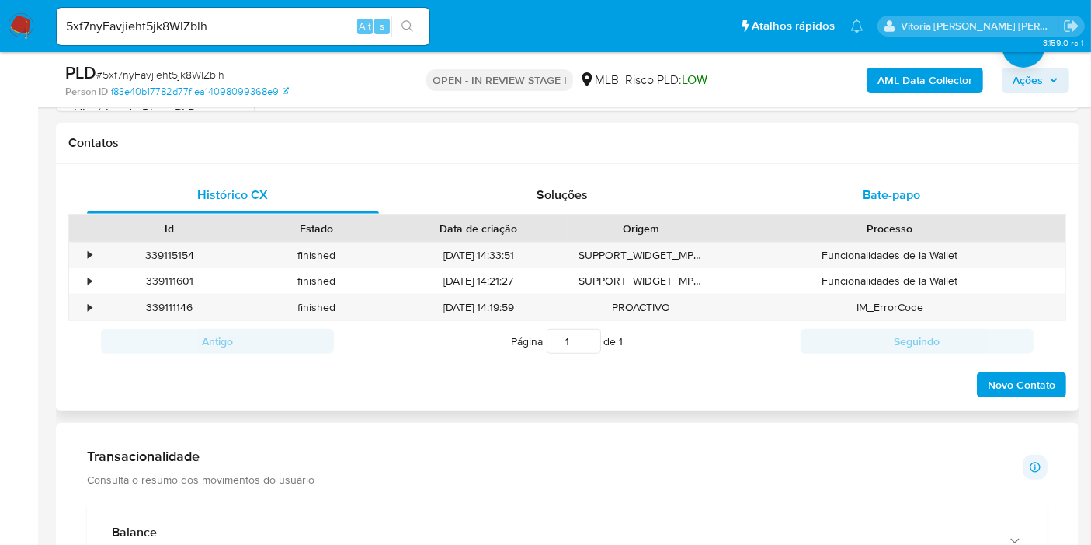
drag, startPoint x: 883, startPoint y: 186, endPoint x: 865, endPoint y: 190, distance: 19.0
click at [882, 186] on span "Bate-papo" at bounding box center [891, 195] width 57 height 18
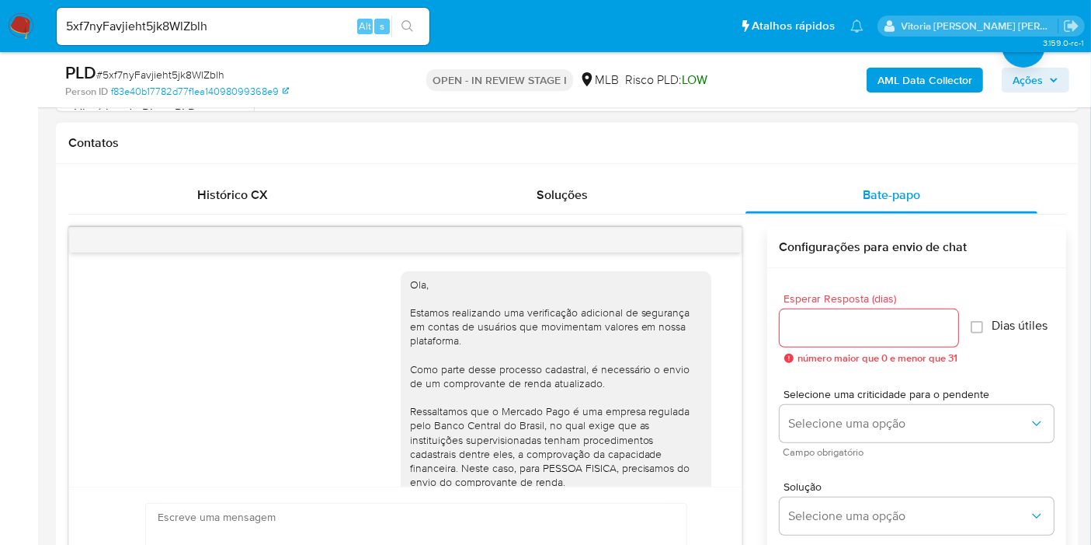
scroll to position [194, 0]
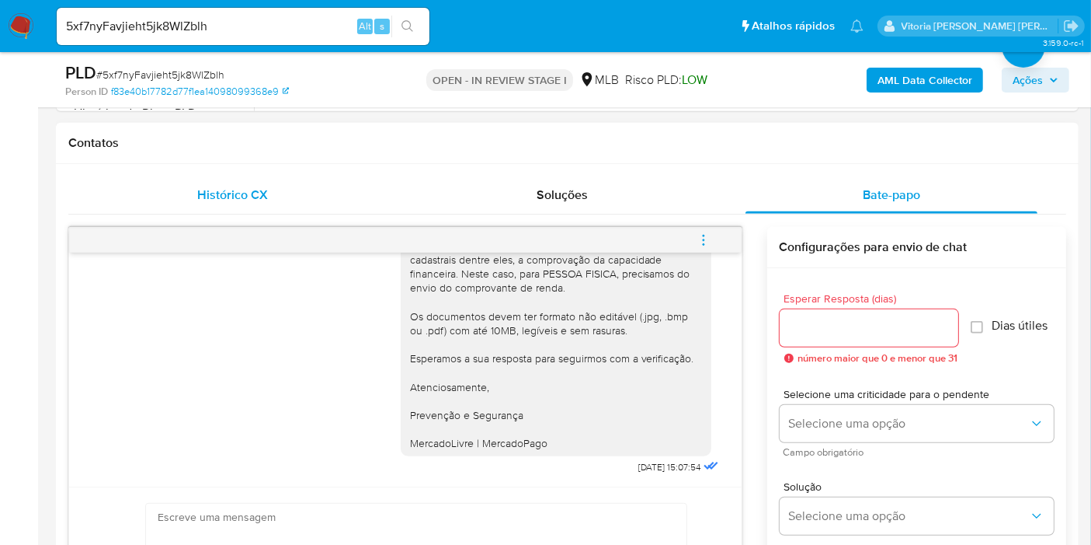
click at [234, 188] on span "Histórico CX" at bounding box center [233, 195] width 71 height 18
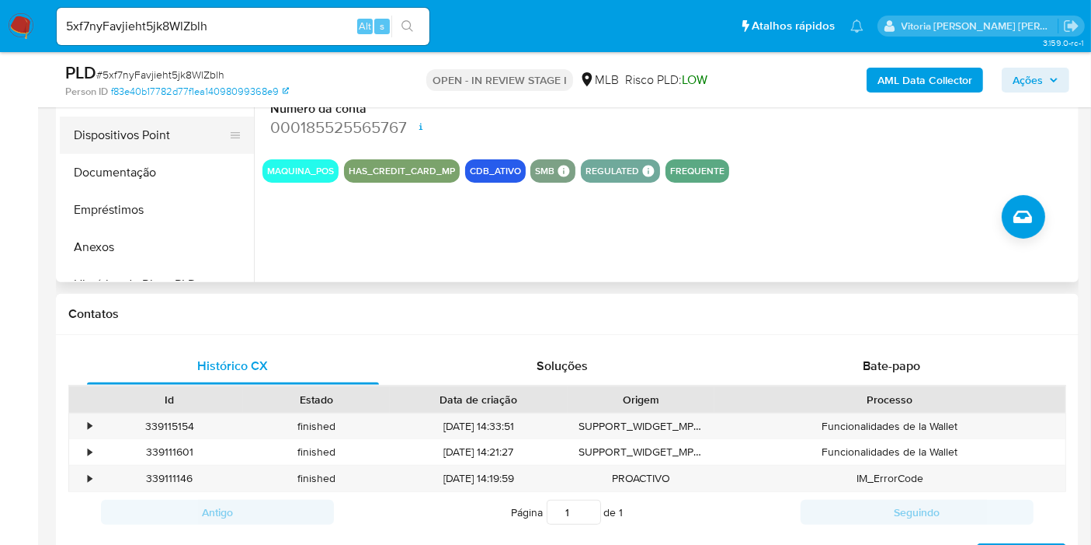
scroll to position [345, 0]
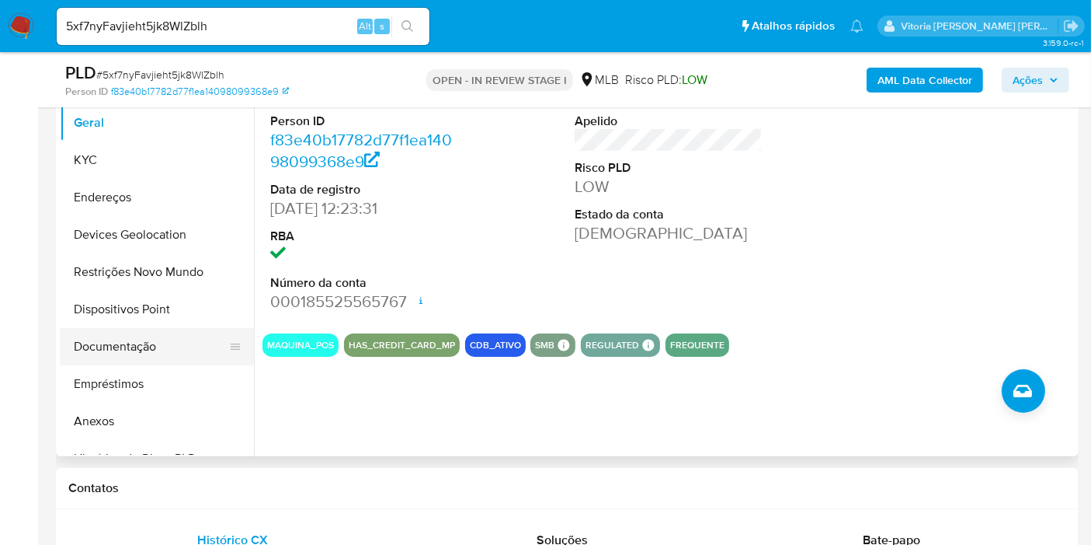
click at [129, 348] on button "Documentação" at bounding box center [151, 346] width 182 height 37
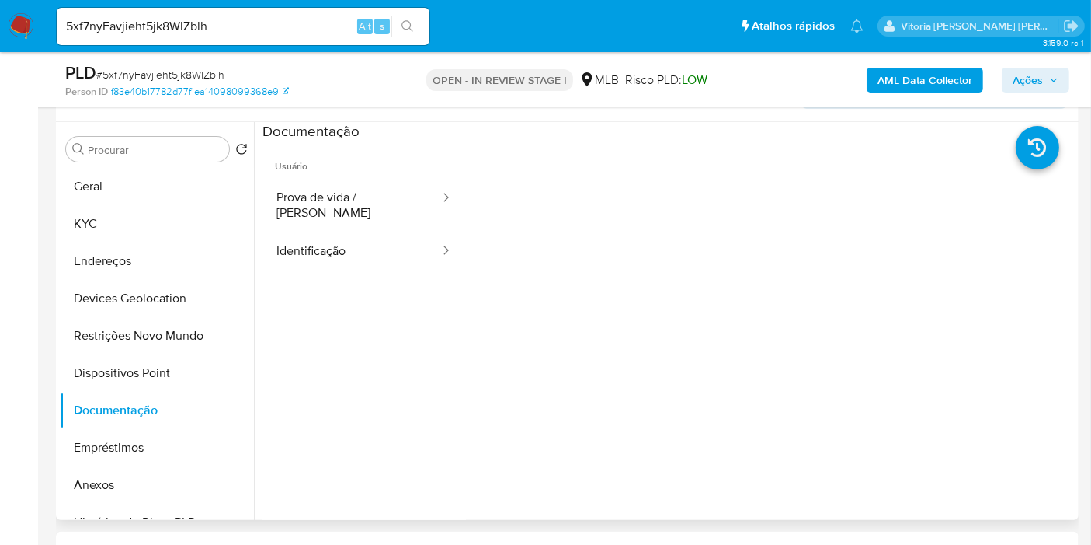
scroll to position [172, 0]
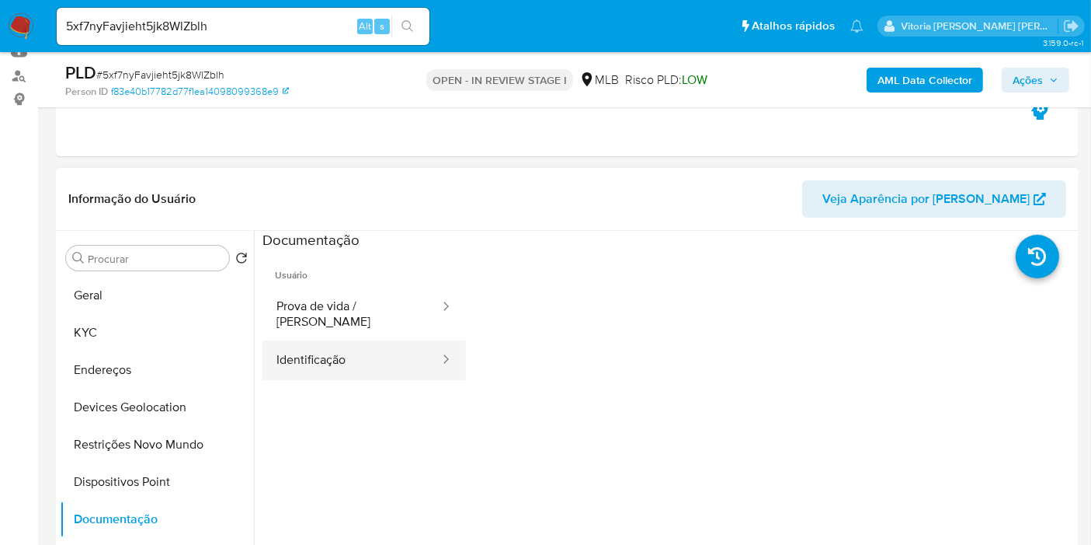
click at [325, 340] on button "Identificação" at bounding box center [352, 360] width 179 height 40
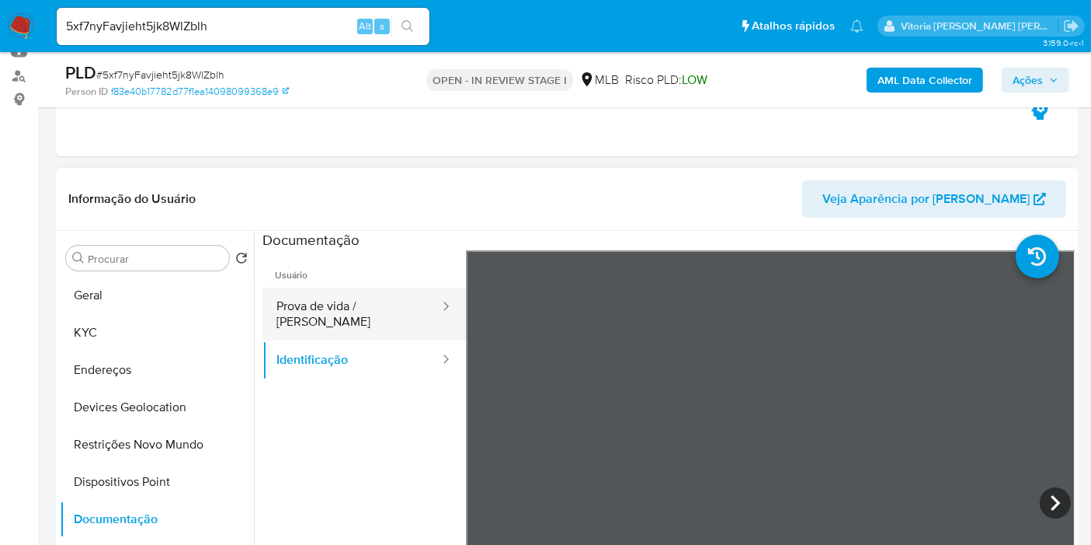
click at [343, 307] on button "Prova de vida / [PERSON_NAME]" at bounding box center [352, 313] width 179 height 53
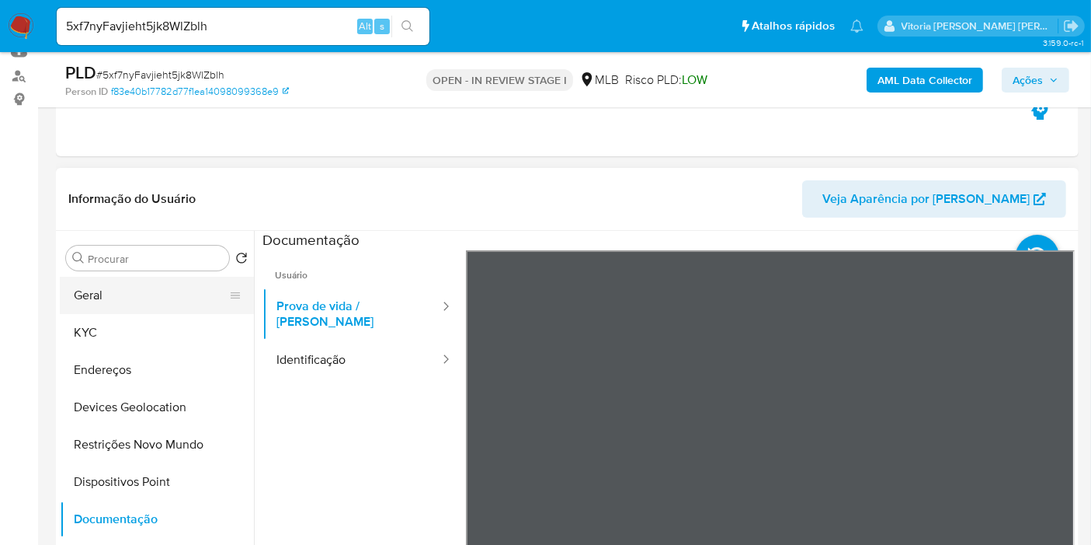
click at [107, 305] on button "Geral" at bounding box center [151, 295] width 182 height 37
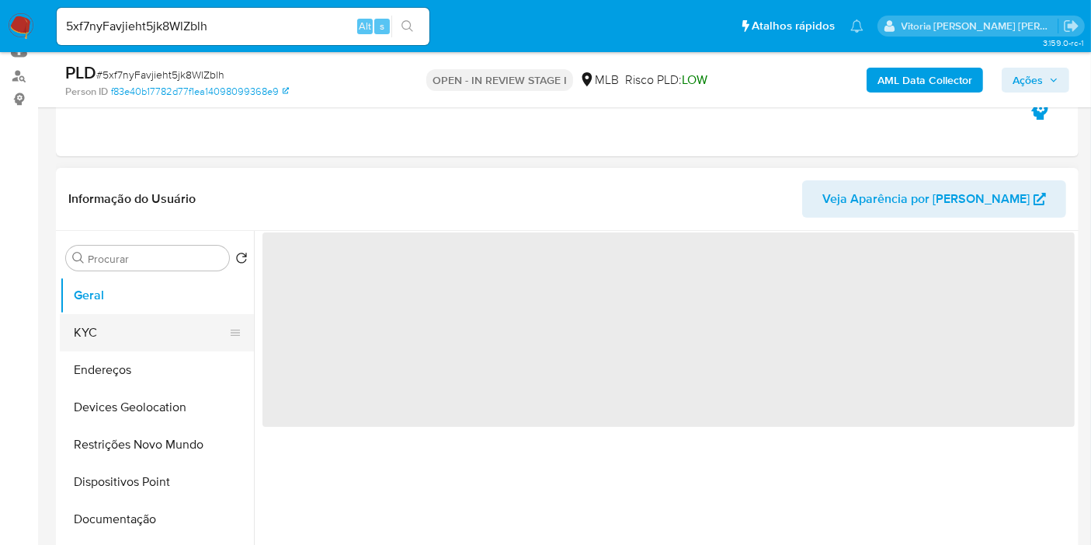
click at [98, 327] on button "KYC" at bounding box center [151, 332] width 182 height 37
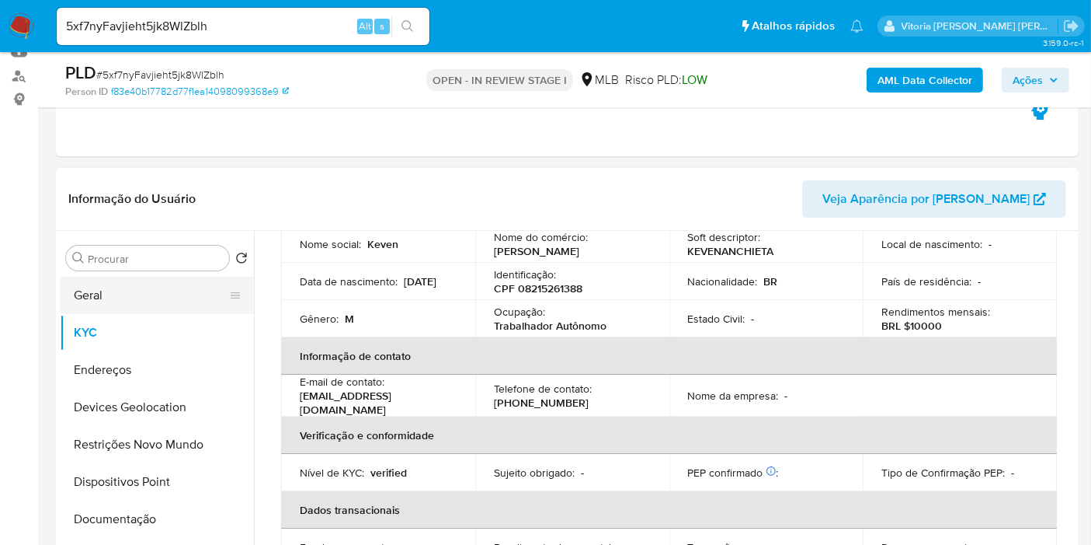
click at [146, 297] on button "Geral" at bounding box center [151, 295] width 182 height 37
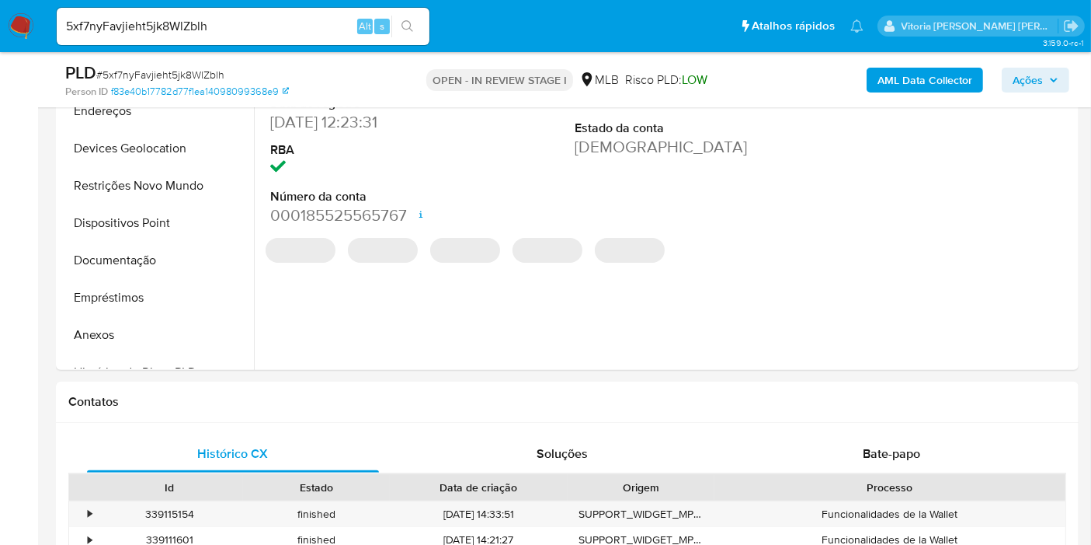
scroll to position [345, 0]
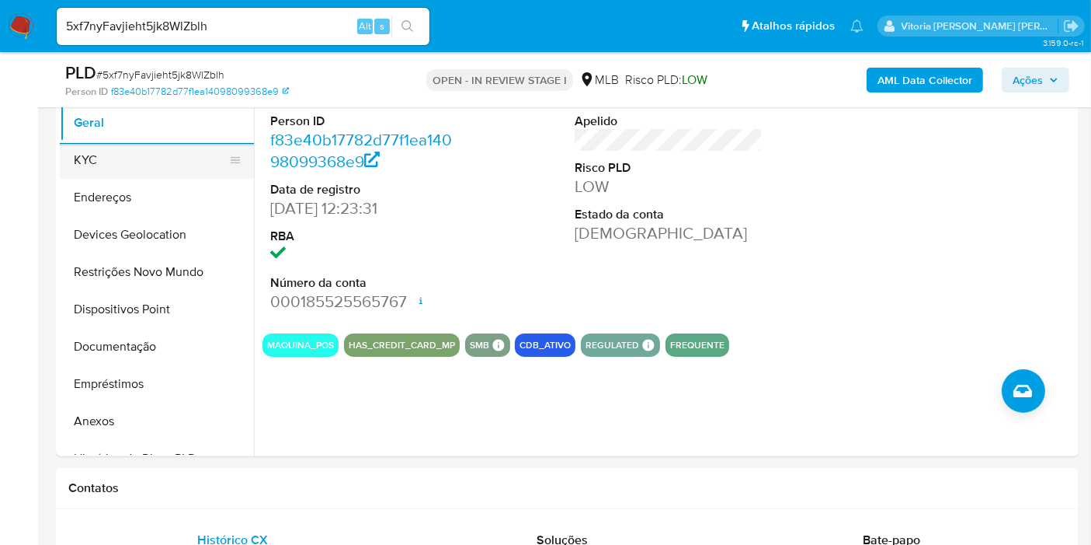
drag, startPoint x: 129, startPoint y: 148, endPoint x: 172, endPoint y: 169, distance: 48.6
click at [127, 149] on button "KYC" at bounding box center [151, 159] width 182 height 37
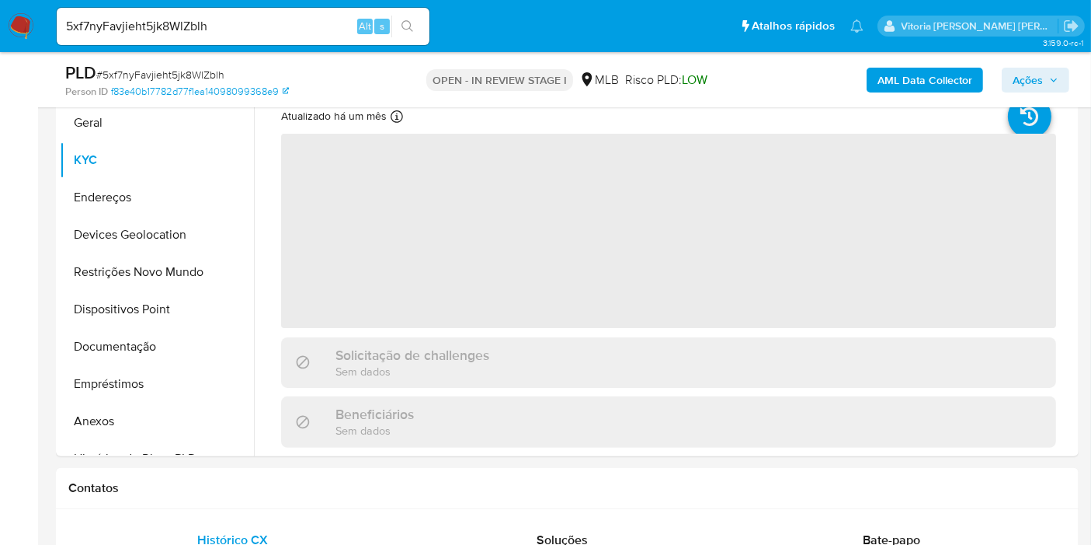
scroll to position [259, 0]
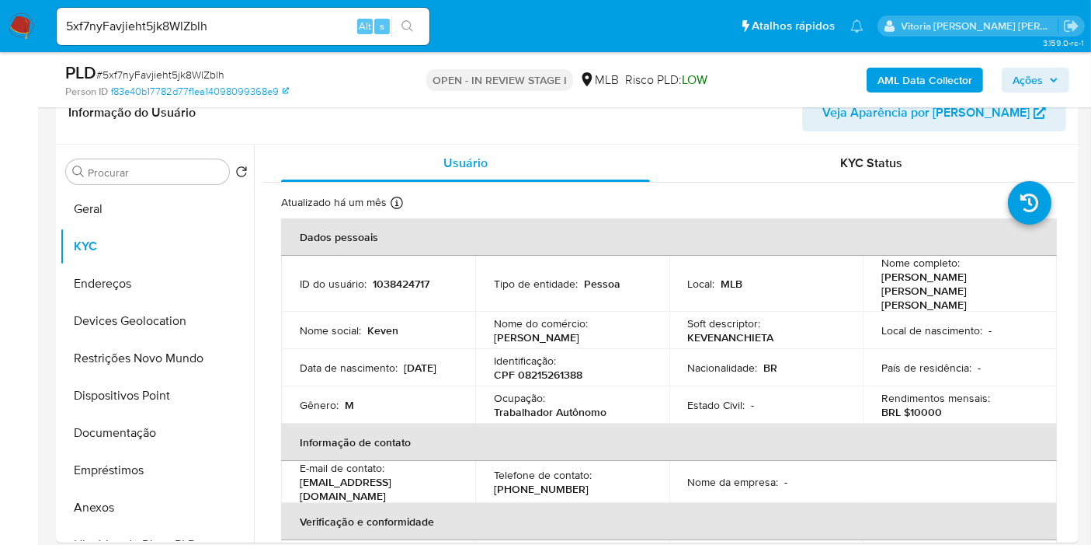
click at [210, 31] on input "5xf7nyFavjieht5jk8WlZblh" at bounding box center [243, 26] width 373 height 20
paste input "1996936222"
type input "1996936222"
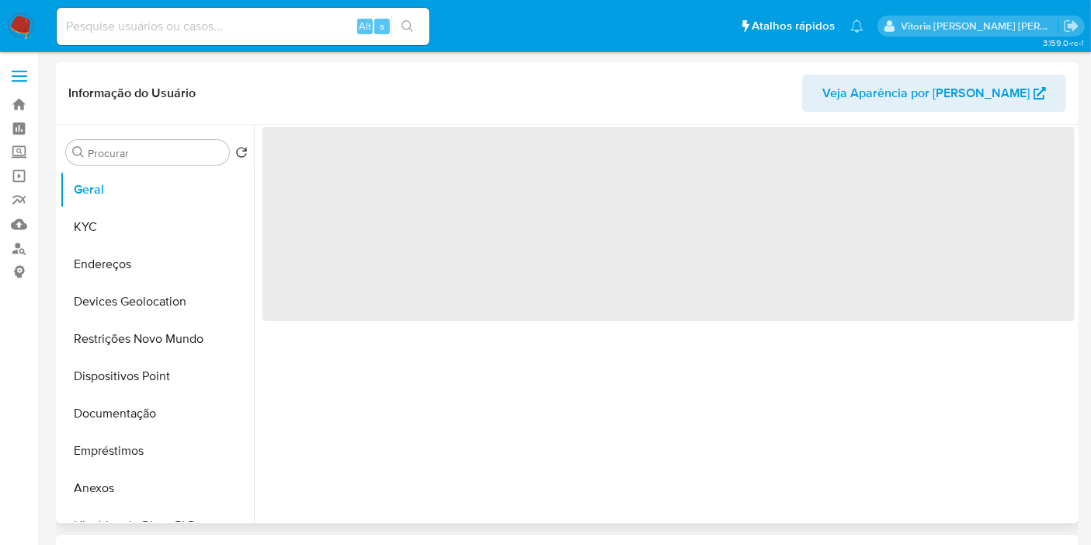
select select "10"
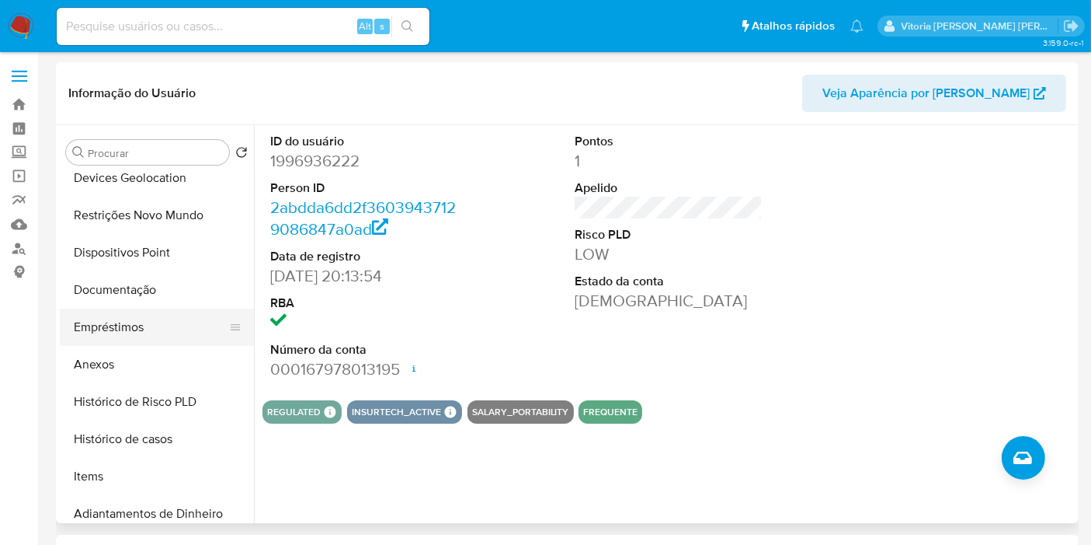
scroll to position [259, 0]
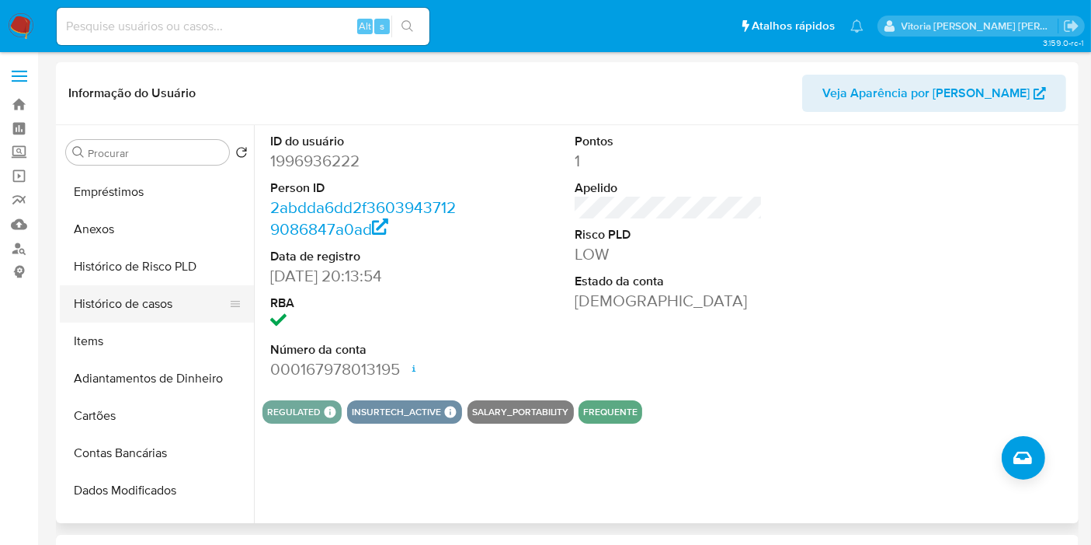
click at [144, 301] on button "Histórico de casos" at bounding box center [151, 303] width 182 height 37
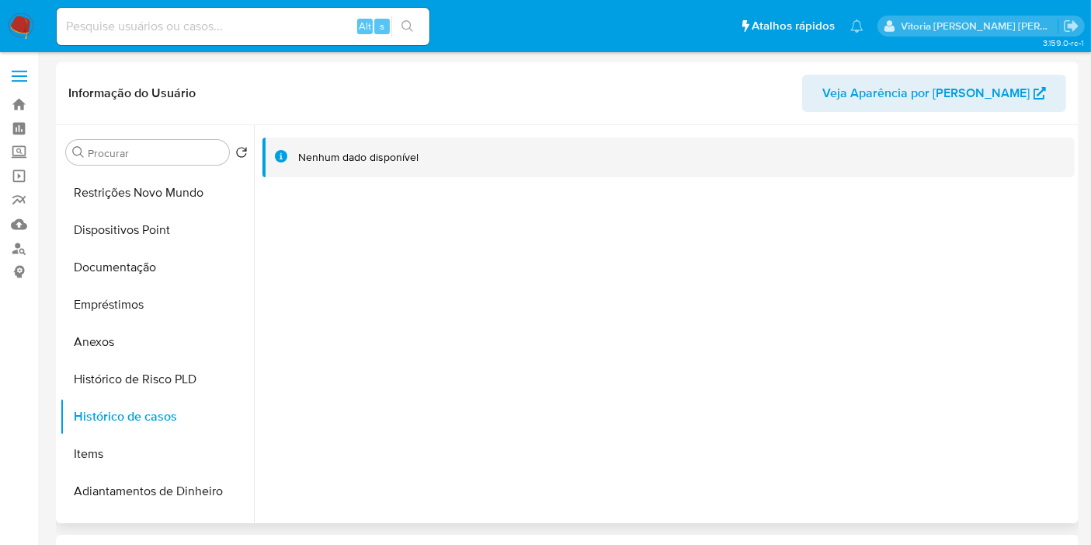
scroll to position [0, 0]
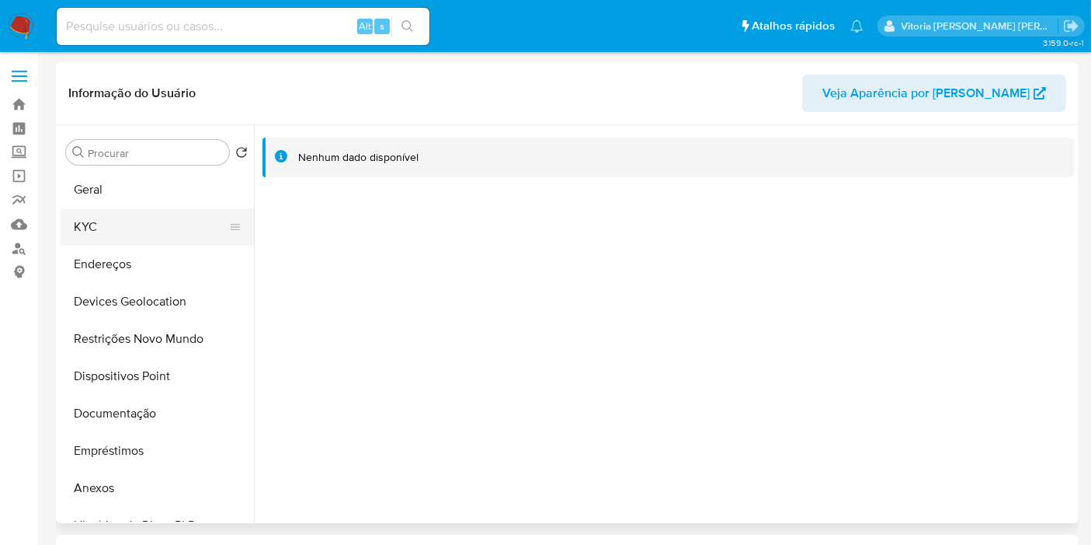
click at [133, 238] on button "KYC" at bounding box center [151, 226] width 182 height 37
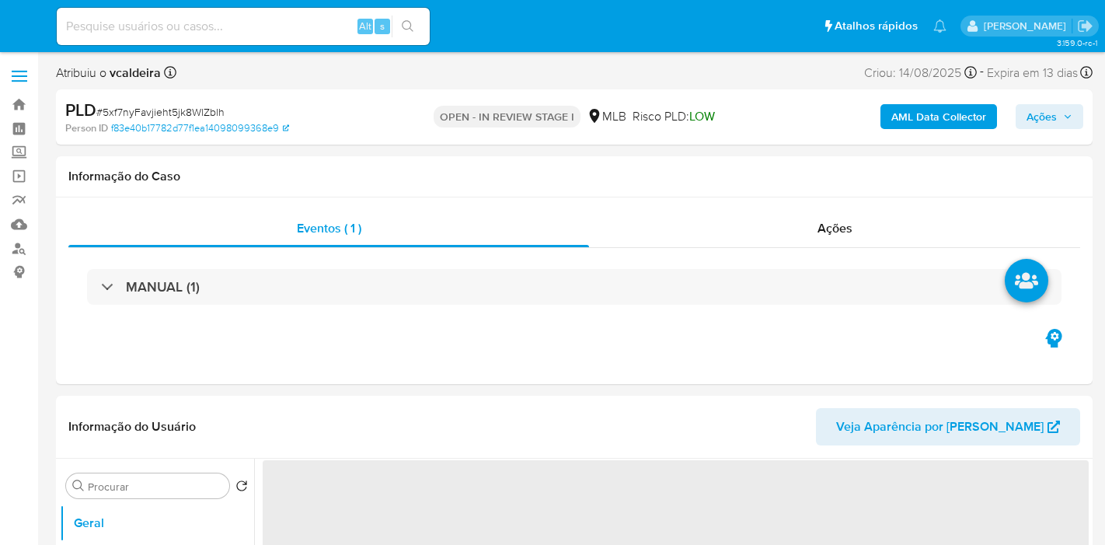
select select "10"
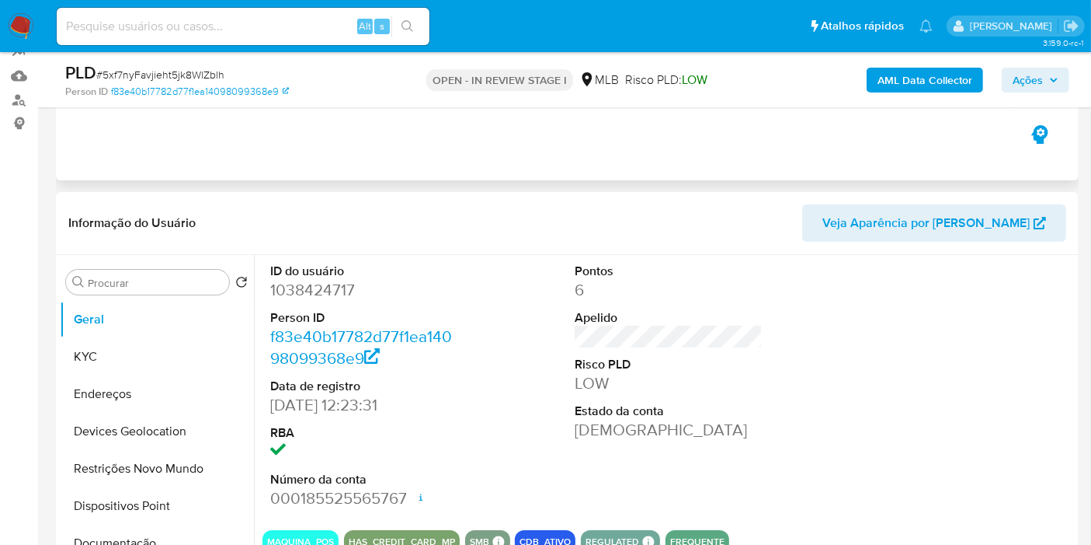
scroll to position [259, 0]
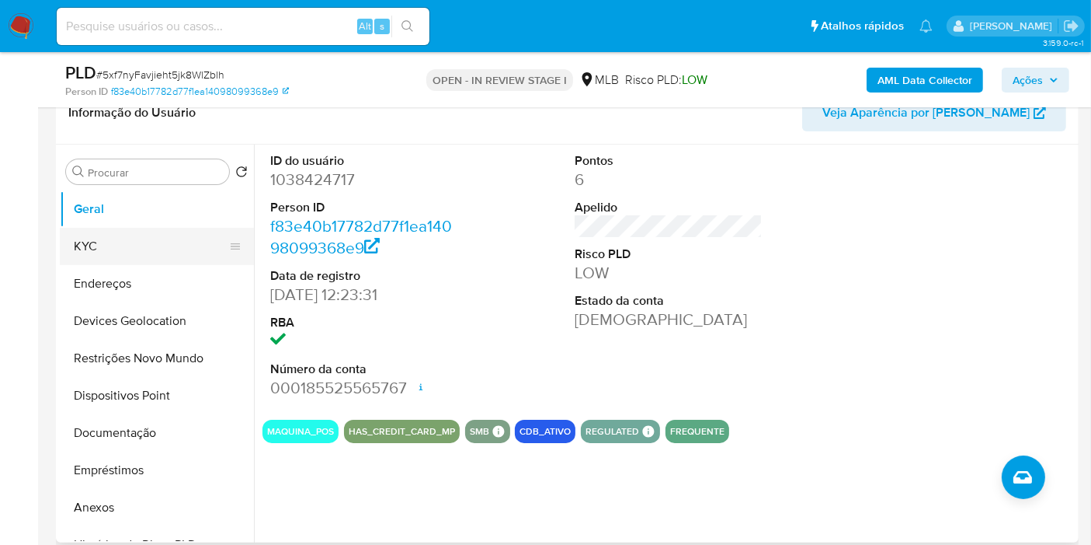
click at [89, 251] on button "KYC" at bounding box center [151, 246] width 182 height 37
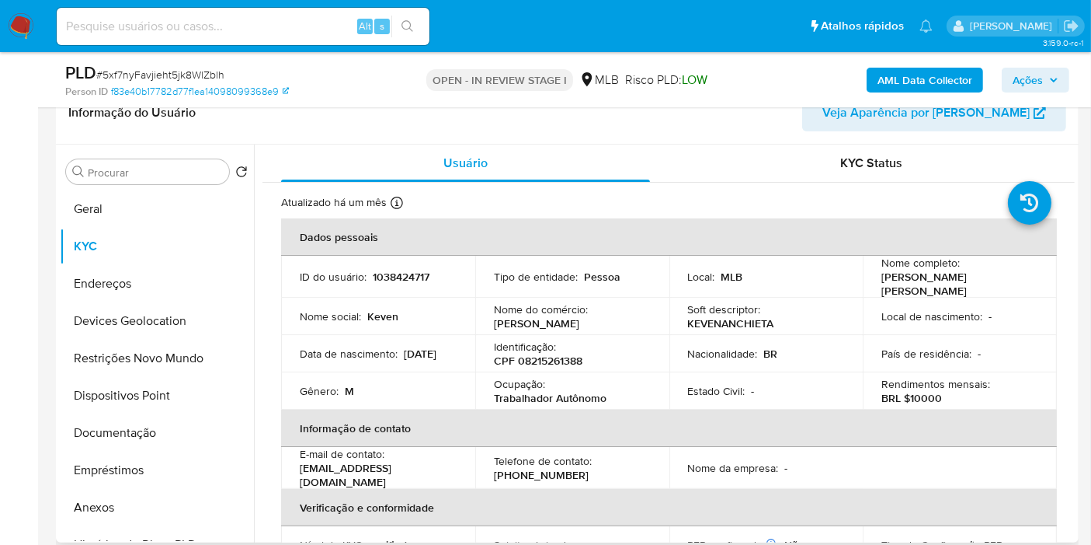
drag, startPoint x: 974, startPoint y: 291, endPoint x: 879, endPoint y: 283, distance: 95.2
click at [882, 283] on p "[PERSON_NAME] [PERSON_NAME]" at bounding box center [957, 284] width 151 height 28
copy p "[PERSON_NAME] [PERSON_NAME]"
drag, startPoint x: 579, startPoint y: 327, endPoint x: 503, endPoint y: 330, distance: 75.4
click at [505, 332] on td "Nome do comércio : [PERSON_NAME]" at bounding box center [572, 316] width 194 height 37
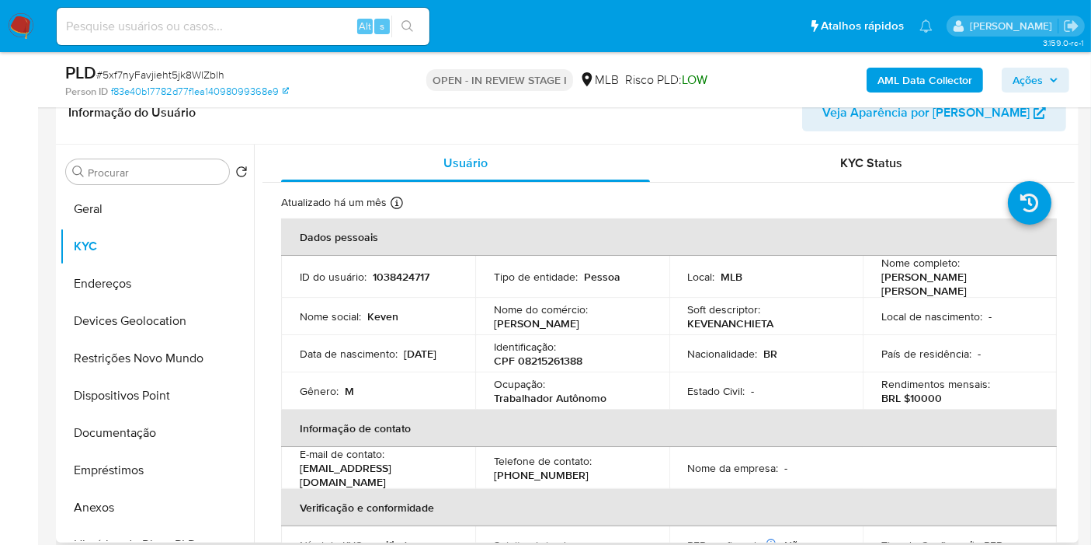
click at [532, 397] on p "Trabalhador Autônomo" at bounding box center [550, 398] width 113 height 14
click at [532, 395] on p "Trabalhador Autônomo" at bounding box center [550, 398] width 113 height 14
drag, startPoint x: 601, startPoint y: 398, endPoint x: 497, endPoint y: 392, distance: 104.3
click at [494, 398] on p "Trabalhador Autônomo" at bounding box center [550, 398] width 113 height 14
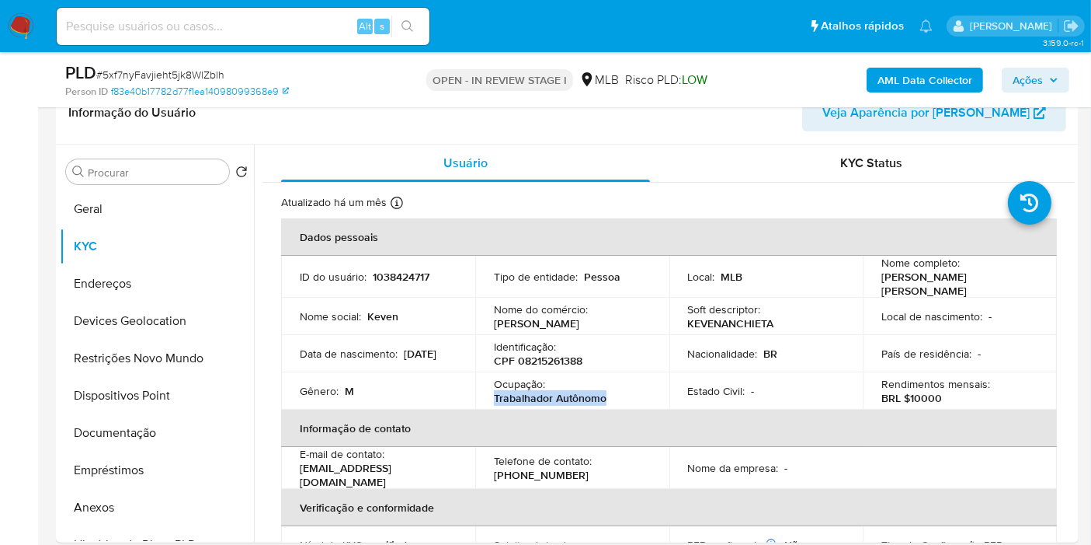
copy p "Trabalhador Autônomo"
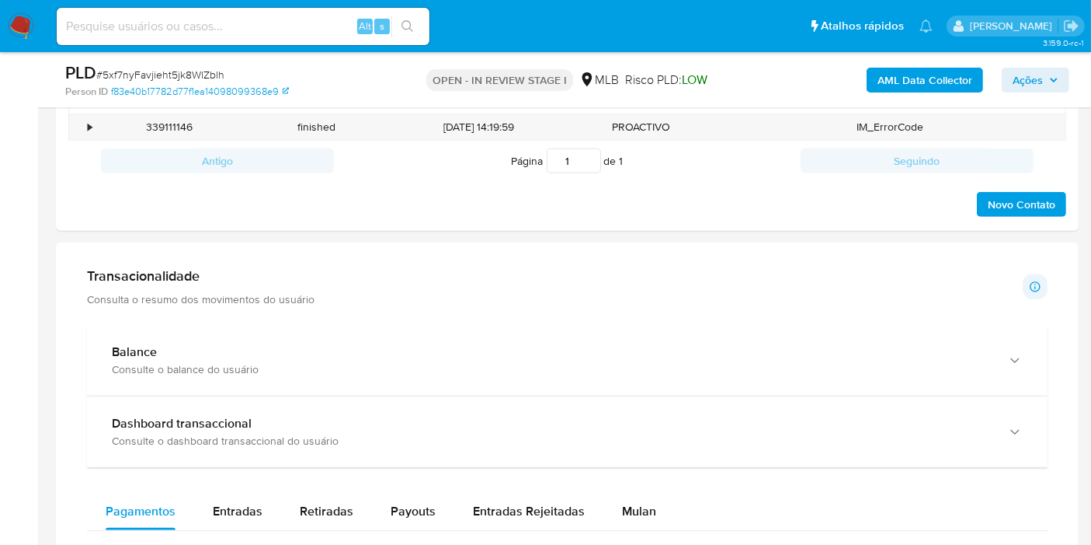
scroll to position [863, 0]
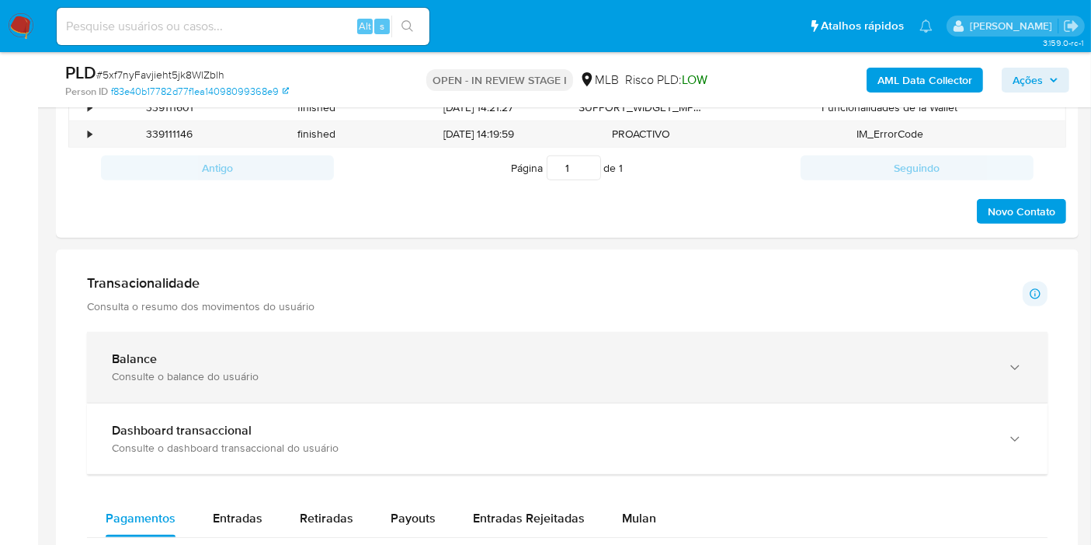
click at [1016, 373] on div "button" at bounding box center [1013, 367] width 19 height 32
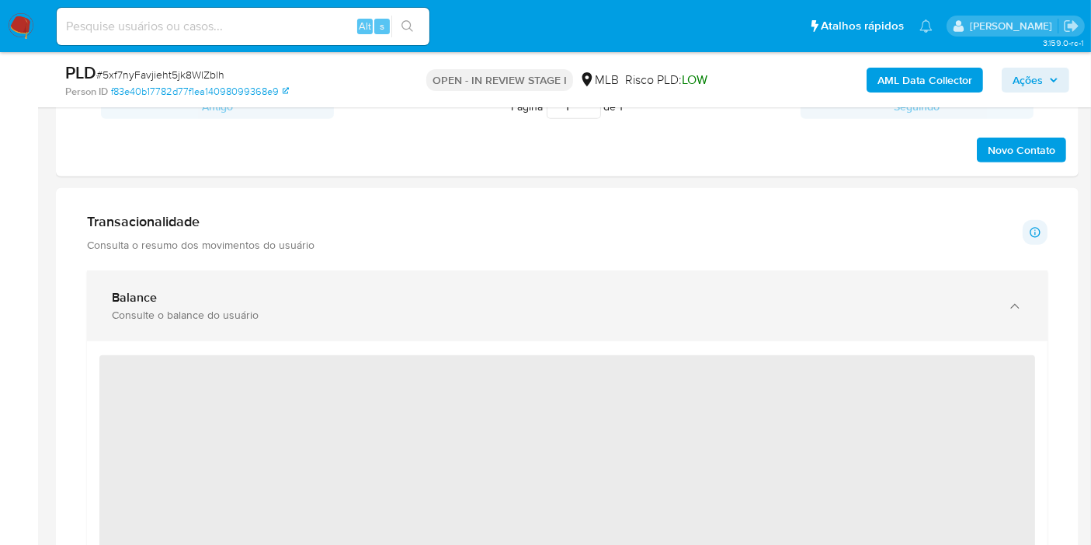
scroll to position [1036, 0]
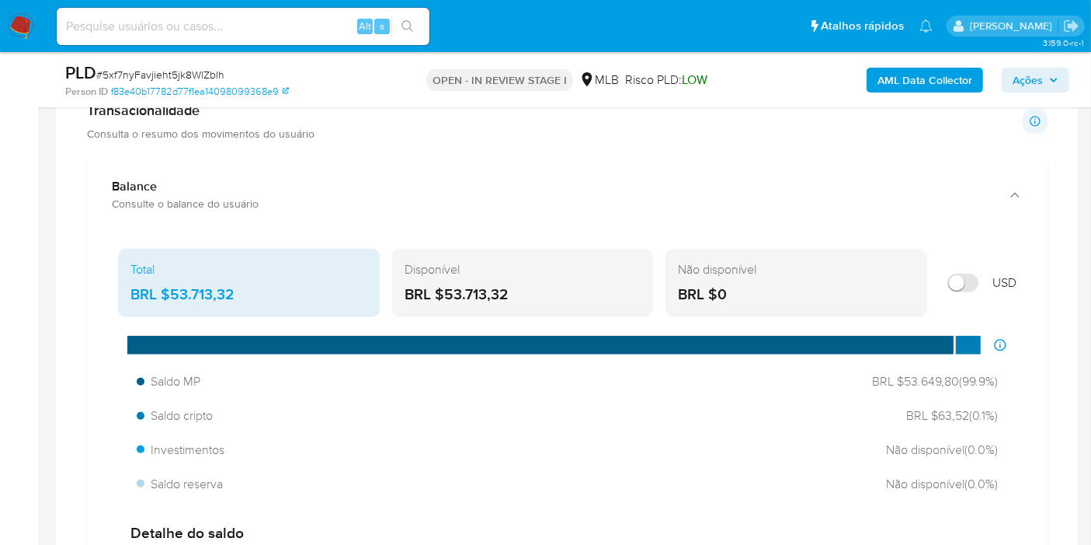
drag, startPoint x: 524, startPoint y: 285, endPoint x: 442, endPoint y: 286, distance: 82.3
click at [442, 286] on div "BRL $53.713,32" at bounding box center [523, 294] width 237 height 20
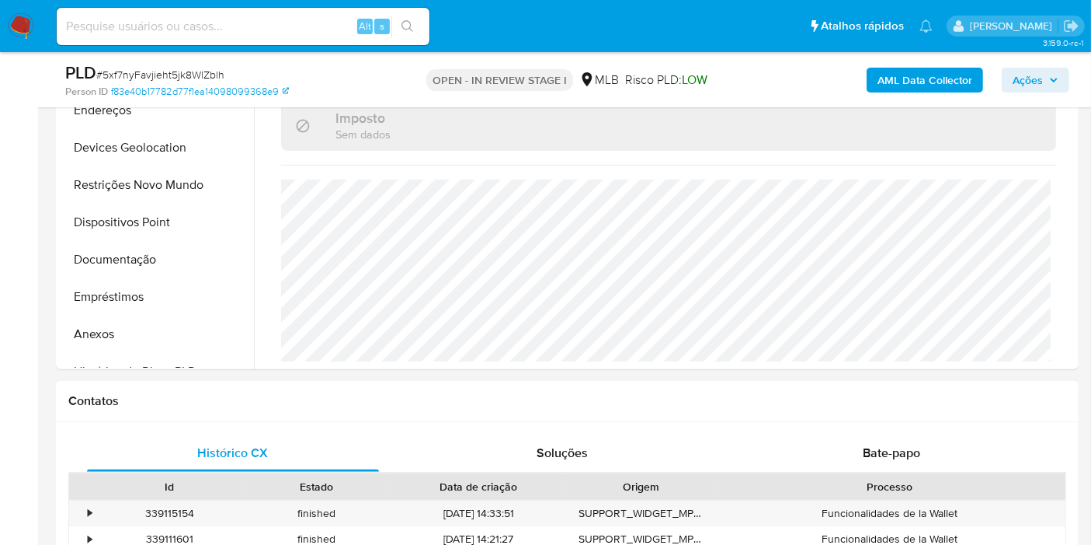
scroll to position [431, 0]
click at [127, 185] on button "Restrições Novo Mundo" at bounding box center [151, 185] width 182 height 37
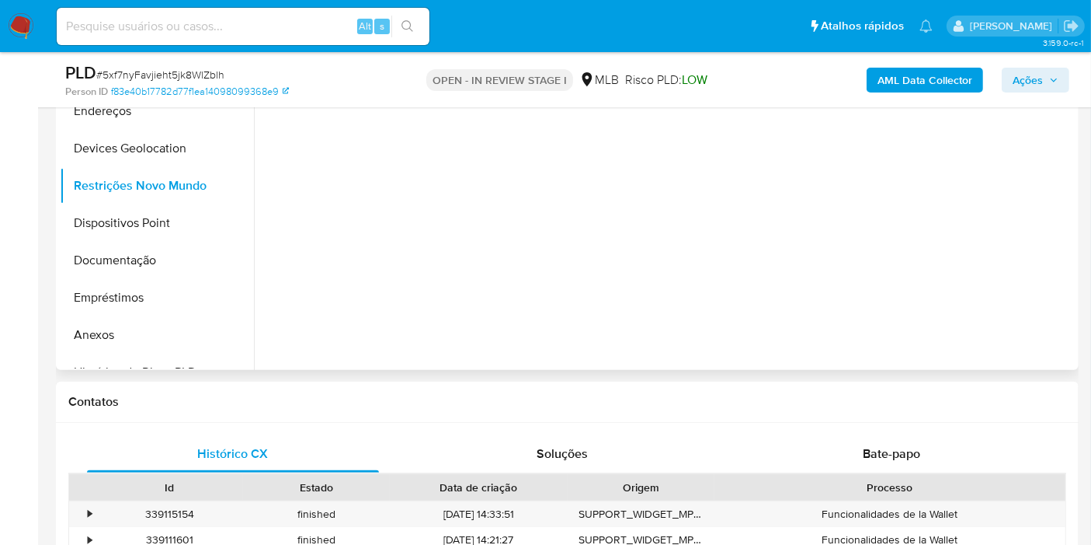
scroll to position [259, 0]
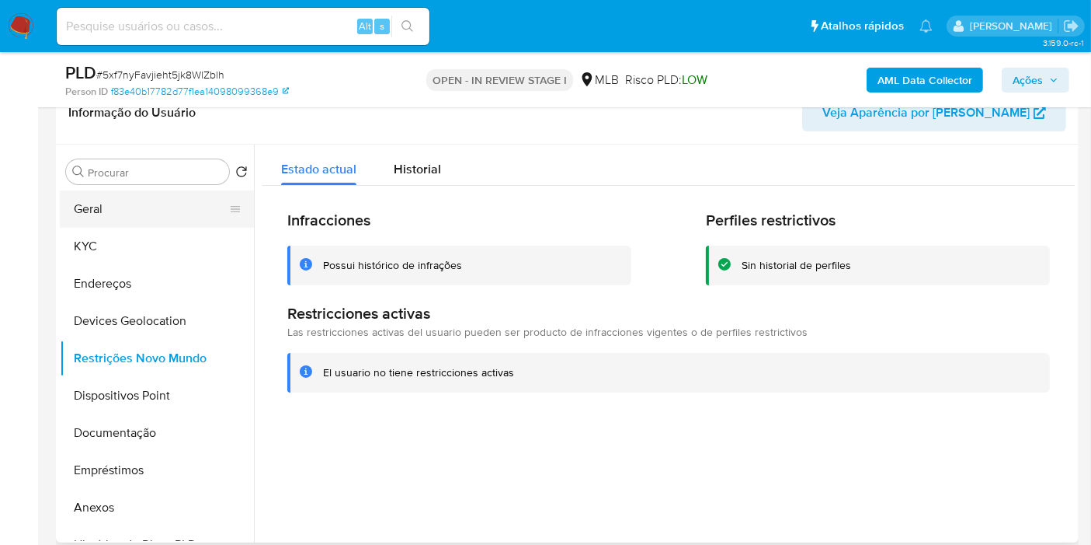
click at [159, 200] on button "Geral" at bounding box center [151, 208] width 182 height 37
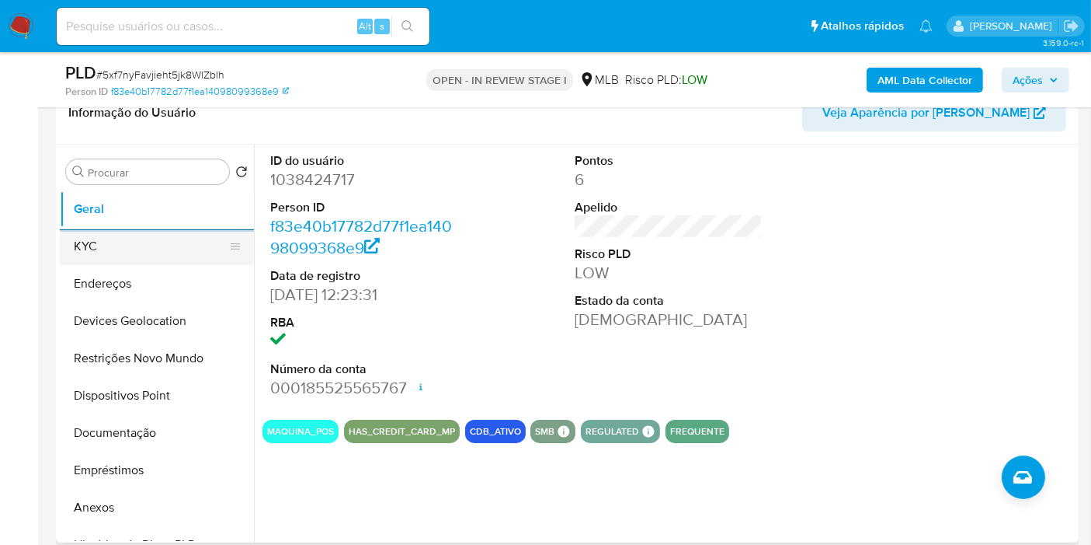
click at [118, 254] on button "KYC" at bounding box center [151, 246] width 182 height 37
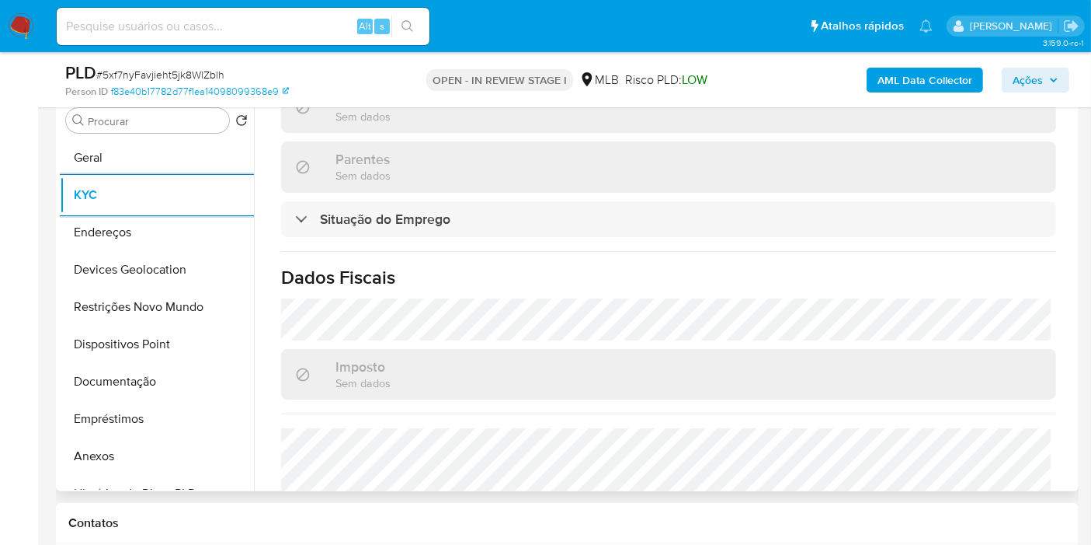
scroll to position [726, 0]
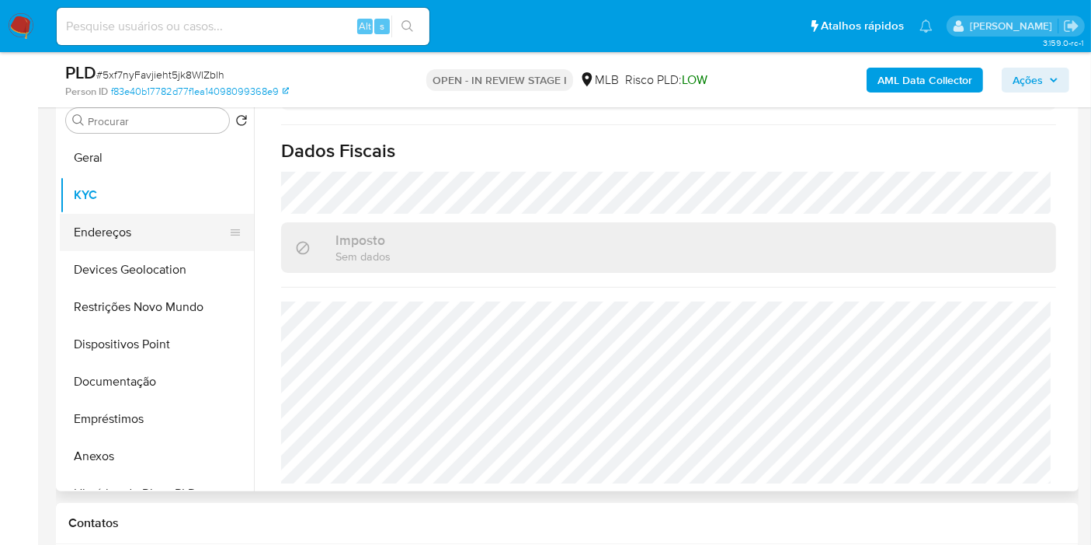
click at [94, 241] on button "Endereços" at bounding box center [151, 232] width 182 height 37
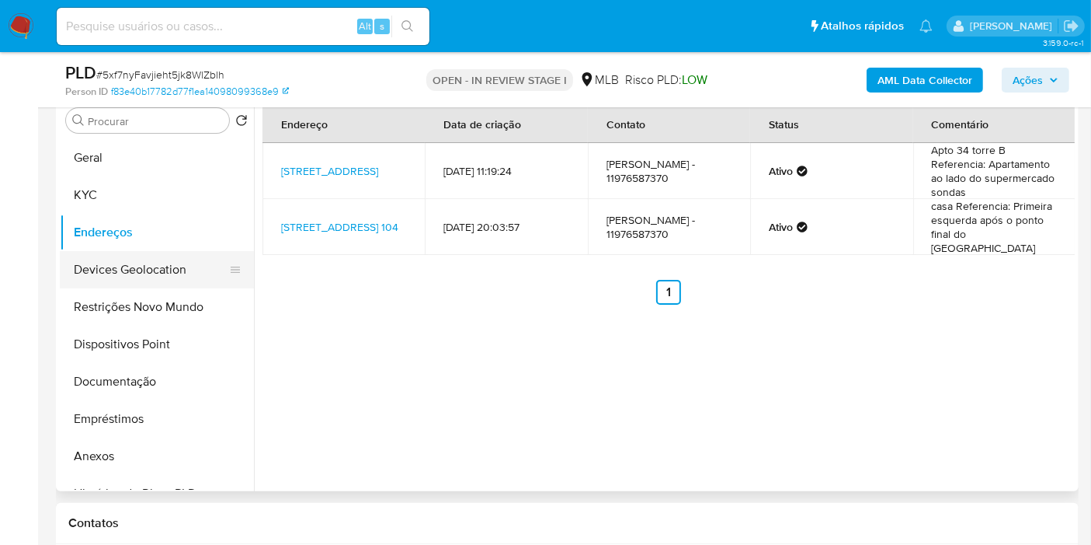
click at [158, 263] on button "Devices Geolocation" at bounding box center [151, 269] width 182 height 37
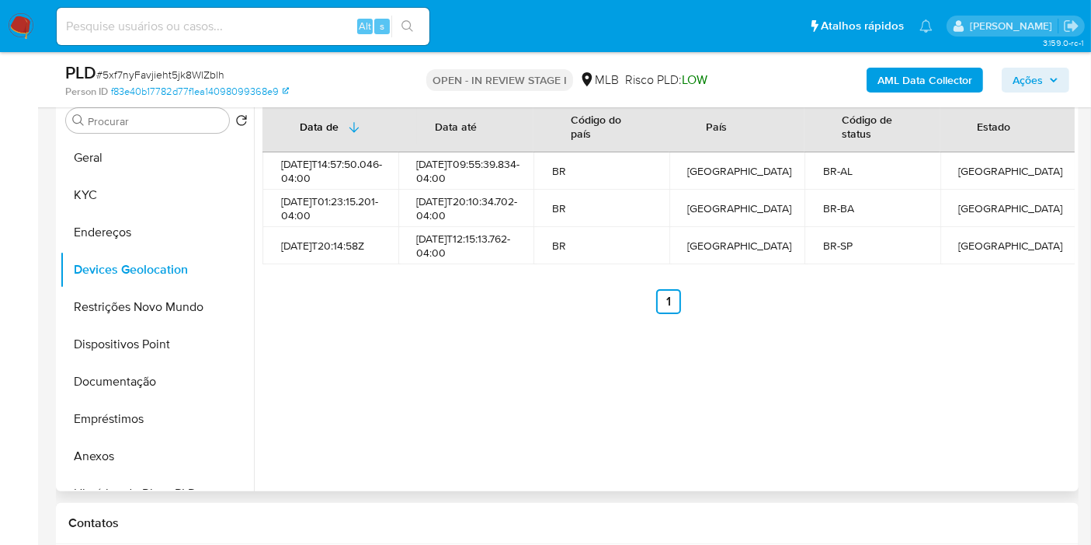
click at [530, 353] on div "Data de Data até Código do país País Código de status Estado [DATE]T14:57:50.04…" at bounding box center [664, 292] width 821 height 398
click at [140, 289] on button "Restrições Novo Mundo" at bounding box center [151, 306] width 182 height 37
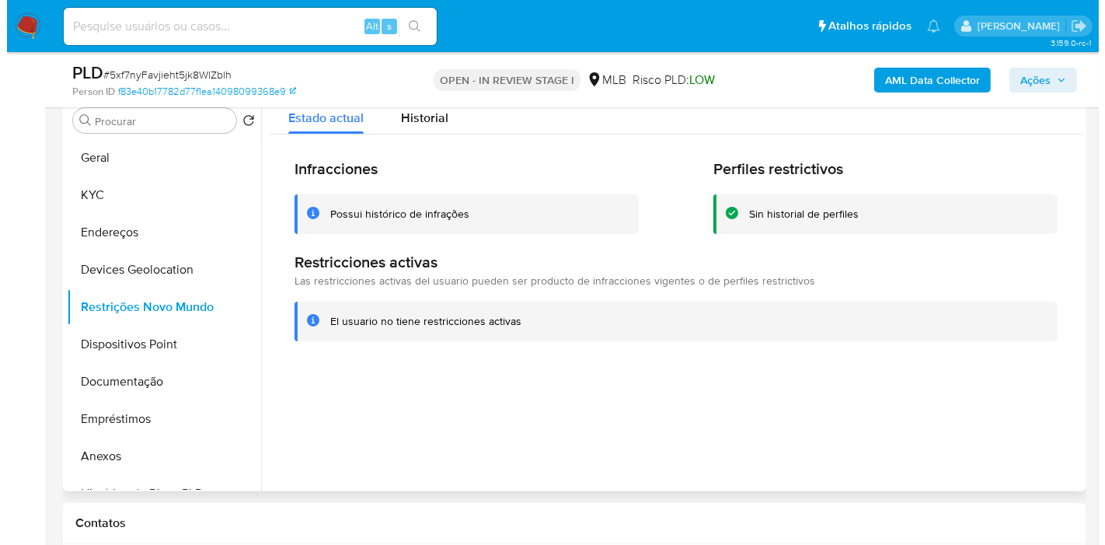
scroll to position [224, 0]
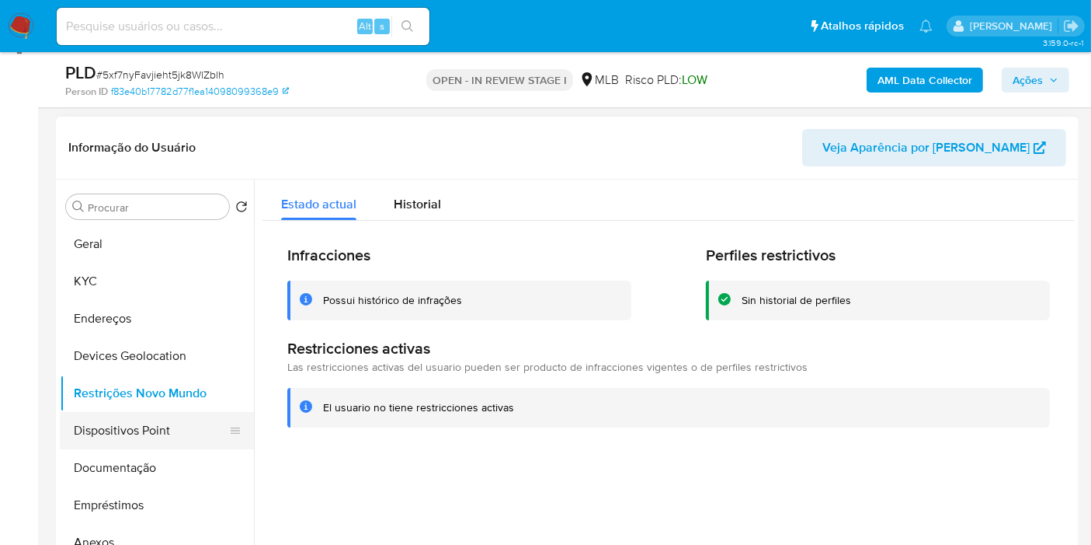
click at [176, 436] on button "Dispositivos Point" at bounding box center [151, 430] width 182 height 37
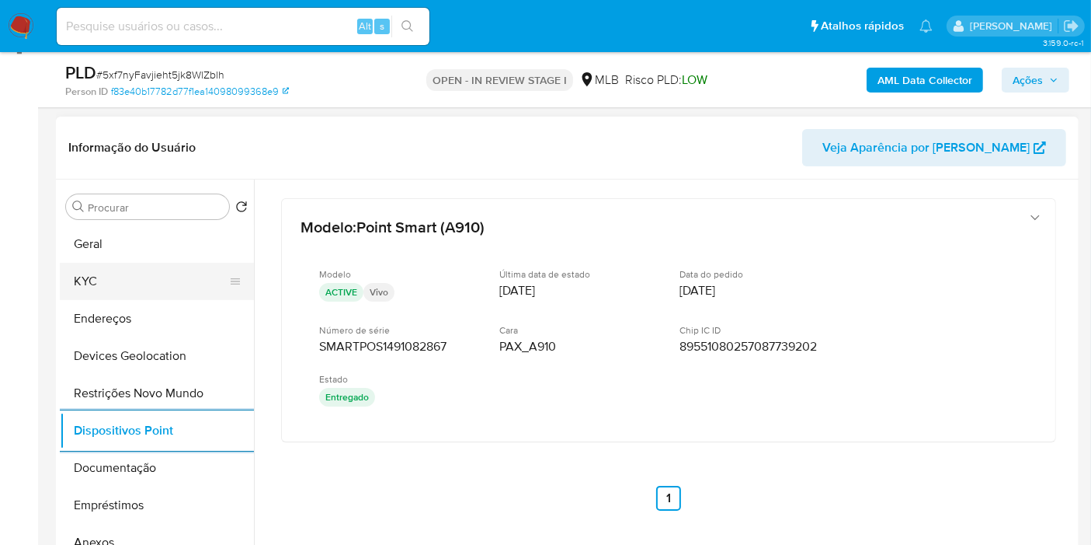
click at [135, 280] on button "KYC" at bounding box center [151, 281] width 182 height 37
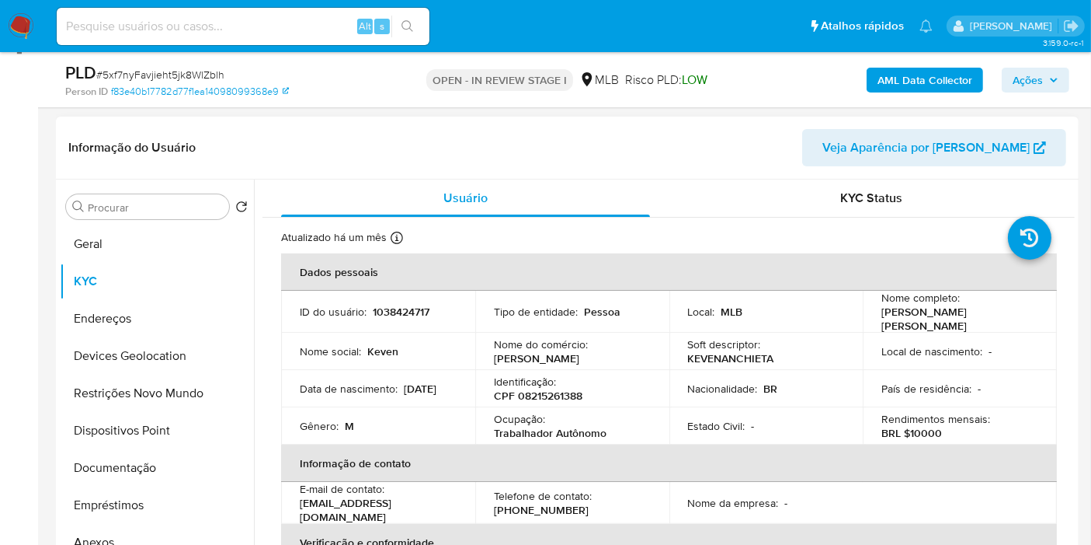
drag, startPoint x: 965, startPoint y: 325, endPoint x: 880, endPoint y: 312, distance: 85.7
click at [882, 312] on p "[PERSON_NAME] [PERSON_NAME] [PERSON_NAME]" at bounding box center [957, 319] width 151 height 28
copy p "[PERSON_NAME] [PERSON_NAME] [PERSON_NAME]"
click at [941, 84] on b "AML Data Collector" at bounding box center [925, 80] width 95 height 25
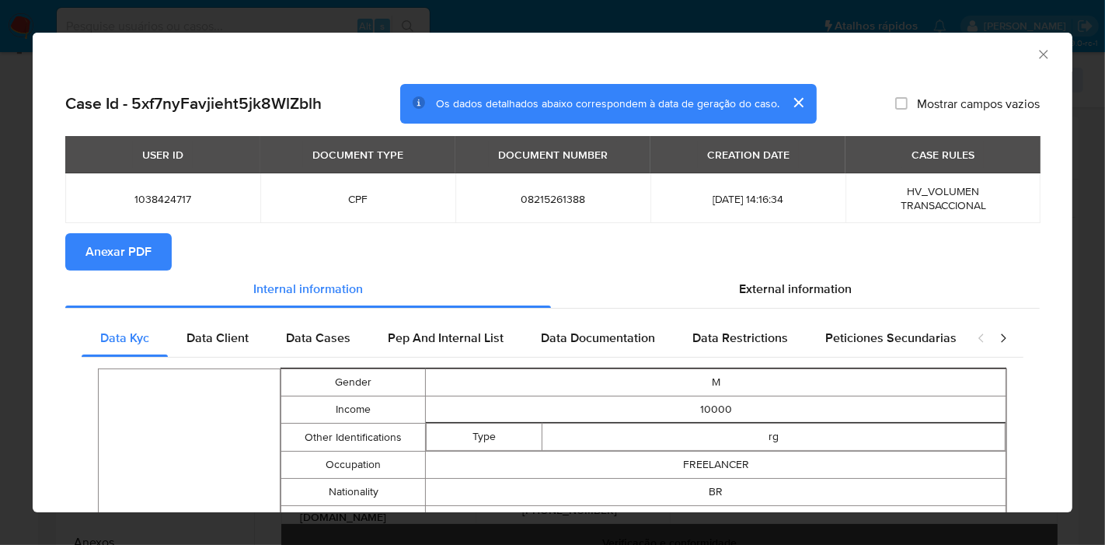
click at [759, 269] on section "Anexar PDF" at bounding box center [552, 251] width 974 height 37
click at [731, 276] on div "External information" at bounding box center [795, 288] width 489 height 37
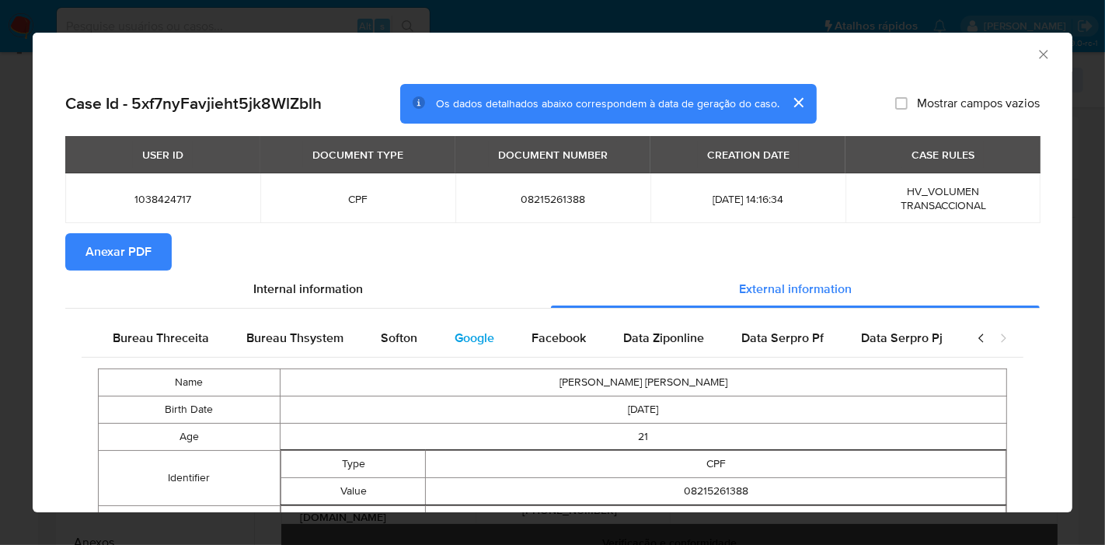
click at [484, 337] on div "Google" at bounding box center [474, 337] width 77 height 37
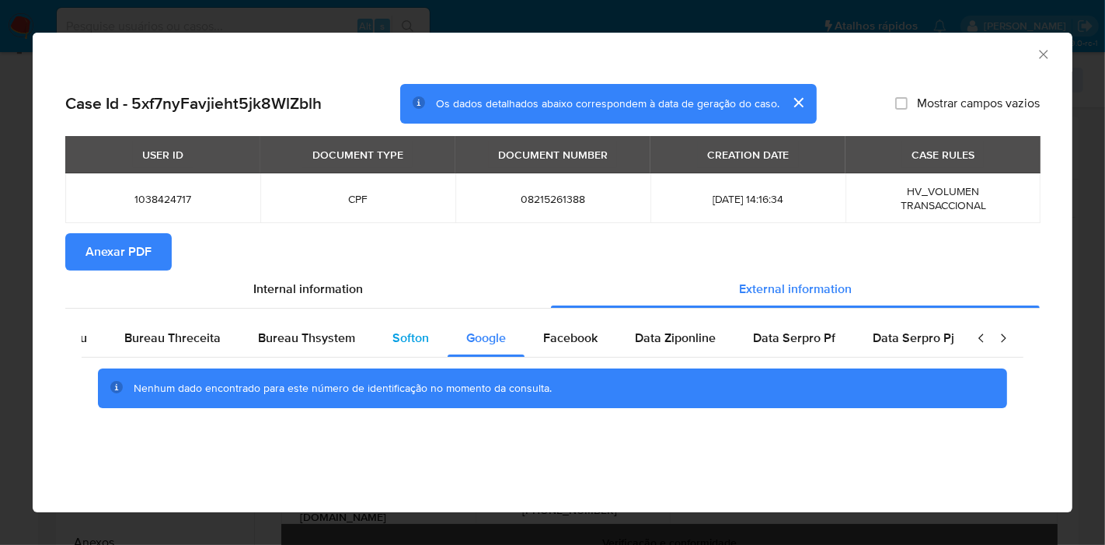
scroll to position [0, 0]
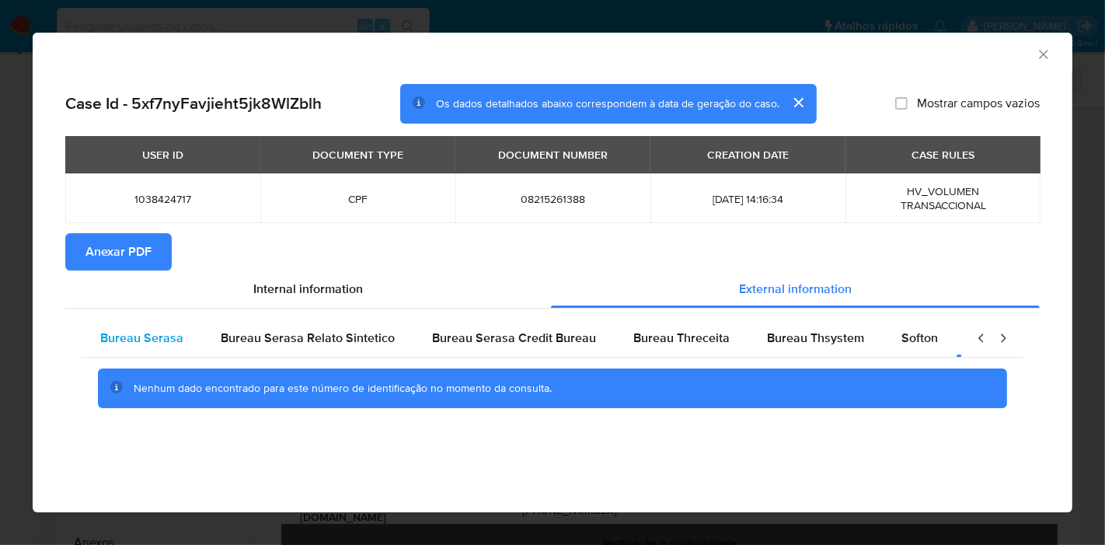
click at [188, 335] on div "Bureau Serasa" at bounding box center [142, 337] width 120 height 37
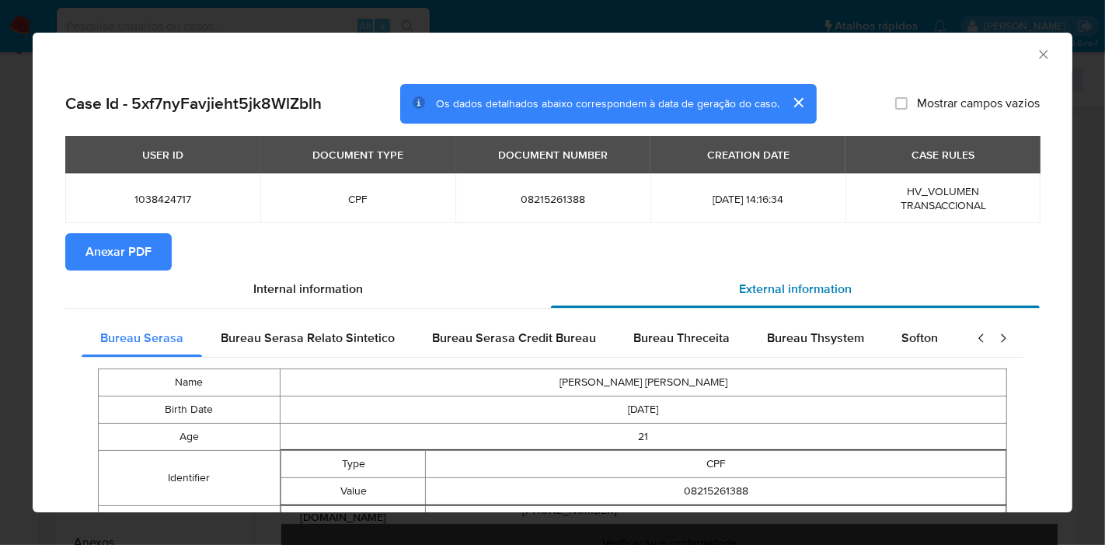
click at [573, 284] on div "External information" at bounding box center [795, 288] width 489 height 37
click at [134, 241] on span "Anexar PDF" at bounding box center [118, 252] width 66 height 34
click at [1036, 61] on icon "Fechar a janela" at bounding box center [1044, 55] width 16 height 16
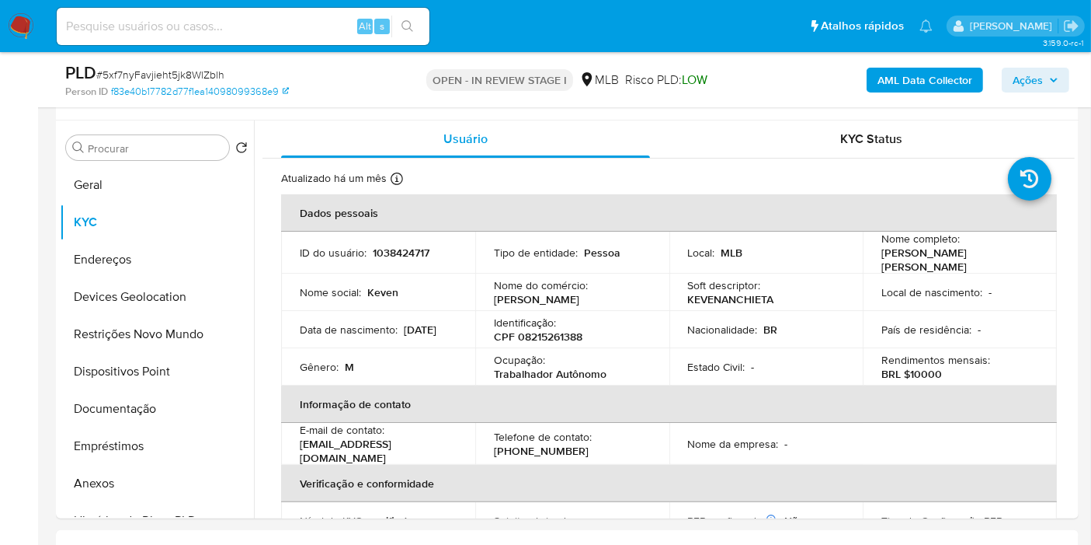
scroll to position [310, 0]
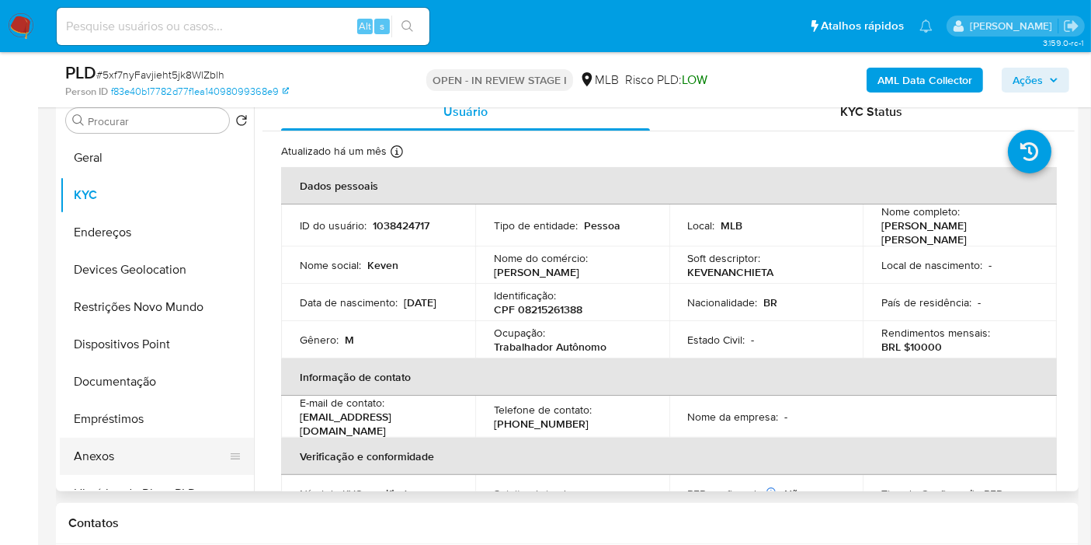
click at [92, 462] on button "Anexos" at bounding box center [151, 455] width 182 height 37
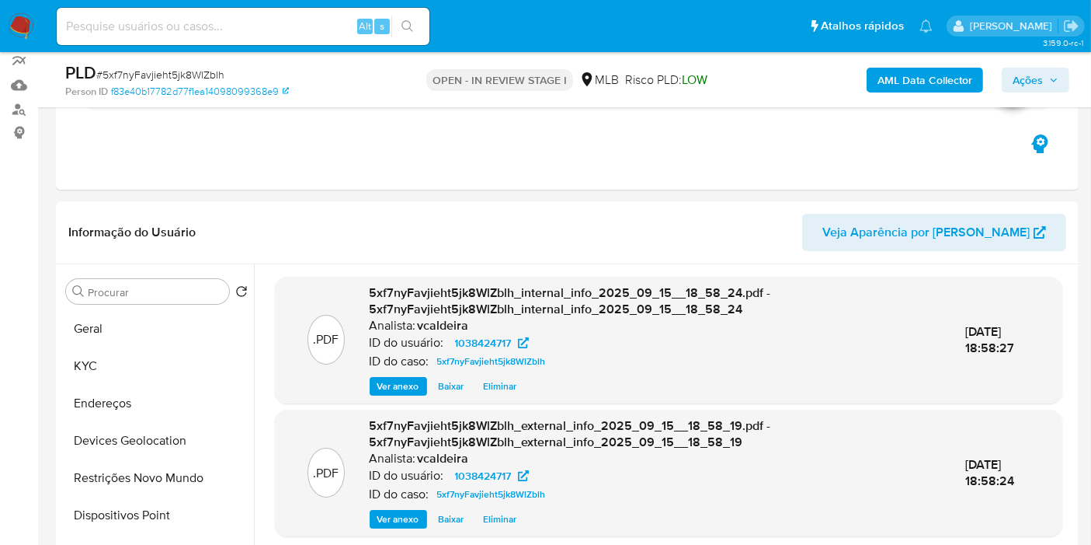
scroll to position [137, 0]
click at [1018, 89] on span "Ações" at bounding box center [1028, 80] width 30 height 25
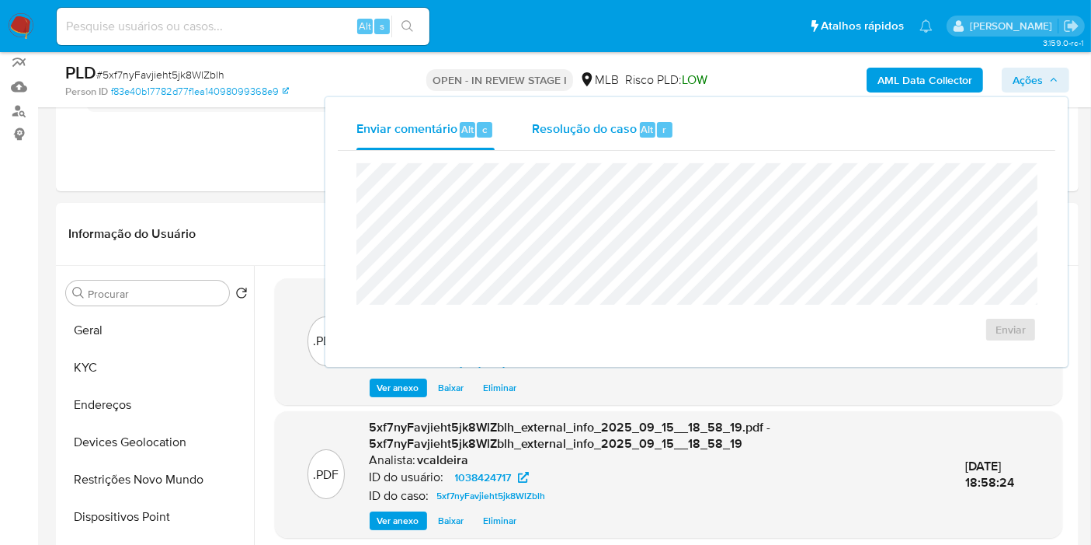
click at [617, 123] on span "Resolução do caso" at bounding box center [584, 129] width 105 height 18
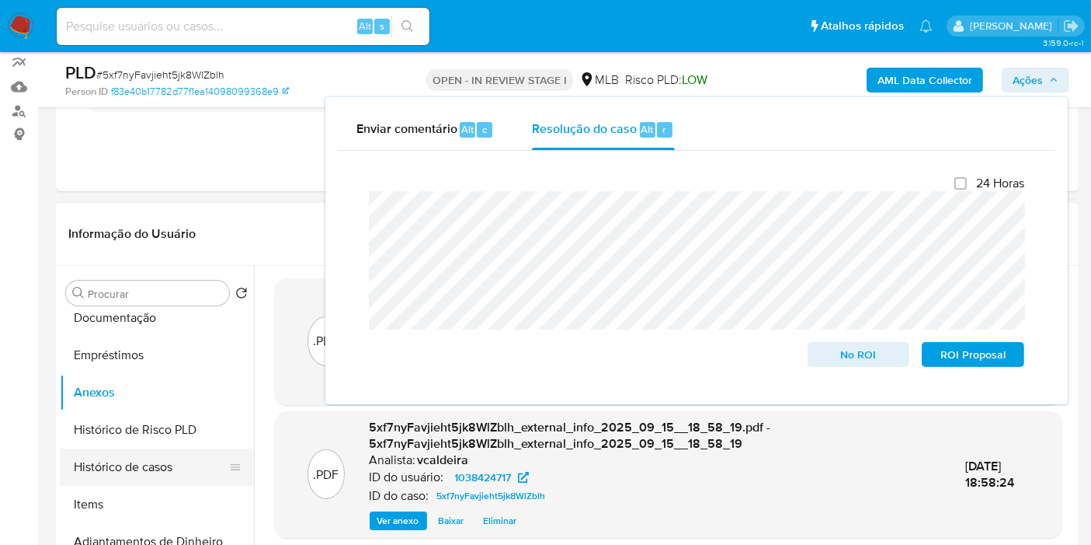
scroll to position [259, 0]
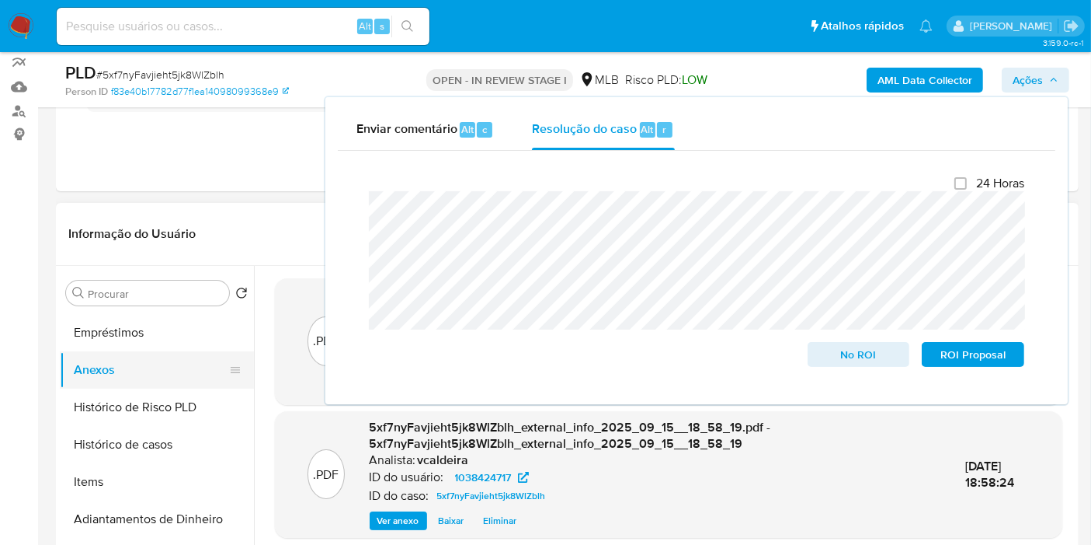
click at [138, 365] on button "Anexos" at bounding box center [151, 369] width 182 height 37
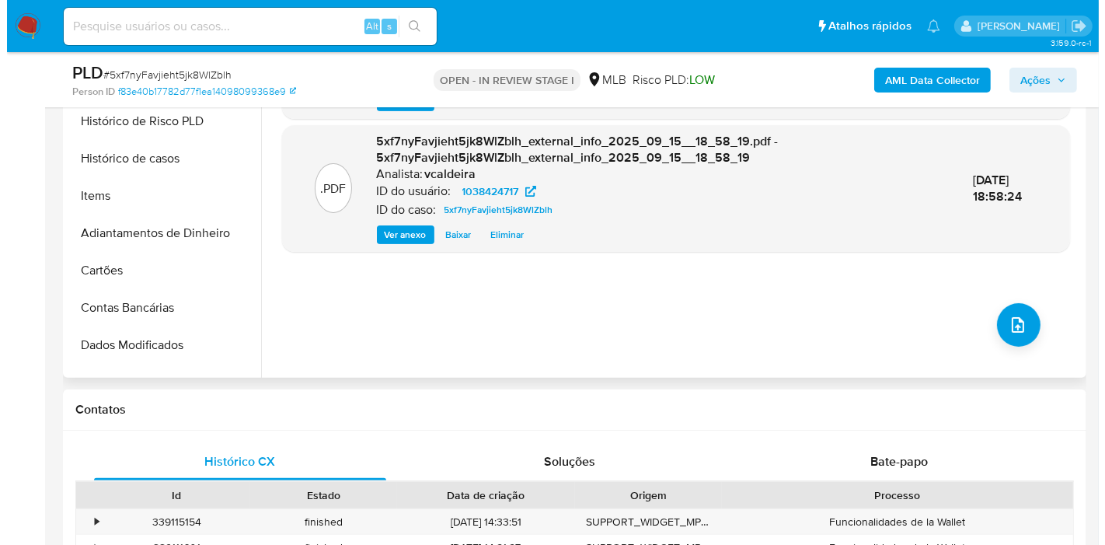
scroll to position [396, 0]
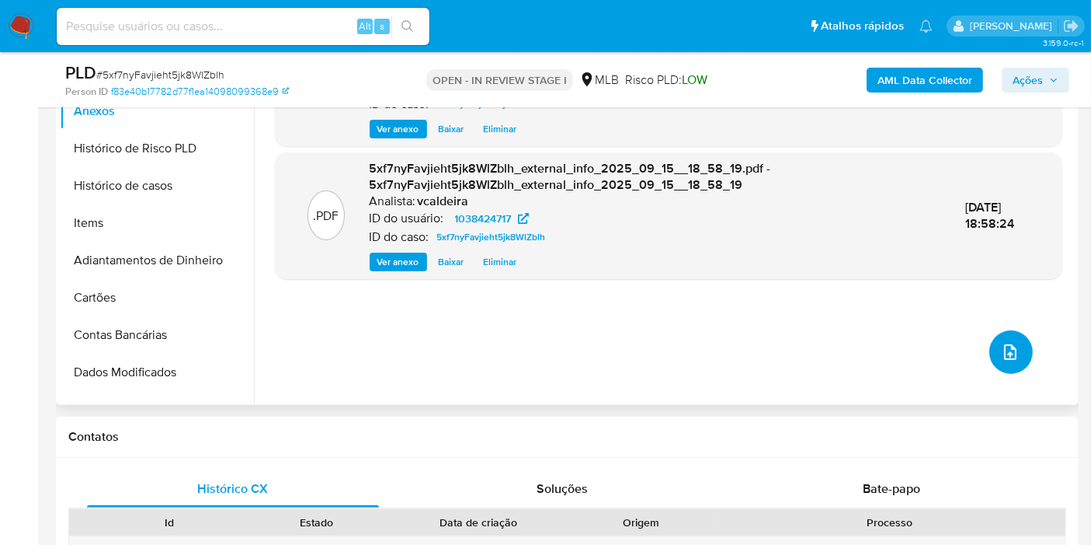
click at [1008, 346] on icon "upload-file" at bounding box center [1010, 352] width 19 height 19
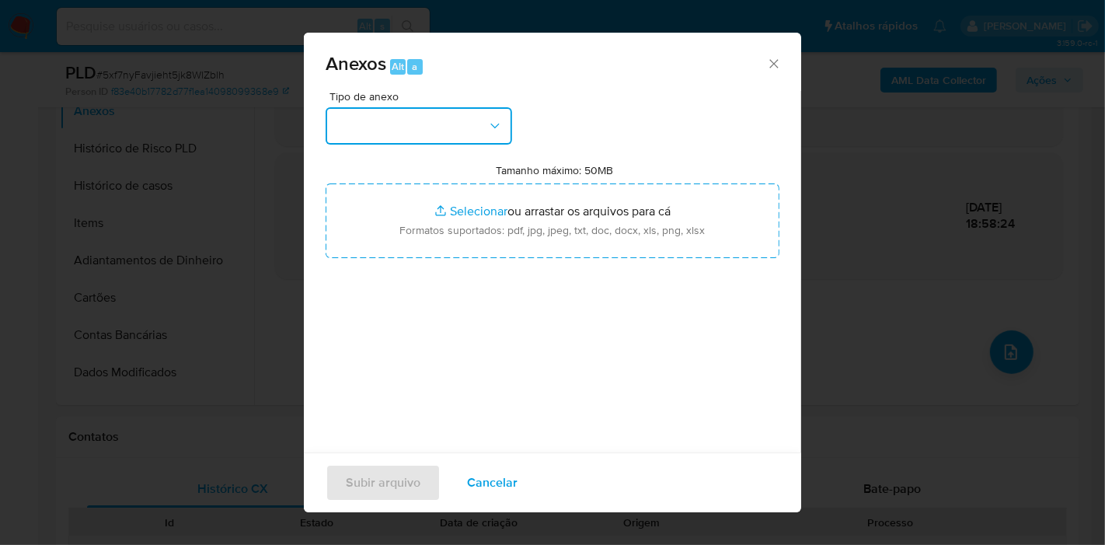
click at [475, 127] on button "button" at bounding box center [418, 125] width 186 height 37
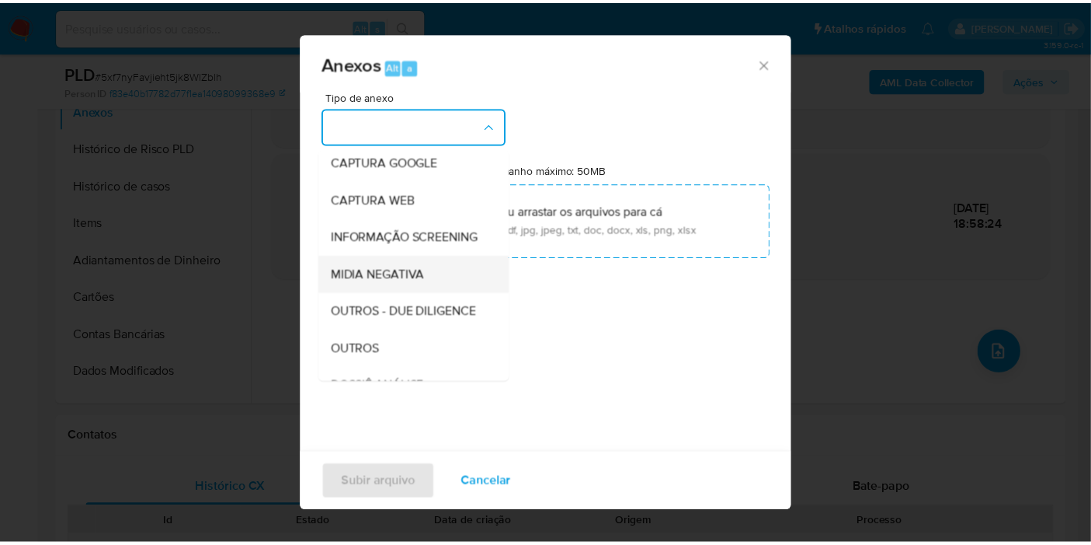
scroll to position [172, 0]
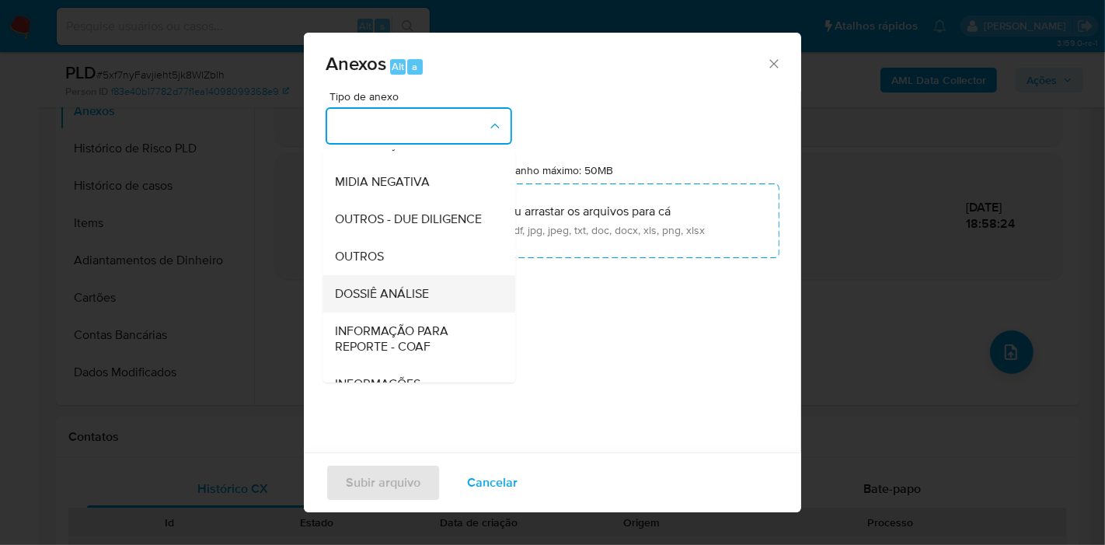
click at [395, 301] on span "DOSSIÊ ANÁLISE" at bounding box center [382, 294] width 94 height 16
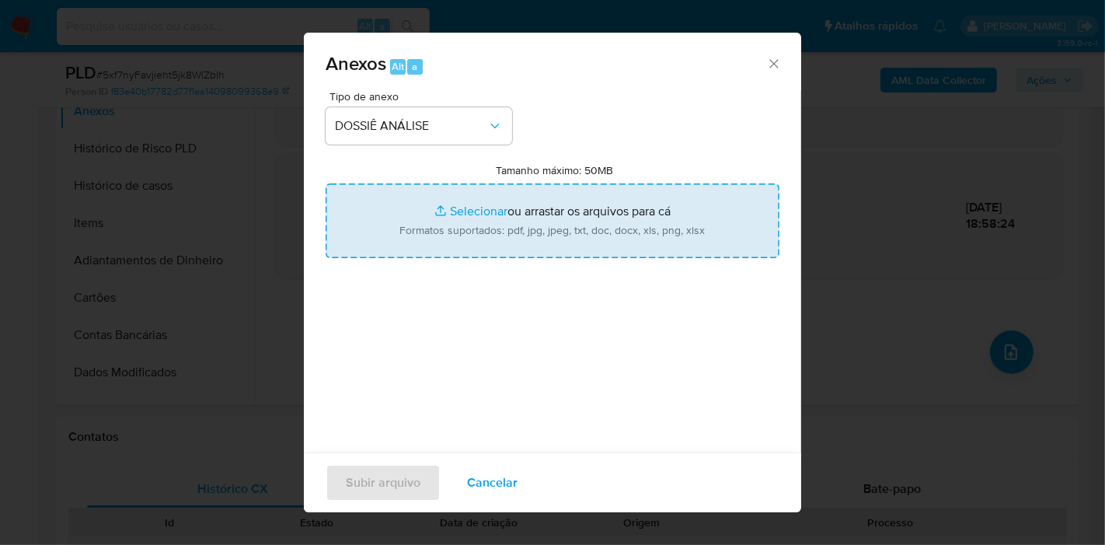
type input "C:\fakepath\SAR XXX_XX - CPF 08215261388 - ANTONIO MATHEUS KEVIN ANCHIETA DE AR…"
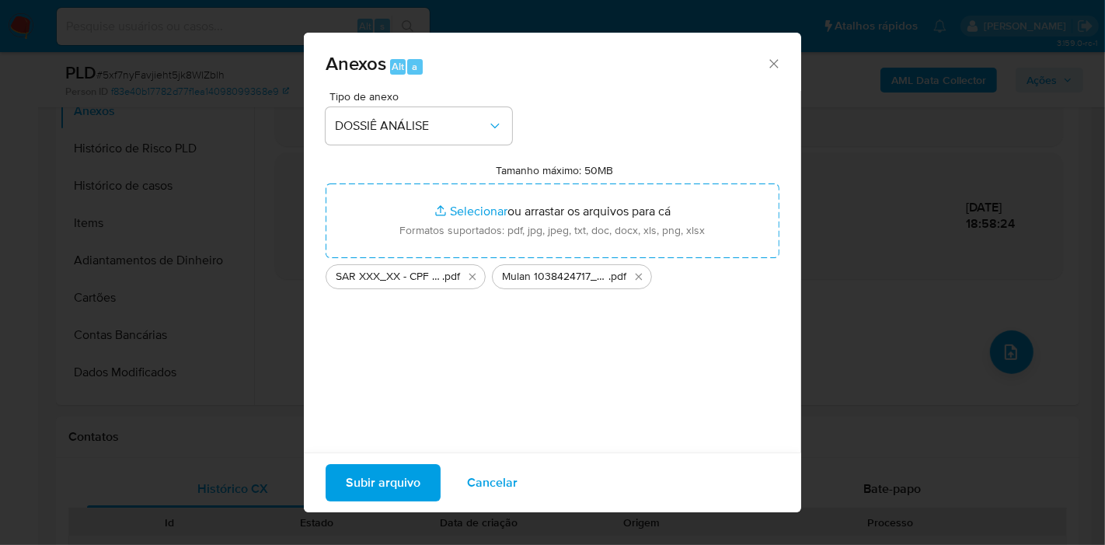
click at [405, 482] on span "Subir arquivo" at bounding box center [383, 482] width 75 height 34
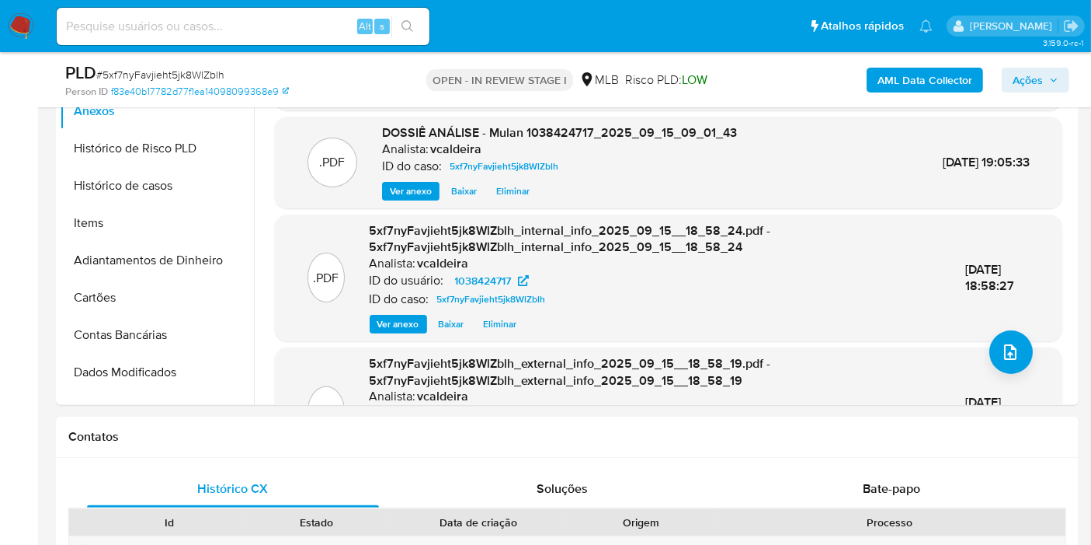
click at [1018, 81] on span "Ações" at bounding box center [1028, 80] width 30 height 25
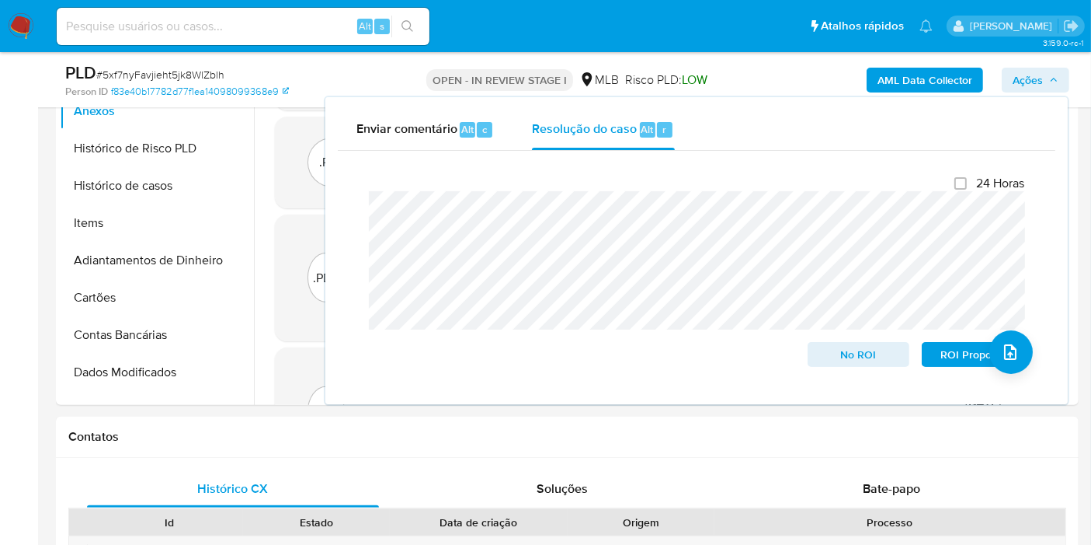
click at [1042, 79] on span "Ações" at bounding box center [1028, 80] width 30 height 25
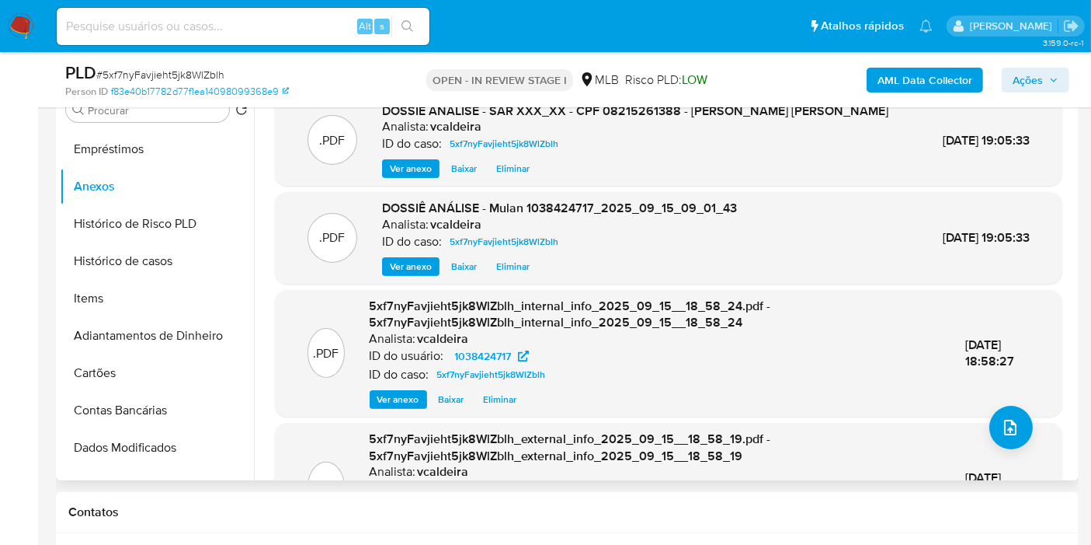
scroll to position [224, 0]
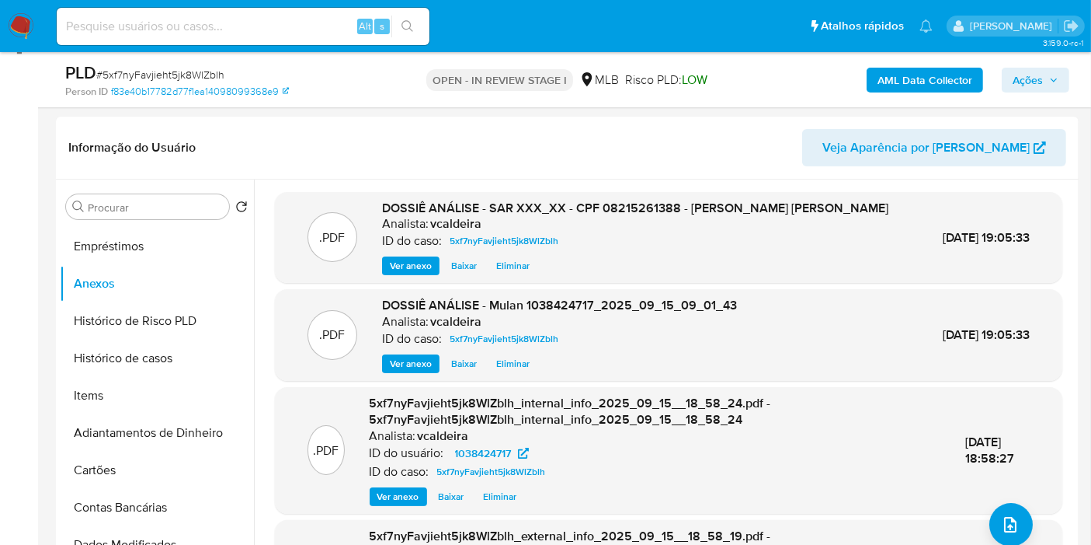
click at [1020, 85] on span "Ações" at bounding box center [1028, 80] width 30 height 25
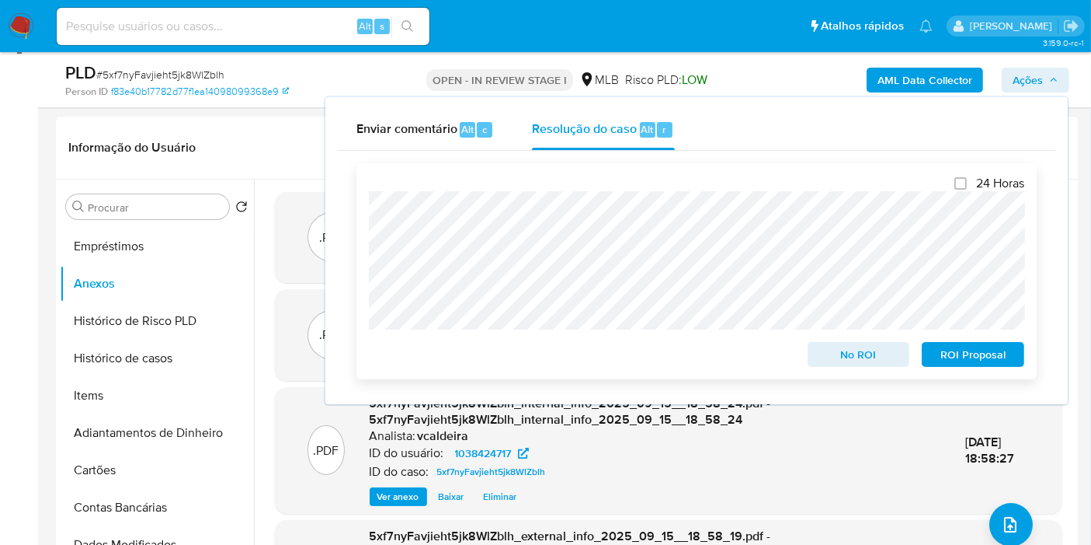
click at [958, 364] on span "ROI Proposal" at bounding box center [973, 354] width 81 height 22
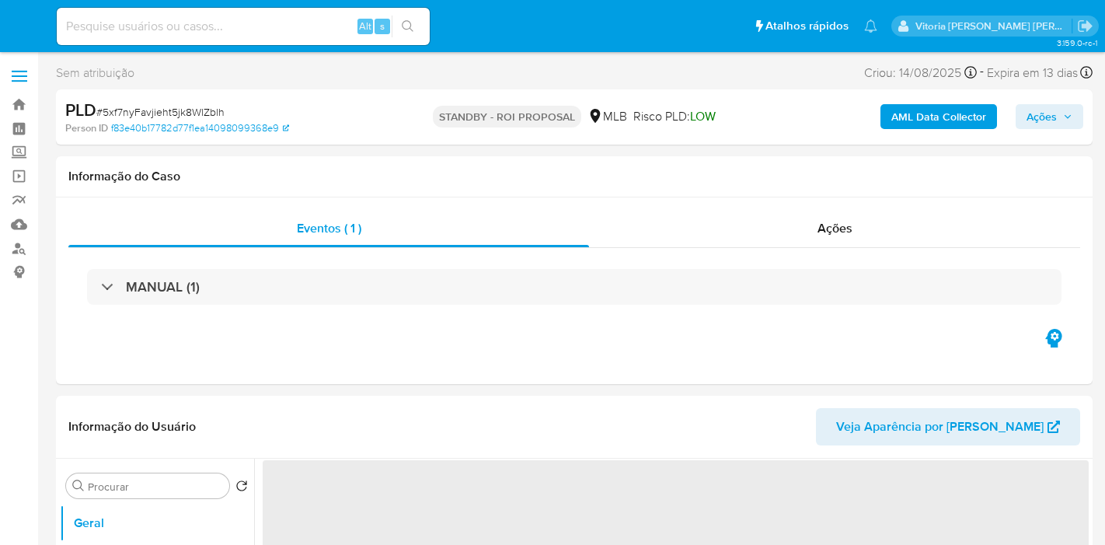
select select "10"
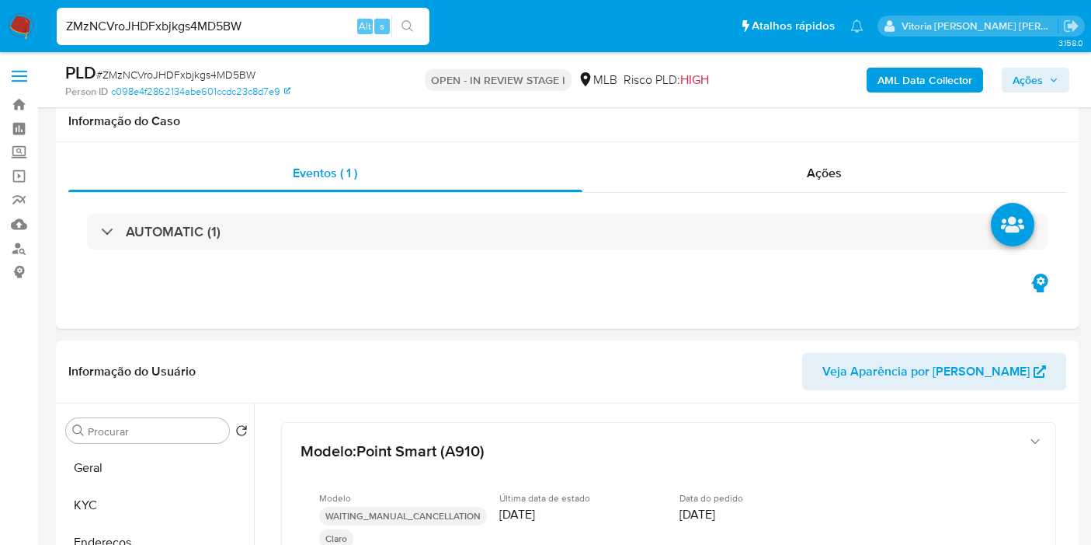
select select "10"
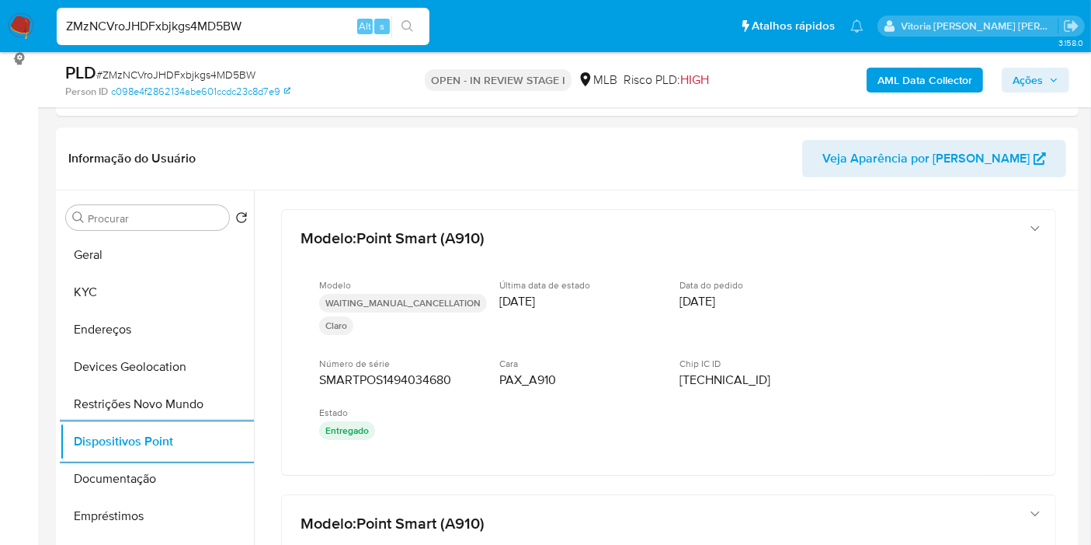
scroll to position [143, 0]
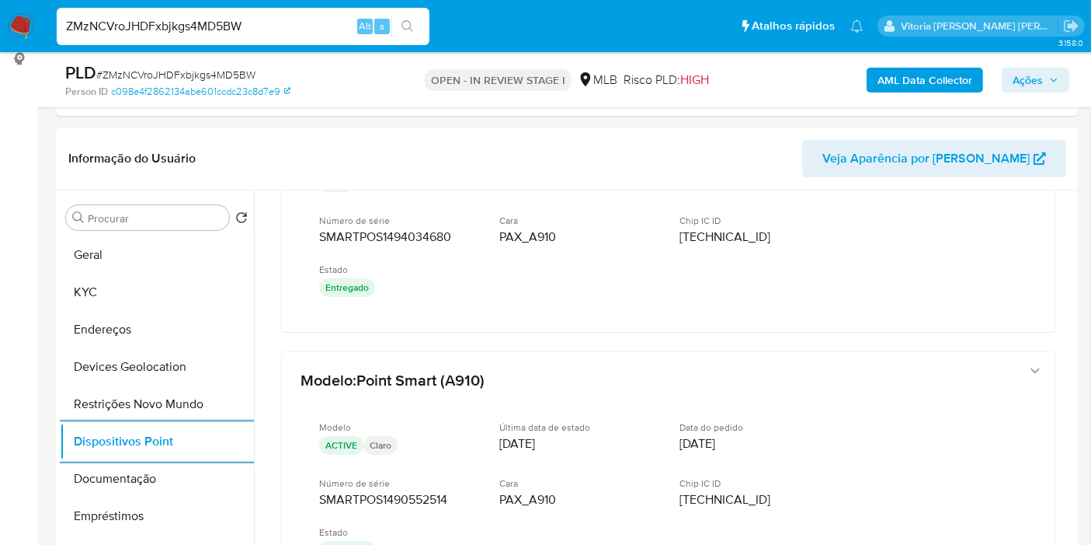
click at [169, 27] on input "ZMzNCVroJHDFxbjkgs4MD5BW" at bounding box center [243, 26] width 373 height 20
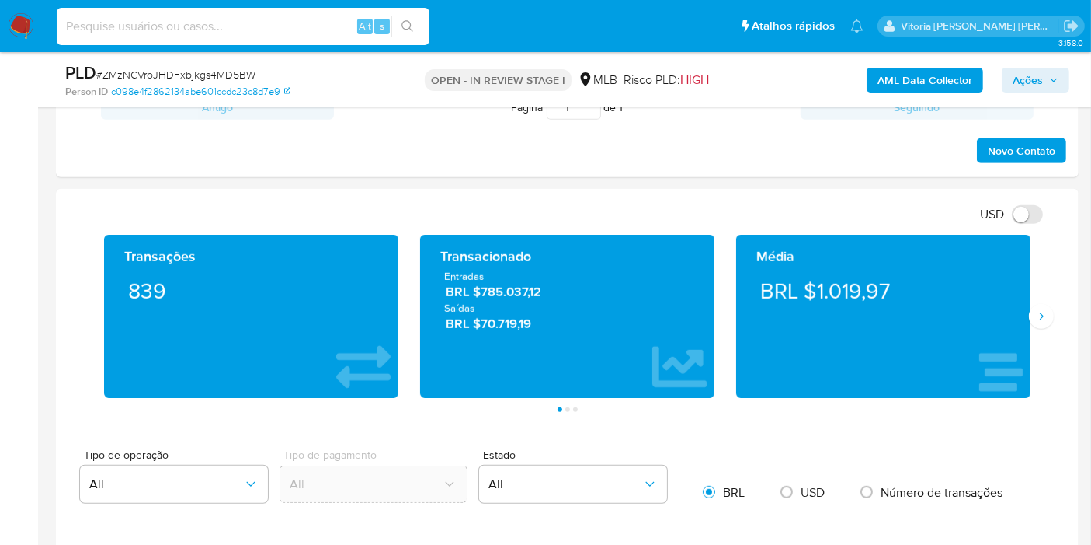
scroll to position [816, 0]
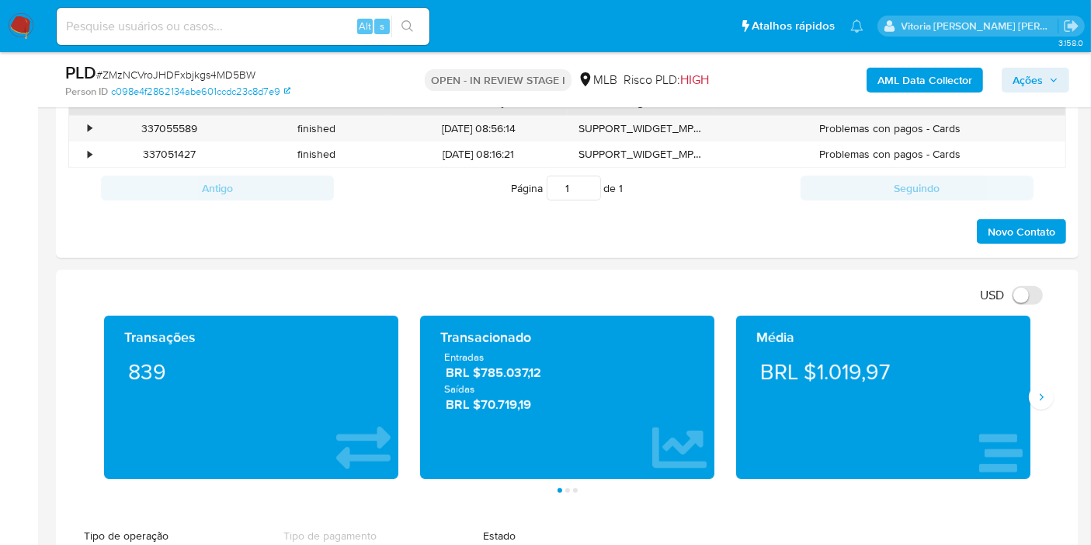
drag, startPoint x: 899, startPoint y: 382, endPoint x: 814, endPoint y: 374, distance: 85.1
click at [813, 374] on div "BRL $1.019,97" at bounding box center [884, 372] width 270 height 44
click at [1029, 79] on span "Ações" at bounding box center [1028, 80] width 30 height 25
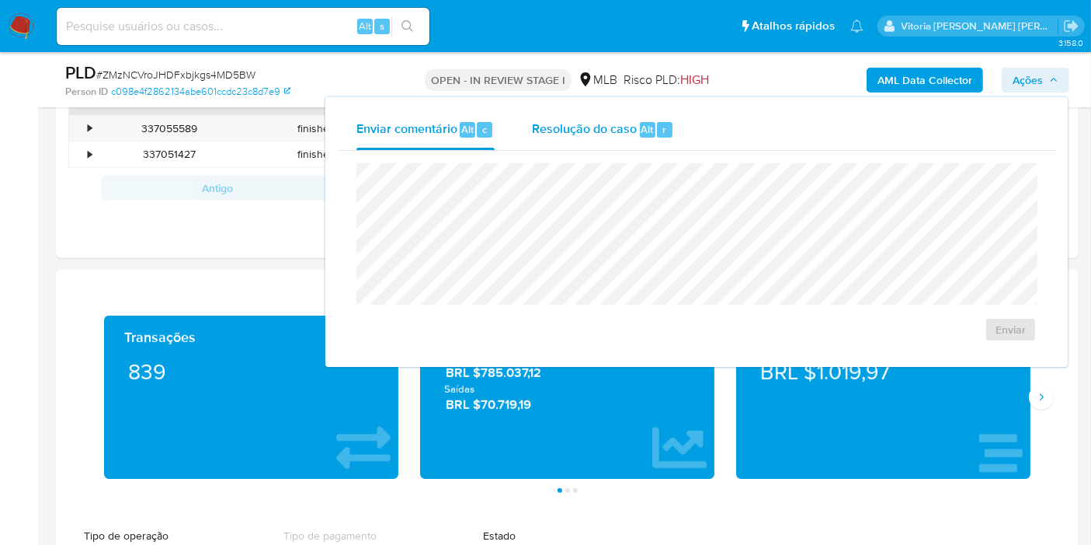
click at [589, 124] on span "Resolução do caso" at bounding box center [584, 129] width 105 height 18
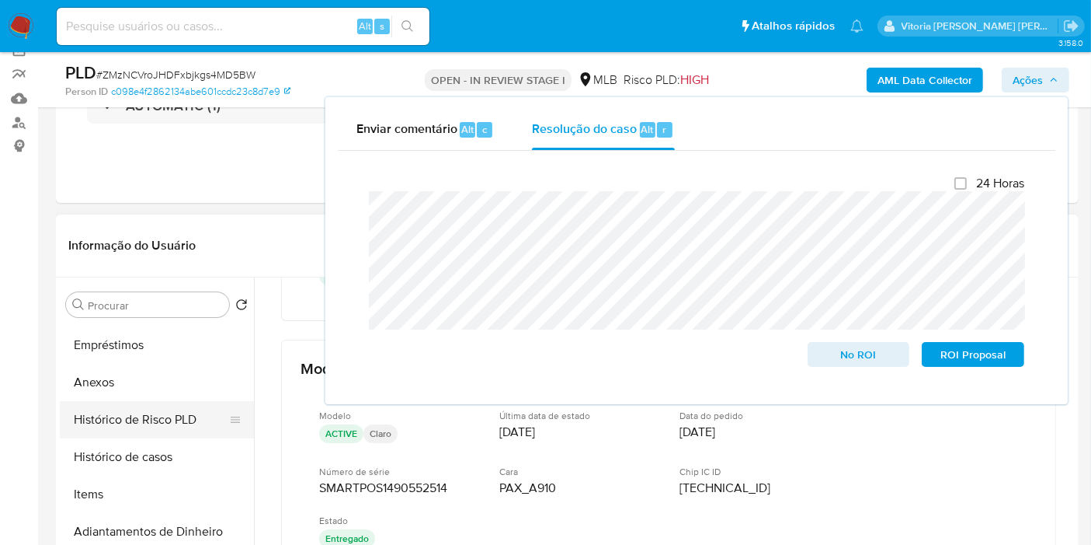
scroll to position [259, 0]
click at [97, 367] on button "Anexos" at bounding box center [151, 381] width 182 height 37
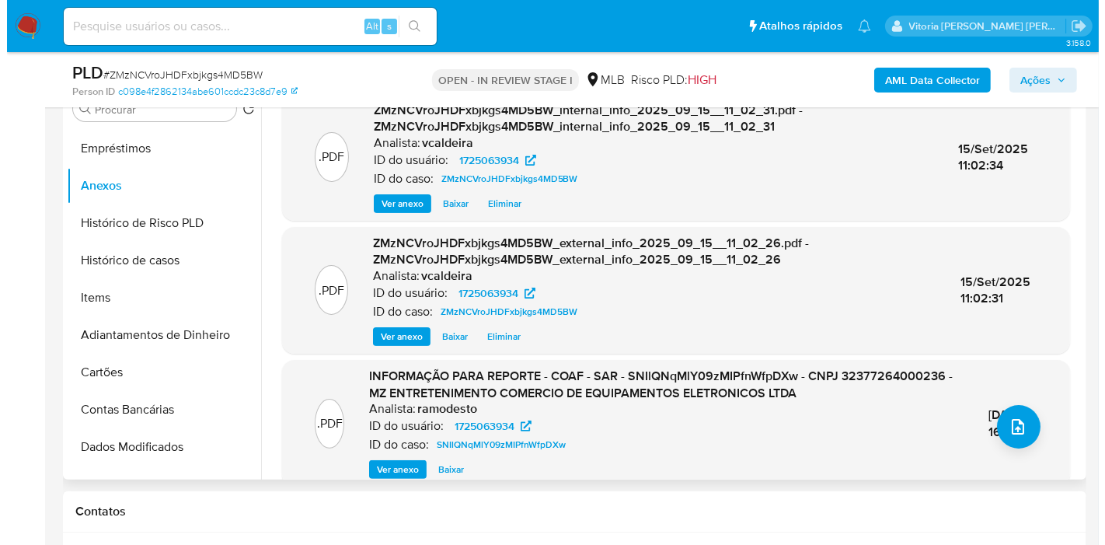
scroll to position [299, 0]
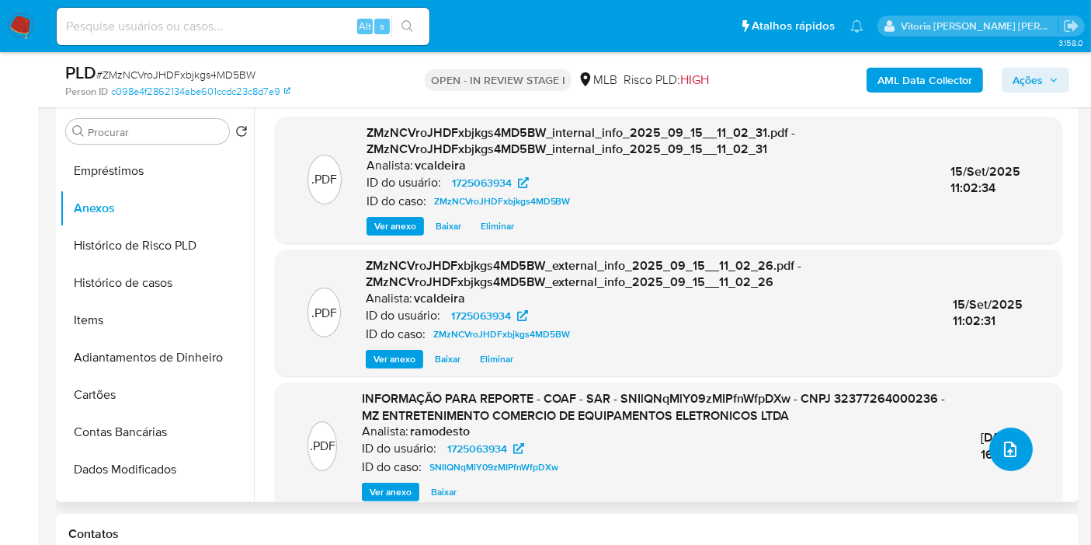
click at [998, 461] on button "upload-file" at bounding box center [1012, 449] width 44 height 44
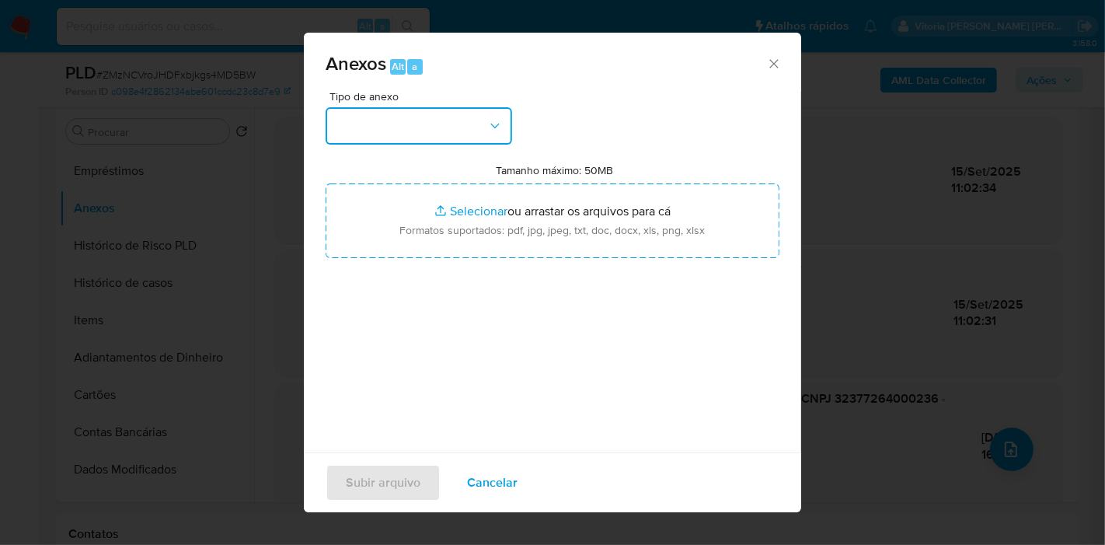
click at [461, 126] on button "button" at bounding box center [418, 125] width 186 height 37
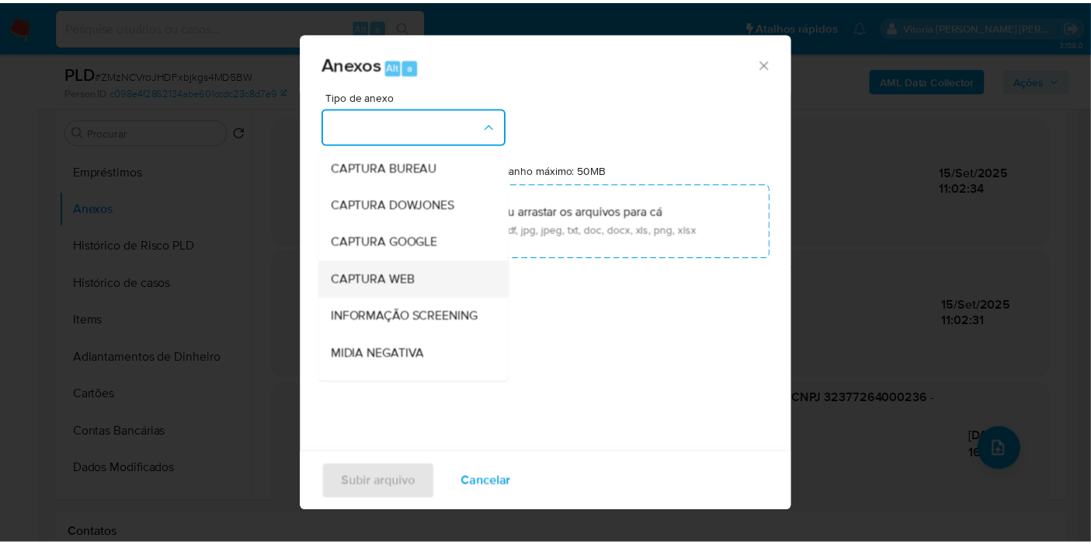
scroll to position [238, 0]
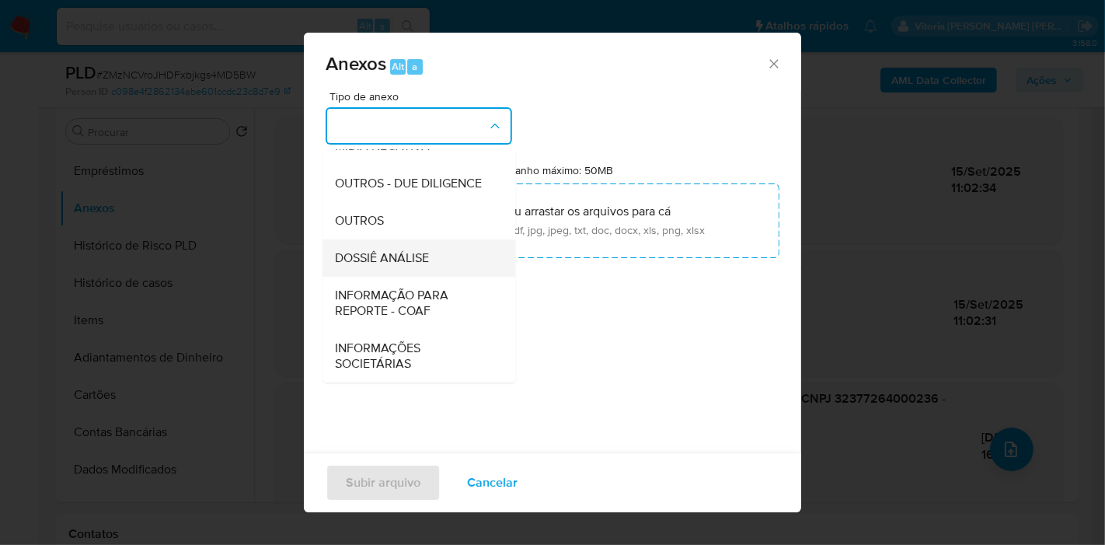
click at [403, 252] on span "DOSSIÊ ANÁLISE" at bounding box center [382, 258] width 94 height 16
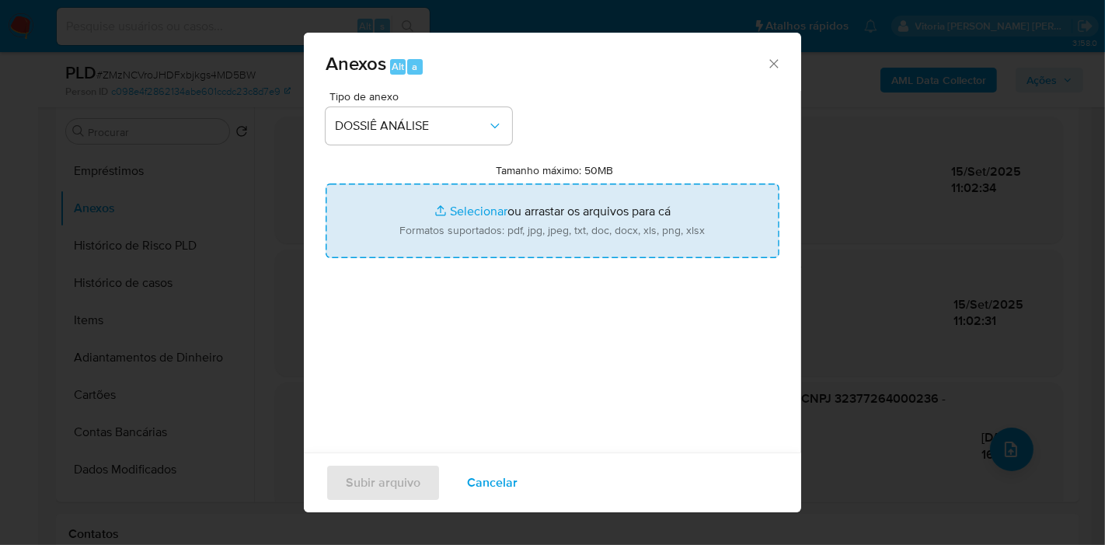
type input "C:\fakepath\2º SAR XXXX_XX - CNPJ 32377264000236 - MZ ENTRETENIMENTO COMERCIO D…"
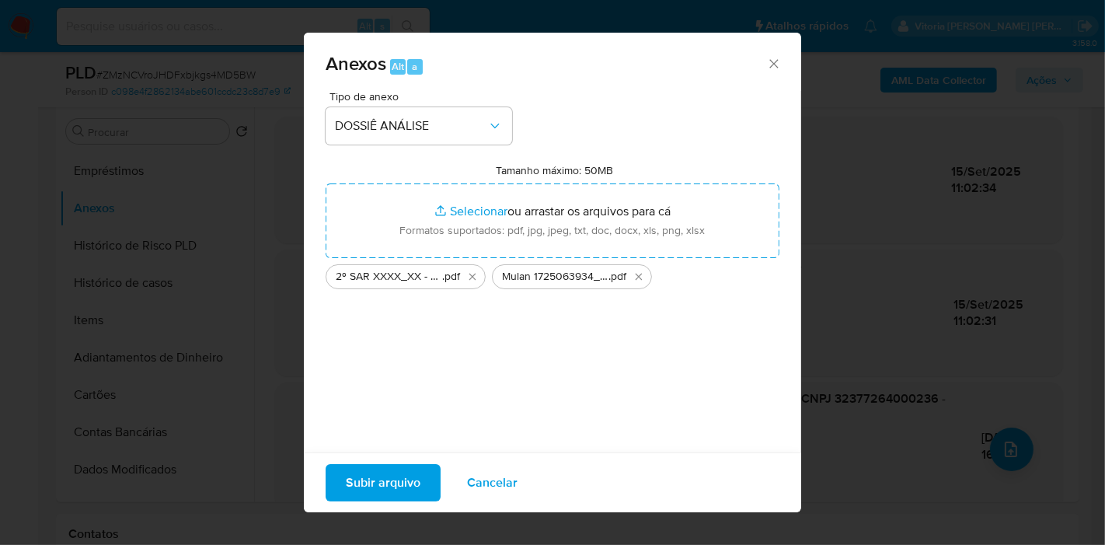
click at [382, 493] on span "Subir arquivo" at bounding box center [383, 482] width 75 height 34
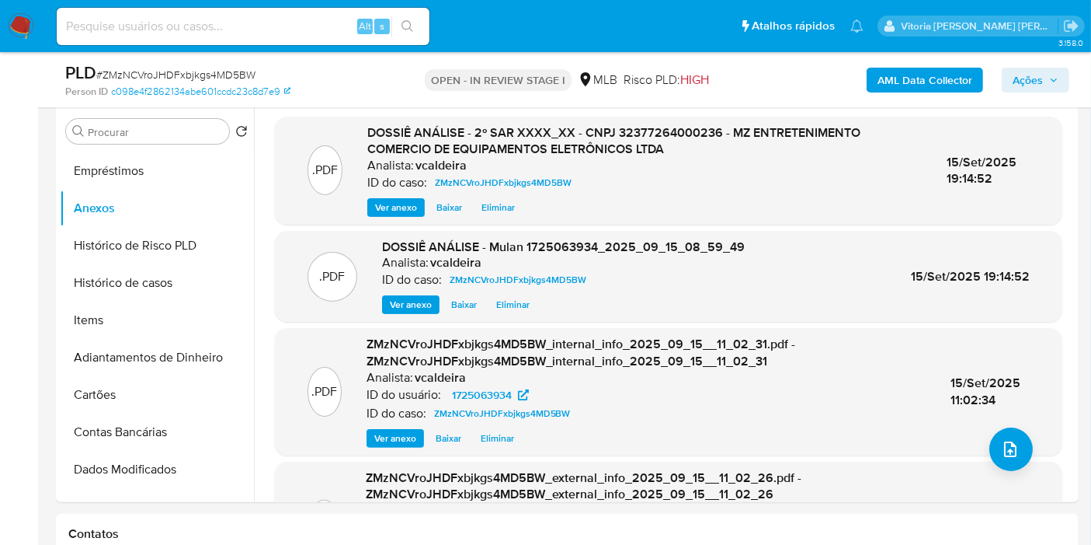
click at [1045, 79] on span "Ações" at bounding box center [1036, 80] width 46 height 22
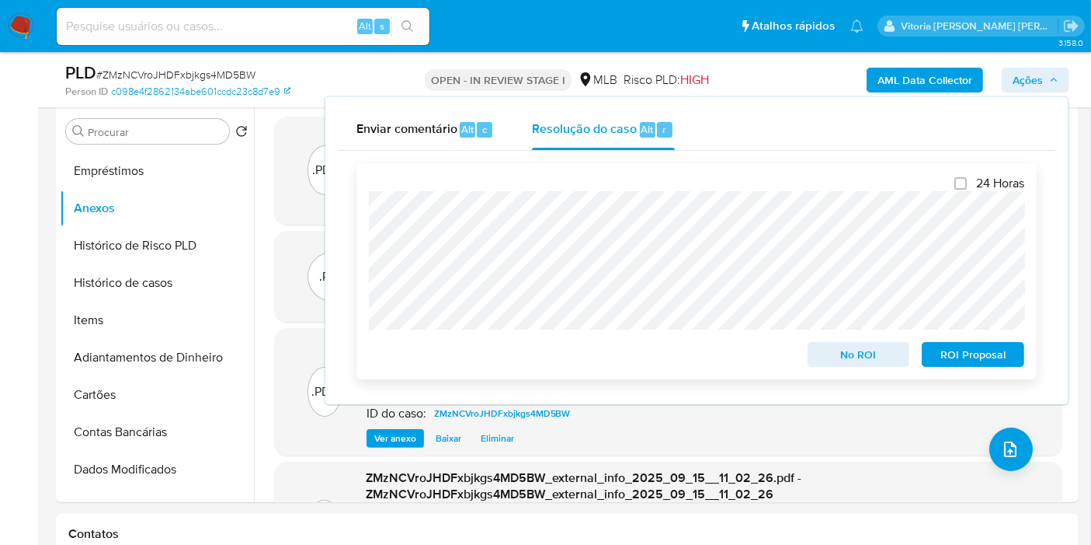
click at [980, 350] on span "ROI Proposal" at bounding box center [973, 354] width 81 height 22
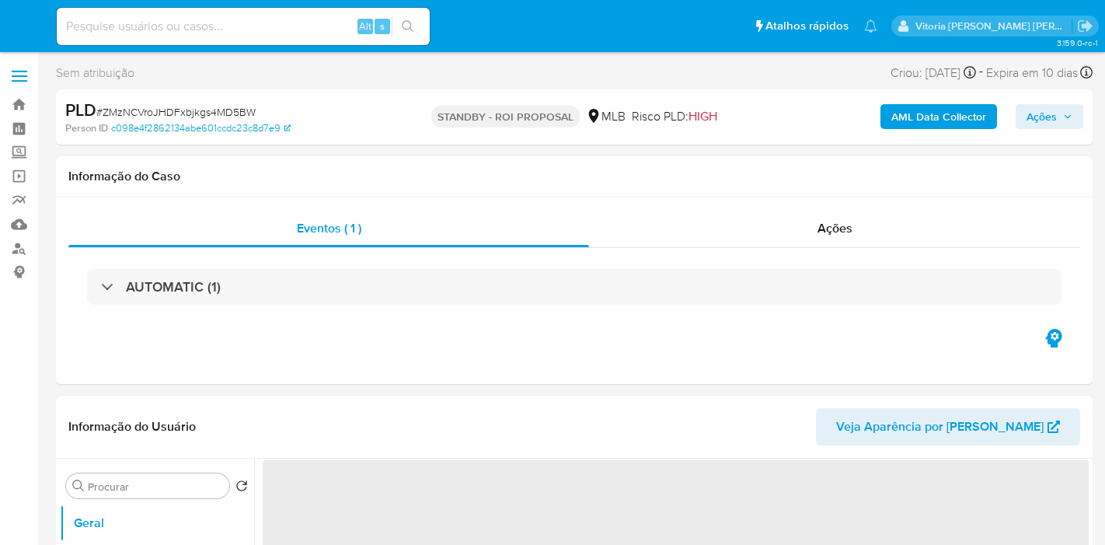
select select "10"
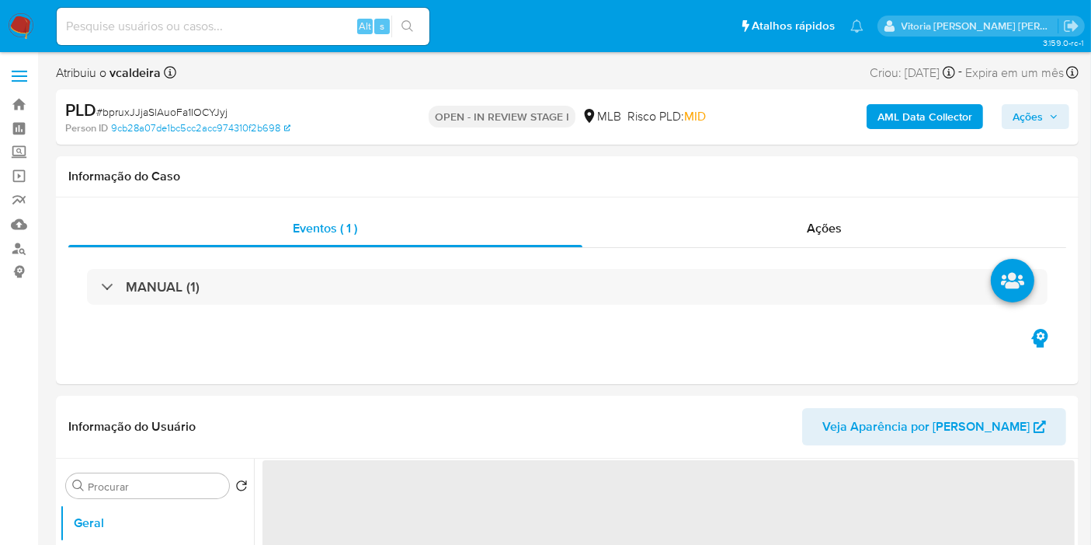
select select "10"
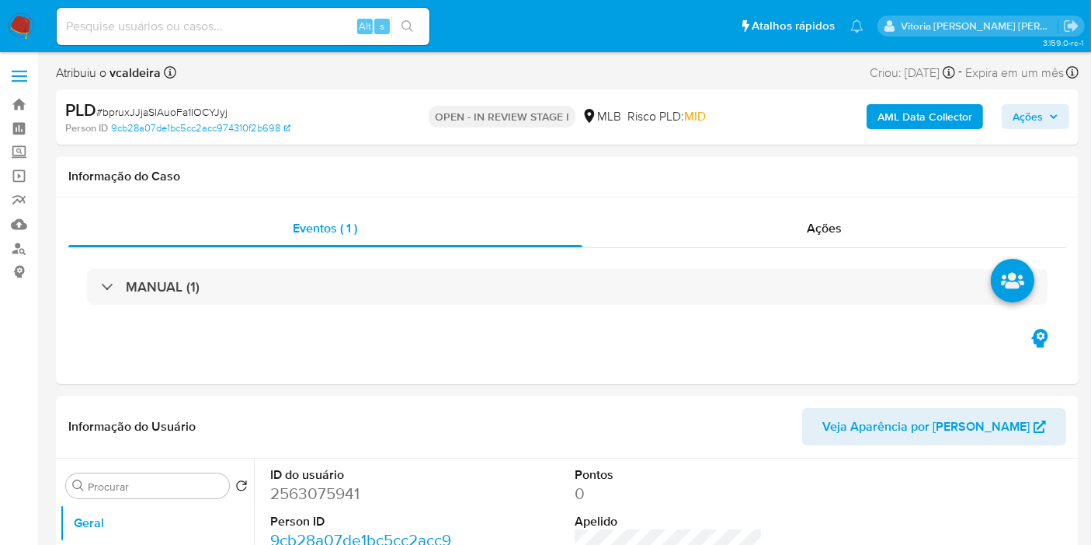
click at [30, 25] on img at bounding box center [21, 26] width 26 height 26
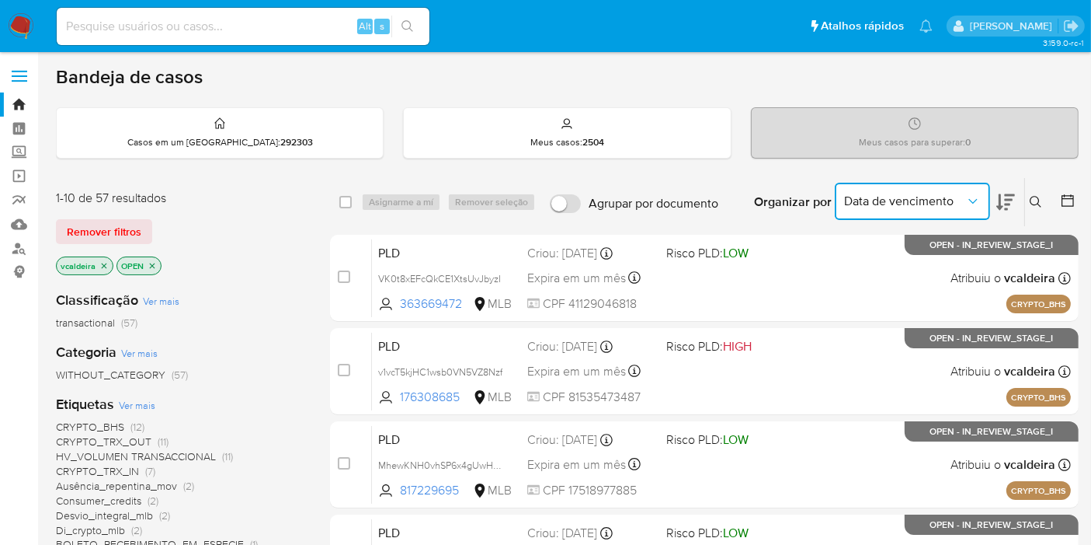
click at [976, 200] on icon "Organizar por" at bounding box center [974, 201] width 16 height 16
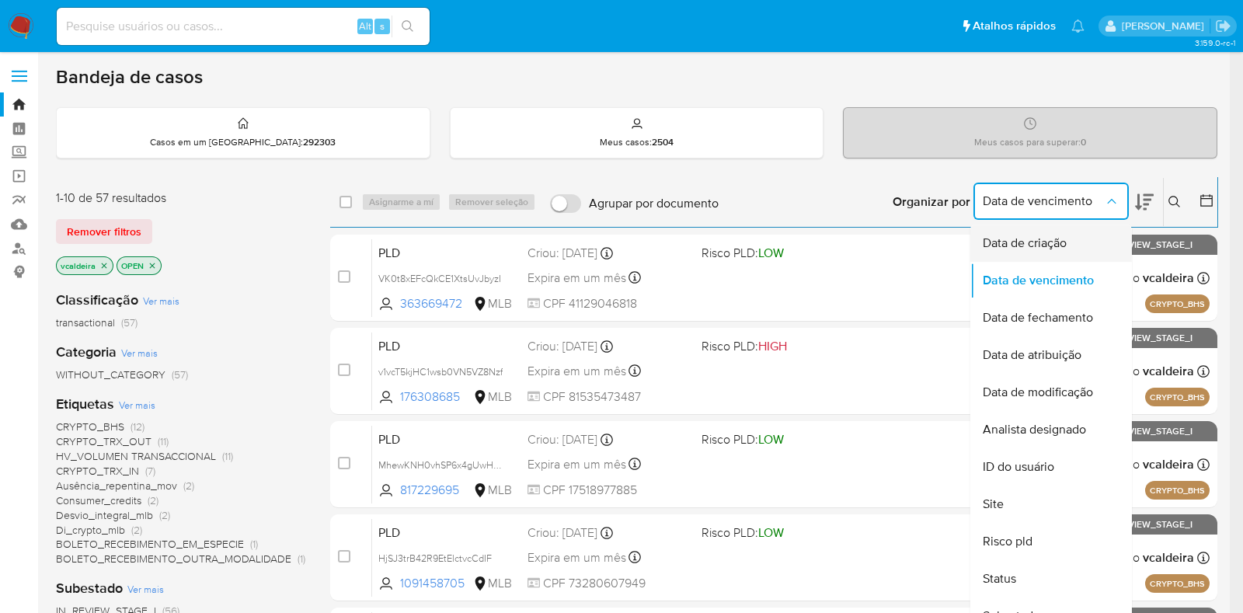
click at [1060, 249] on span "Data de criação" at bounding box center [1025, 243] width 84 height 16
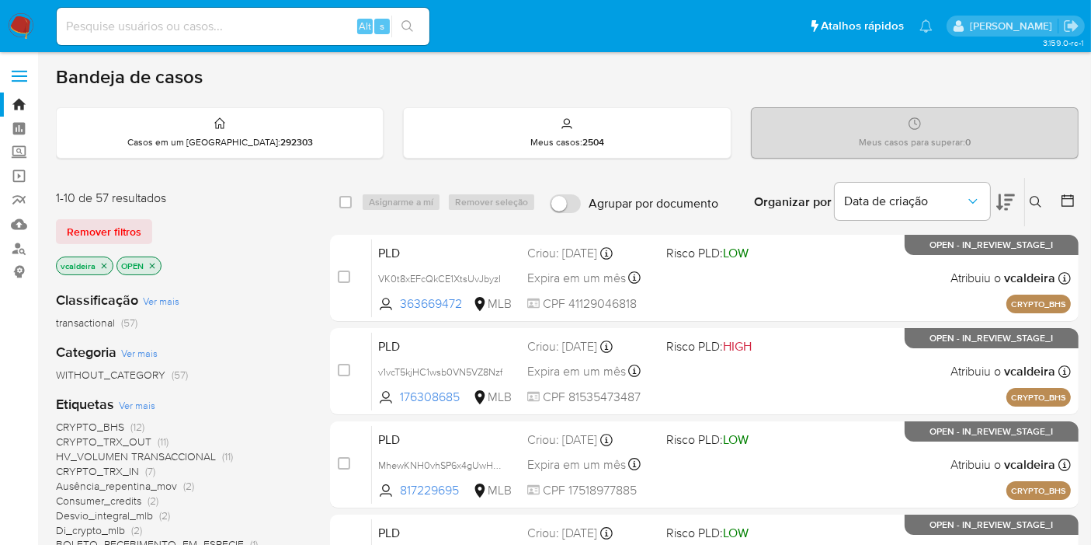
click at [1059, 205] on div at bounding box center [1065, 202] width 28 height 48
click at [1039, 203] on icon at bounding box center [1036, 202] width 12 height 12
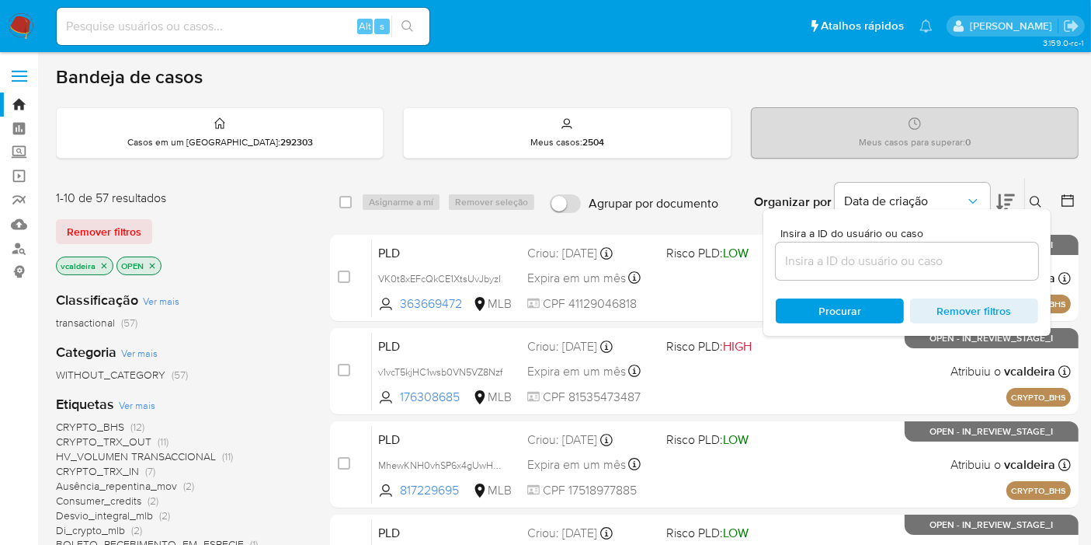
click at [1067, 207] on button at bounding box center [1069, 202] width 19 height 19
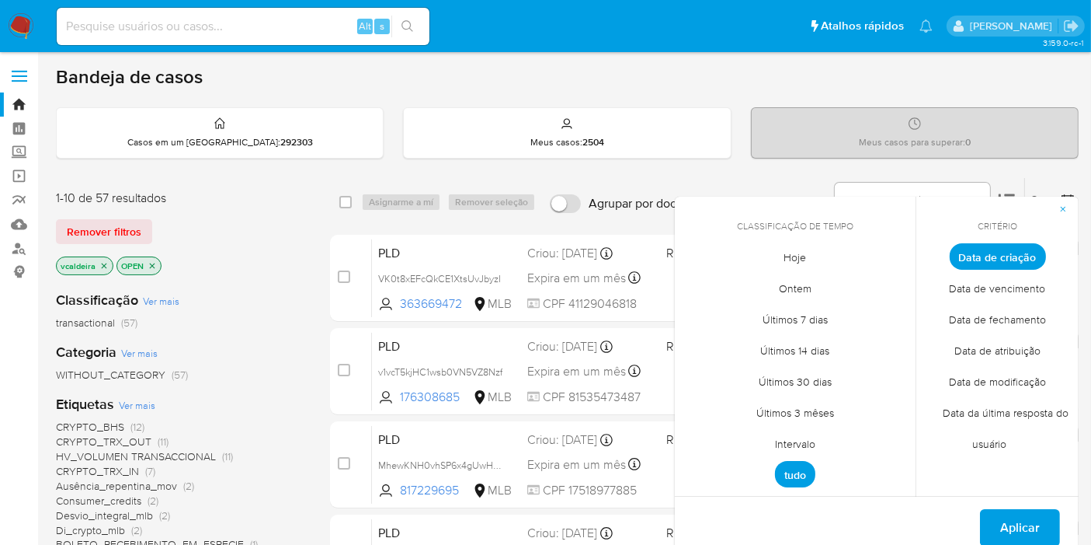
click at [809, 441] on span "Intervalo" at bounding box center [795, 444] width 73 height 32
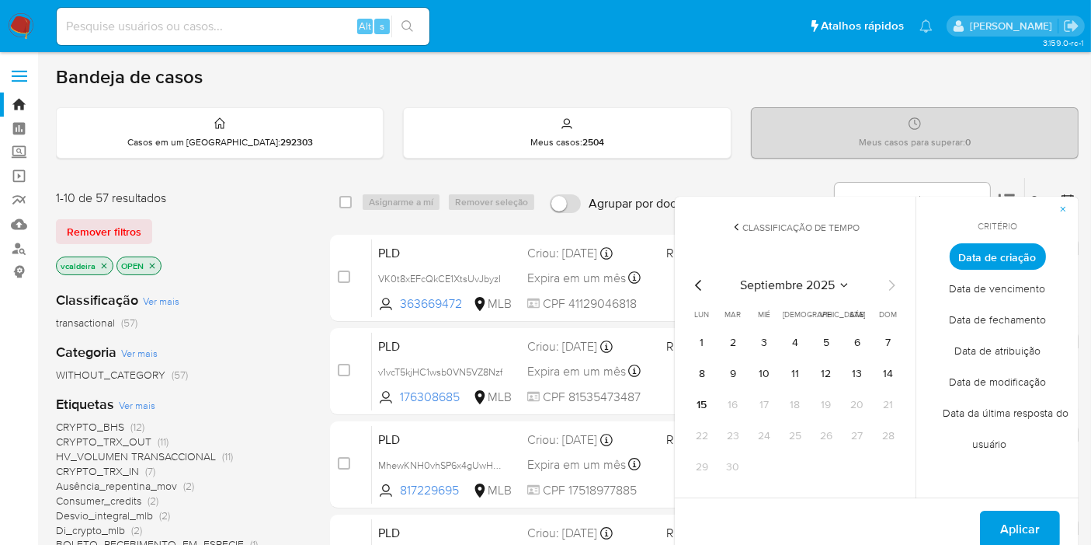
click at [844, 279] on icon "Seleccionar mes y año" at bounding box center [844, 285] width 12 height 12
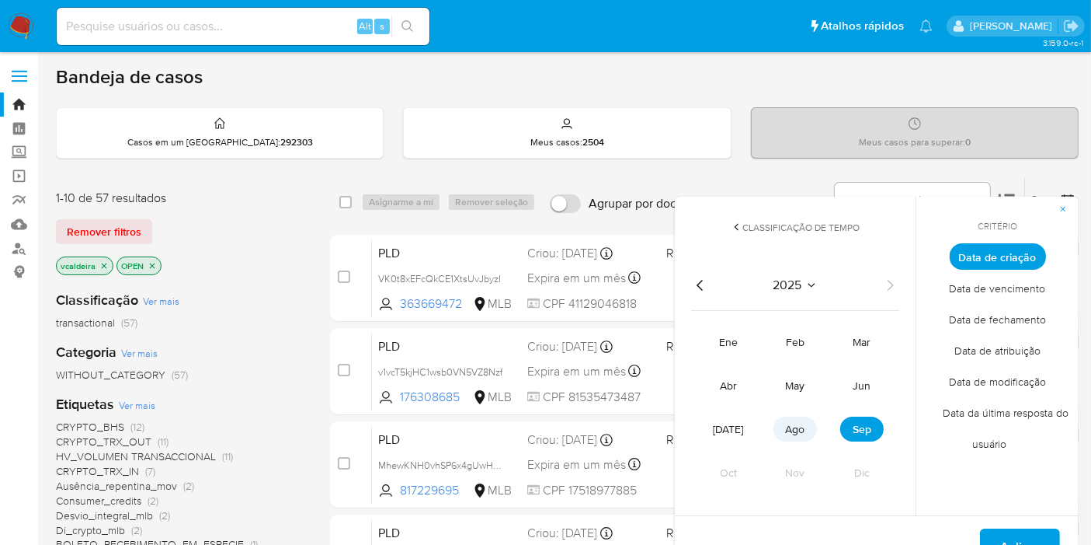
click at [781, 433] on button "ago" at bounding box center [796, 428] width 44 height 25
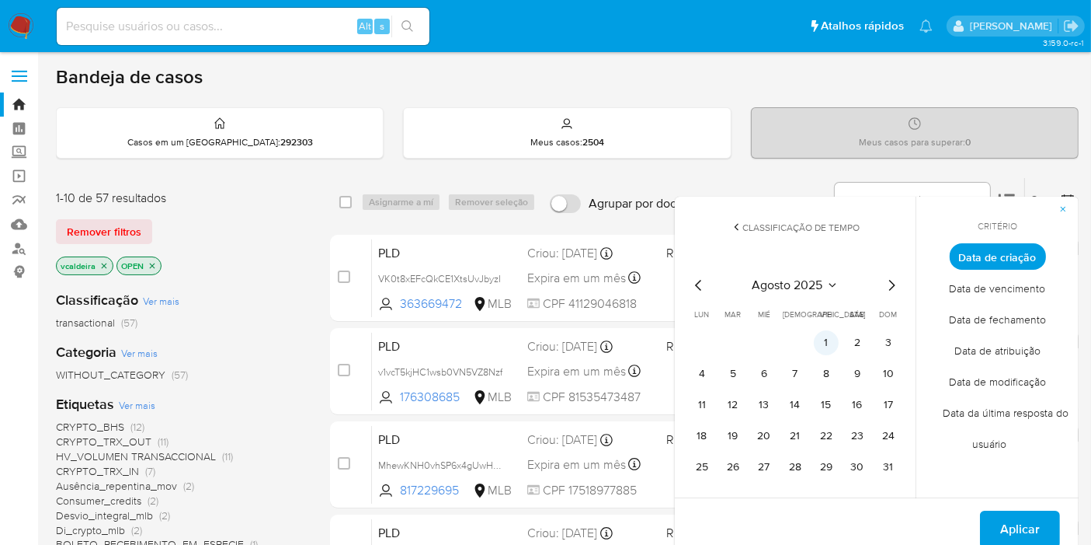
click at [830, 346] on button "1" at bounding box center [826, 342] width 25 height 25
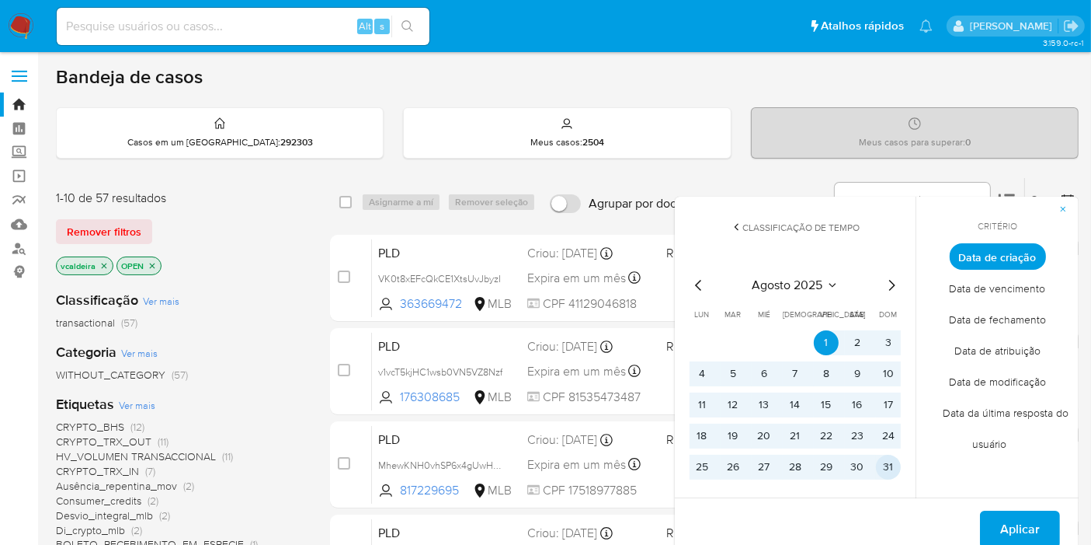
click at [883, 469] on button "31" at bounding box center [888, 466] width 25 height 25
click at [1033, 517] on span "Aplicar" at bounding box center [1021, 529] width 40 height 34
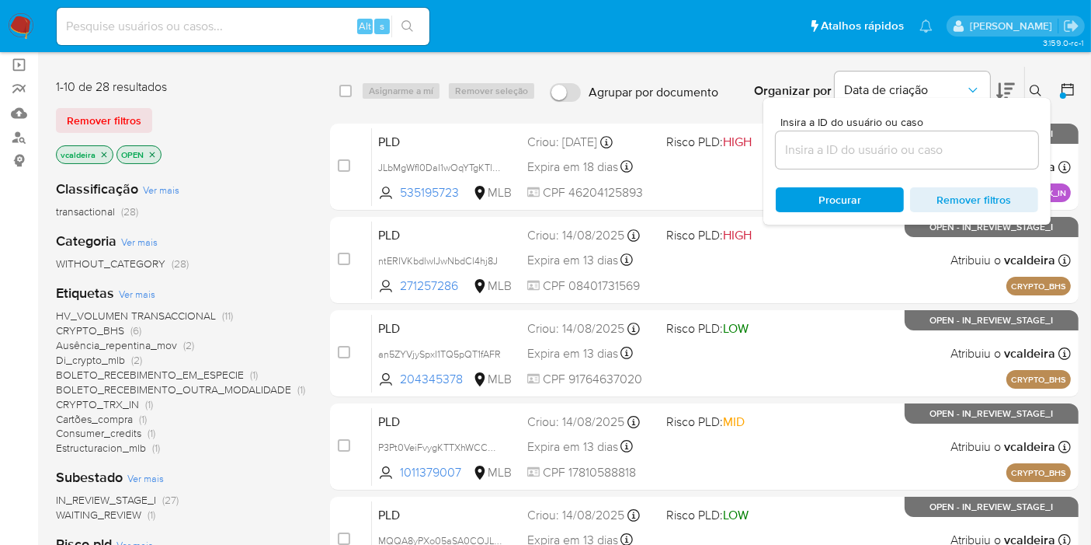
scroll to position [86, 0]
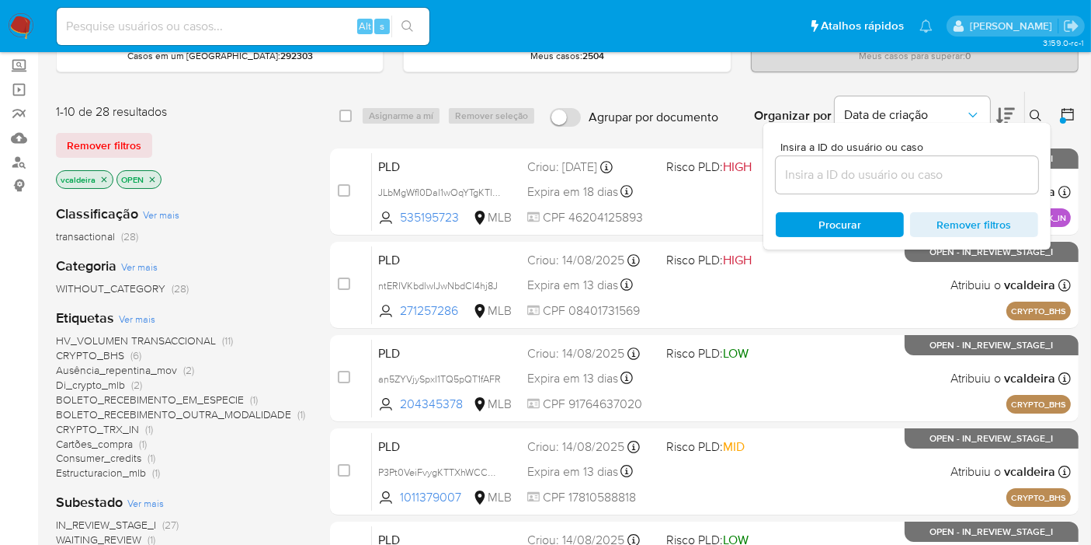
click at [112, 352] on span "CRYPTO_BHS" at bounding box center [90, 355] width 68 height 16
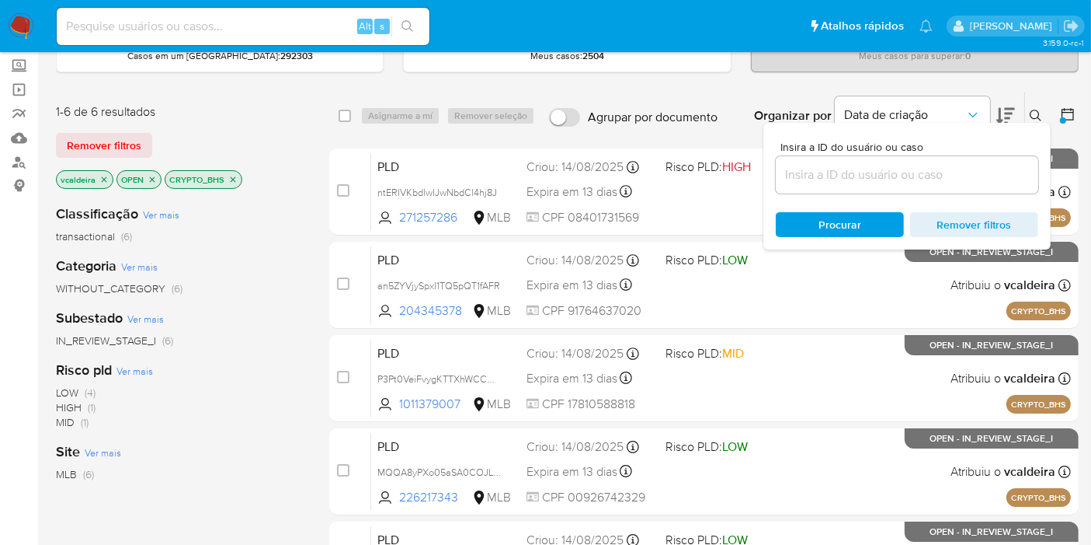
click at [231, 179] on icon "close-filter" at bounding box center [232, 179] width 9 height 9
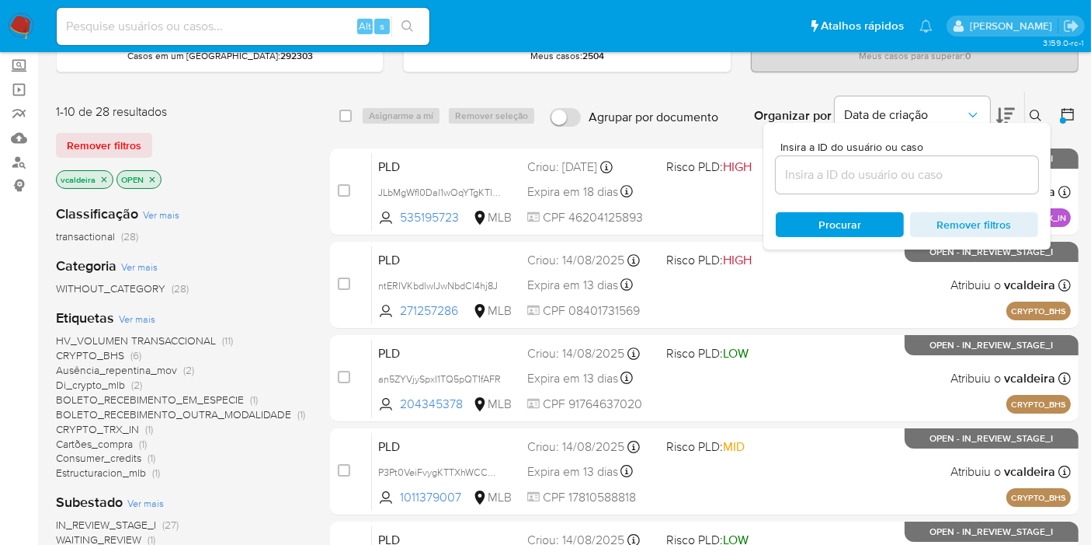
click at [190, 341] on span "HV_VOLUMEN TRANSACCIONAL" at bounding box center [136, 340] width 160 height 16
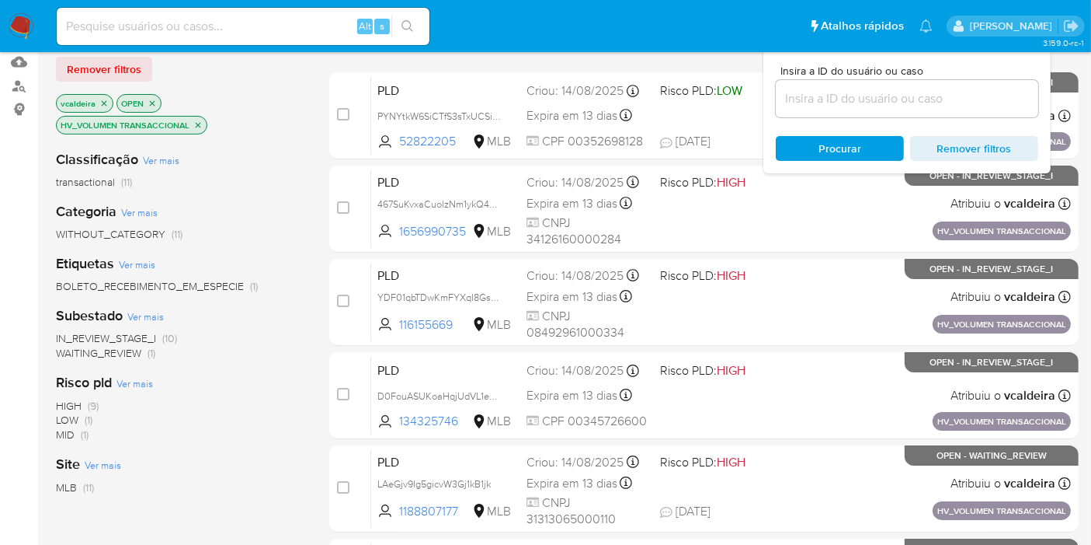
scroll to position [172, 0]
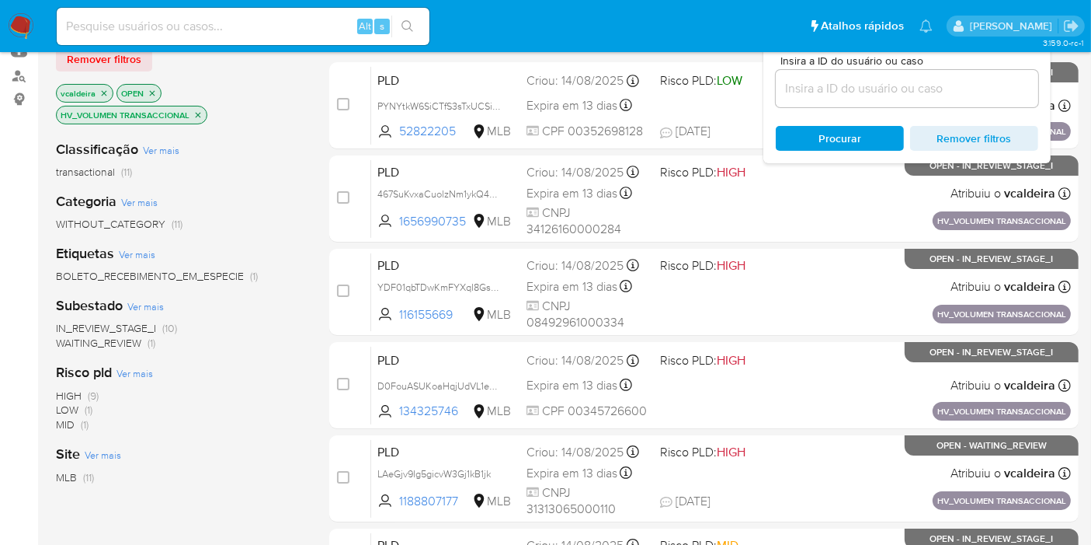
click at [71, 388] on span "HIGH" at bounding box center [69, 396] width 26 height 16
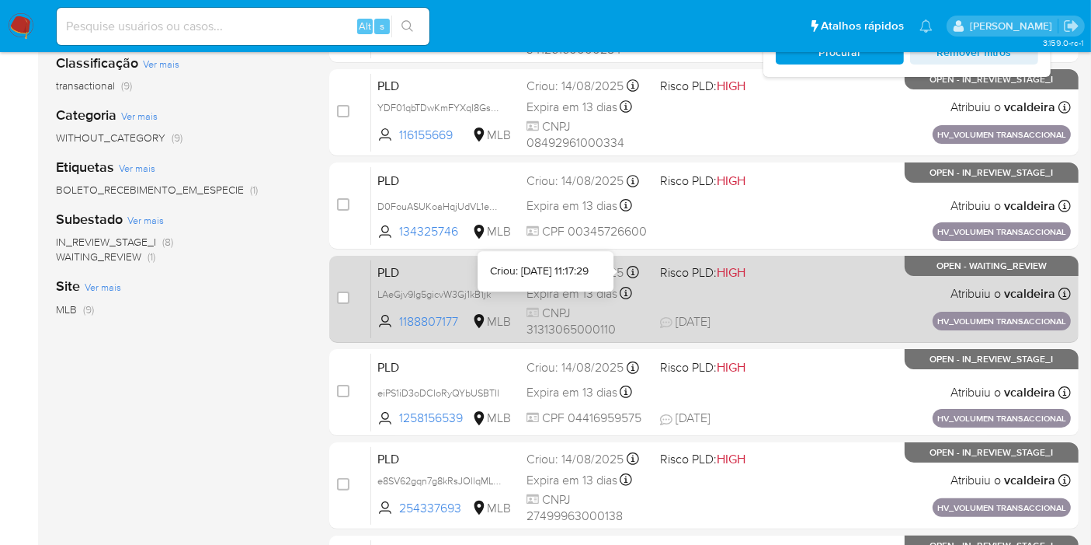
scroll to position [172, 0]
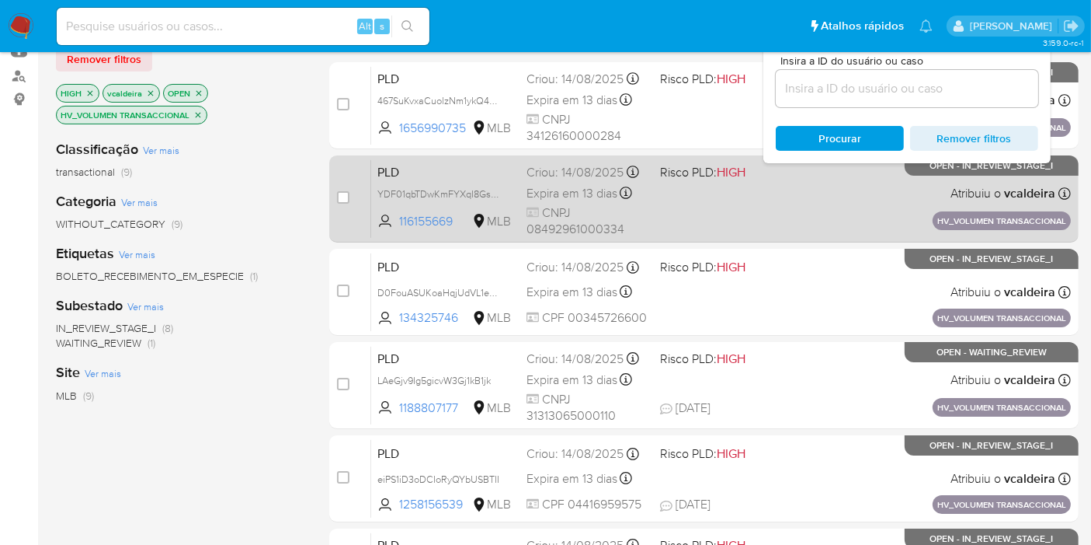
click at [753, 211] on div "PLD YDF01qbTDwKmFYXqI8GsSzGI 116155669 MLB Risco PLD: HIGH Criou: 14/08/2025 Cr…" at bounding box center [721, 198] width 700 height 78
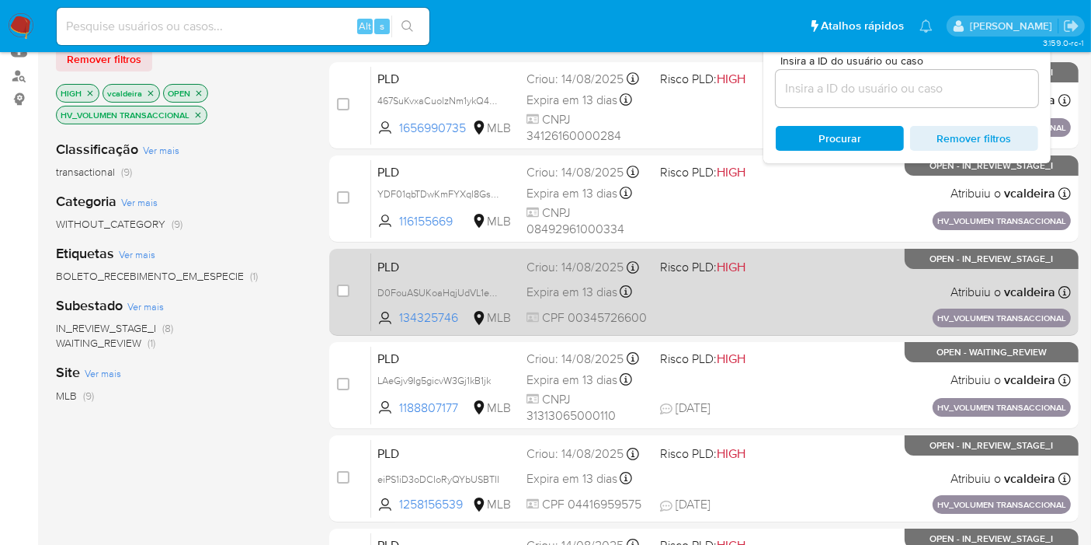
click at [811, 298] on div "PLD D0FouASUKoaHqjUdVL1eUynf 134325746 MLB Risco PLD: HIGH Criou: 14/08/2025 Cr…" at bounding box center [721, 291] width 700 height 78
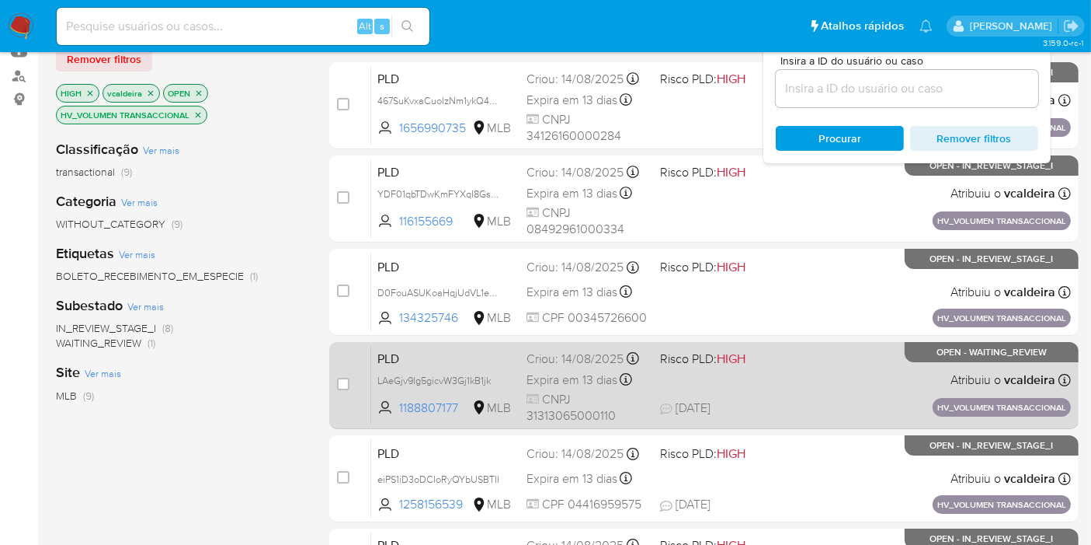
click at [781, 395] on div "PLD LAeGjv9Ig5gicvW3Gj1kB1jk 1188807177 MLB Risco PLD: HIGH Criou: 14/08/2025 C…" at bounding box center [721, 385] width 700 height 78
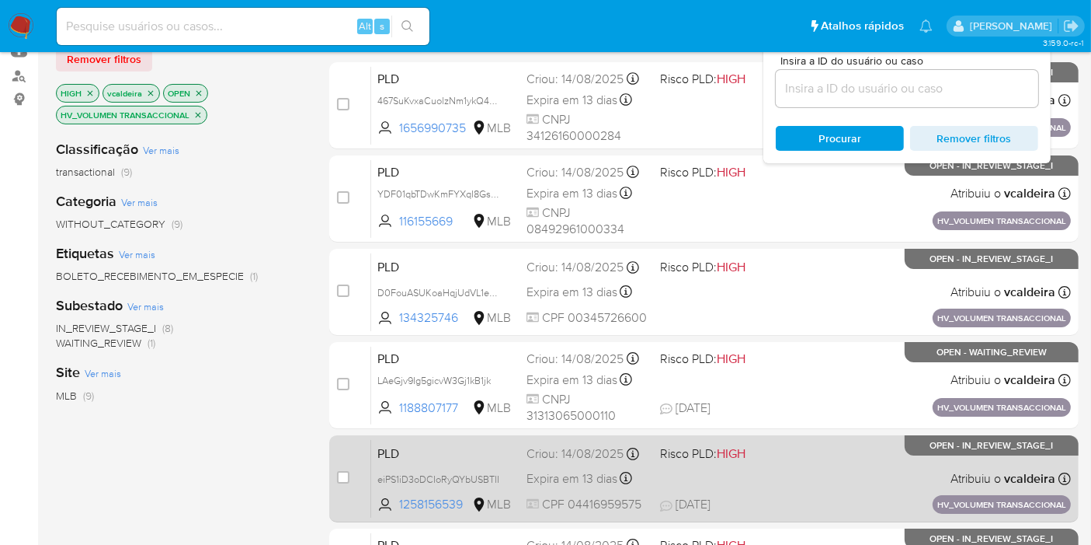
click at [794, 480] on div "PLD eiPS1iD3oDCIoRyQYbUSBTII 1258156539 MLB Risco PLD: HIGH Criou: 14/08/2025 C…" at bounding box center [721, 478] width 700 height 78
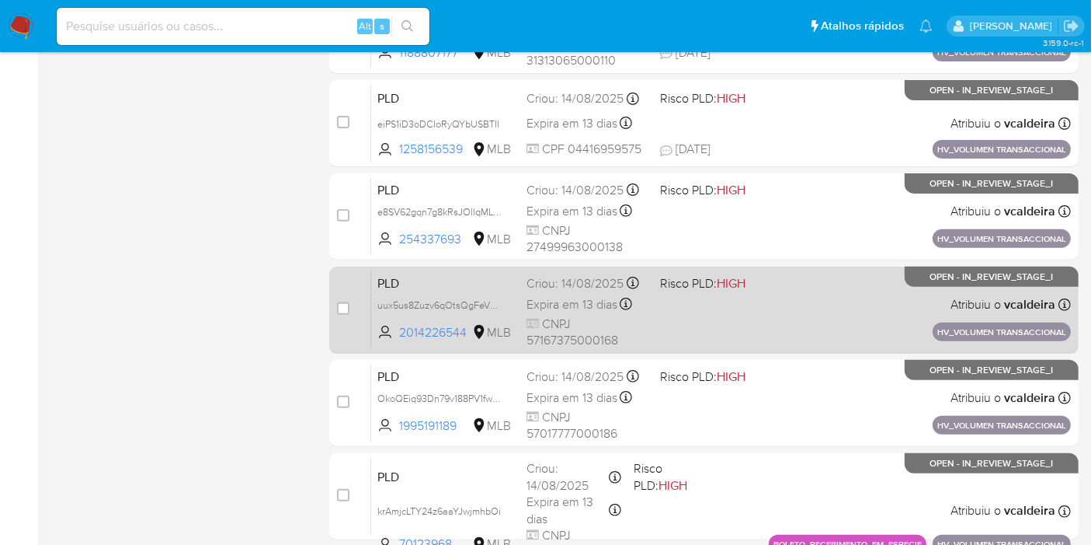
scroll to position [604, 0]
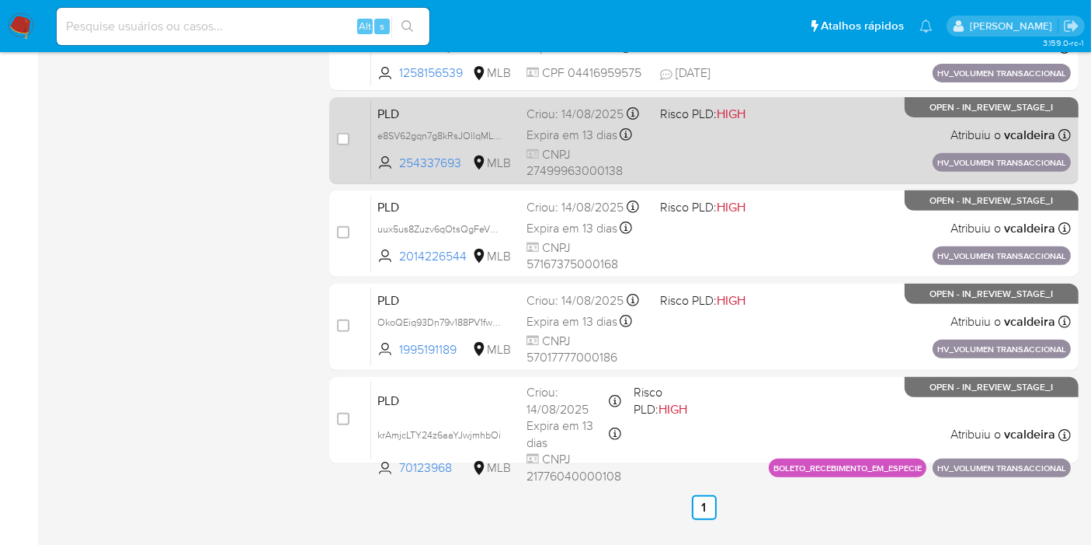
click at [806, 137] on div "PLD e8SV62gqn7g8kRsJOllqMLKU 254337693 MLB Risco PLD: HIGH Criou: 14/08/2025 Cr…" at bounding box center [721, 140] width 700 height 78
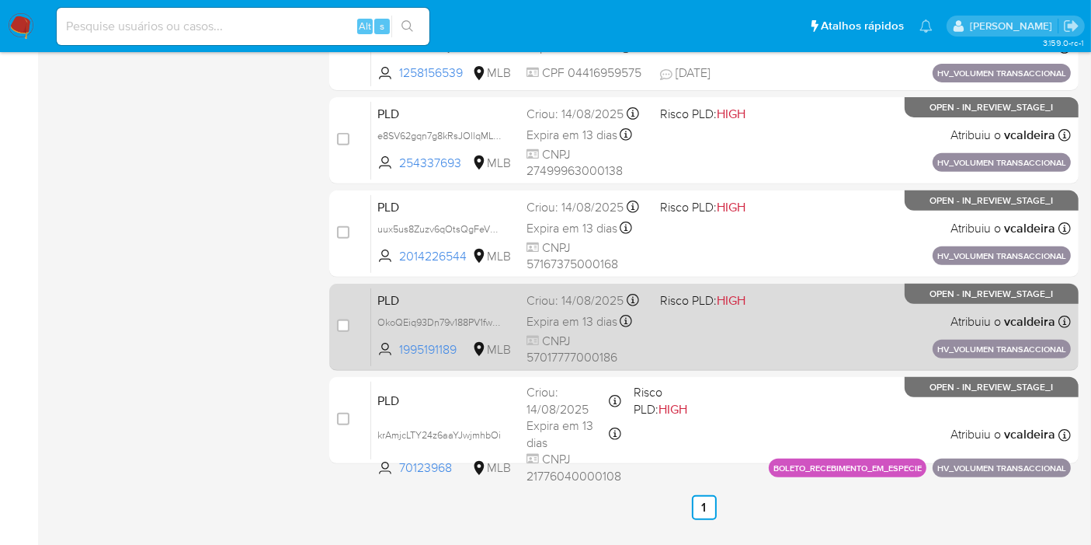
click at [867, 317] on div "PLD OkoQEiq93Dn79v188PV1fwFQ 1995191189 MLB Risco PLD: HIGH Criou: 14/08/2025 C…" at bounding box center [721, 326] width 700 height 78
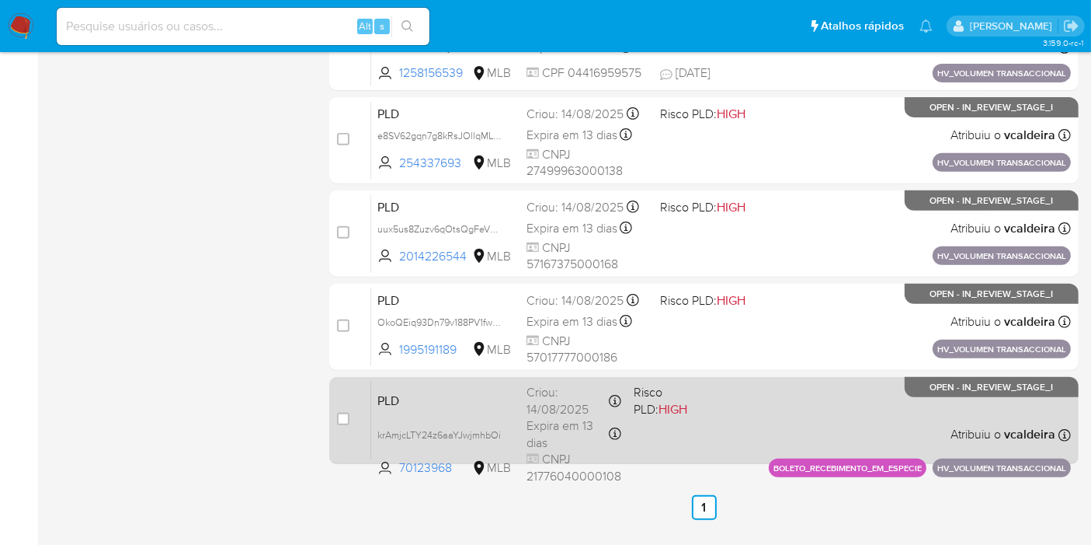
click at [844, 417] on div "PLD krAmjcLTY24z6aaYJwjmhbOi 70123968 MLB Risco PLD: HIGH Criou: 14/08/2025 Cri…" at bounding box center [721, 420] width 700 height 78
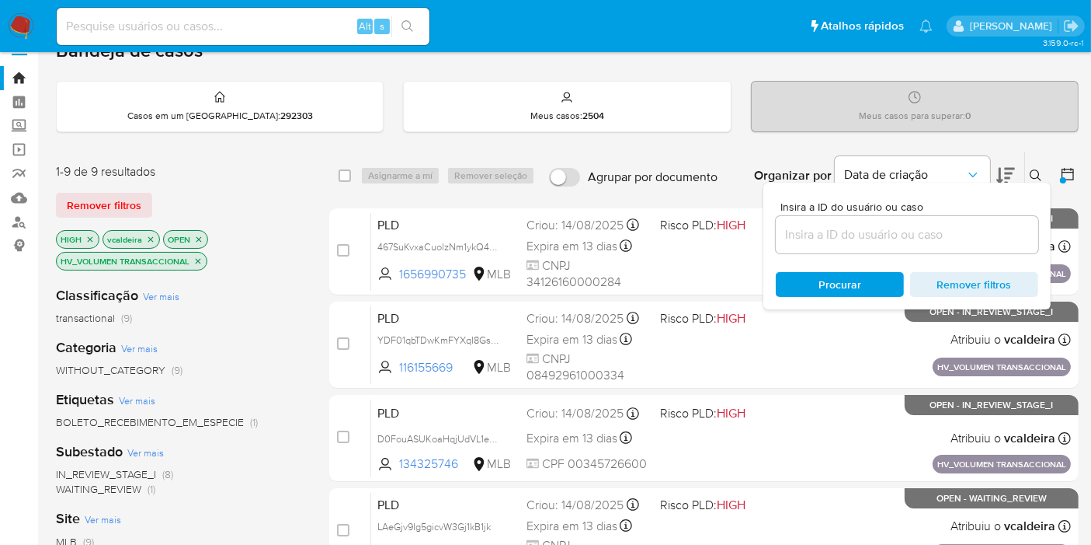
scroll to position [0, 0]
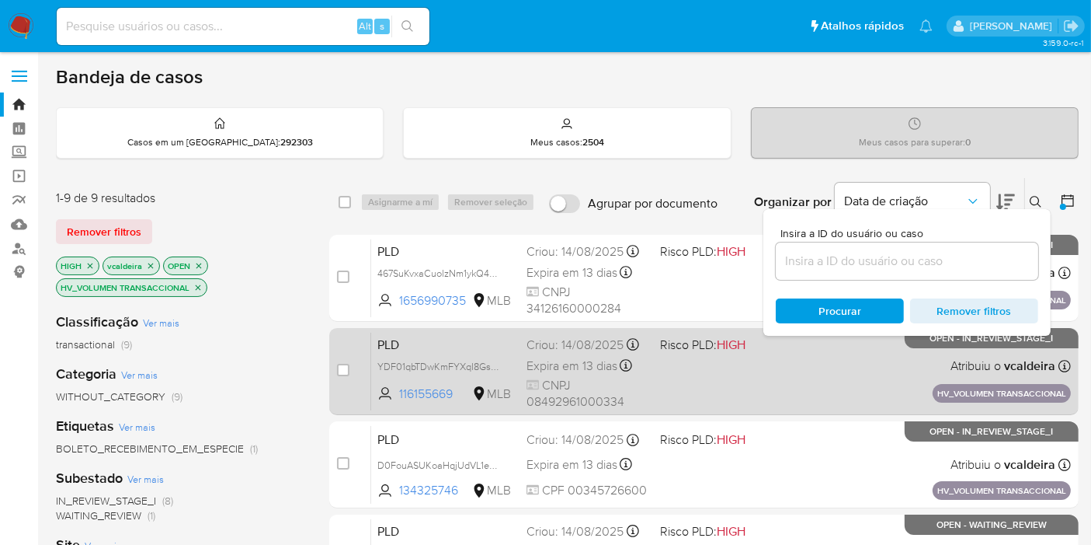
click at [792, 357] on div "PLD YDF01qbTDwKmFYXqI8GsSzGI 116155669 MLB Risco PLD: HIGH Criou: 14/08/2025 Cr…" at bounding box center [721, 371] width 700 height 78
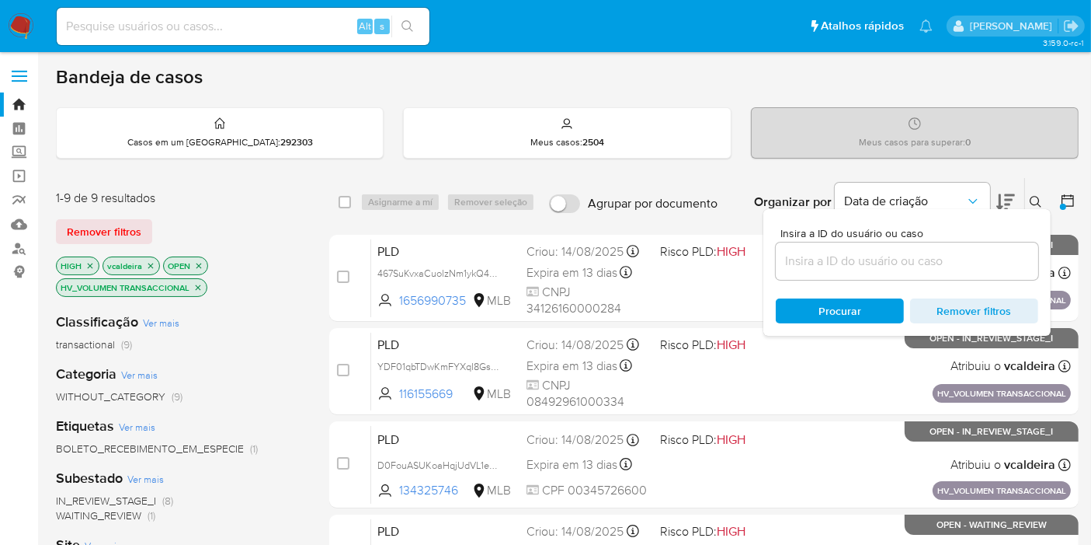
click at [1029, 203] on button at bounding box center [1038, 202] width 26 height 19
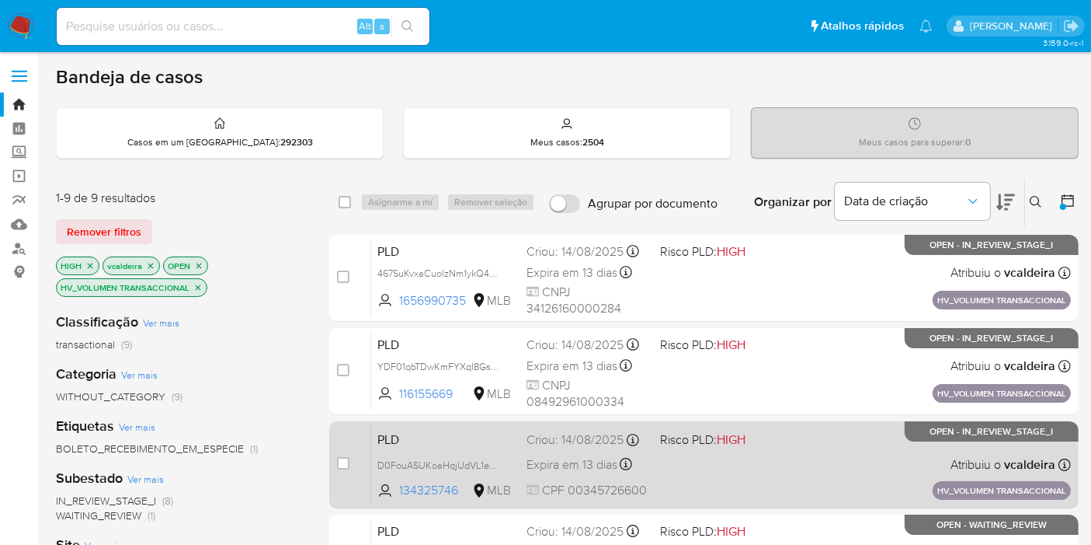
click at [778, 436] on span "Risco PLD: HIGH" at bounding box center [720, 438] width 121 height 20
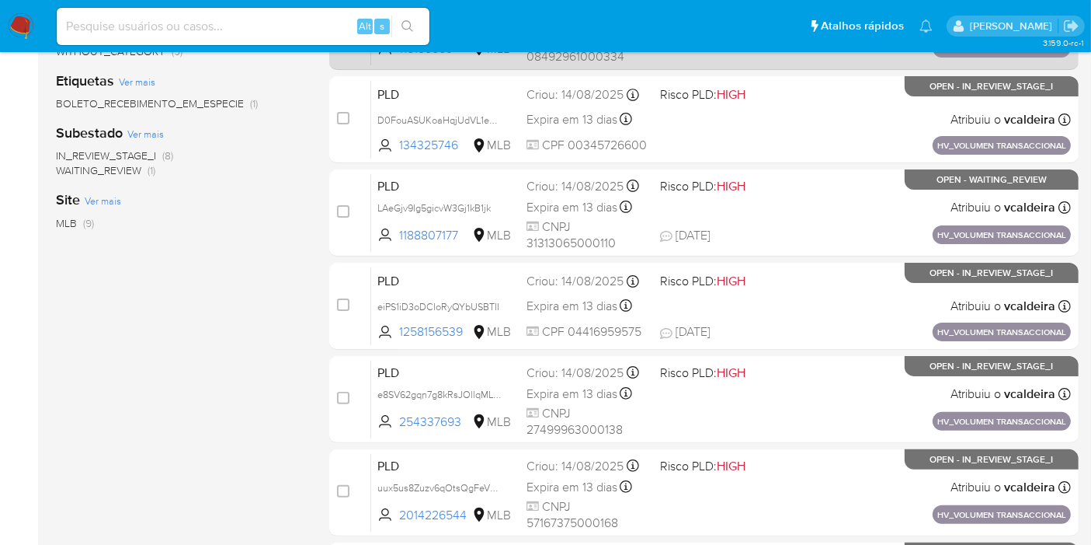
scroll to position [431, 0]
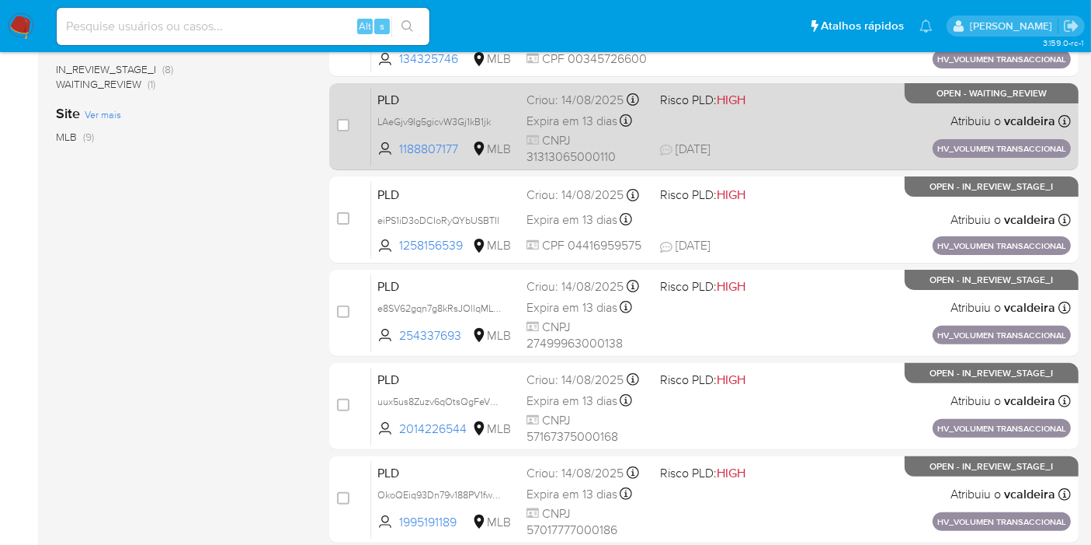
click at [774, 101] on span "Risco PLD: HIGH" at bounding box center [720, 99] width 121 height 20
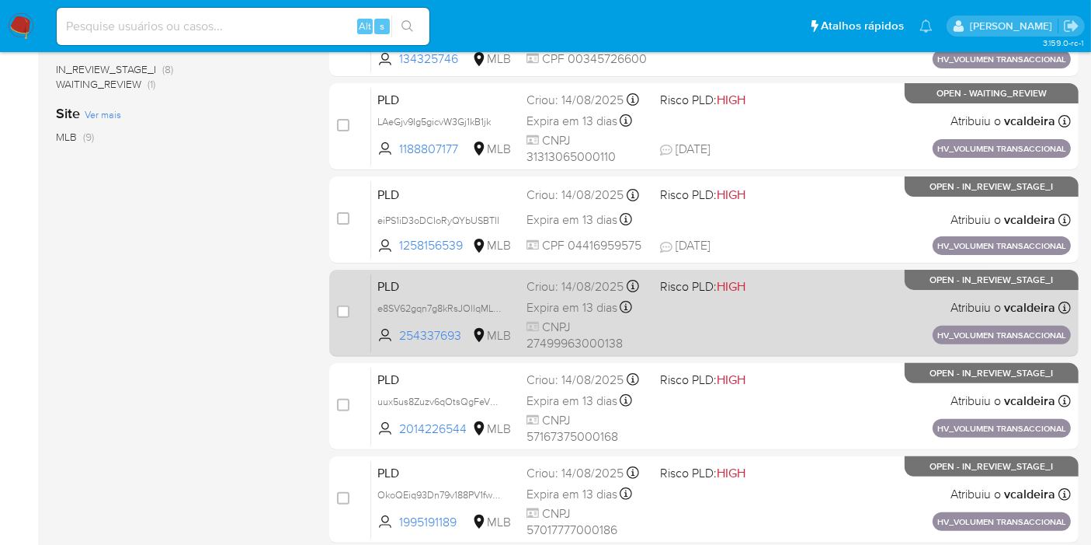
click at [843, 304] on div "PLD e8SV62gqn7g8kRsJOllqMLKU 254337693 MLB Risco PLD: HIGH Criou: 14/08/2025 Cr…" at bounding box center [721, 312] width 700 height 78
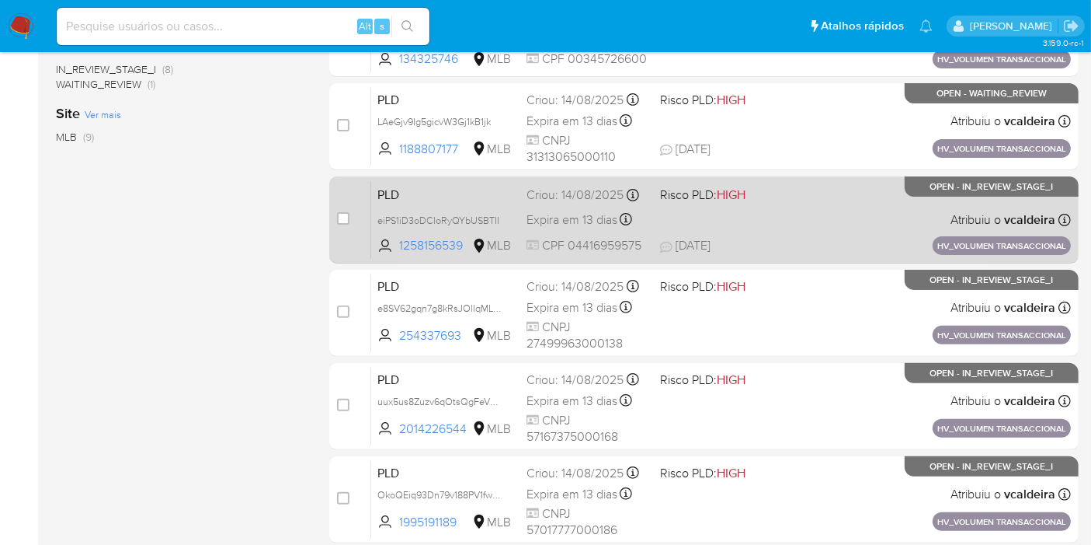
click at [855, 200] on div "PLD eiPS1iD3oDCIoRyQYbUSBTII 1258156539 MLB Risco PLD: HIGH Criou: 14/08/2025 C…" at bounding box center [721, 219] width 700 height 78
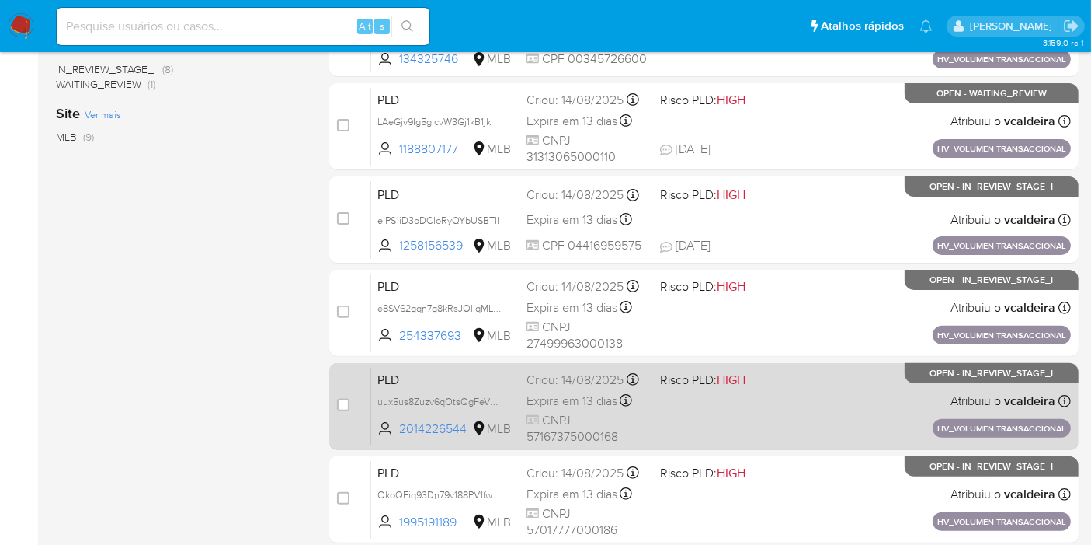
click at [789, 407] on div "PLD uux5us8Zuzv6qOtsQgFeV6FL 2014226544 MLB Risco PLD: HIGH Criou: 14/08/2025 C…" at bounding box center [721, 406] width 700 height 78
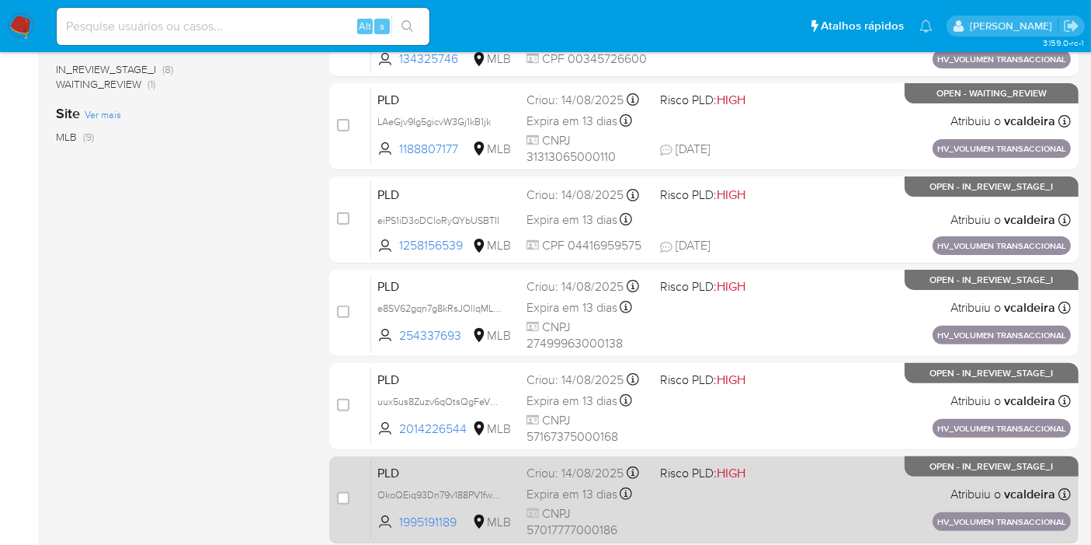
click at [809, 482] on div "PLD OkoQEiq93Dn79v188PV1fwFQ 1995191189 MLB Risco PLD: HIGH Criou: 14/08/2025 C…" at bounding box center [721, 499] width 700 height 78
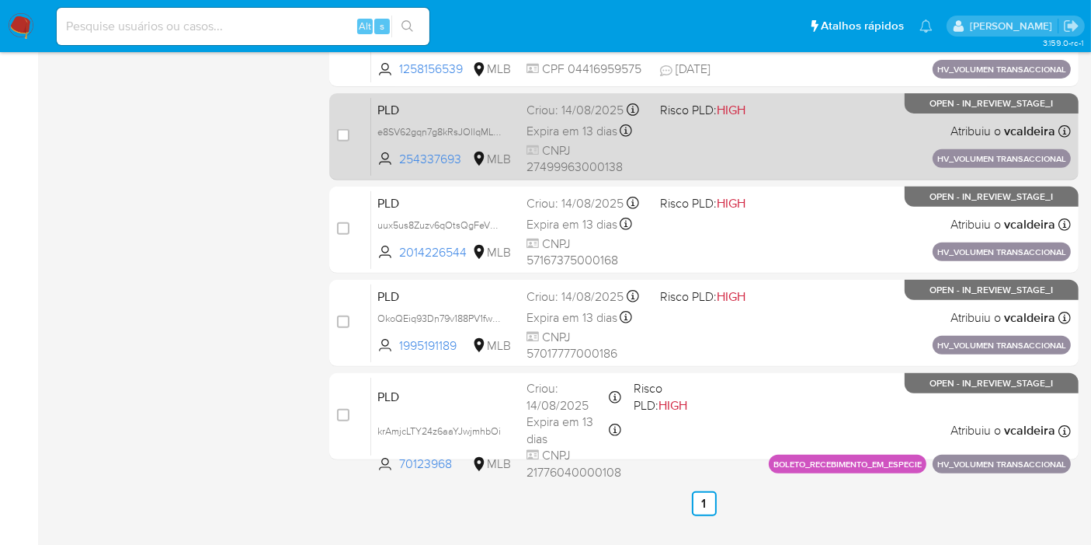
scroll to position [642, 0]
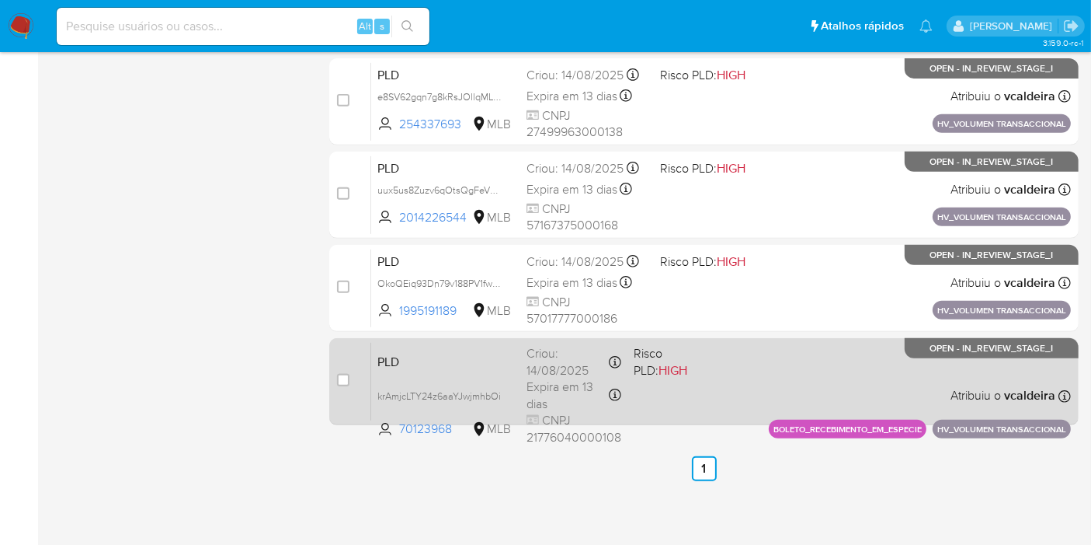
click at [776, 368] on div "PLD krAmjcLTY24z6aaYJwjmhbOi 70123968 MLB Risco PLD: HIGH Criou: 14/08/2025 Cri…" at bounding box center [721, 381] width 700 height 78
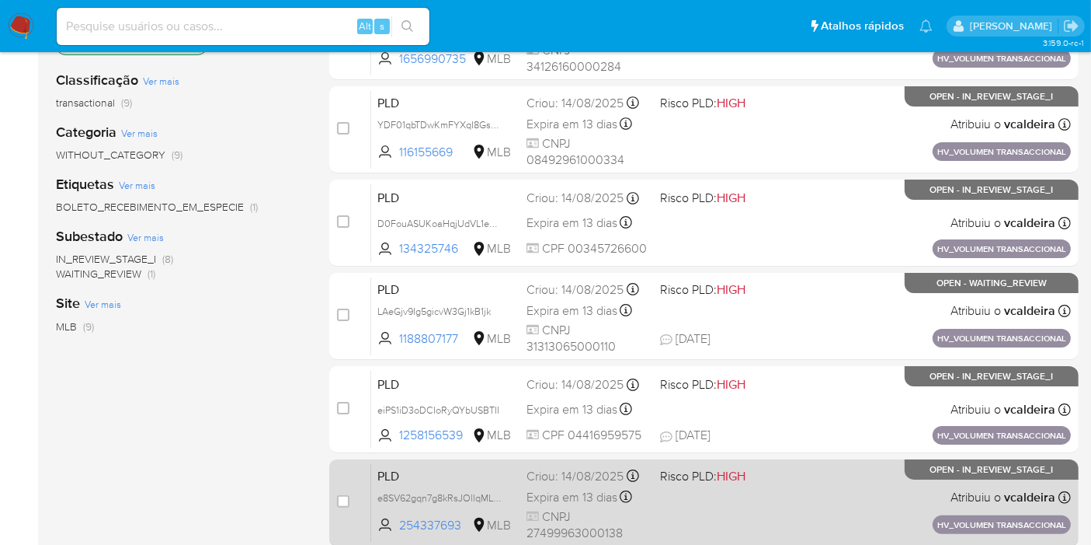
scroll to position [259, 0]
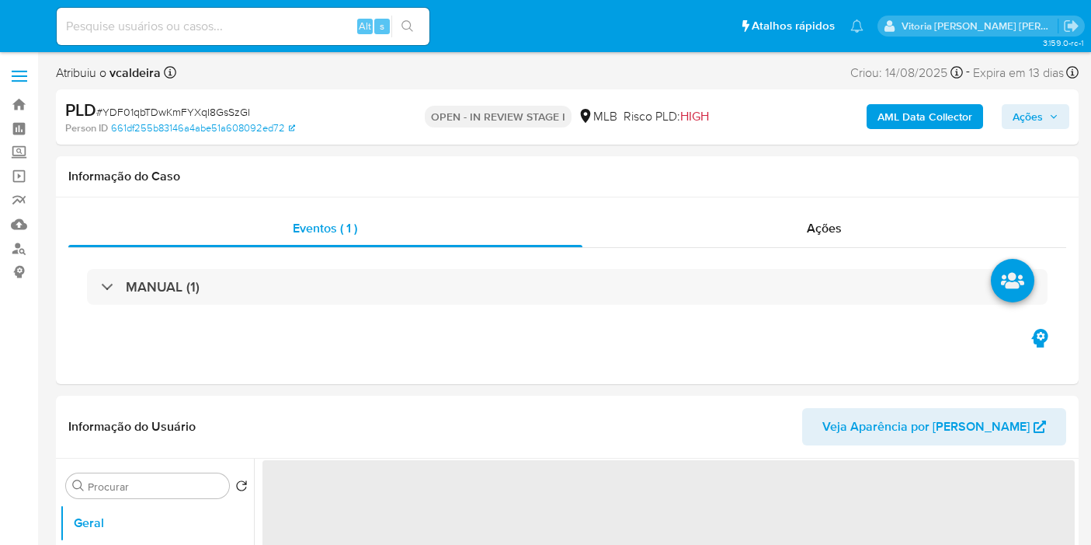
select select "10"
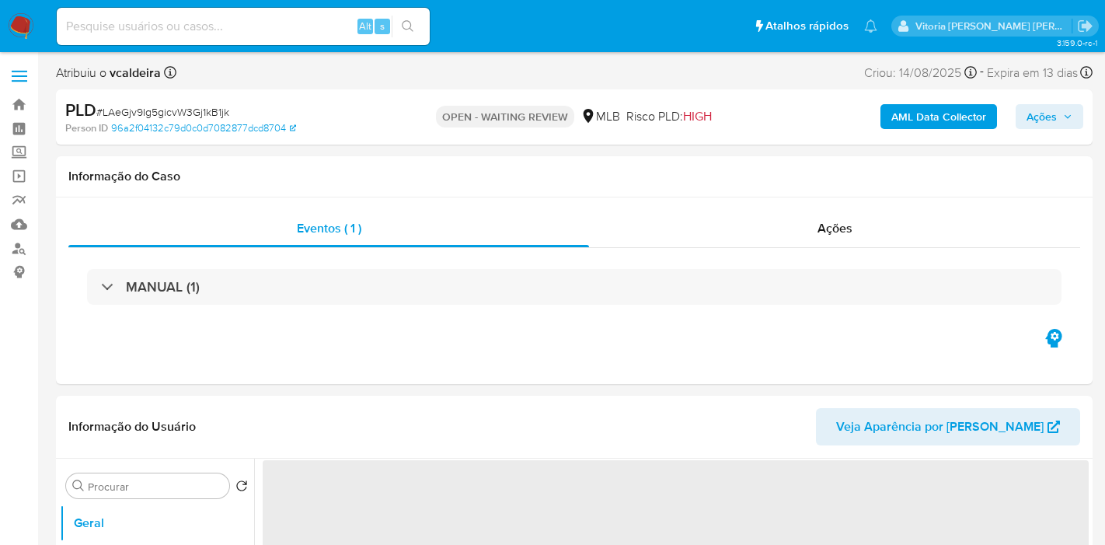
select select "10"
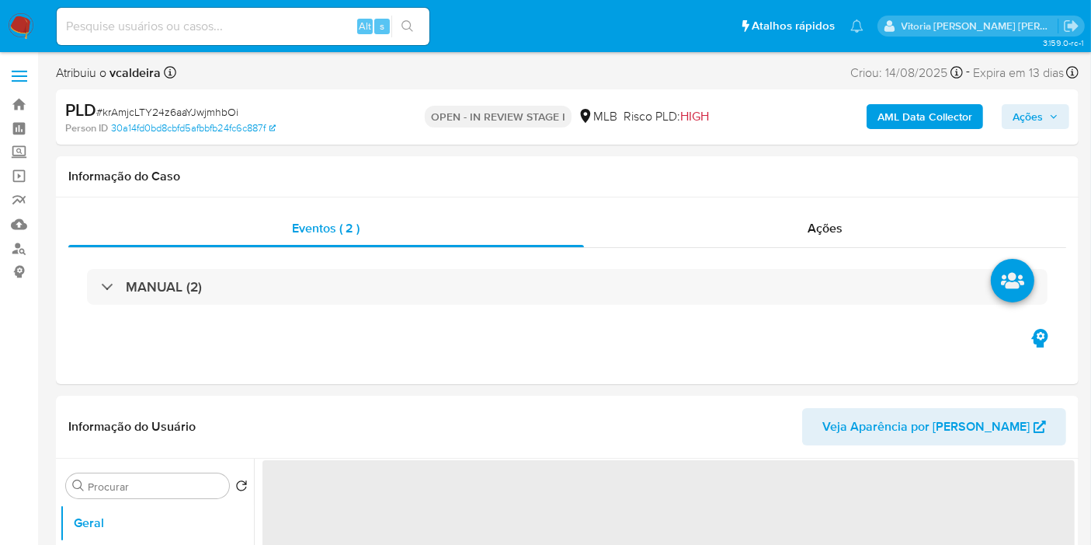
select select "10"
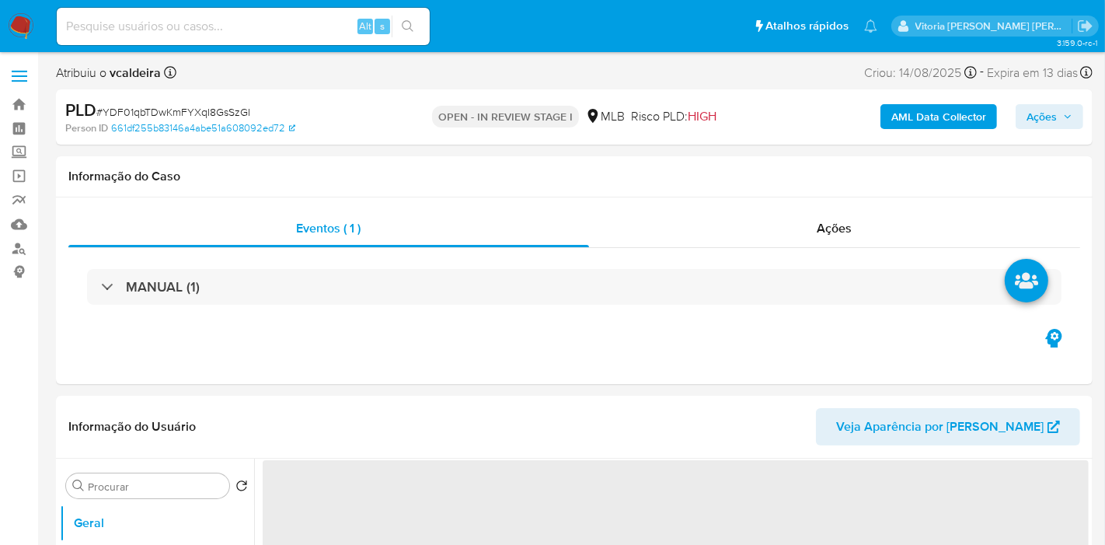
select select "10"
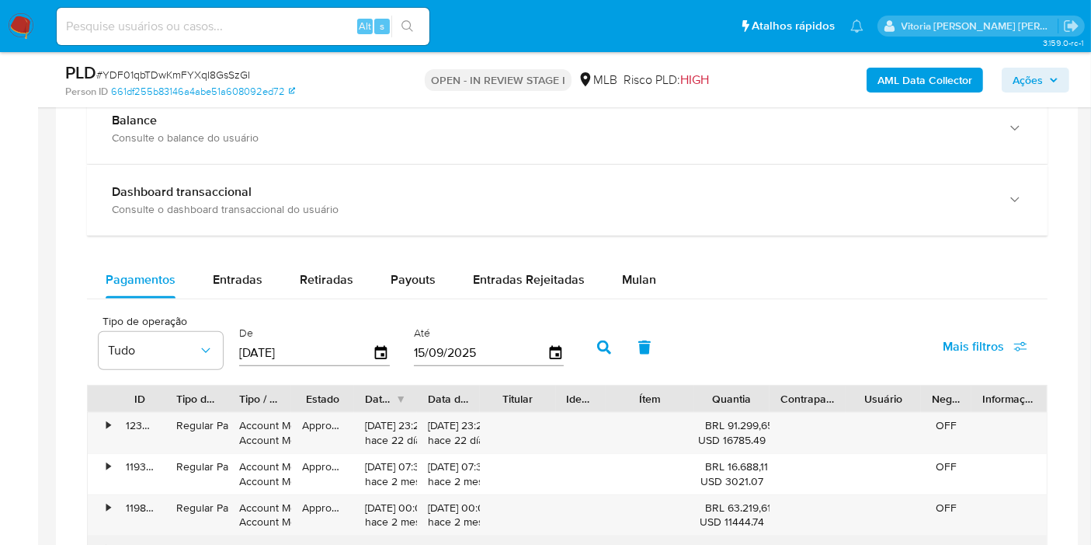
scroll to position [1294, 0]
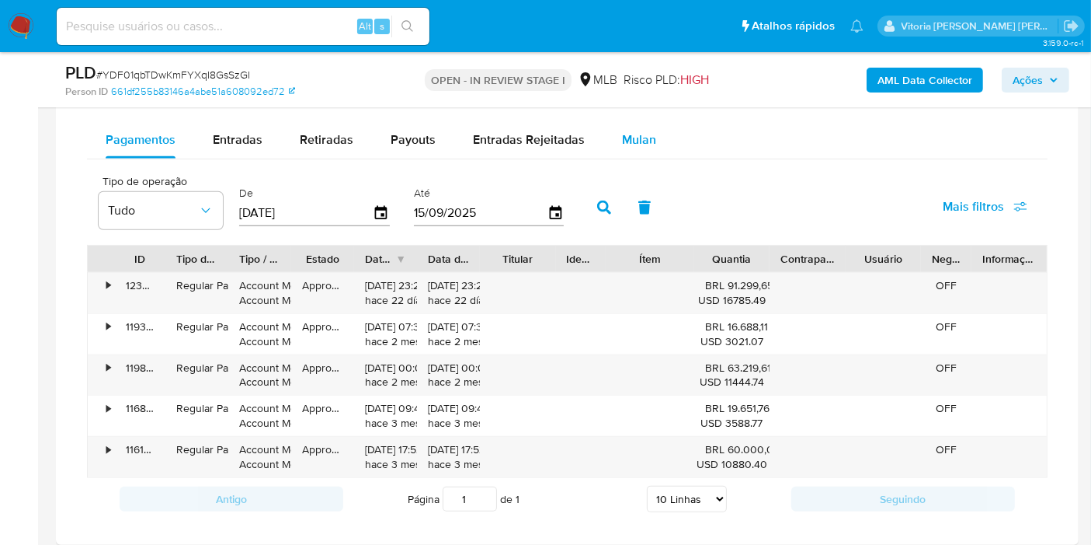
click at [653, 149] on button "Mulan" at bounding box center [639, 139] width 71 height 37
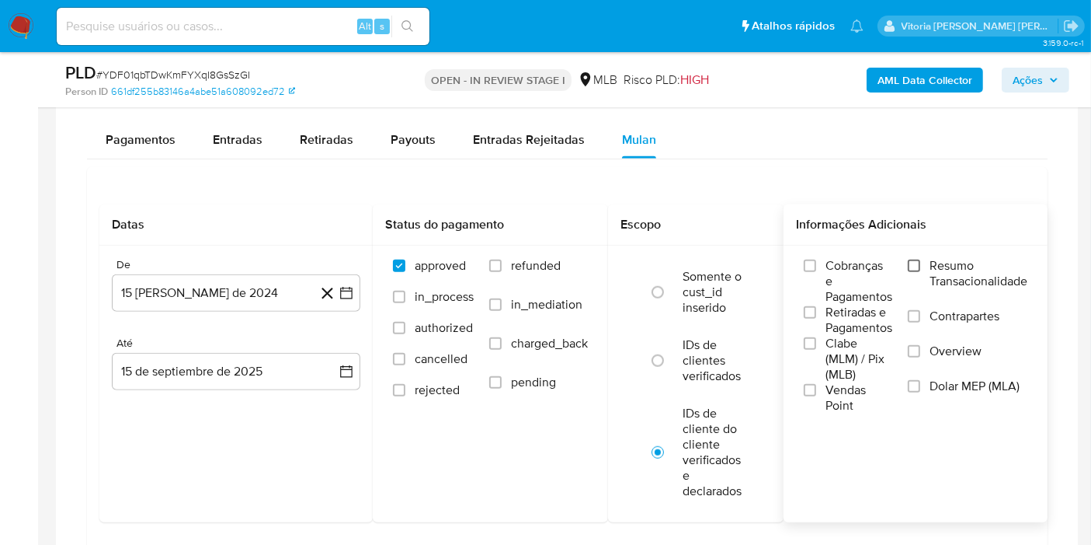
drag, startPoint x: 917, startPoint y: 249, endPoint x: 921, endPoint y: 257, distance: 9.1
click at [917, 249] on div "Cobranças e Pagamentos Retiradas e Pagamentos Clabe (MLM) / Pix (MLB) Vendas Po…" at bounding box center [916, 335] width 264 height 180
click at [921, 262] on input "Resumo Transacionalidade" at bounding box center [914, 265] width 12 height 12
click at [193, 283] on button "15 [PERSON_NAME] de 2024" at bounding box center [236, 292] width 249 height 37
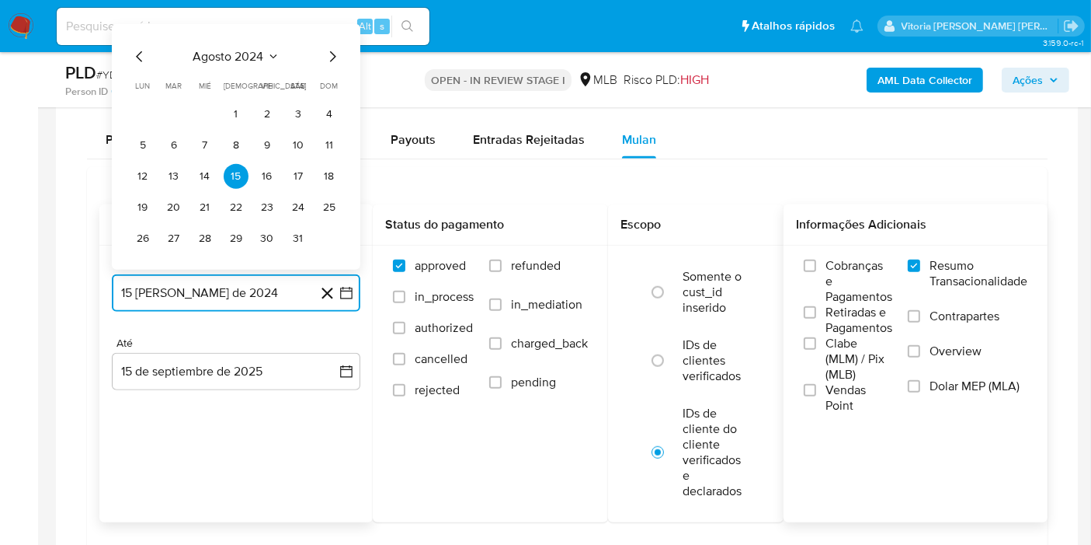
click at [245, 53] on span "agosto 2024" at bounding box center [228, 57] width 71 height 16
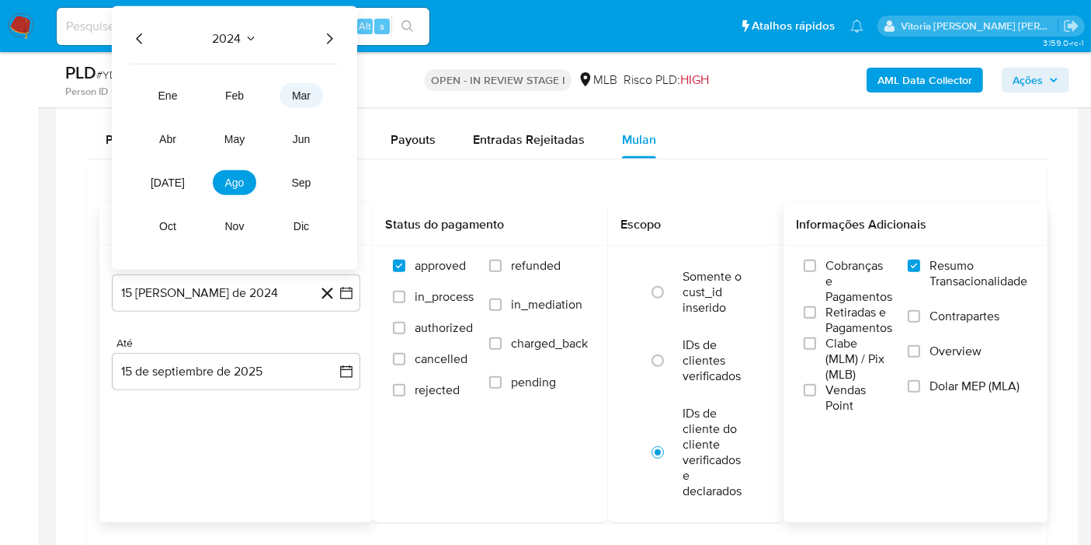
drag, startPoint x: 326, startPoint y: 44, endPoint x: 307, endPoint y: 78, distance: 39.3
click at [327, 44] on div "2024 2024 ene feb mar abr may jun [DATE] ago sep oct nov dic" at bounding box center [234, 137] width 245 height 263
click at [324, 30] on icon "Año siguiente" at bounding box center [329, 39] width 19 height 19
click at [164, 190] on button "[DATE]" at bounding box center [168, 182] width 44 height 25
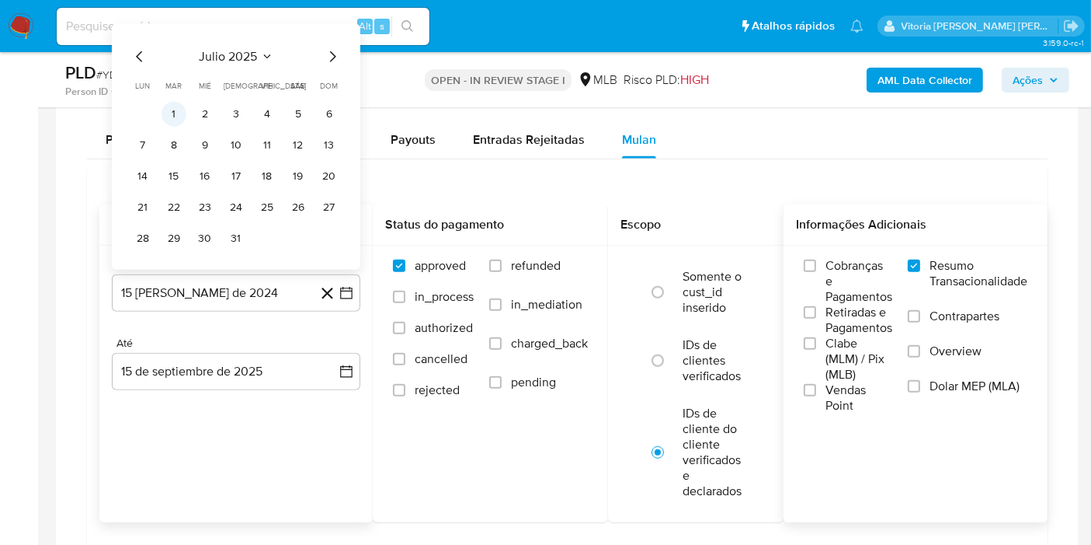
click at [180, 116] on button "1" at bounding box center [174, 114] width 25 height 25
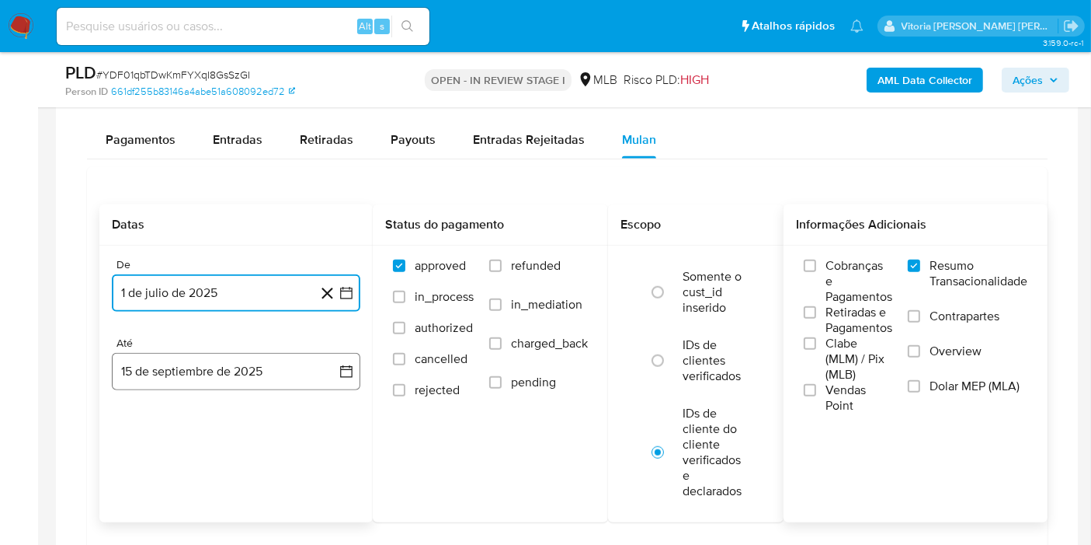
click at [188, 355] on button "15 de septiembre de 2025" at bounding box center [236, 371] width 249 height 37
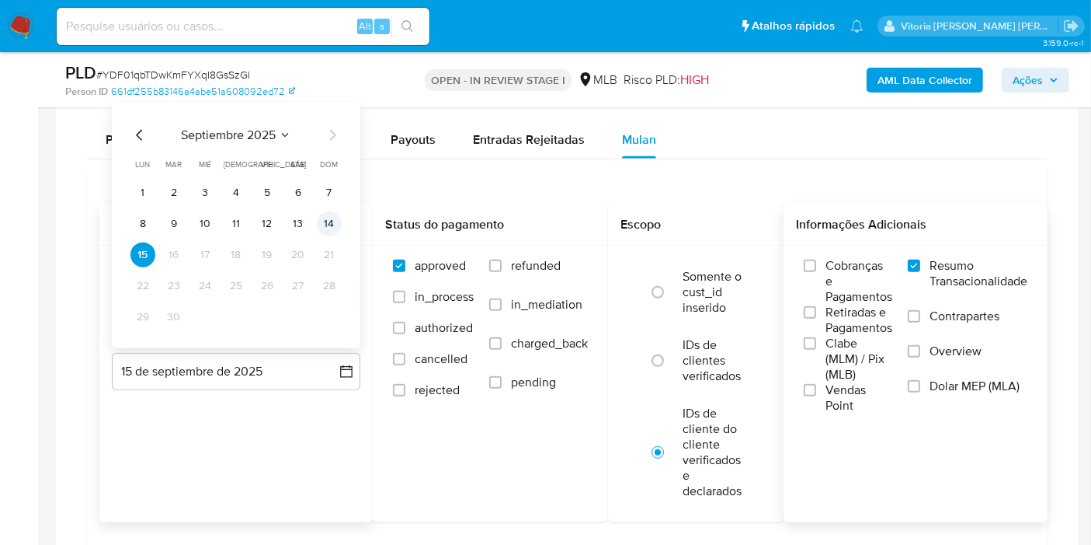
click at [334, 225] on button "14" at bounding box center [329, 223] width 25 height 25
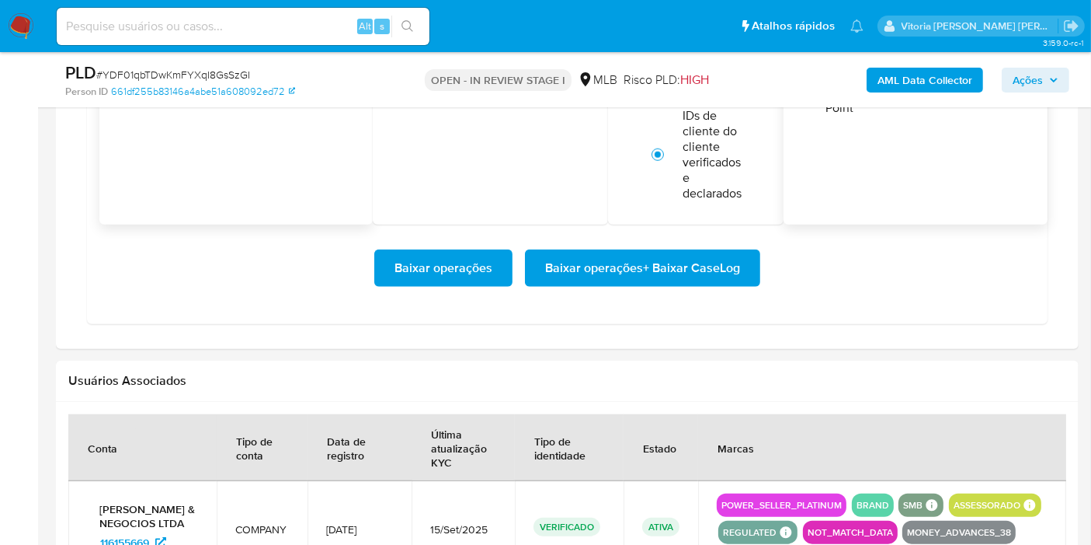
scroll to position [1640, 0]
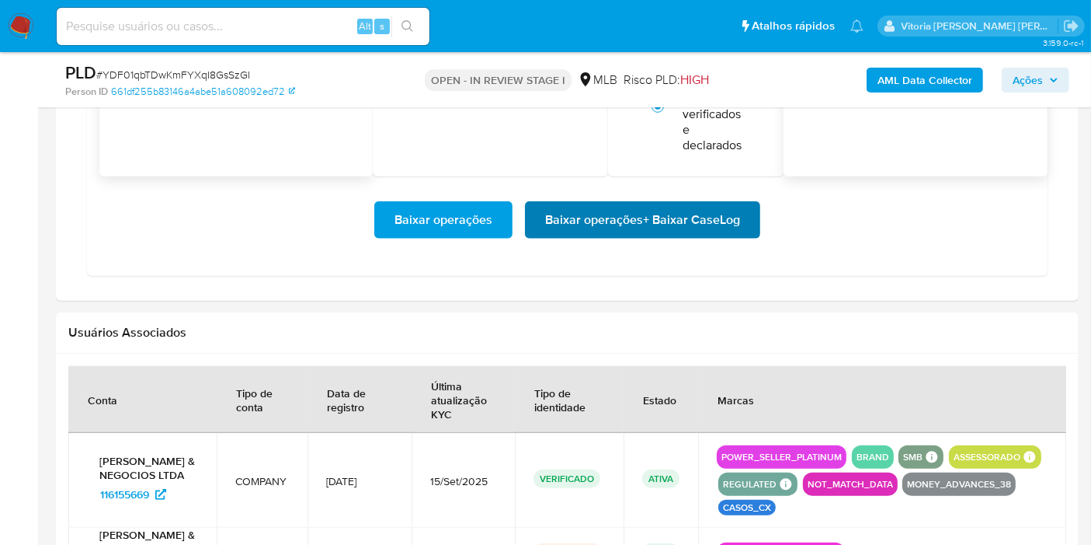
click at [605, 221] on span "Baixar operações + Baixar CaseLog" at bounding box center [642, 220] width 195 height 34
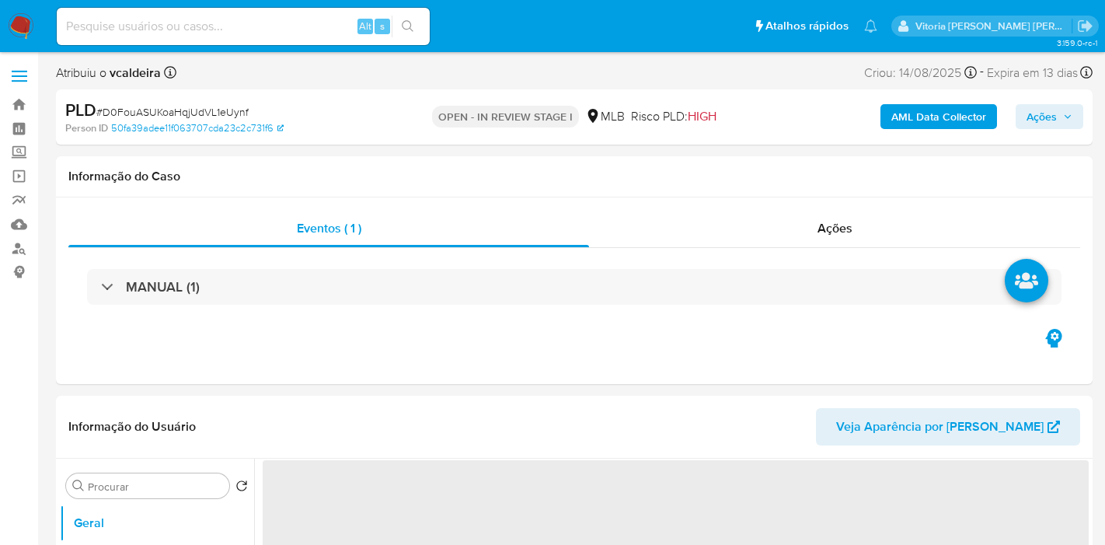
select select "10"
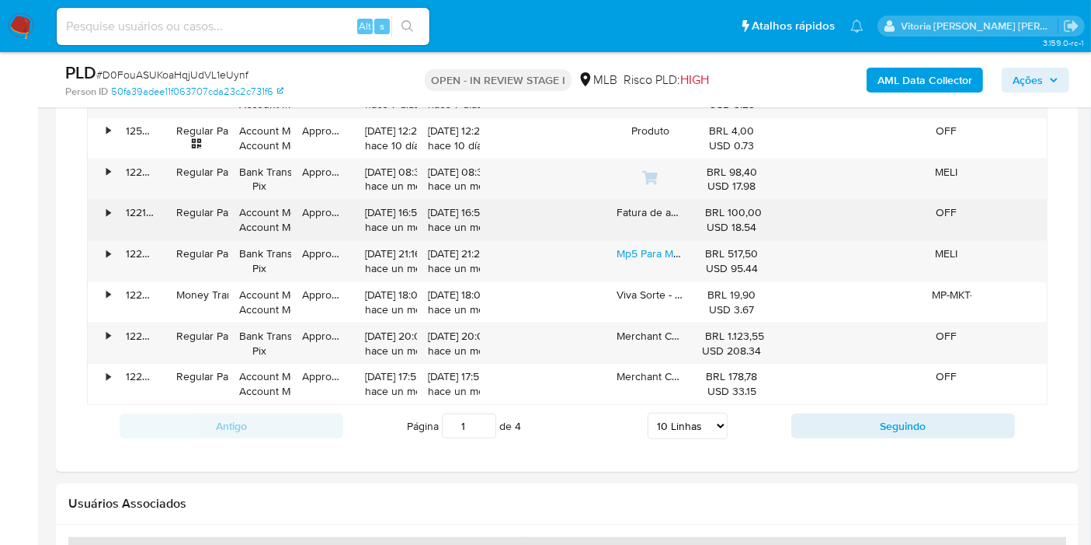
scroll to position [1036, 0]
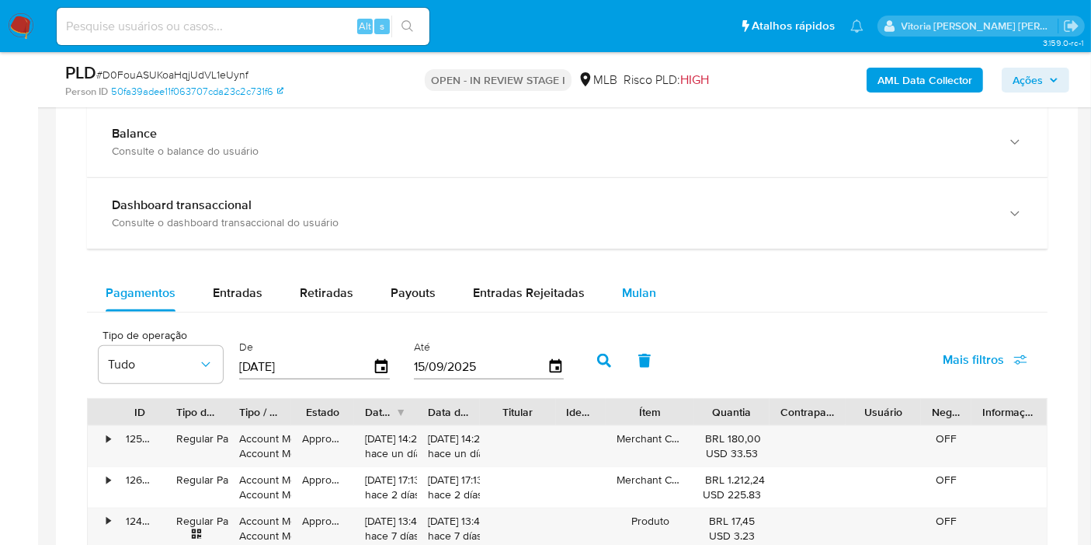
click at [653, 294] on button "Mulan" at bounding box center [639, 292] width 71 height 37
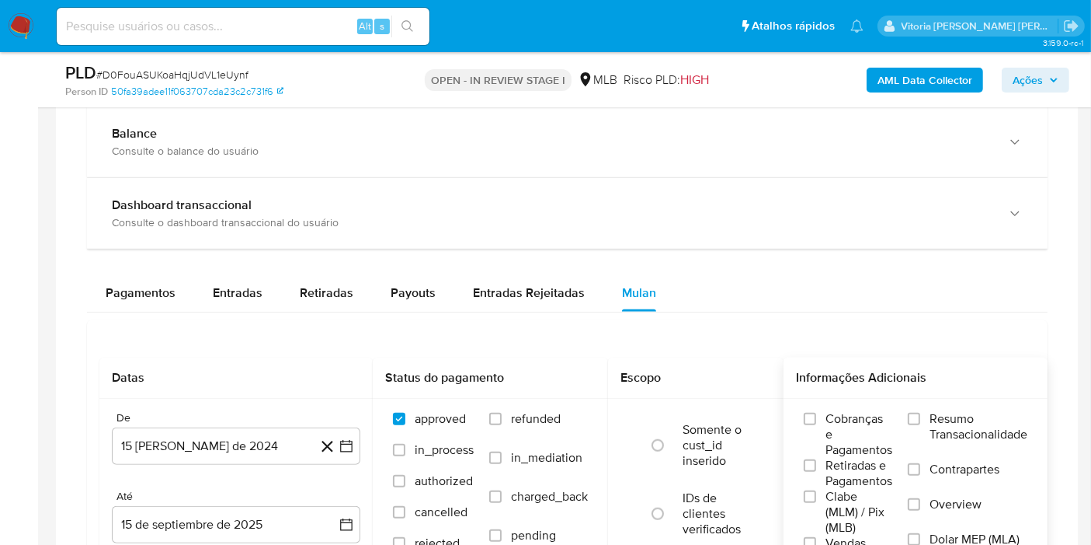
click at [938, 418] on span "Resumo Transacionalidade" at bounding box center [979, 426] width 98 height 31
click at [921, 418] on input "Resumo Transacionalidade" at bounding box center [914, 418] width 12 height 12
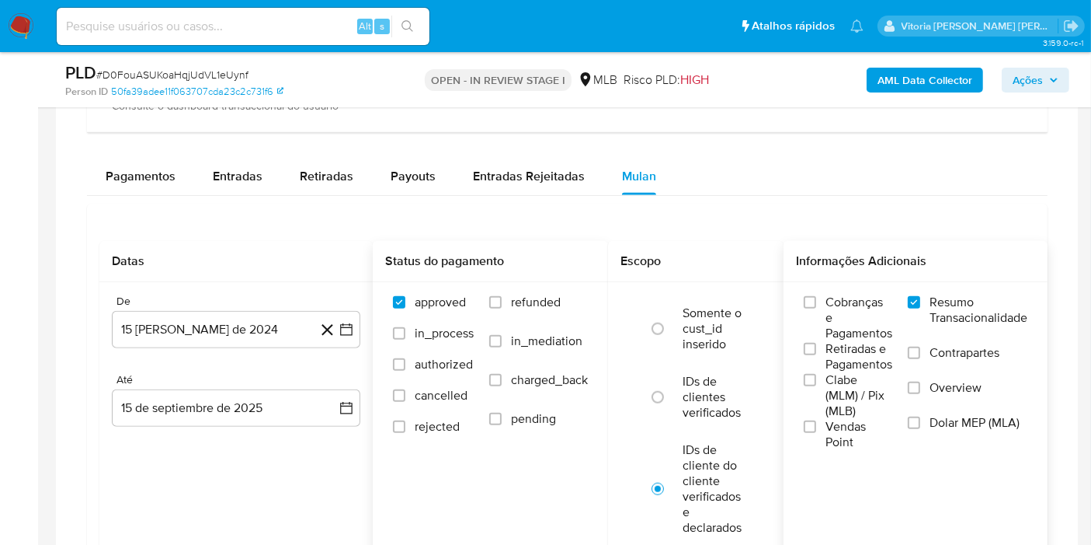
scroll to position [1208, 0]
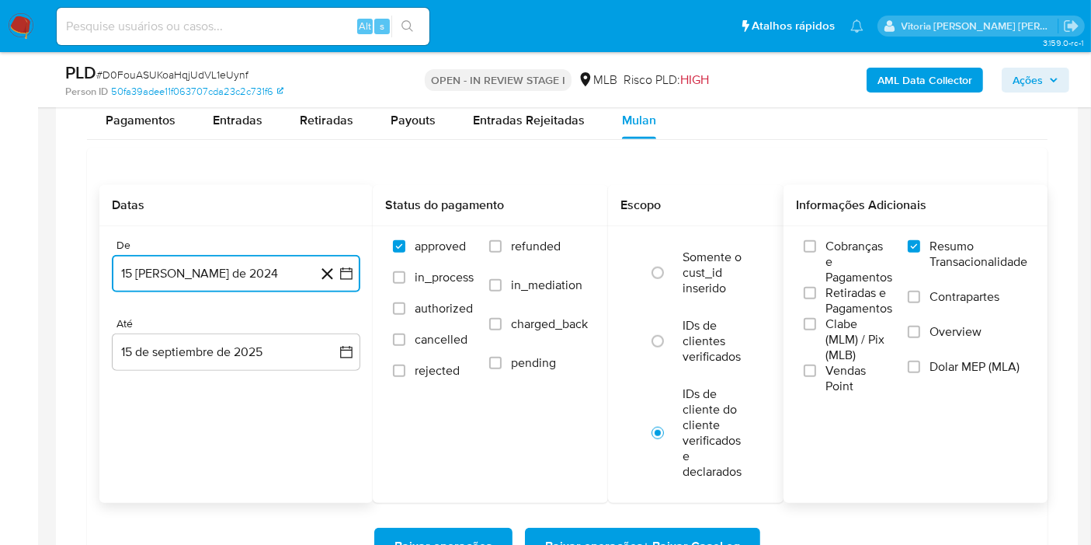
click at [177, 259] on button "15 [PERSON_NAME] de 2024" at bounding box center [236, 273] width 249 height 37
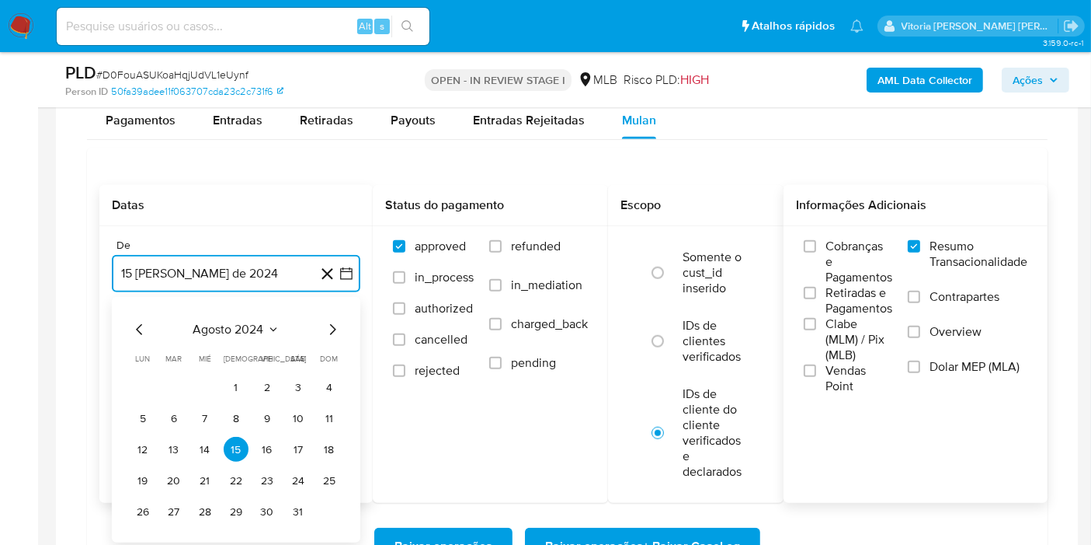
click at [258, 325] on span "agosto 2024" at bounding box center [228, 330] width 71 height 16
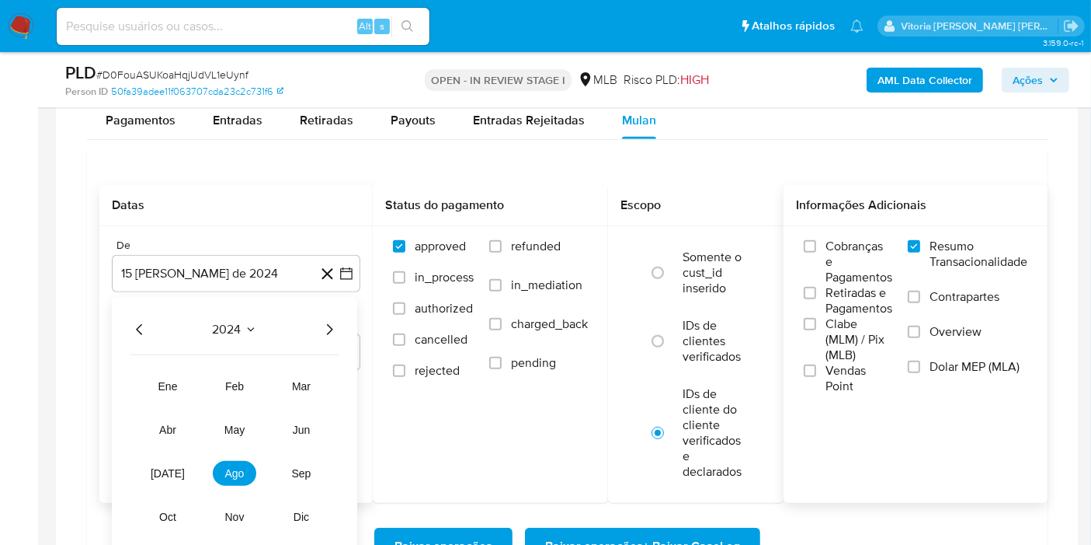
click at [318, 330] on div "2024" at bounding box center [235, 329] width 208 height 19
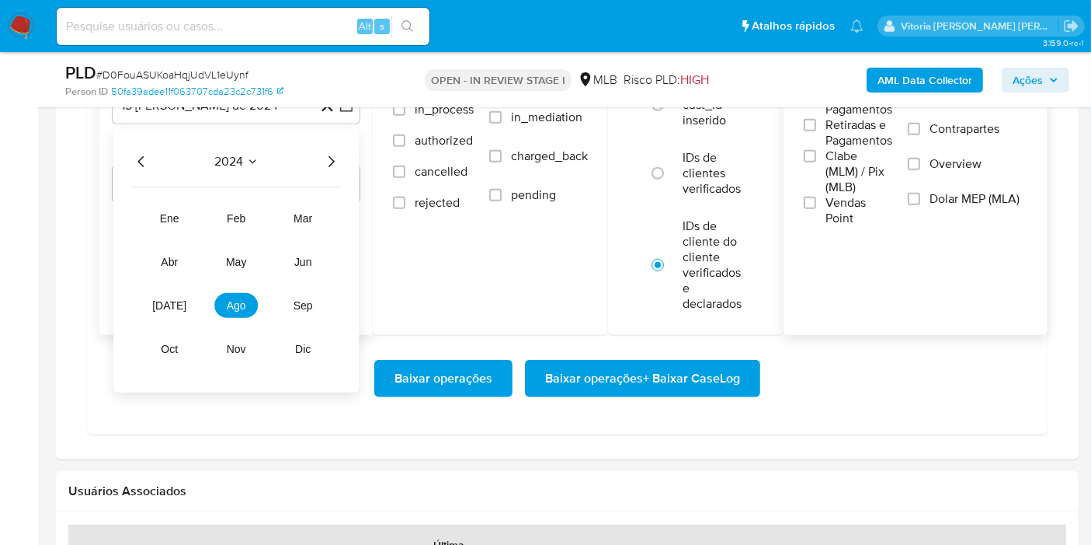
scroll to position [1380, 0]
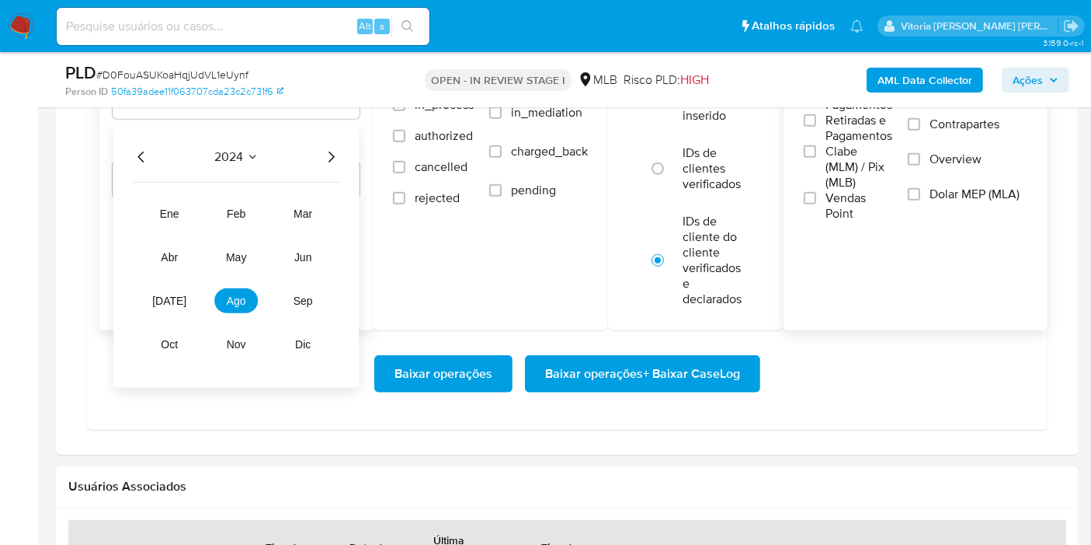
click at [332, 151] on icon "Año siguiente" at bounding box center [331, 157] width 19 height 19
click at [169, 288] on button "[DATE]" at bounding box center [170, 300] width 44 height 25
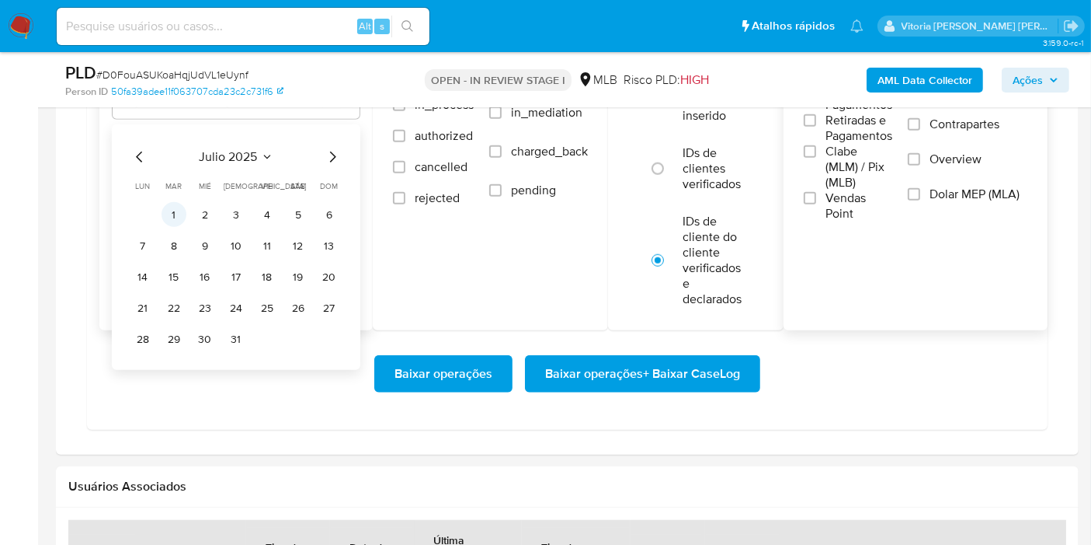
click at [175, 211] on button "1" at bounding box center [174, 214] width 25 height 25
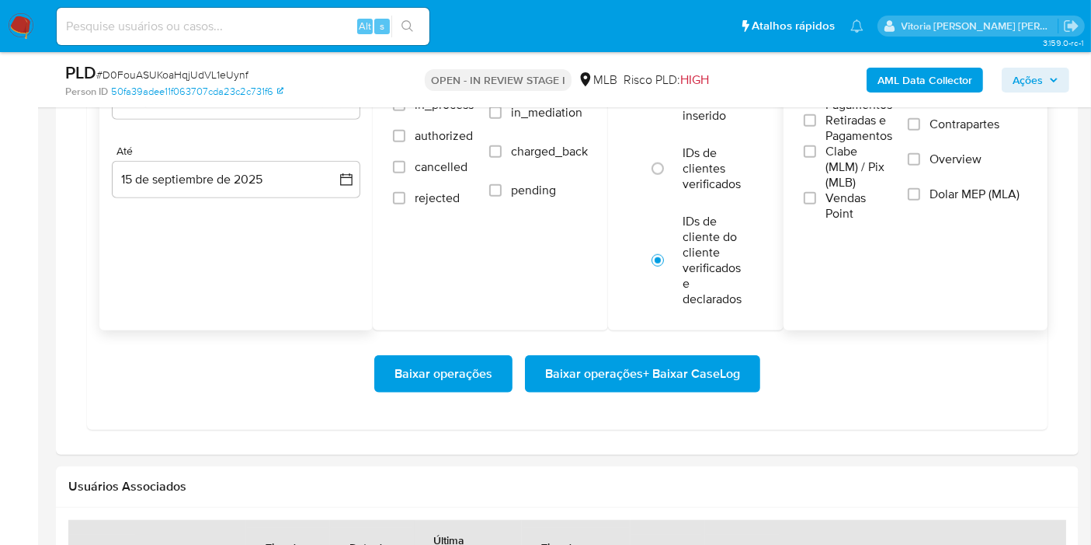
click at [197, 195] on div "De 1 de julio de 2025 1-07-2025 Até 15 de septiembre de 2025 15-09-2025" at bounding box center [235, 145] width 273 height 182
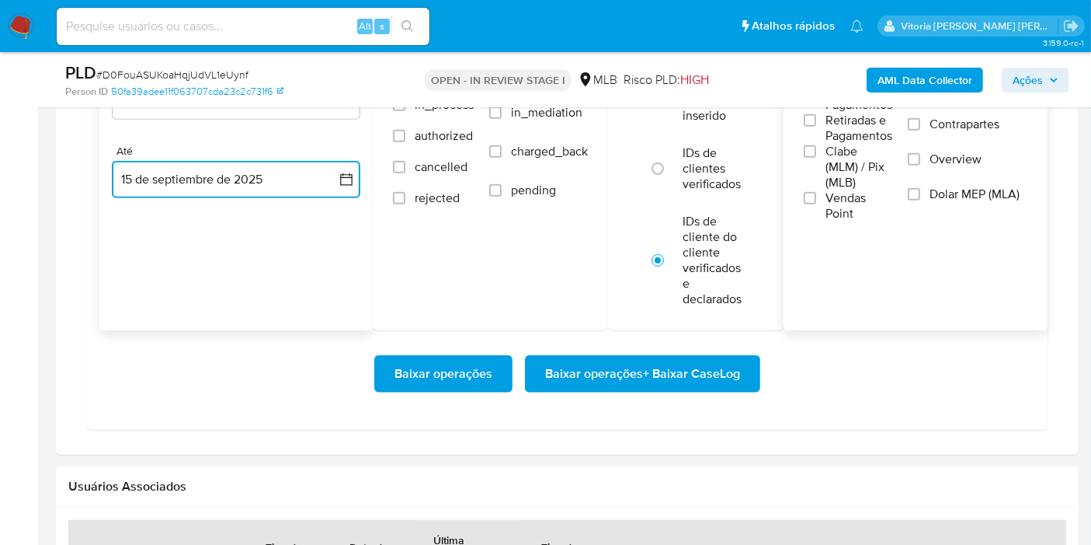
click at [270, 191] on button "15 de septiembre de 2025" at bounding box center [236, 179] width 249 height 37
click at [332, 312] on button "14" at bounding box center [329, 324] width 25 height 25
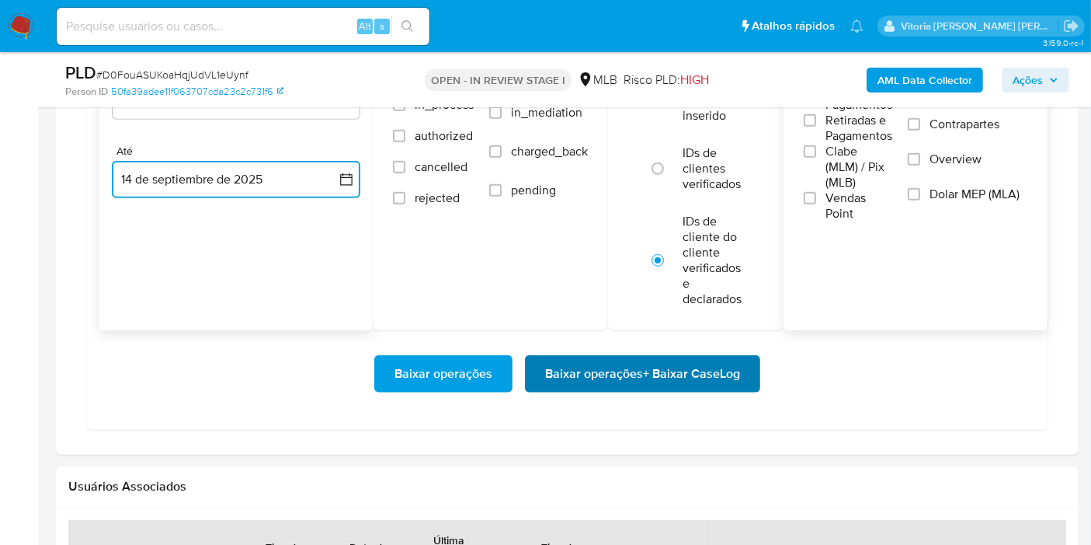
click at [570, 379] on span "Baixar operações + Baixar CaseLog" at bounding box center [642, 374] width 195 height 34
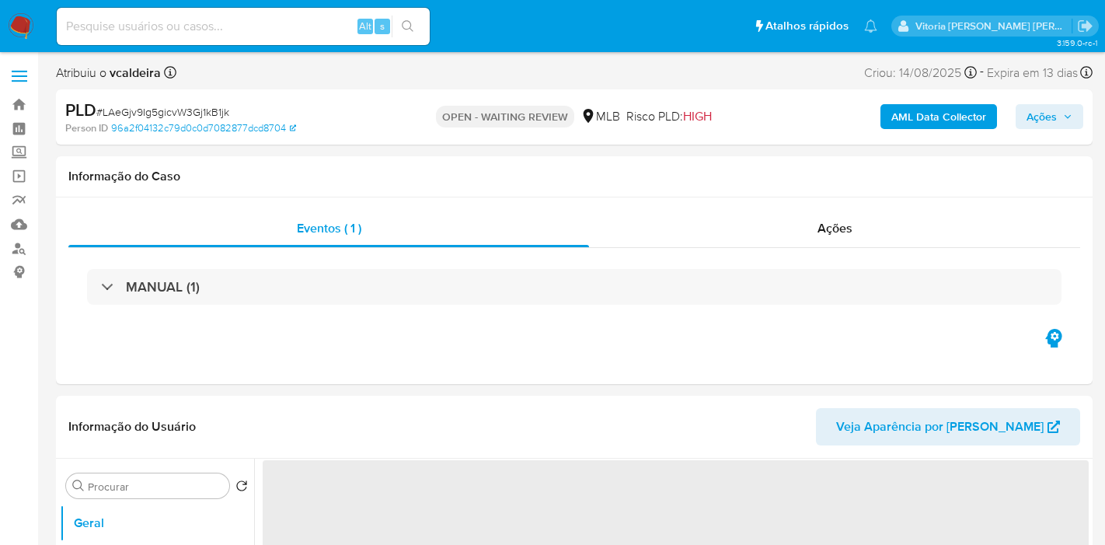
select select "10"
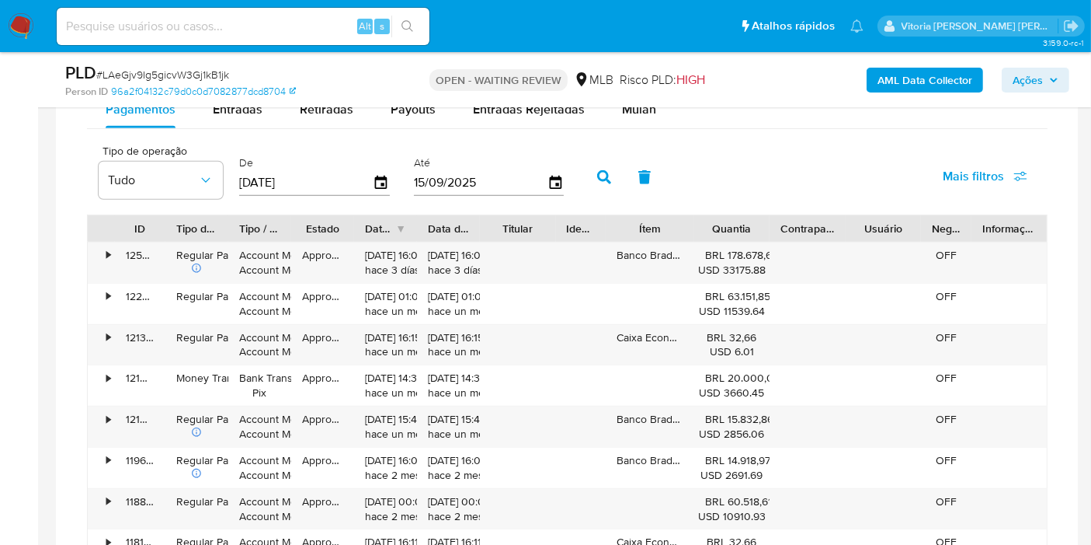
scroll to position [1086, 0]
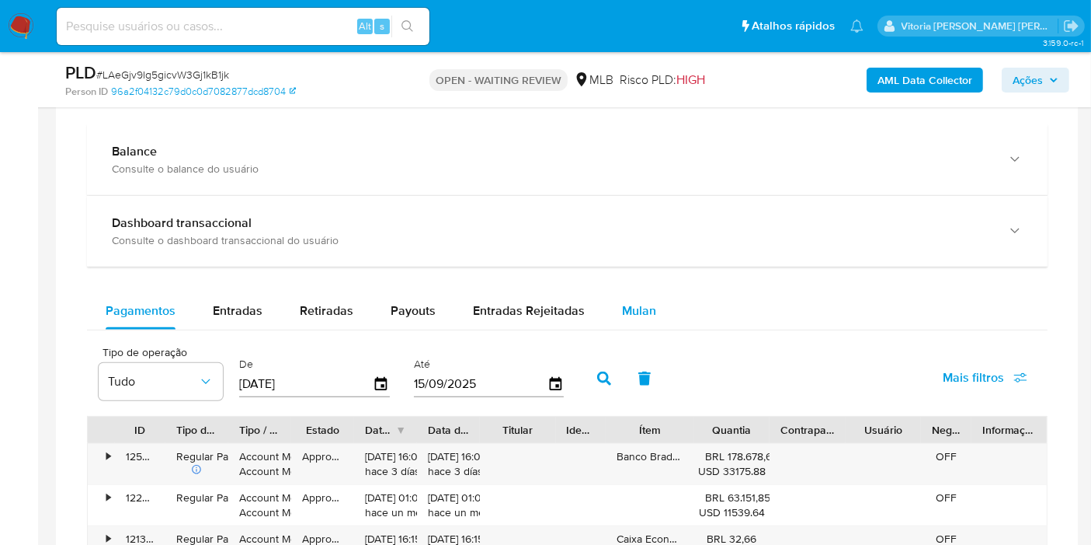
click at [614, 305] on button "Mulan" at bounding box center [639, 310] width 71 height 37
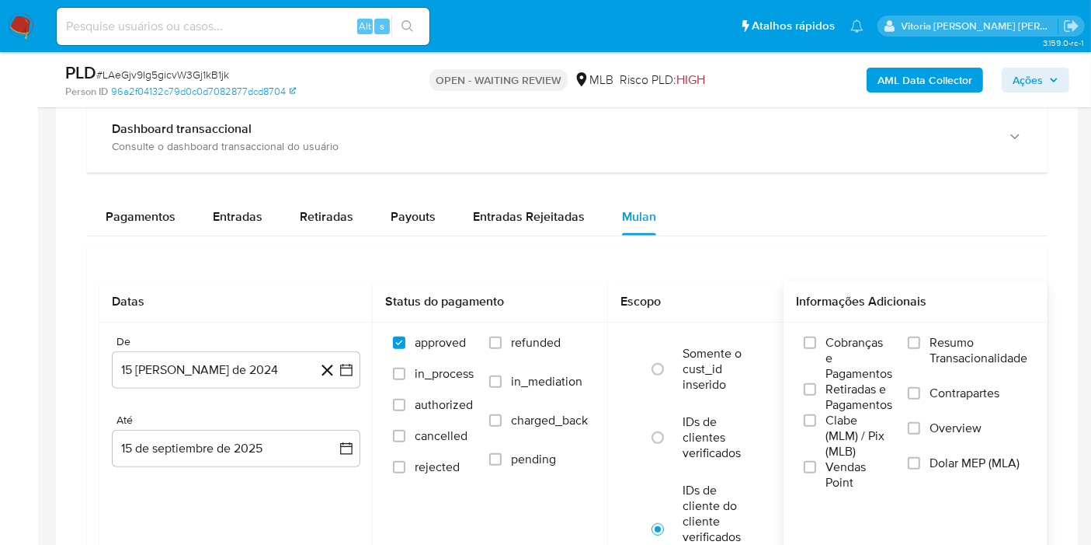
scroll to position [1258, 0]
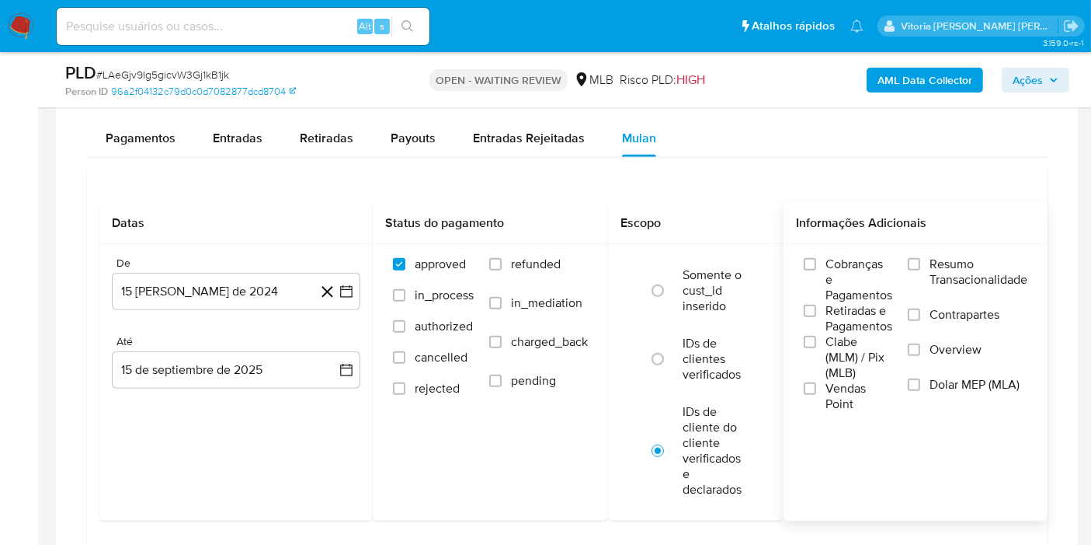
click at [940, 259] on span "Resumo Transacionalidade" at bounding box center [979, 271] width 98 height 31
click at [921, 259] on input "Resumo Transacionalidade" at bounding box center [914, 264] width 12 height 12
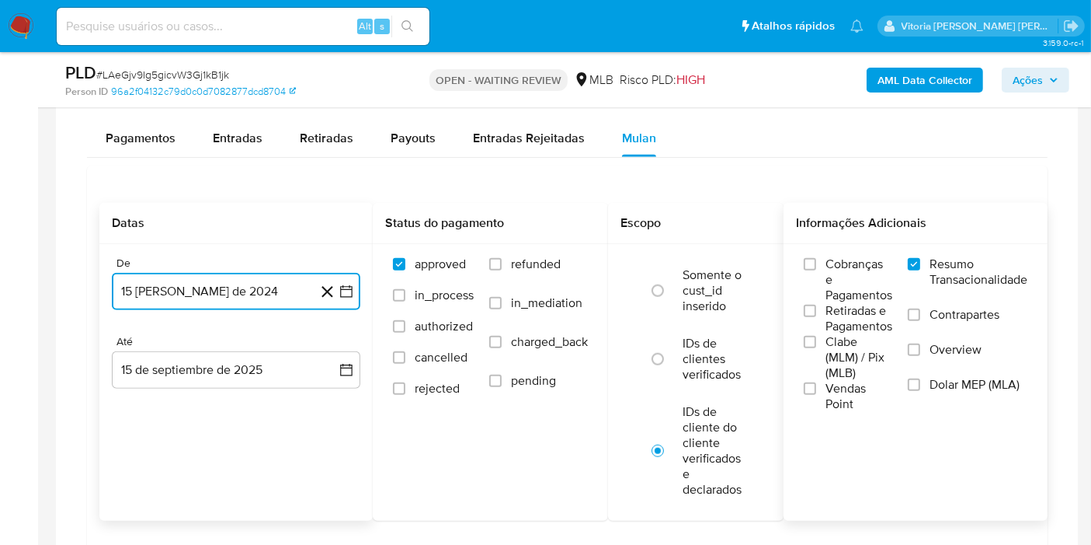
click at [227, 273] on button "15 [PERSON_NAME] de 2024" at bounding box center [236, 291] width 249 height 37
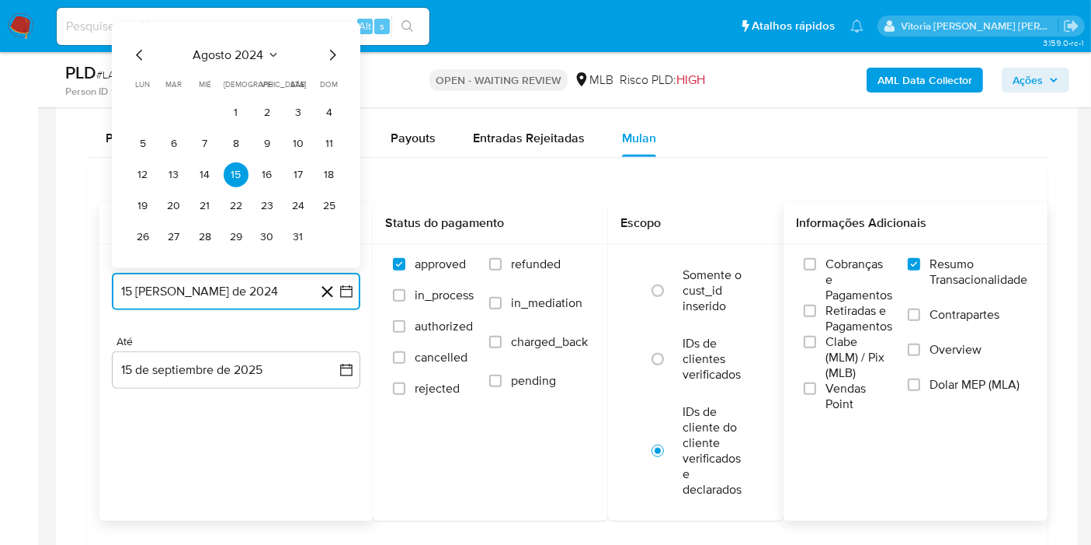
click at [273, 49] on icon "Seleccionar mes y año" at bounding box center [273, 55] width 12 height 12
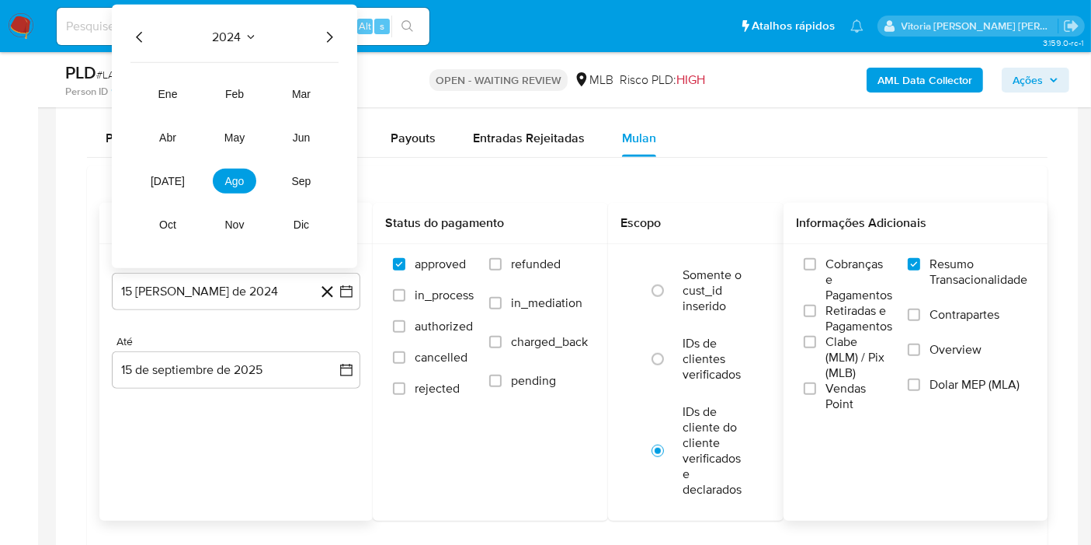
click at [331, 39] on icon "Año siguiente" at bounding box center [329, 37] width 19 height 19
click at [179, 174] on button "[DATE]" at bounding box center [168, 181] width 44 height 25
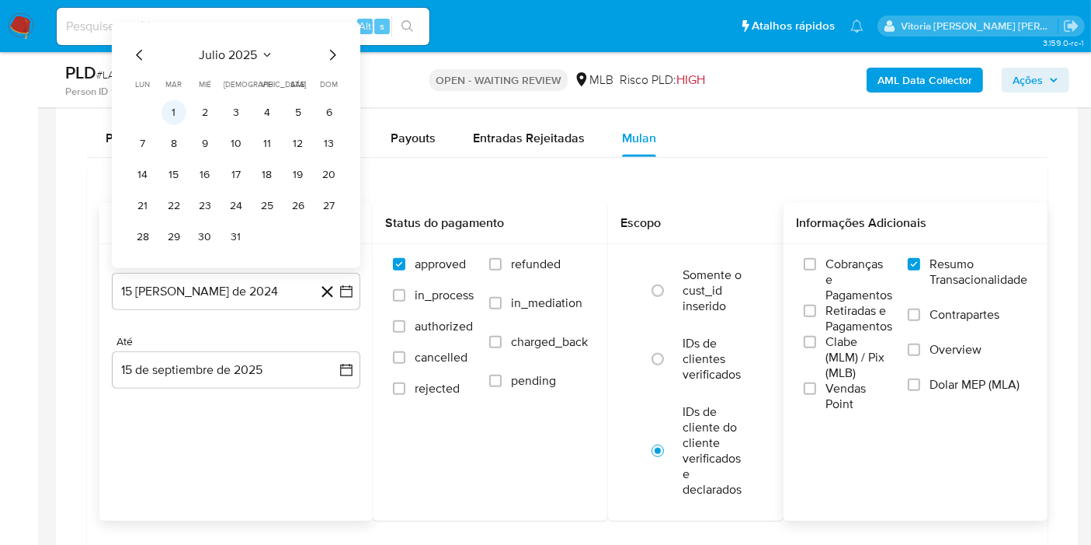
click at [182, 106] on button "1" at bounding box center [174, 112] width 25 height 25
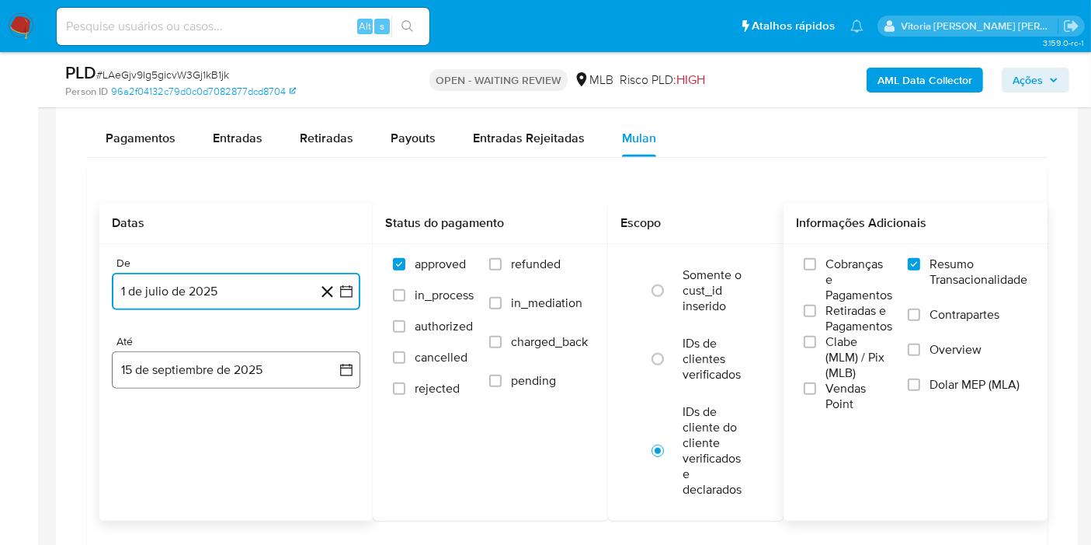
click at [187, 360] on button "15 de septiembre de 2025" at bounding box center [236, 369] width 249 height 37
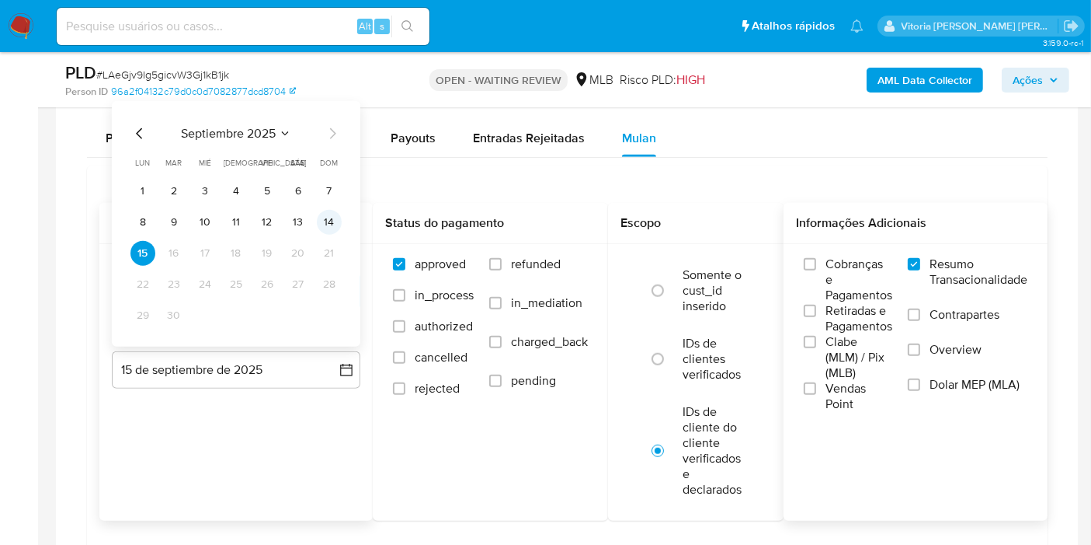
click at [332, 221] on button "14" at bounding box center [329, 222] width 25 height 25
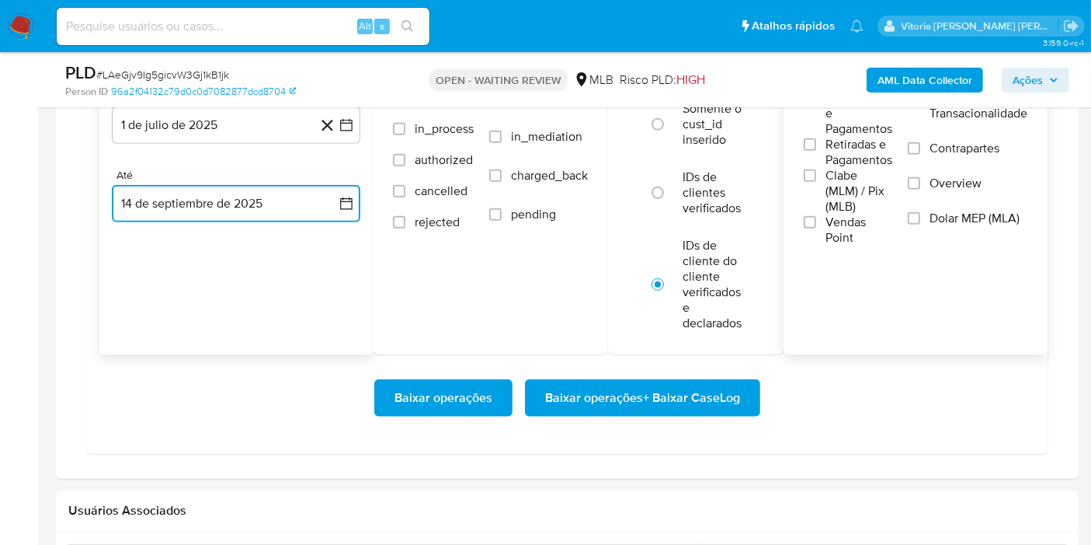
scroll to position [1518, 0]
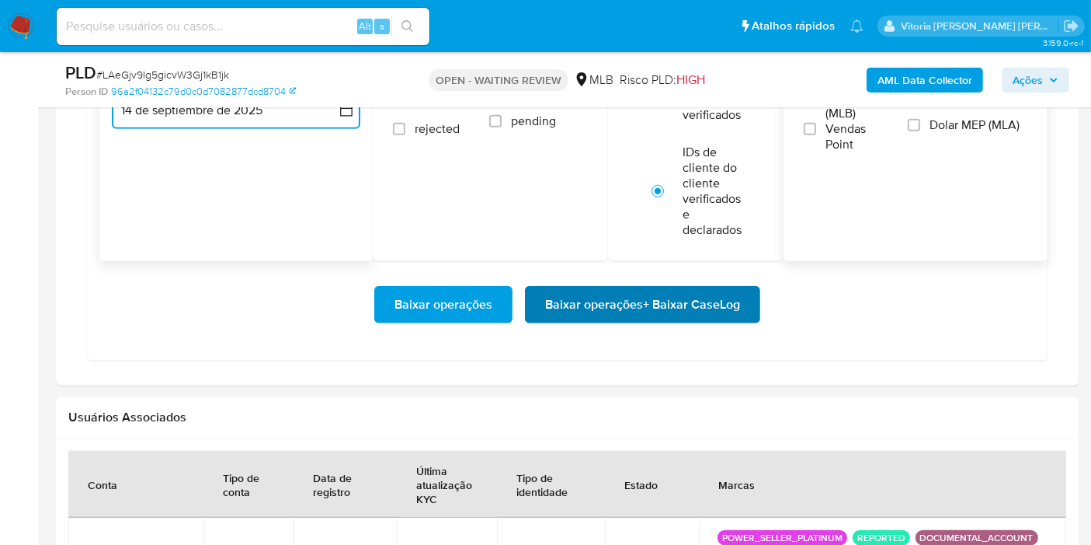
click at [599, 312] on span "Baixar operações + Baixar CaseLog" at bounding box center [642, 304] width 195 height 34
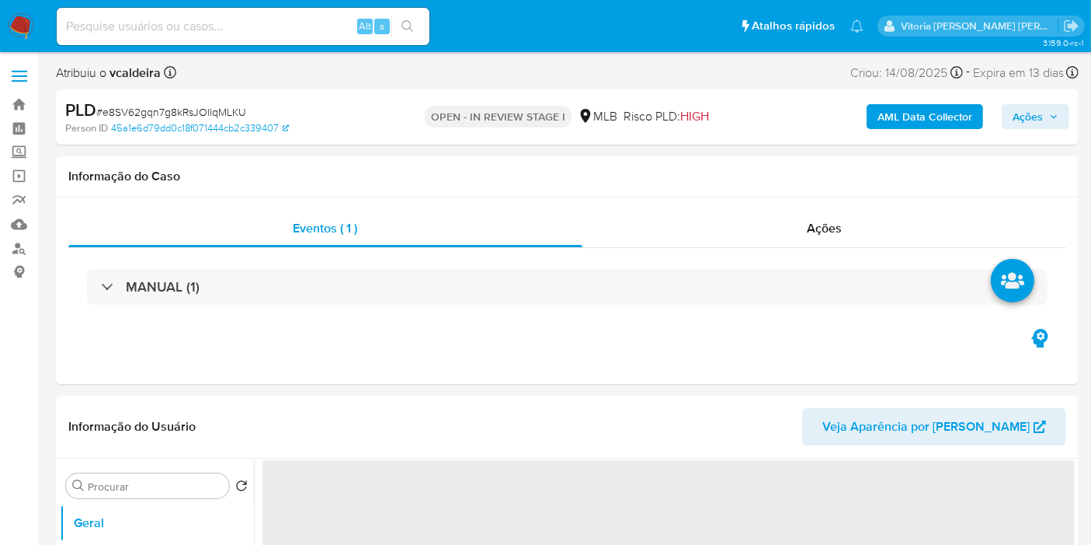
select select "10"
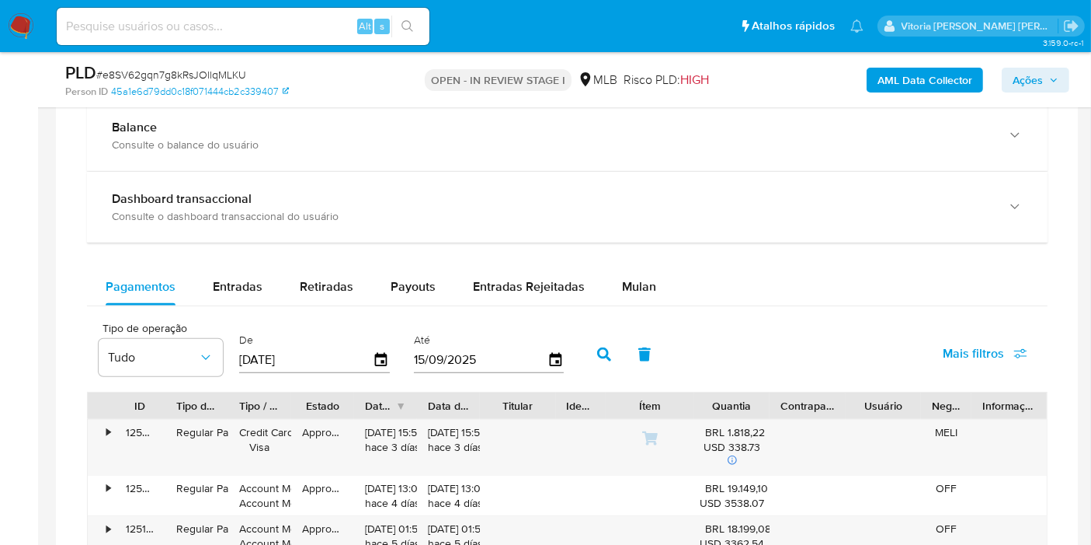
scroll to position [1036, 0]
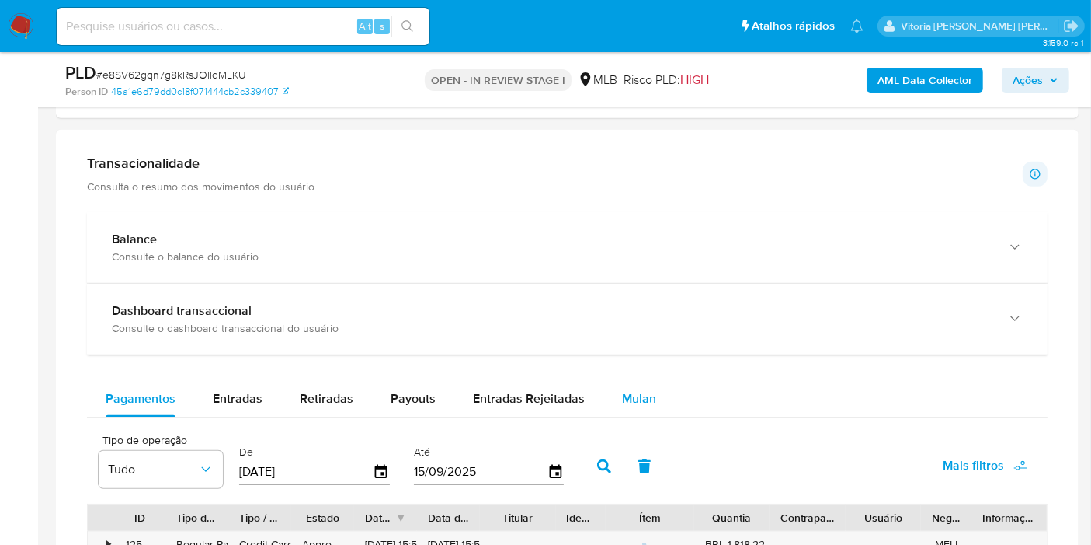
click at [643, 387] on div "Mulan" at bounding box center [639, 398] width 34 height 37
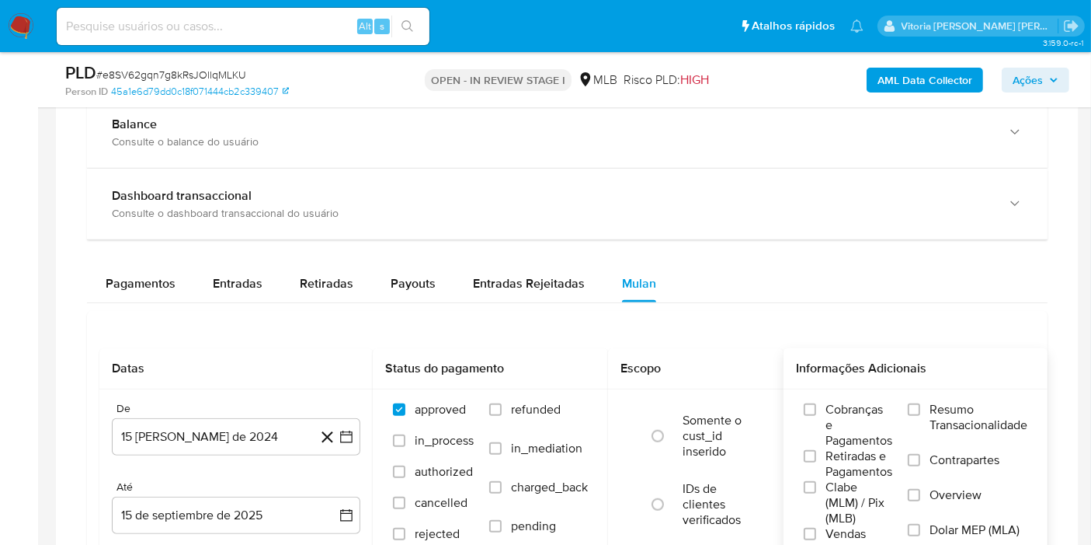
scroll to position [1208, 0]
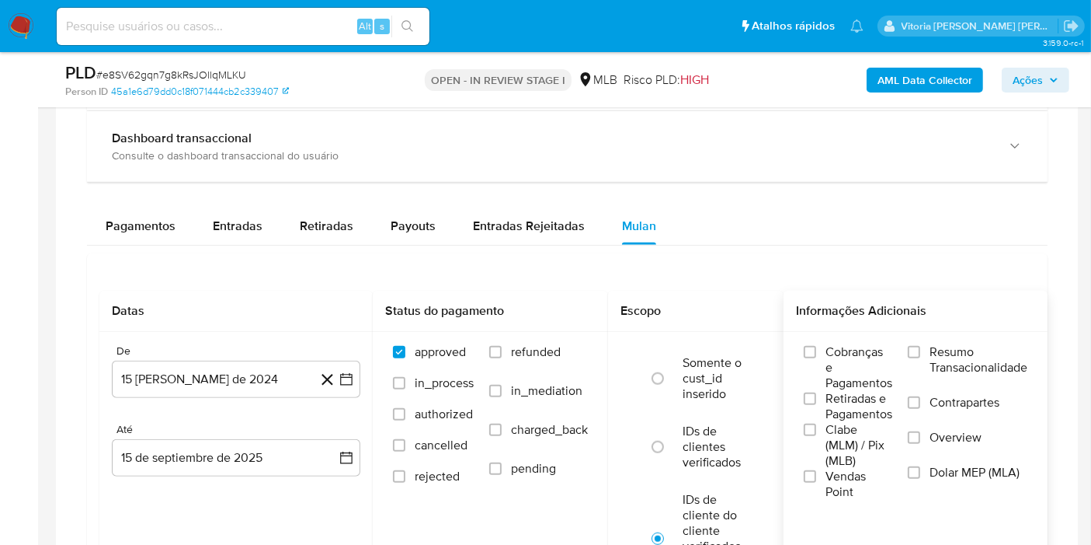
click at [983, 367] on span "Resumo Transacionalidade" at bounding box center [979, 359] width 98 height 31
click at [921, 358] on input "Resumo Transacionalidade" at bounding box center [914, 352] width 12 height 12
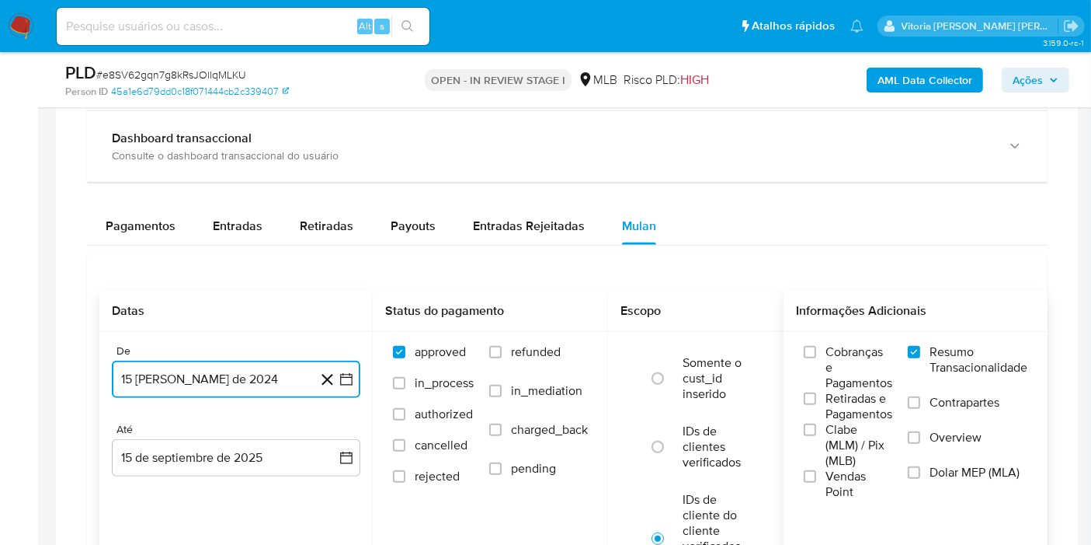
click at [204, 386] on button "15 [PERSON_NAME] de 2024" at bounding box center [236, 378] width 249 height 37
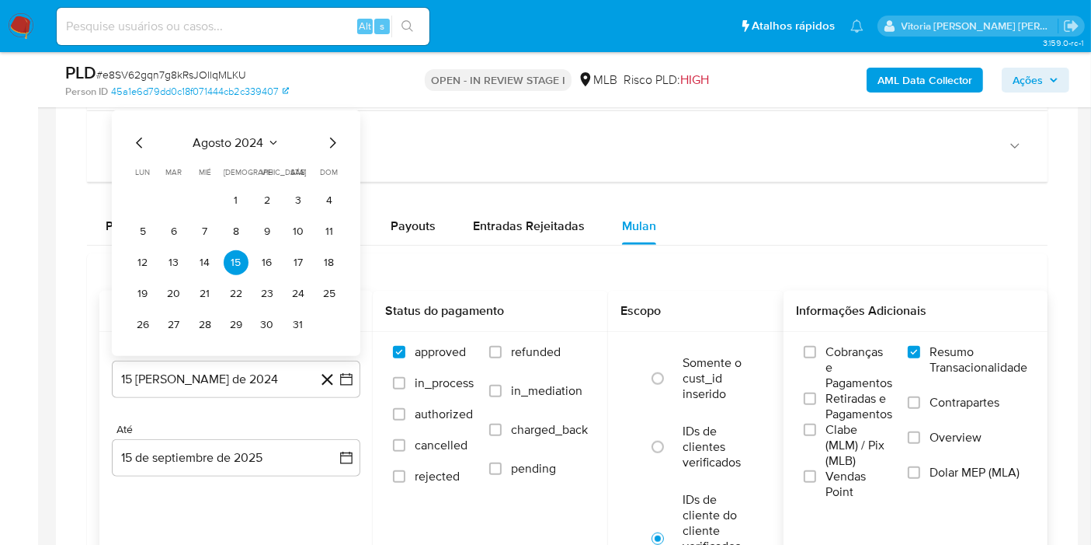
click at [245, 128] on div "agosto 2024 agosto 2024 lun lunes mar martes mié miércoles jue jueves vie viern…" at bounding box center [236, 232] width 249 height 245
click at [270, 141] on icon "Seleccionar mes y año" at bounding box center [273, 143] width 12 height 12
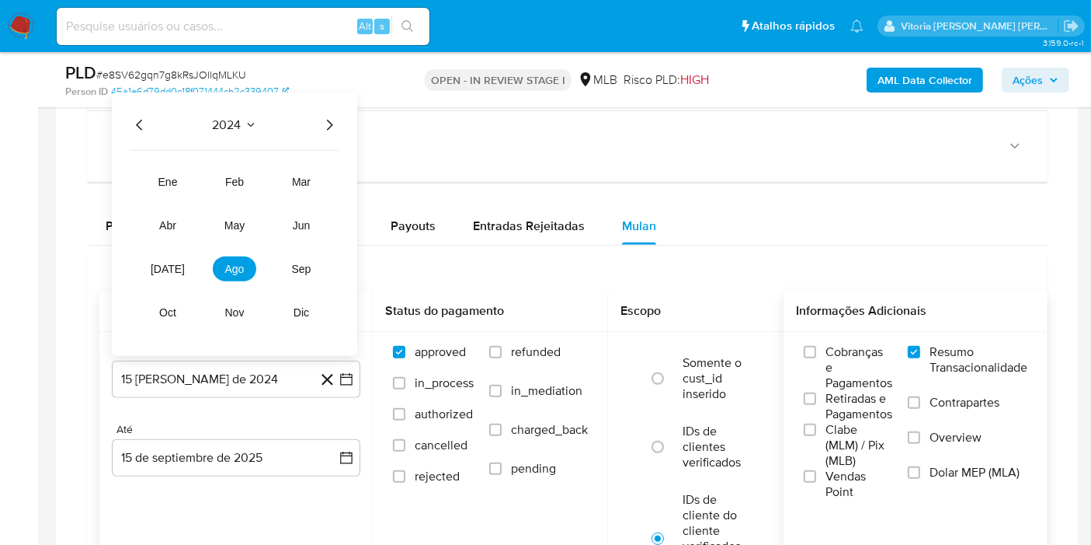
click at [328, 131] on div "2024 2024 ene feb mar abr may jun jul ago sep oct nov dic" at bounding box center [234, 223] width 245 height 263
click at [328, 123] on icon "Año siguiente" at bounding box center [329, 125] width 19 height 19
click at [172, 263] on span "[DATE]" at bounding box center [168, 269] width 34 height 12
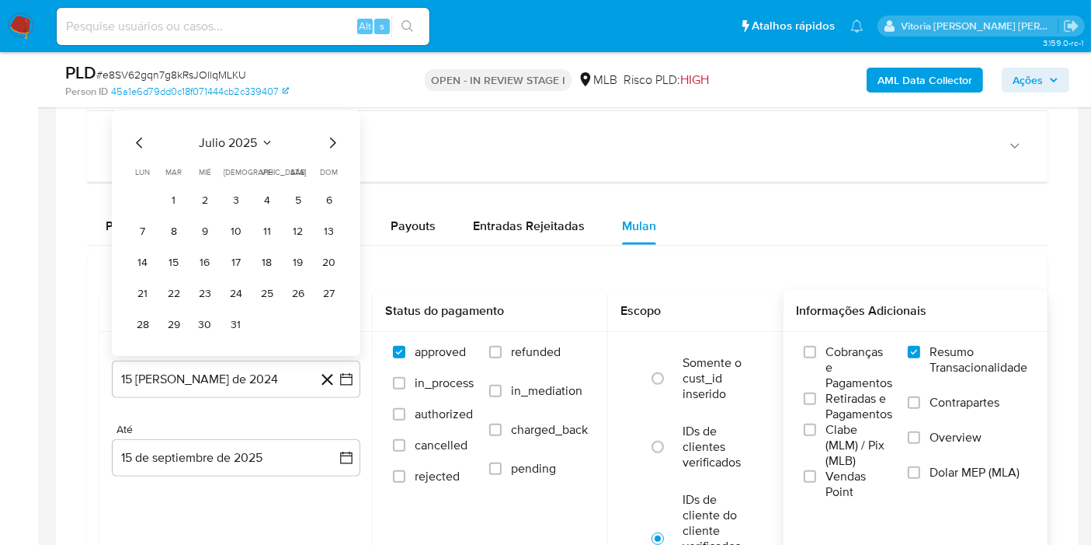
drag, startPoint x: 163, startPoint y: 198, endPoint x: 186, endPoint y: 285, distance: 90.1
click at [163, 197] on button "1" at bounding box center [174, 200] width 25 height 25
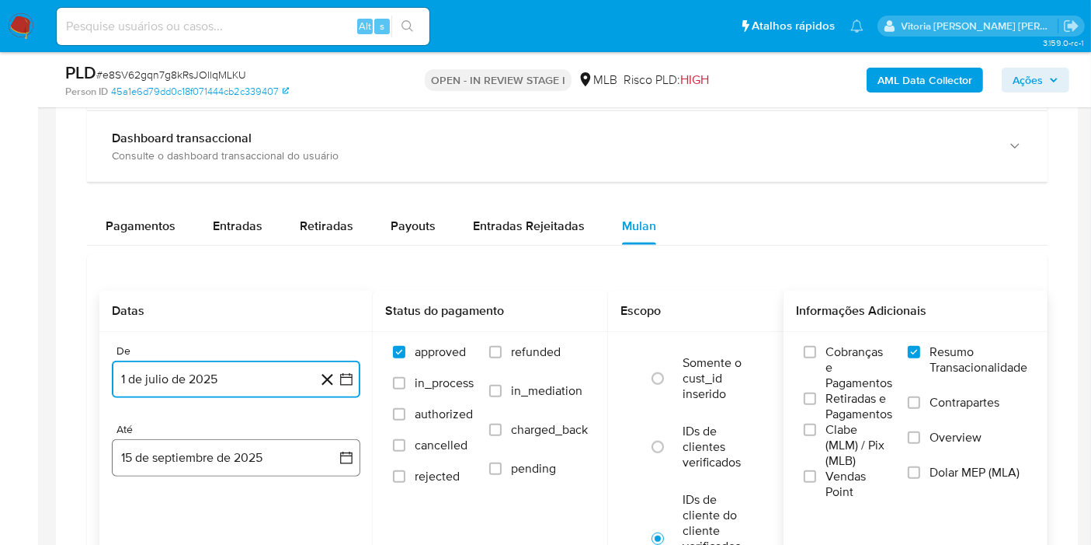
click at [220, 439] on button "15 de septiembre de 2025" at bounding box center [236, 457] width 249 height 37
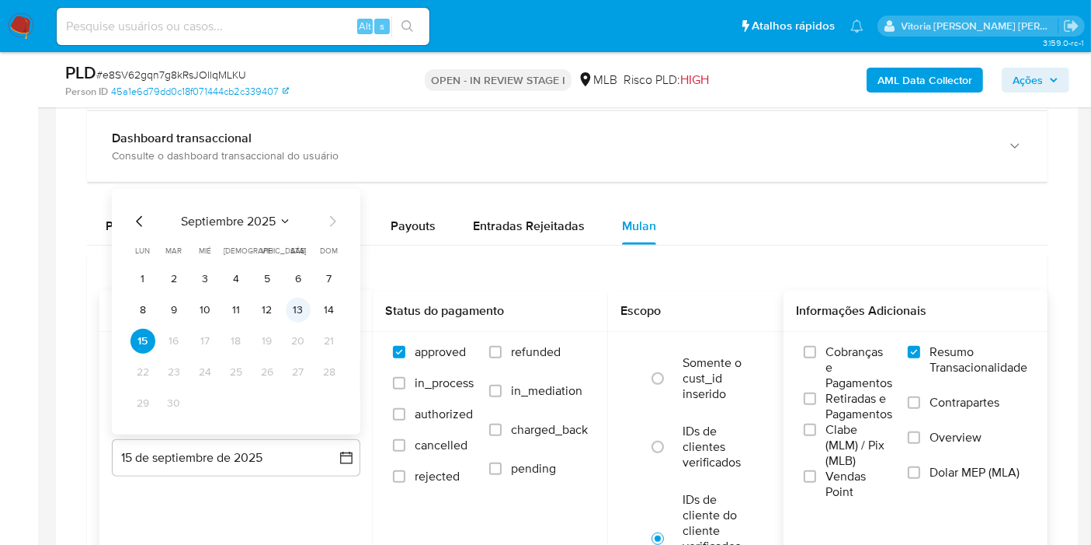
click at [302, 314] on button "13" at bounding box center [298, 310] width 25 height 25
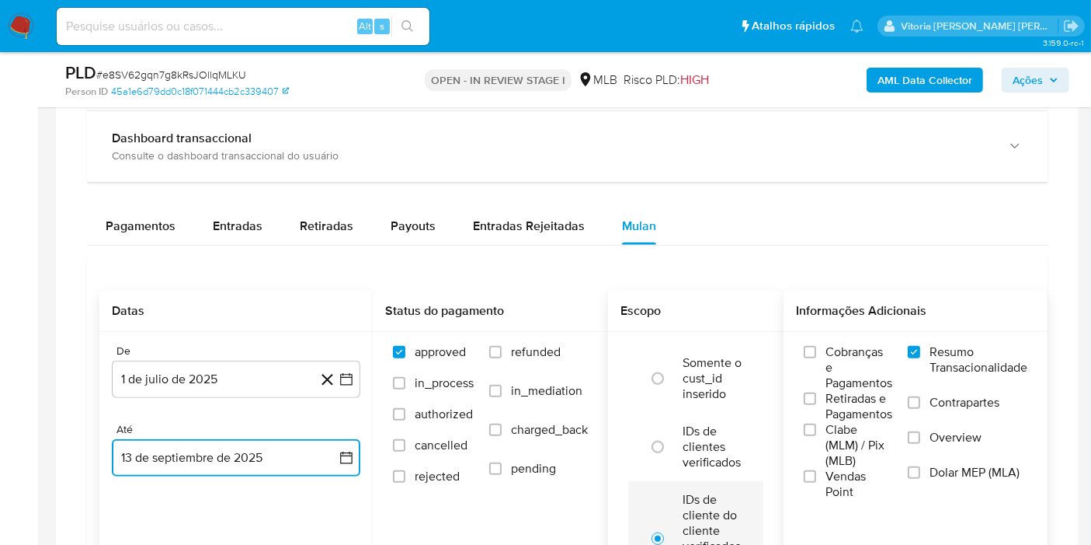
scroll to position [1554, 0]
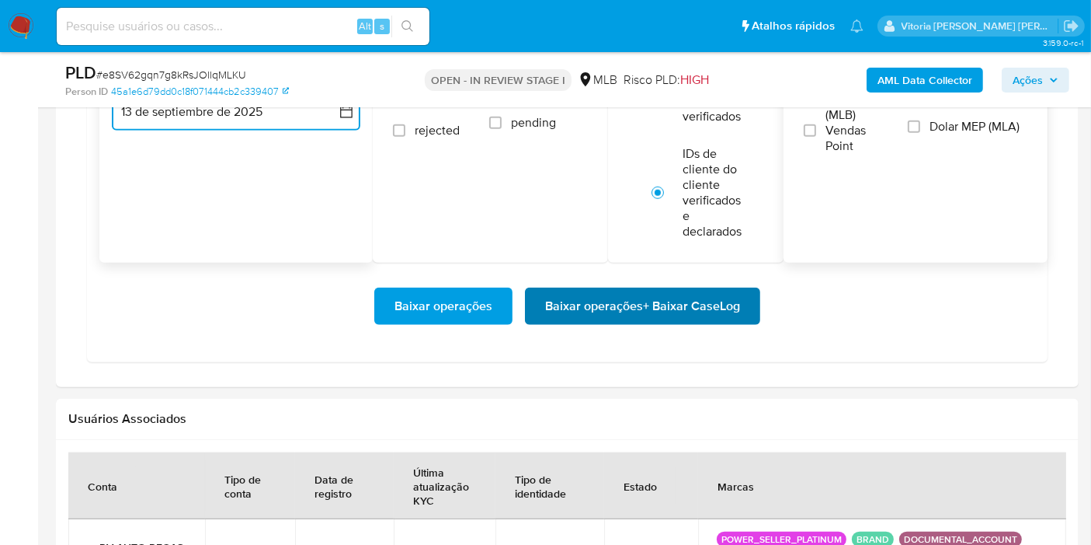
click at [646, 303] on span "Baixar operações + Baixar CaseLog" at bounding box center [642, 306] width 195 height 34
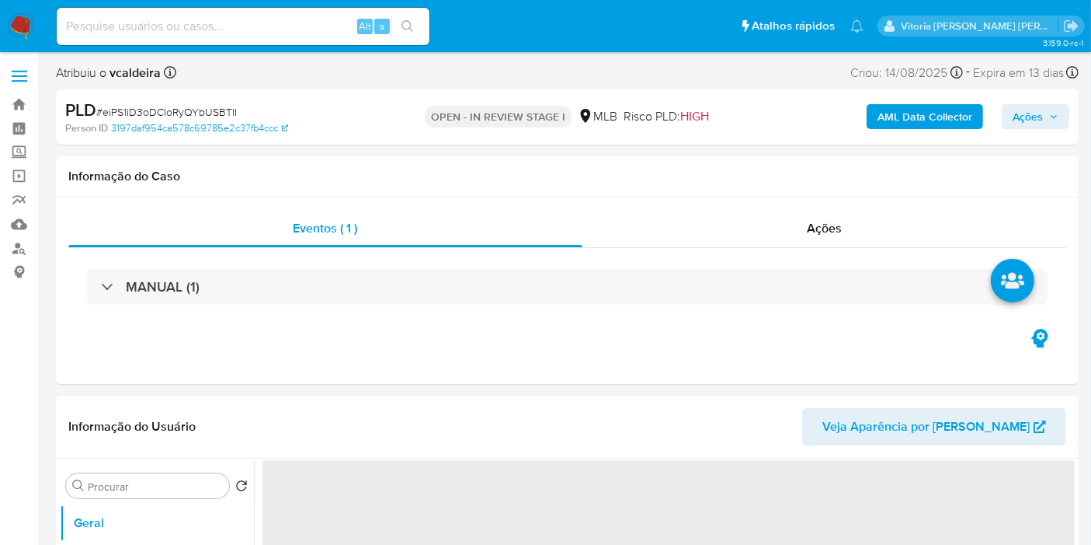
select select "10"
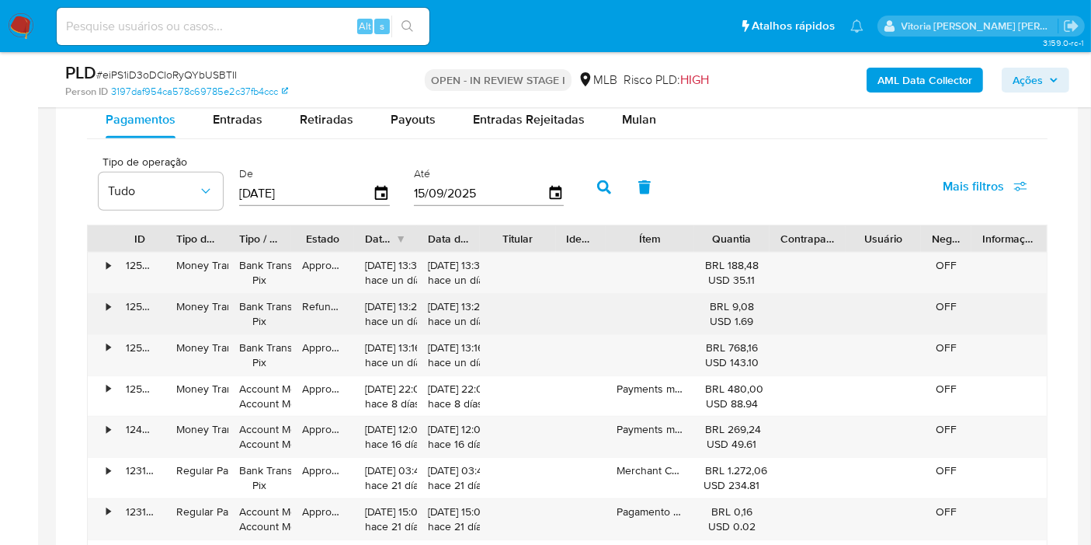
scroll to position [1208, 0]
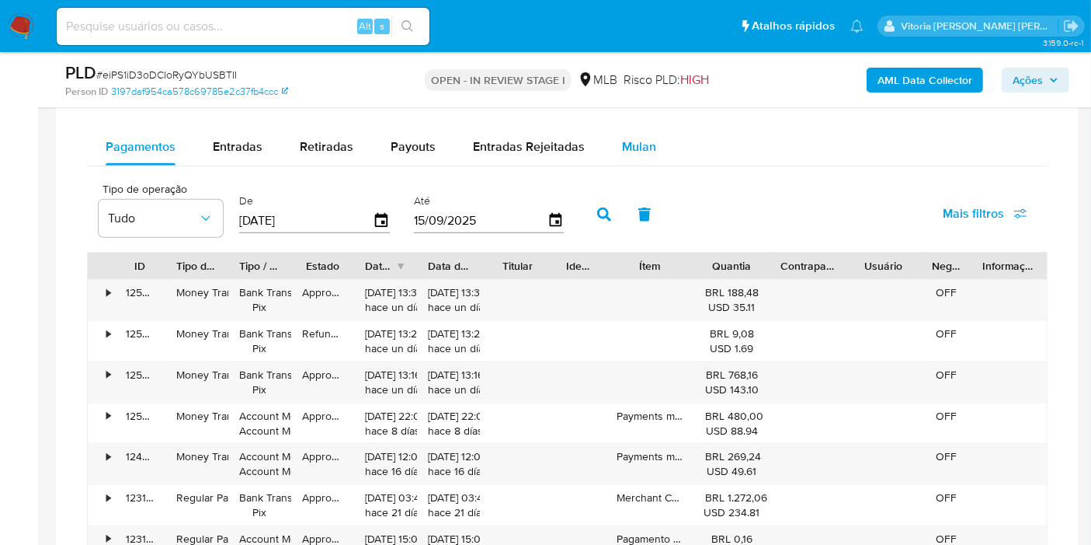
click at [630, 151] on span "Mulan" at bounding box center [639, 146] width 34 height 18
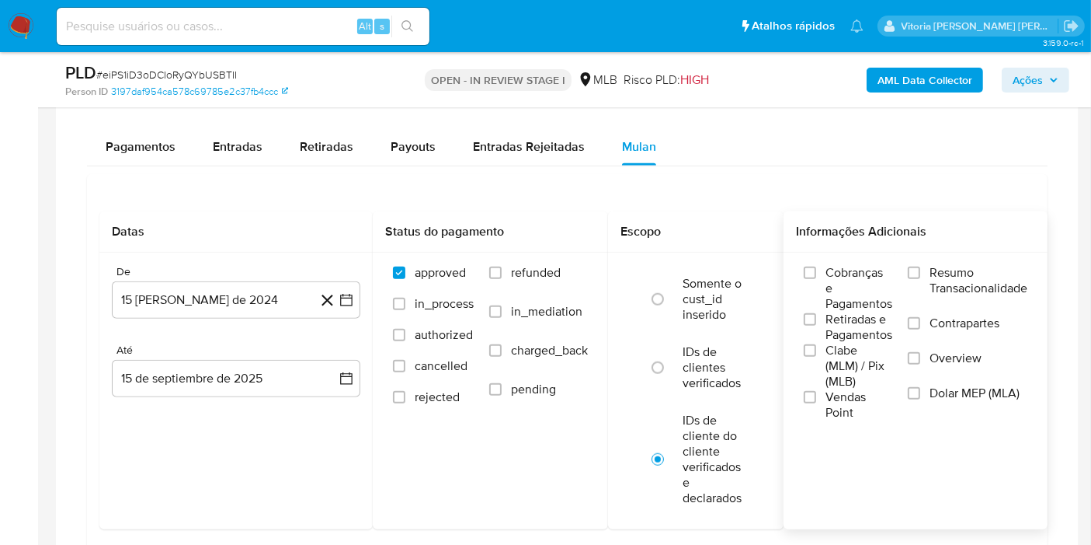
click at [980, 277] on span "Resumo Transacionalidade" at bounding box center [979, 280] width 98 height 31
click at [921, 277] on input "Resumo Transacionalidade" at bounding box center [914, 272] width 12 height 12
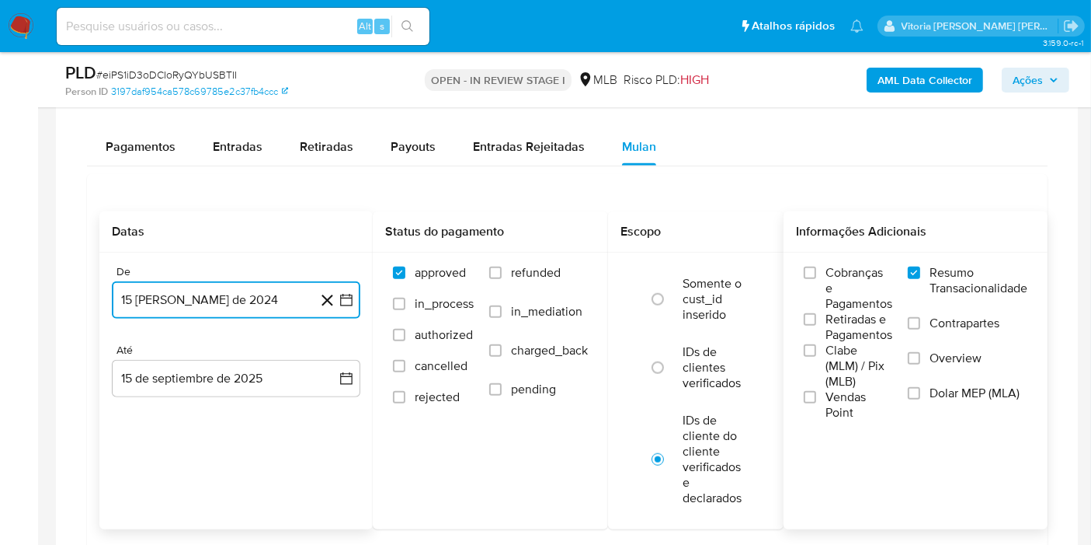
click at [228, 296] on button "15 [PERSON_NAME] de 2024" at bounding box center [236, 299] width 249 height 37
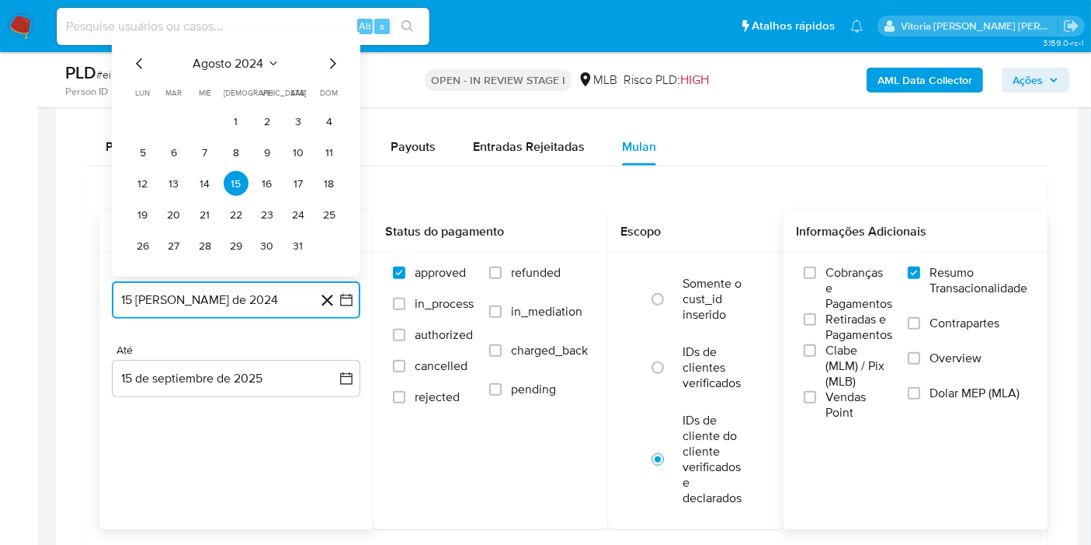
click at [257, 68] on span "agosto 2024" at bounding box center [228, 64] width 71 height 16
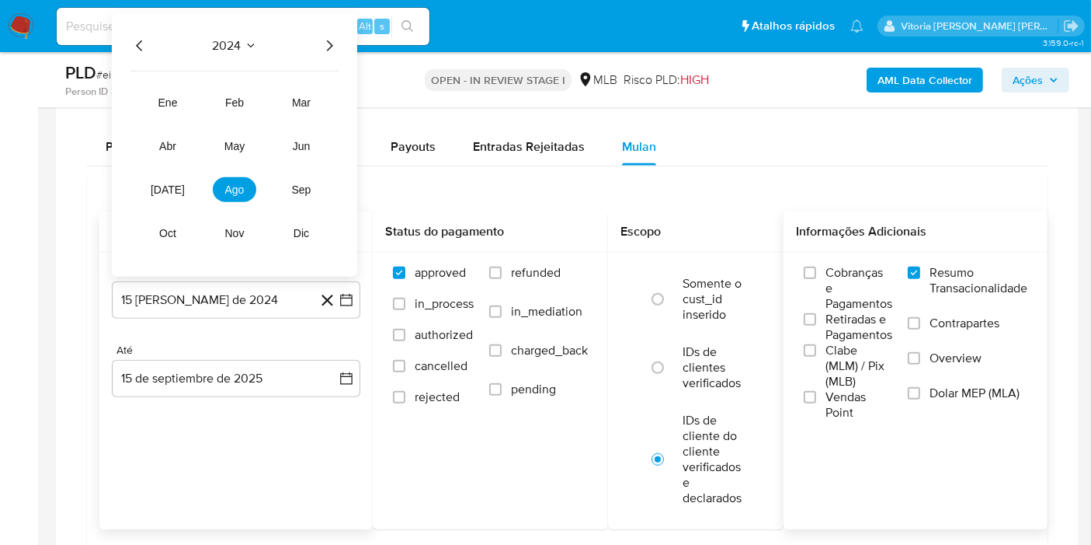
click at [334, 44] on icon "Año siguiente" at bounding box center [329, 46] width 19 height 19
click at [169, 183] on span "[DATE]" at bounding box center [168, 189] width 34 height 12
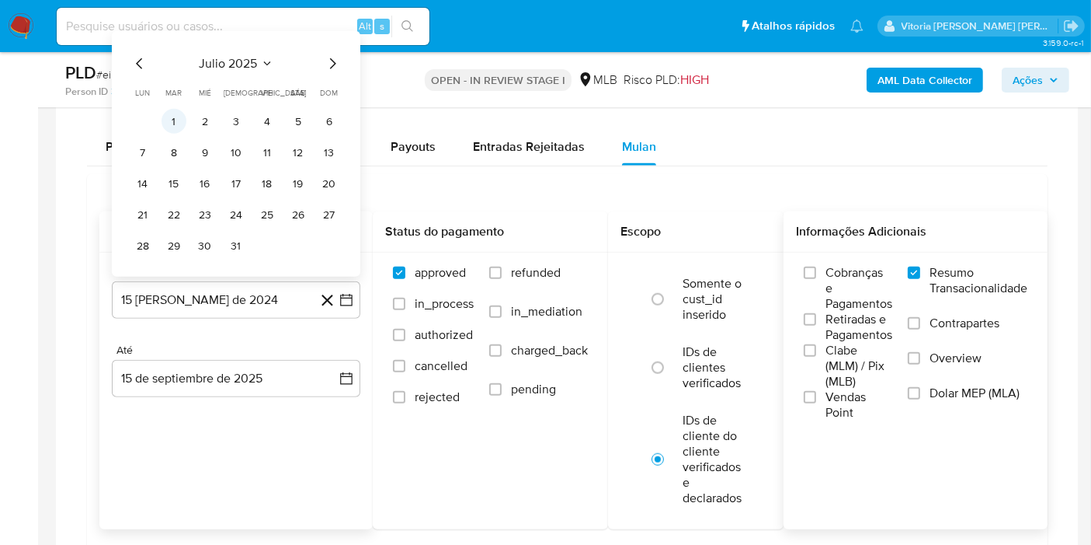
click at [175, 125] on button "1" at bounding box center [174, 121] width 25 height 25
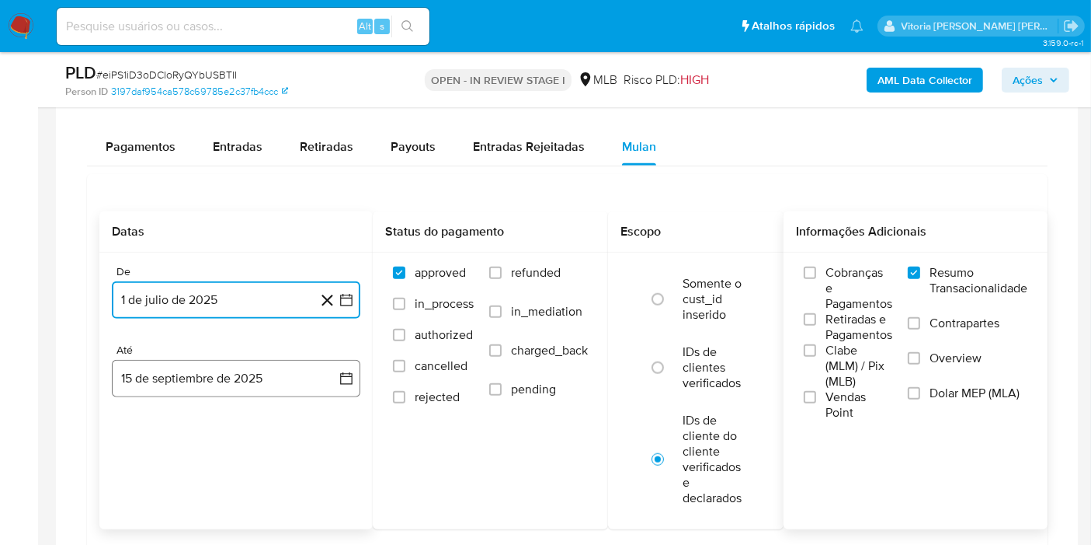
click at [266, 380] on button "15 de septiembre de 2025" at bounding box center [236, 378] width 249 height 37
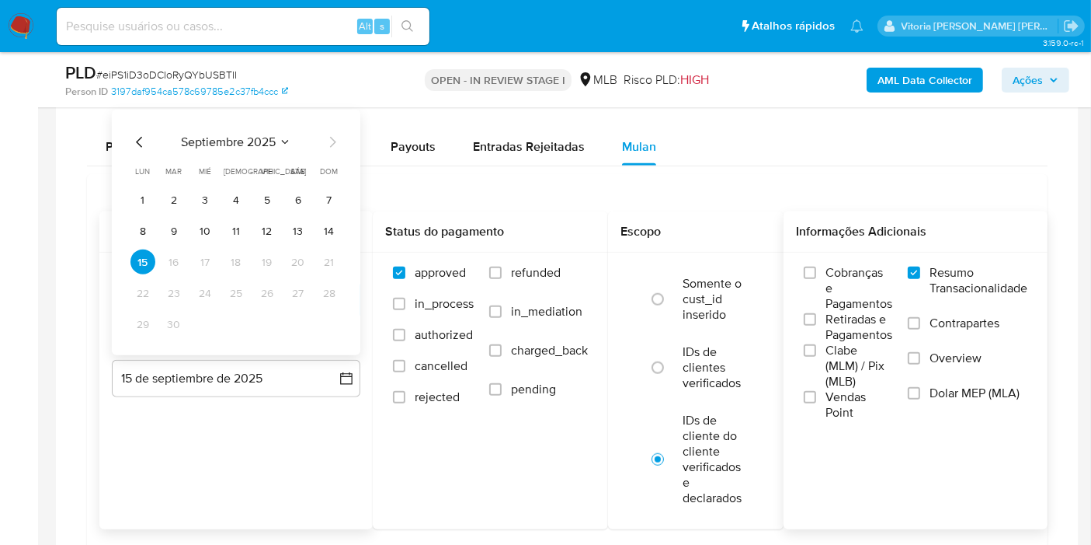
click at [303, 227] on button "13" at bounding box center [298, 230] width 25 height 25
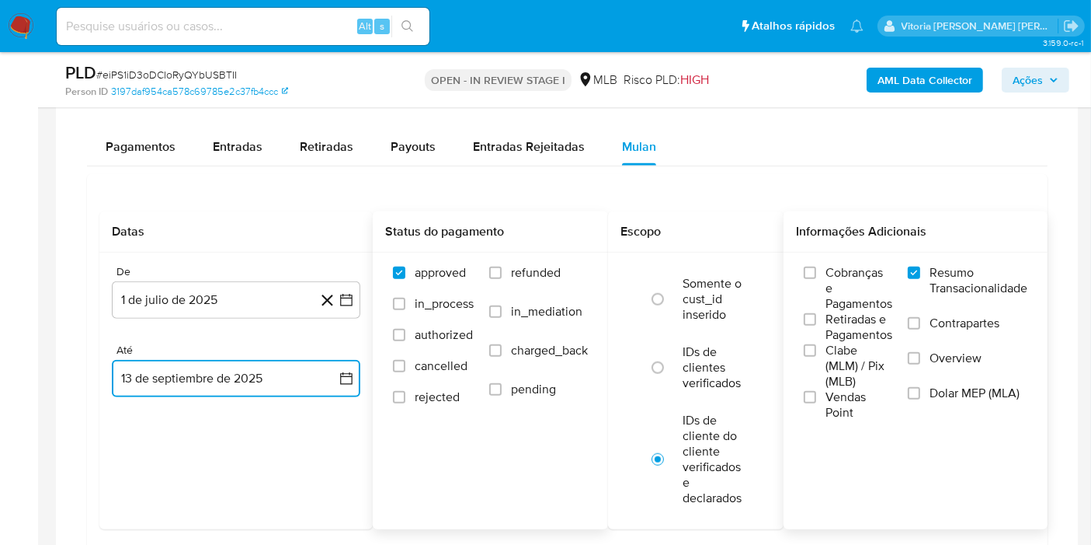
scroll to position [1380, 0]
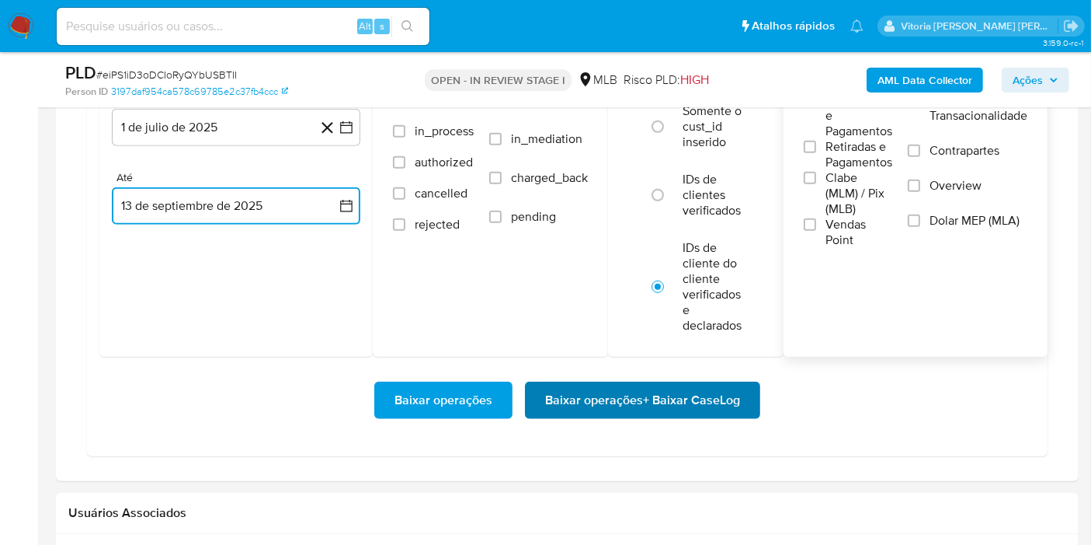
click at [625, 392] on span "Baixar operações + Baixar CaseLog" at bounding box center [642, 400] width 195 height 34
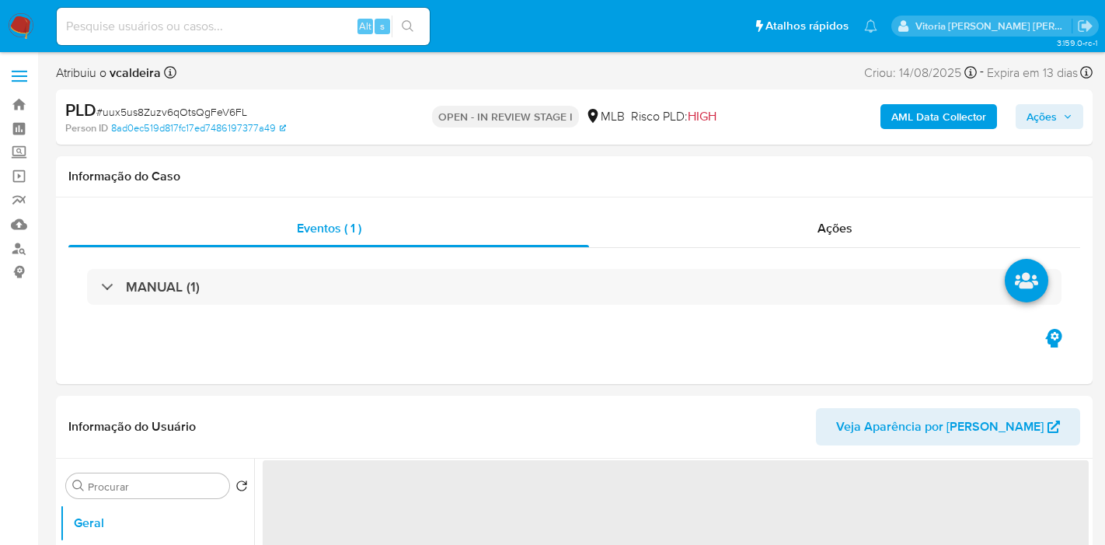
select select "10"
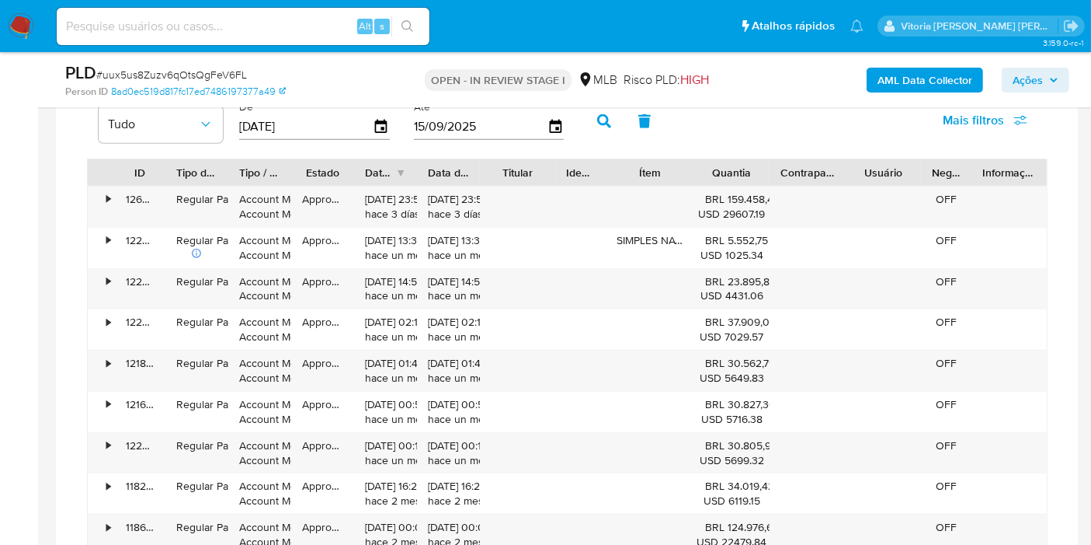
scroll to position [1208, 0]
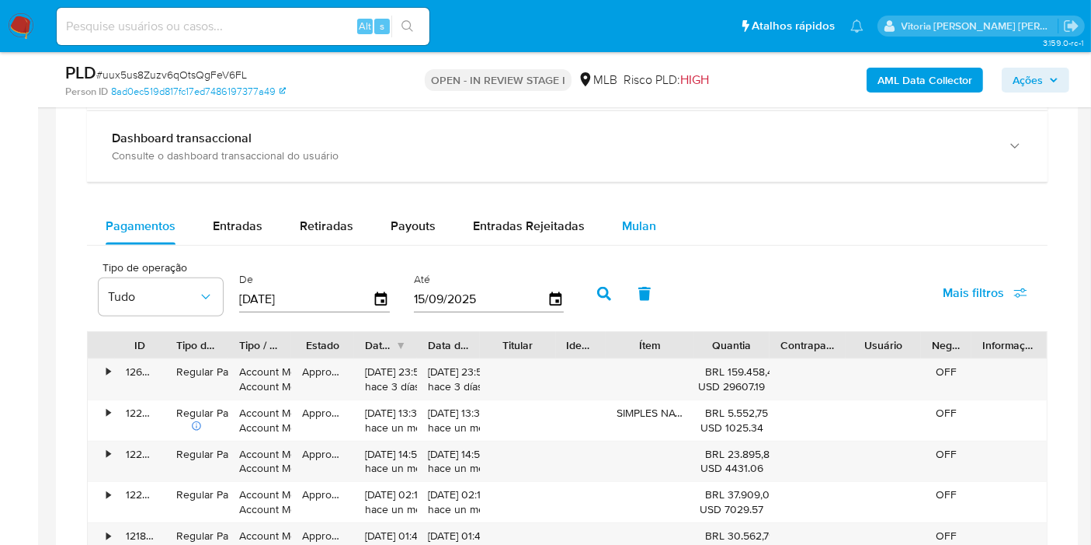
click at [646, 234] on div "Mulan" at bounding box center [639, 225] width 34 height 37
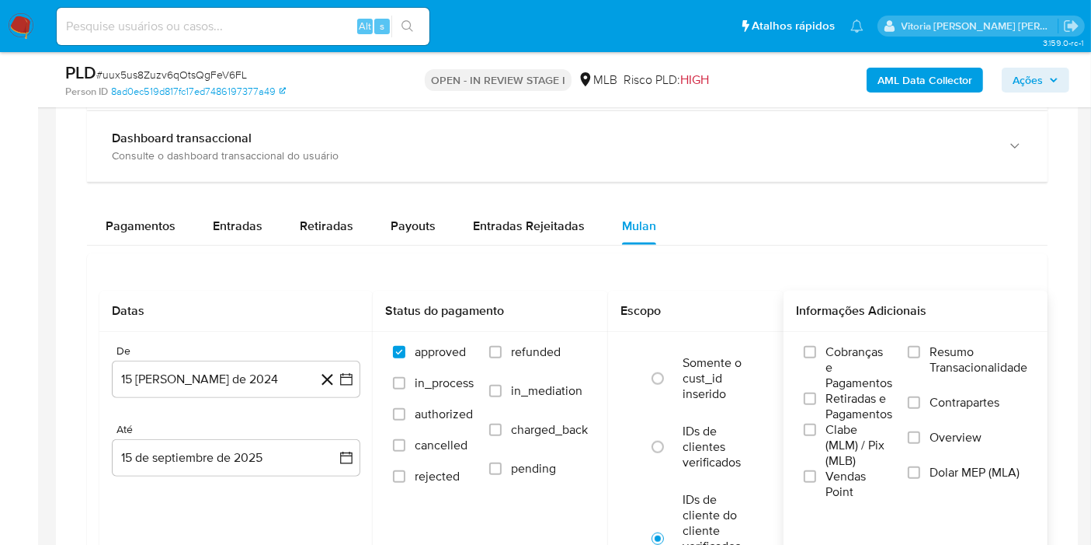
click at [998, 361] on span "Resumo Transacionalidade" at bounding box center [979, 359] width 98 height 31
click at [921, 358] on input "Resumo Transacionalidade" at bounding box center [914, 352] width 12 height 12
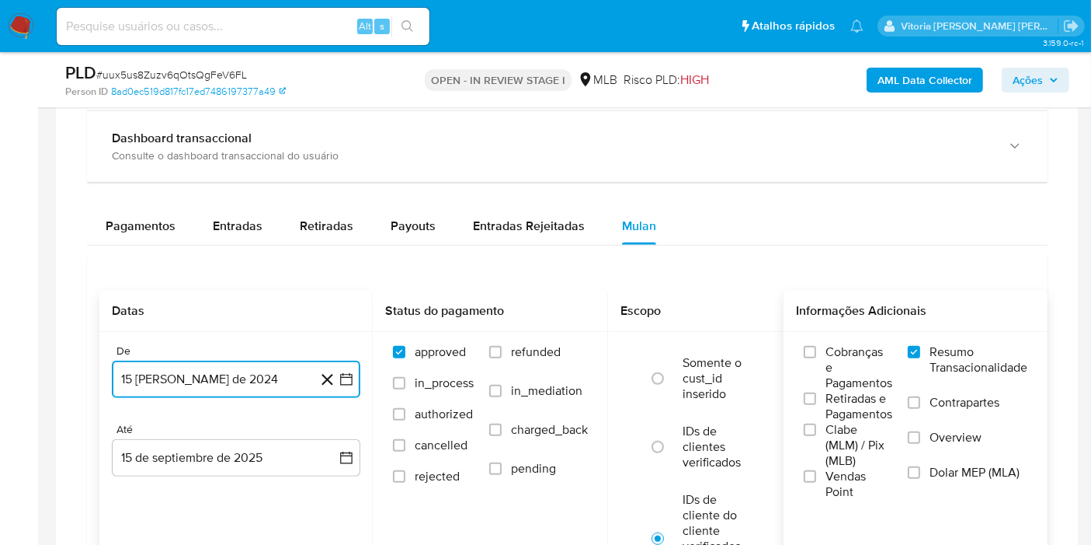
click at [160, 378] on button "15 [PERSON_NAME] de 2024" at bounding box center [236, 378] width 249 height 37
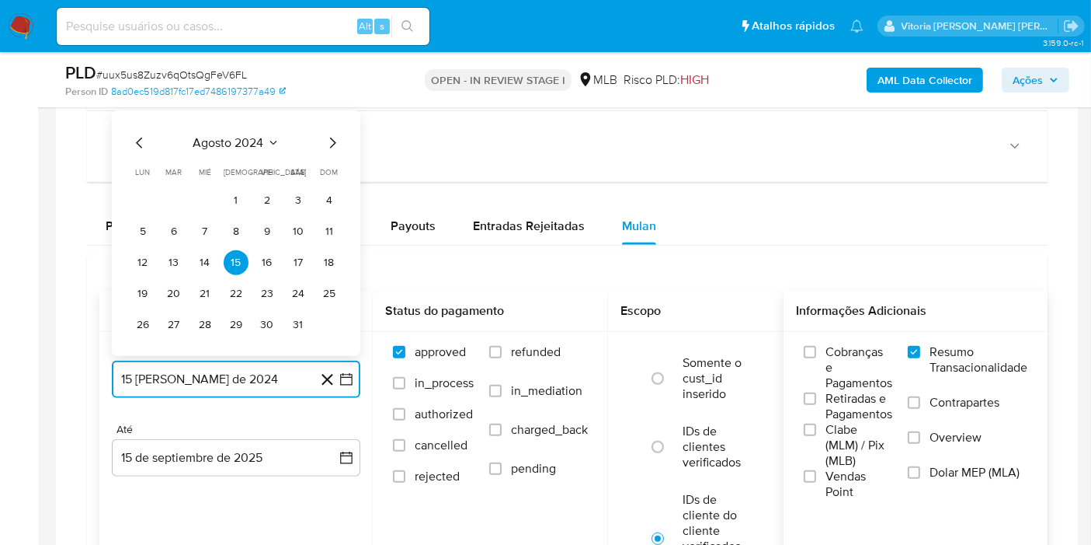
click at [264, 143] on button "agosto 2024" at bounding box center [236, 143] width 86 height 16
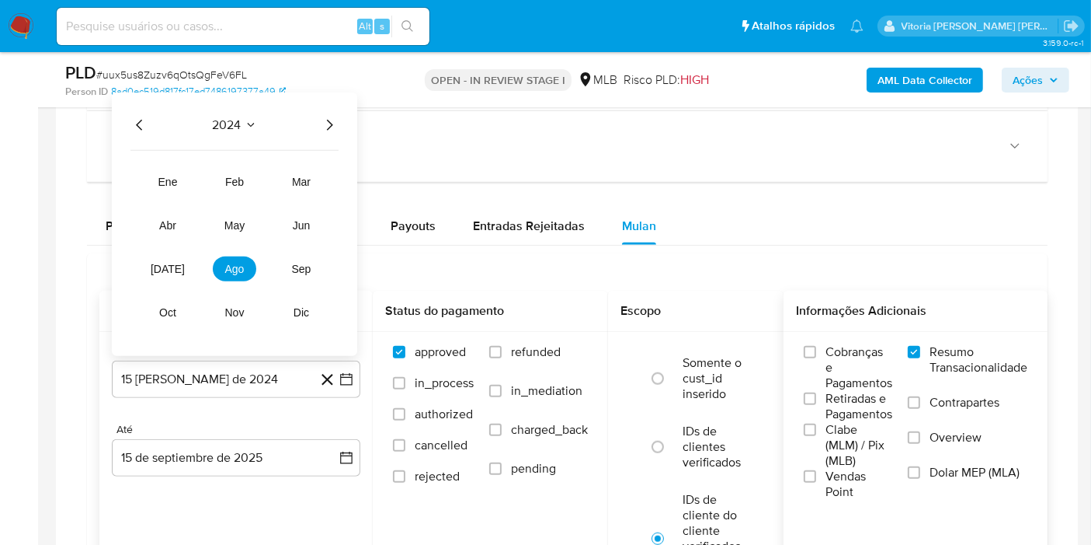
click at [332, 127] on icon "Año siguiente" at bounding box center [329, 125] width 19 height 19
click at [178, 266] on button "[DATE]" at bounding box center [168, 268] width 44 height 25
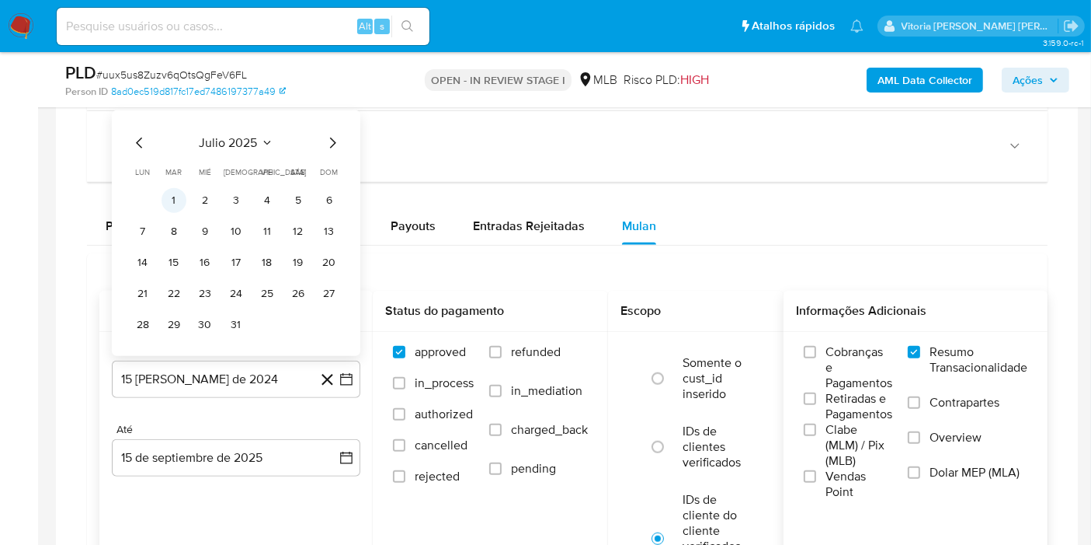
click at [180, 192] on button "1" at bounding box center [174, 200] width 25 height 25
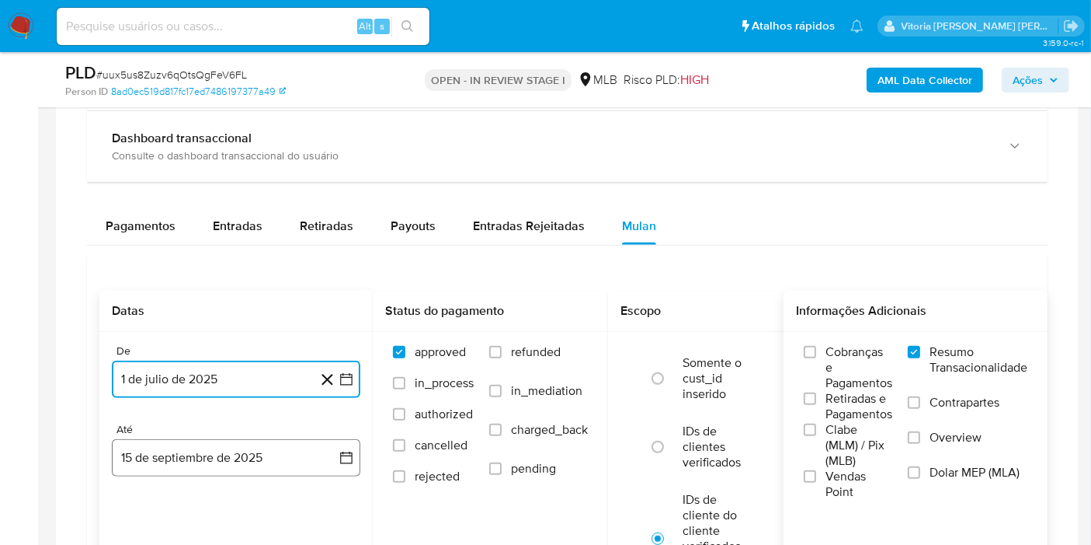
click at [207, 447] on button "15 de septiembre de 2025" at bounding box center [236, 457] width 249 height 37
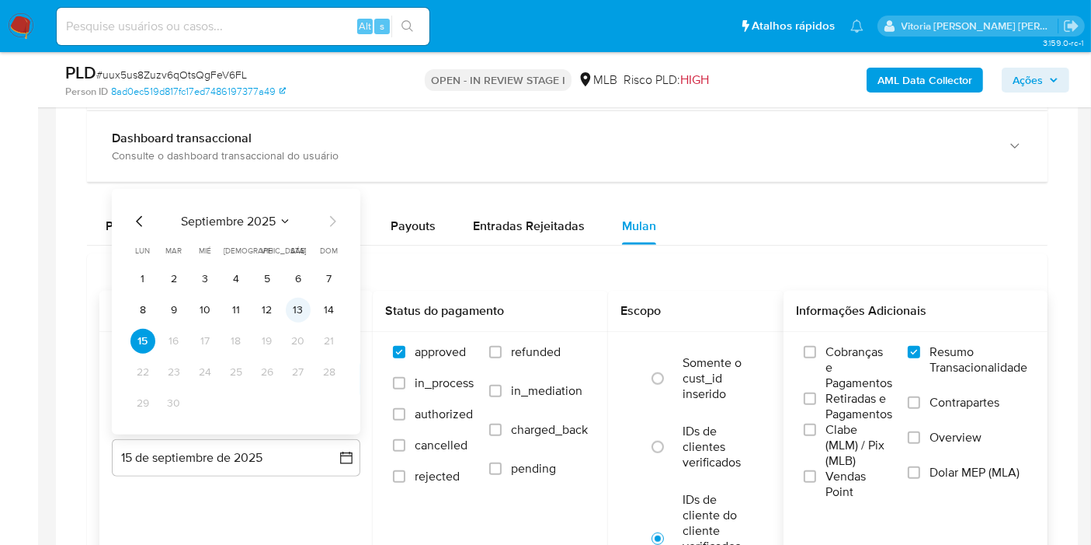
click at [299, 308] on button "13" at bounding box center [298, 310] width 25 height 25
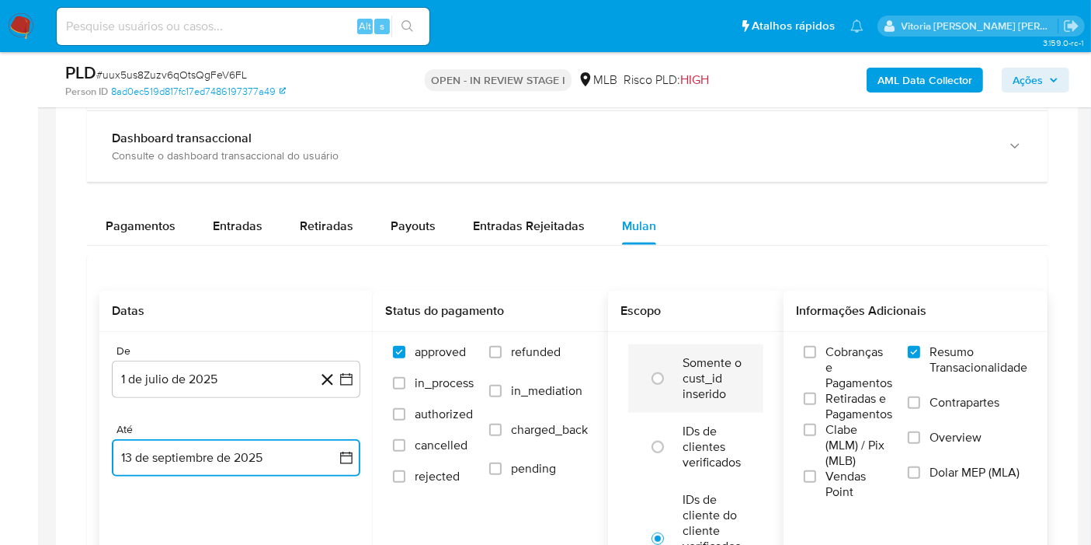
scroll to position [1380, 0]
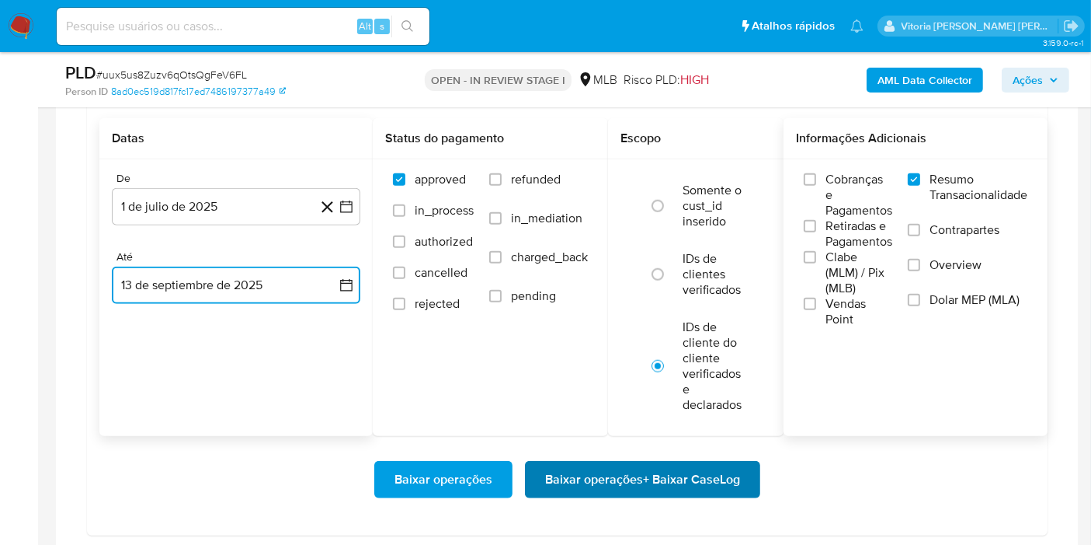
click at [659, 468] on span "Baixar operações + Baixar CaseLog" at bounding box center [642, 479] width 195 height 34
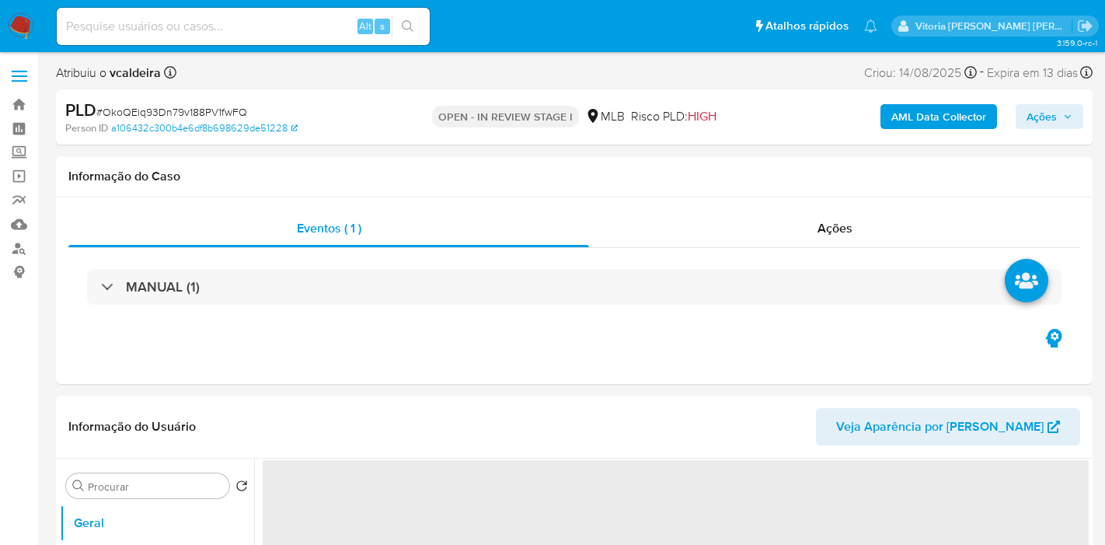
select select "10"
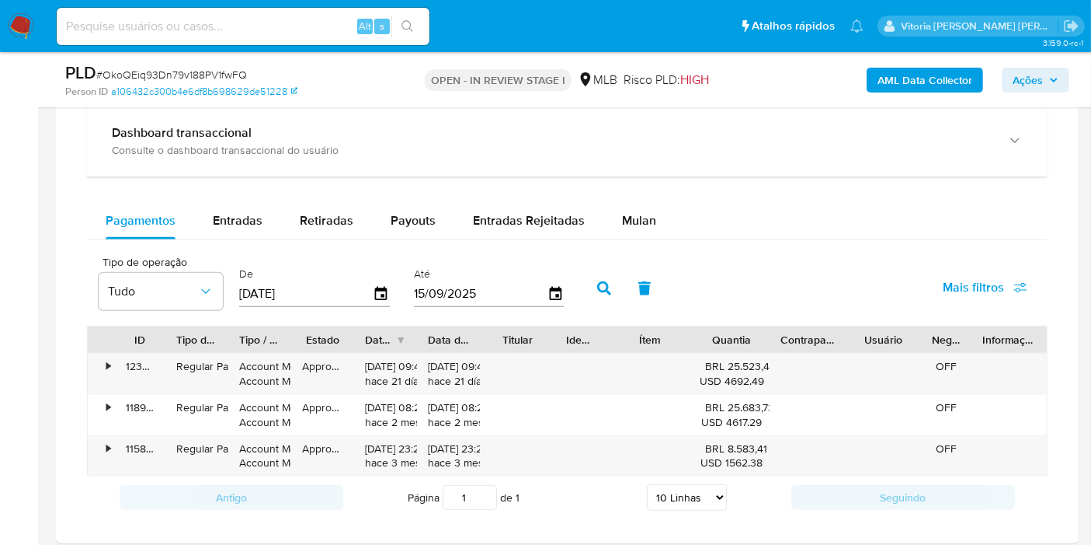
scroll to position [1208, 0]
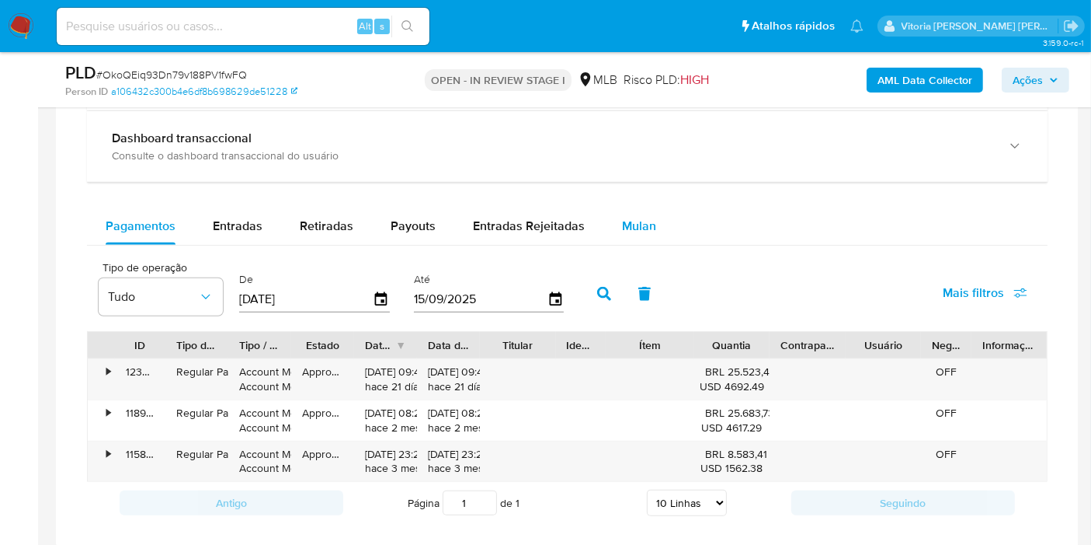
click at [637, 229] on span "Mulan" at bounding box center [639, 226] width 34 height 18
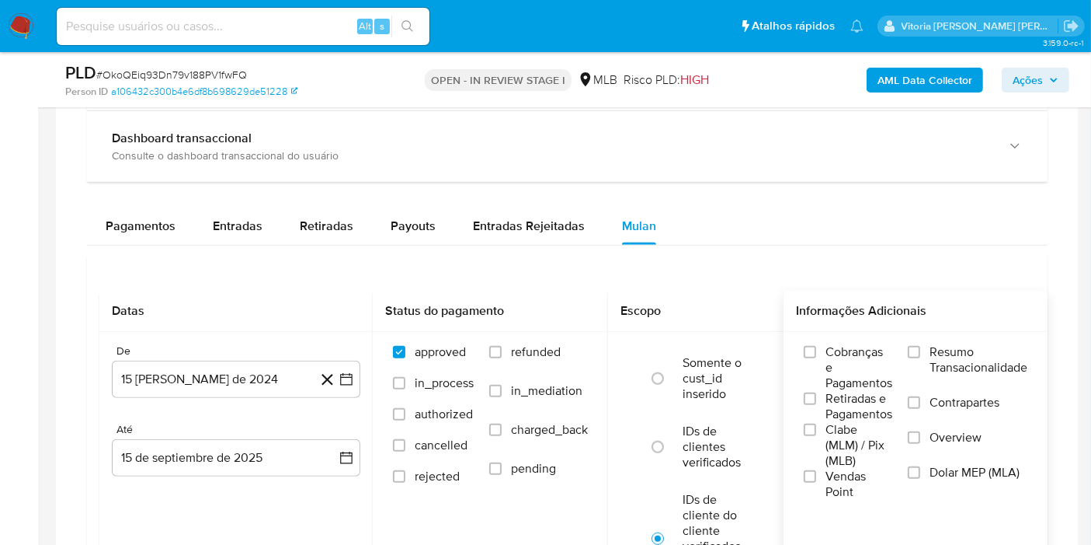
click at [951, 350] on span "Resumo Transacionalidade" at bounding box center [979, 359] width 98 height 31
click at [921, 350] on input "Resumo Transacionalidade" at bounding box center [914, 352] width 12 height 12
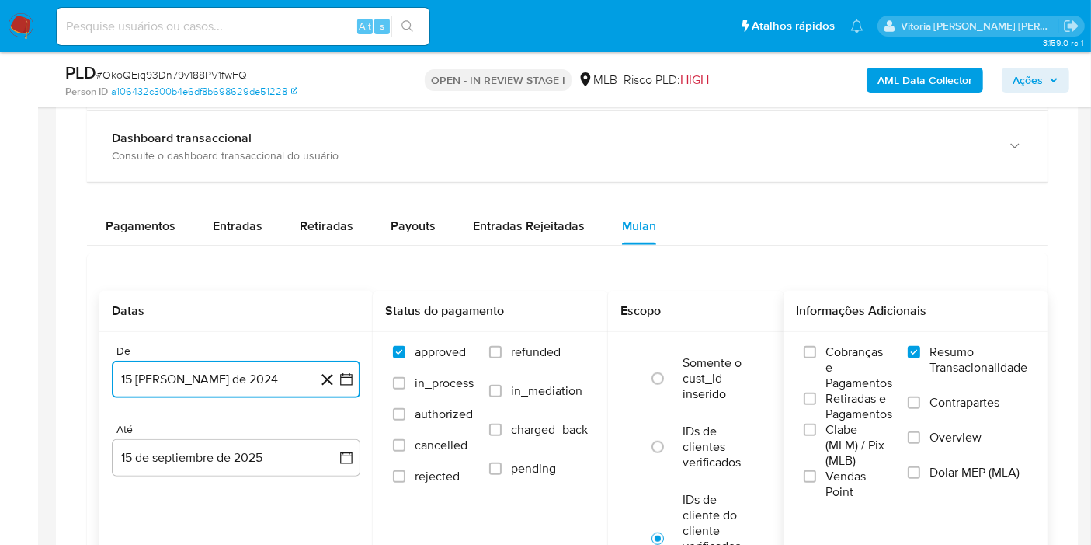
click at [226, 390] on button "15 [PERSON_NAME] de 2024" at bounding box center [236, 378] width 249 height 37
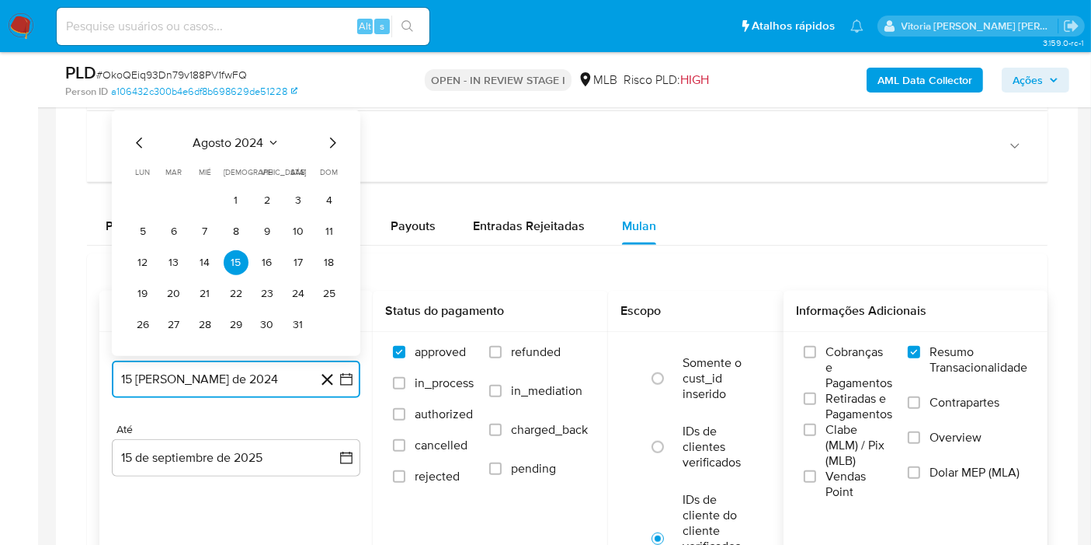
click at [252, 135] on span "agosto 2024" at bounding box center [228, 143] width 71 height 16
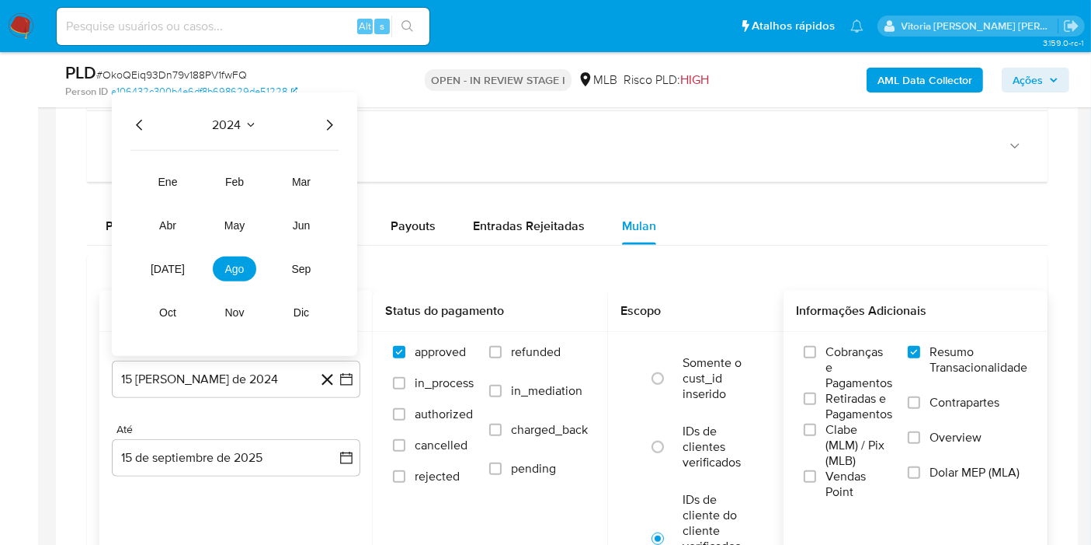
click at [326, 128] on icon "Año siguiente" at bounding box center [329, 125] width 19 height 19
click at [156, 268] on button "[DATE]" at bounding box center [168, 268] width 44 height 25
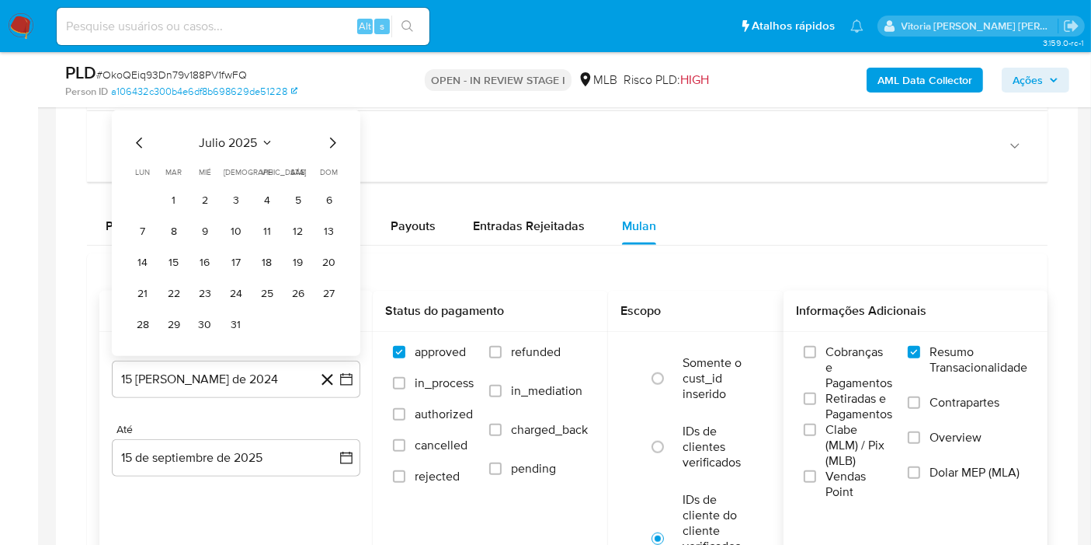
click at [169, 196] on button "1" at bounding box center [174, 200] width 25 height 25
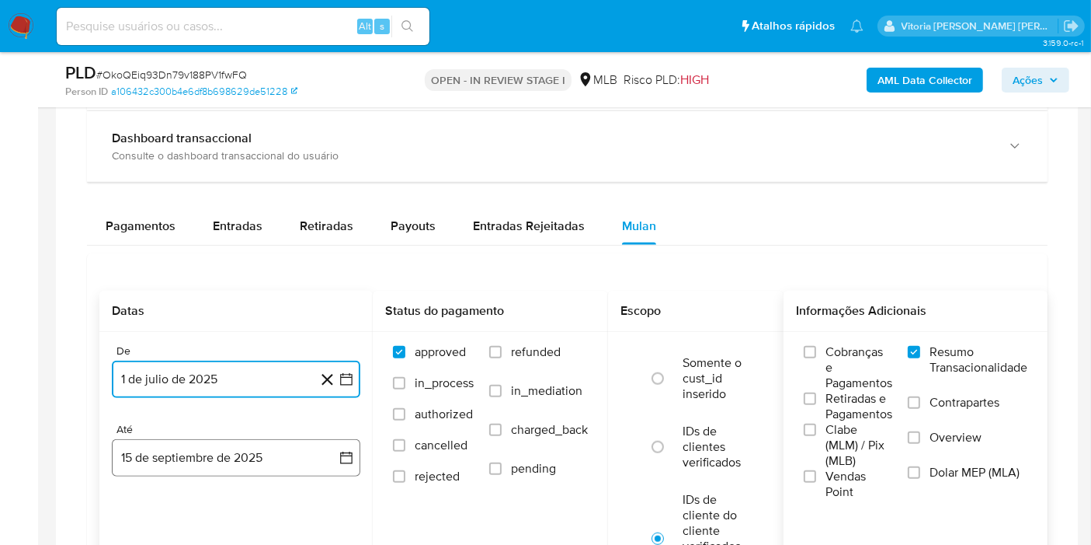
click at [193, 458] on button "15 de septiembre de 2025" at bounding box center [236, 457] width 249 height 37
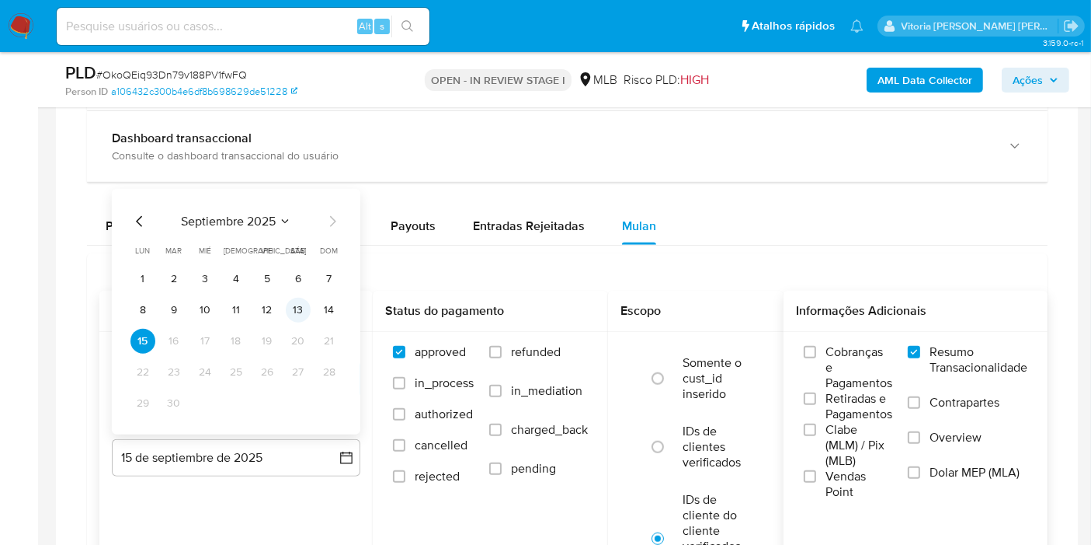
click at [305, 308] on button "13" at bounding box center [298, 310] width 25 height 25
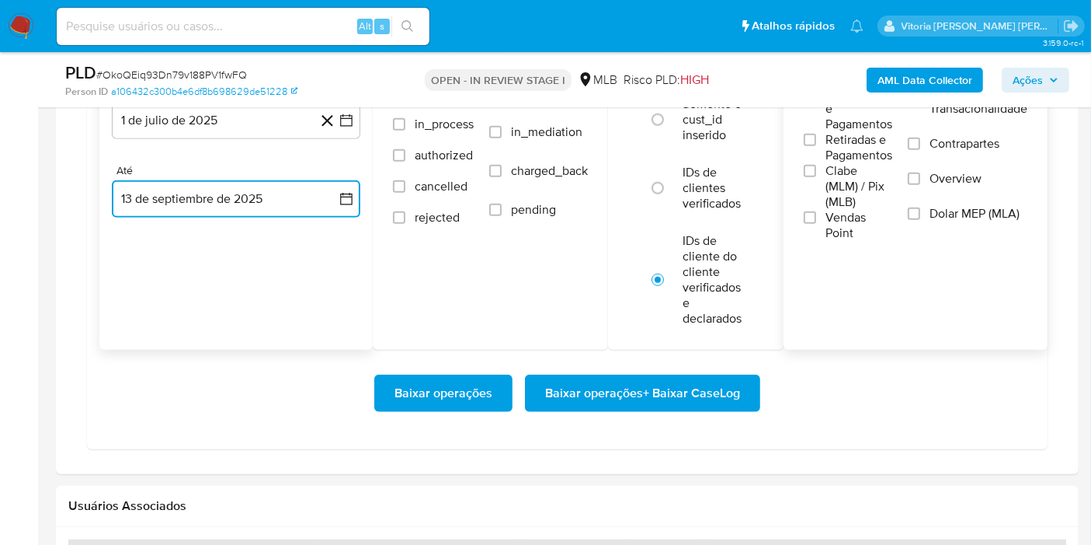
scroll to position [1467, 0]
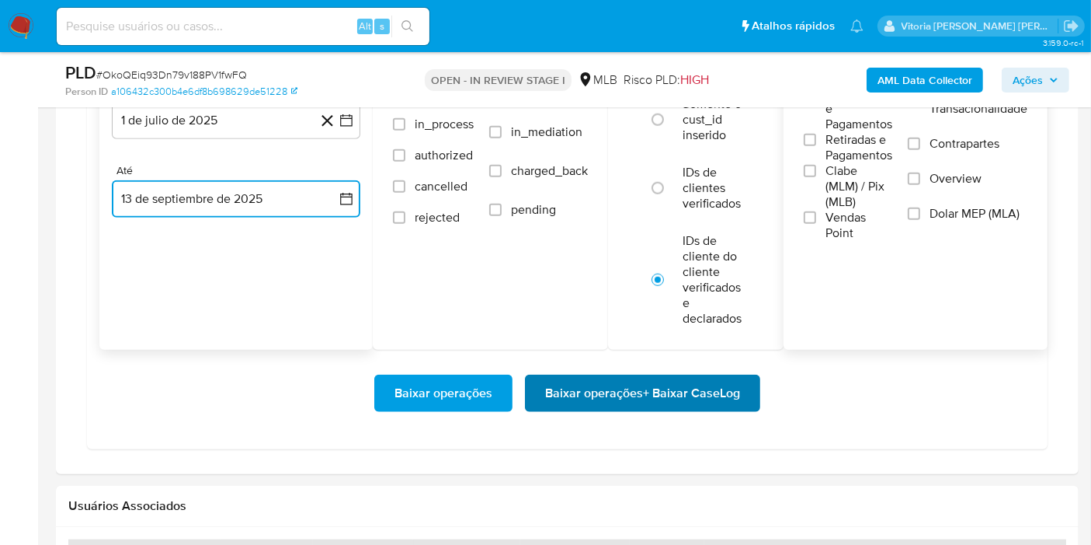
click at [648, 389] on span "Baixar operações + Baixar CaseLog" at bounding box center [642, 393] width 195 height 34
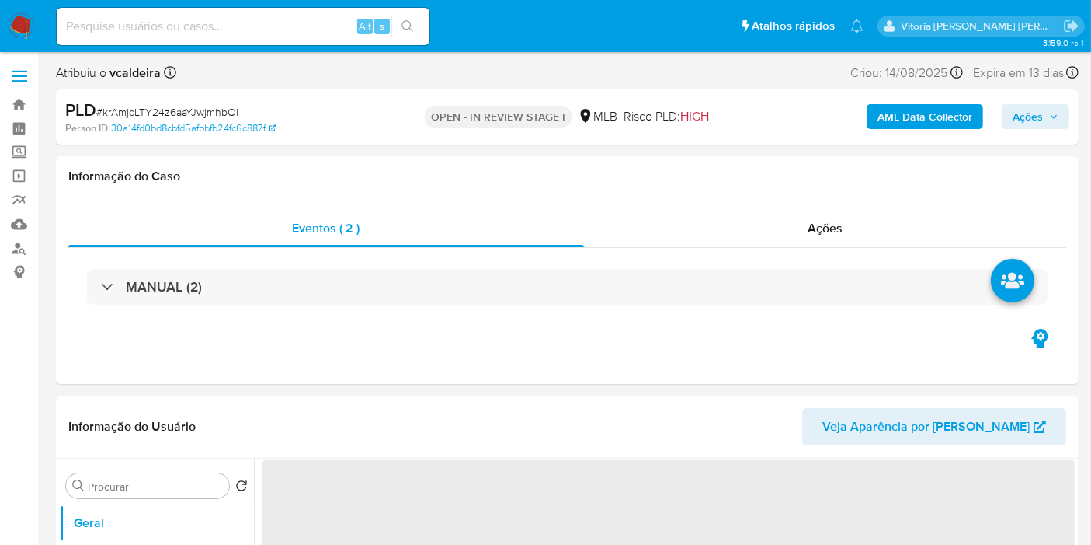
select select "10"
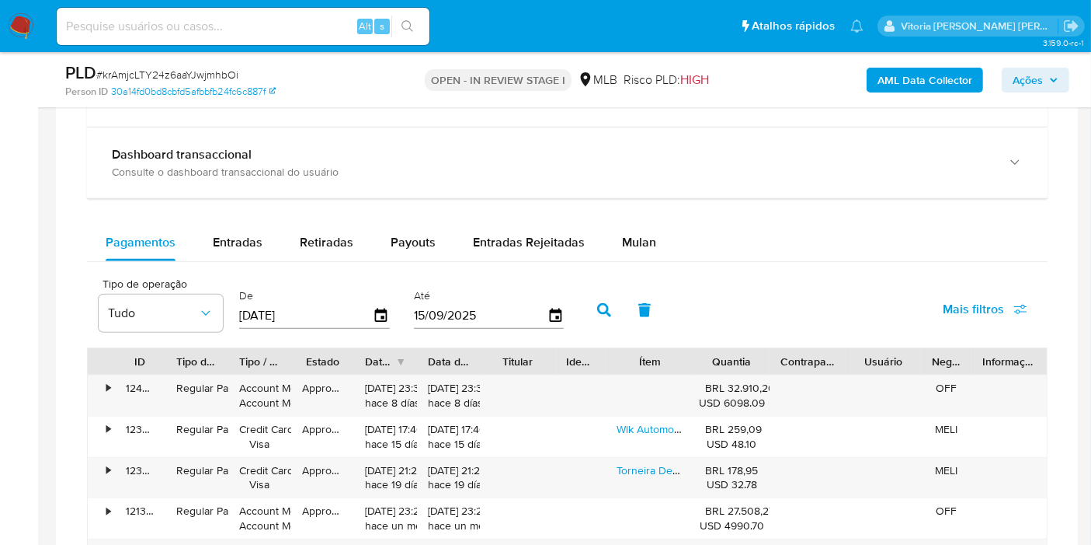
scroll to position [1208, 0]
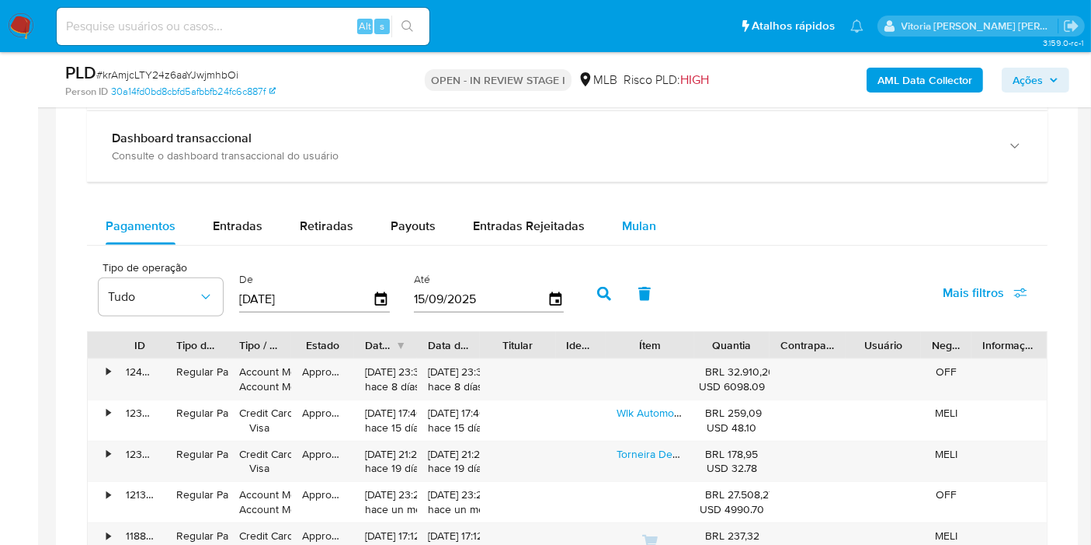
click at [628, 241] on div "Mulan" at bounding box center [639, 225] width 34 height 37
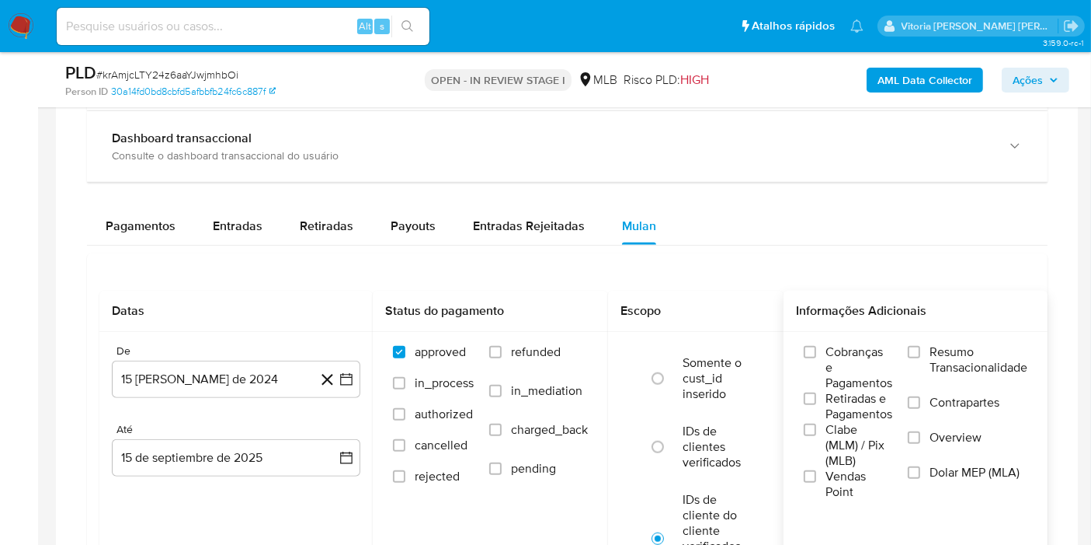
scroll to position [1380, 0]
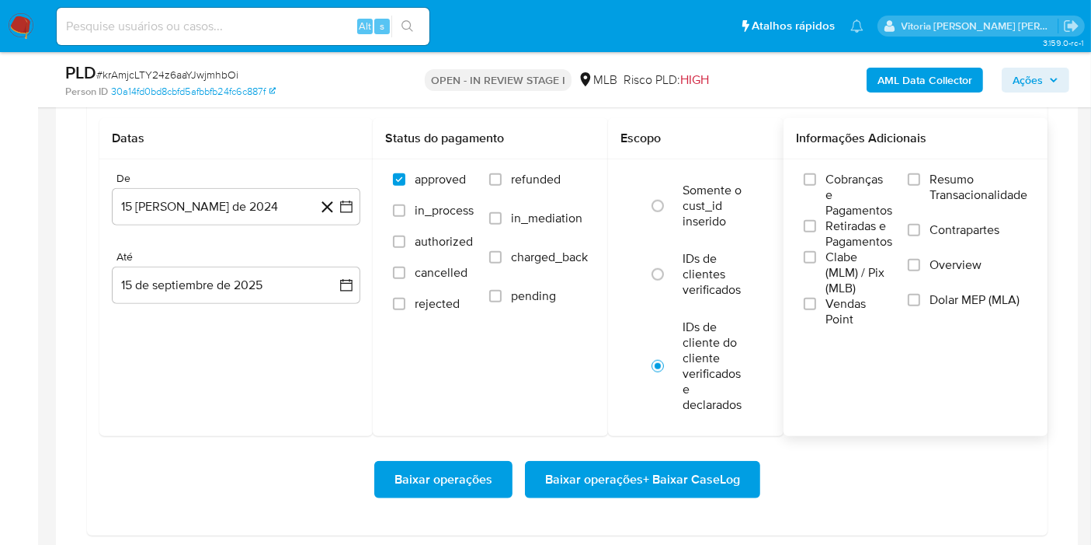
click at [966, 190] on span "Resumo Transacionalidade" at bounding box center [979, 187] width 98 height 31
click at [921, 186] on input "Resumo Transacionalidade" at bounding box center [914, 179] width 12 height 12
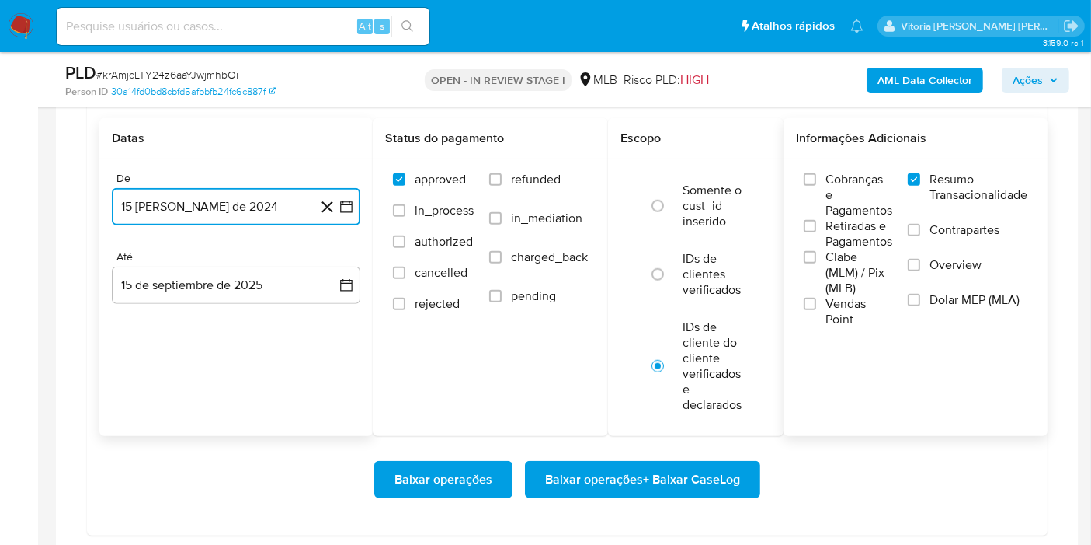
click at [217, 214] on button "15 [PERSON_NAME] de 2024" at bounding box center [236, 206] width 249 height 37
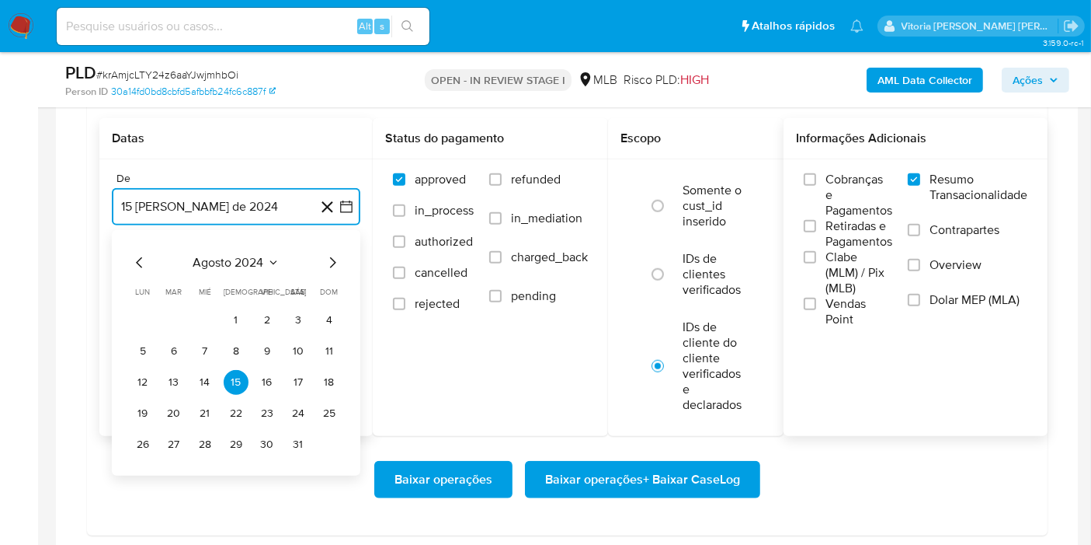
click at [249, 255] on span "agosto 2024" at bounding box center [228, 263] width 71 height 16
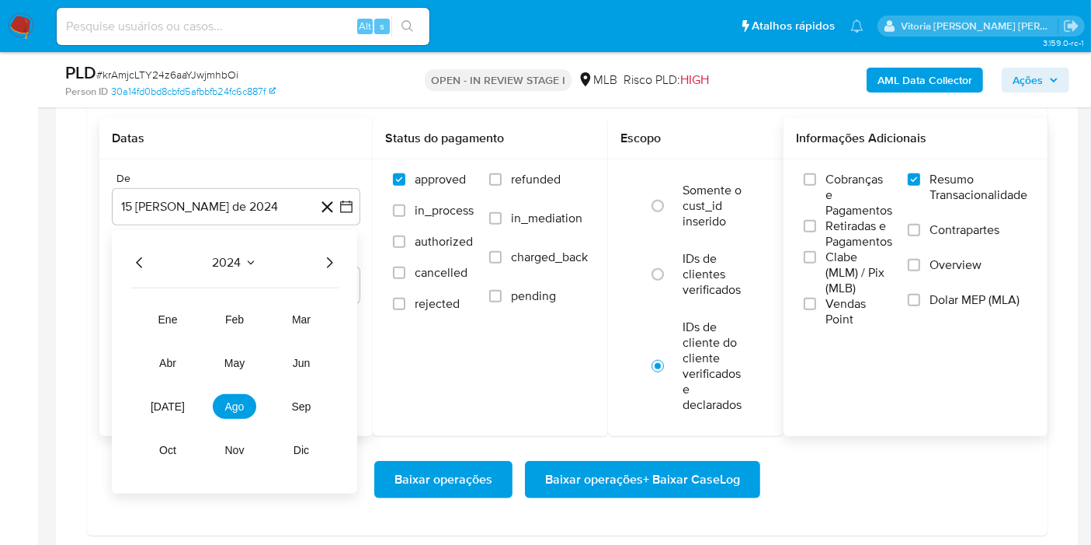
click at [330, 255] on icon "Año siguiente" at bounding box center [329, 262] width 19 height 19
click at [454, 392] on div "Status do pagamento approved in_process authorized cancelled rejected refunded …" at bounding box center [490, 277] width 235 height 318
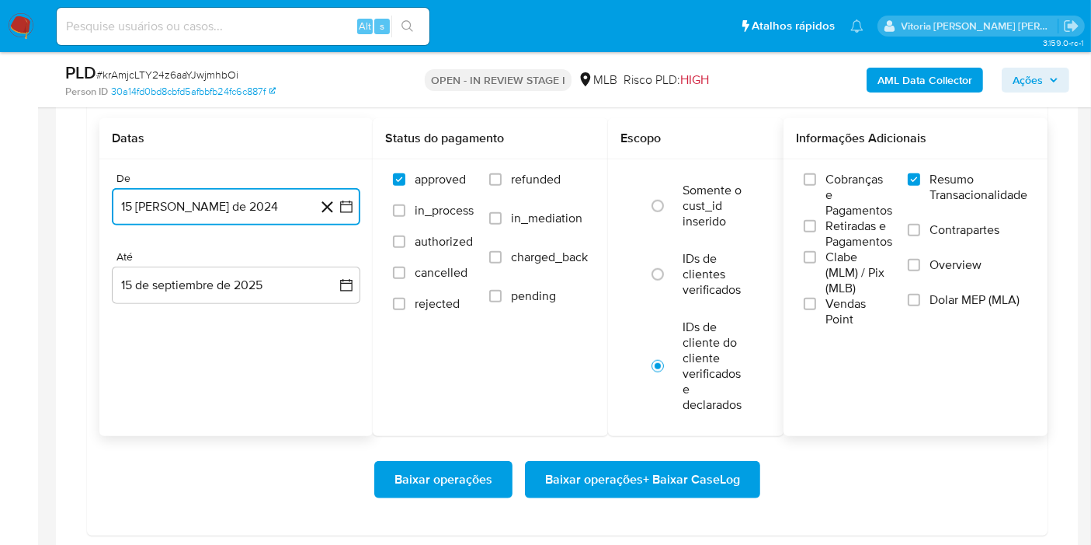
click at [259, 201] on button "15 [PERSON_NAME] de 2024" at bounding box center [236, 206] width 249 height 37
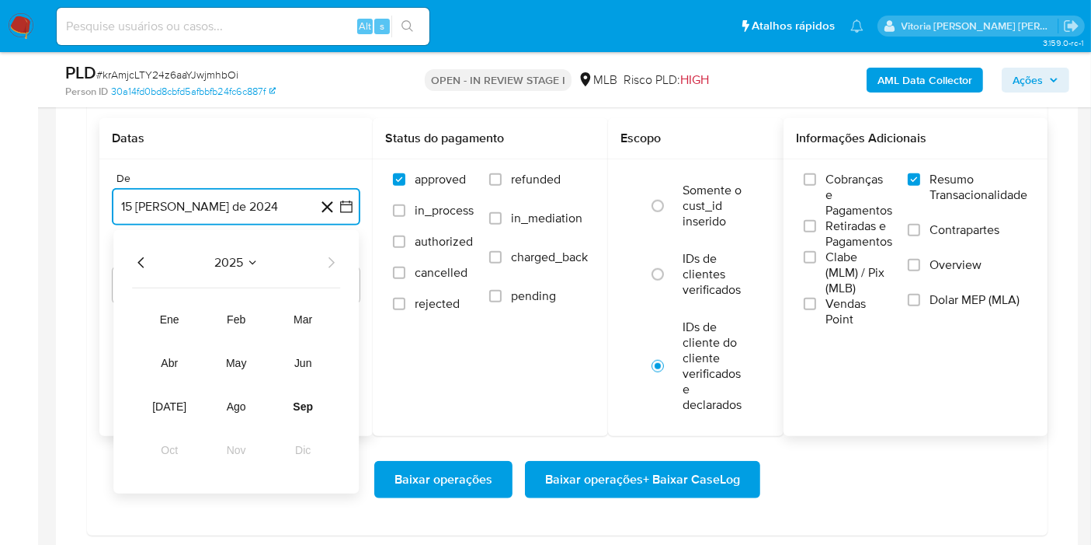
click at [245, 258] on button "2025" at bounding box center [236, 263] width 44 height 16
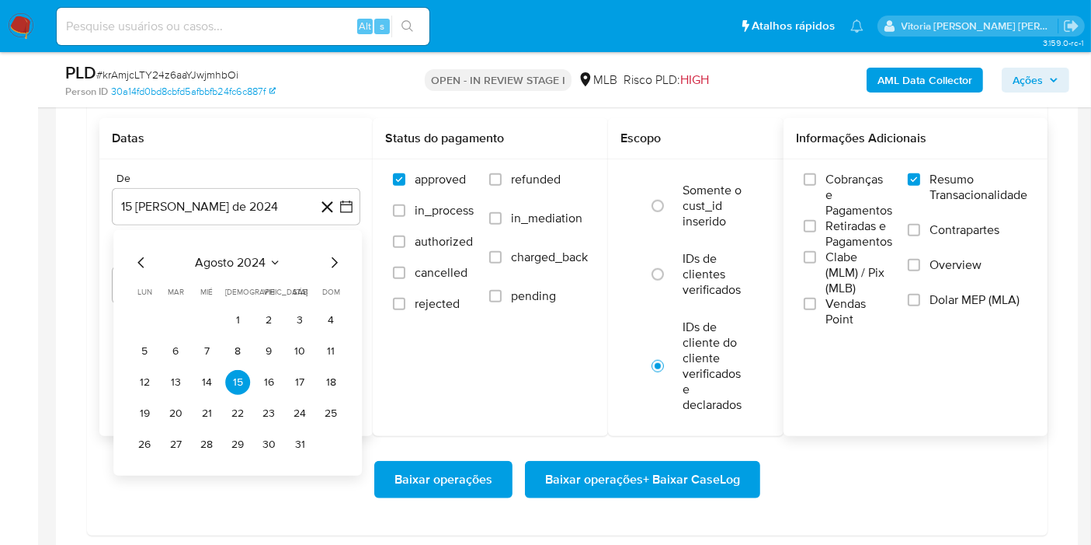
click at [337, 254] on icon "Mes siguiente" at bounding box center [334, 262] width 19 height 19
click at [280, 262] on button "septiembre 2024" at bounding box center [236, 263] width 110 height 16
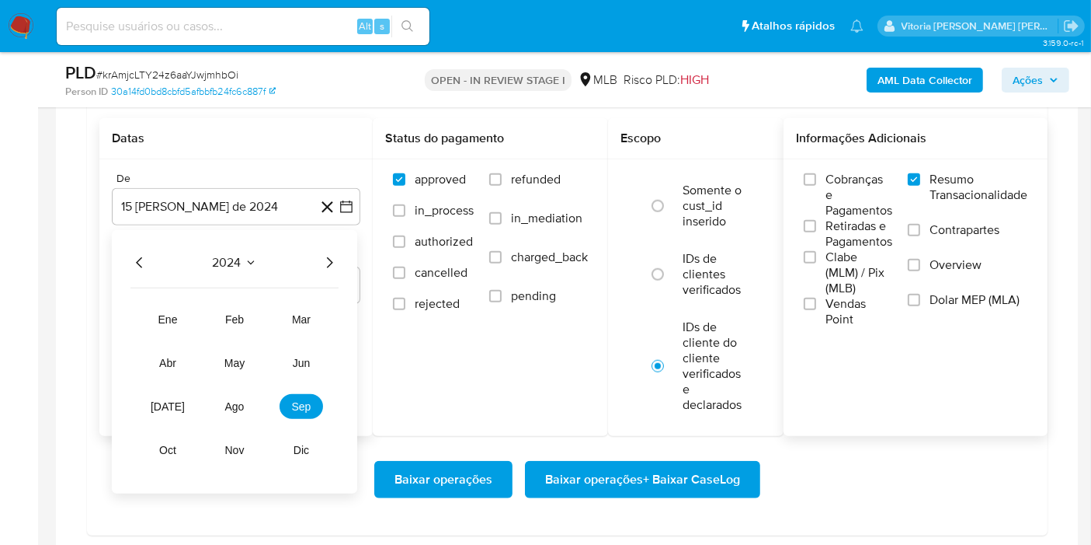
click at [327, 258] on icon "Año siguiente" at bounding box center [329, 262] width 19 height 19
click at [169, 404] on span "[DATE]" at bounding box center [168, 406] width 34 height 12
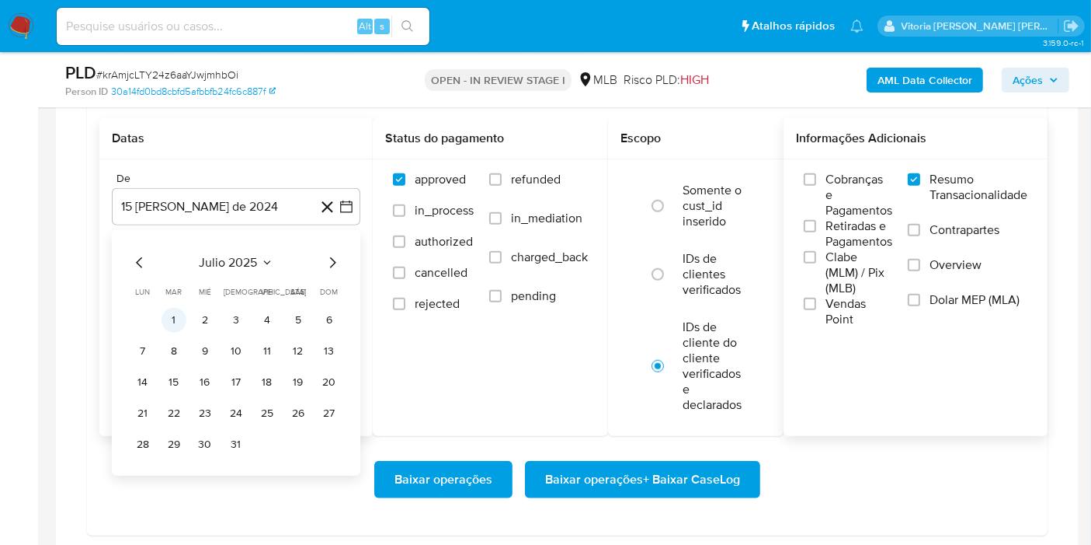
click at [172, 316] on button "1" at bounding box center [174, 320] width 25 height 25
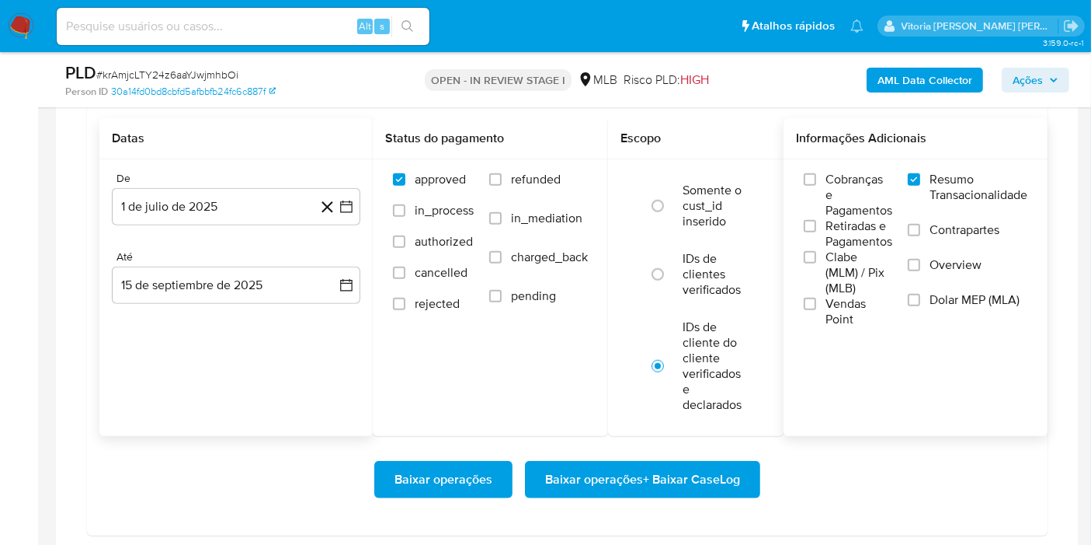
click at [173, 258] on div "Até" at bounding box center [236, 257] width 249 height 14
click at [176, 273] on button "15 de septiembre de 2025" at bounding box center [236, 284] width 249 height 37
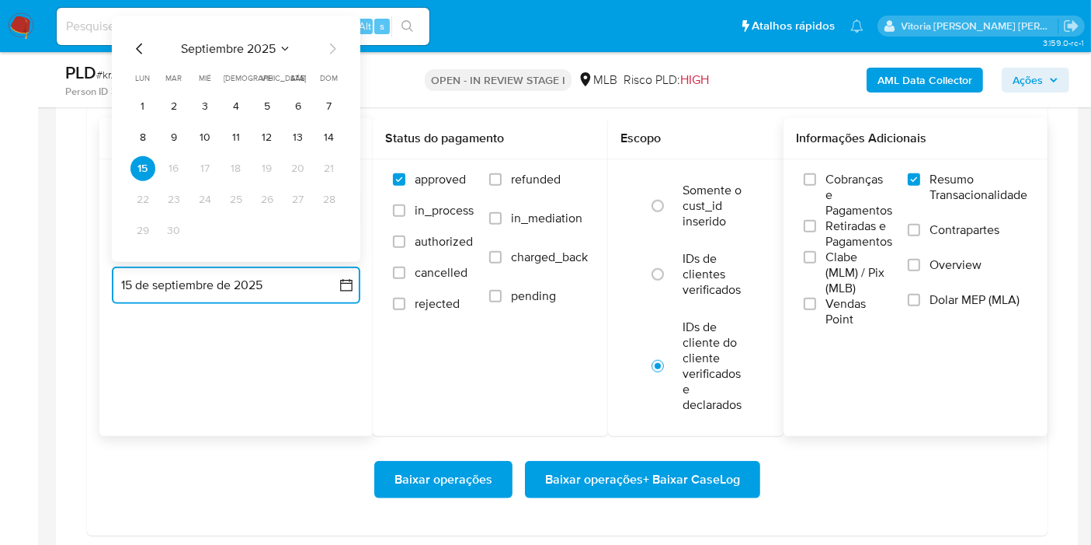
click at [304, 145] on td "13" at bounding box center [298, 137] width 25 height 25
click at [293, 134] on button "13" at bounding box center [298, 137] width 25 height 25
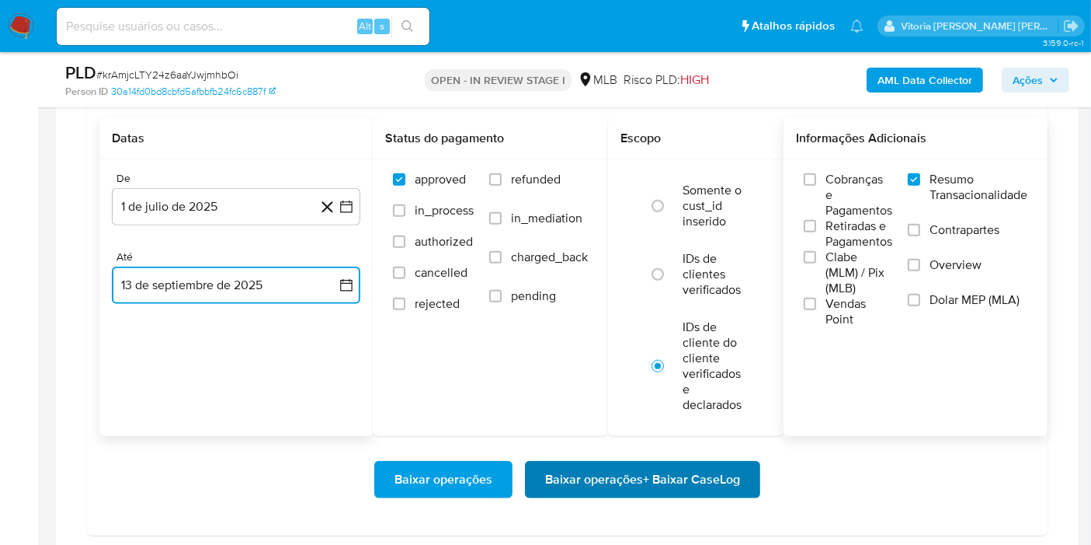
click at [601, 473] on span "Baixar operações + Baixar CaseLog" at bounding box center [642, 479] width 195 height 34
